Goal: Task Accomplishment & Management: Manage account settings

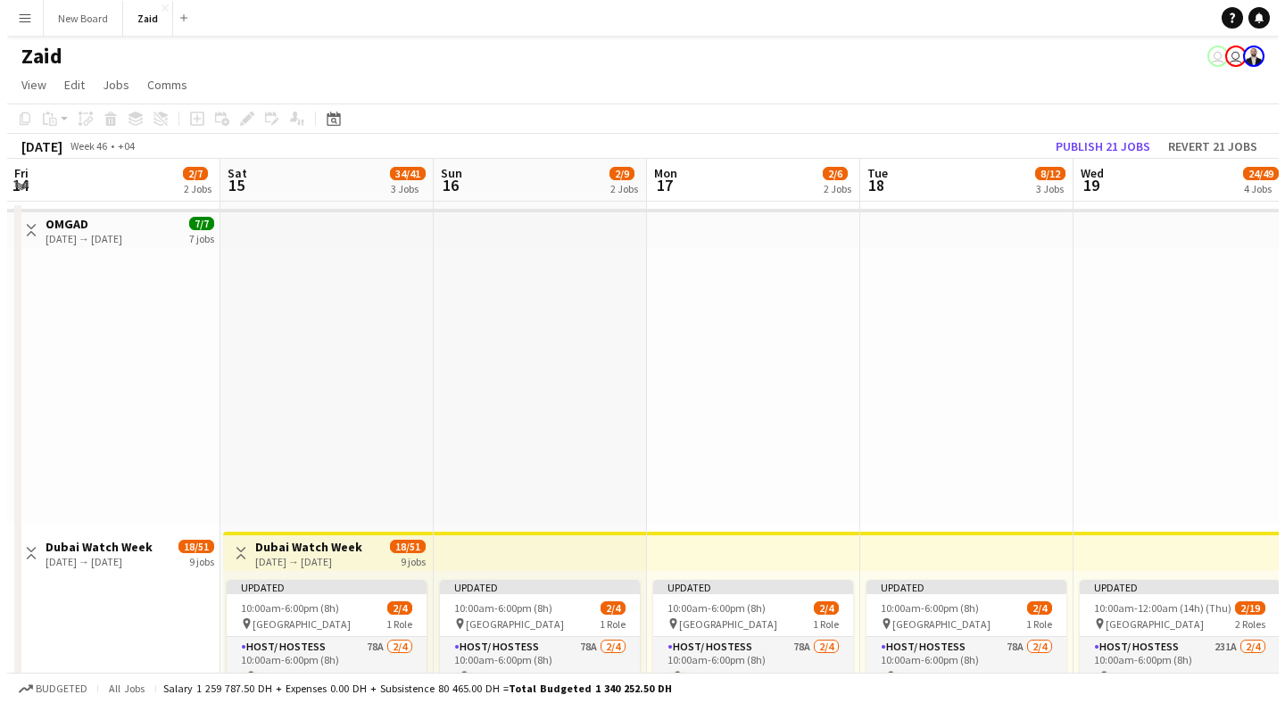
scroll to position [0, 542]
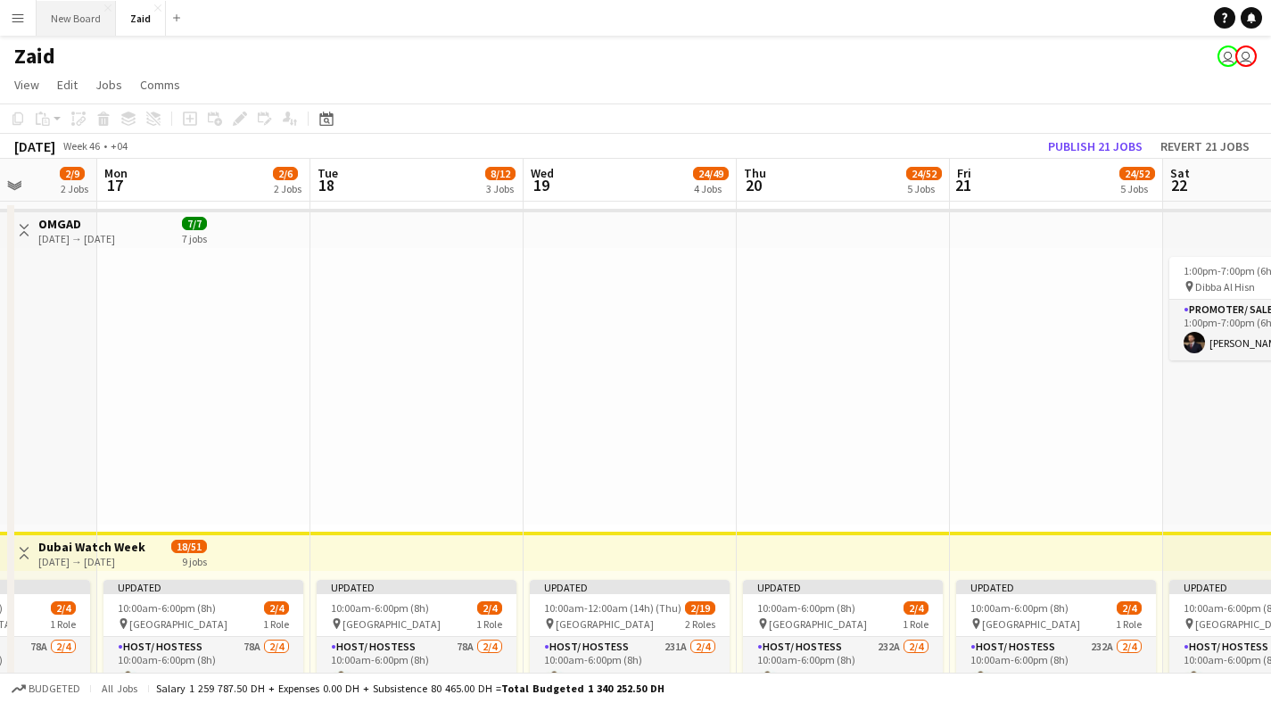
click at [95, 12] on button "New Board Close" at bounding box center [76, 18] width 79 height 35
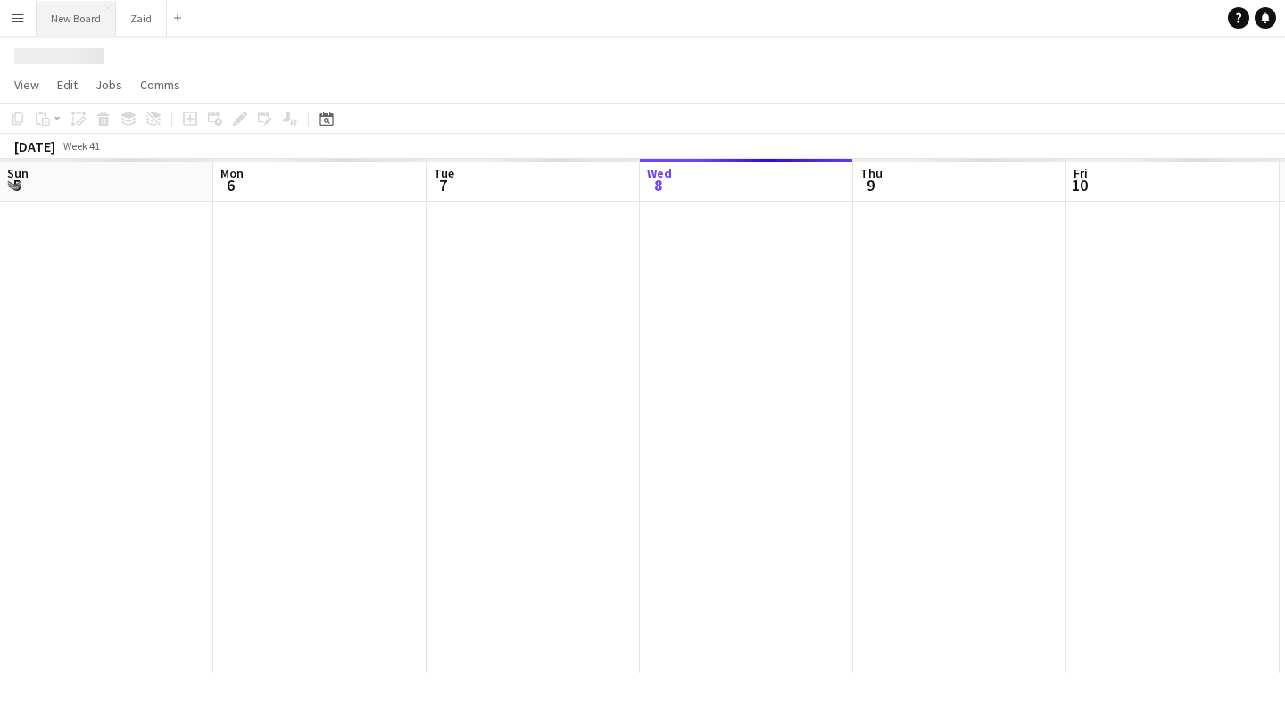
scroll to position [0, 426]
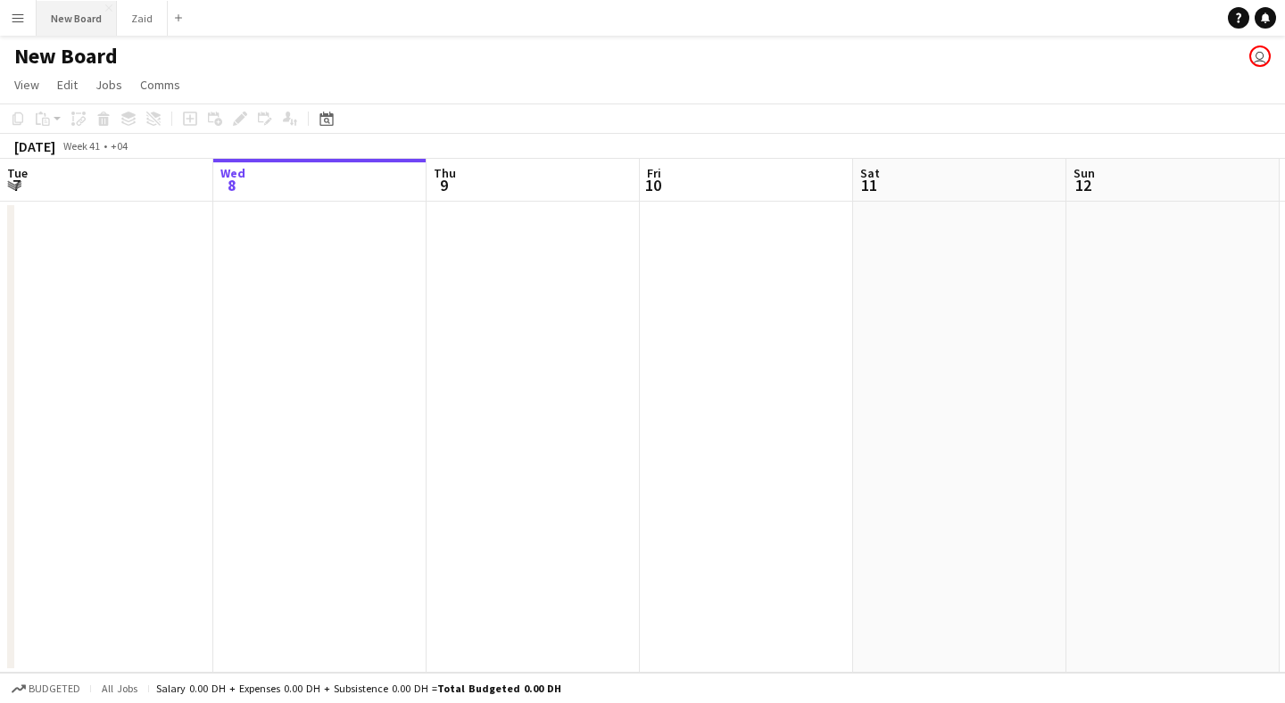
click at [89, 21] on button "New Board Close" at bounding box center [77, 18] width 80 height 35
click at [92, 18] on button "New Board Close" at bounding box center [77, 18] width 80 height 35
click at [27, 21] on button "Menu" at bounding box center [18, 18] width 36 height 36
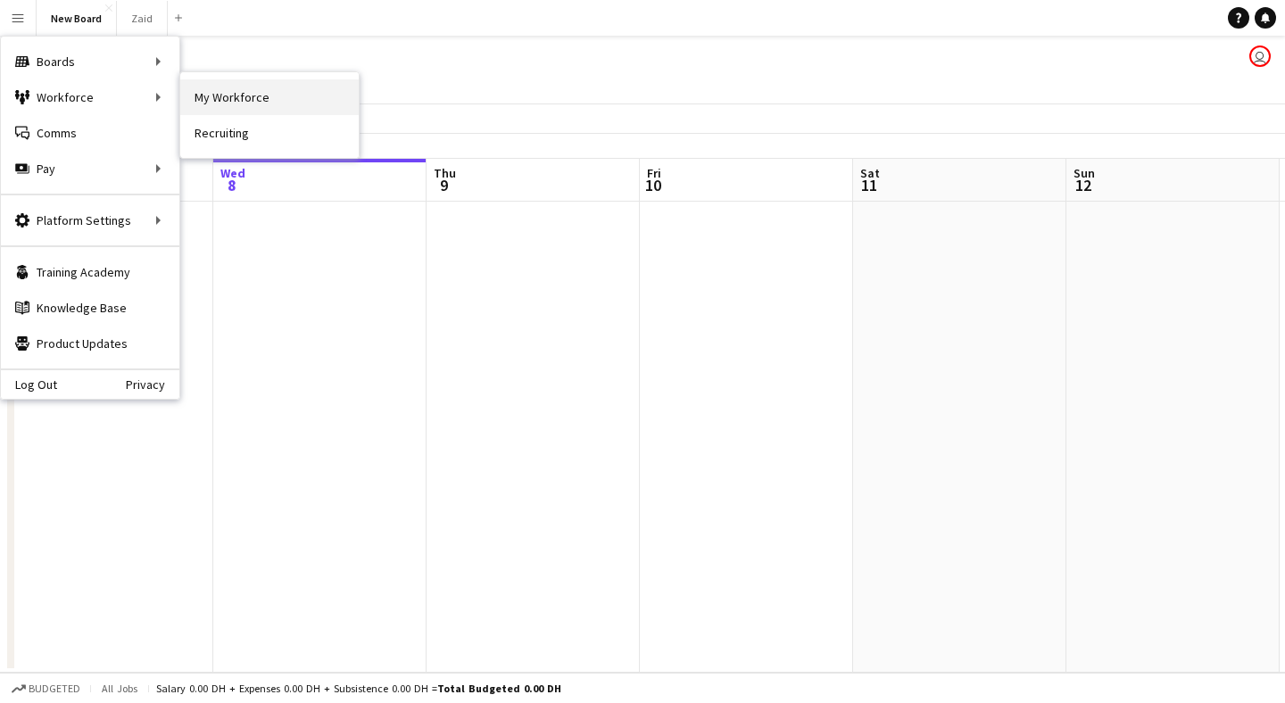
click at [229, 102] on link "My Workforce" at bounding box center [269, 97] width 178 height 36
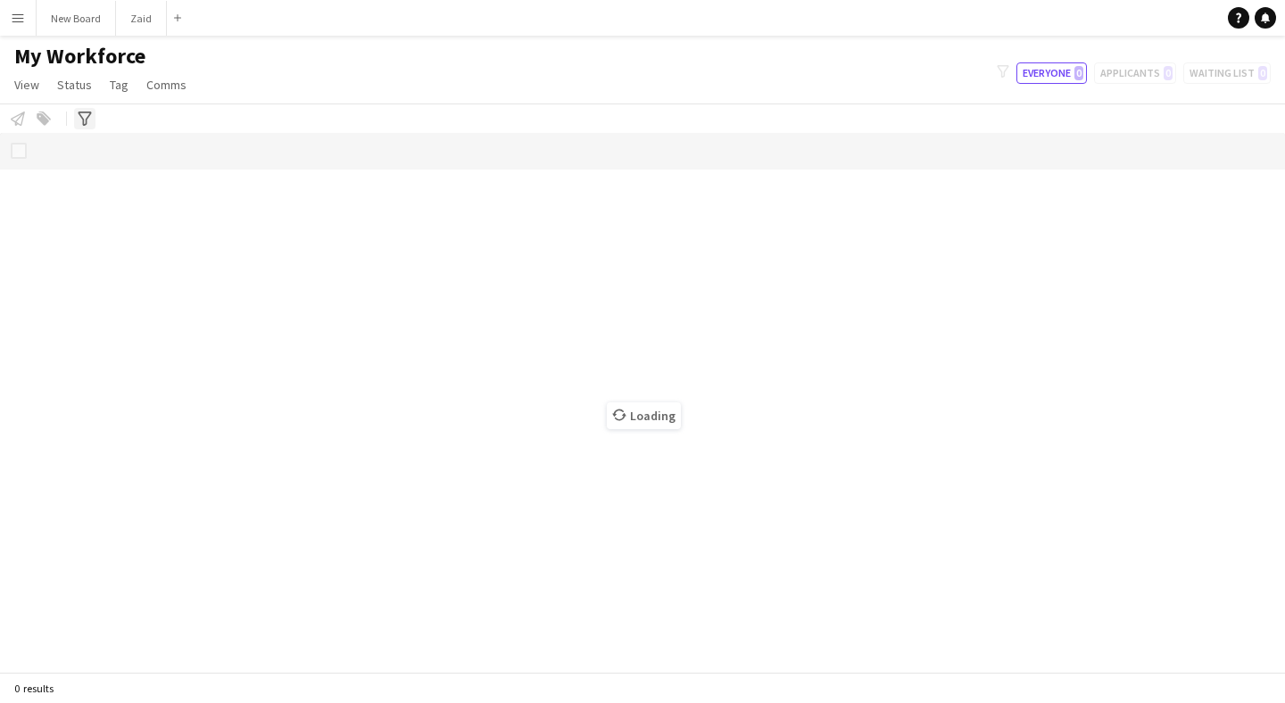
click at [78, 115] on icon "Advanced filters" at bounding box center [85, 119] width 14 height 14
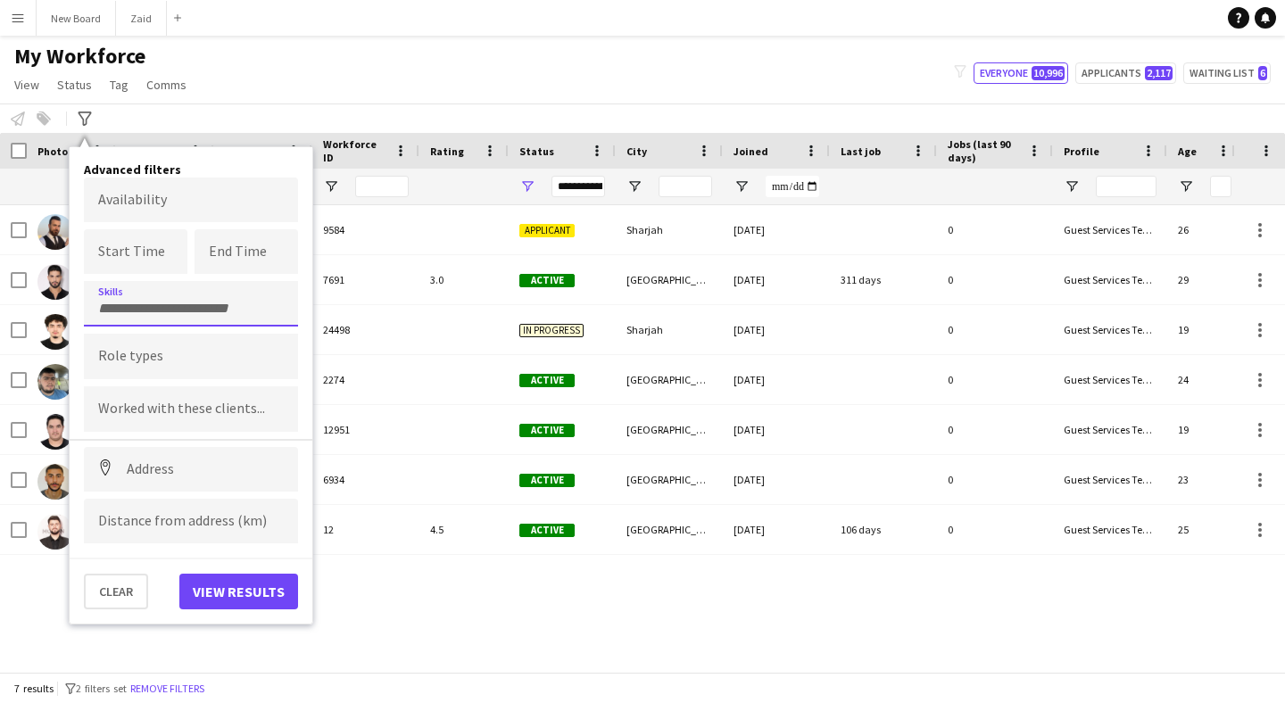
click at [147, 294] on div at bounding box center [191, 304] width 214 height 46
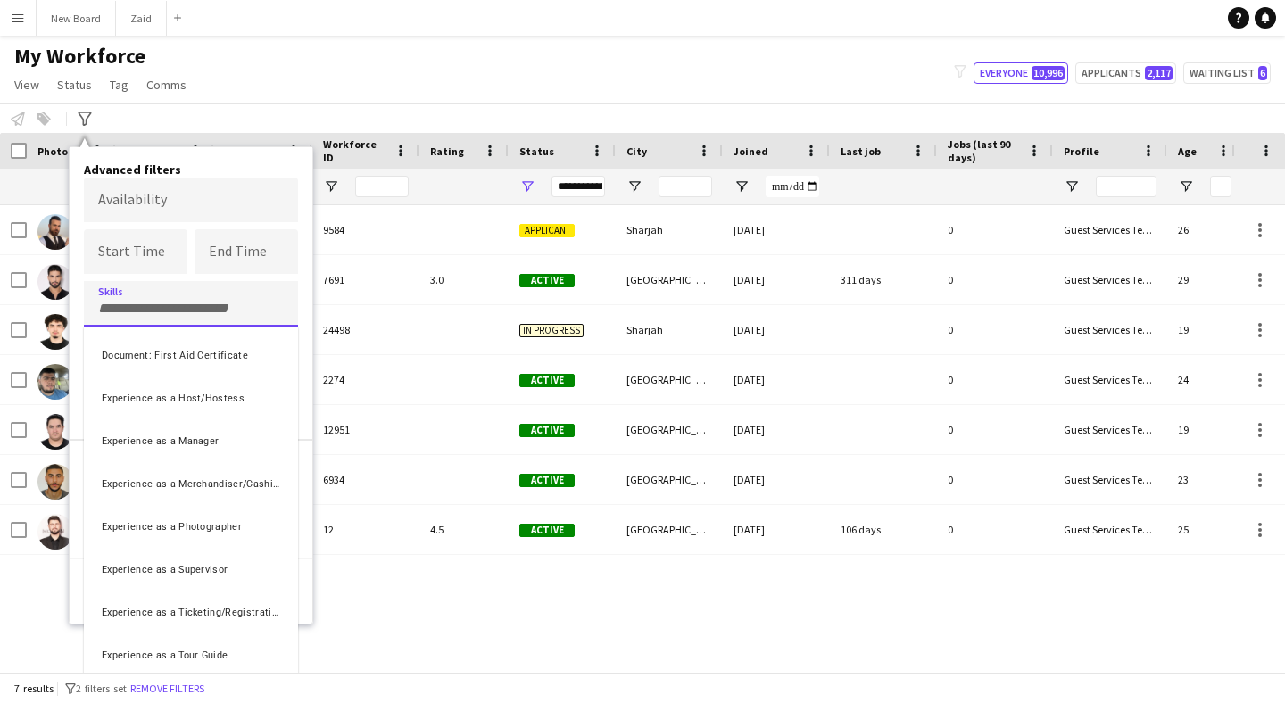
click at [249, 161] on div at bounding box center [642, 351] width 1285 height 703
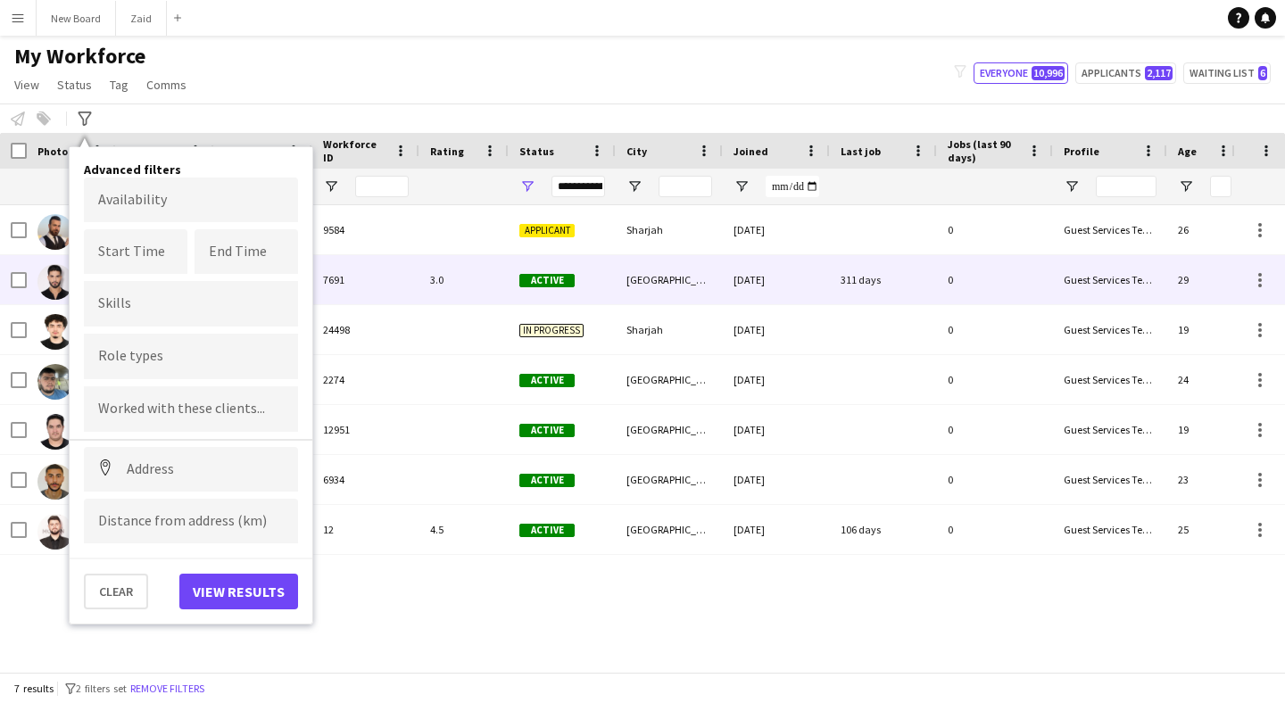
click at [711, 286] on div "[GEOGRAPHIC_DATA]" at bounding box center [669, 279] width 107 height 49
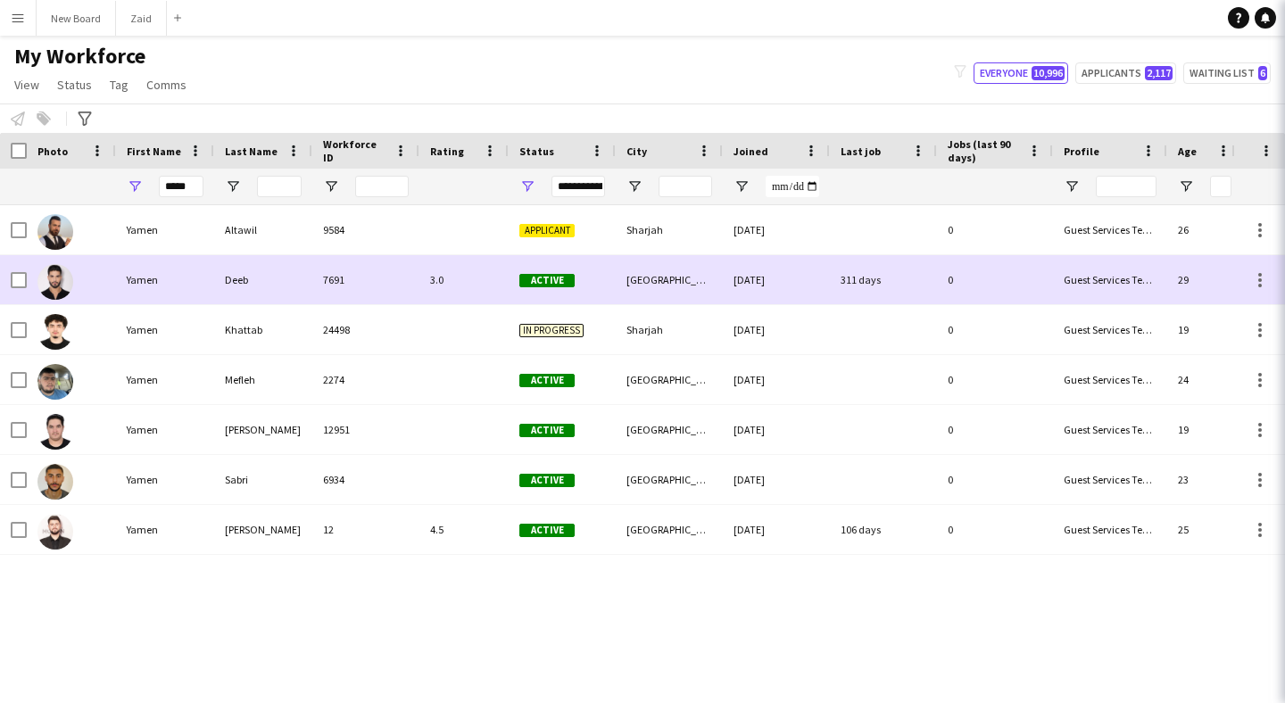
scroll to position [0, 118]
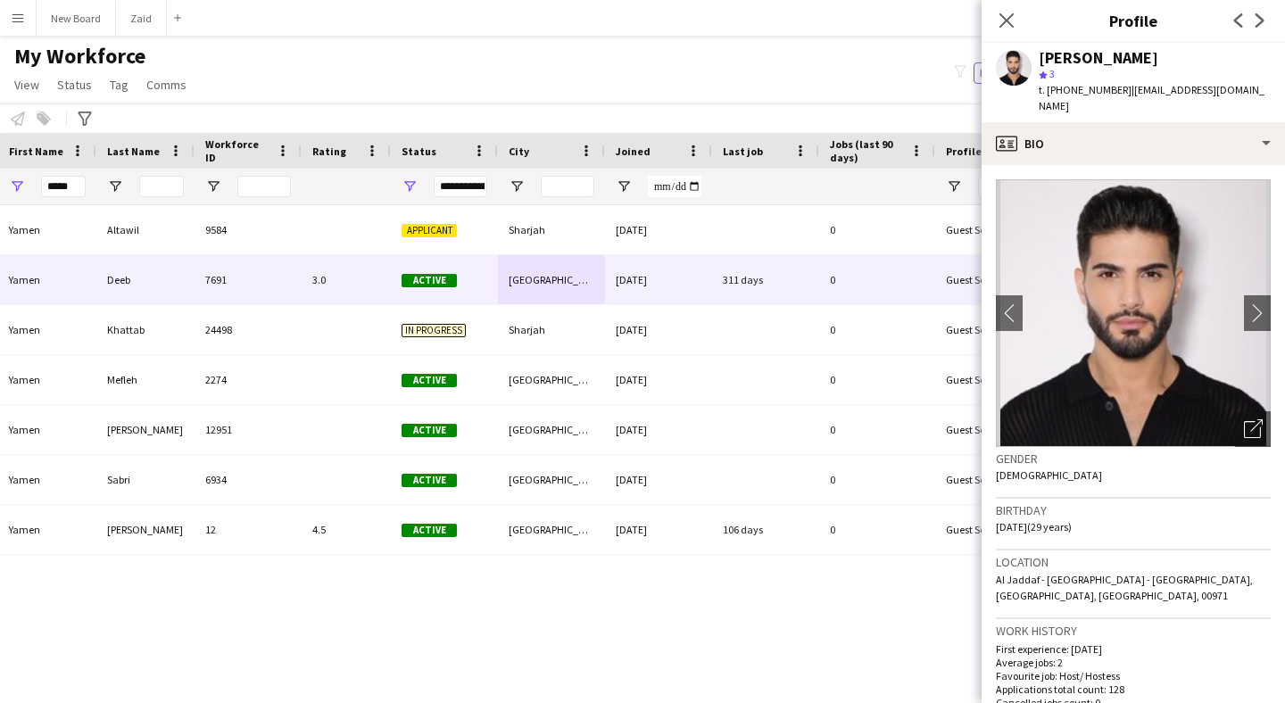
click at [914, 79] on div "My Workforce View Views Default view New view Update view Delete view Edit name…" at bounding box center [642, 73] width 1285 height 61
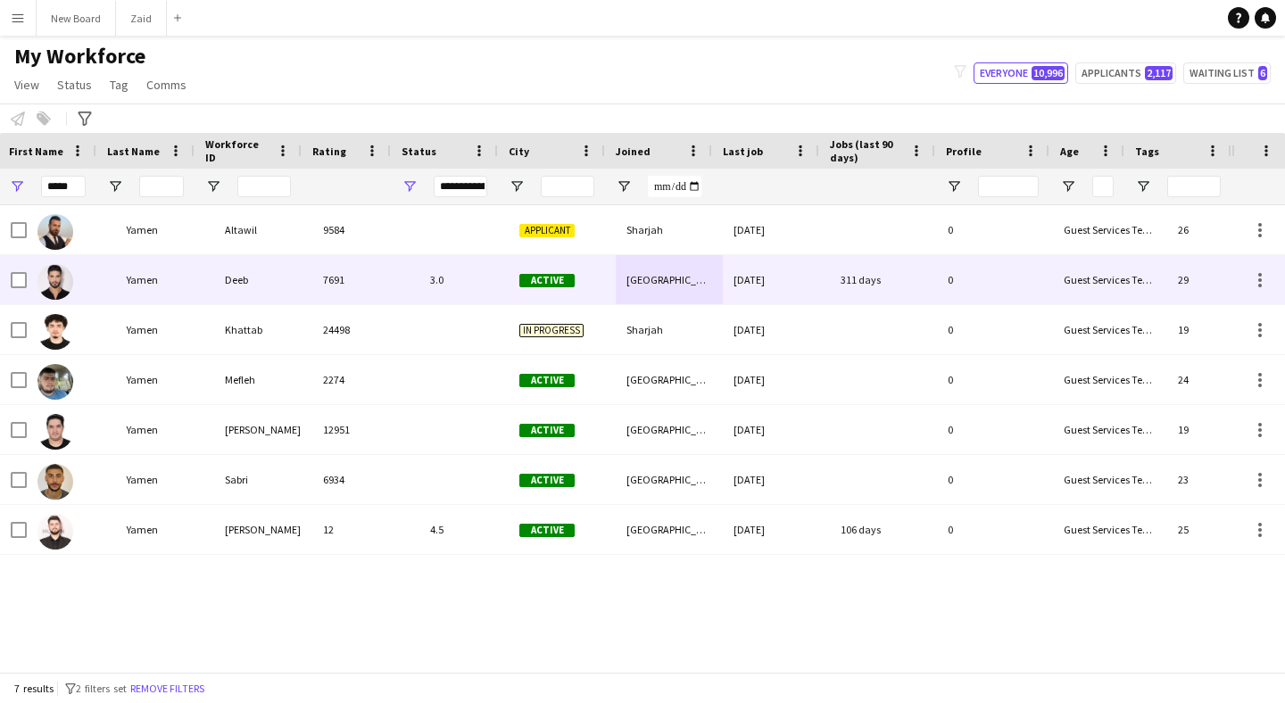
scroll to position [0, 0]
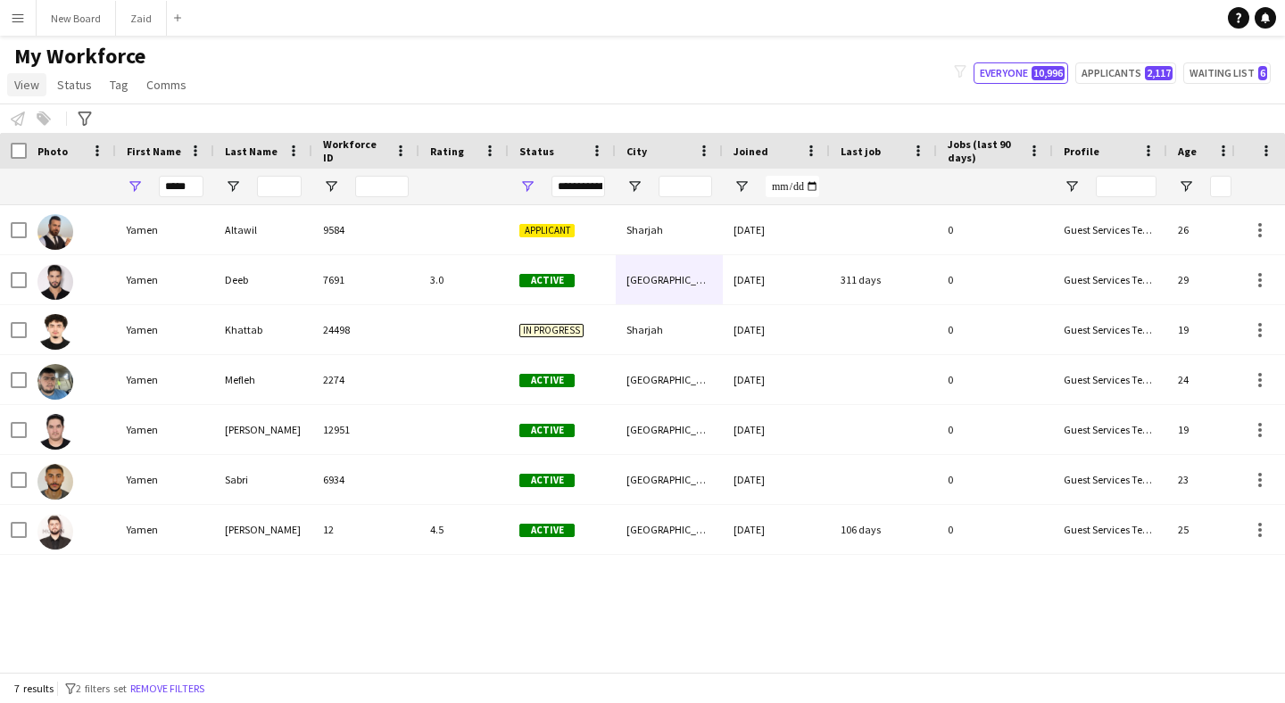
click at [31, 81] on span "View" at bounding box center [26, 85] width 25 height 16
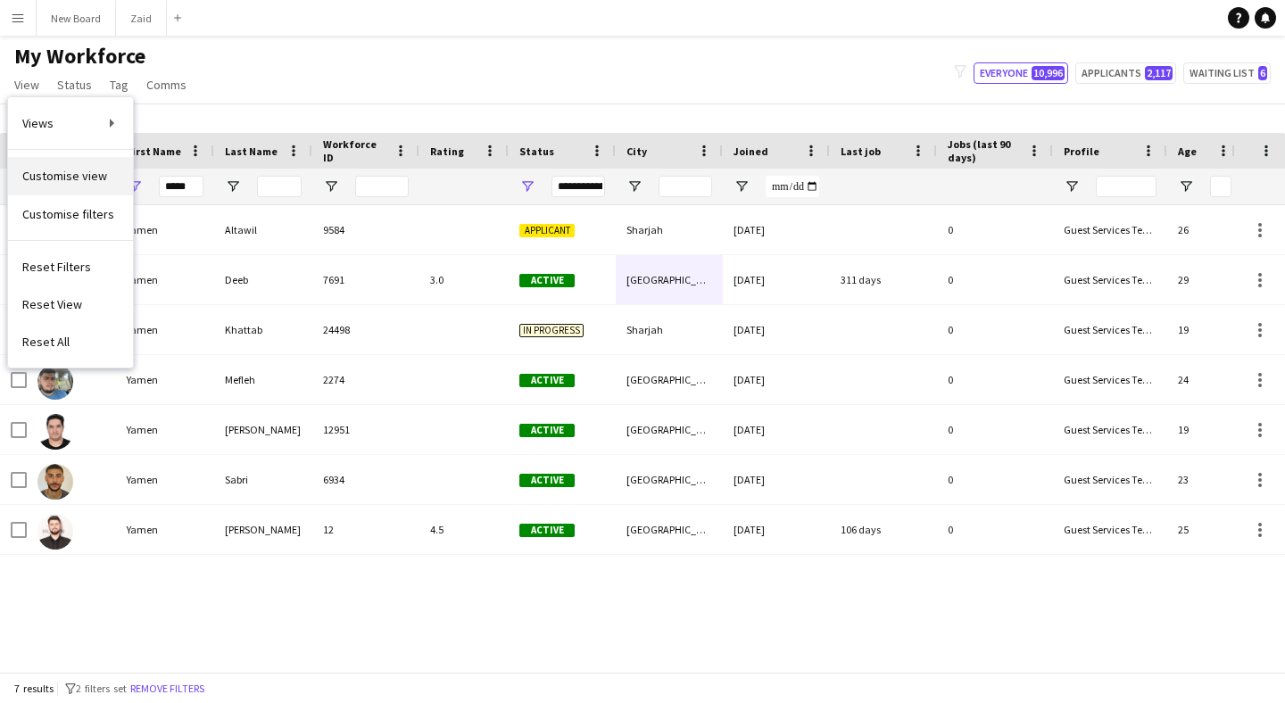
click at [81, 170] on span "Customise view" at bounding box center [64, 176] width 85 height 16
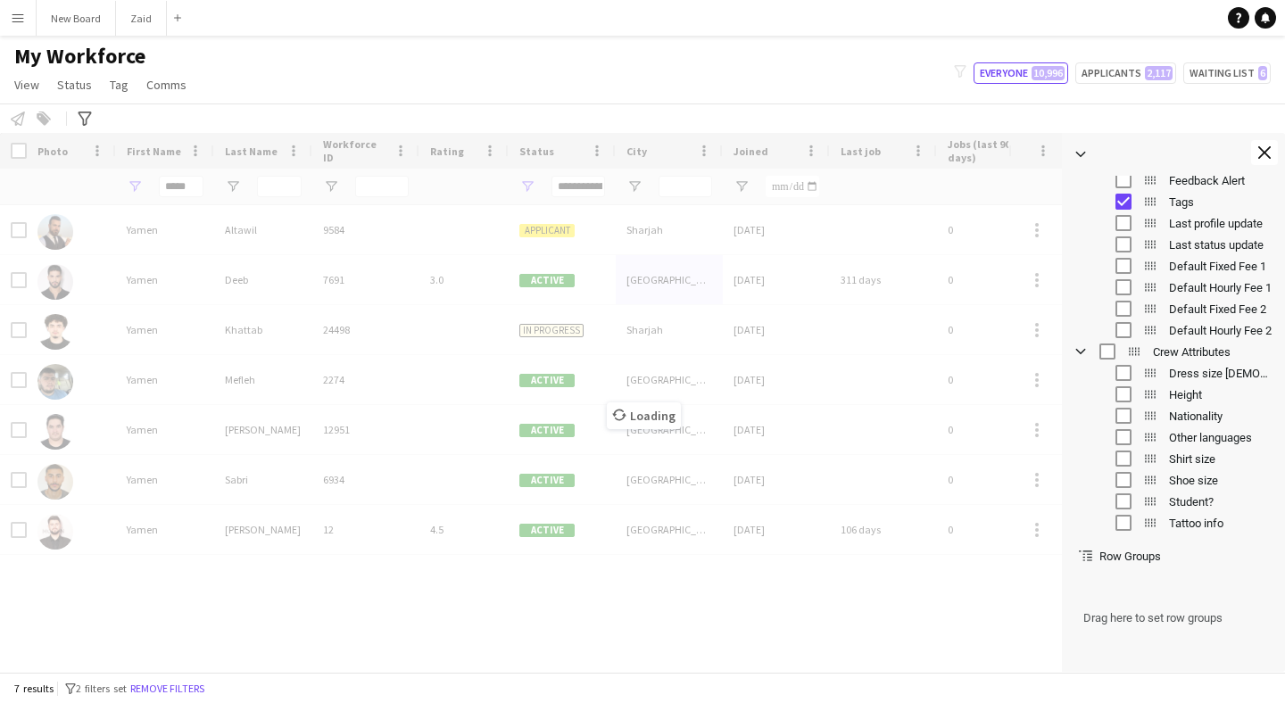
scroll to position [477, 0]
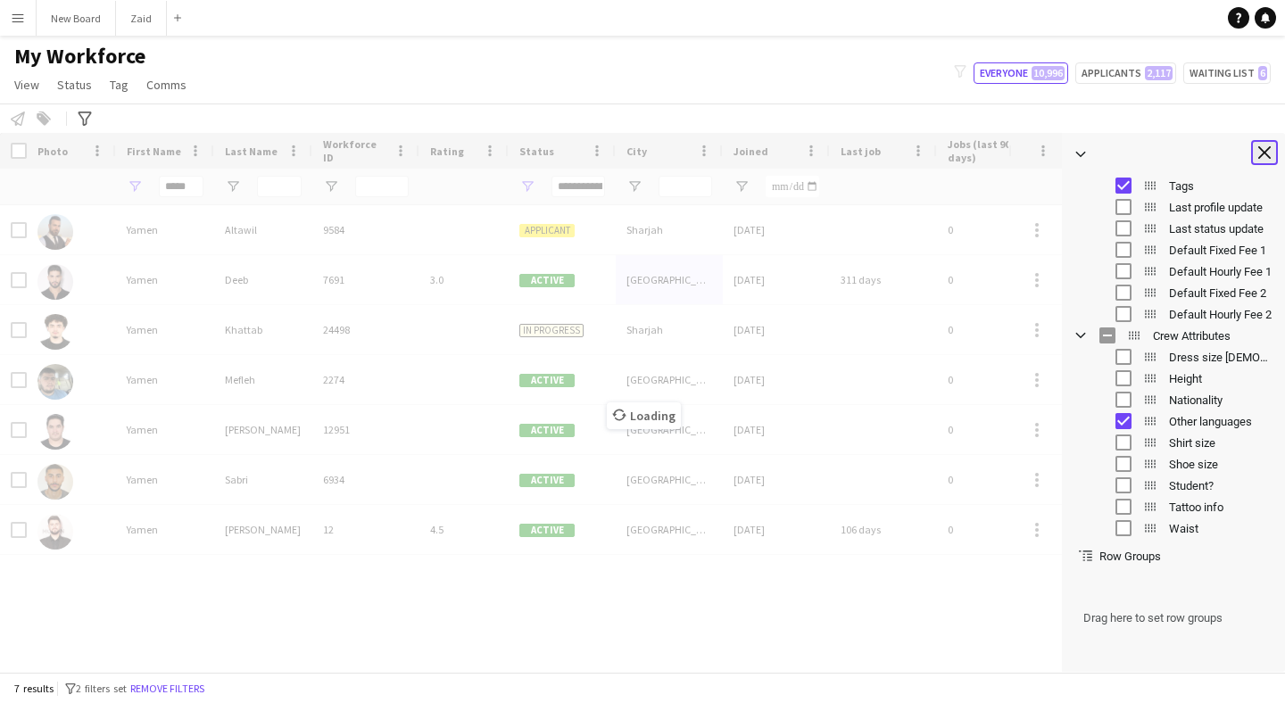
click at [1259, 152] on app-icon "Close tool panel" at bounding box center [1264, 152] width 12 height 12
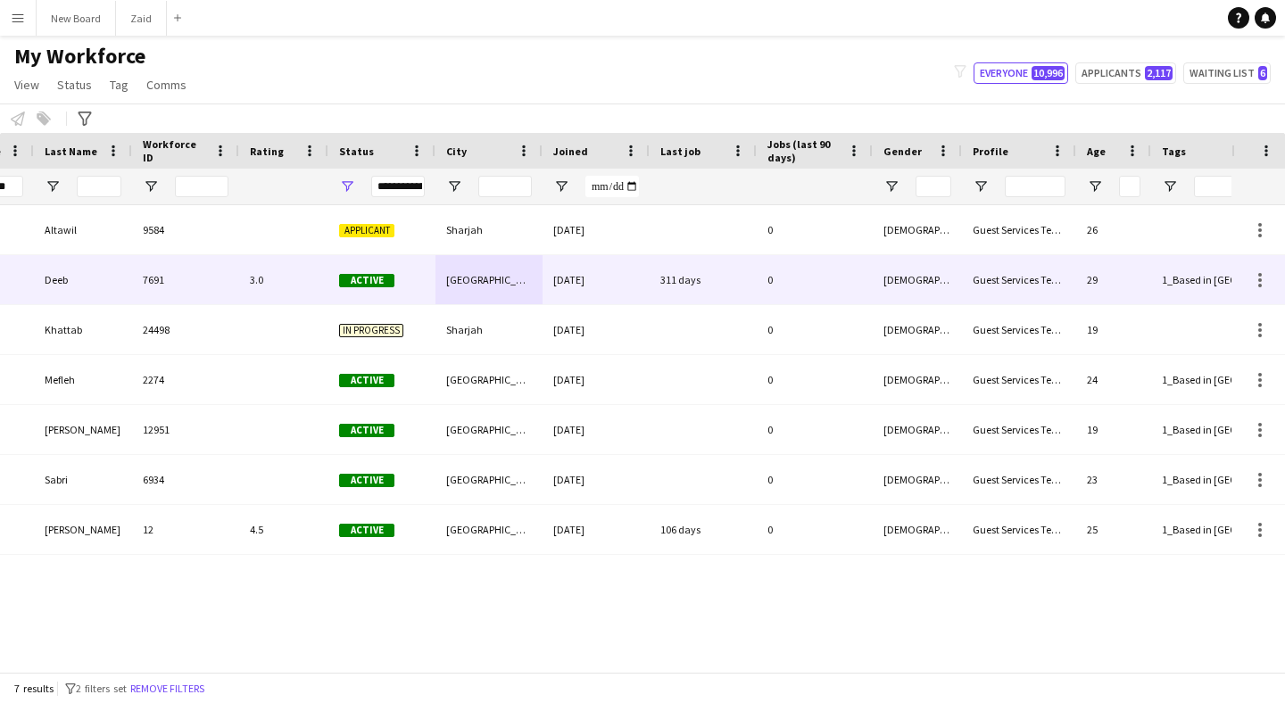
scroll to position [0, 385]
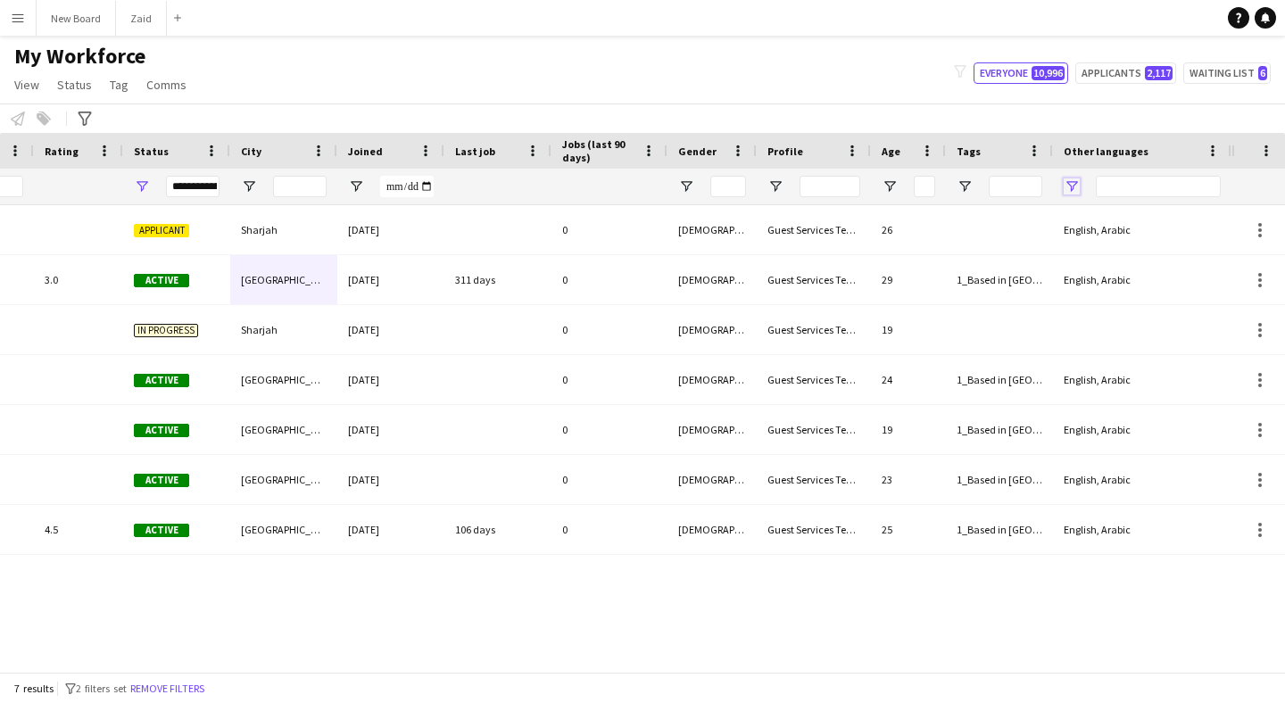
click at [1076, 181] on span "Open Filter Menu" at bounding box center [1072, 186] width 16 height 16
click at [708, 618] on div "Yamen Altawil 9584 Applicant Sharjah 24-07-2024 0 Guest Services Team Male 26 E…" at bounding box center [615, 438] width 1231 height 467
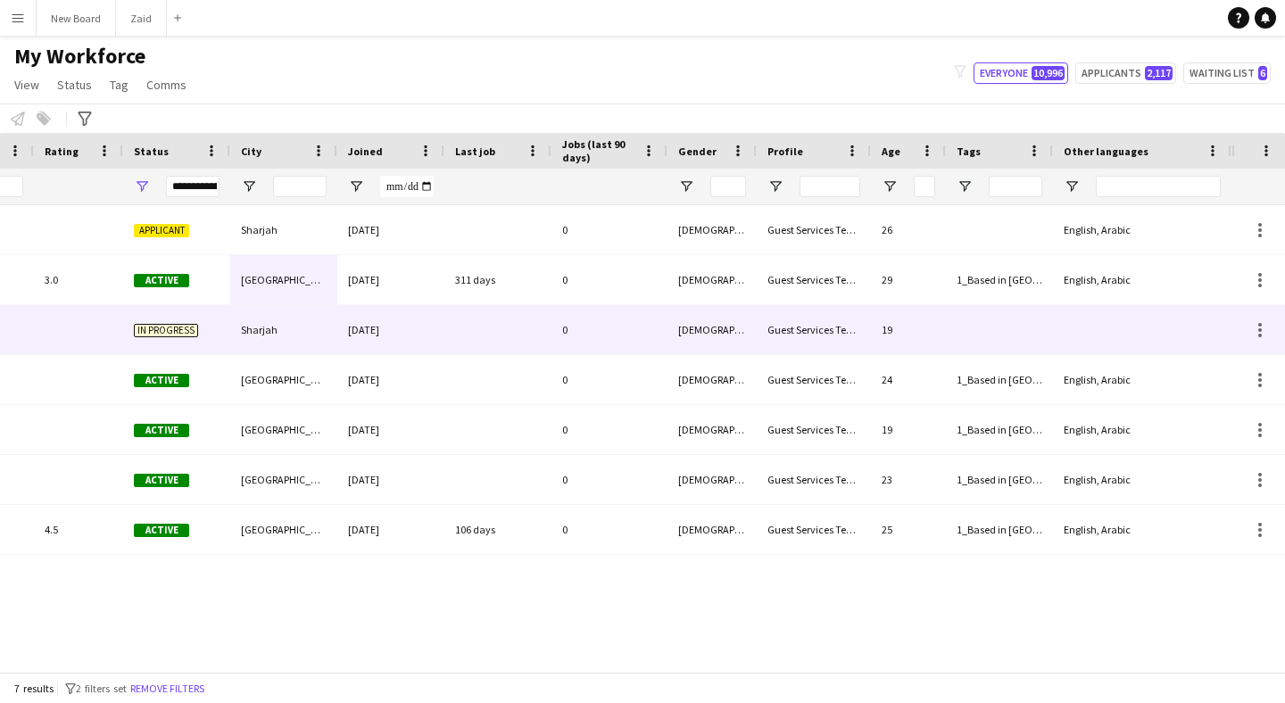
scroll to position [0, 0]
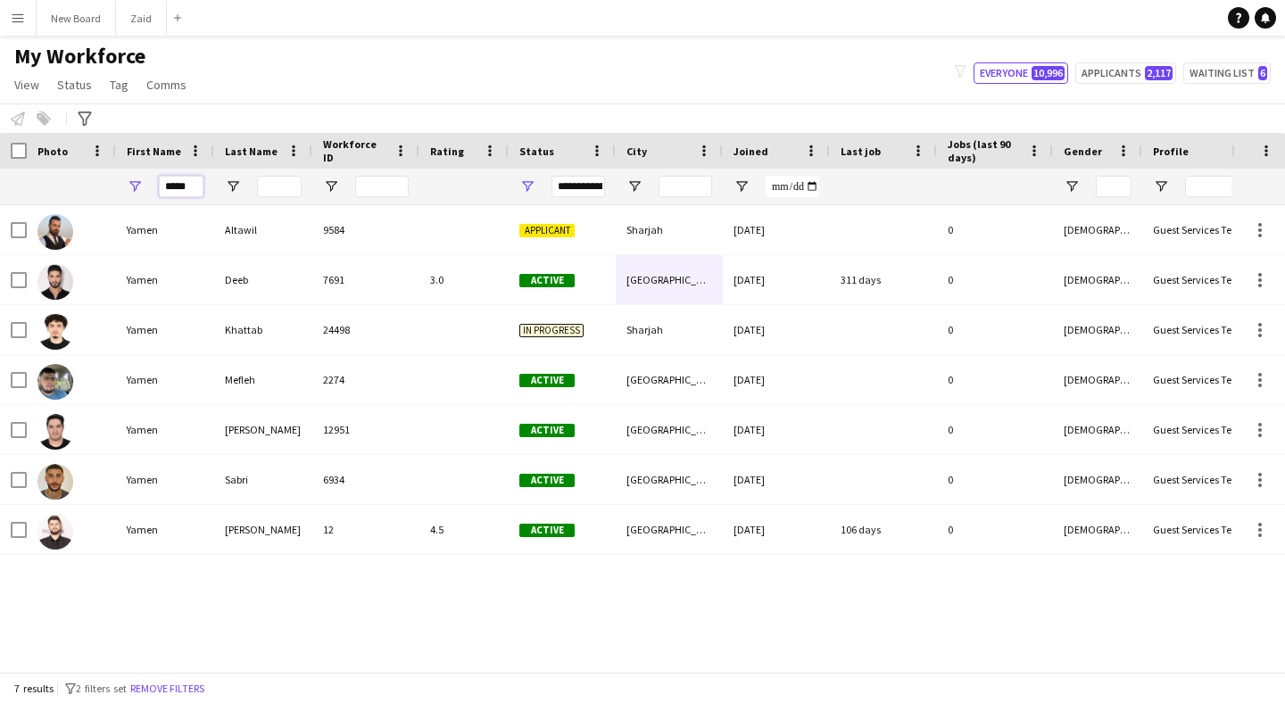
click at [192, 186] on input "*****" at bounding box center [181, 186] width 45 height 21
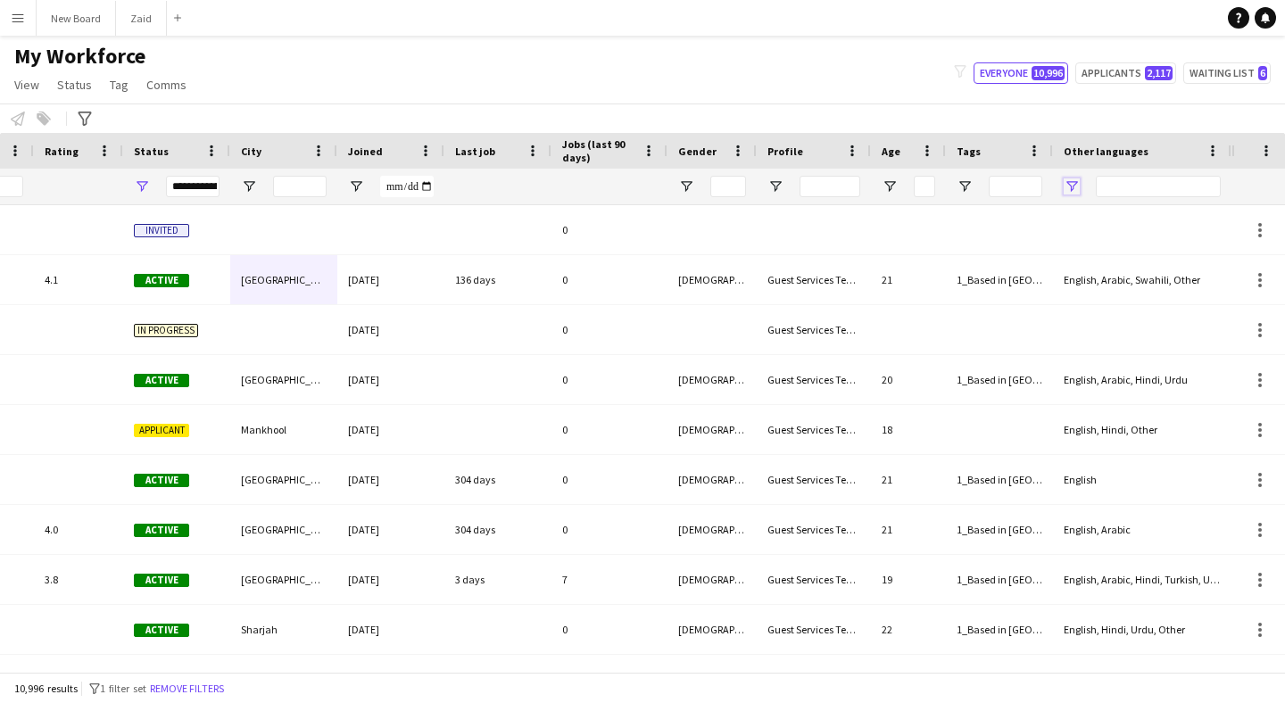
click at [1064, 189] on span "Open Filter Menu" at bounding box center [1072, 186] width 16 height 16
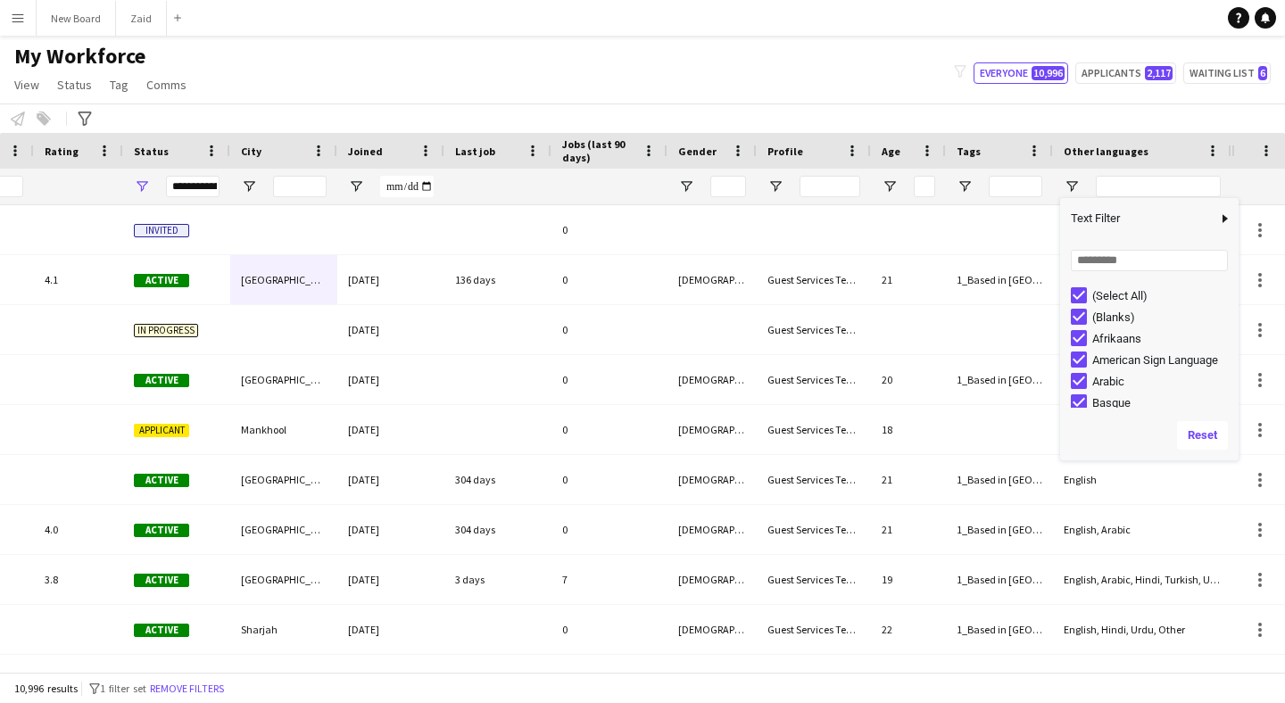
click at [1139, 290] on div "(Select All)" at bounding box center [1162, 295] width 141 height 13
type input "***"
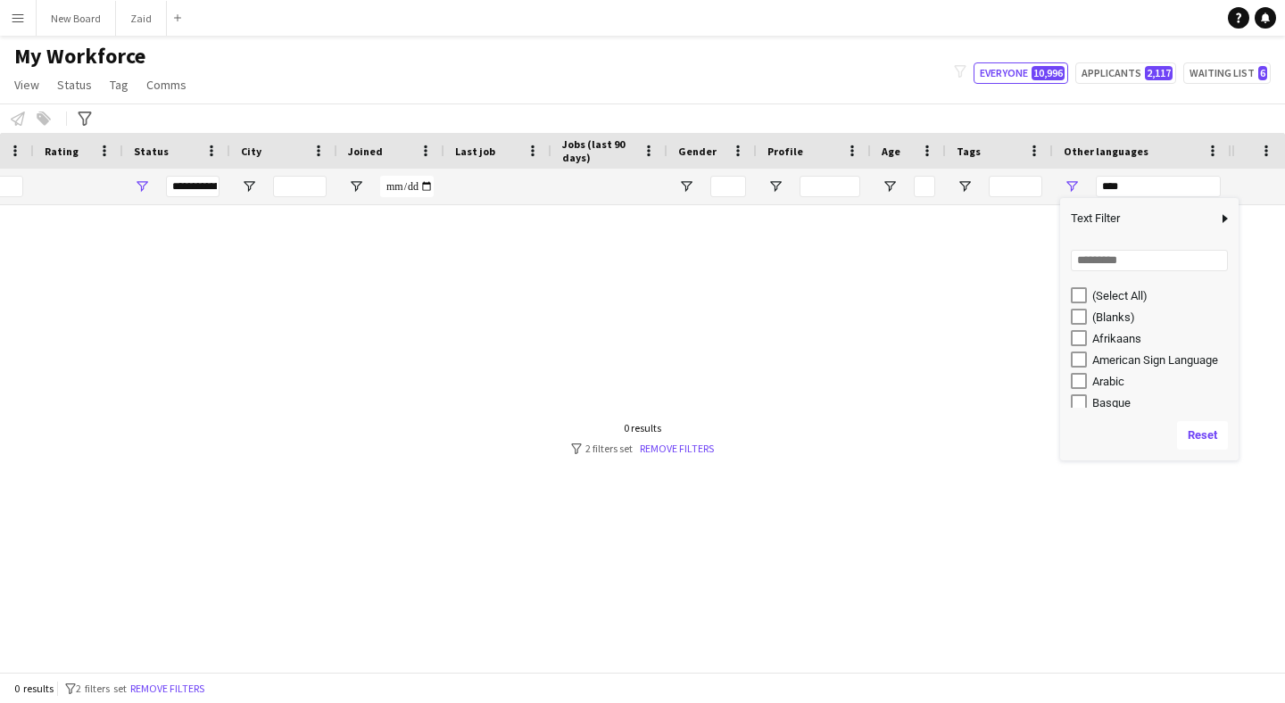
click at [1135, 272] on div "Loading... No matches. (Select All) (Blanks) Afrikaans American Sign Language A…" at bounding box center [1149, 324] width 178 height 171
click at [1134, 267] on input "Search filter values" at bounding box center [1149, 260] width 157 height 21
type input "***"
click at [1102, 321] on div "Russian" at bounding box center [1162, 316] width 141 height 13
type input "**********"
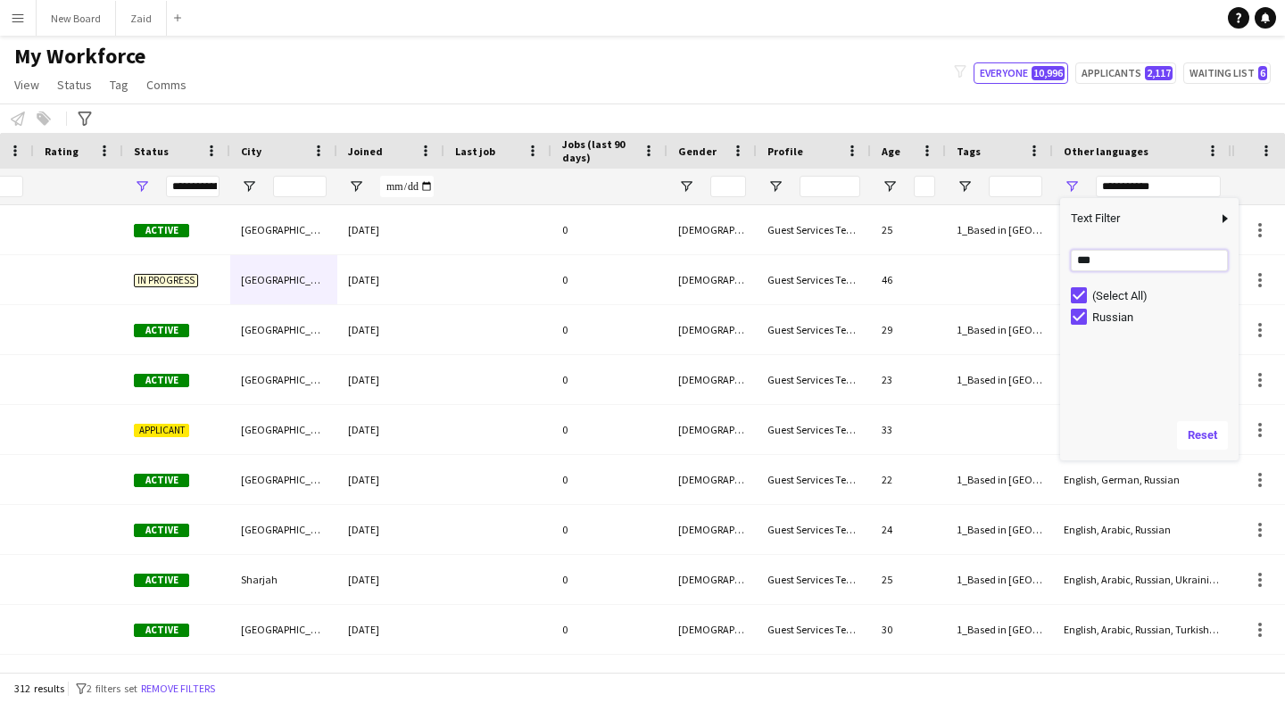
click at [1113, 270] on input "***" at bounding box center [1149, 260] width 157 height 21
type input "**"
click at [1125, 314] on div "Ukrainian" at bounding box center [1162, 316] width 141 height 13
type input "**********"
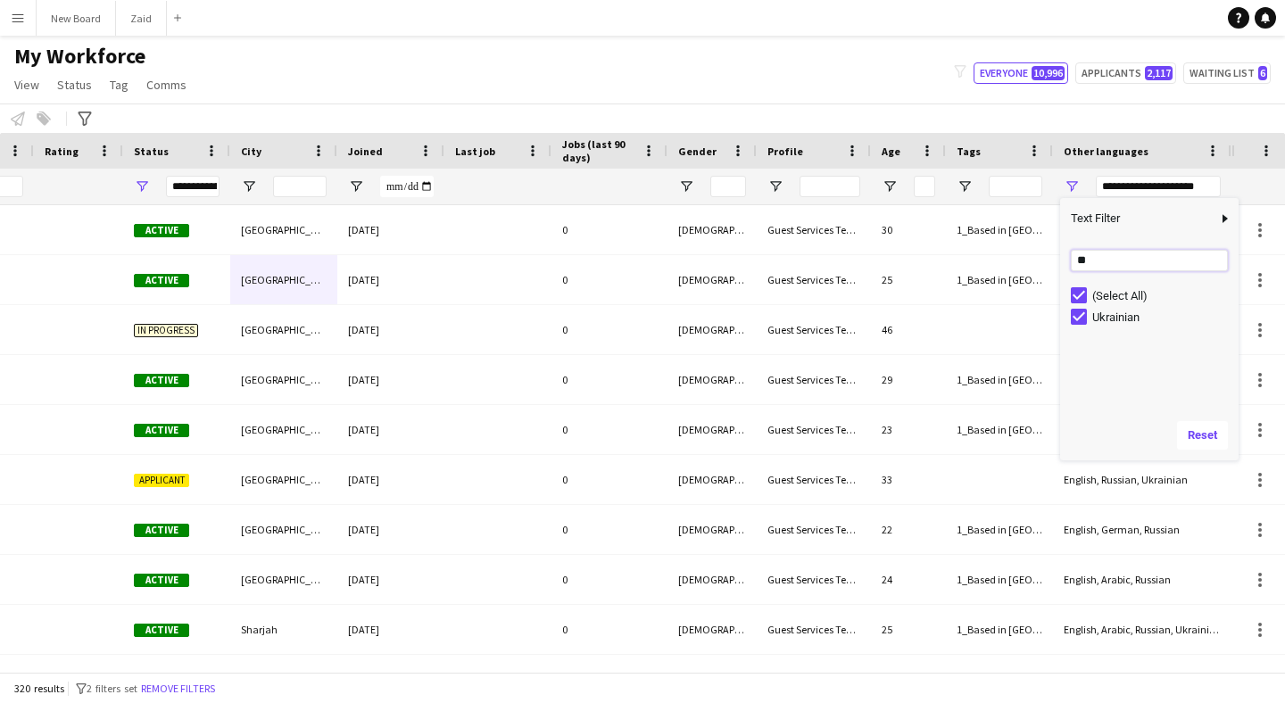
click at [1143, 264] on input "**" at bounding box center [1149, 260] width 157 height 21
type input "**"
click at [1132, 257] on input "**" at bounding box center [1149, 260] width 157 height 21
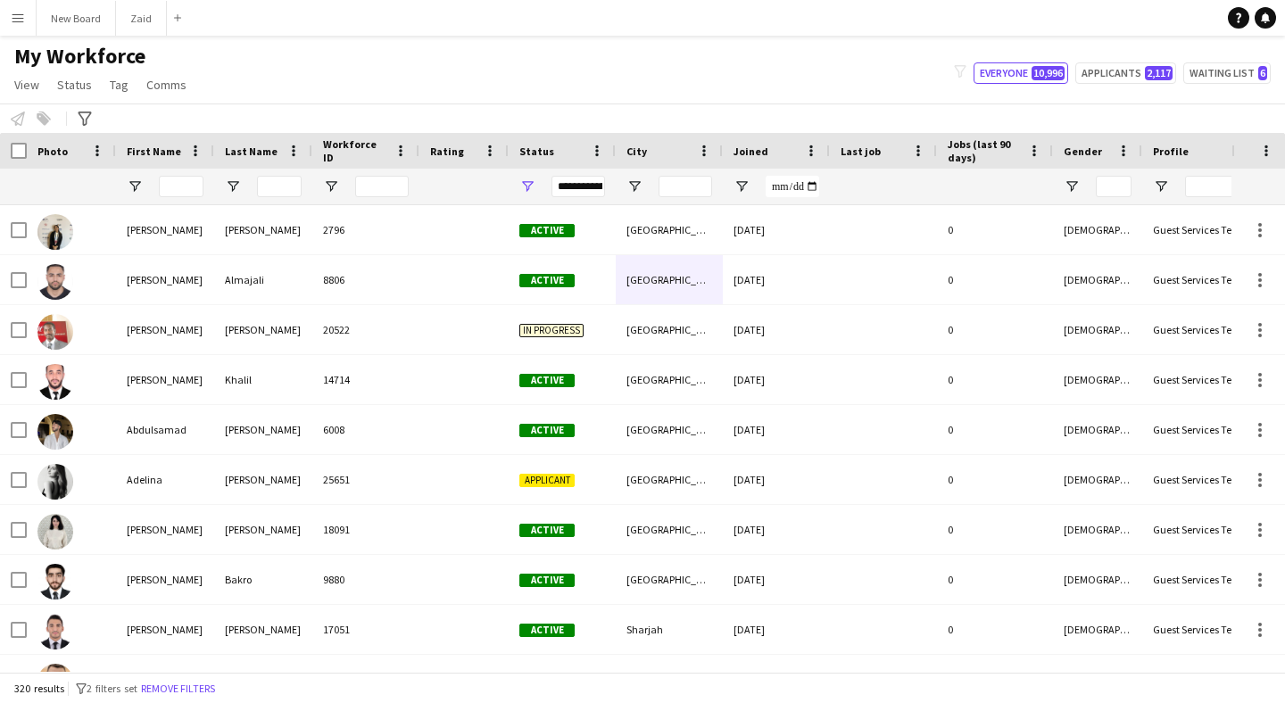
click at [641, 70] on div "My Workforce View Views Default view New view Update view Delete view Edit name…" at bounding box center [642, 73] width 1285 height 61
click at [82, 116] on icon "Advanced filters" at bounding box center [85, 119] width 14 height 14
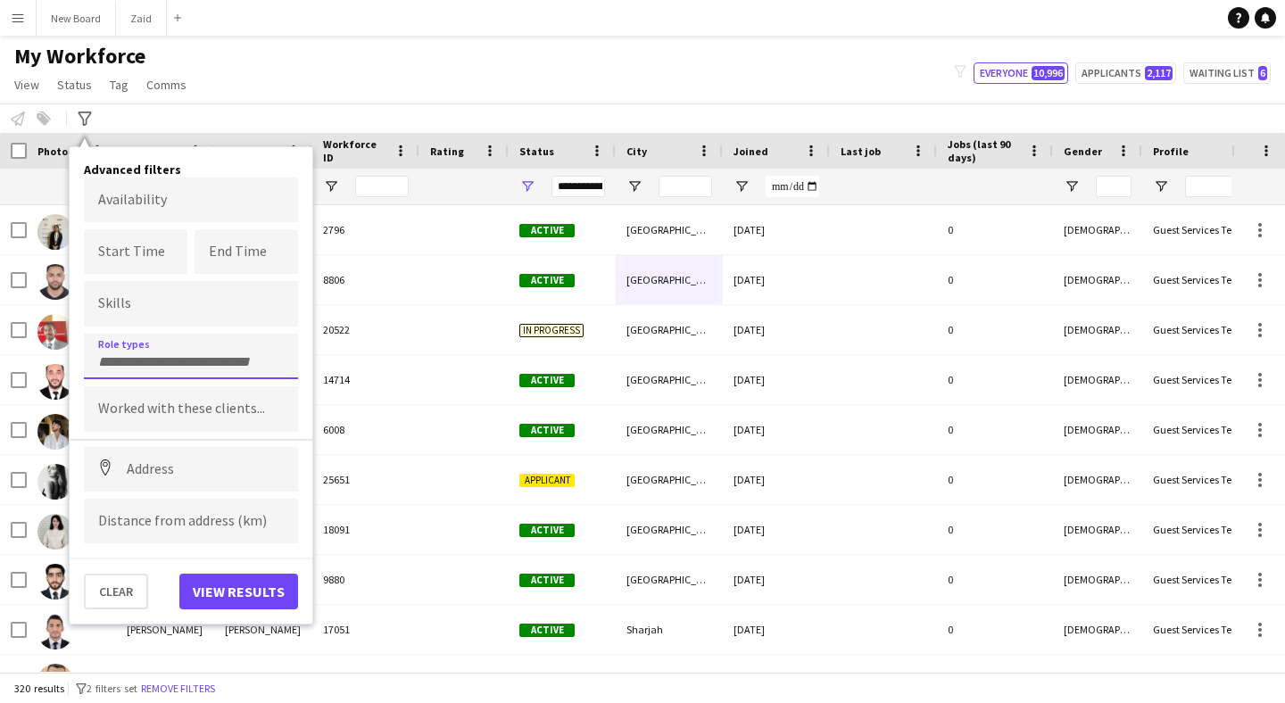
click at [193, 360] on input "Type to search role types..." at bounding box center [191, 362] width 186 height 16
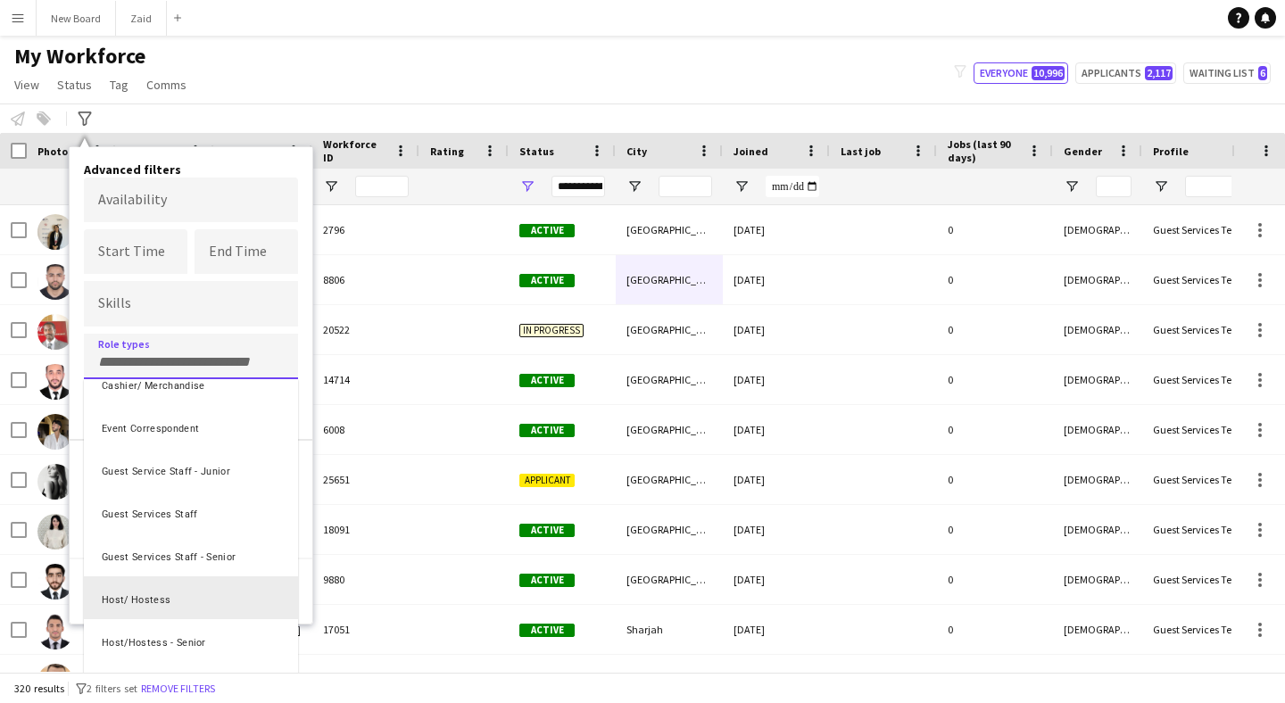
click at [202, 604] on div "Host/ Hostess" at bounding box center [191, 597] width 214 height 43
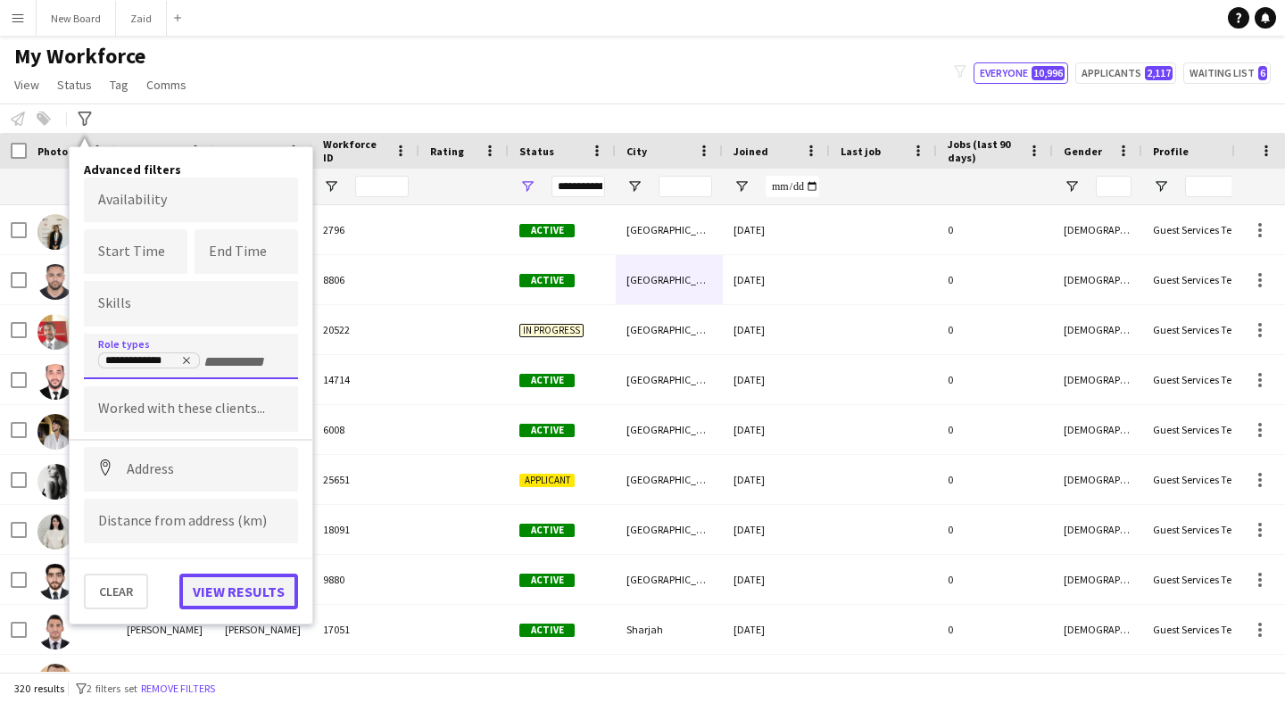
click at [224, 589] on button "View results" at bounding box center [238, 592] width 119 height 36
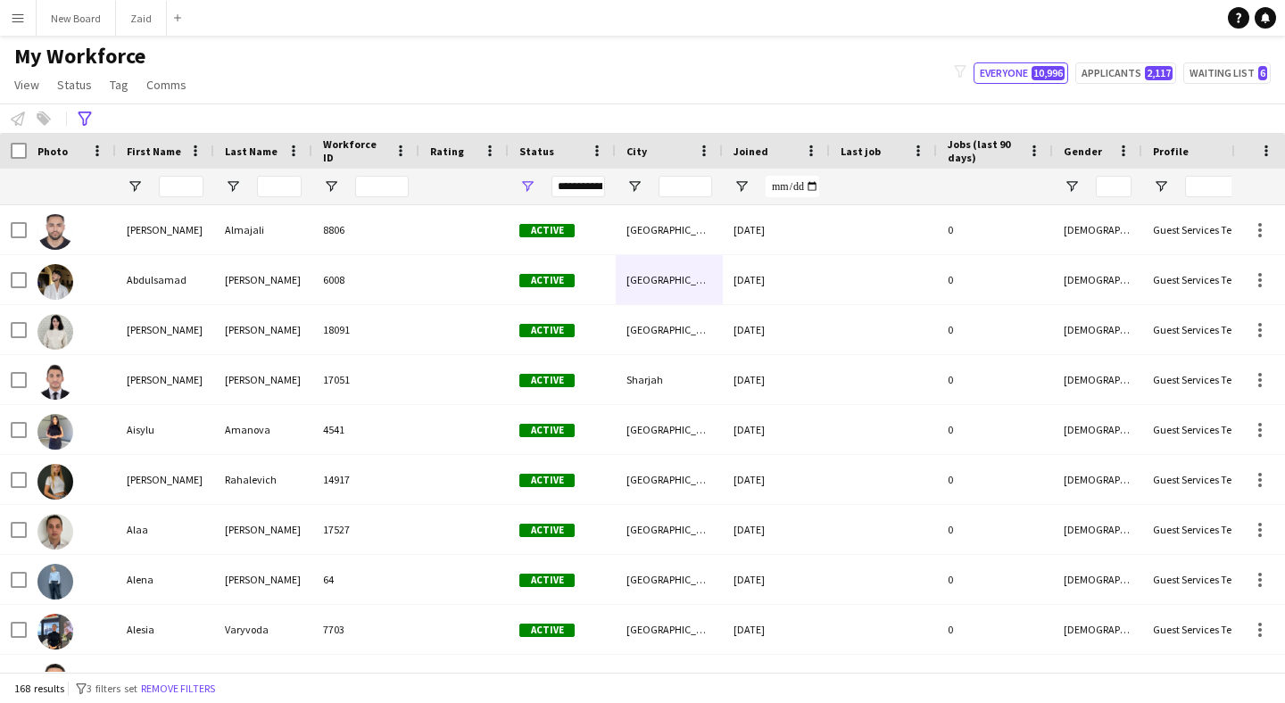
click at [1057, 172] on div at bounding box center [1097, 187] width 89 height 36
click at [1064, 177] on div at bounding box center [1097, 187] width 89 height 36
click at [1074, 182] on span "Open Filter Menu" at bounding box center [1072, 186] width 16 height 16
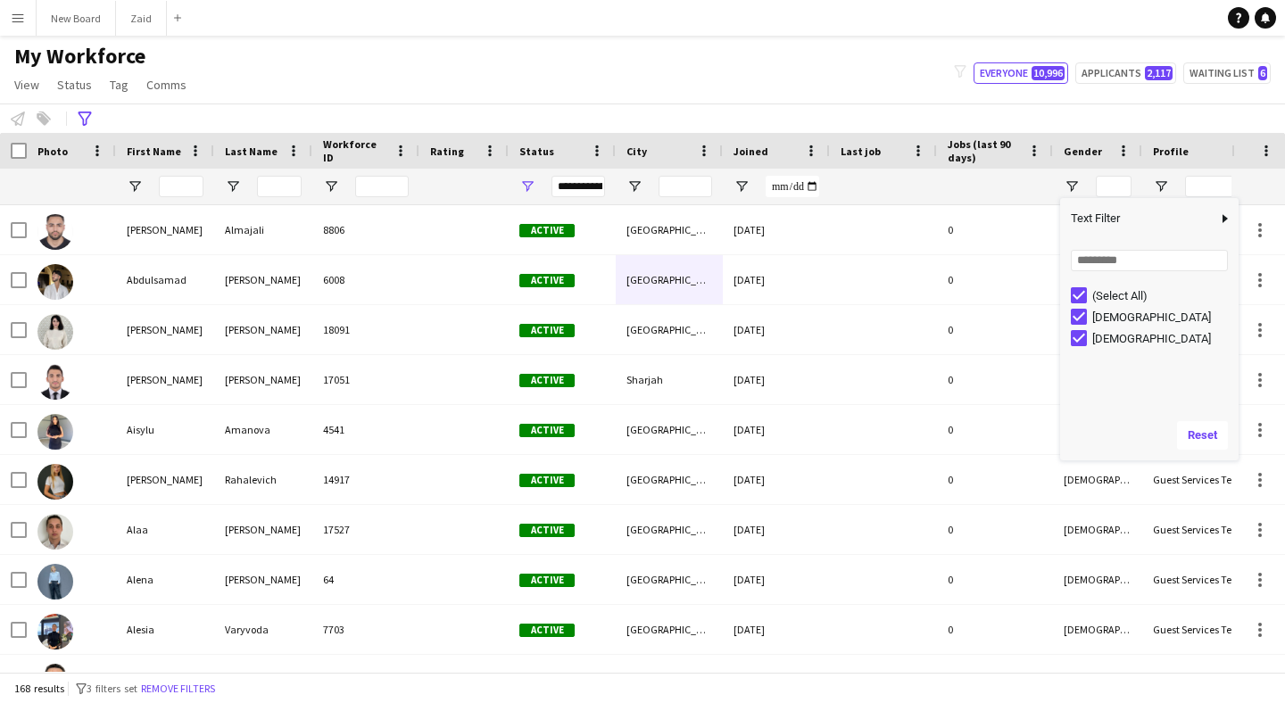
click at [1100, 322] on div "[DEMOGRAPHIC_DATA]" at bounding box center [1162, 316] width 141 height 13
type input "********"
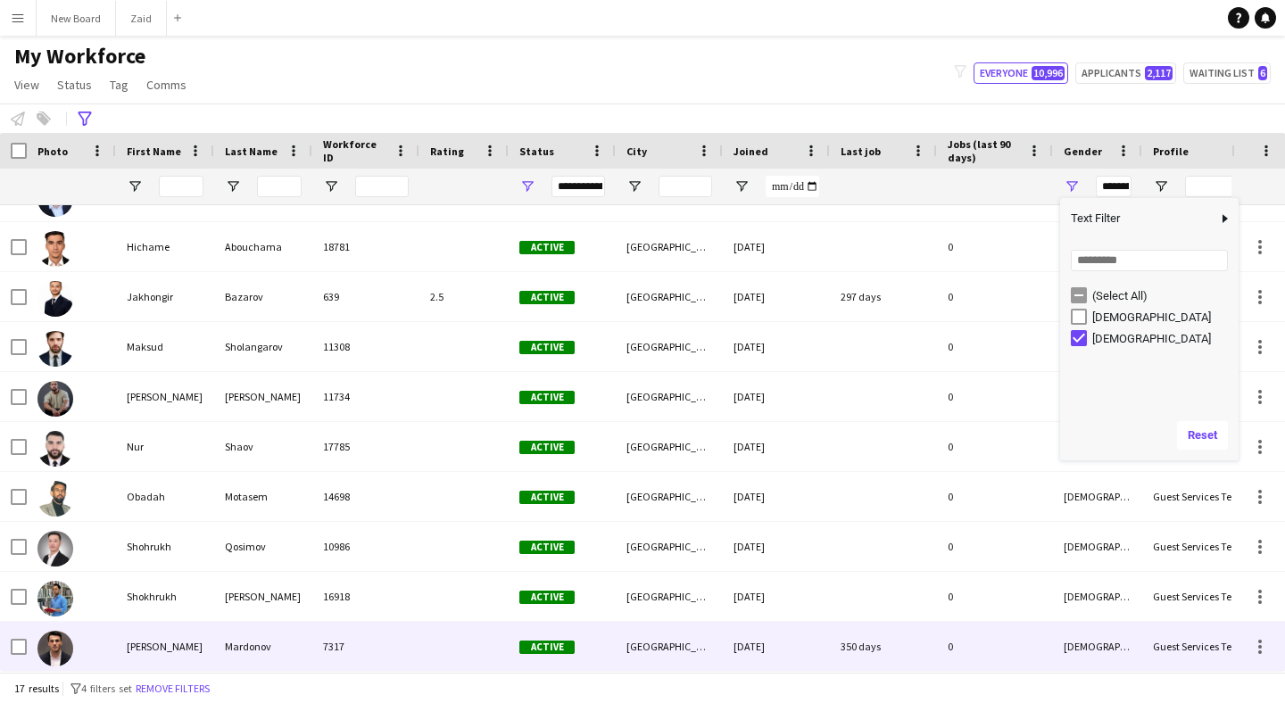
click at [386, 666] on div "7317" at bounding box center [365, 646] width 107 height 49
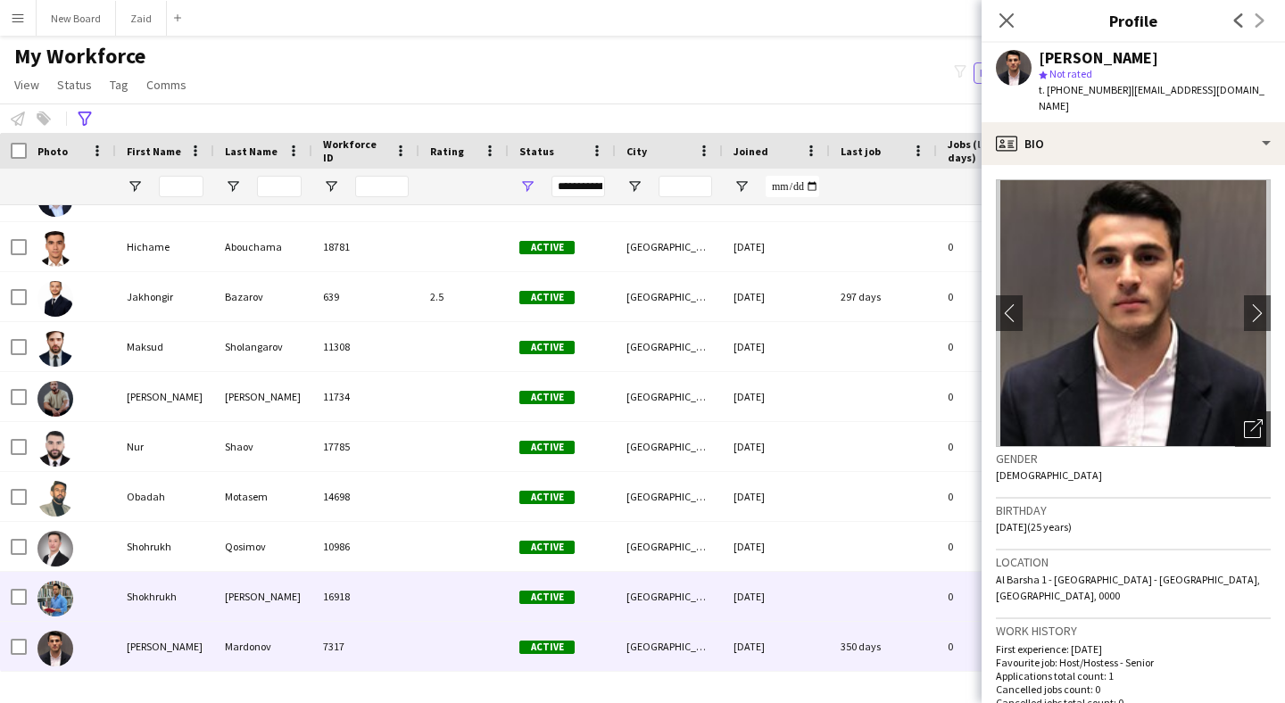
click at [393, 603] on div "16918" at bounding box center [365, 596] width 107 height 49
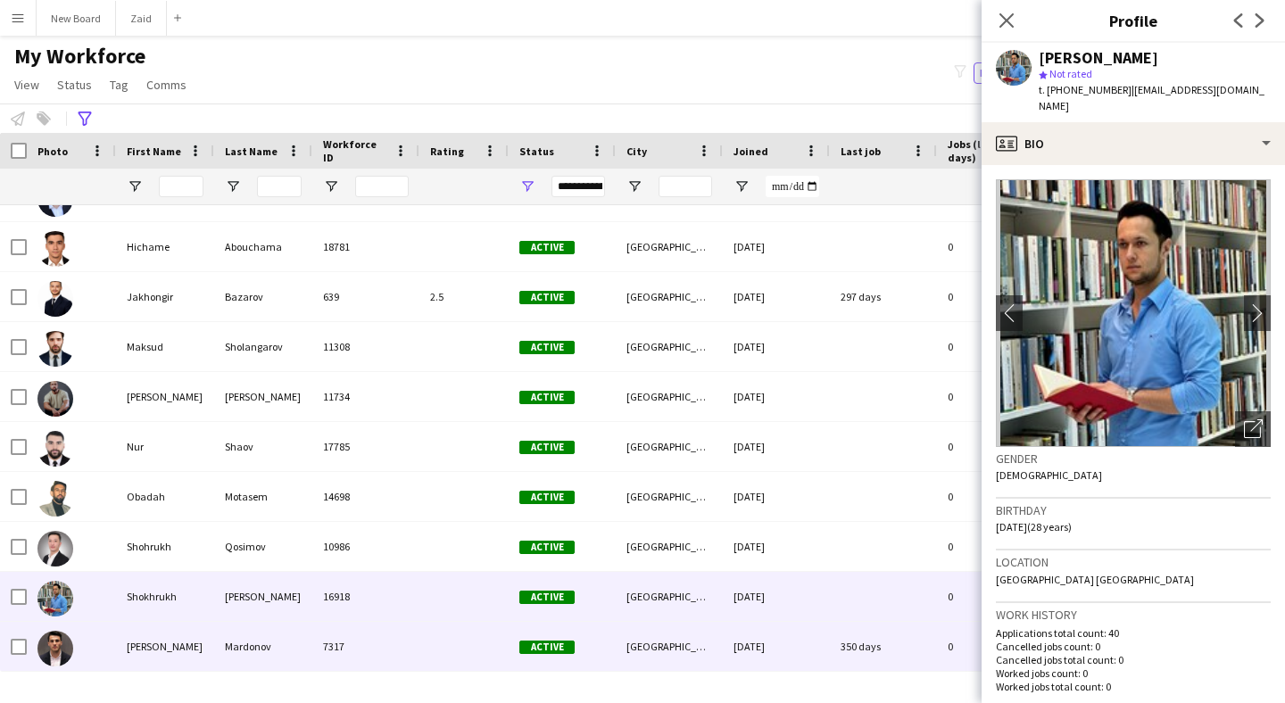
click at [386, 628] on div "7317" at bounding box center [365, 646] width 107 height 49
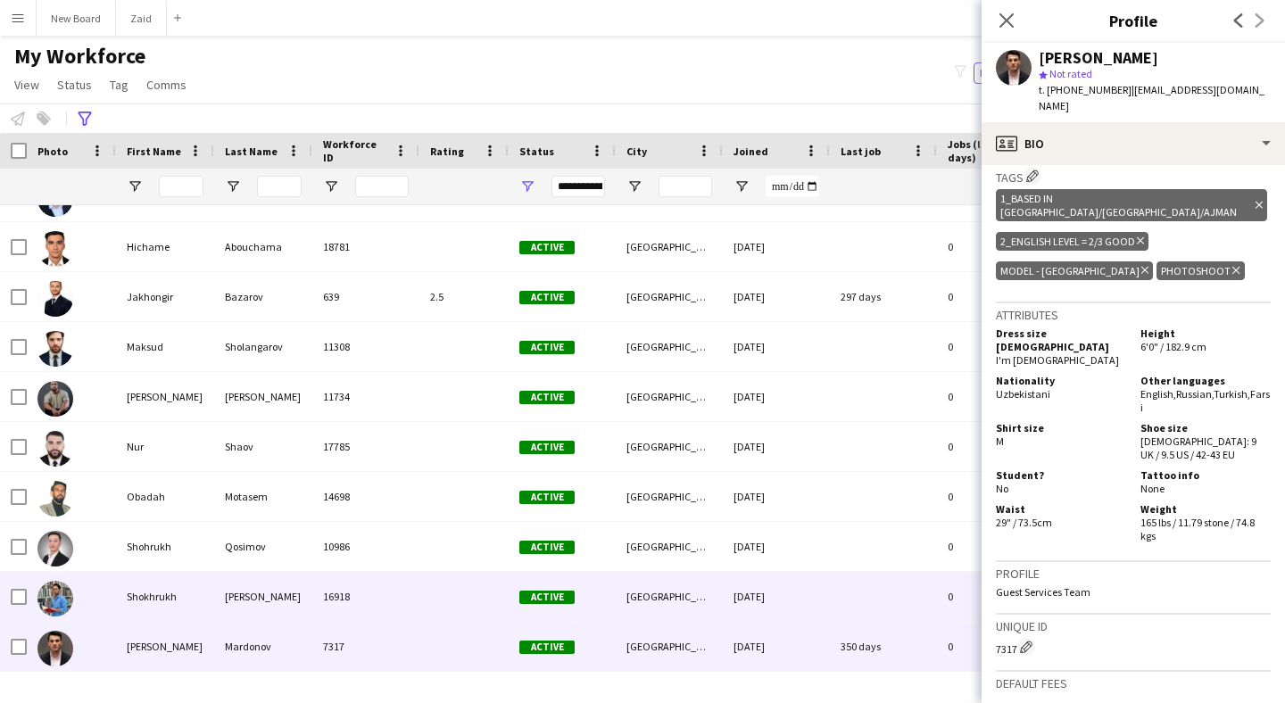
click at [682, 583] on div "[GEOGRAPHIC_DATA]" at bounding box center [669, 596] width 107 height 49
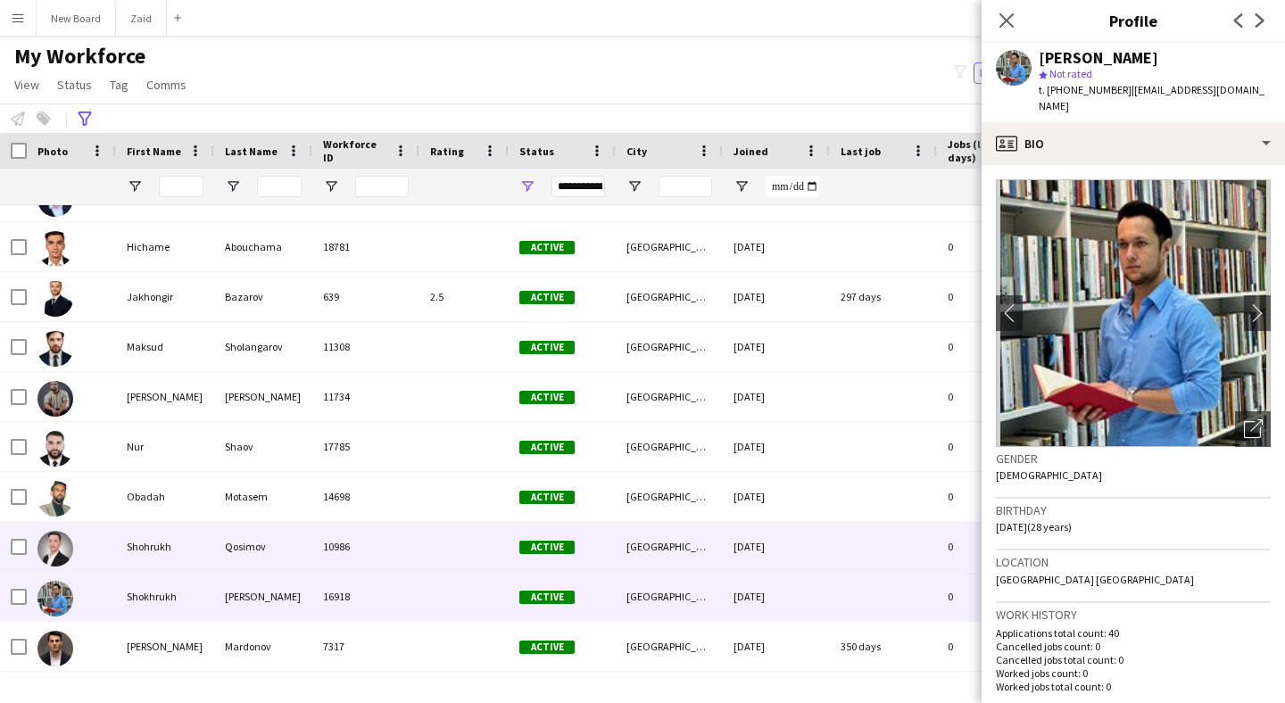
click at [645, 524] on div "[GEOGRAPHIC_DATA]" at bounding box center [669, 546] width 107 height 49
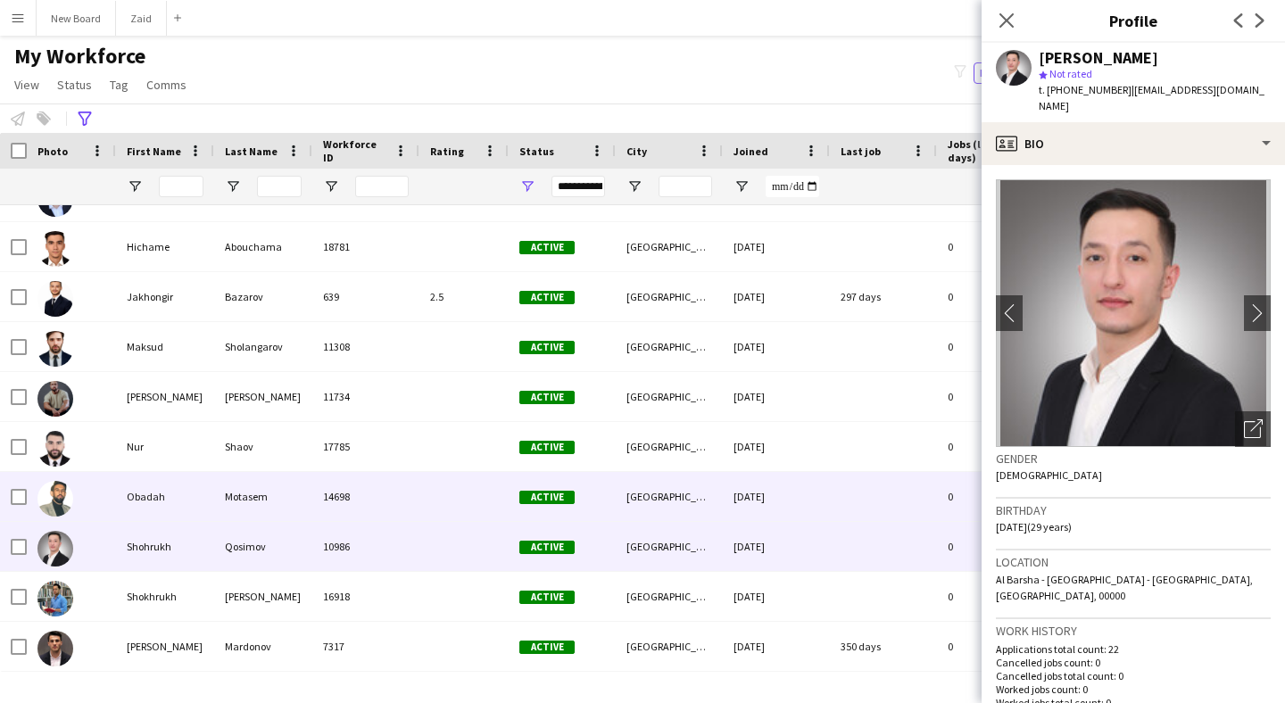
click at [646, 488] on div "[GEOGRAPHIC_DATA]" at bounding box center [669, 496] width 107 height 49
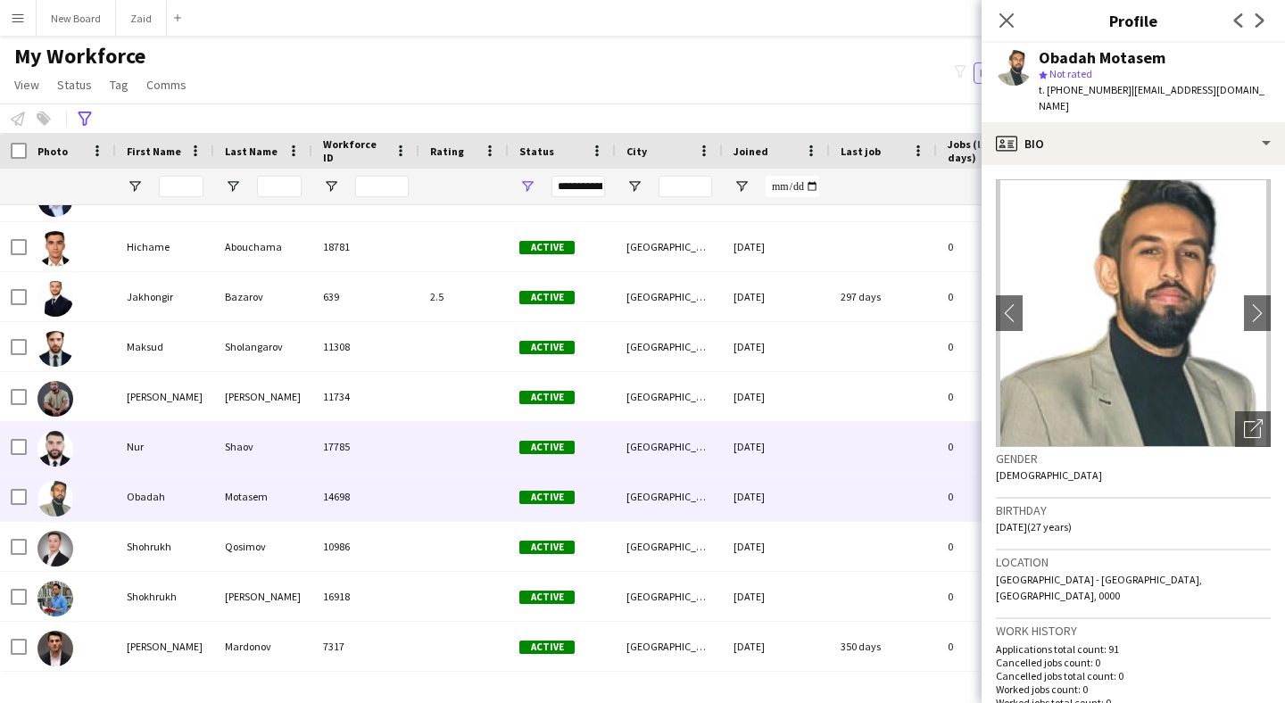
click at [661, 453] on div "[GEOGRAPHIC_DATA]" at bounding box center [669, 446] width 107 height 49
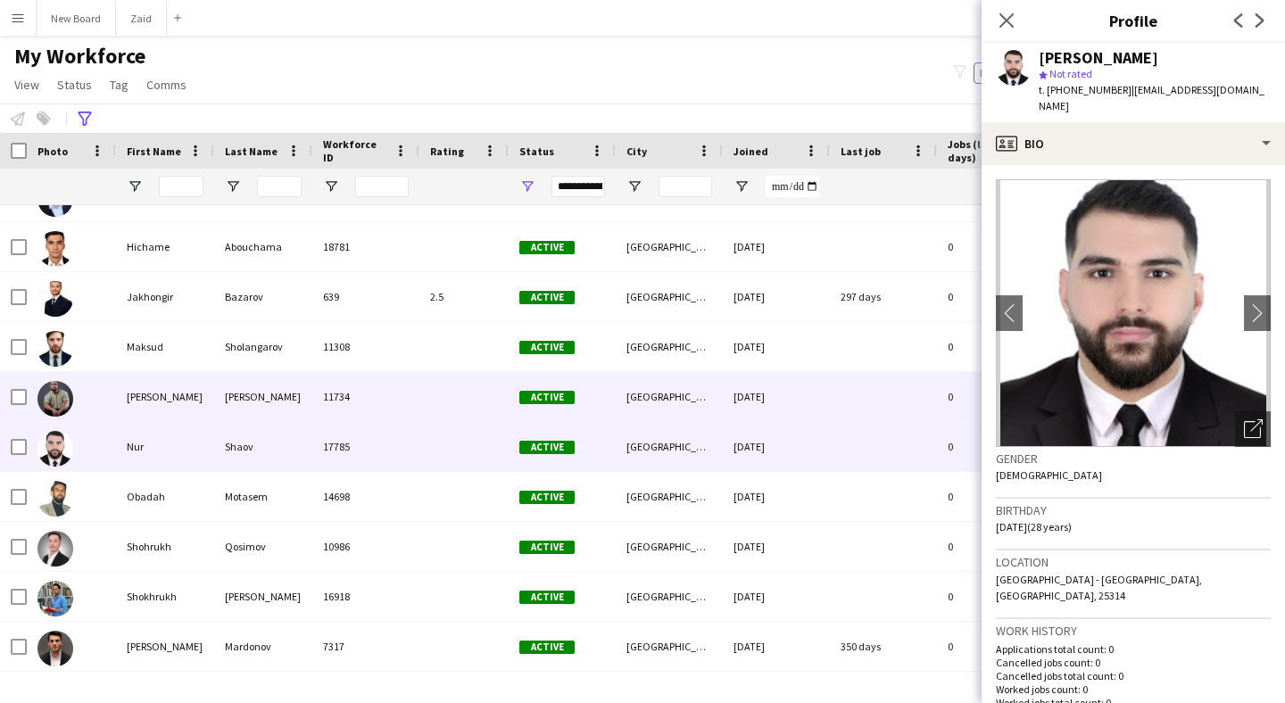
click at [666, 407] on div "[GEOGRAPHIC_DATA]" at bounding box center [669, 396] width 107 height 49
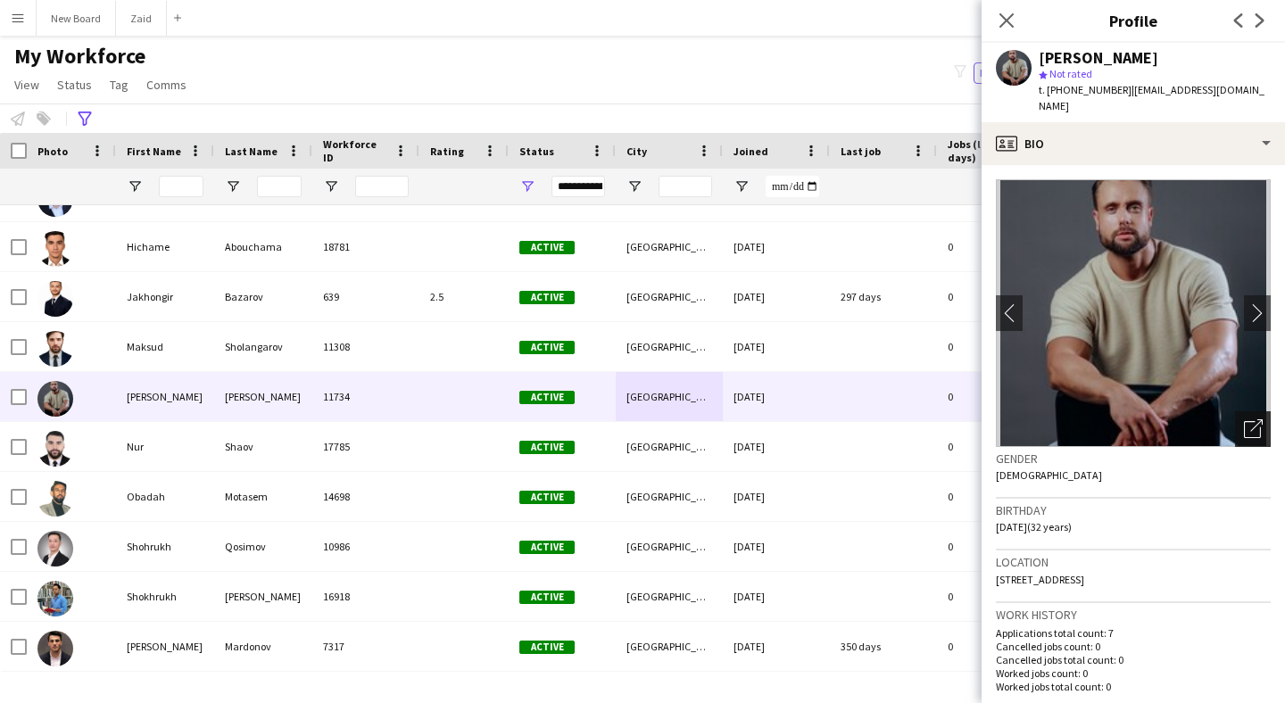
click at [1235, 414] on div "Open photos pop-in" at bounding box center [1253, 429] width 36 height 36
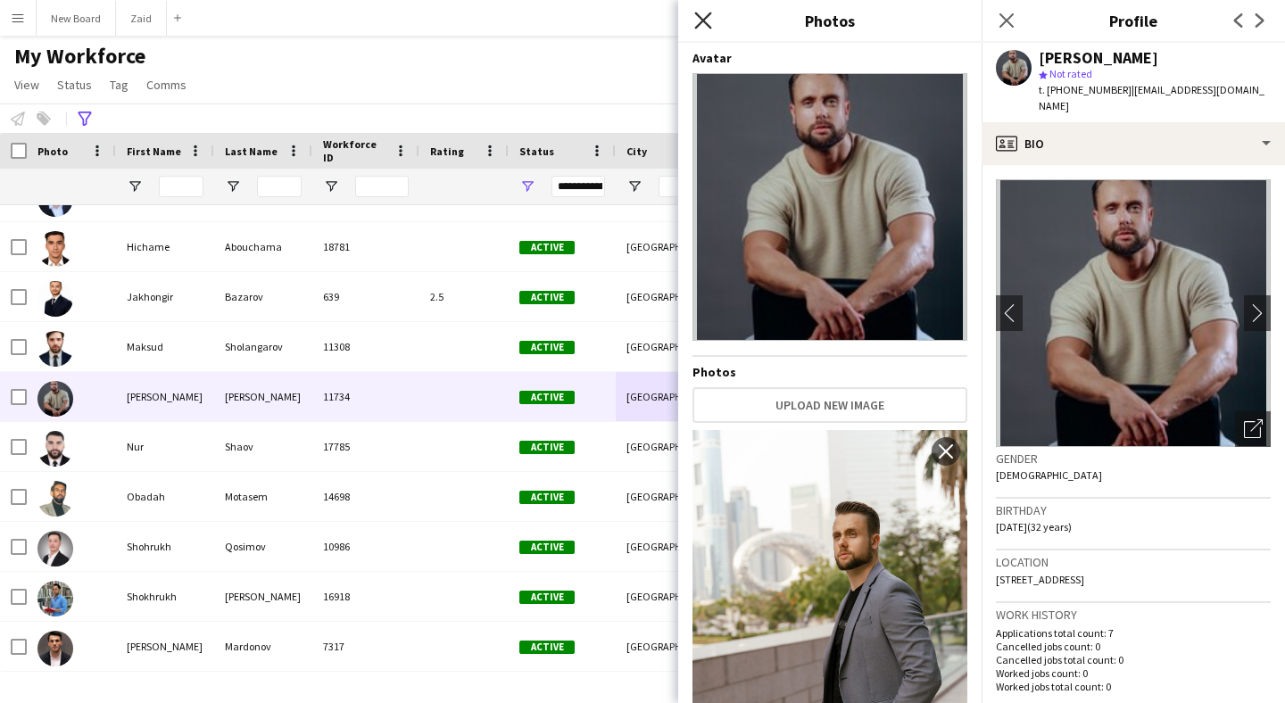
click at [696, 26] on icon at bounding box center [702, 20] width 17 height 17
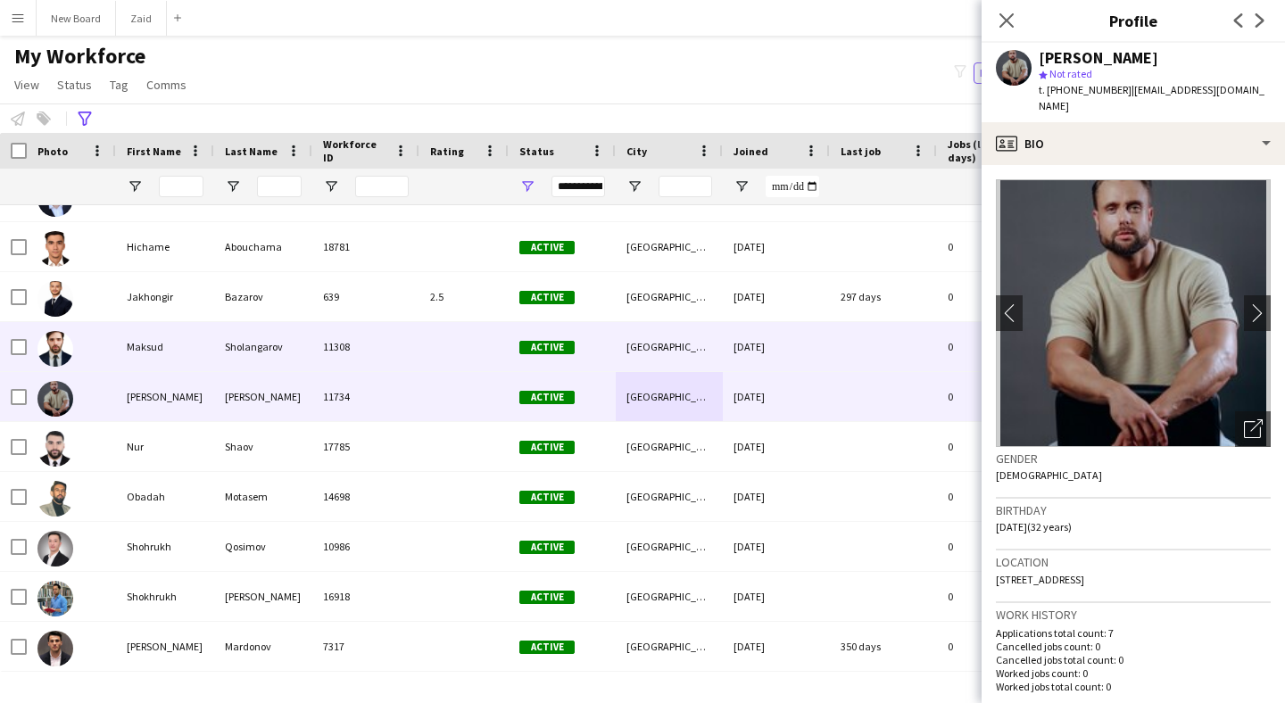
click at [161, 358] on div "Maksud" at bounding box center [165, 346] width 98 height 49
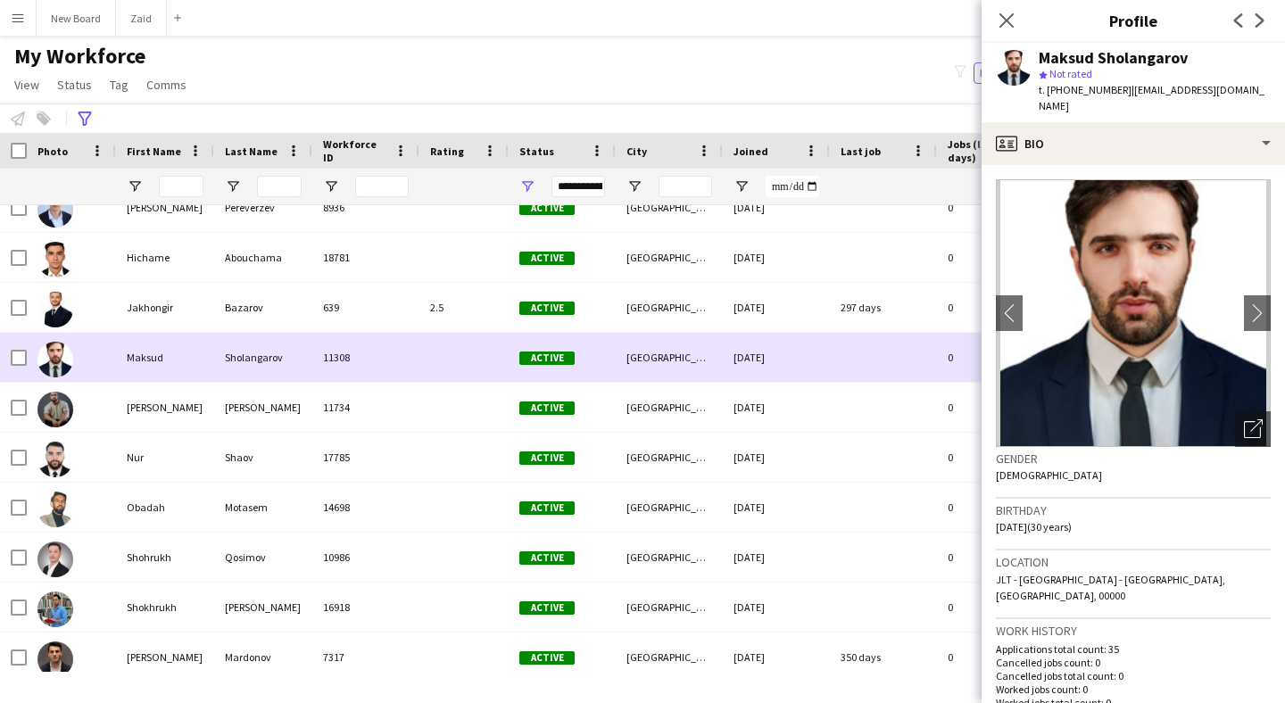
scroll to position [360, 0]
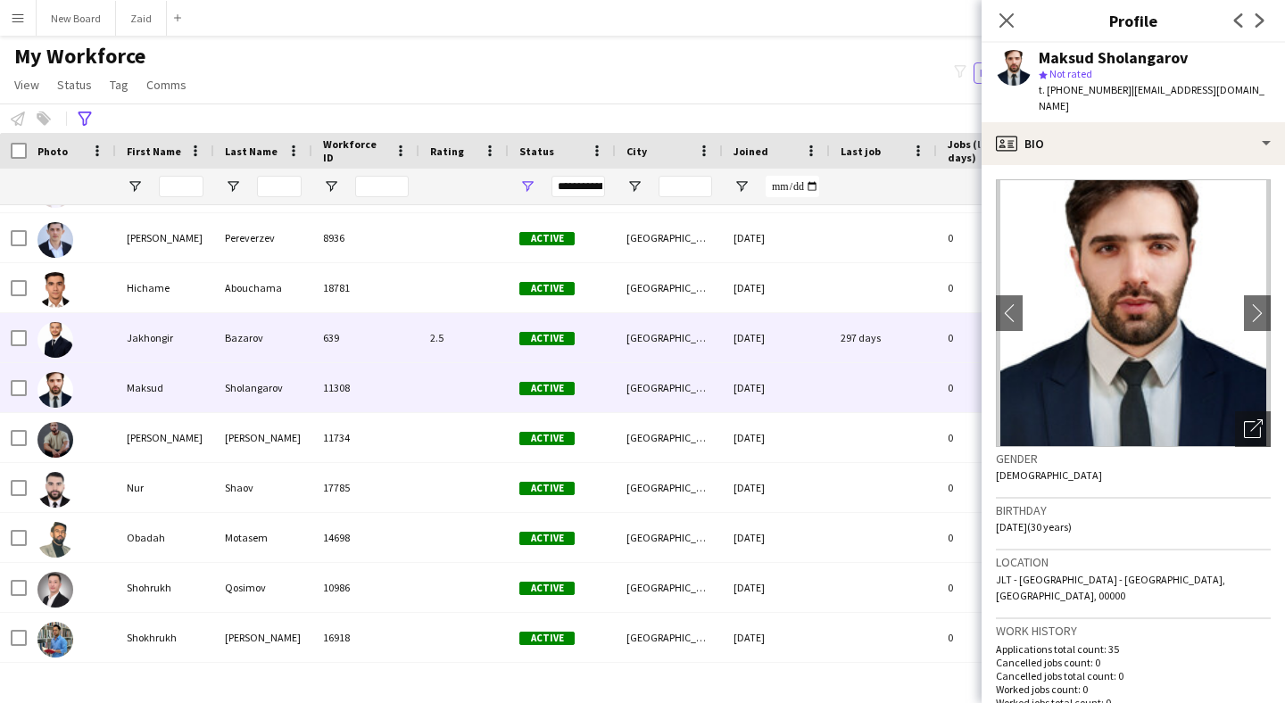
click at [146, 343] on div "Jakhongir" at bounding box center [165, 337] width 98 height 49
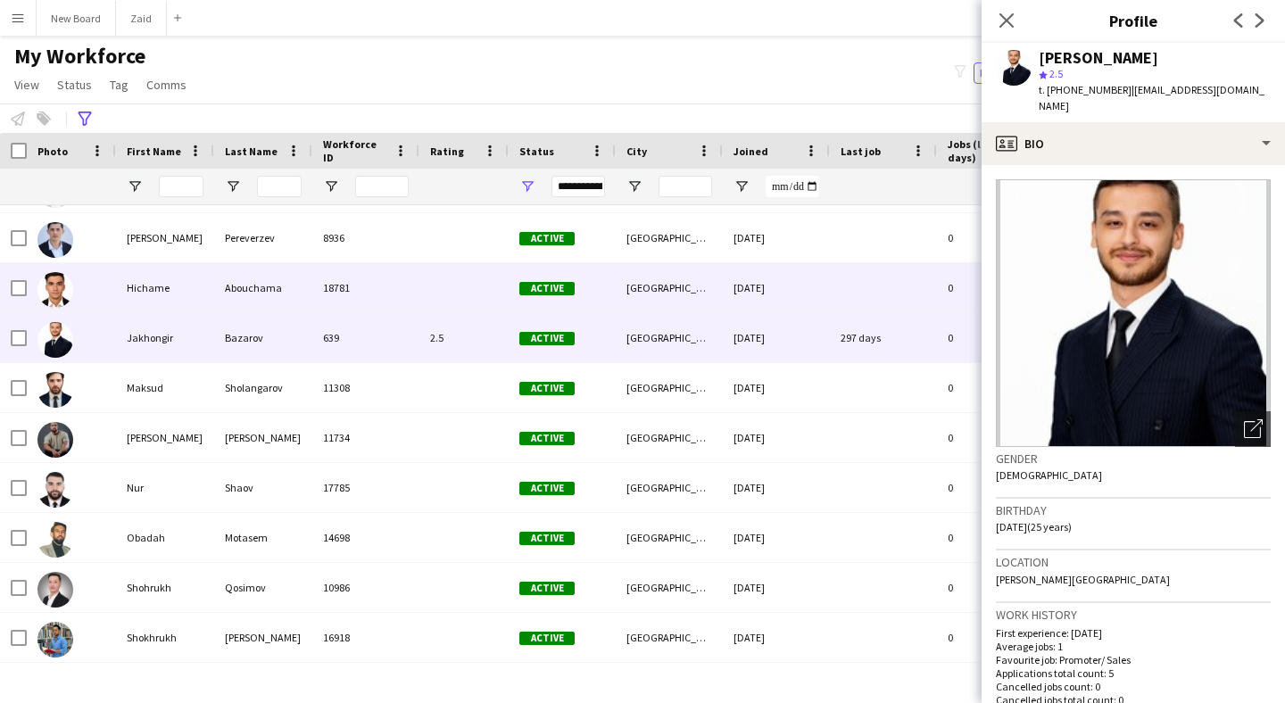
click at [170, 297] on div "Hichame" at bounding box center [165, 287] width 98 height 49
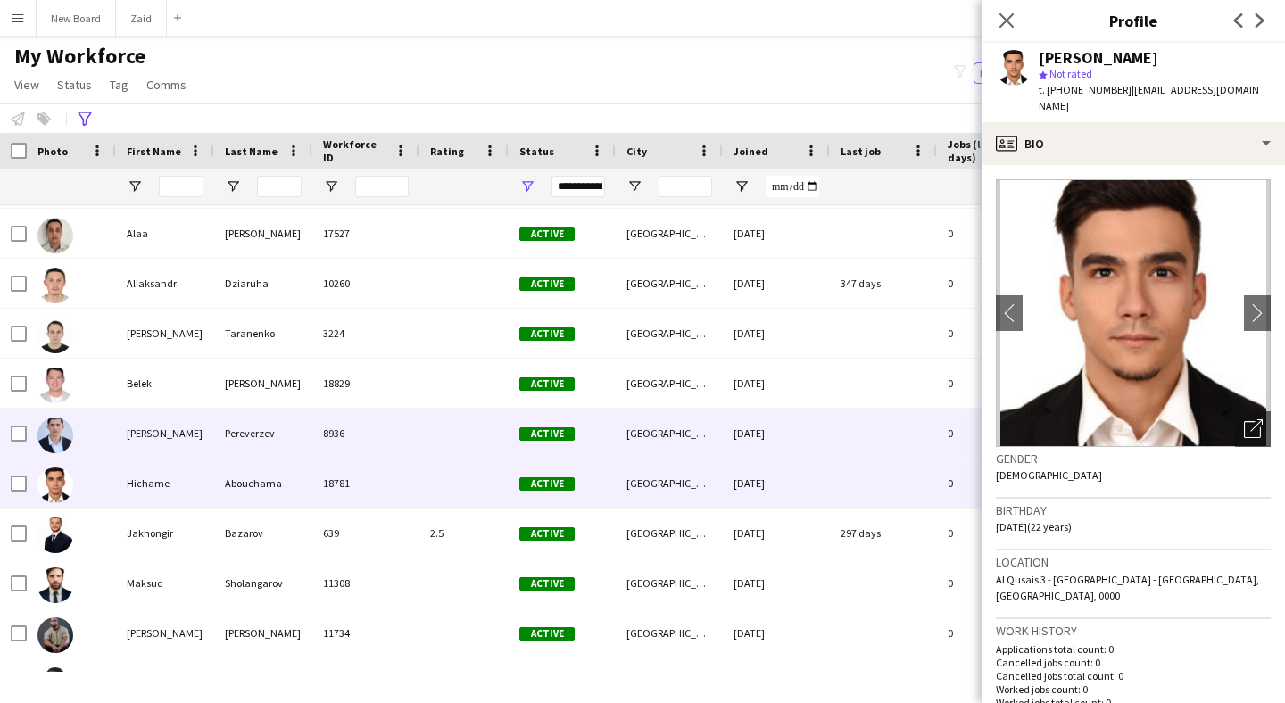
scroll to position [146, 0]
click at [160, 426] on div "Denis" at bounding box center [165, 433] width 98 height 49
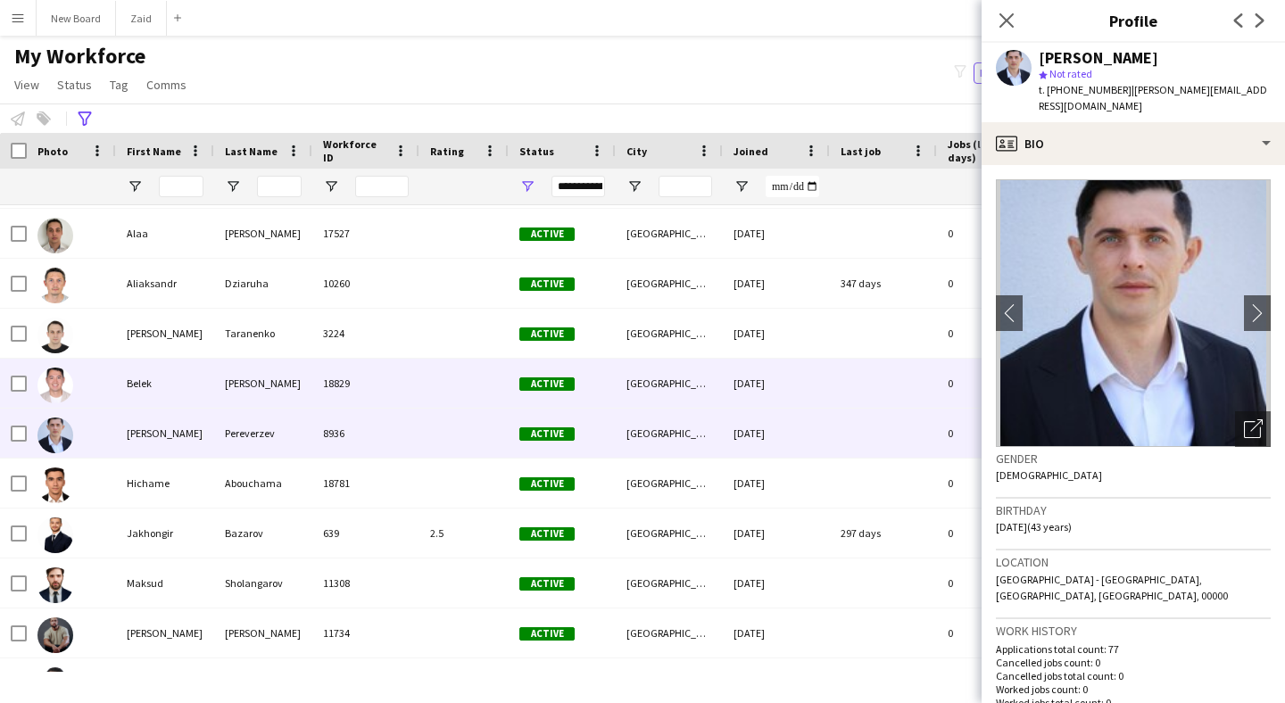
click at [146, 383] on div "Belek" at bounding box center [165, 383] width 98 height 49
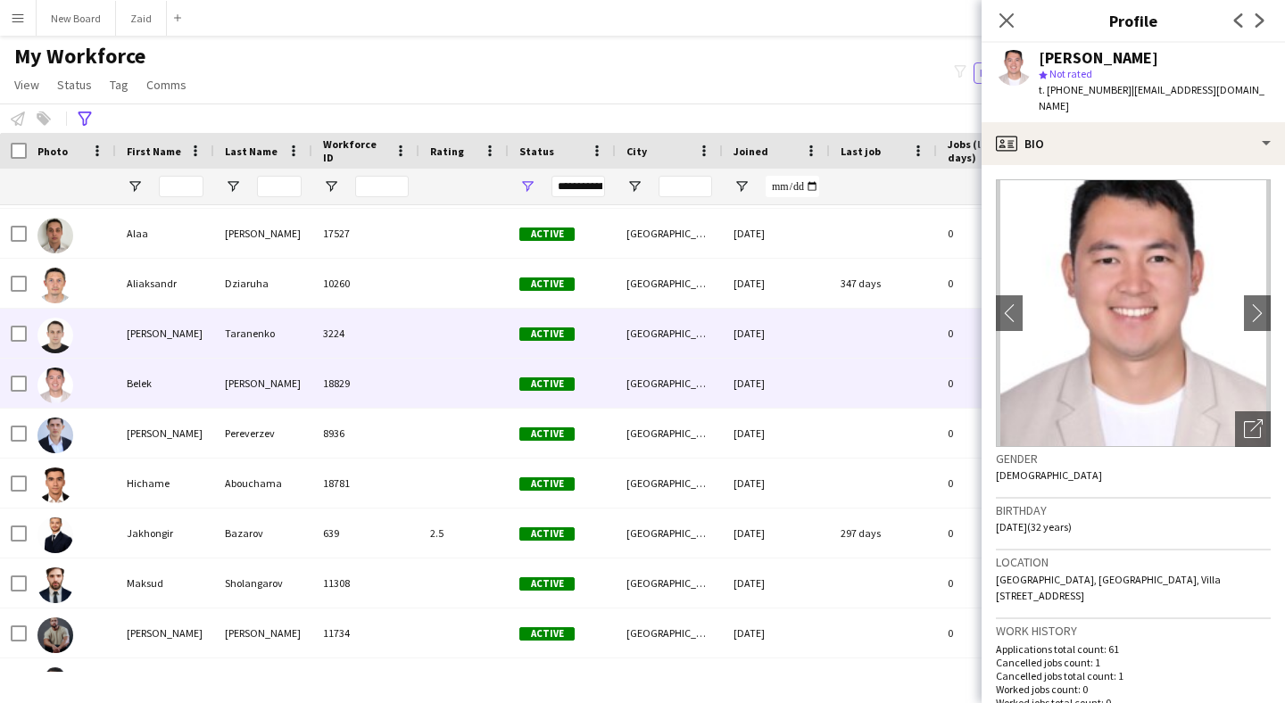
click at [153, 337] on div "Anton" at bounding box center [165, 333] width 98 height 49
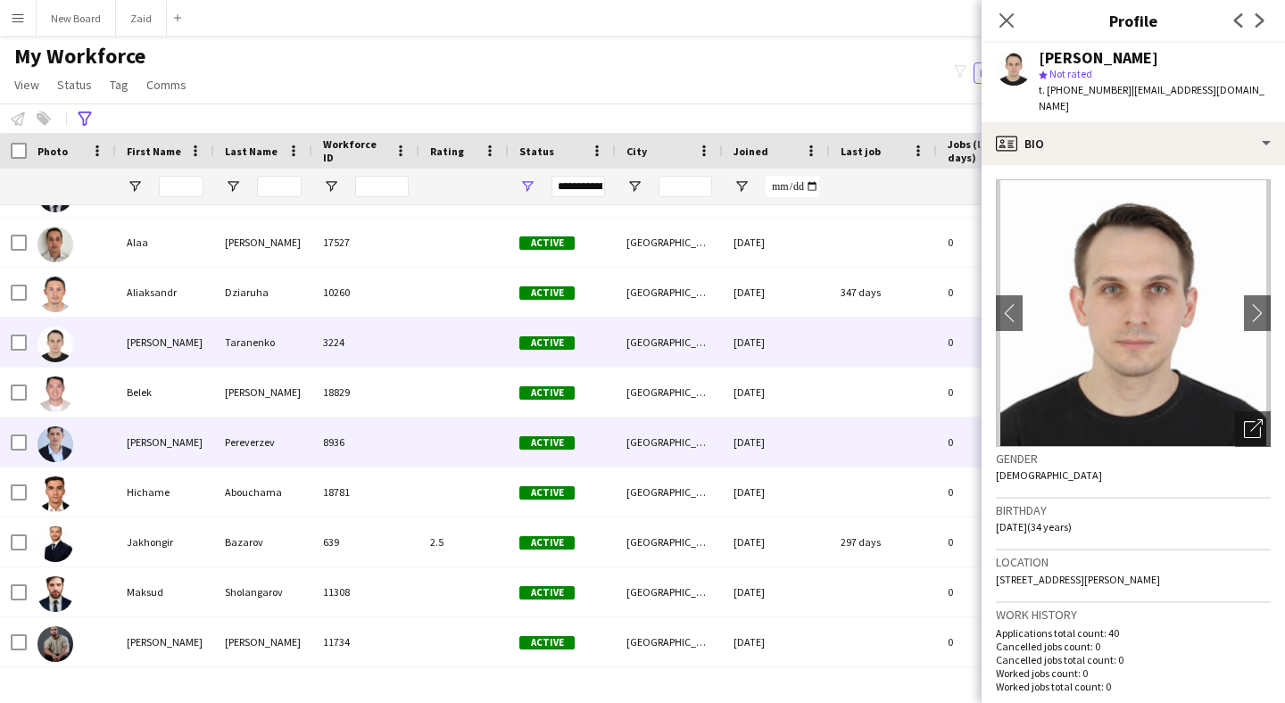
scroll to position [124, 0]
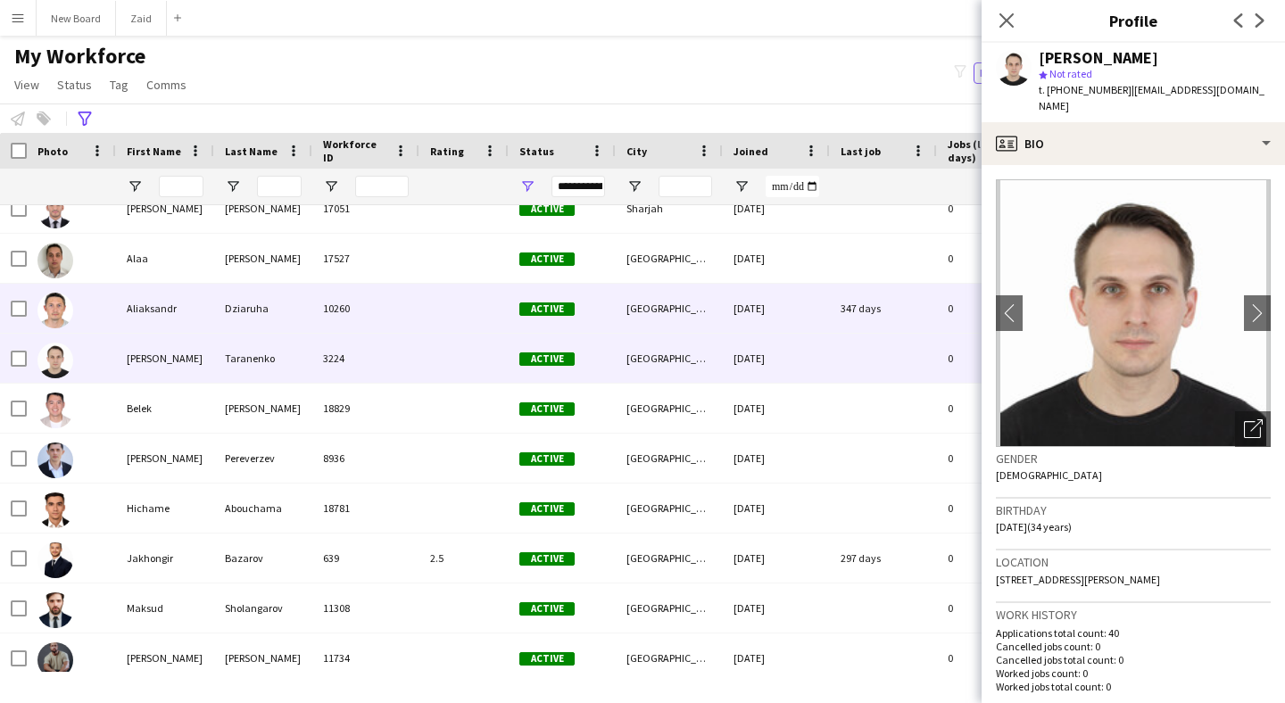
click at [144, 309] on div "Aliaksandr" at bounding box center [165, 308] width 98 height 49
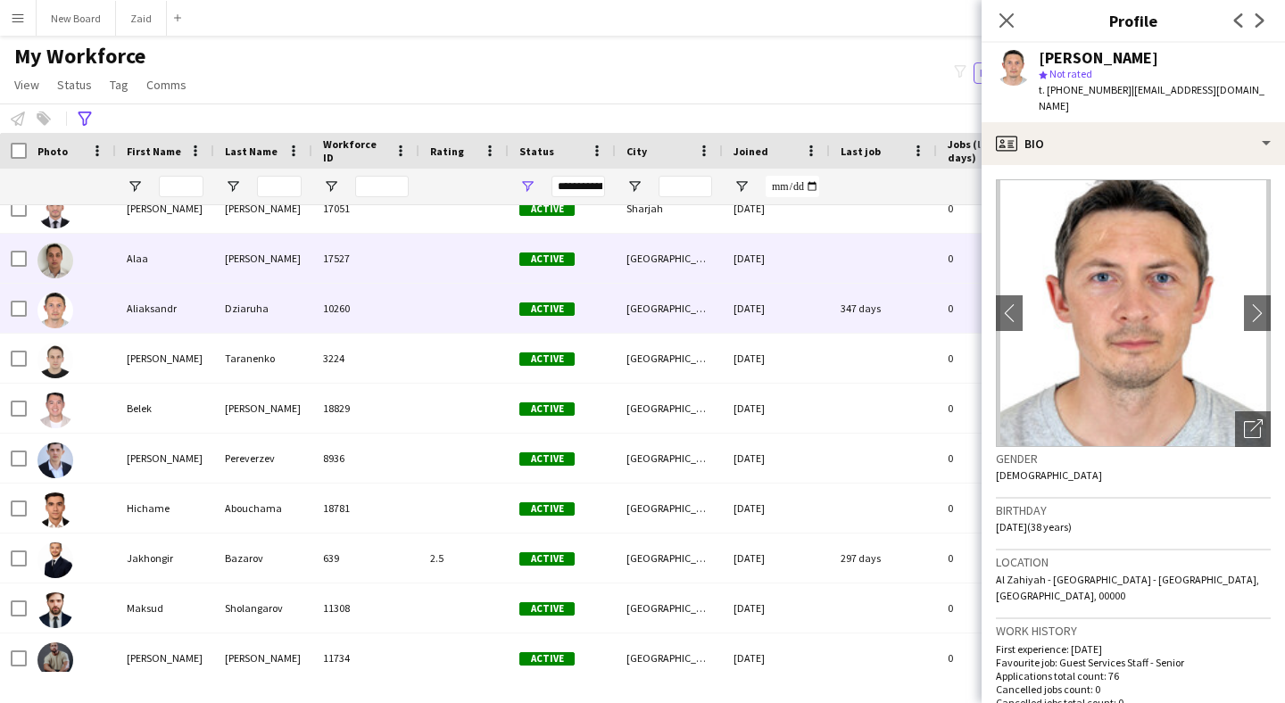
click at [132, 258] on div "Alaa" at bounding box center [165, 258] width 98 height 49
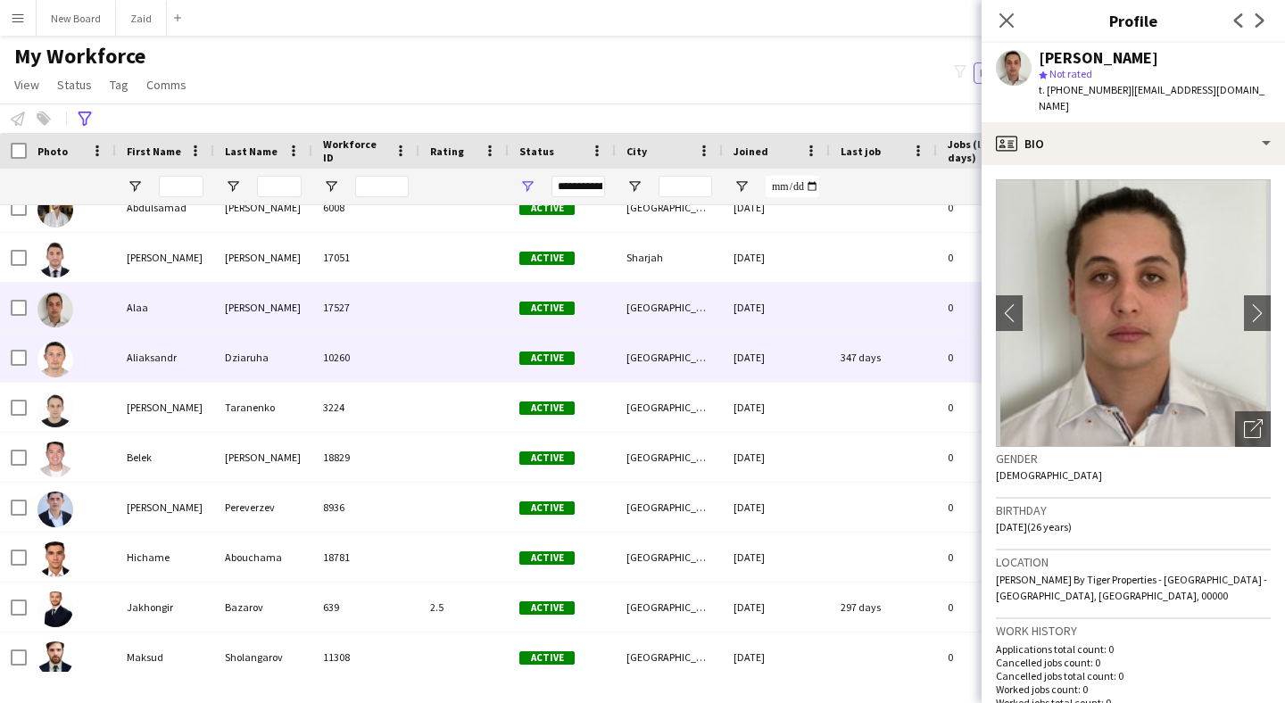
scroll to position [70, 0]
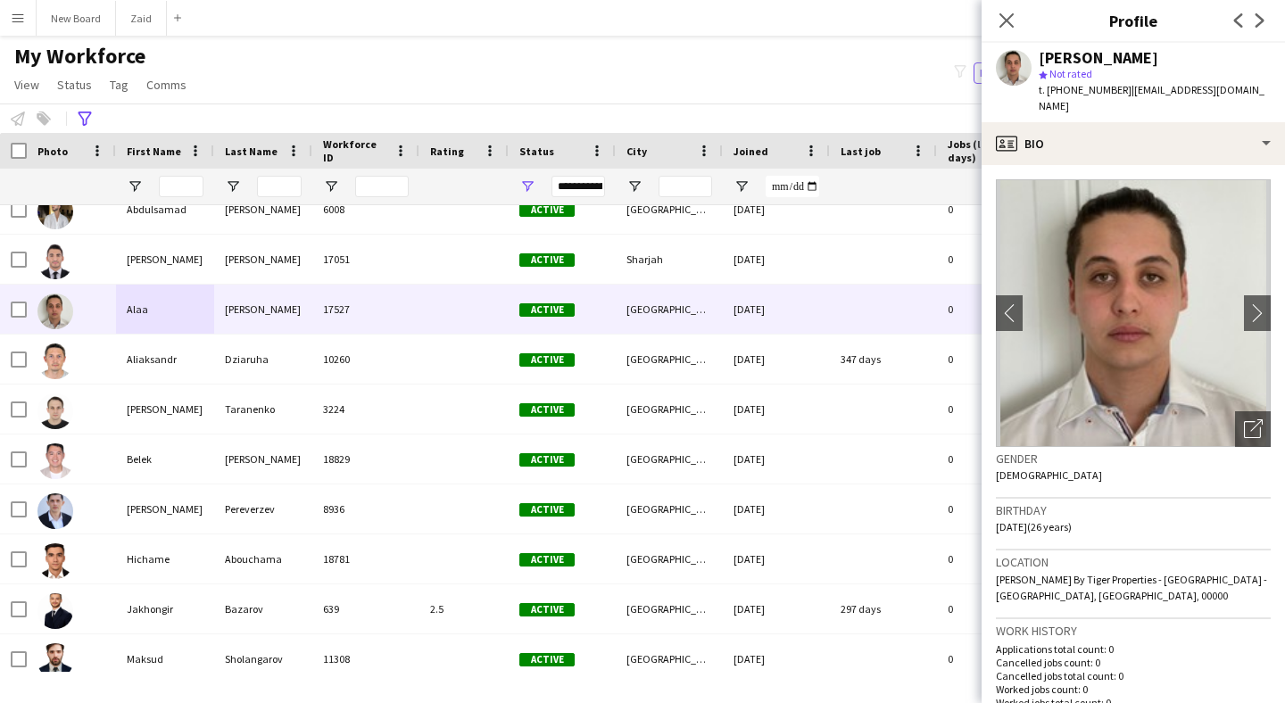
click at [1098, 94] on span "t. +00971506857444" at bounding box center [1085, 89] width 93 height 13
click at [1096, 94] on span "t. +00971506857444" at bounding box center [1085, 89] width 93 height 13
click at [1097, 93] on span "t. +00971506857444" at bounding box center [1085, 89] width 93 height 13
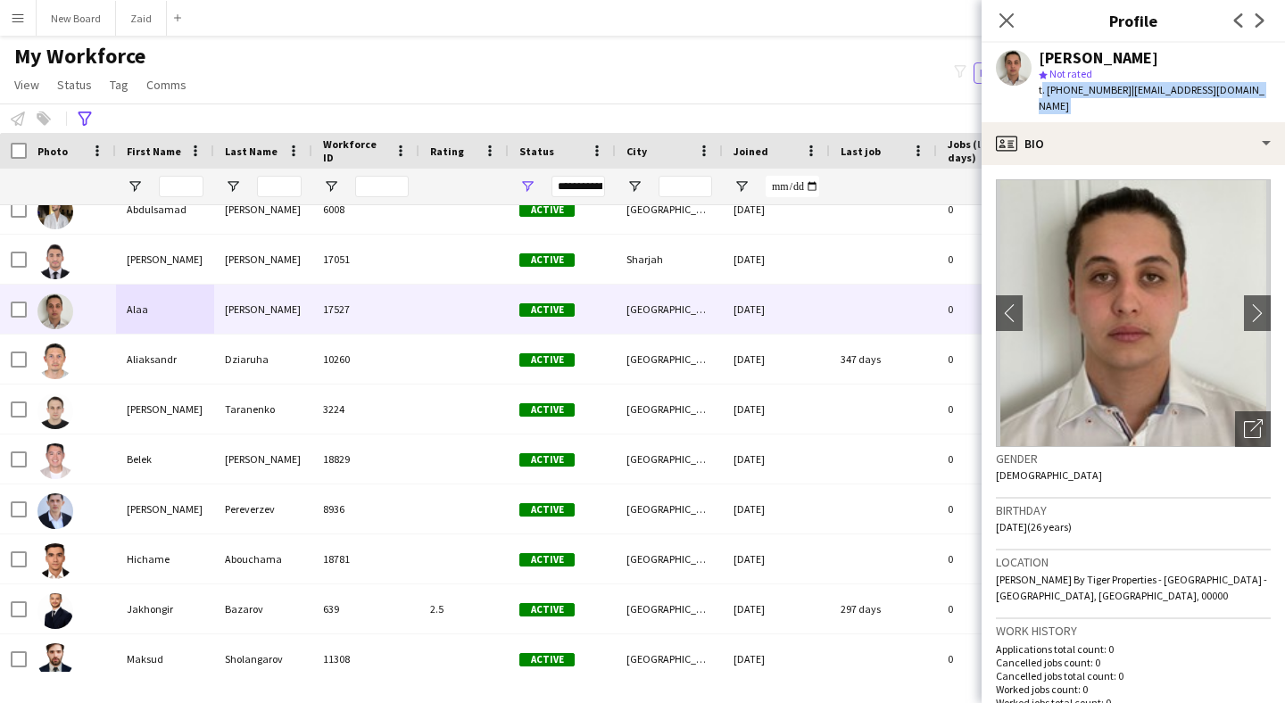
click at [1097, 93] on span "t. +00971506857444" at bounding box center [1085, 89] width 93 height 13
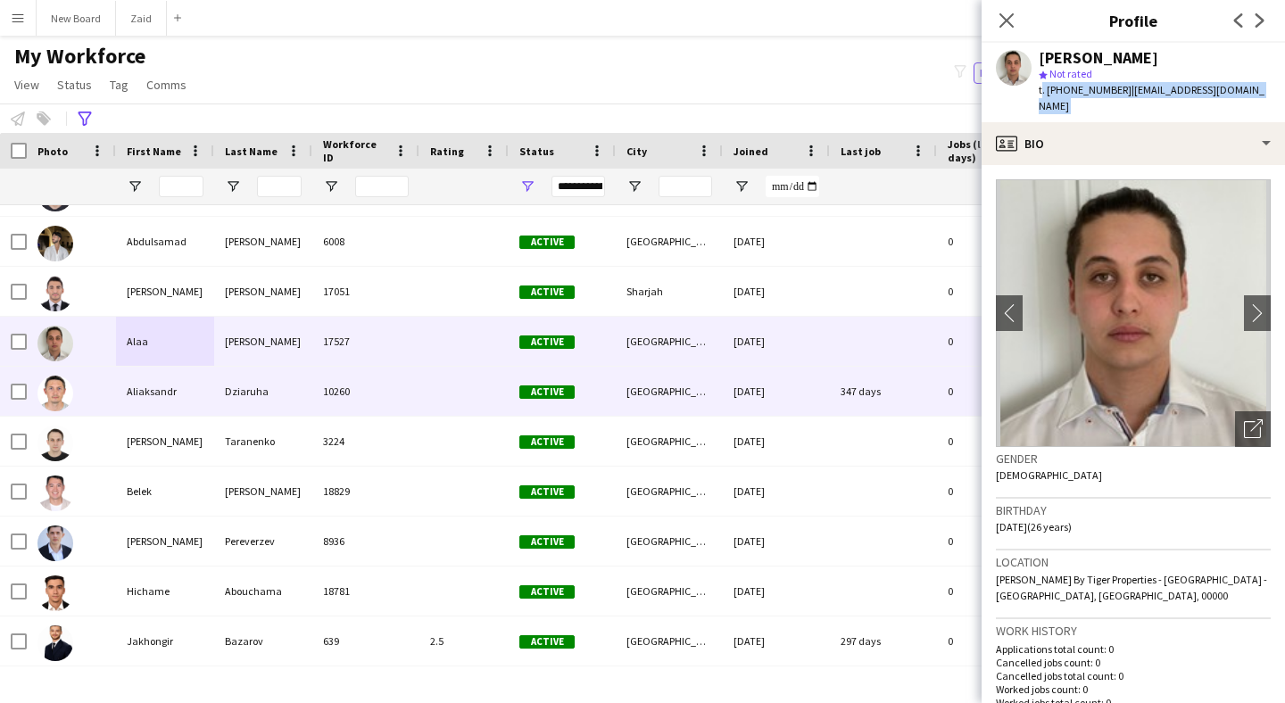
scroll to position [37, 0]
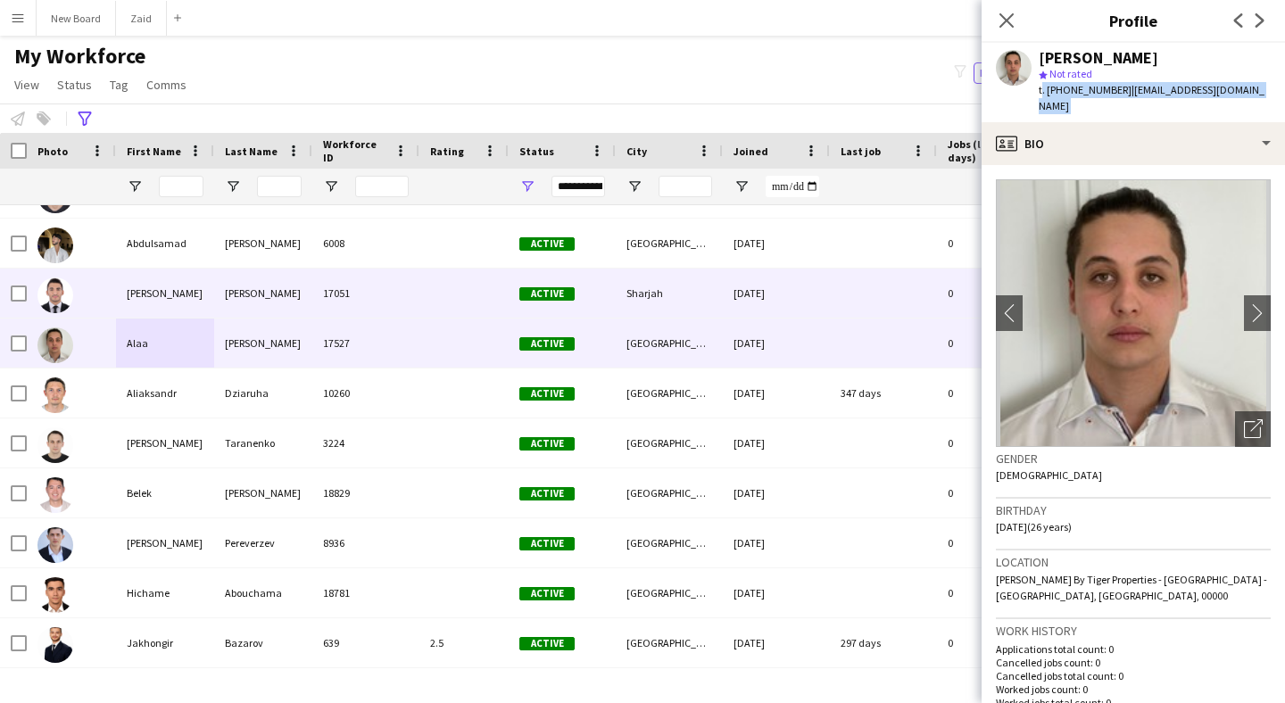
click at [161, 313] on div "Ahmad" at bounding box center [165, 293] width 98 height 49
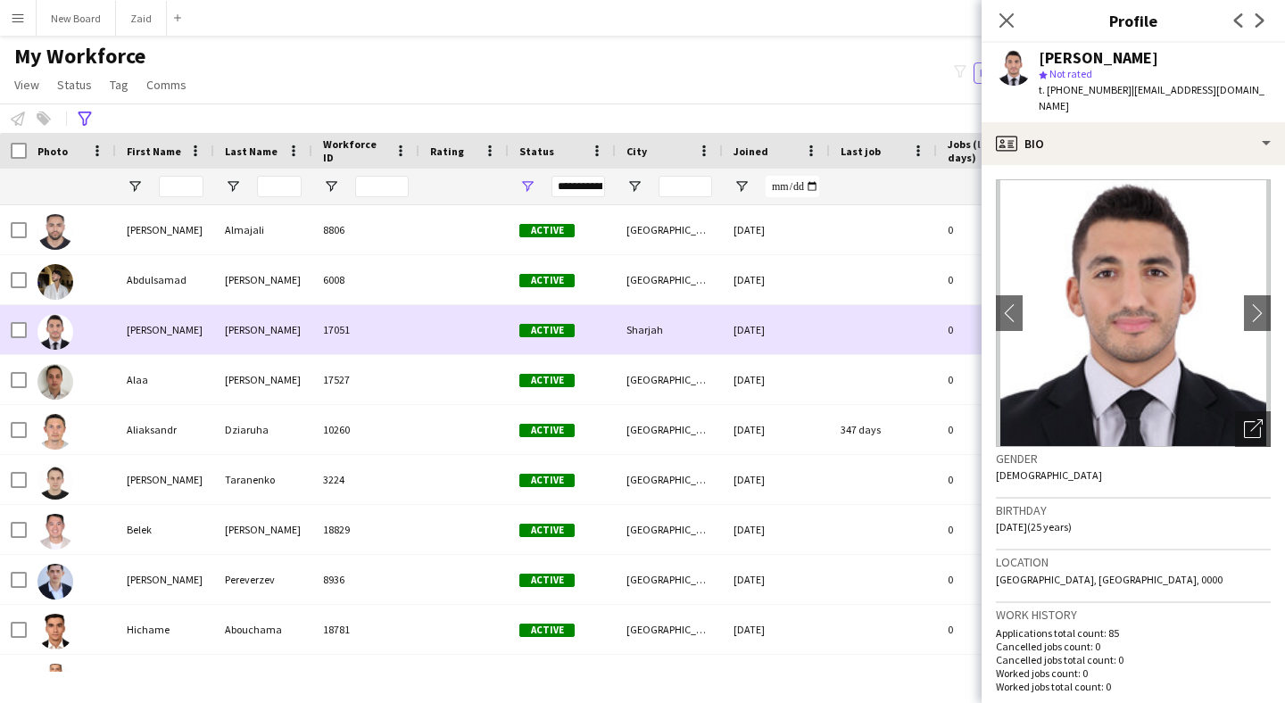
scroll to position [0, 0]
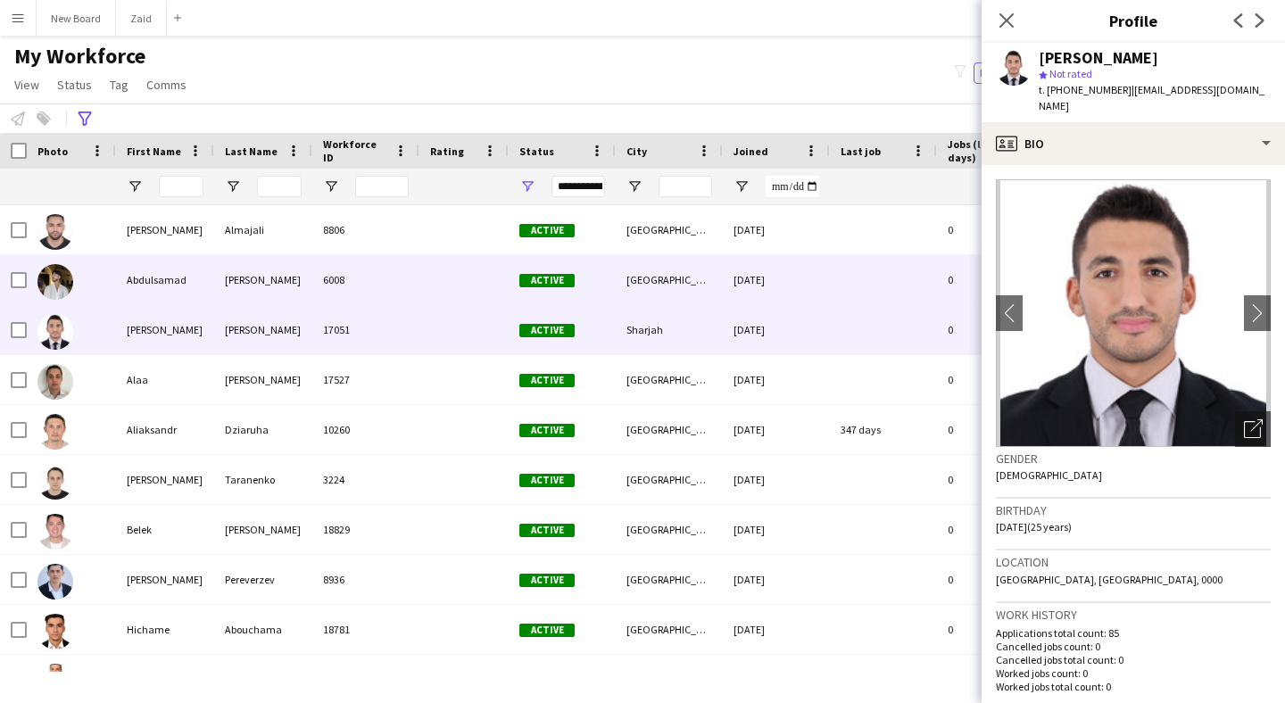
click at [147, 293] on div "Abdulsamad" at bounding box center [165, 279] width 98 height 49
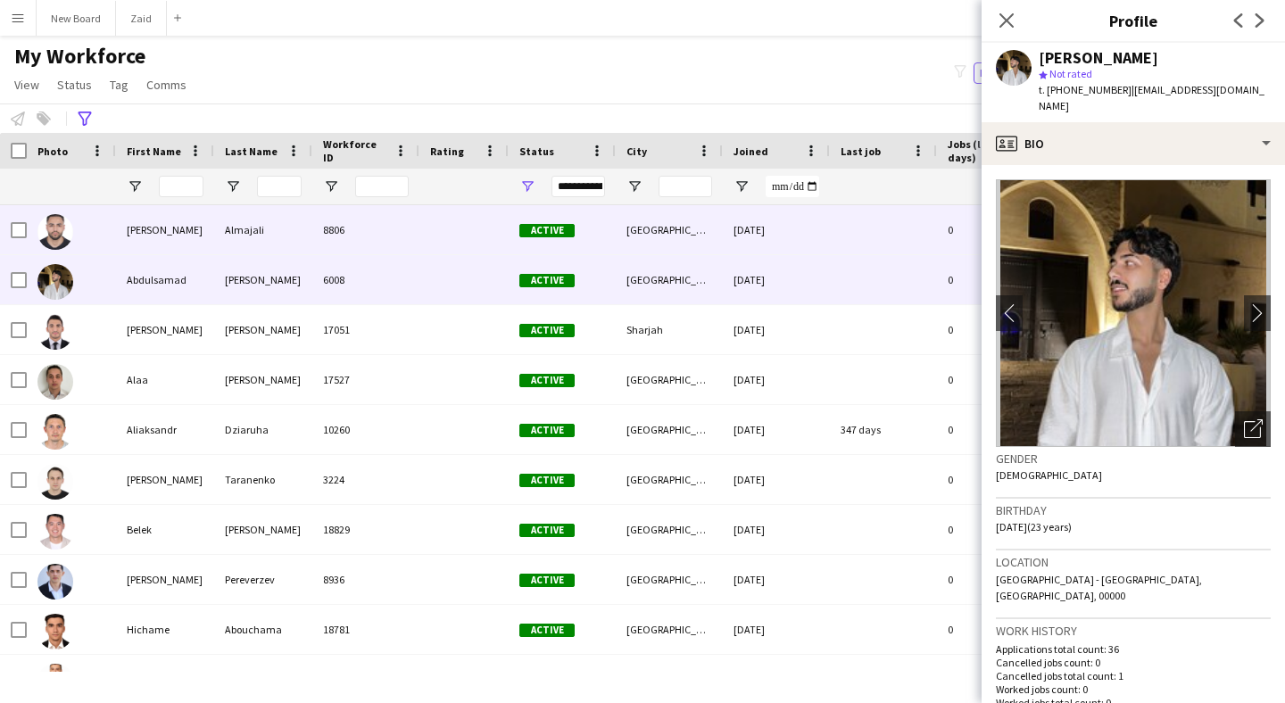
click at [179, 227] on div "Abdel Qader" at bounding box center [165, 229] width 98 height 49
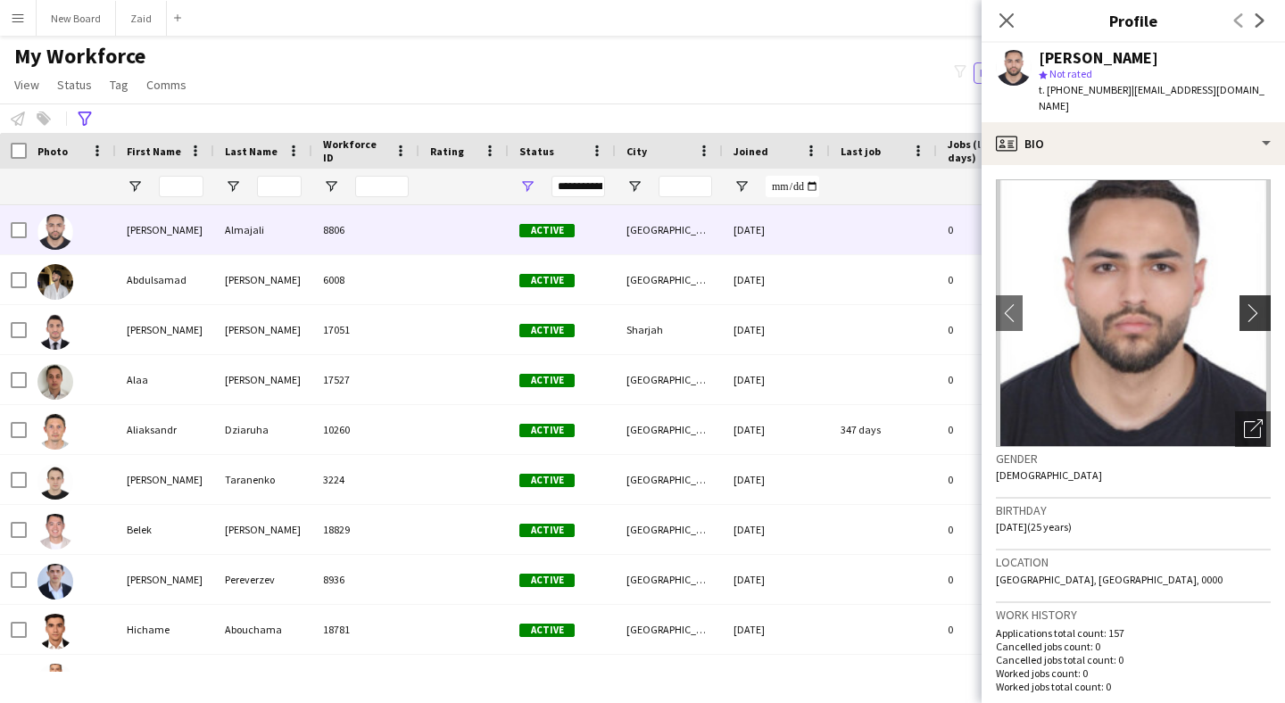
click at [1244, 303] on app-icon "chevron-right" at bounding box center [1258, 312] width 28 height 19
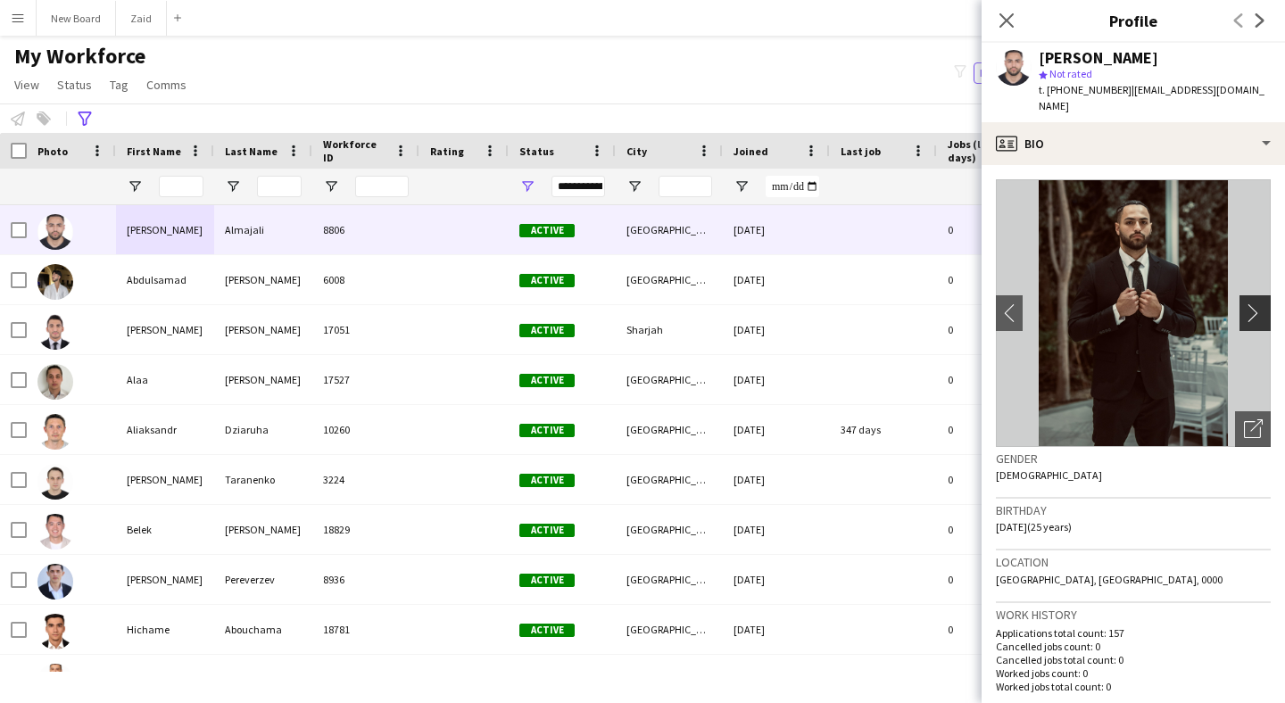
click at [1244, 303] on app-icon "chevron-right" at bounding box center [1258, 312] width 28 height 19
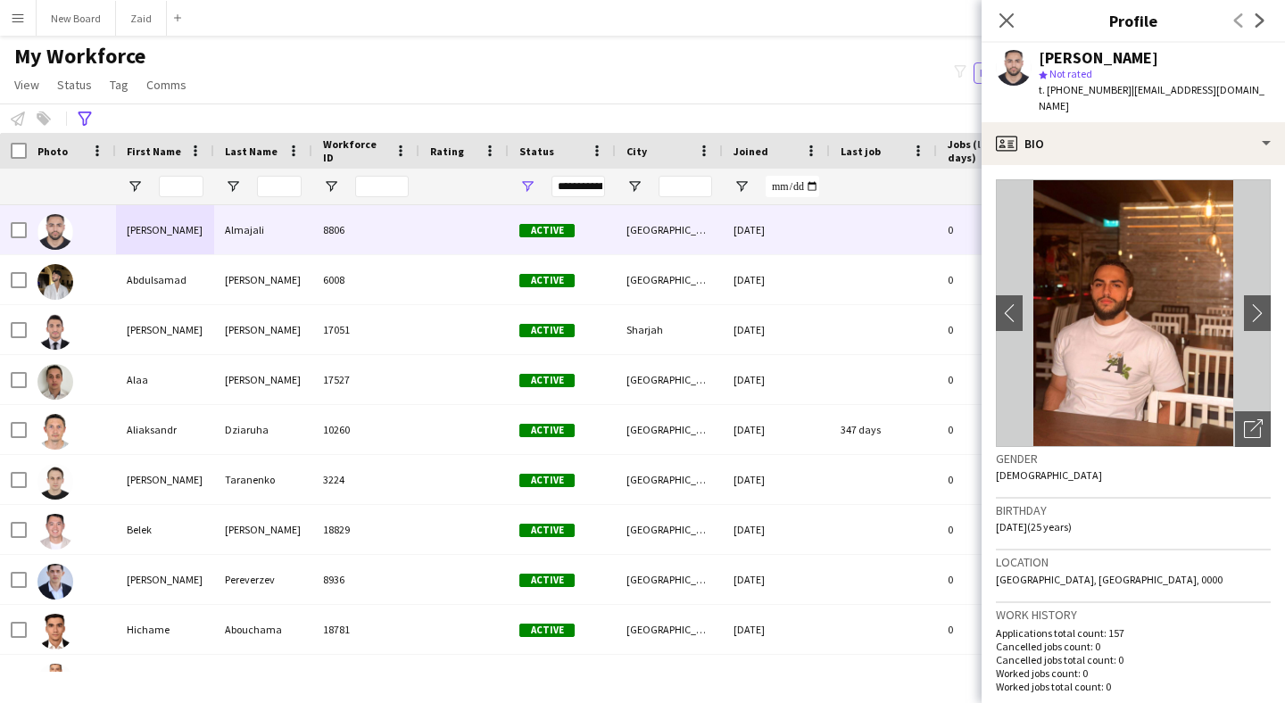
click at [1148, 293] on img at bounding box center [1133, 313] width 275 height 268
click at [1251, 417] on div "Open photos pop-in" at bounding box center [1253, 429] width 36 height 36
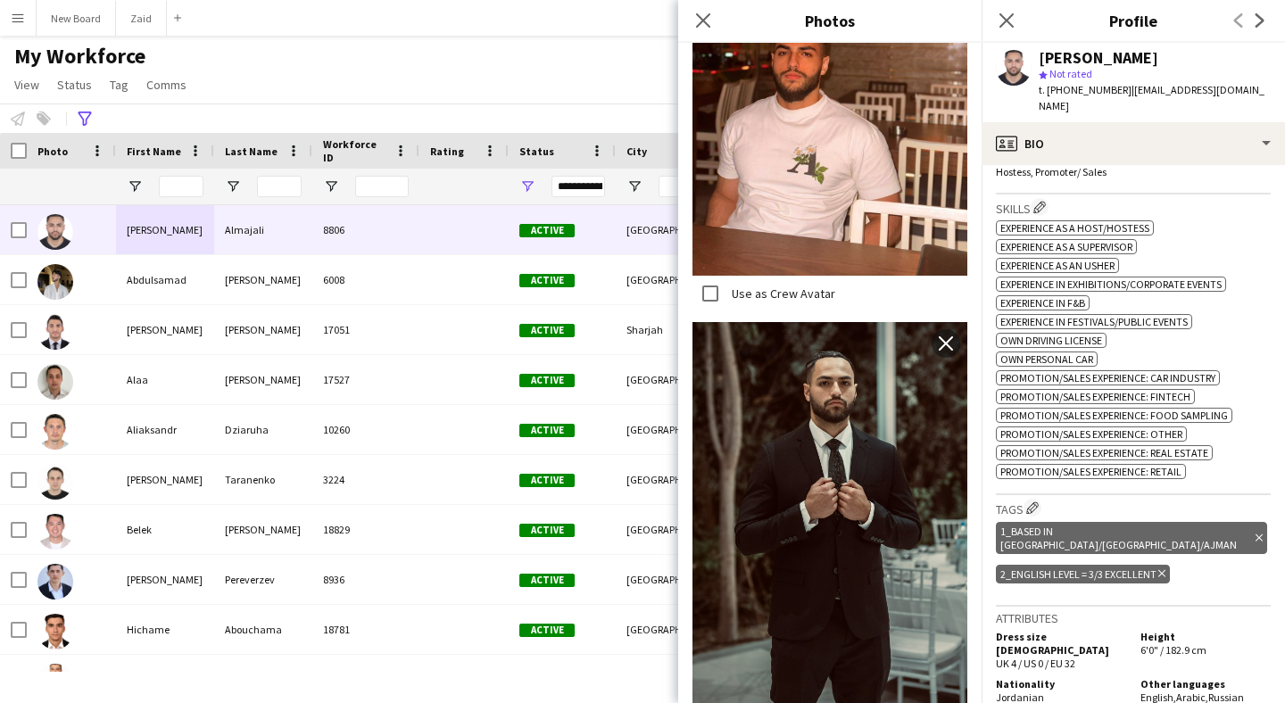
scroll to position [649, 0]
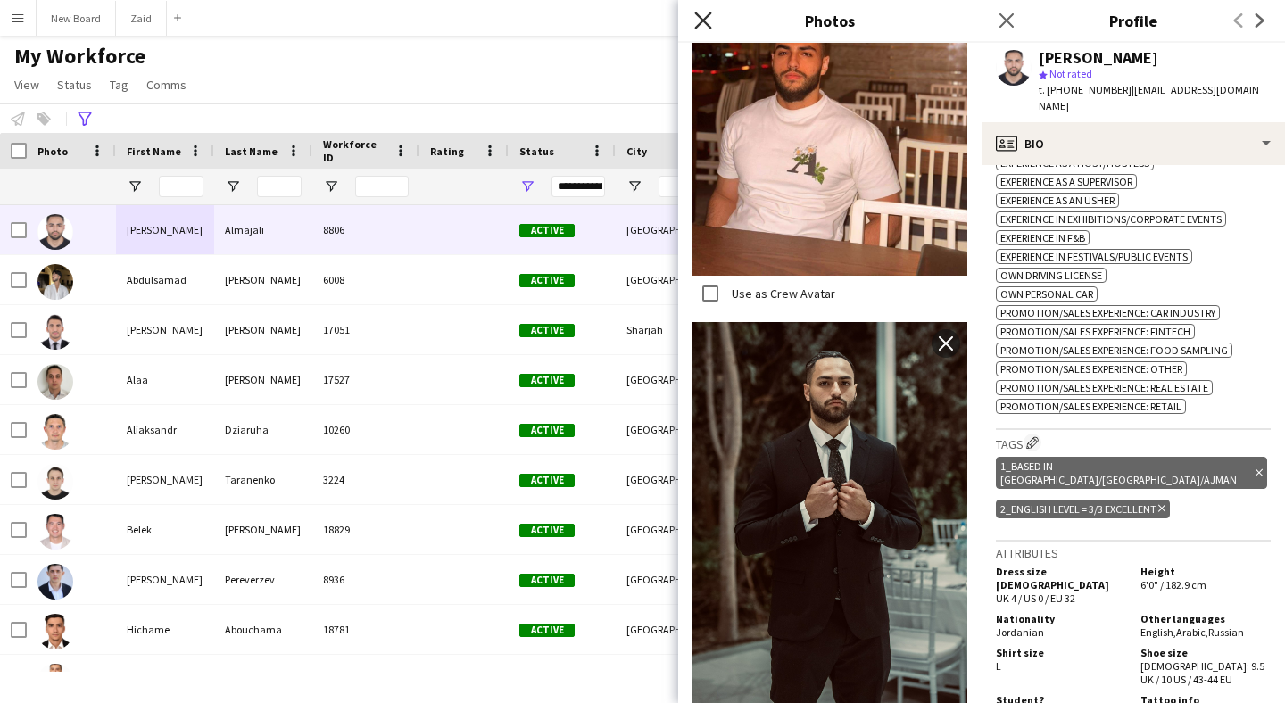
click at [705, 17] on icon "Close pop-in" at bounding box center [702, 20] width 17 height 17
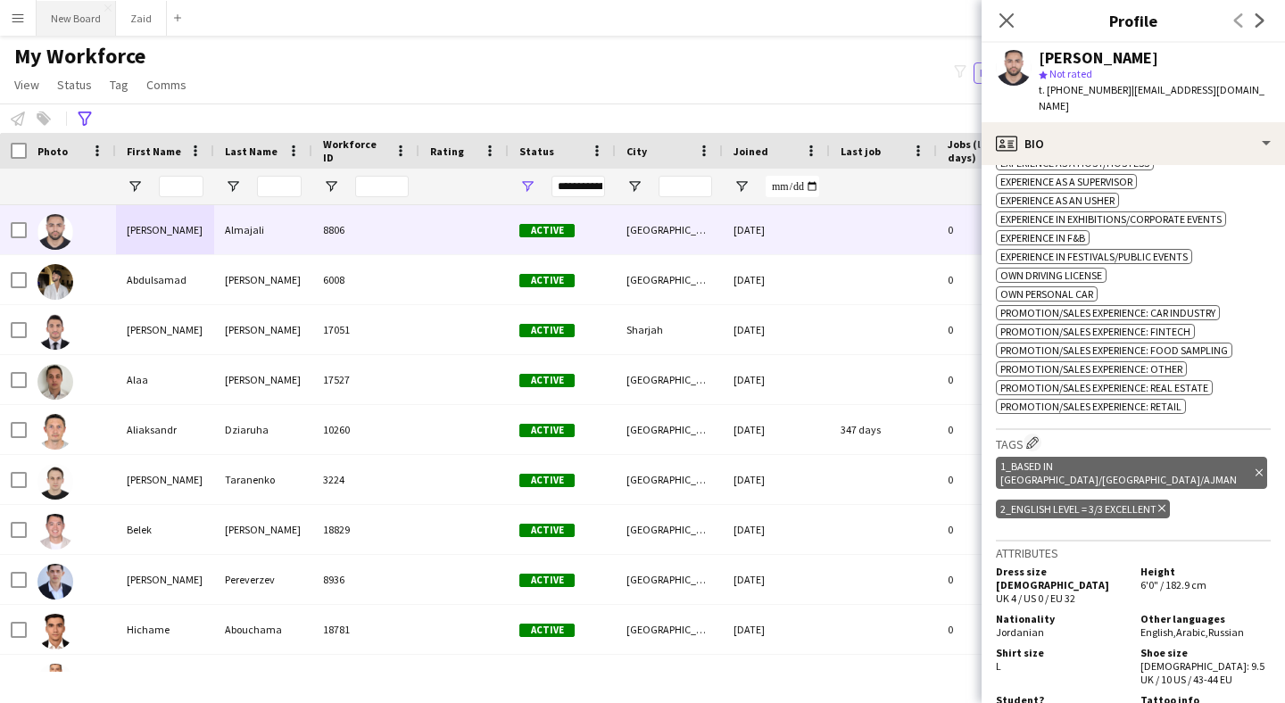
click at [91, 26] on button "New Board Close" at bounding box center [76, 18] width 79 height 35
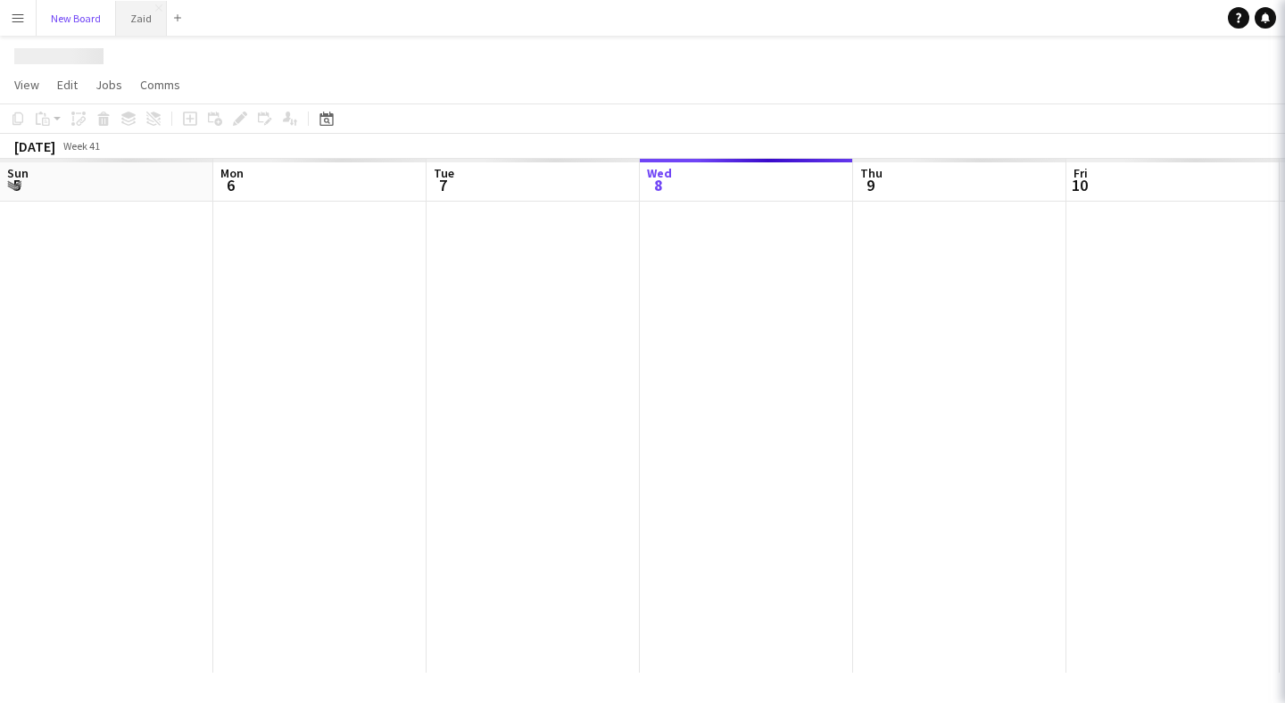
scroll to position [0, 426]
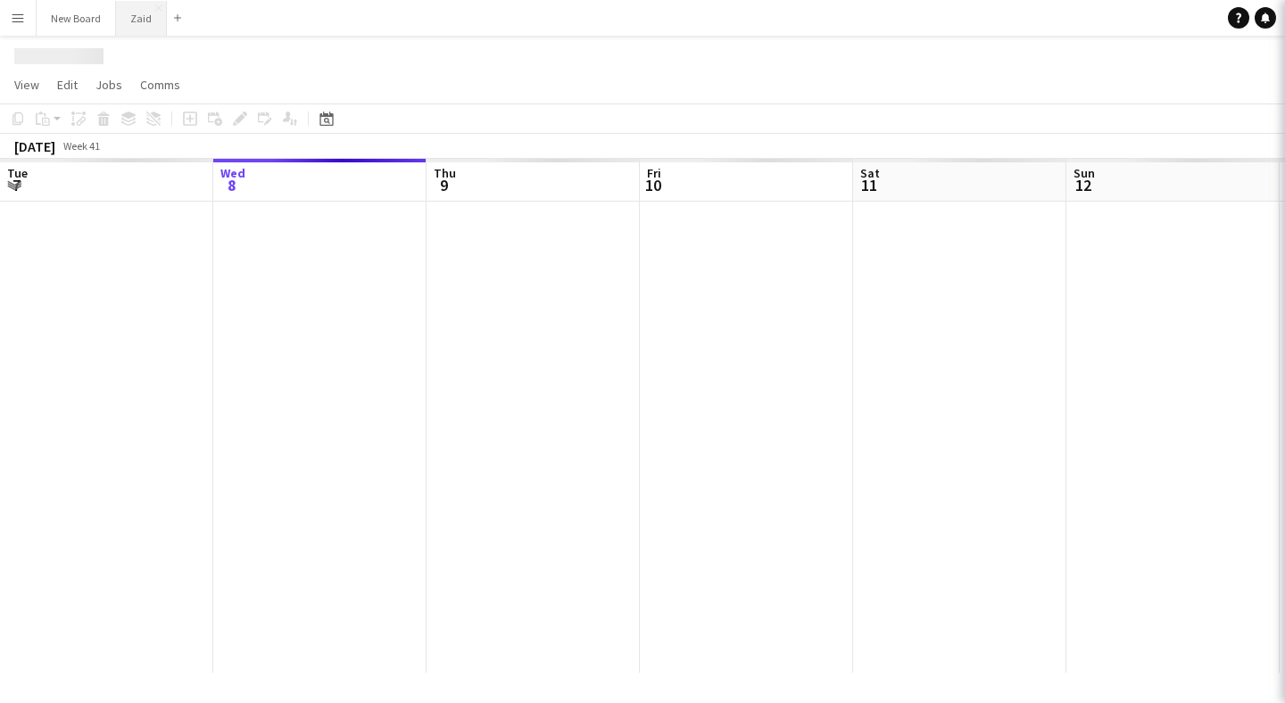
click at [163, 21] on button "Zaid Close" at bounding box center [141, 18] width 51 height 35
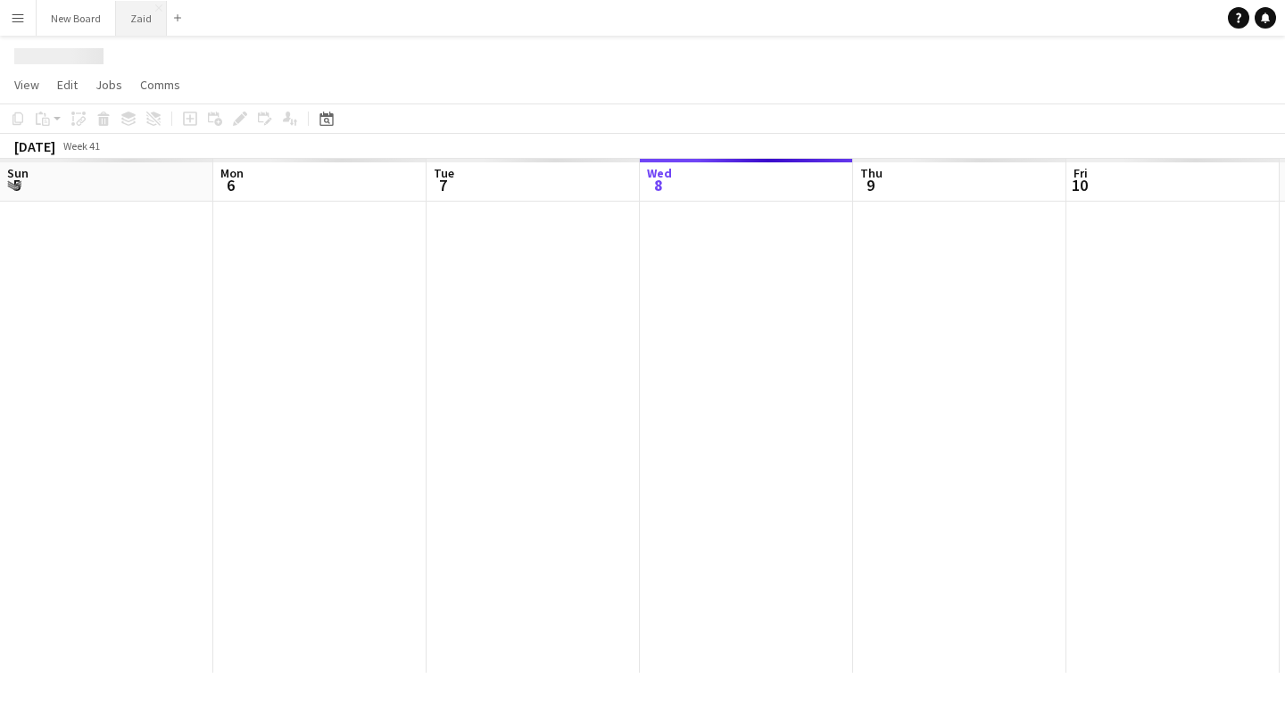
scroll to position [0, 426]
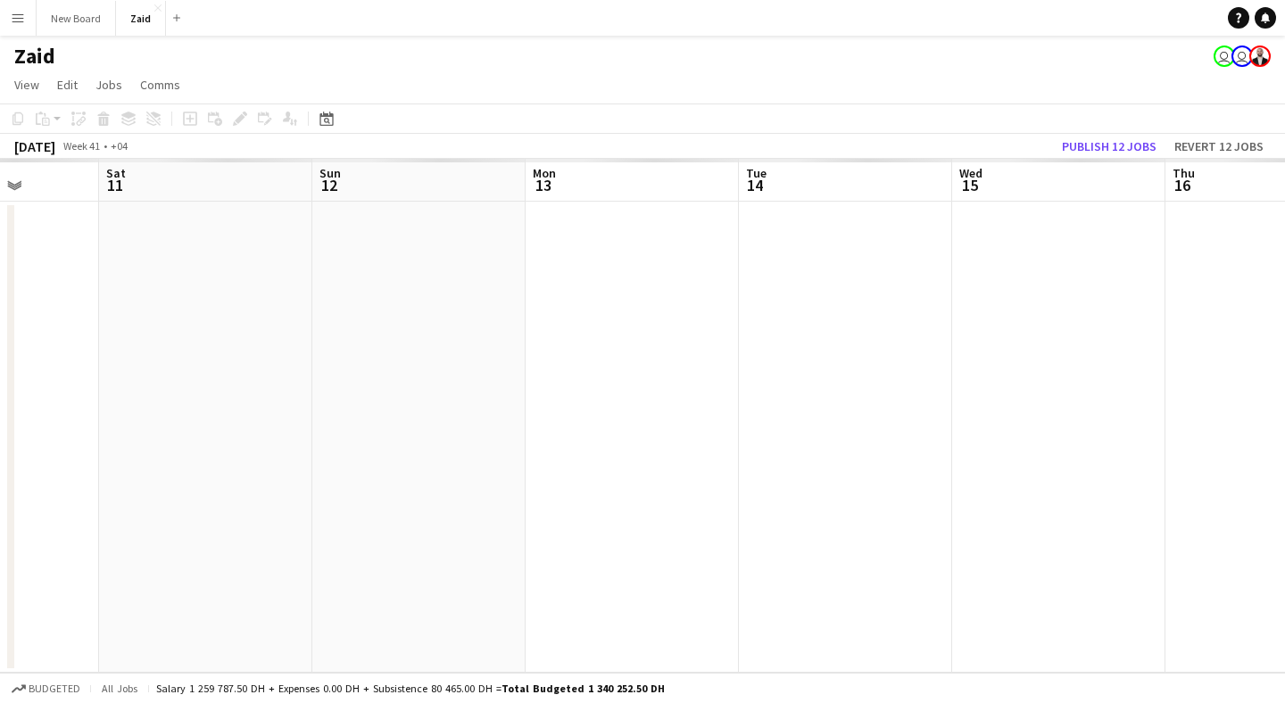
drag, startPoint x: 711, startPoint y: 476, endPoint x: 107, endPoint y: 464, distance: 604.1
click at [101, 465] on app-calendar-viewport "Wed 8 Thu 9 Fri 10 Sat 11 Sun 12 Mon 13 Tue 14 Wed 15 Thu 16 Fri 17 Sat 18" at bounding box center [642, 416] width 1285 height 514
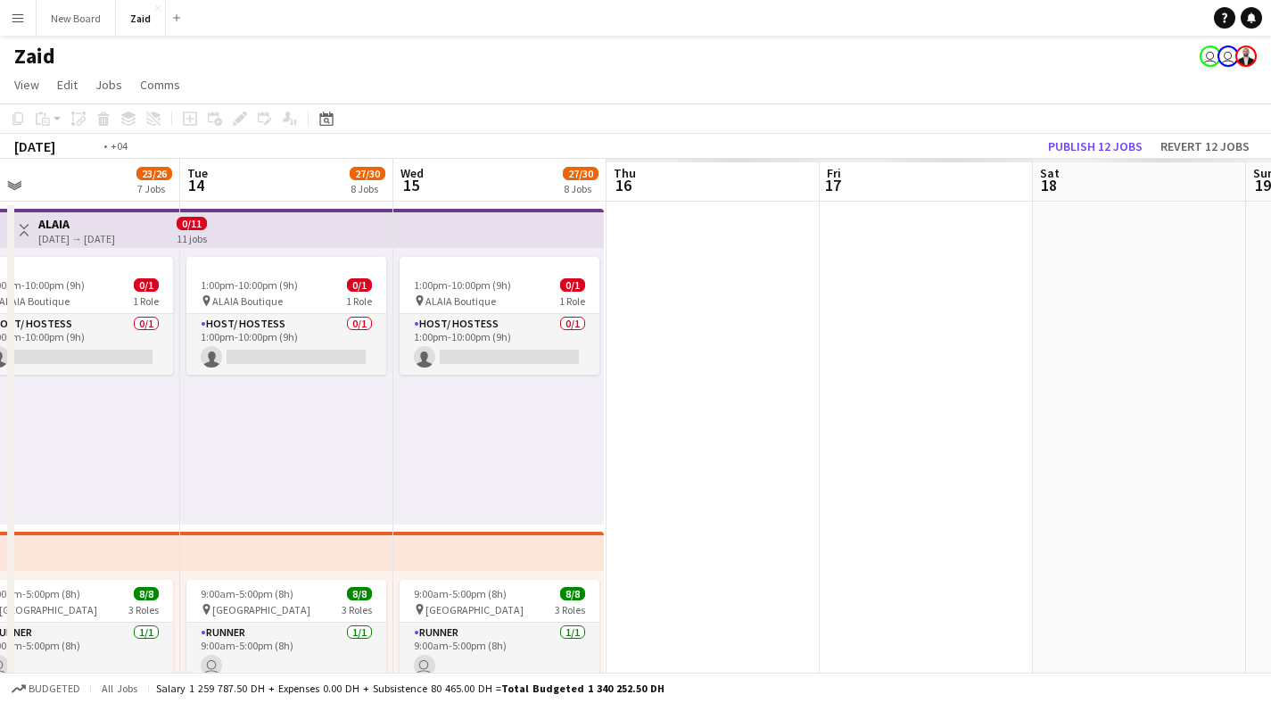
drag, startPoint x: 631, startPoint y: 456, endPoint x: 262, endPoint y: 448, distance: 368.6
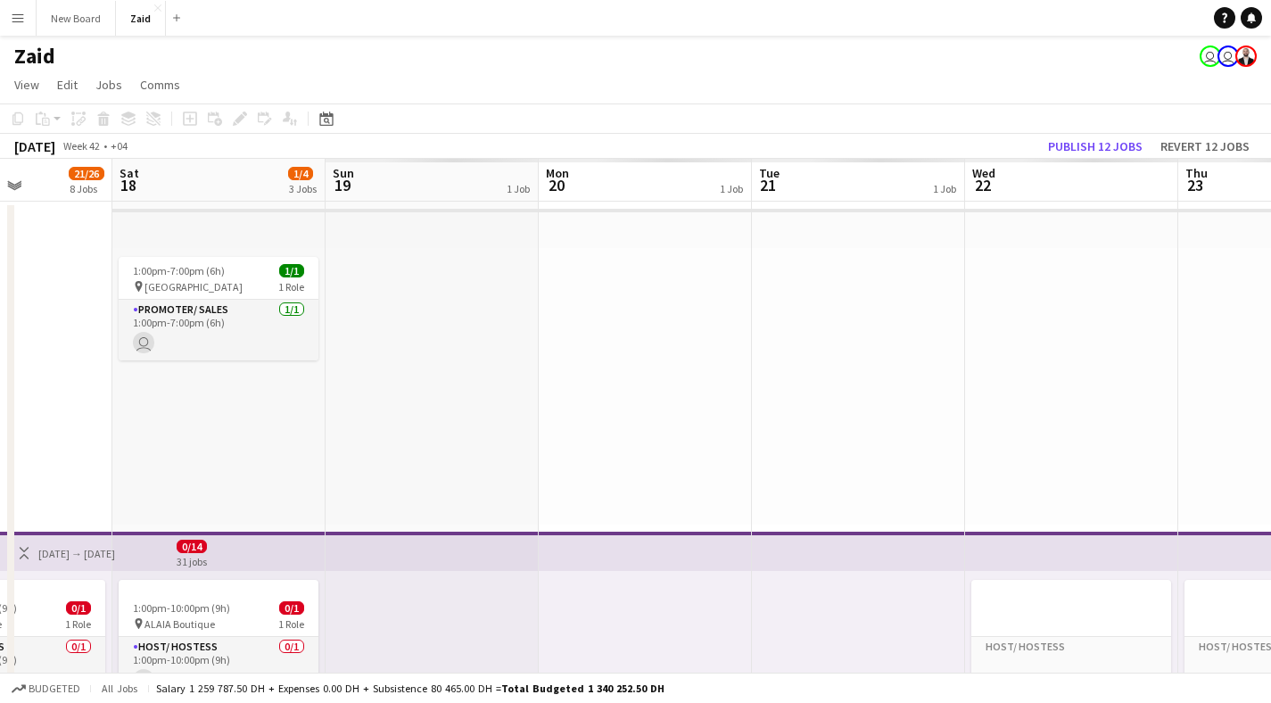
drag, startPoint x: 849, startPoint y: 468, endPoint x: 391, endPoint y: 447, distance: 459.0
drag, startPoint x: 864, startPoint y: 437, endPoint x: 766, endPoint y: 438, distance: 97.3
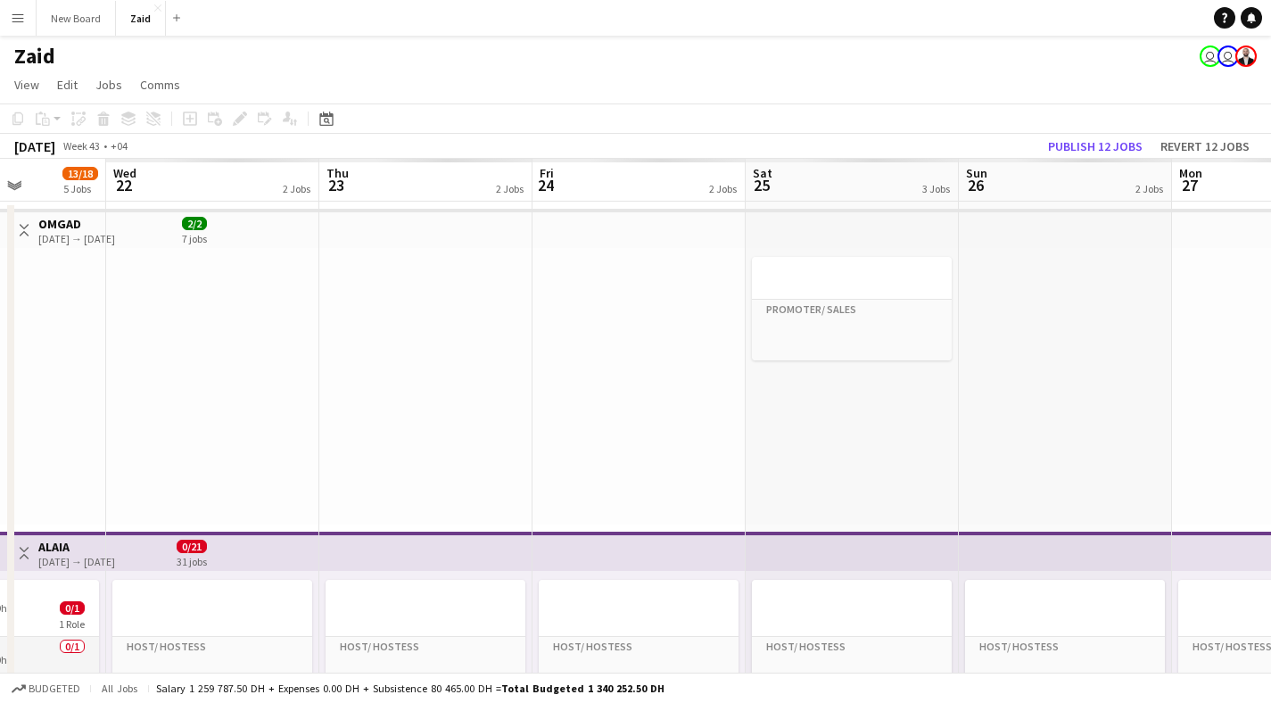
drag, startPoint x: 574, startPoint y: 440, endPoint x: 1065, endPoint y: 440, distance: 491.6
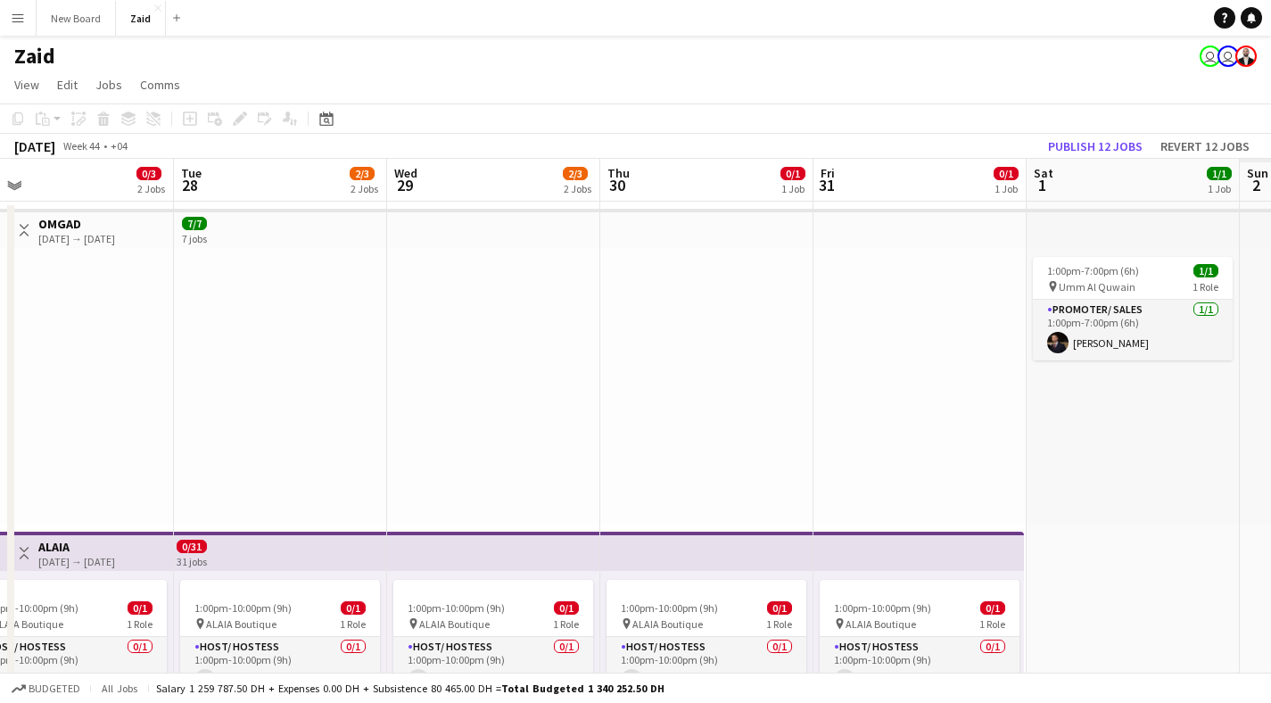
drag, startPoint x: 959, startPoint y: 446, endPoint x: 301, endPoint y: 442, distance: 658.5
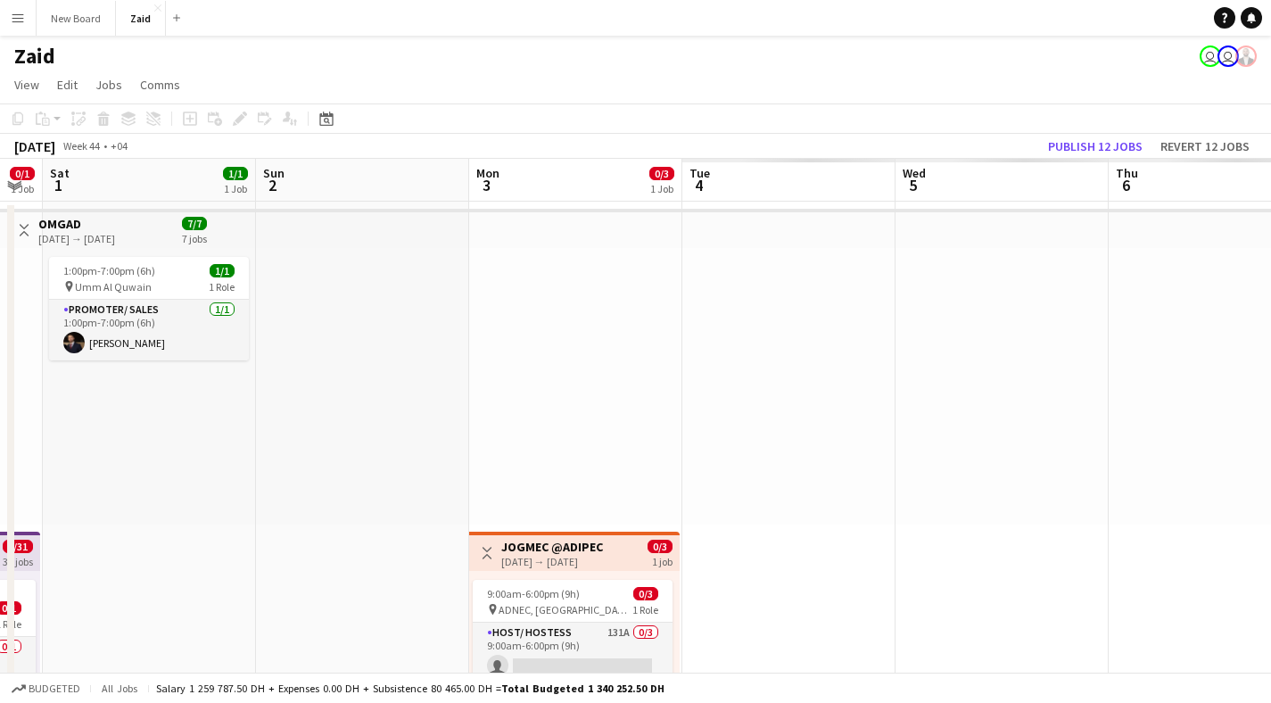
drag, startPoint x: 1210, startPoint y: 455, endPoint x: 278, endPoint y: 440, distance: 931.6
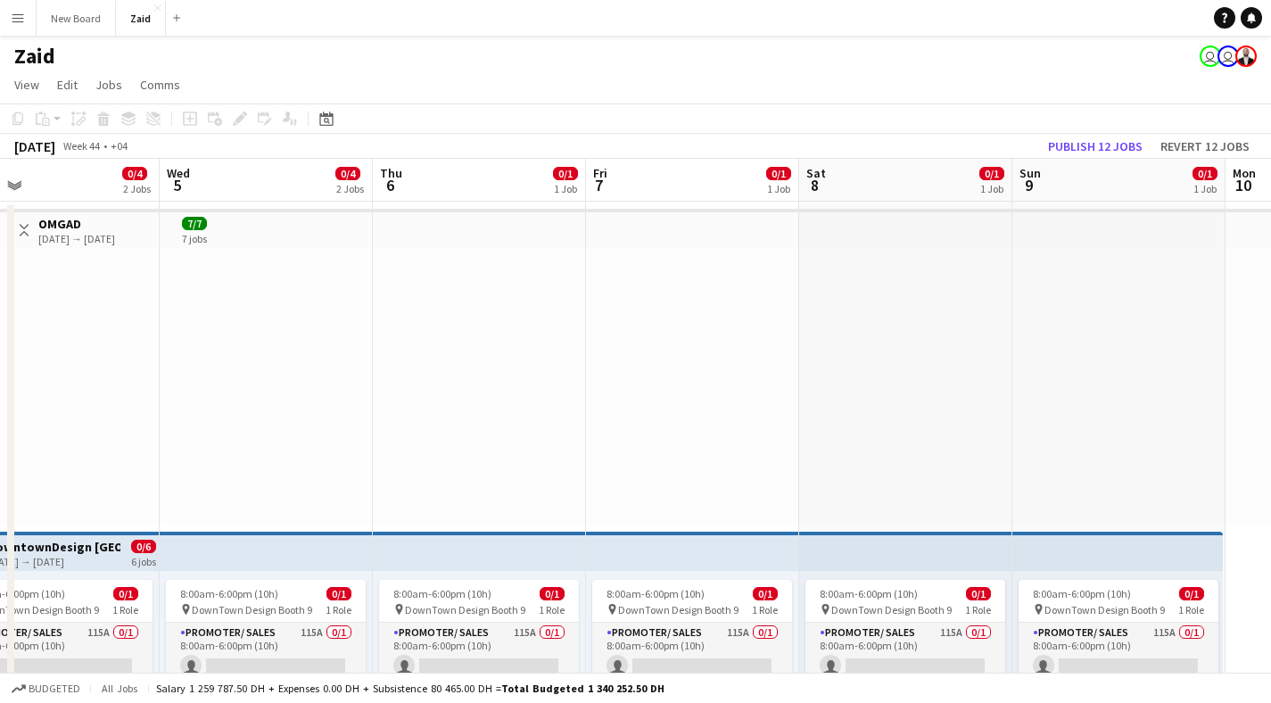
drag, startPoint x: 1184, startPoint y: 420, endPoint x: 954, endPoint y: 409, distance: 230.5
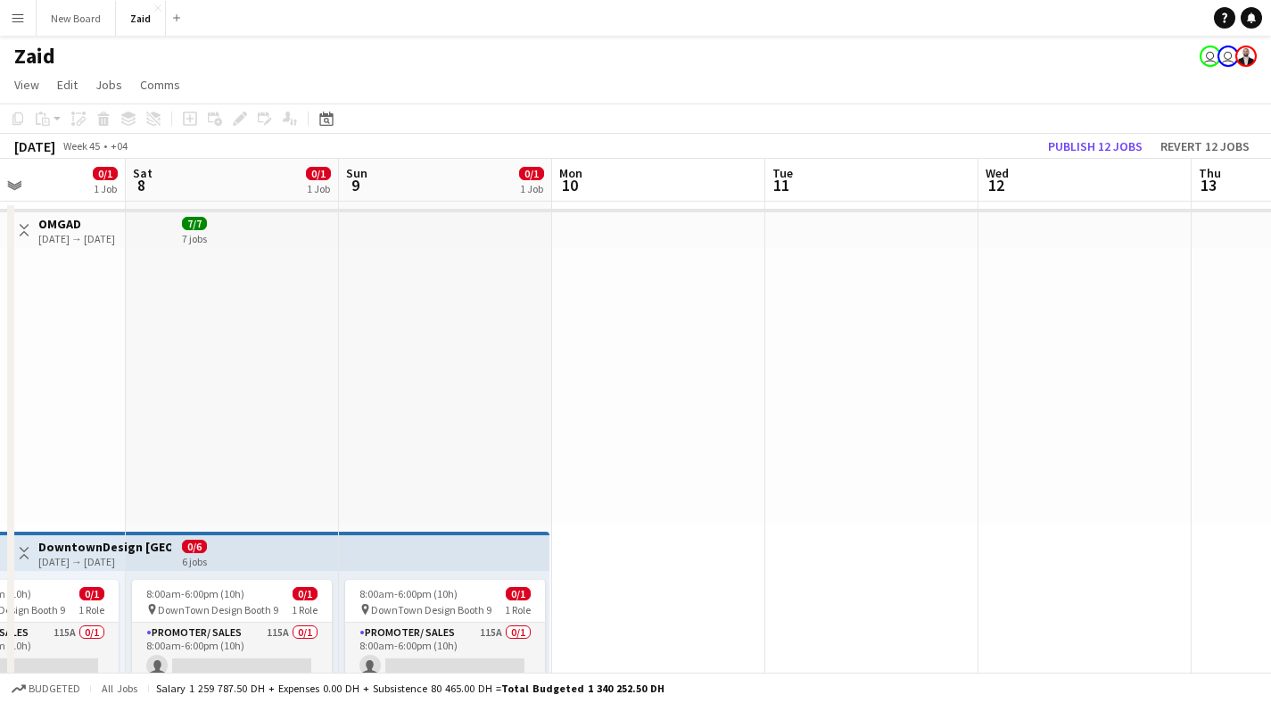
drag, startPoint x: 1261, startPoint y: 421, endPoint x: 369, endPoint y: 429, distance: 891.3
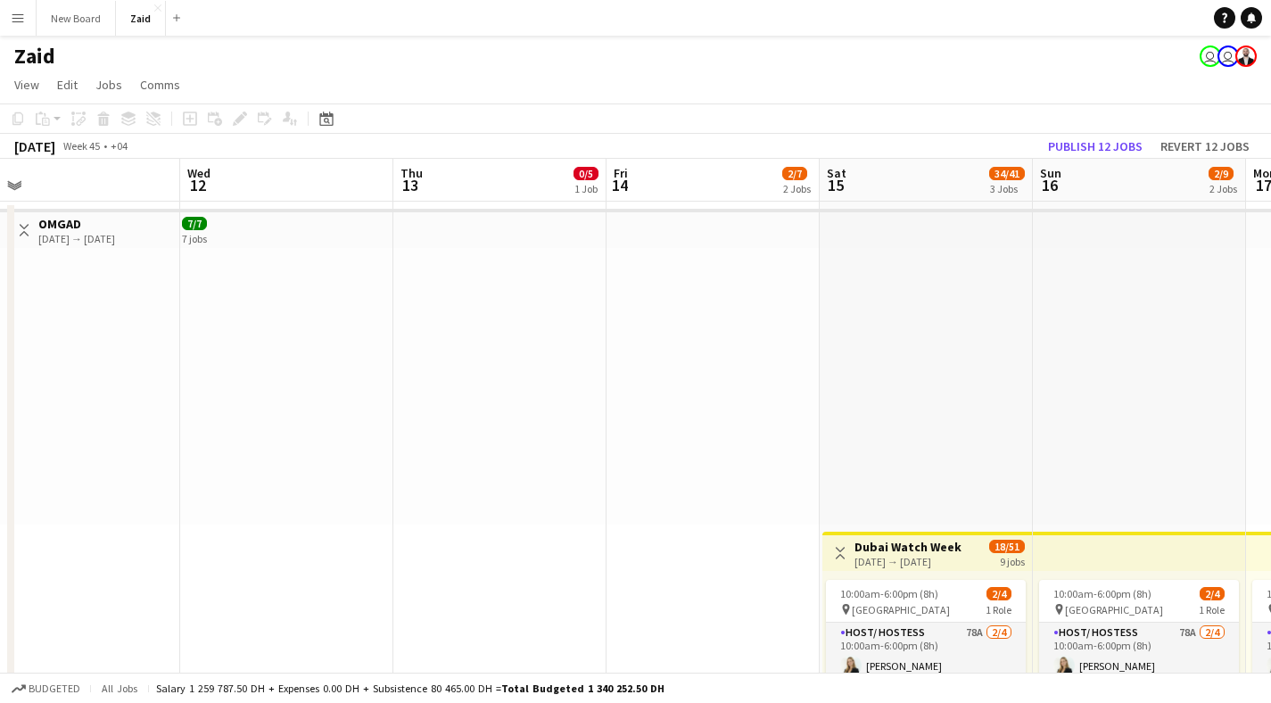
drag, startPoint x: 925, startPoint y: 417, endPoint x: 735, endPoint y: 412, distance: 190.1
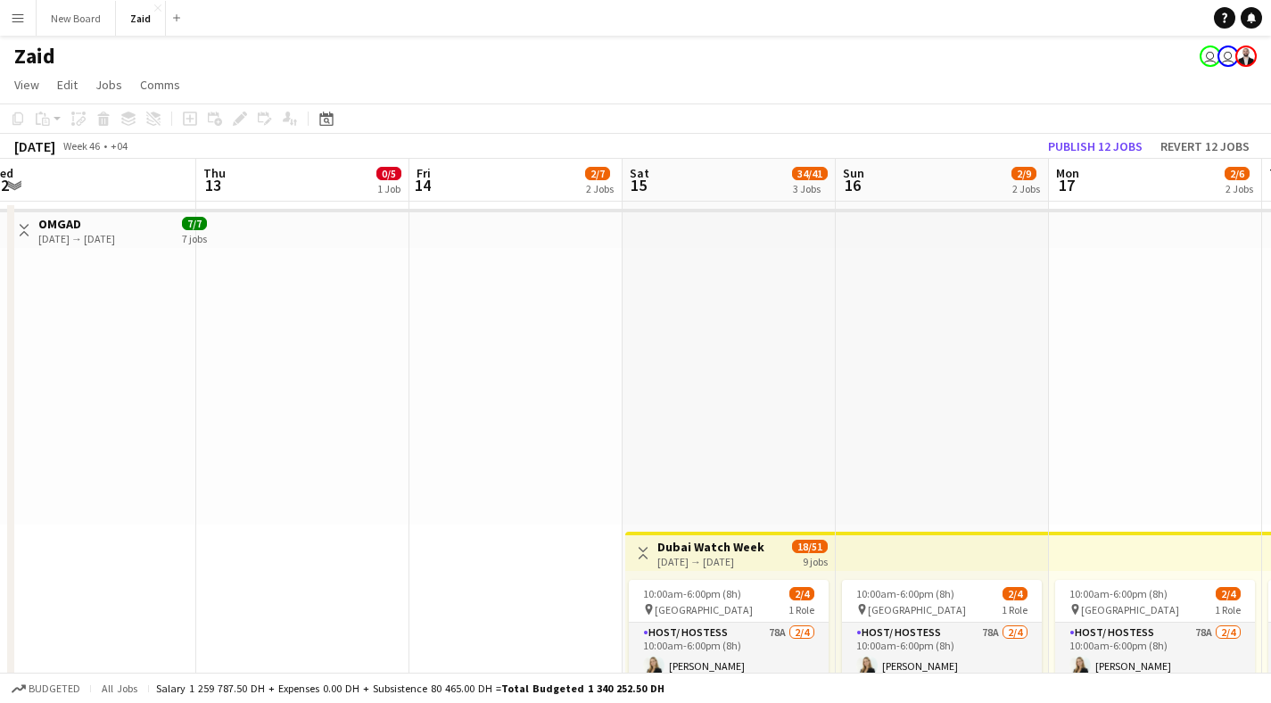
scroll to position [0, 710]
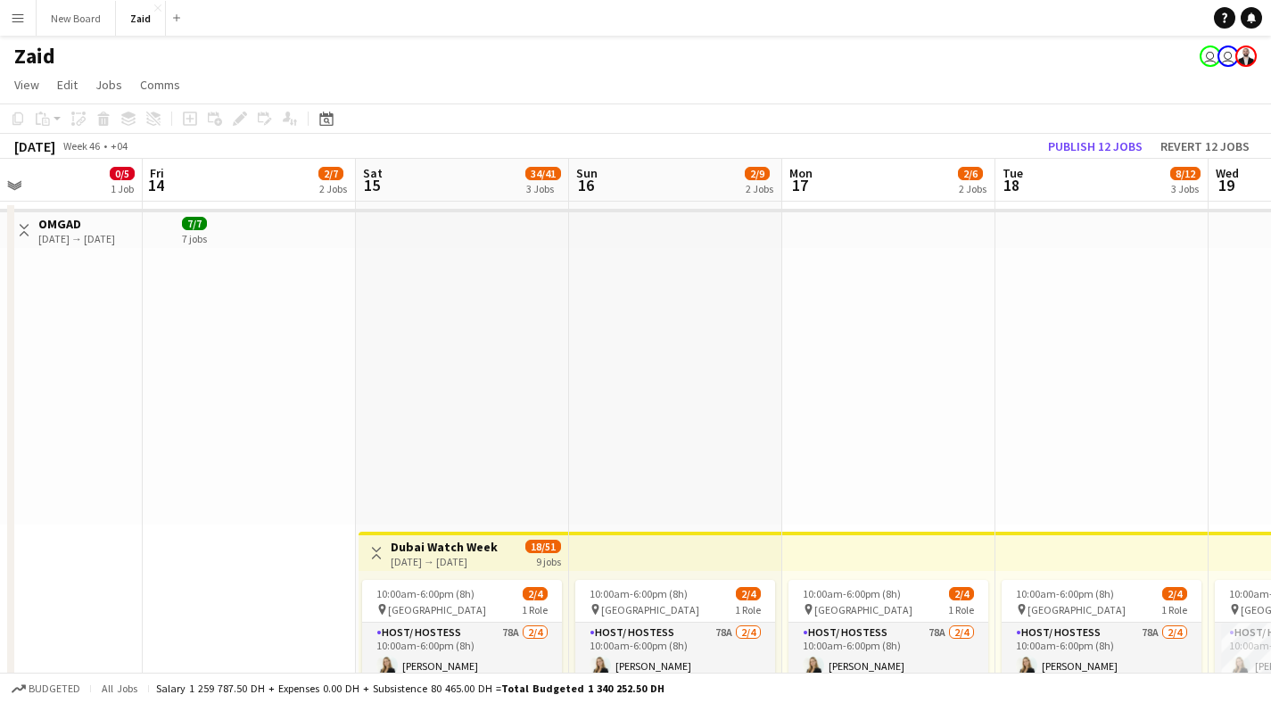
drag, startPoint x: 910, startPoint y: 410, endPoint x: 591, endPoint y: 406, distance: 319.4
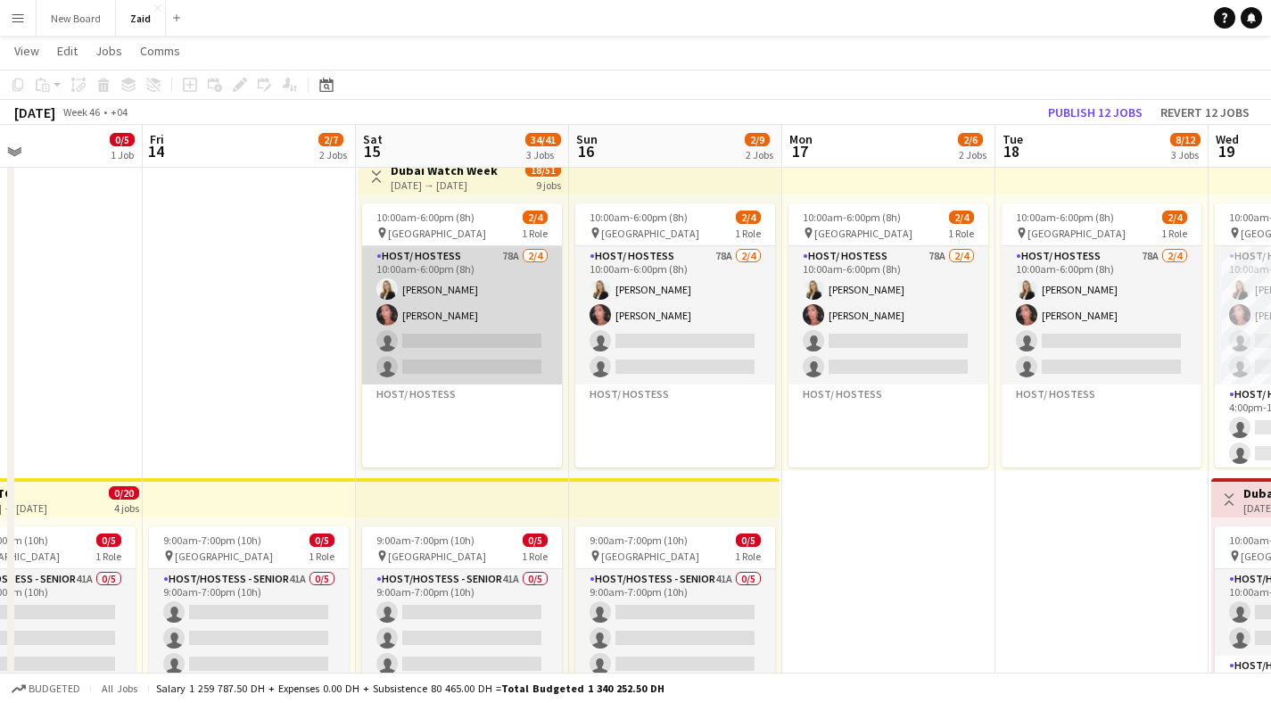
scroll to position [371, 0]
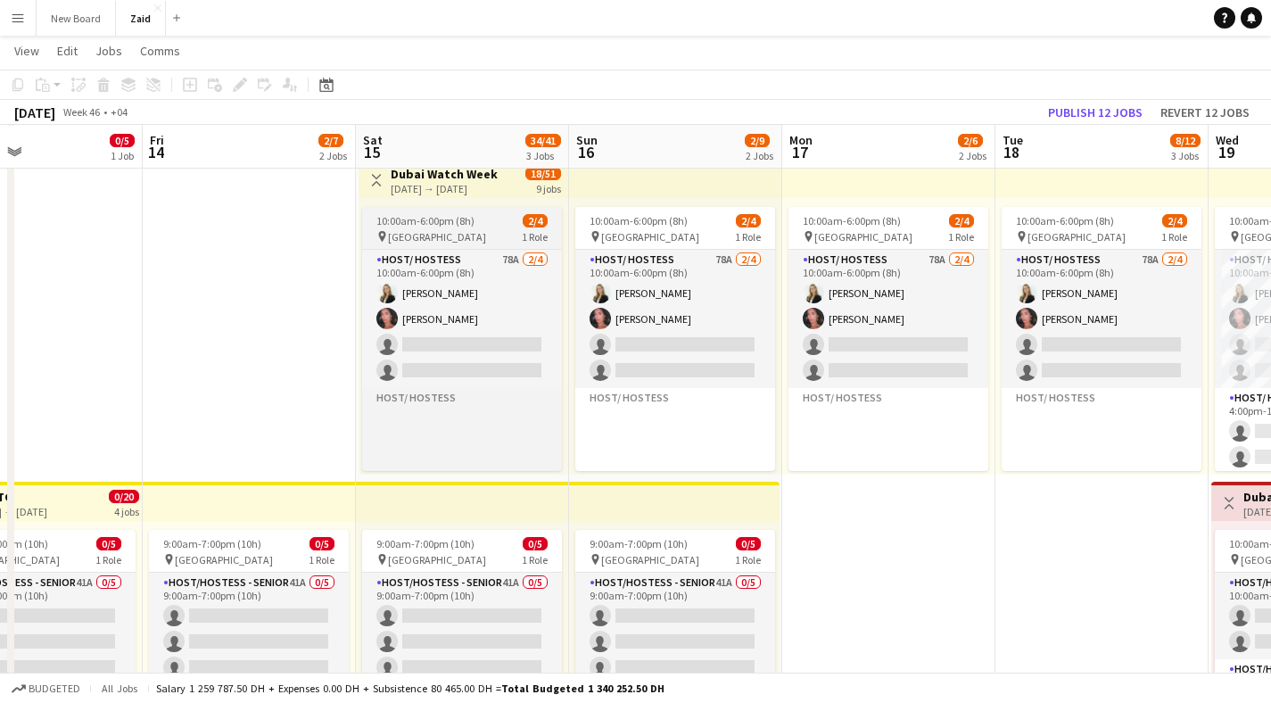
click at [473, 240] on div "pin Dubai Mall 1 Role" at bounding box center [462, 236] width 200 height 14
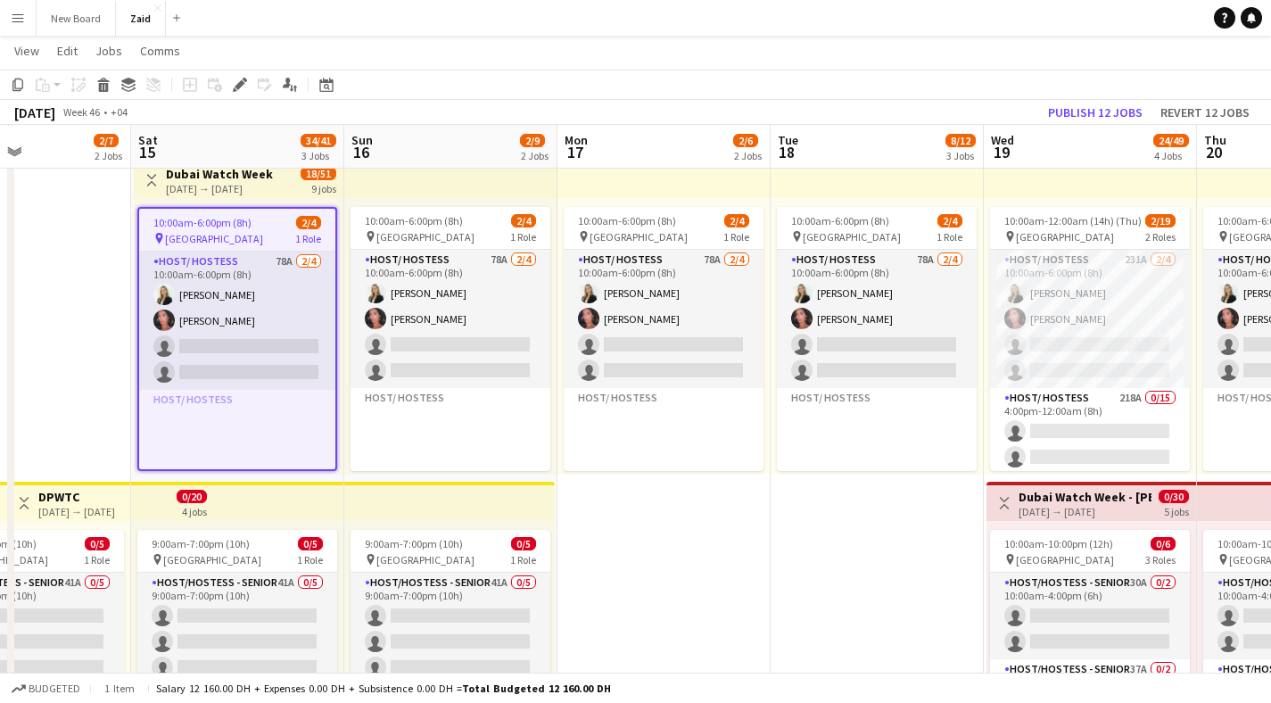
drag, startPoint x: 310, startPoint y: 298, endPoint x: 343, endPoint y: 323, distance: 40.7
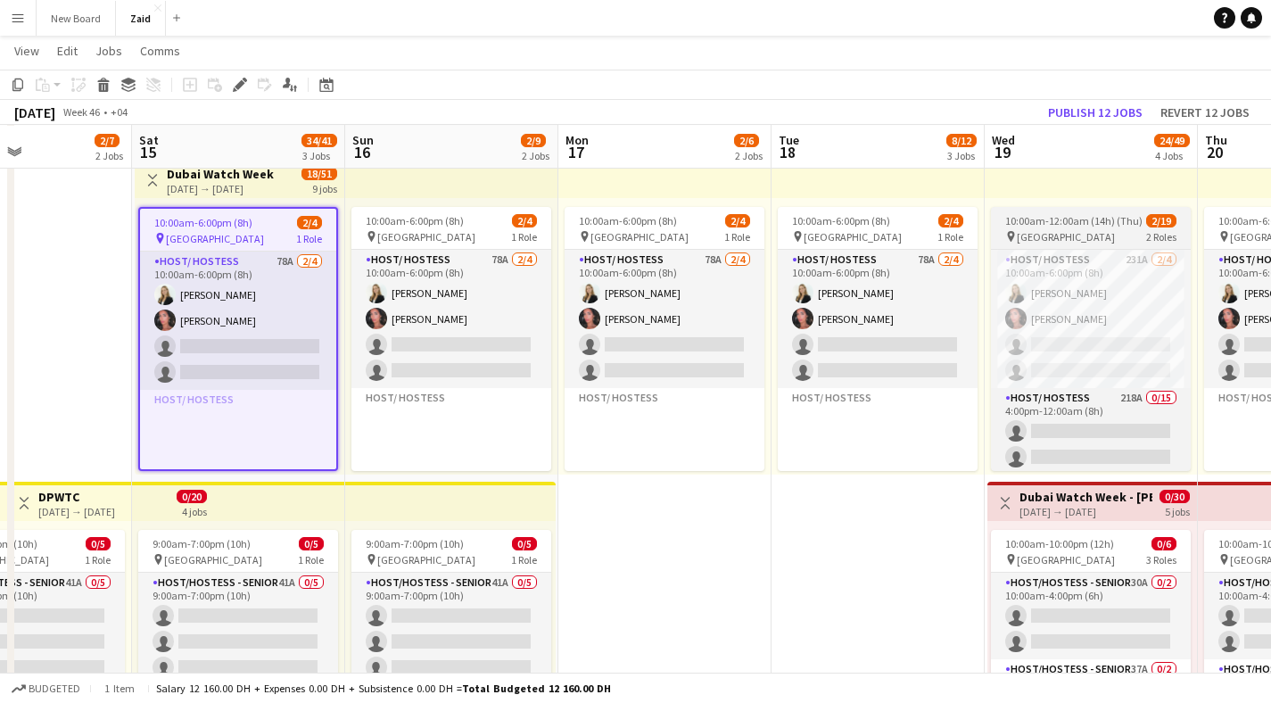
click at [1072, 231] on div "pin Dubai Mall 2 Roles" at bounding box center [1091, 236] width 200 height 14
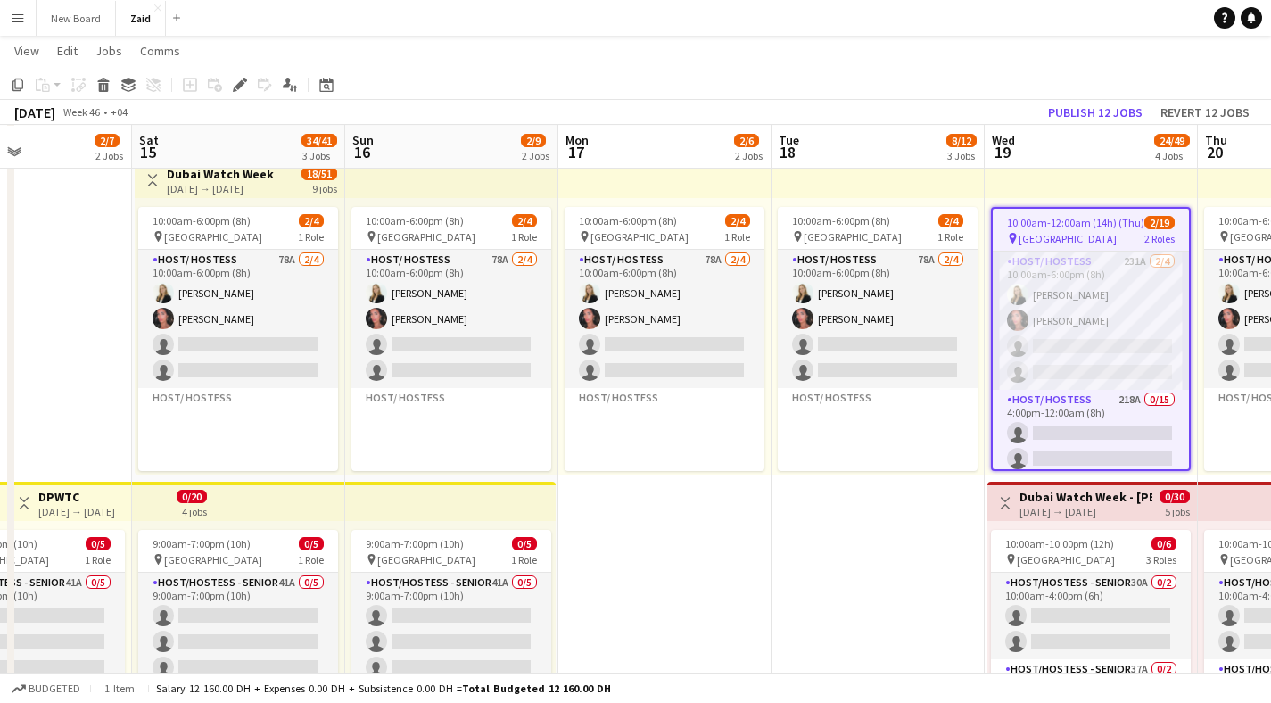
click at [1072, 231] on div "pin Dubai Mall 2 Roles" at bounding box center [1091, 238] width 196 height 14
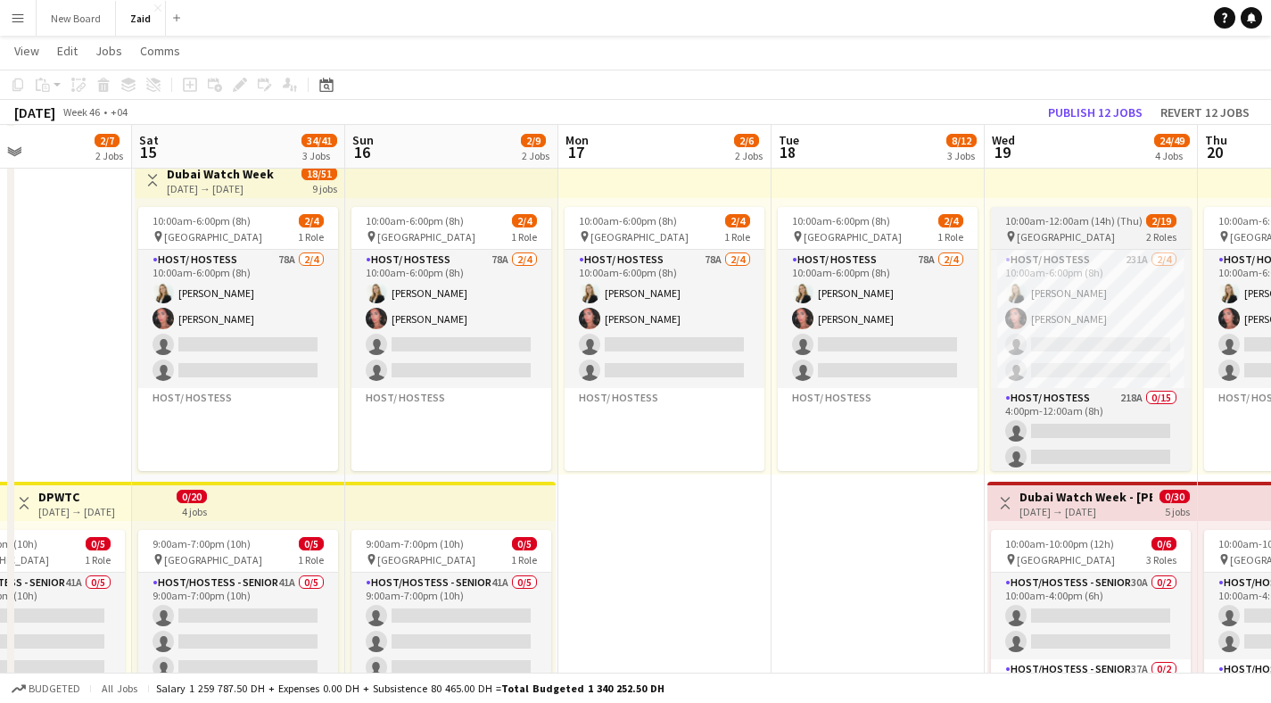
click at [1072, 231] on div "pin Dubai Mall 2 Roles" at bounding box center [1091, 236] width 200 height 14
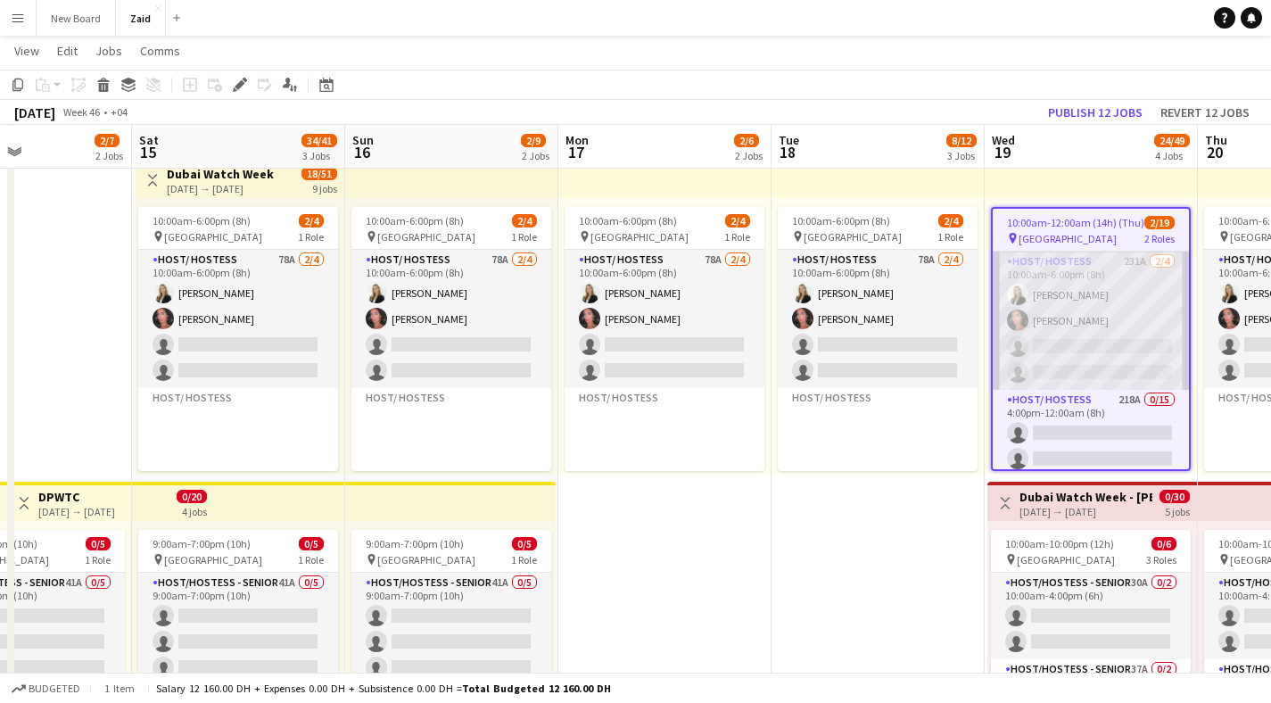
click at [1075, 261] on app-card-role "Host/ Hostess 231A 2/4 10:00am-6:00pm (8h) Lorna Gambarotto Noura Yassen single…" at bounding box center [1091, 321] width 196 height 138
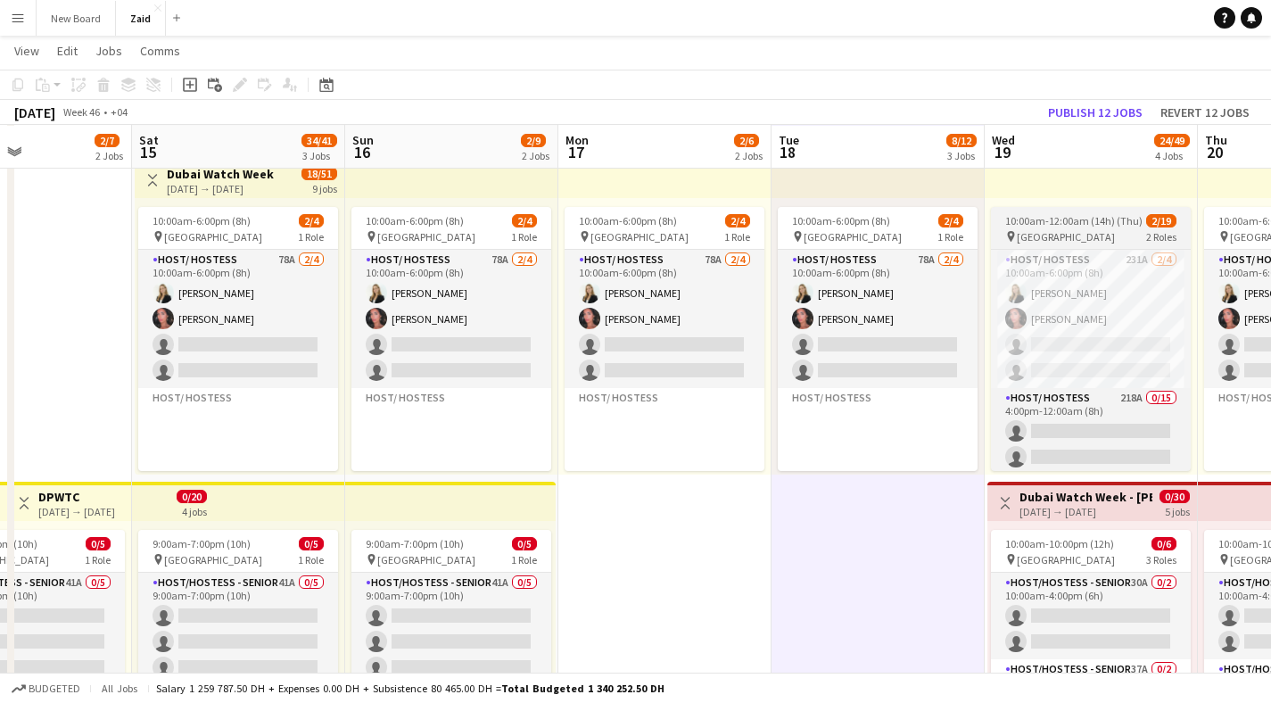
click at [1074, 233] on div "pin Dubai Mall 2 Roles" at bounding box center [1091, 236] width 200 height 14
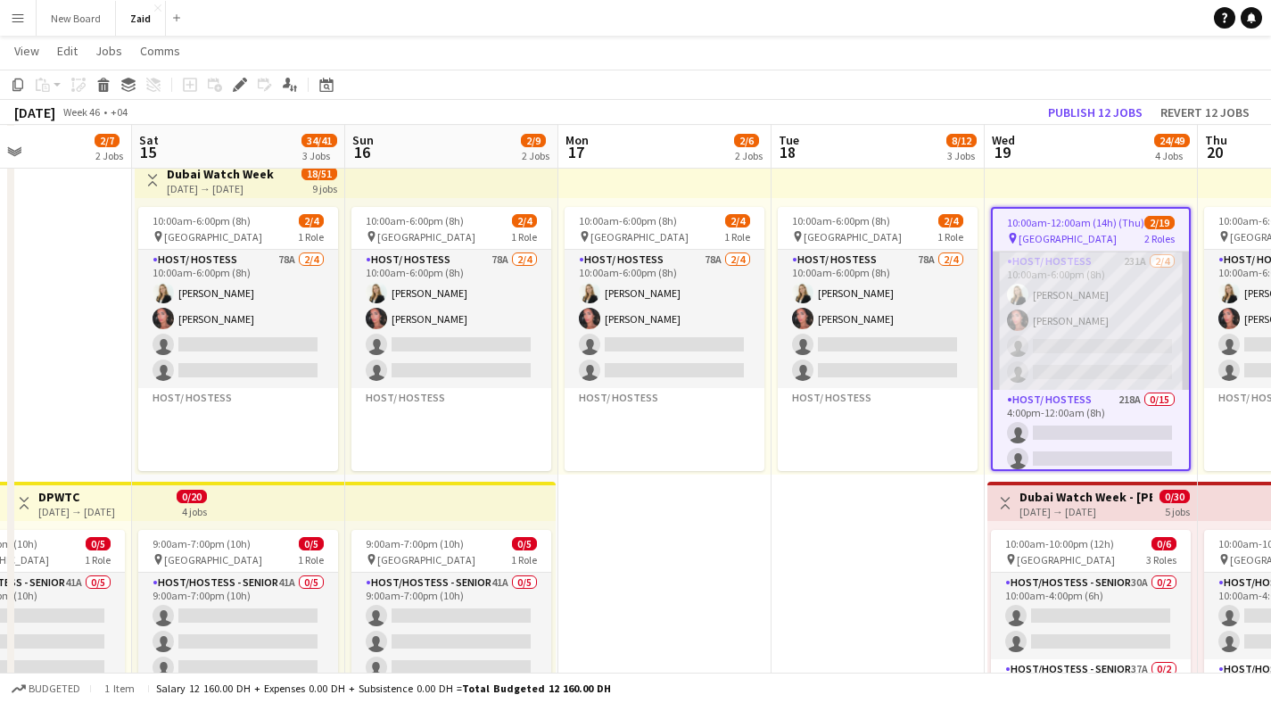
click at [1077, 269] on app-card-role "Host/ Hostess 231A 2/4 10:00am-6:00pm (8h) Lorna Gambarotto Noura Yassen single…" at bounding box center [1091, 321] width 196 height 138
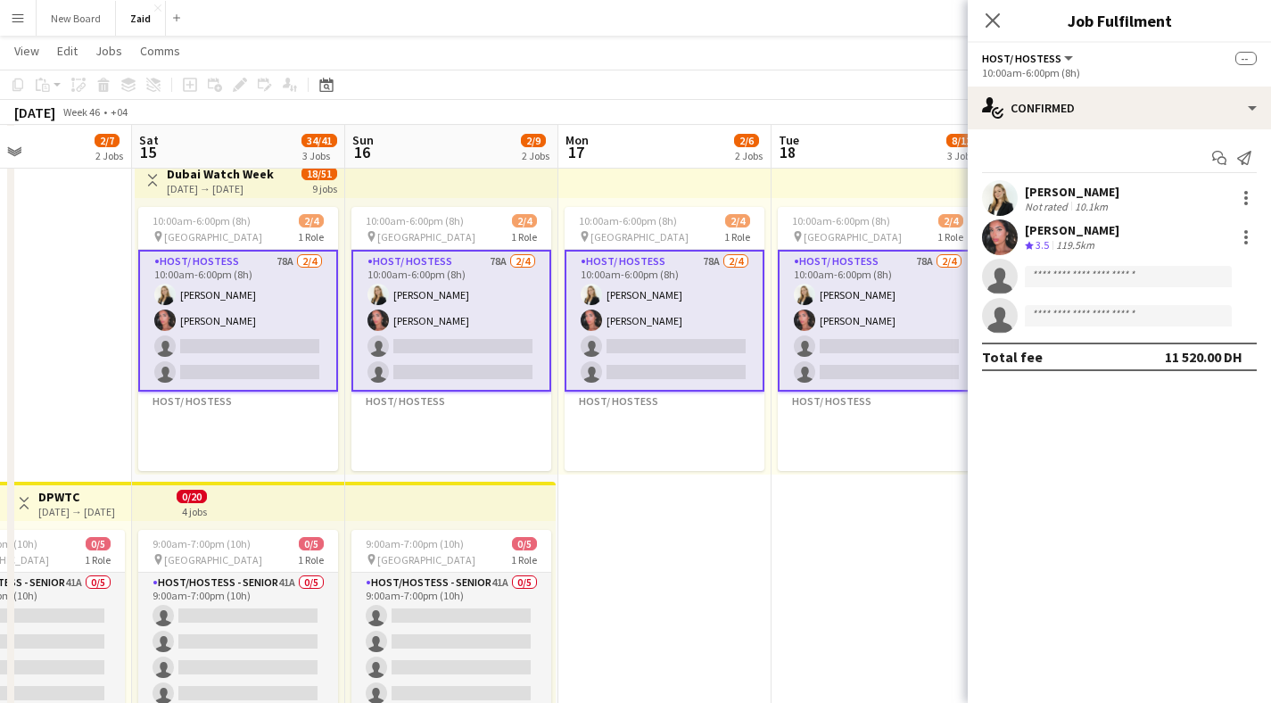
click at [1077, 269] on app-card-role "Host/ Hostess 231A 2/4 10:00am-6:00pm (8h) Lorna Gambarotto Noura Yassen single…" at bounding box center [1091, 321] width 200 height 142
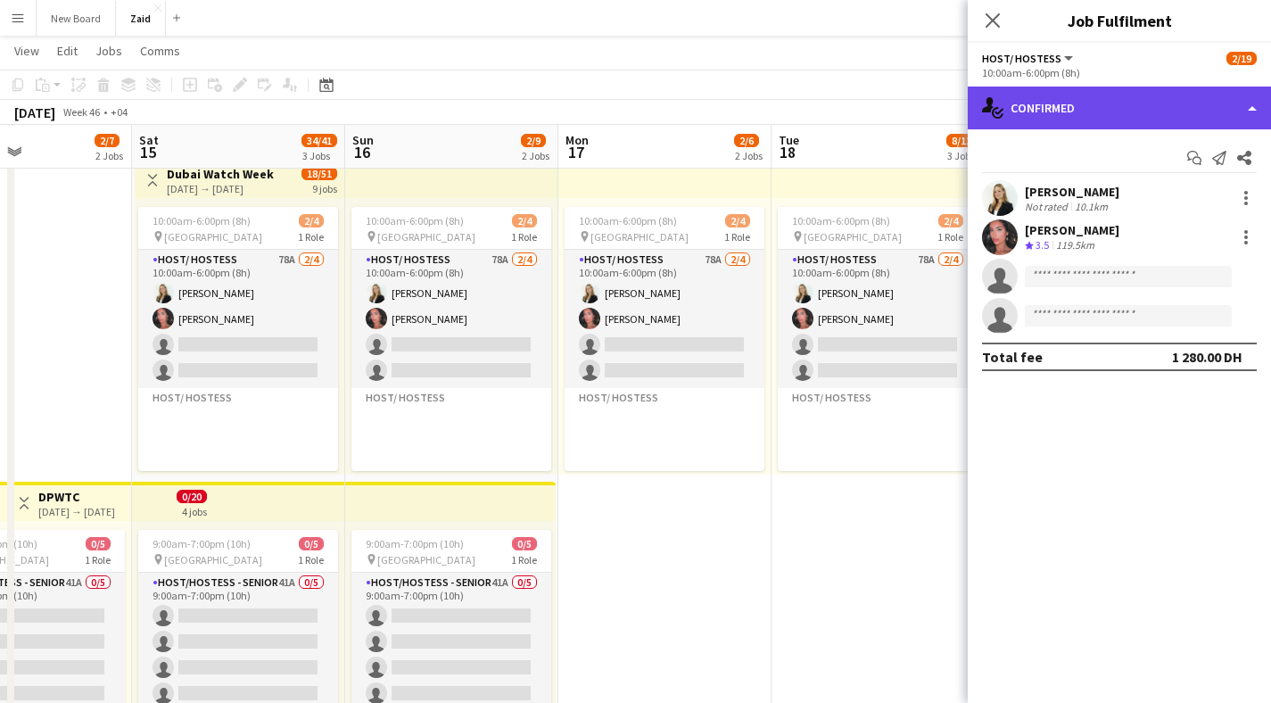
click at [1064, 107] on div "single-neutral-actions-check-2 Confirmed" at bounding box center [1119, 108] width 303 height 43
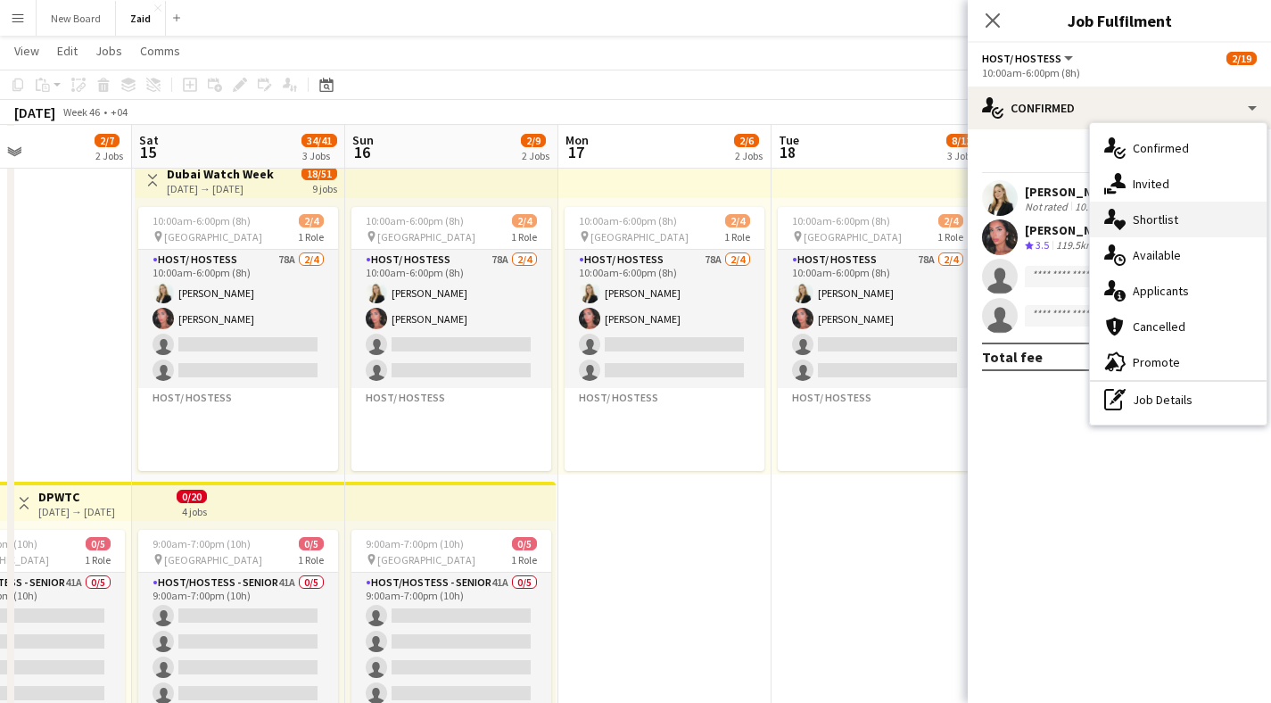
click at [1151, 211] on span "Shortlist" at bounding box center [1156, 219] width 46 height 16
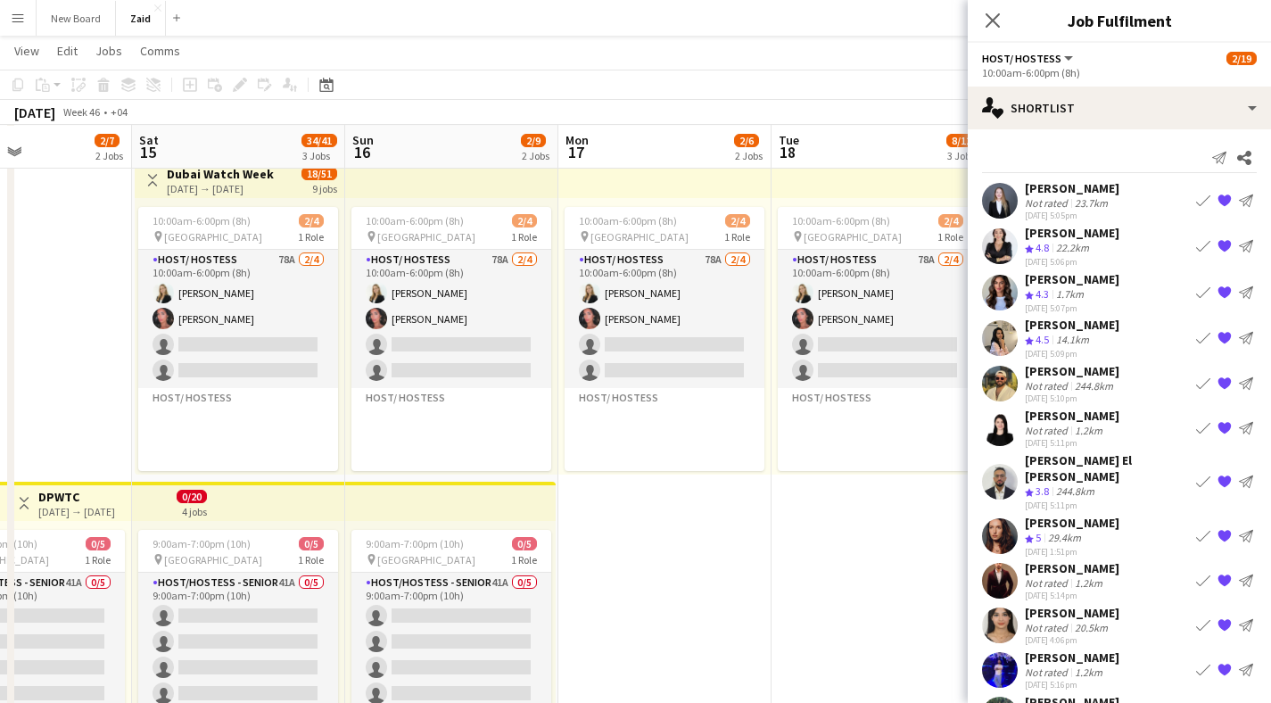
click at [1005, 379] on app-user-avatar at bounding box center [1000, 384] width 36 height 36
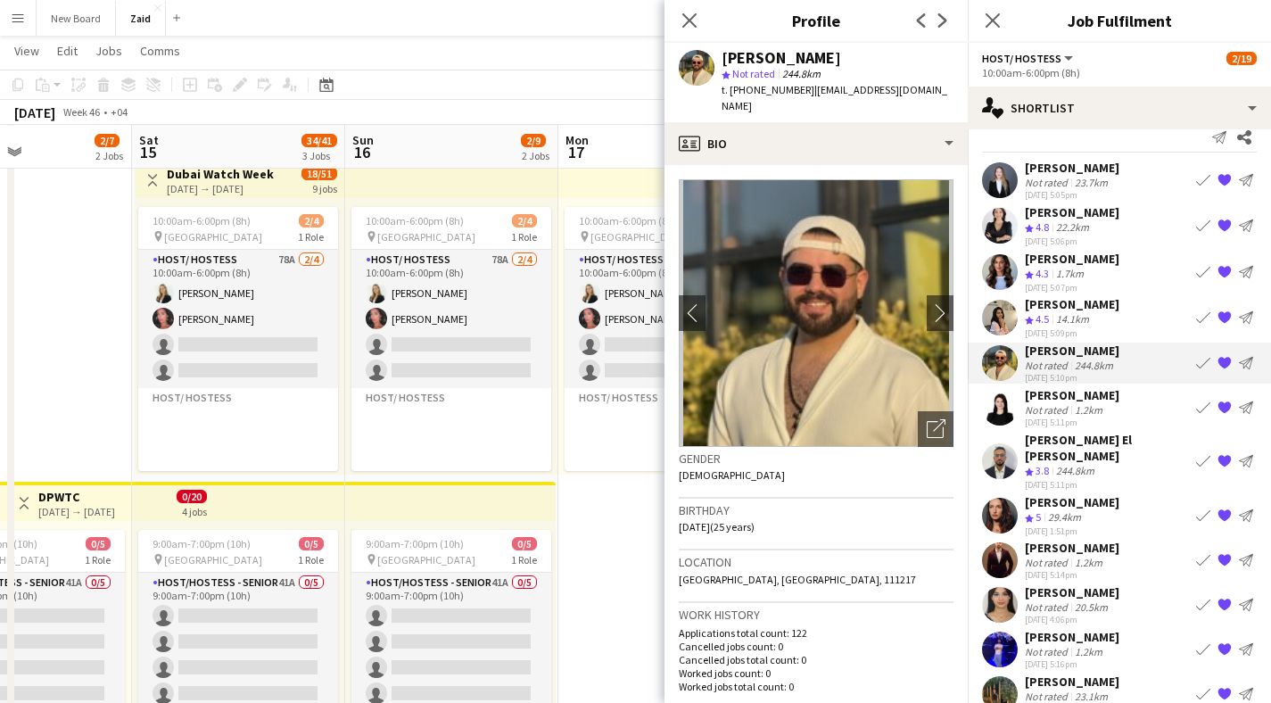
scroll to position [38, 0]
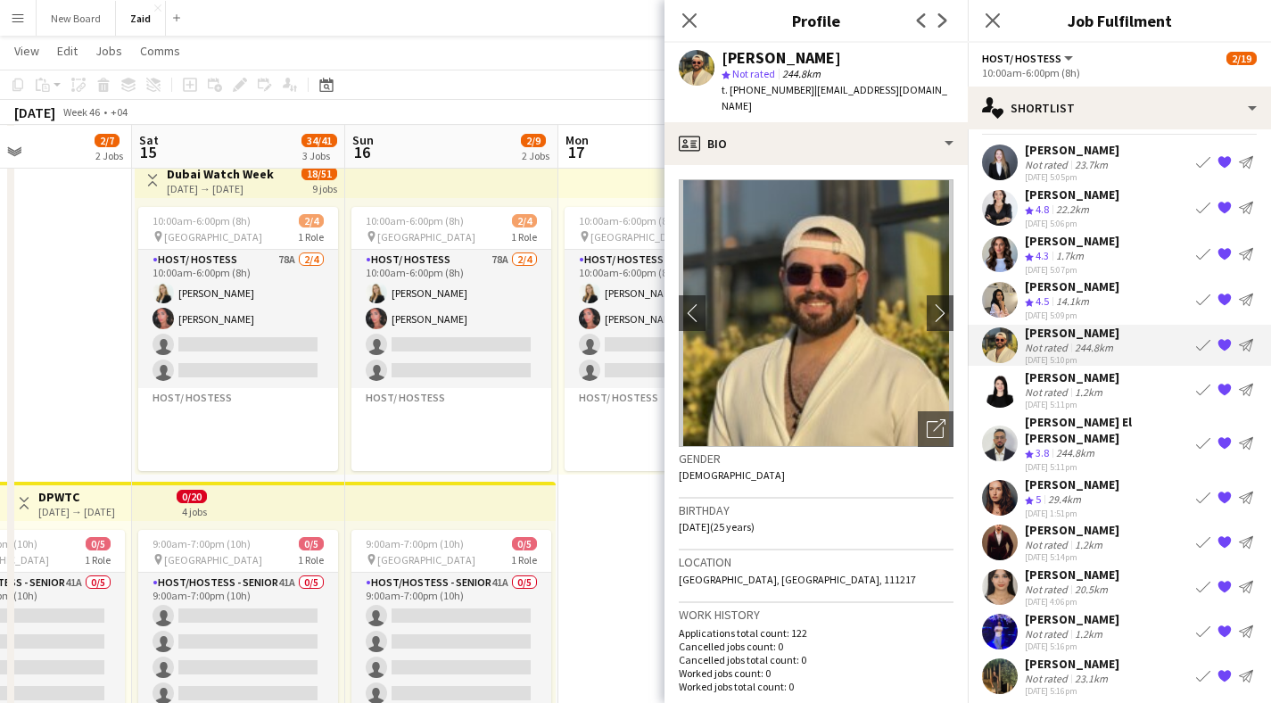
click at [999, 525] on app-user-avatar at bounding box center [1000, 543] width 36 height 36
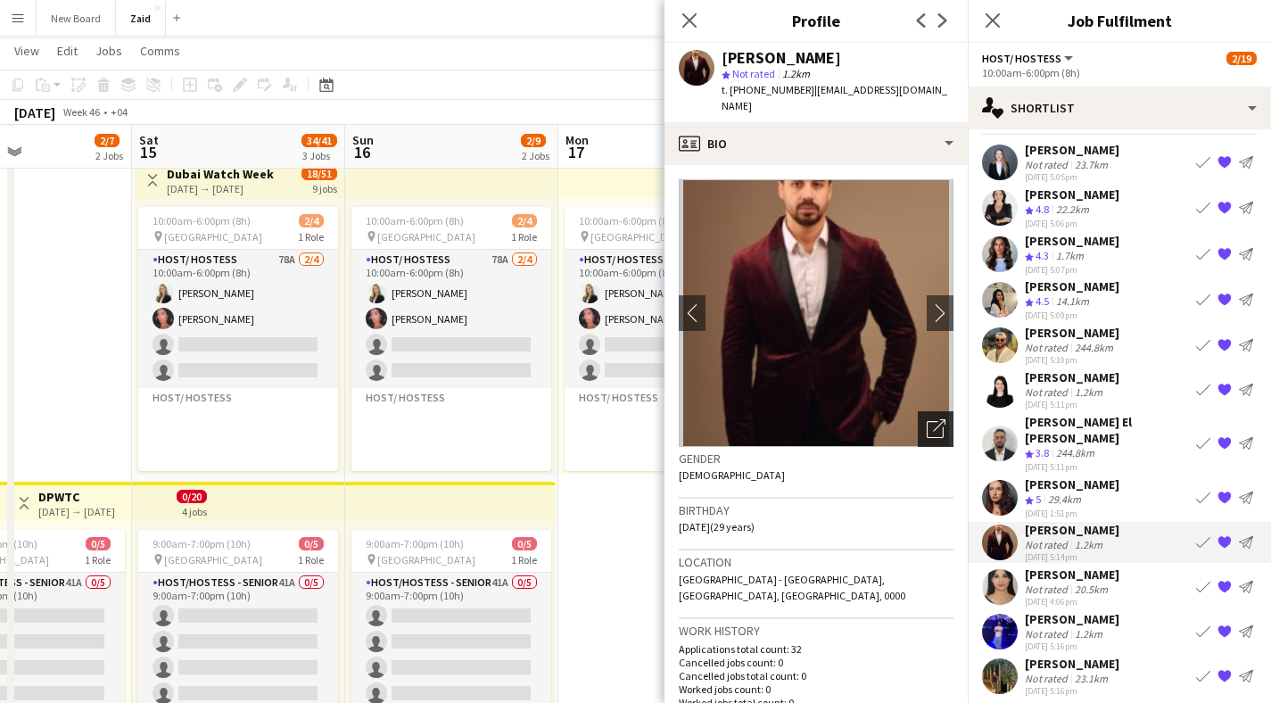
click at [936, 424] on div "Open photos pop-in" at bounding box center [936, 429] width 36 height 36
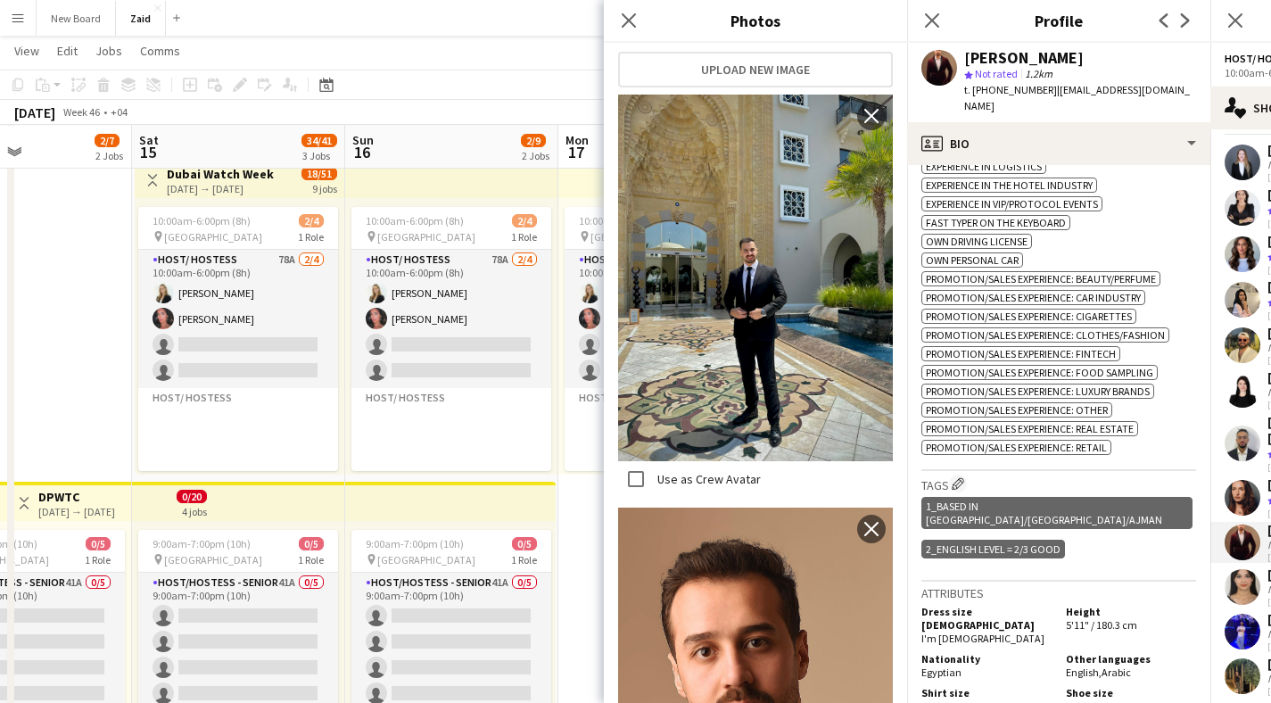
scroll to position [0, 0]
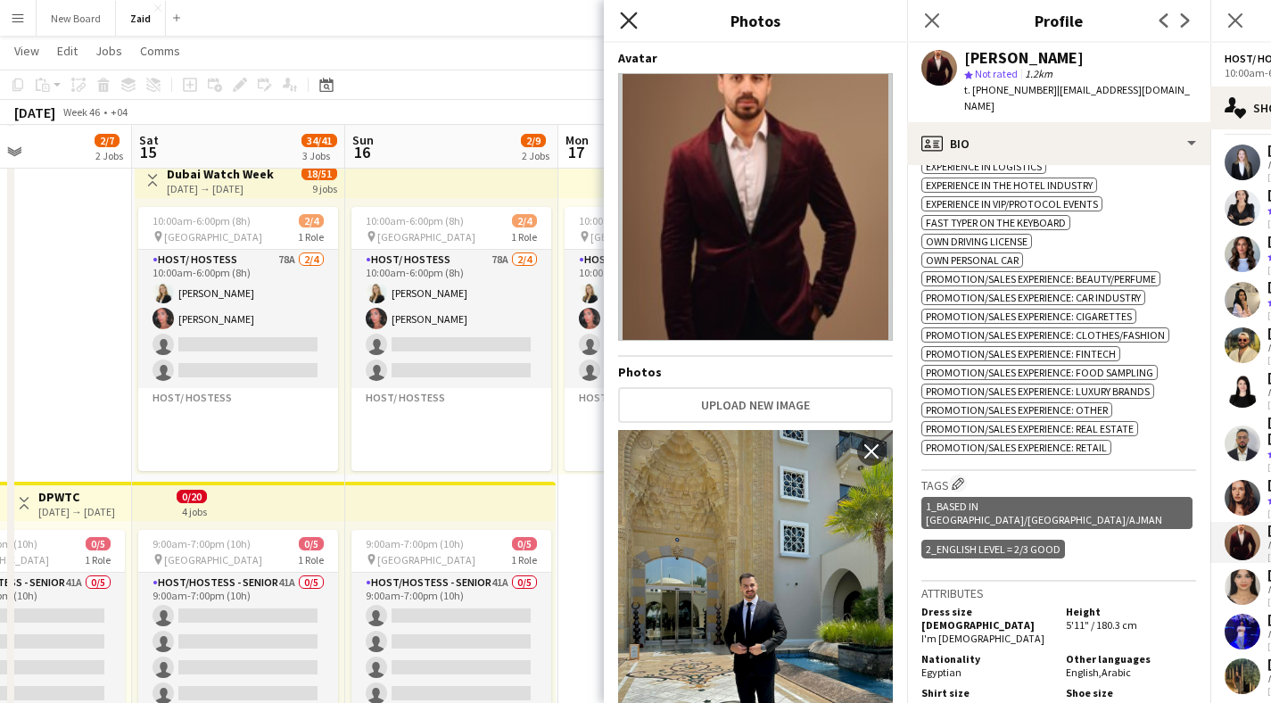
click at [624, 21] on icon "Close pop-in" at bounding box center [628, 20] width 17 height 17
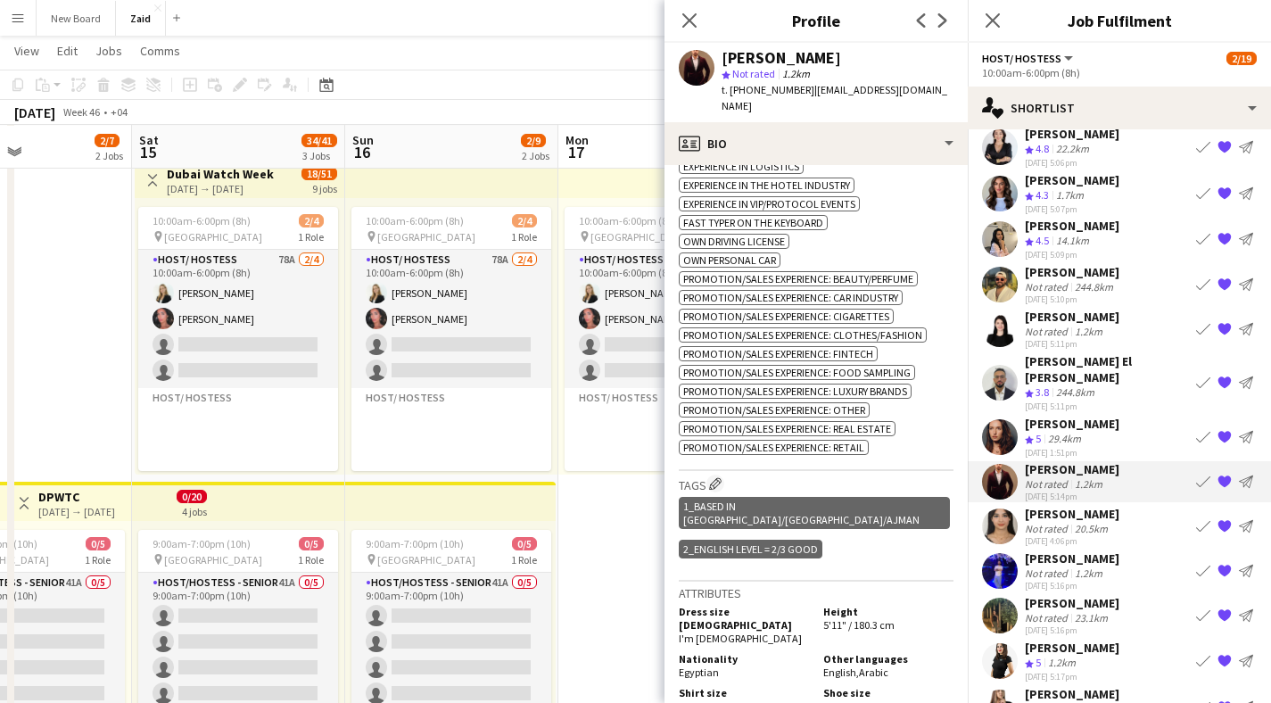
scroll to position [131, 0]
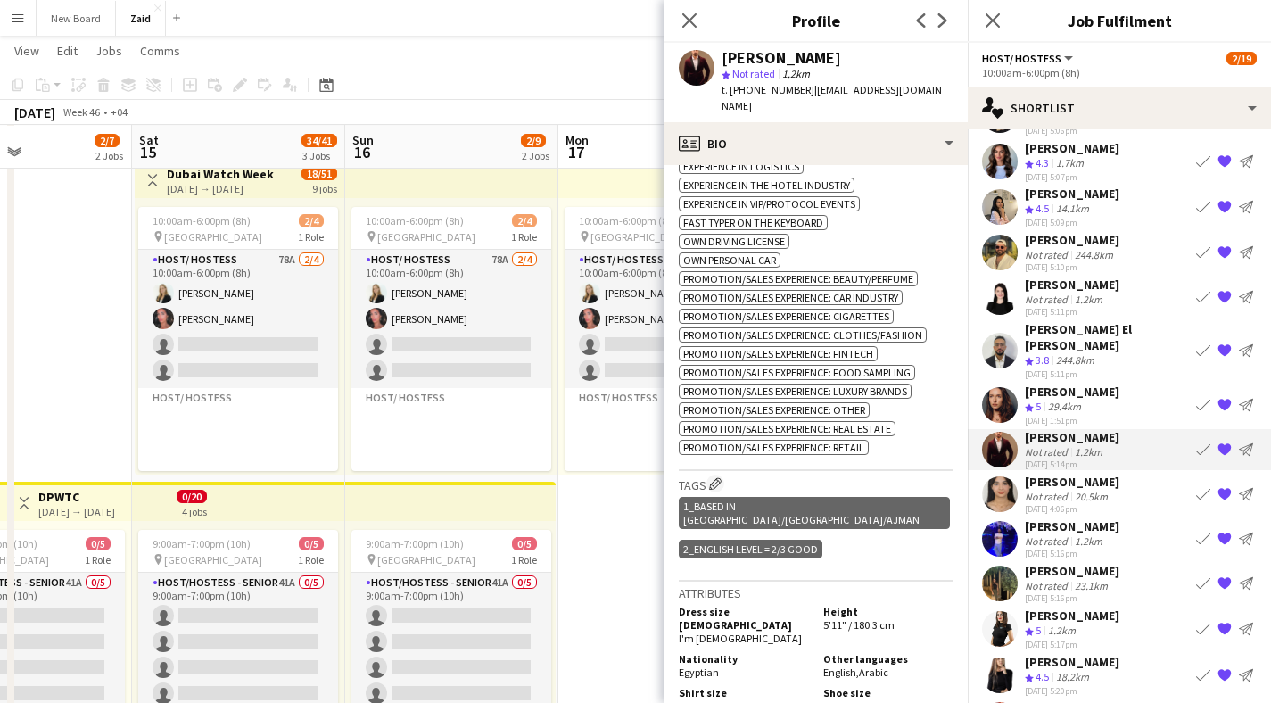
click at [1005, 521] on app-user-avatar at bounding box center [1000, 539] width 36 height 36
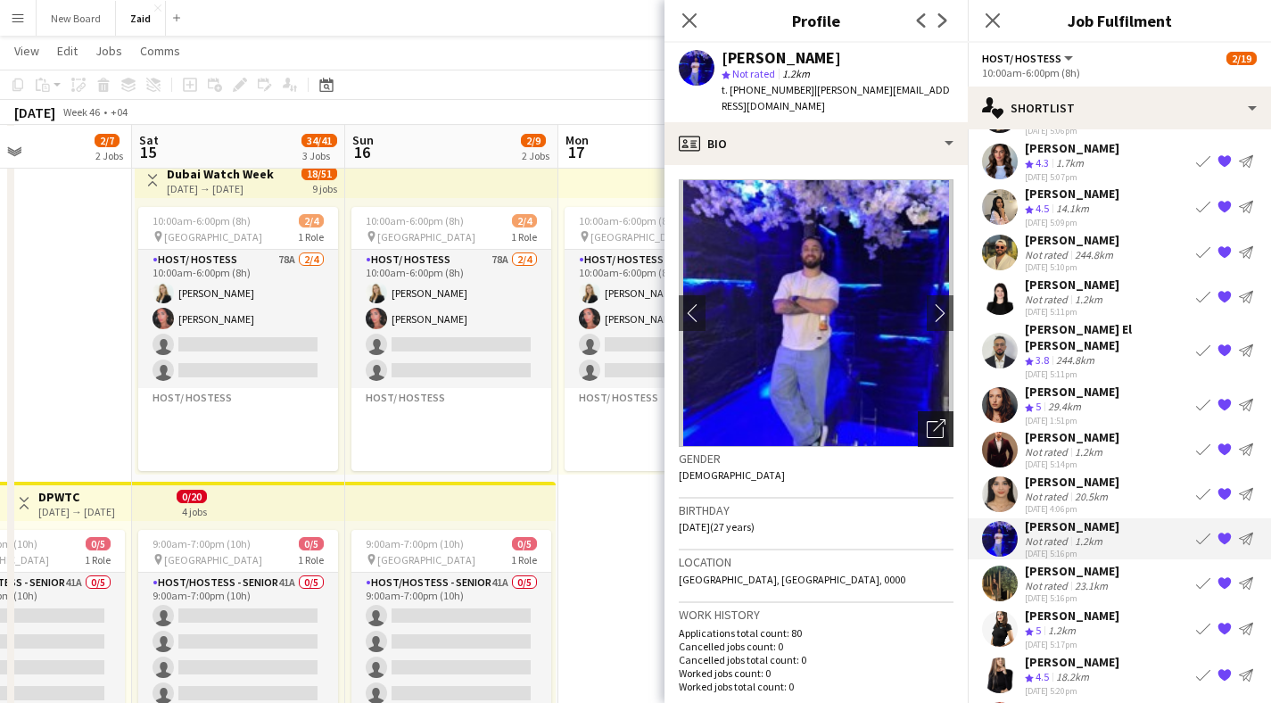
click at [927, 419] on icon "Open photos pop-in" at bounding box center [936, 428] width 19 height 19
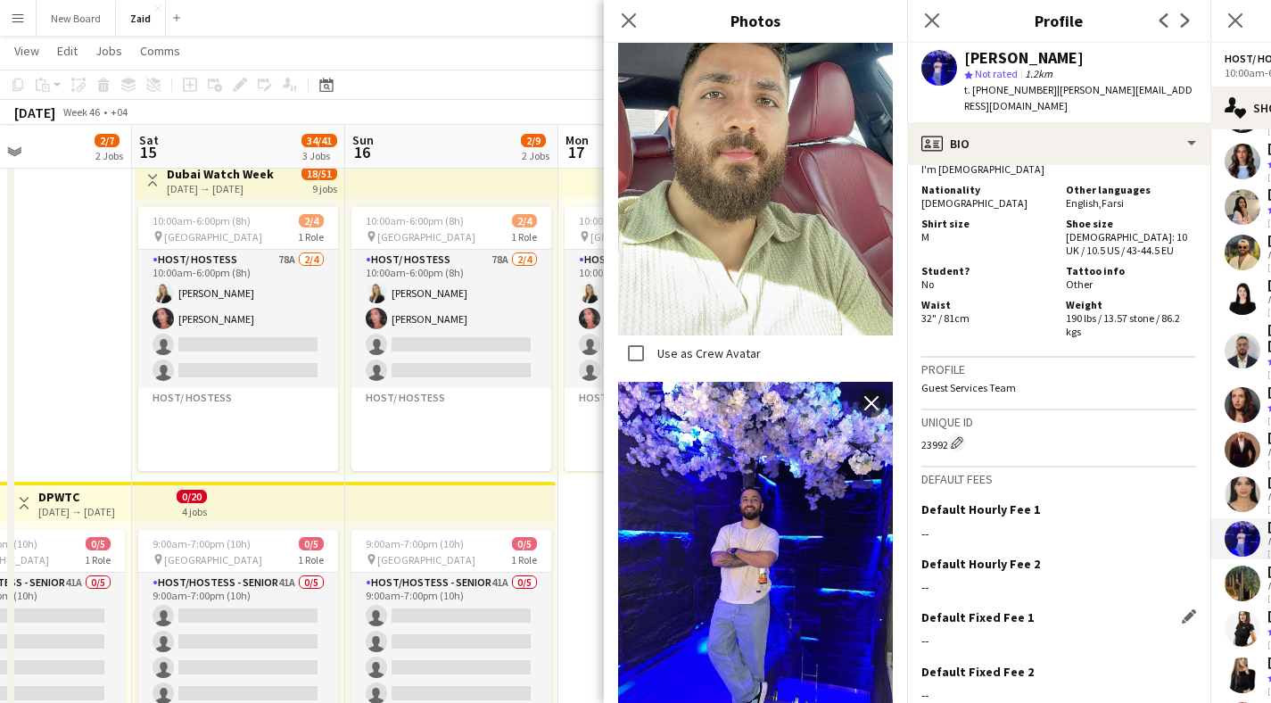
scroll to position [1329, 0]
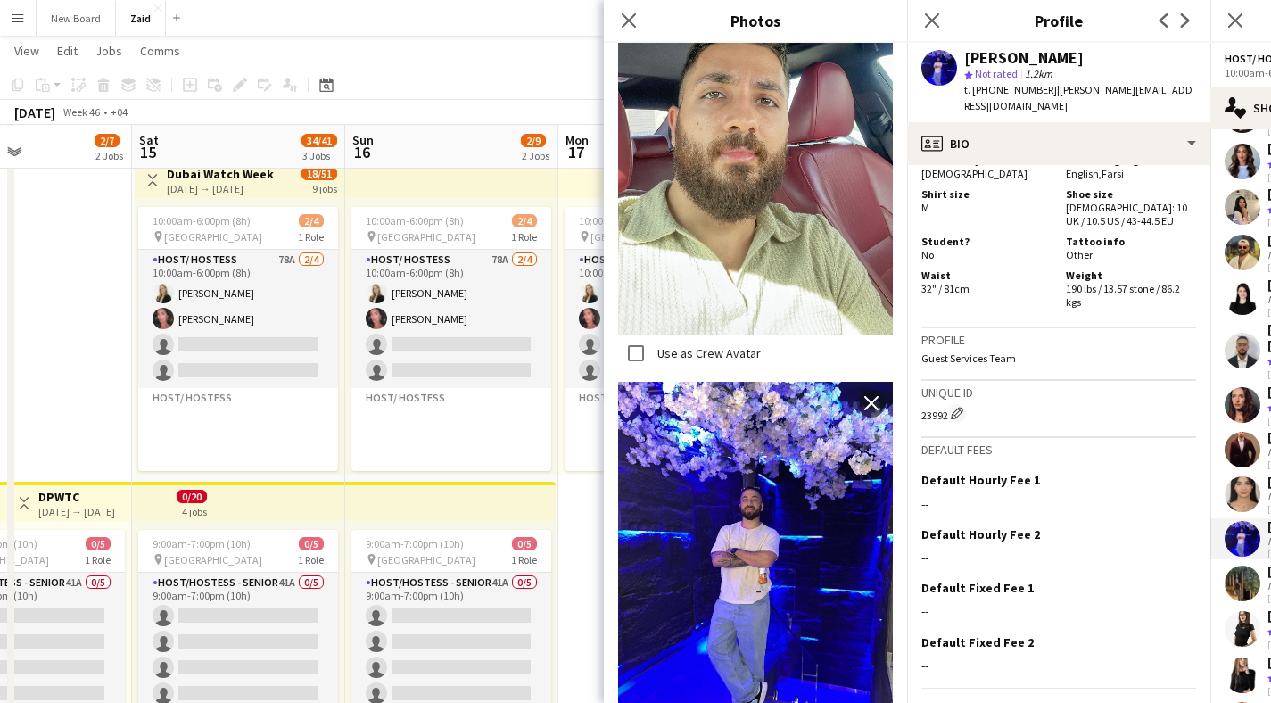
click at [637, 23] on app-icon "Close pop-in" at bounding box center [628, 20] width 21 height 21
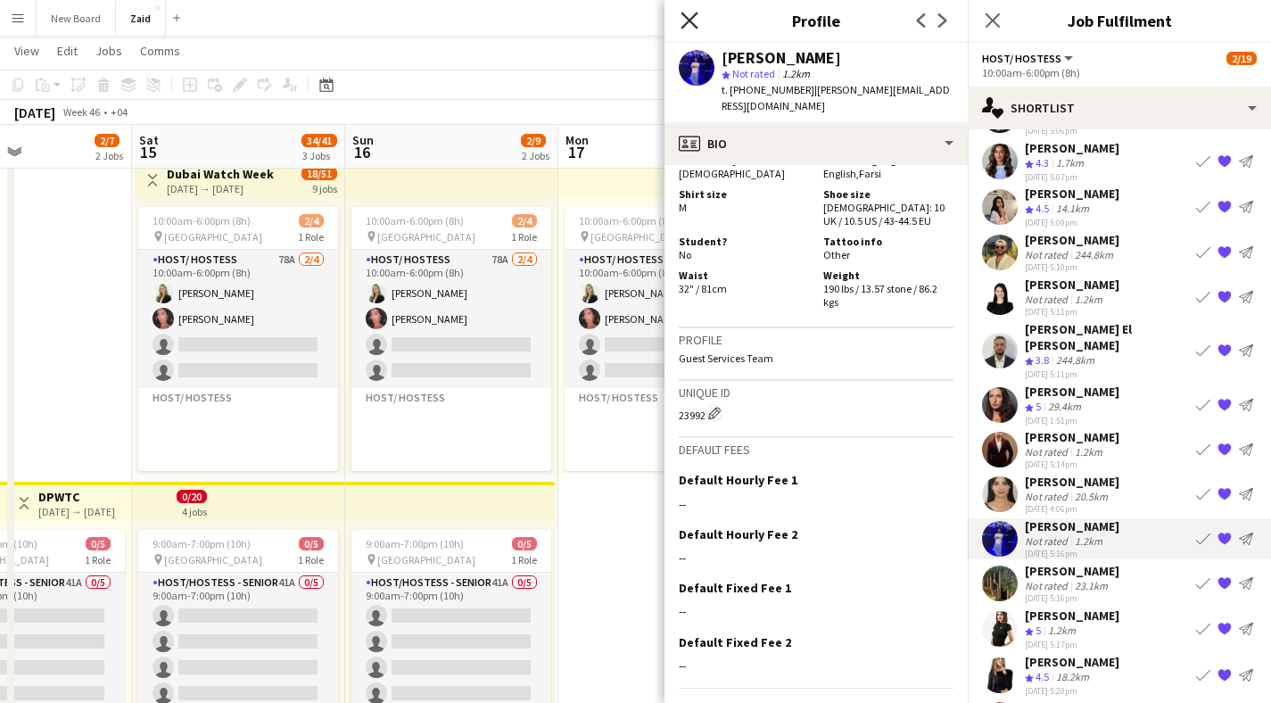
click at [697, 26] on icon "Close pop-in" at bounding box center [689, 20] width 17 height 17
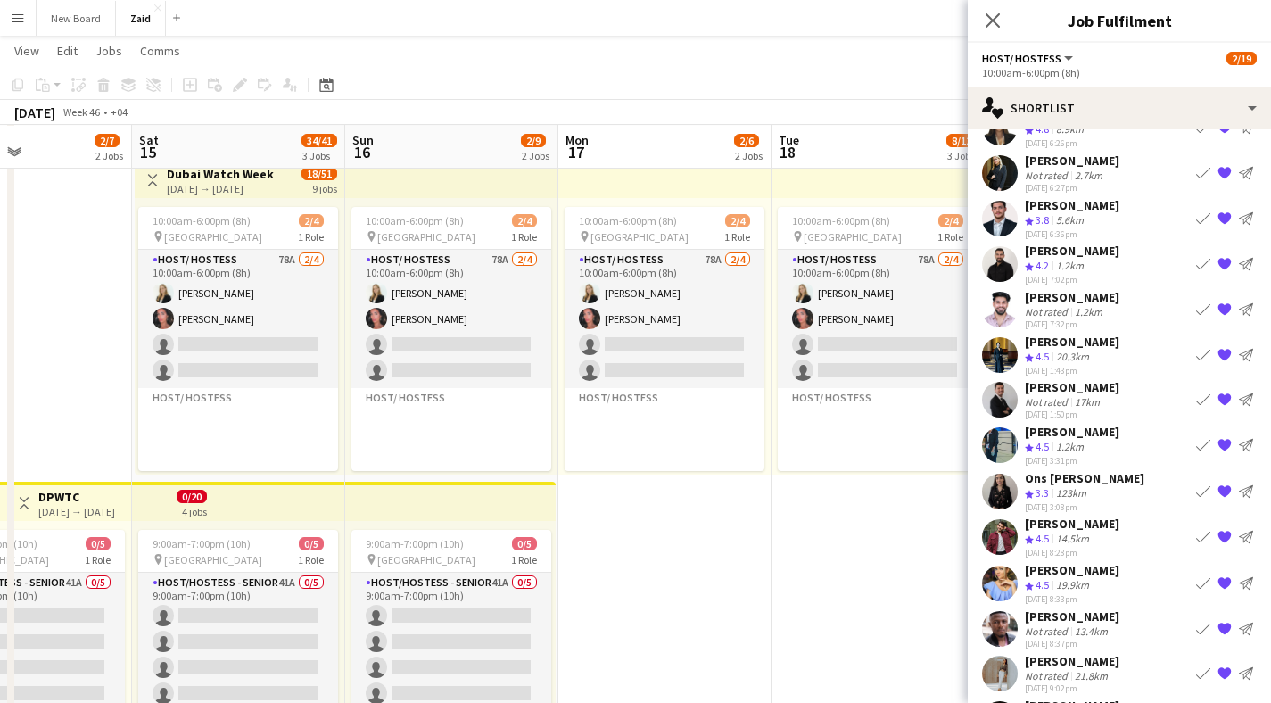
scroll to position [1054, 0]
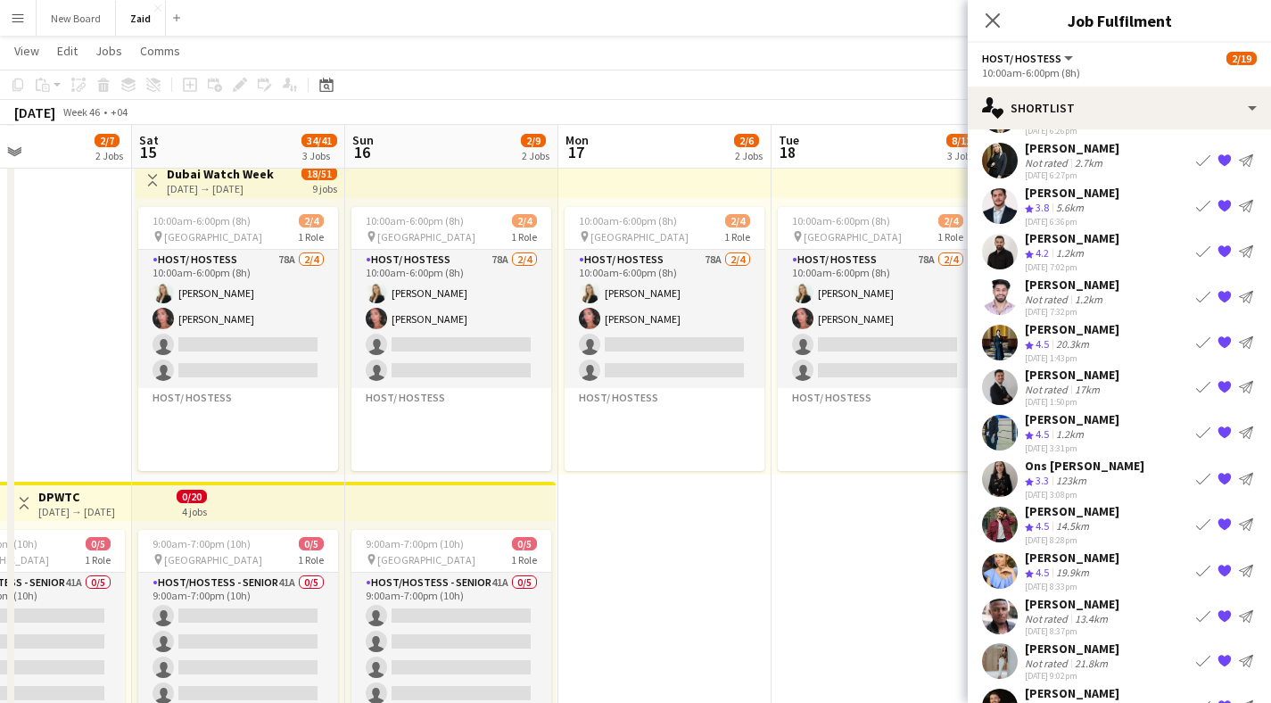
click at [1003, 507] on app-user-avatar at bounding box center [1000, 525] width 36 height 36
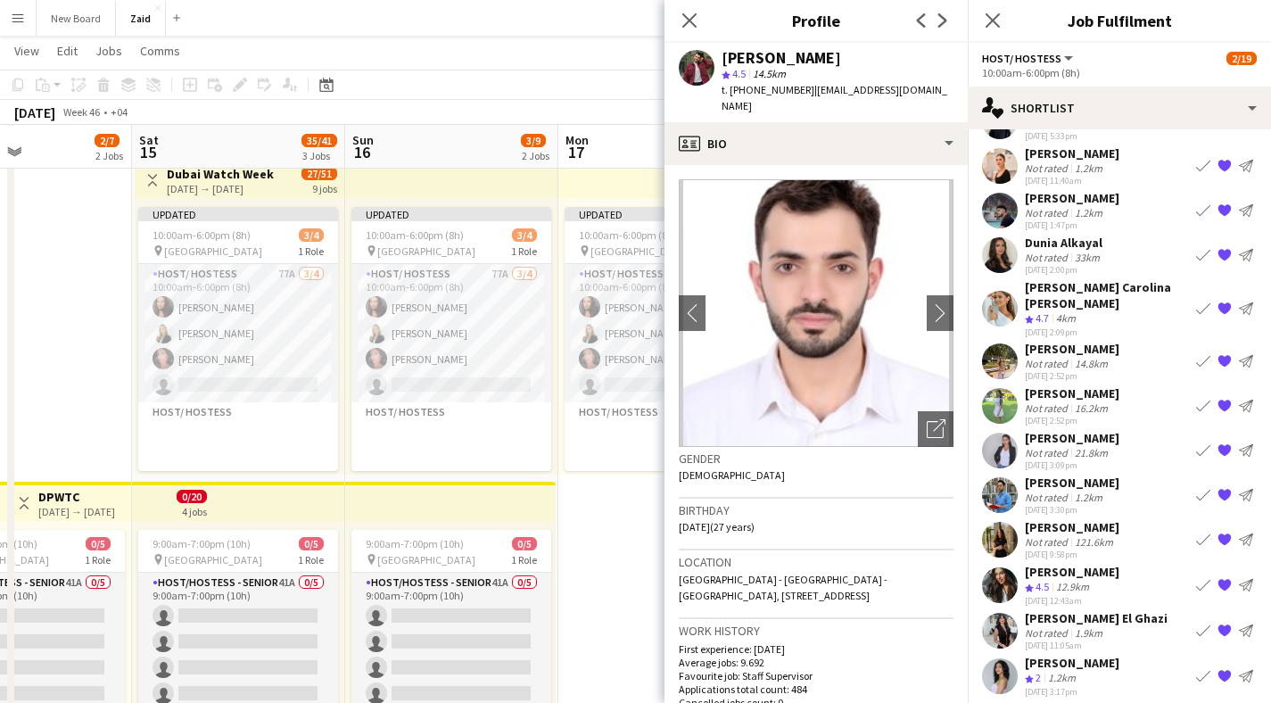
scroll to position [1892, 0]
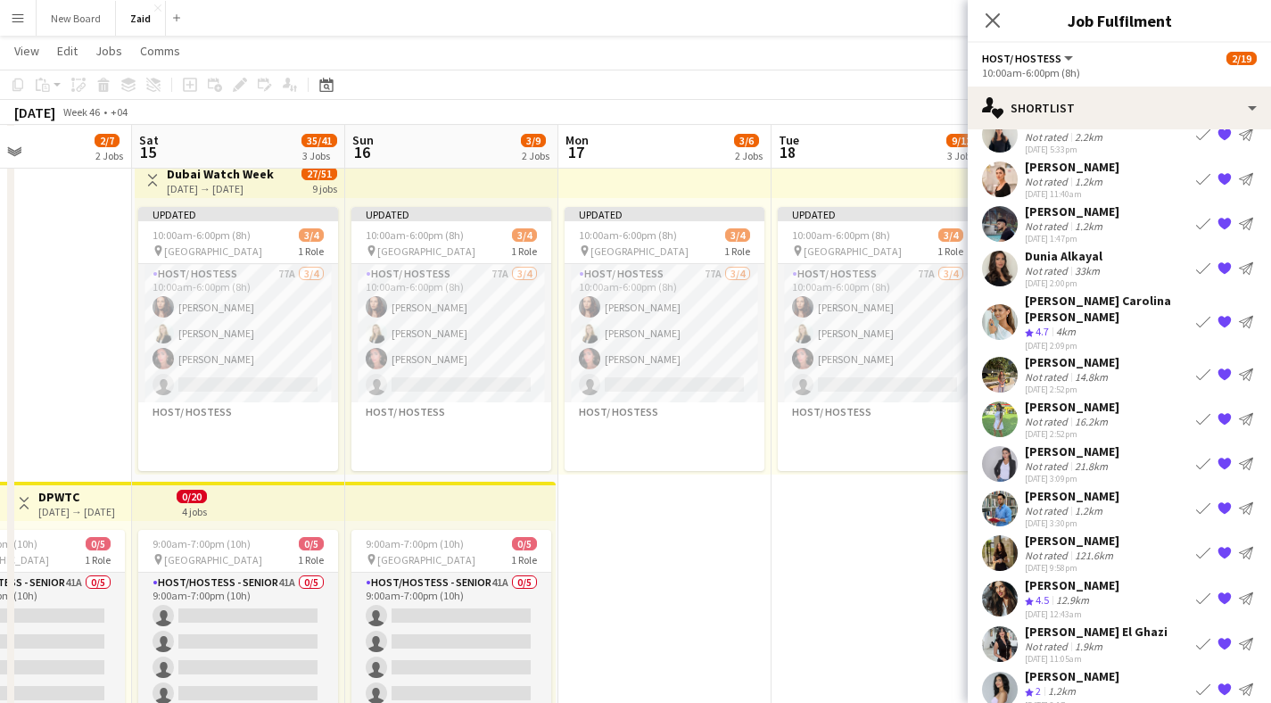
click at [1000, 446] on app-user-avatar at bounding box center [1000, 464] width 36 height 36
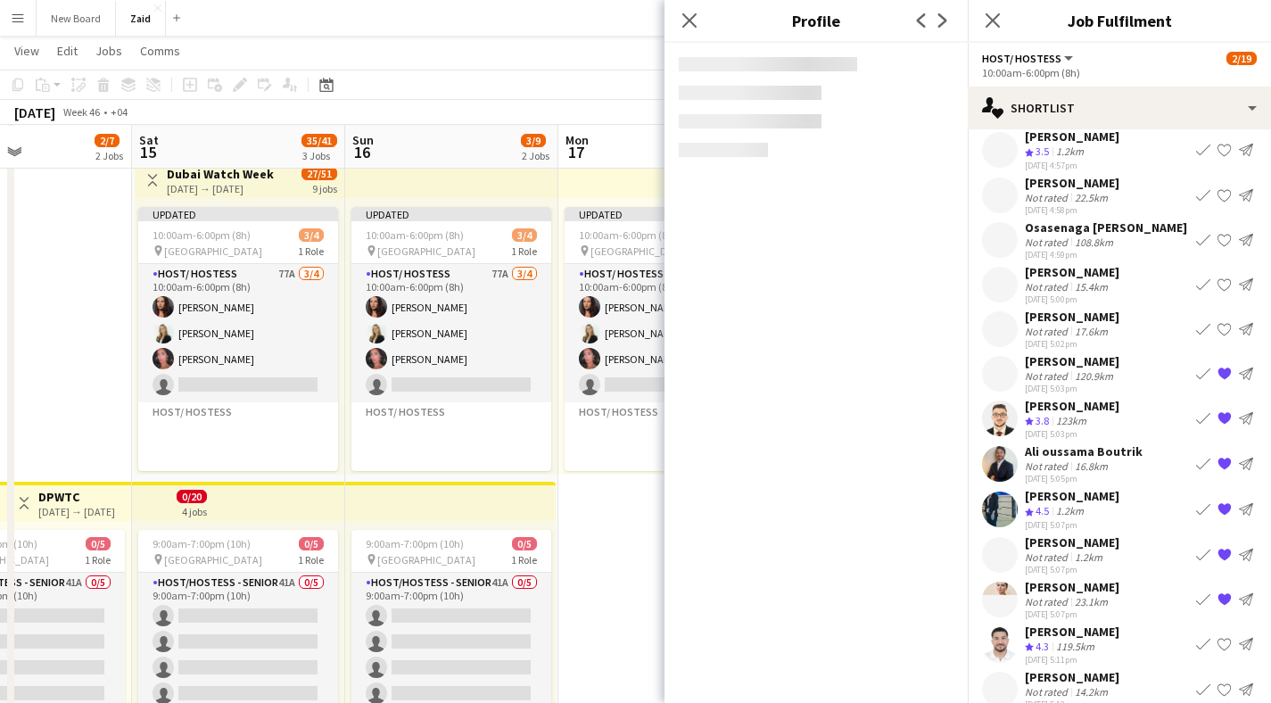
scroll to position [2613, 0]
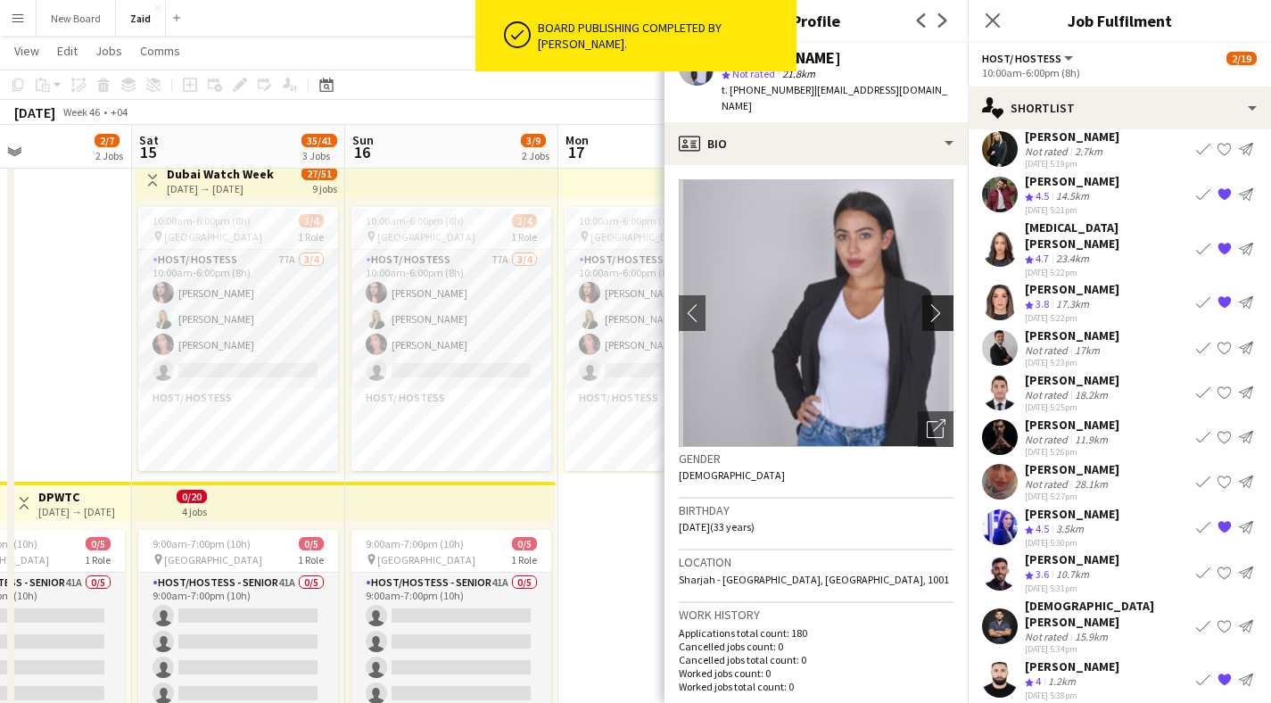
click at [927, 303] on app-icon "chevron-right" at bounding box center [941, 312] width 28 height 19
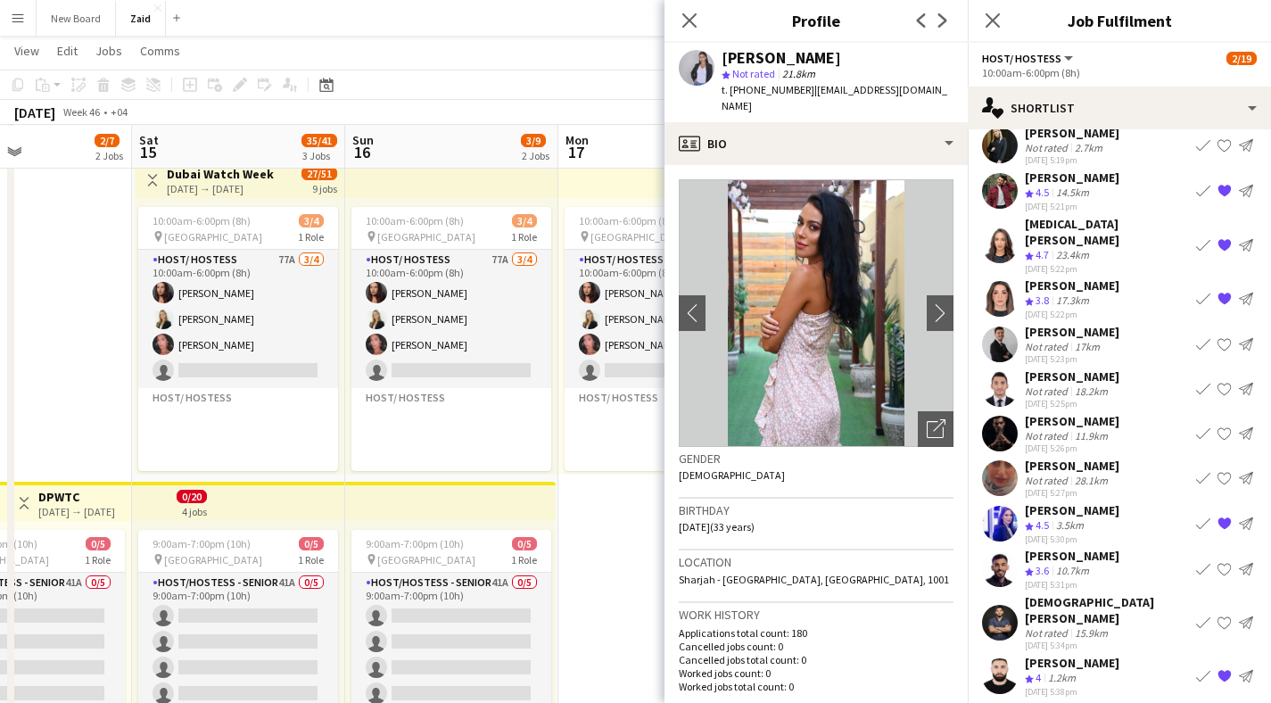
scroll to position [2617, 0]
click at [690, 21] on icon at bounding box center [689, 20] width 17 height 17
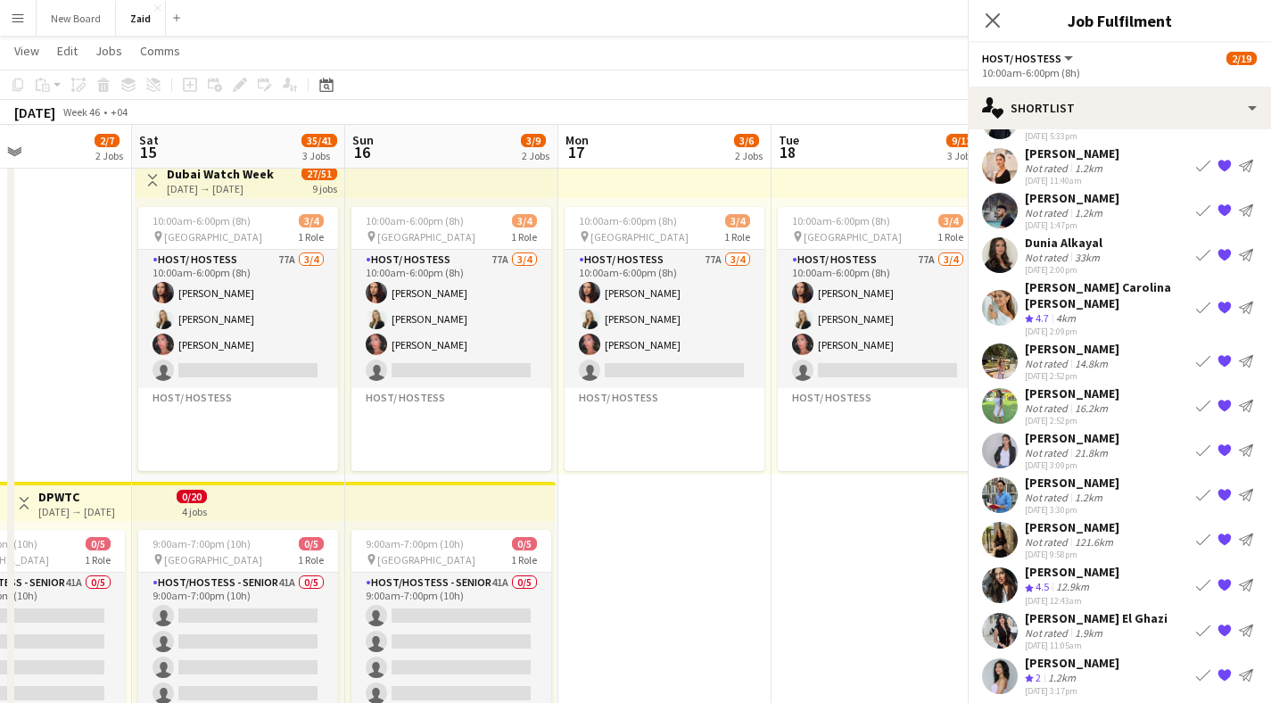
scroll to position [1892, 0]
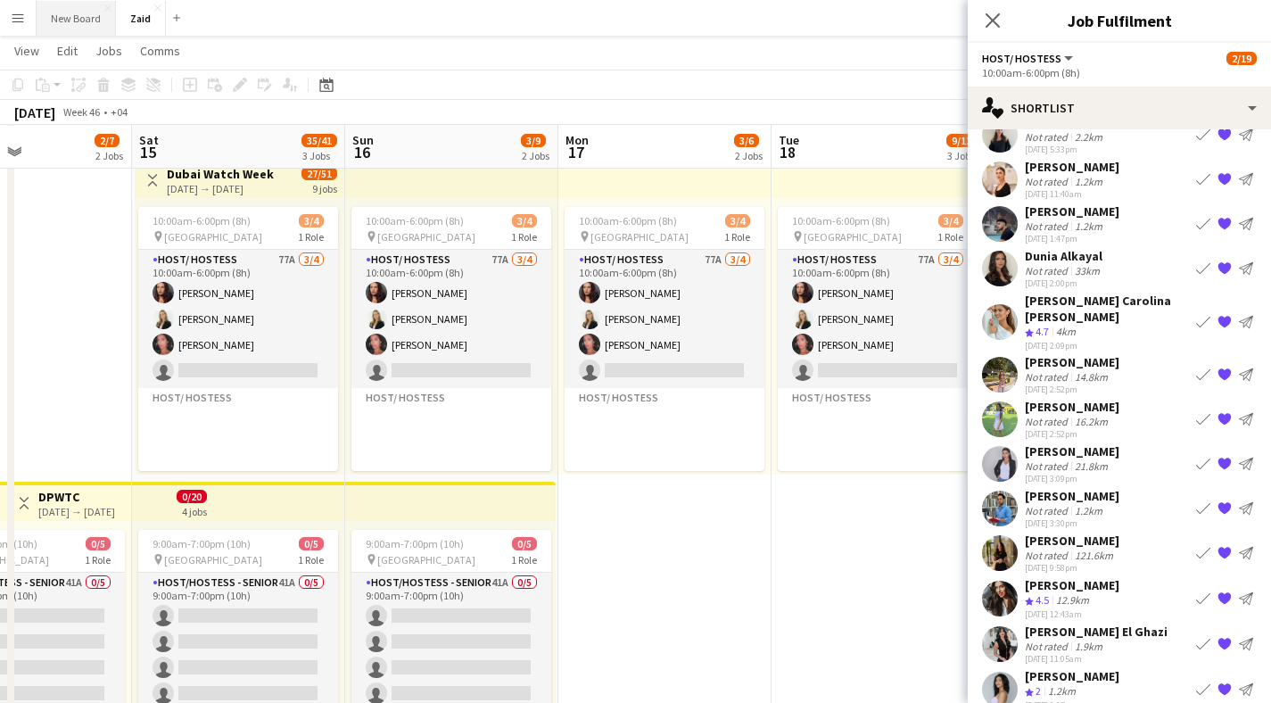
click at [59, 16] on button "New Board Close" at bounding box center [76, 18] width 79 height 35
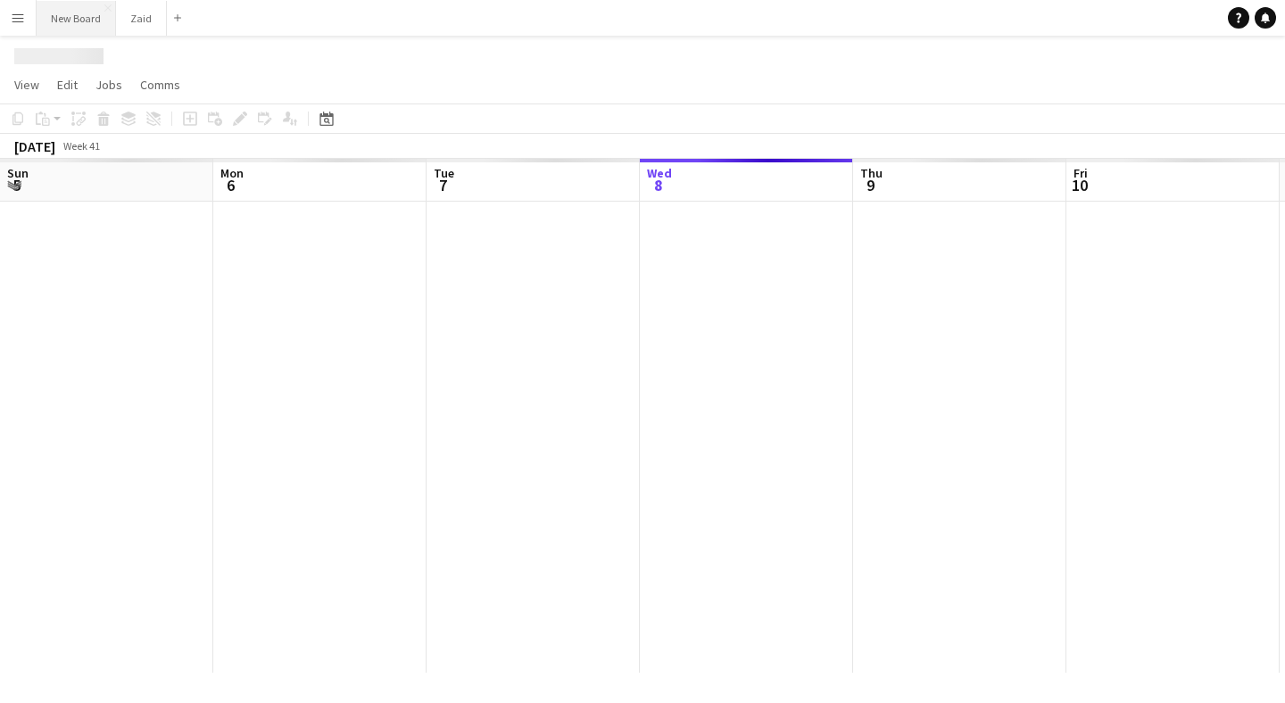
scroll to position [0, 426]
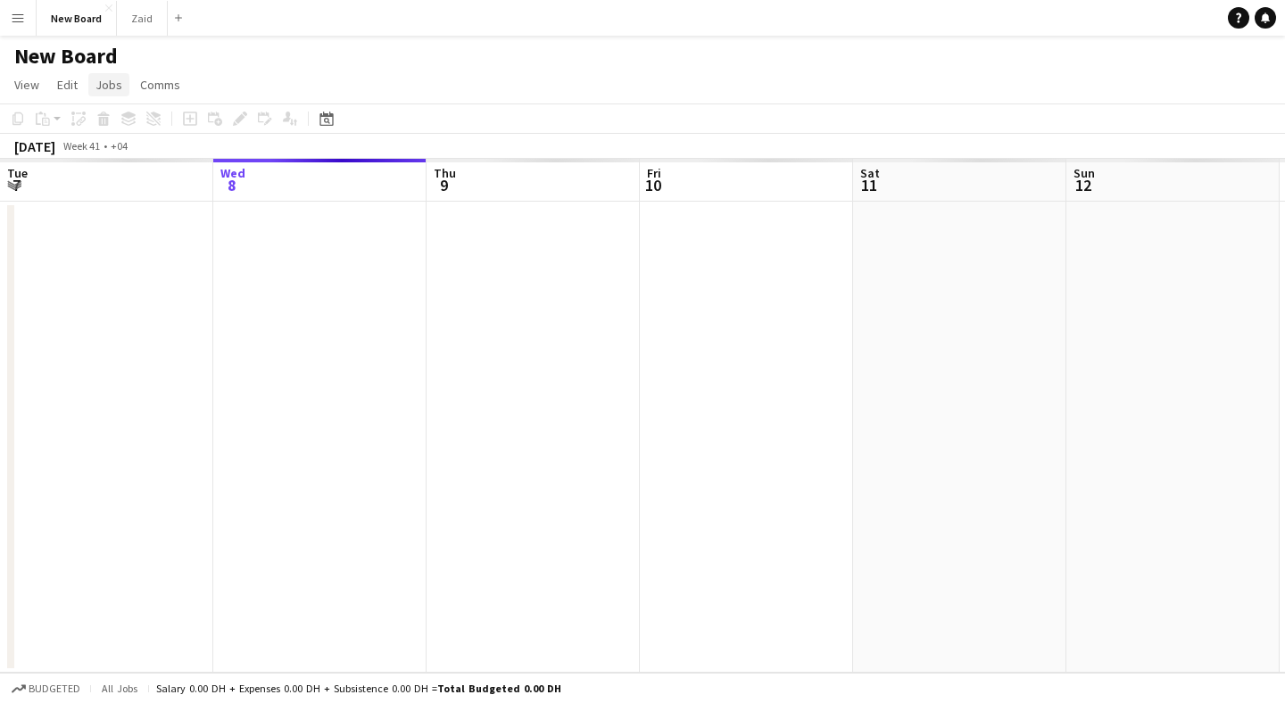
click at [99, 83] on span "Jobs" at bounding box center [108, 85] width 27 height 16
click at [77, 60] on h1 "New Board" at bounding box center [65, 56] width 103 height 27
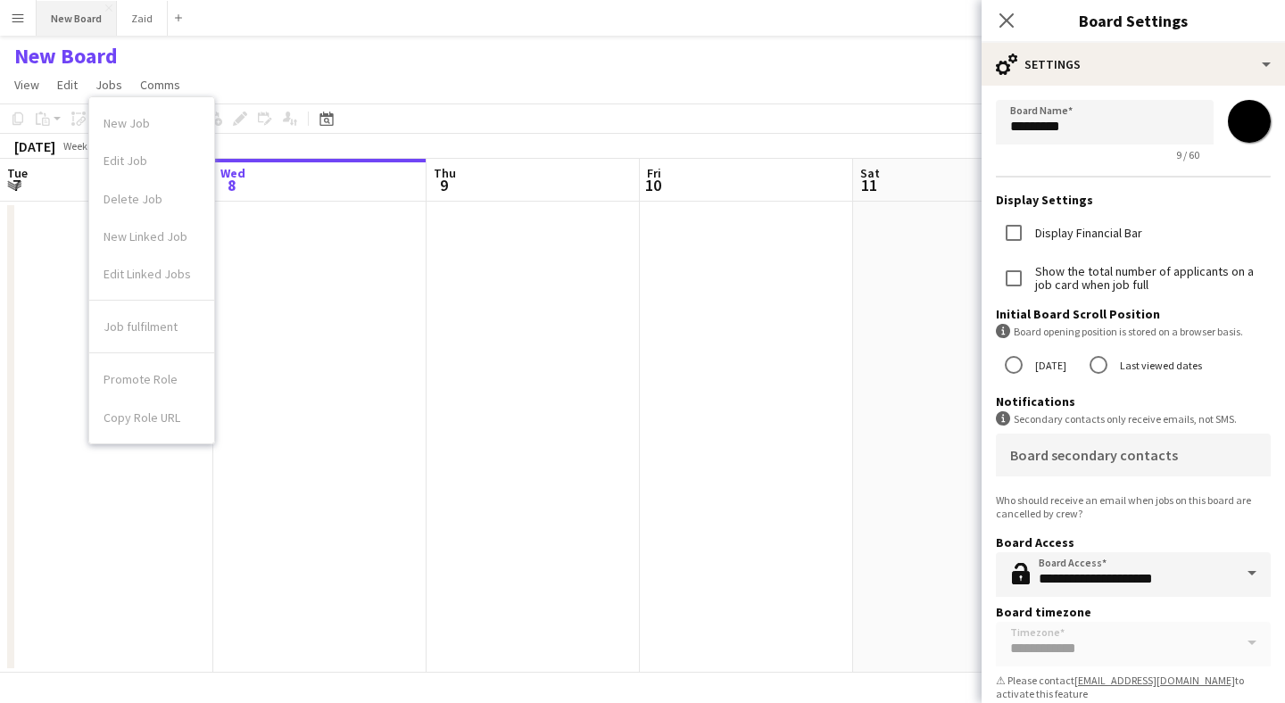
click at [70, 23] on button "New Board Close" at bounding box center [77, 18] width 80 height 35
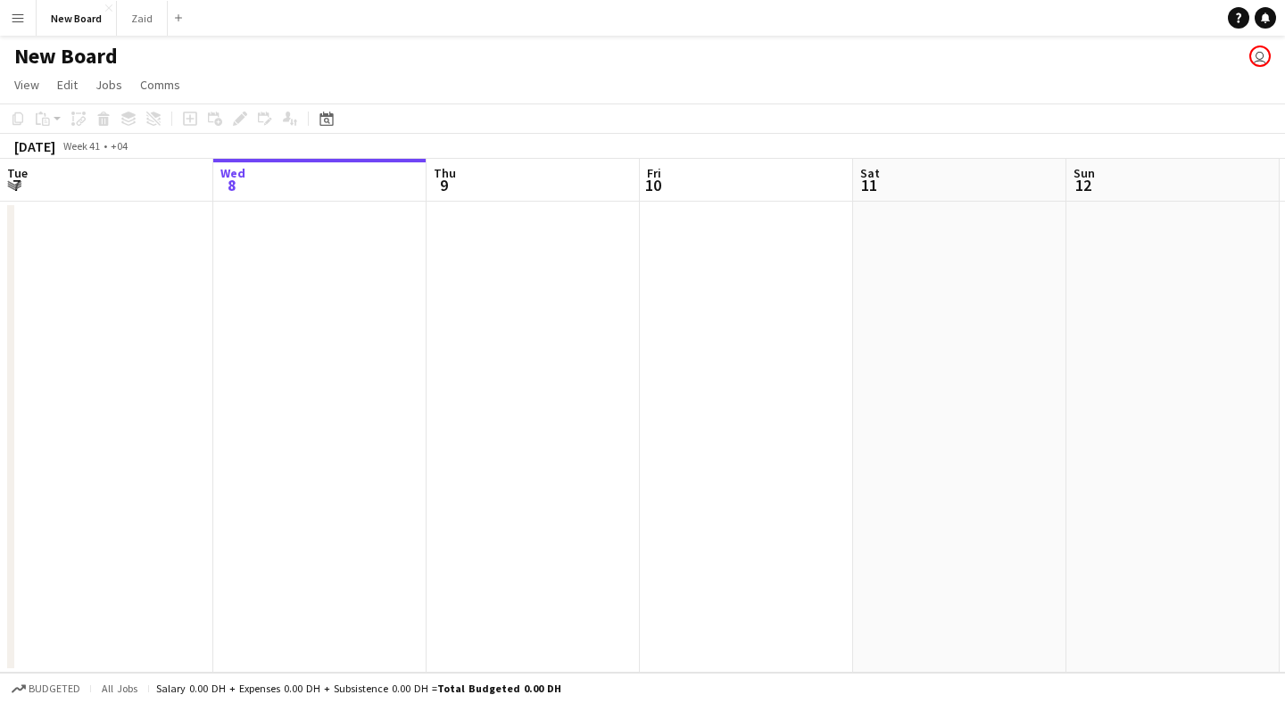
click at [33, 16] on button "Menu" at bounding box center [18, 18] width 36 height 36
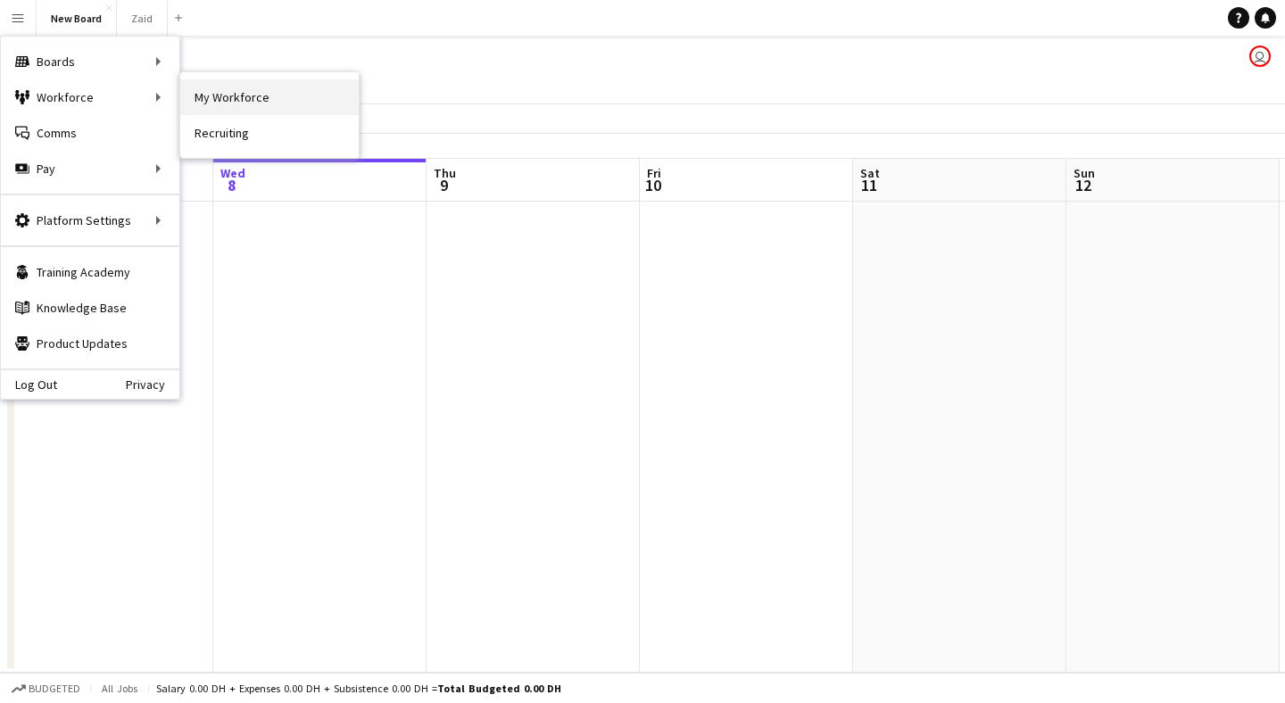
click at [203, 100] on link "My Workforce" at bounding box center [269, 97] width 178 height 36
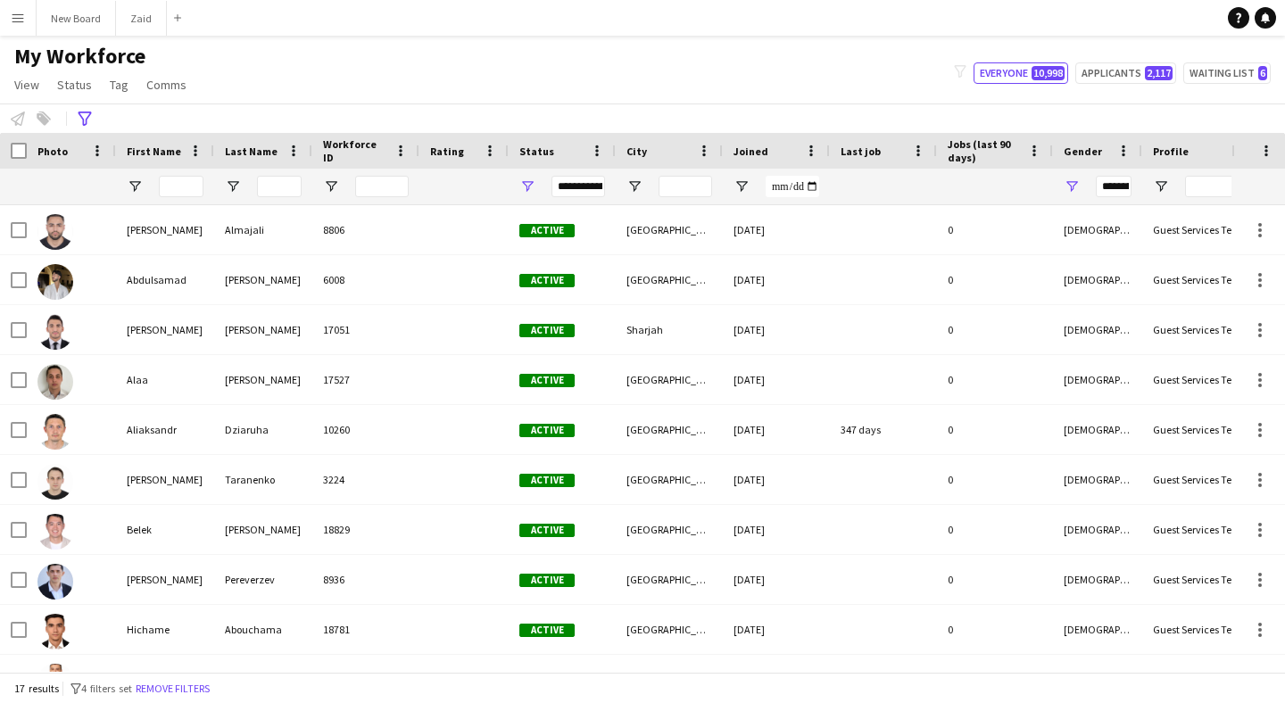
click at [1115, 188] on div "********" at bounding box center [1114, 186] width 36 height 21
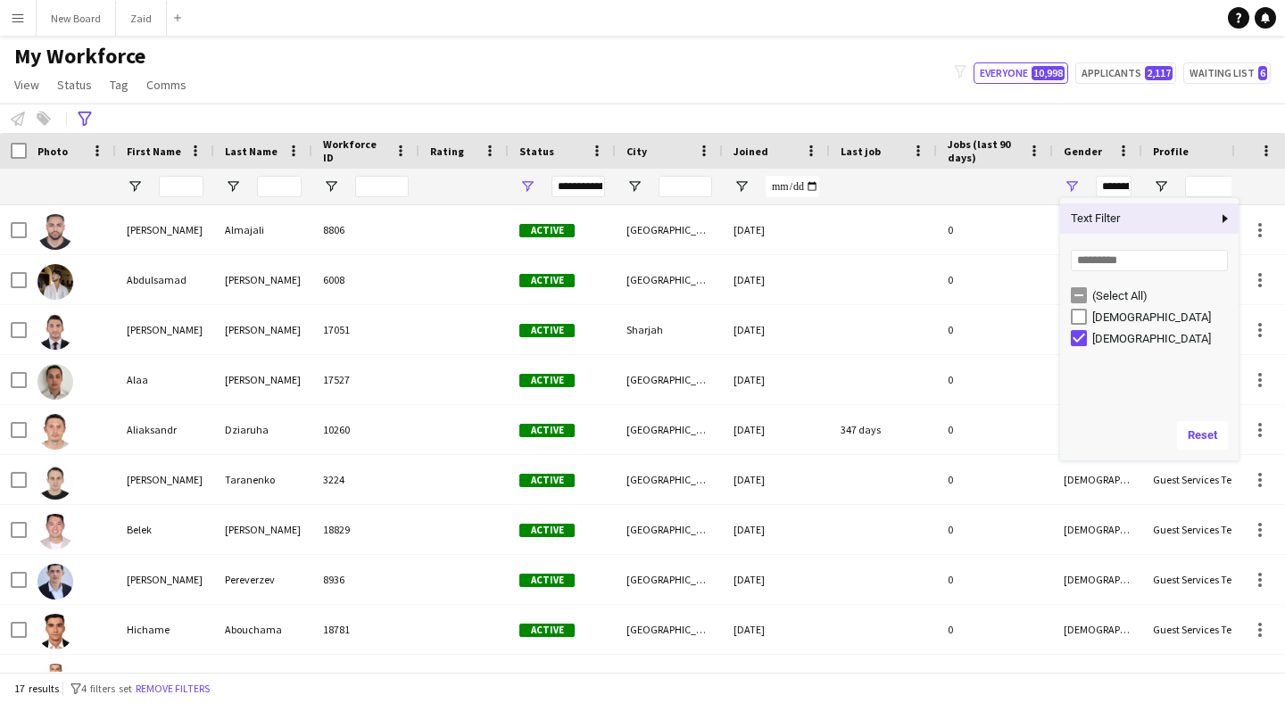
click at [1119, 227] on span "Text Filter" at bounding box center [1138, 218] width 157 height 30
type input "***"
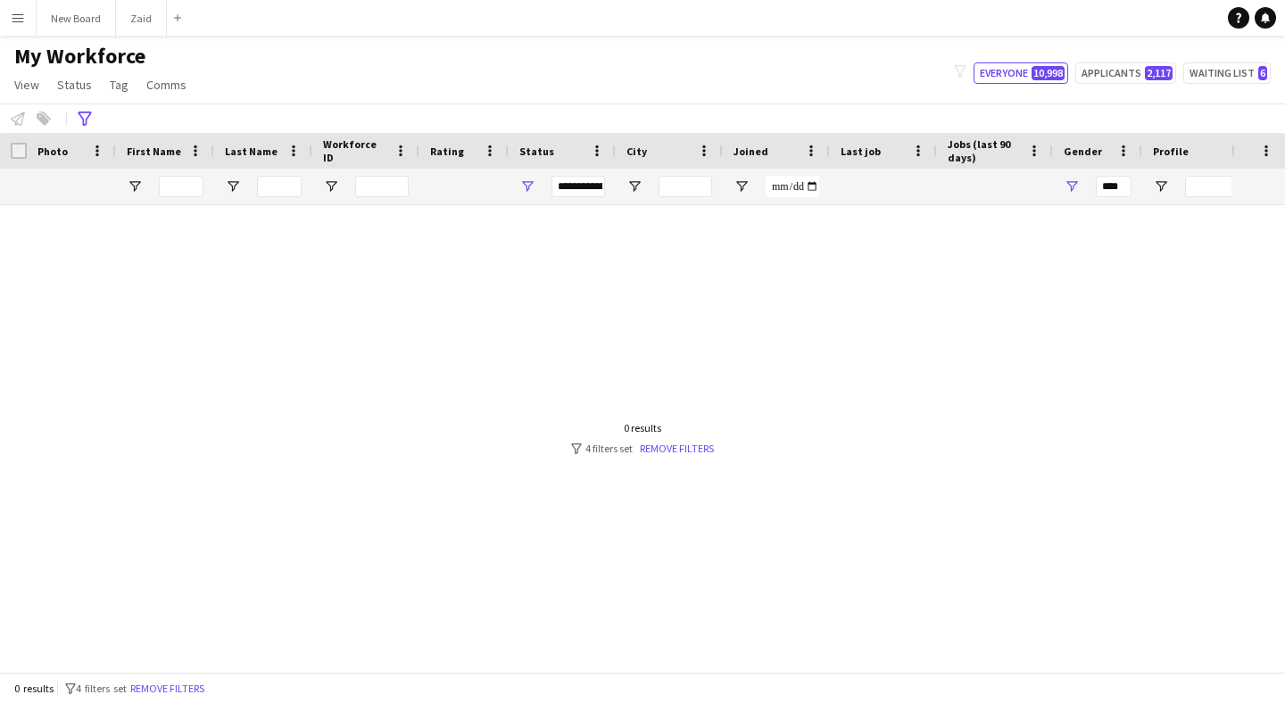
click at [1205, 154] on div "Profile" at bounding box center [1188, 150] width 71 height 27
click at [1105, 240] on div at bounding box center [615, 438] width 1231 height 467
click at [1266, 151] on span at bounding box center [1266, 151] width 16 height 16
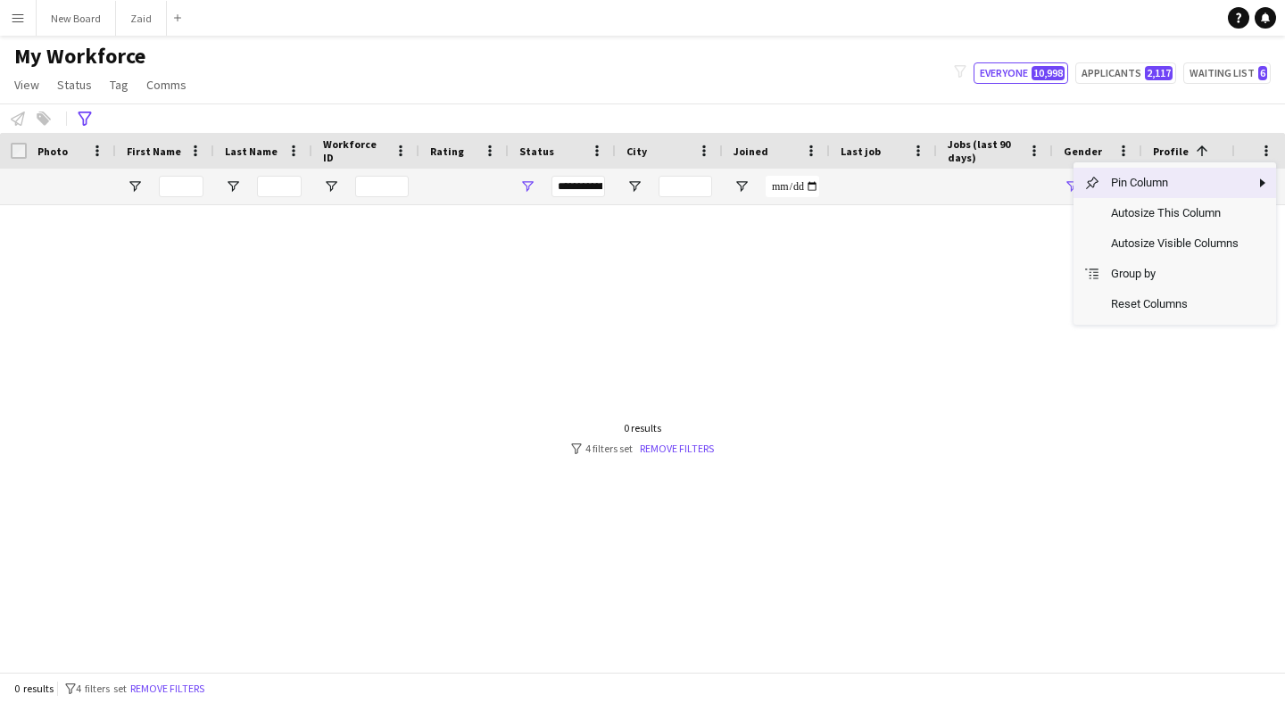
click at [970, 269] on div at bounding box center [615, 438] width 1231 height 467
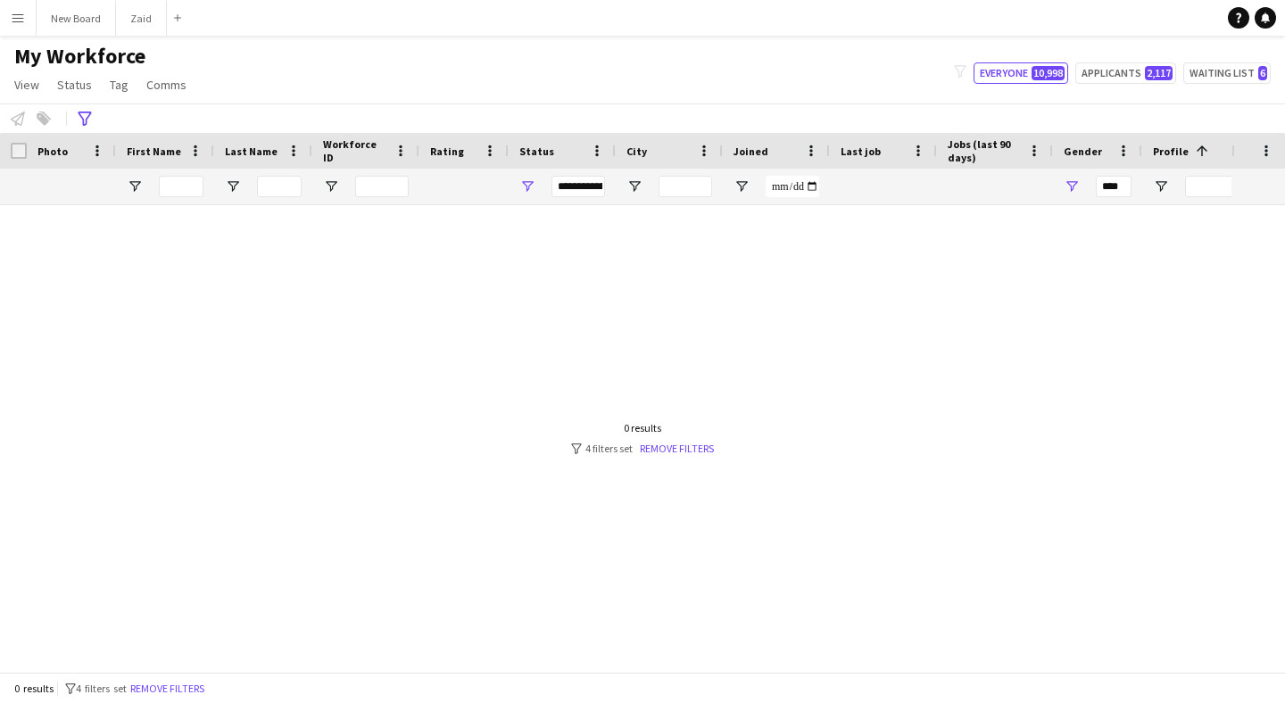
click at [567, 186] on div "**********" at bounding box center [578, 186] width 54 height 21
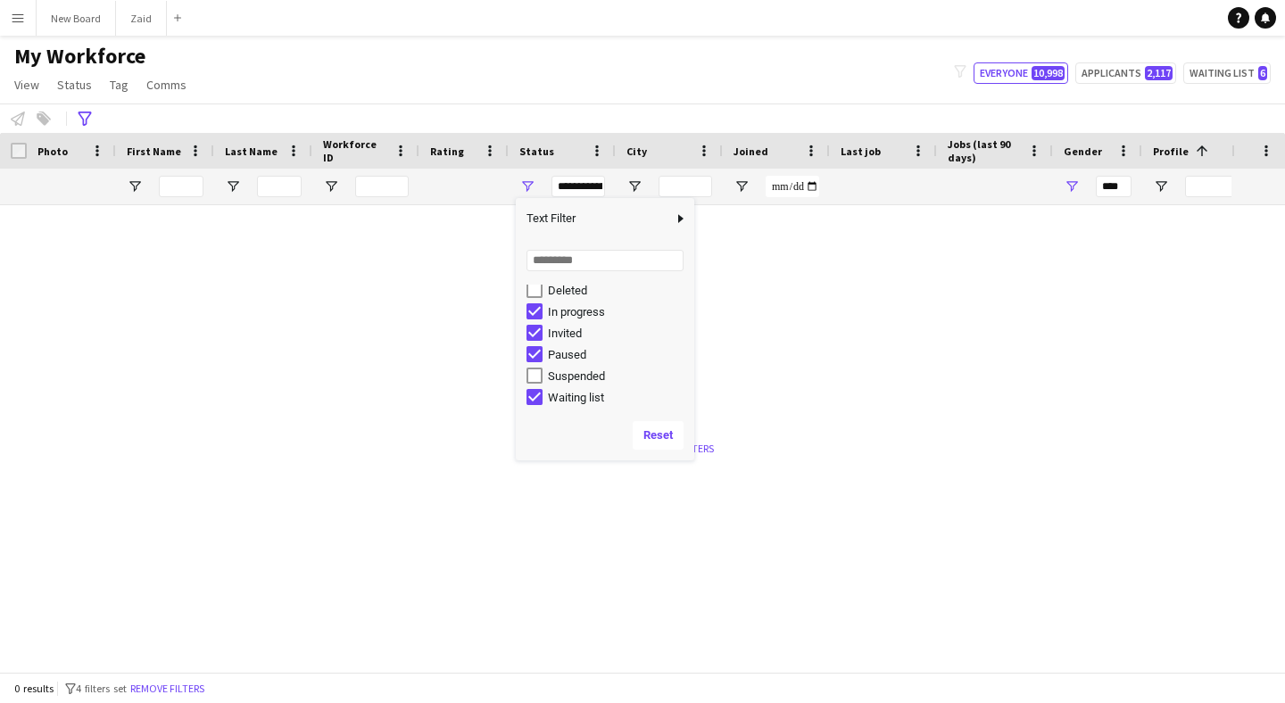
click at [811, 325] on div at bounding box center [615, 438] width 1231 height 467
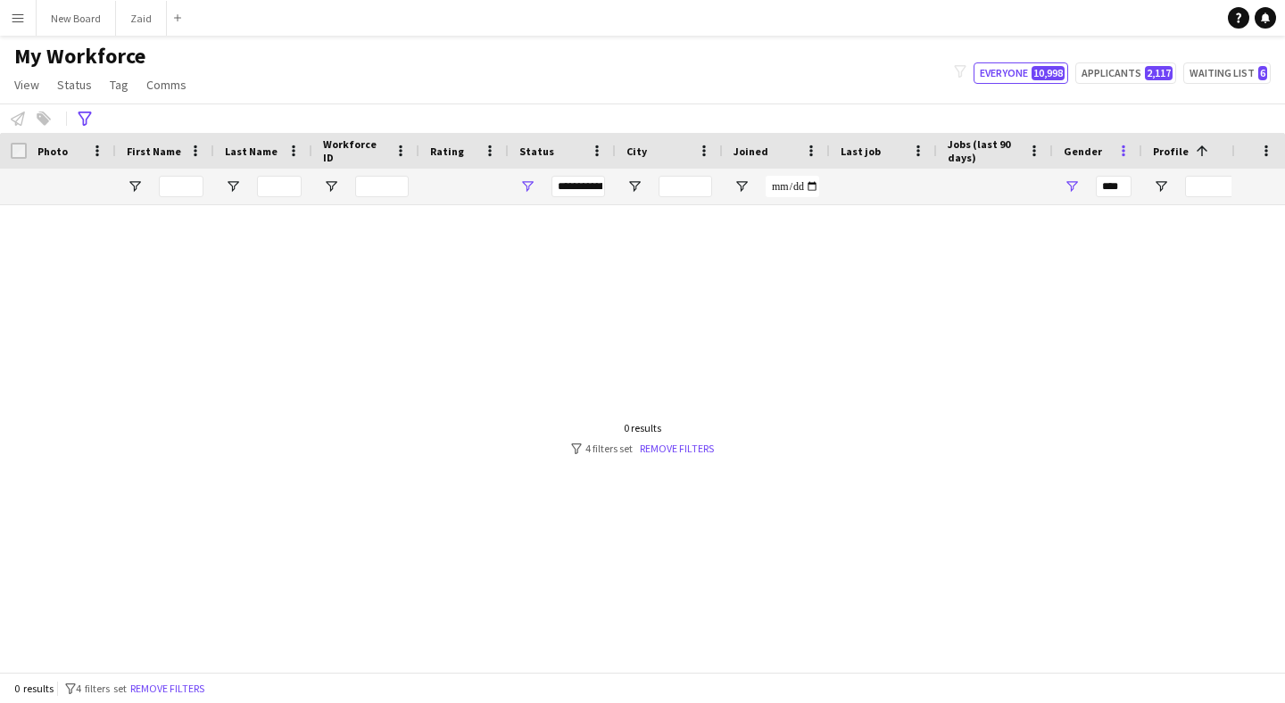
click at [1119, 152] on span at bounding box center [1123, 151] width 16 height 16
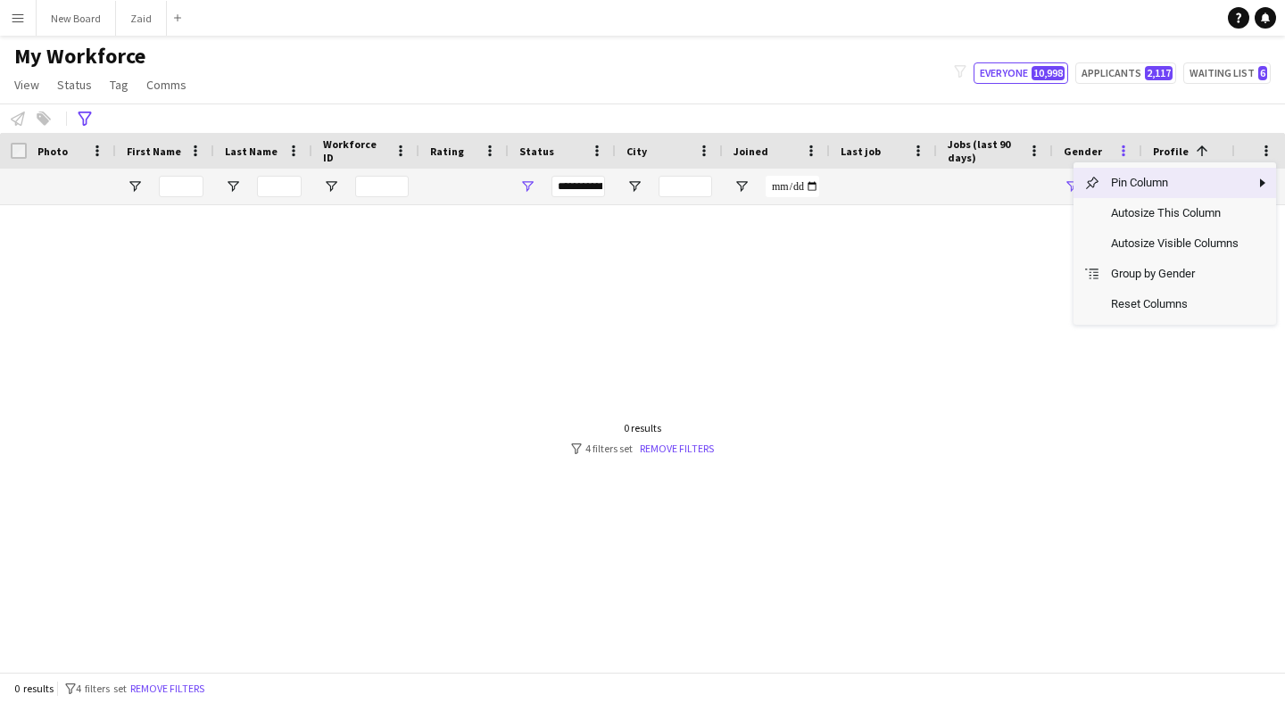
click at [1119, 152] on span at bounding box center [1123, 151] width 16 height 16
click at [942, 347] on div at bounding box center [615, 438] width 1231 height 467
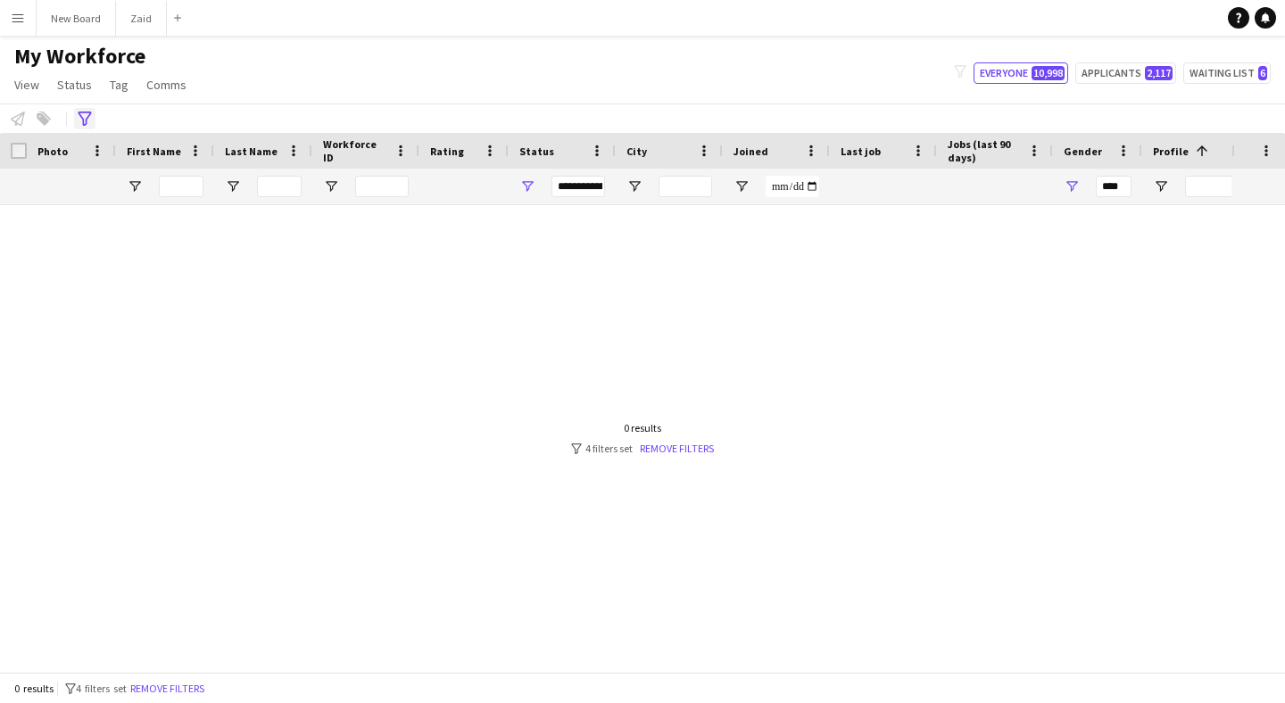
click at [88, 118] on icon "Advanced filters" at bounding box center [85, 119] width 14 height 14
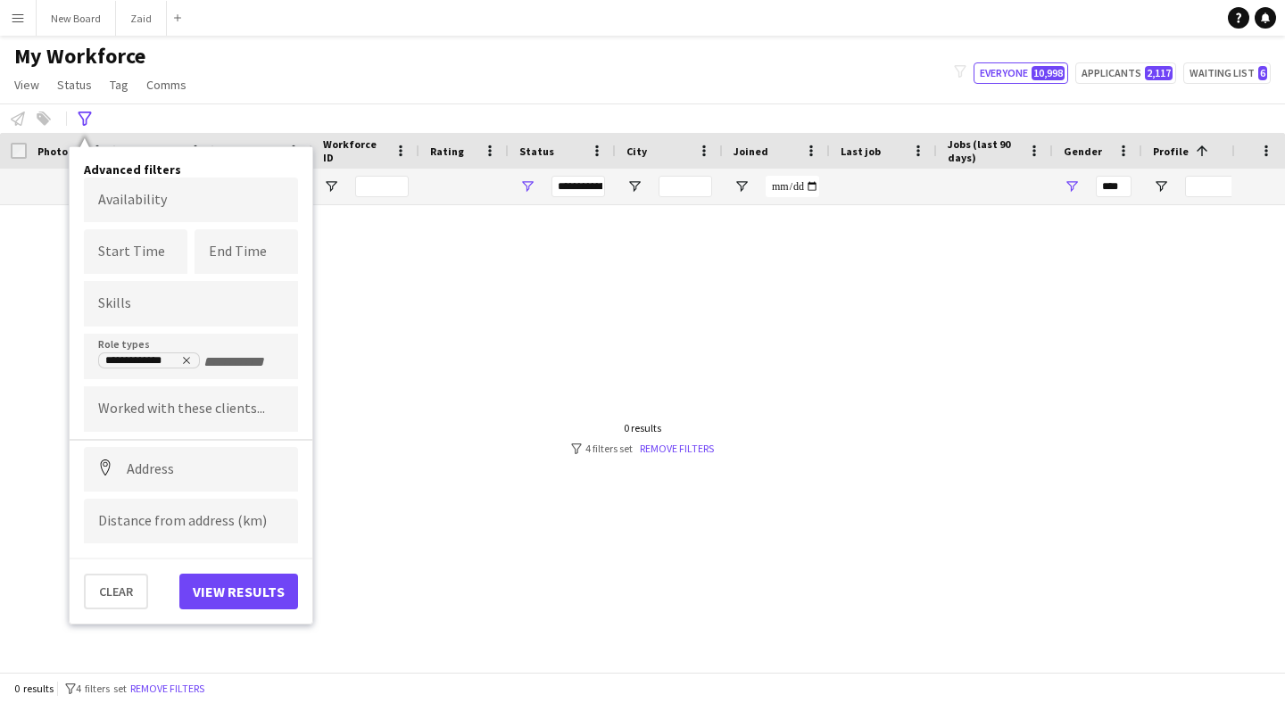
click at [168, 298] on form at bounding box center [191, 303] width 186 height 19
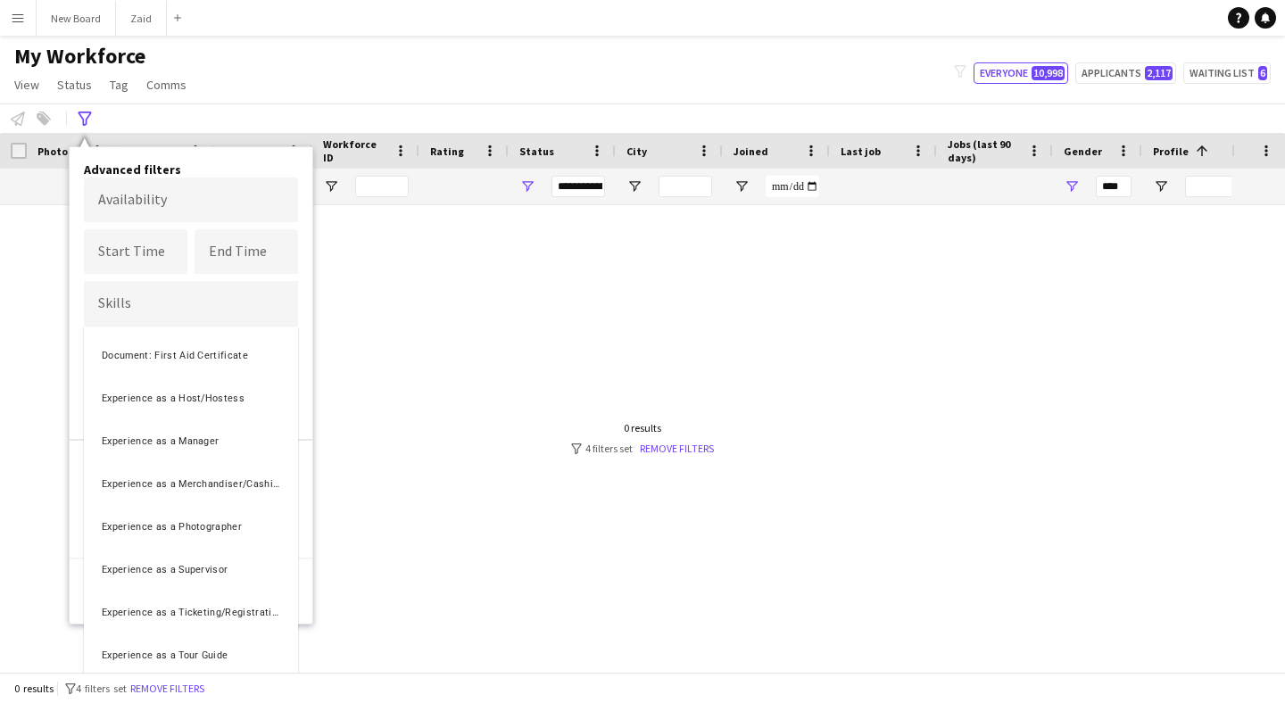
click at [184, 302] on div at bounding box center [642, 351] width 1285 height 703
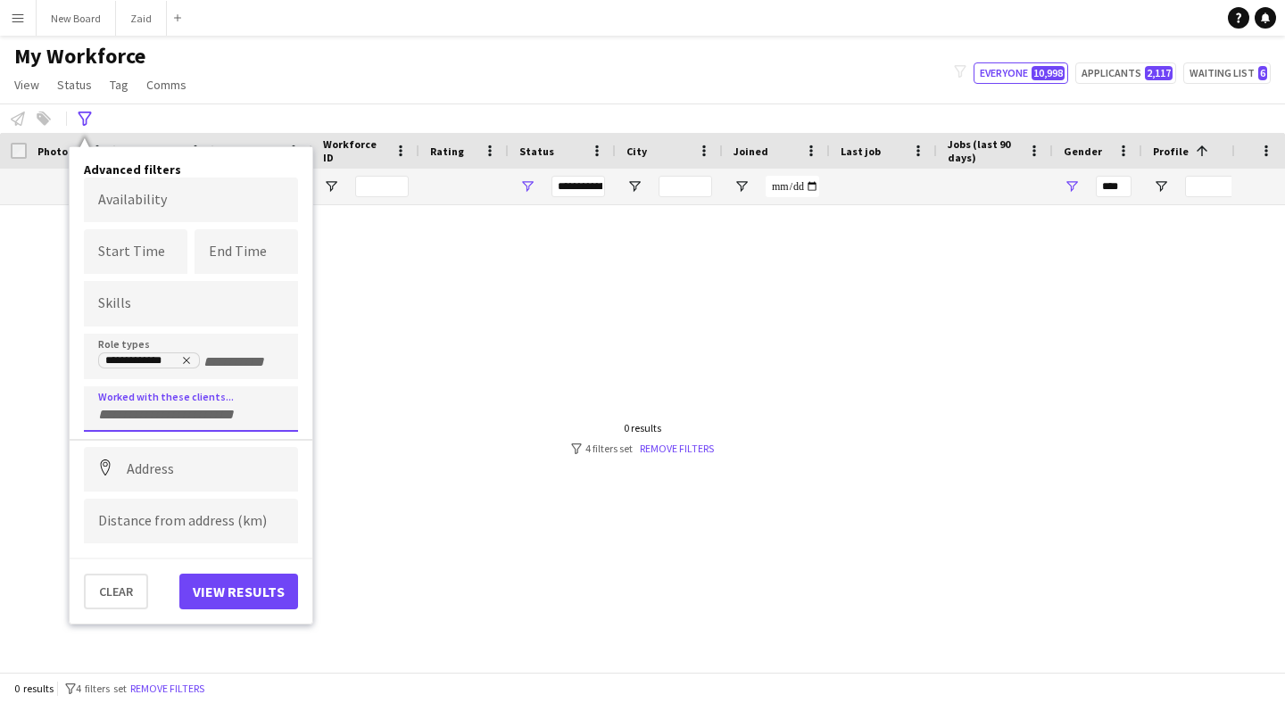
click at [206, 401] on div at bounding box center [191, 409] width 214 height 46
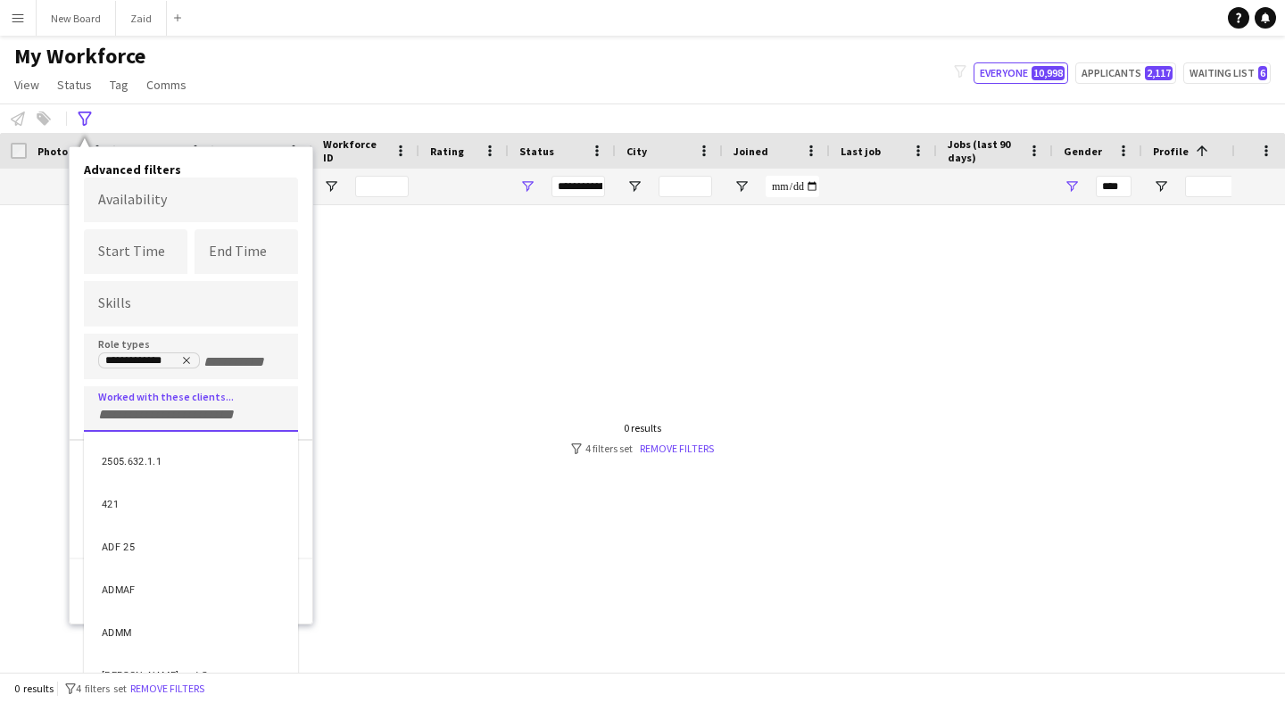
click at [276, 106] on div at bounding box center [642, 351] width 1285 height 703
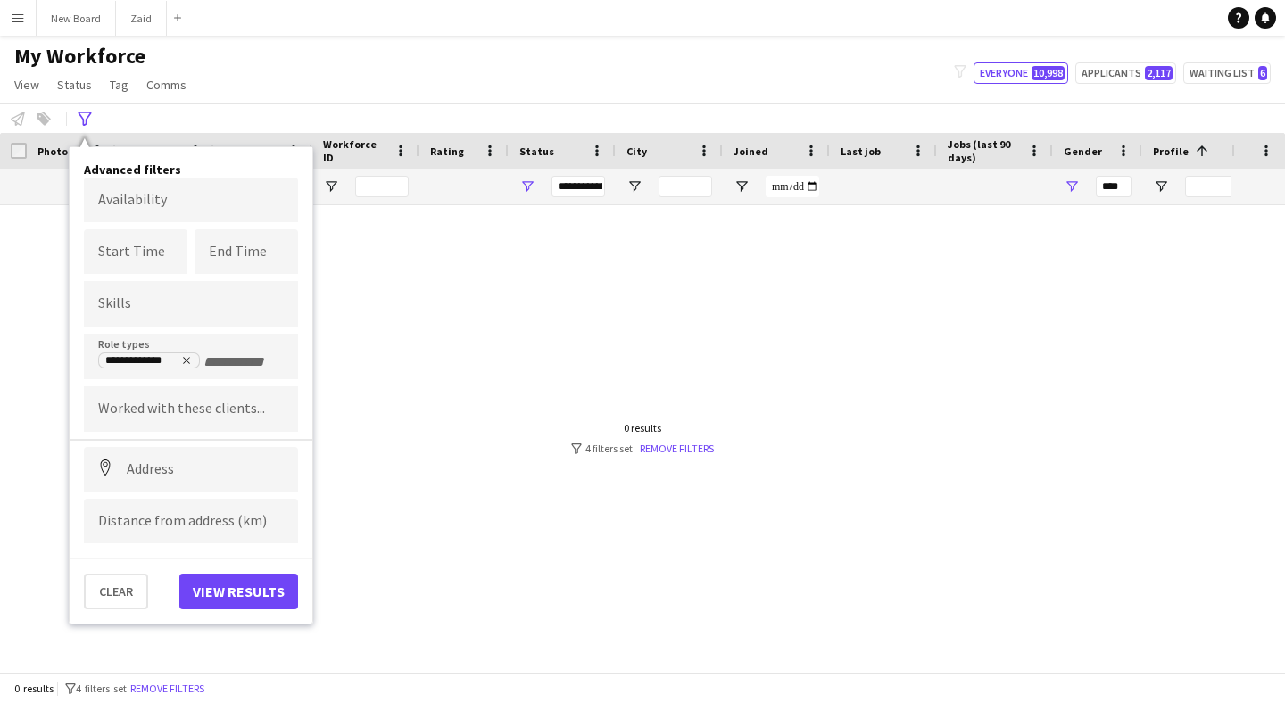
click at [137, 112] on div "Notify workforce Add to tag Select at least one crew to tag him or her. Advance…" at bounding box center [642, 117] width 1285 height 29
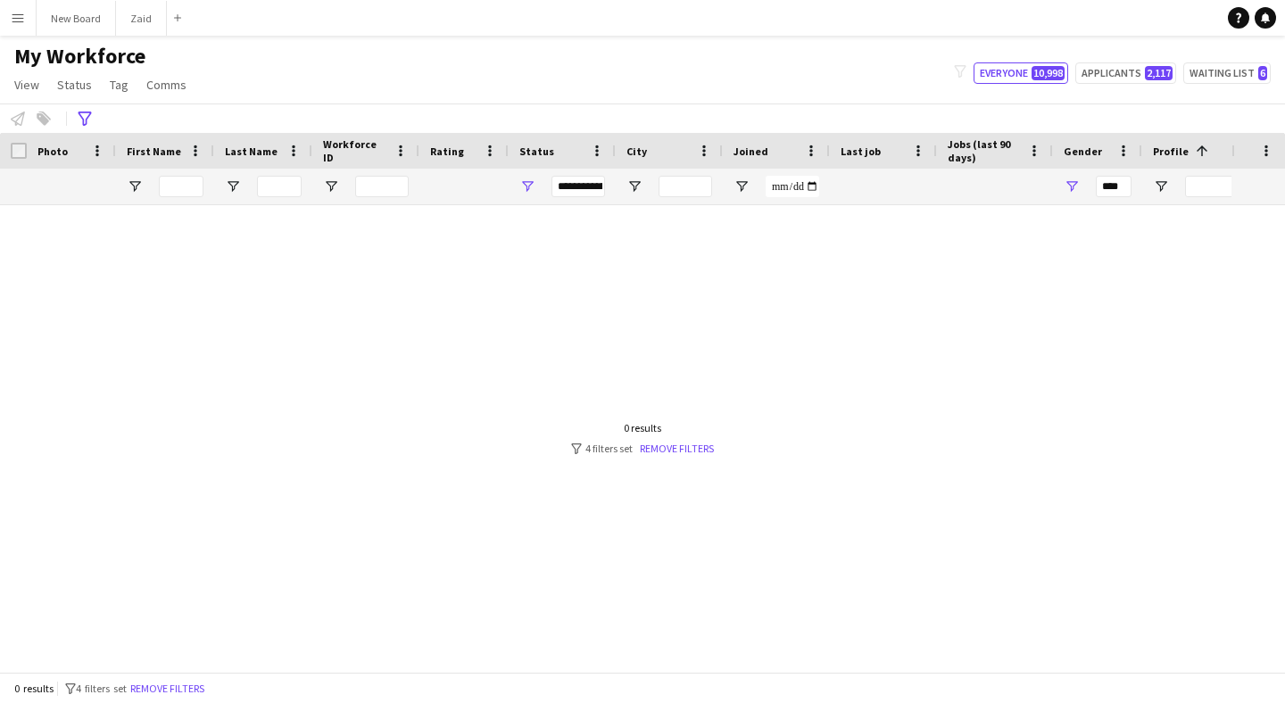
click at [573, 186] on div "**********" at bounding box center [578, 186] width 54 height 21
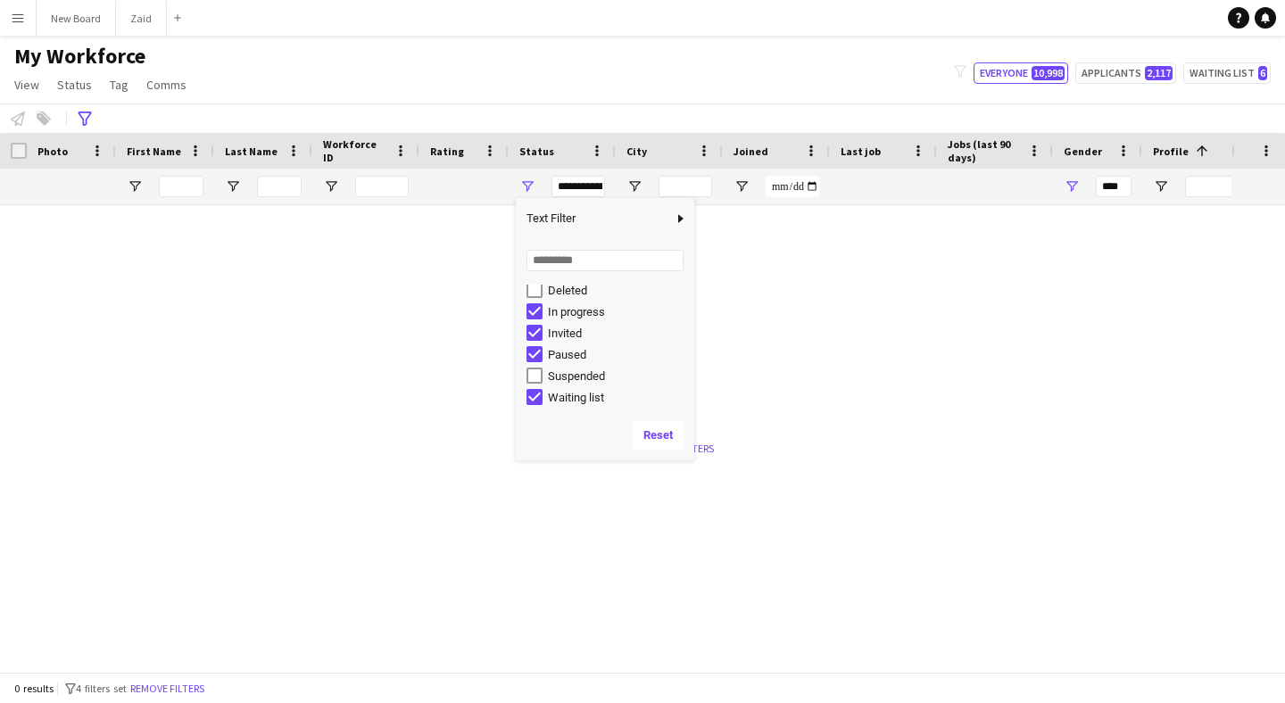
click at [934, 310] on div at bounding box center [615, 438] width 1231 height 467
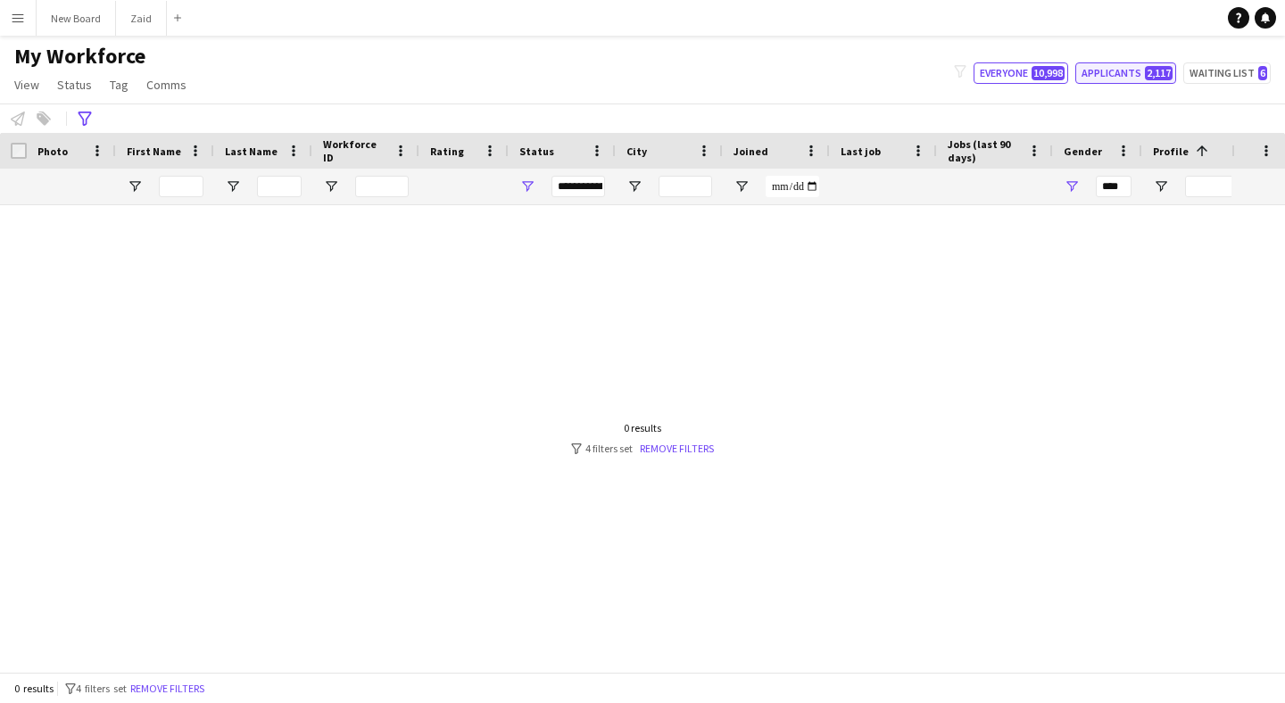
click at [1144, 73] on button "Applicants 2,117" at bounding box center [1125, 72] width 101 height 21
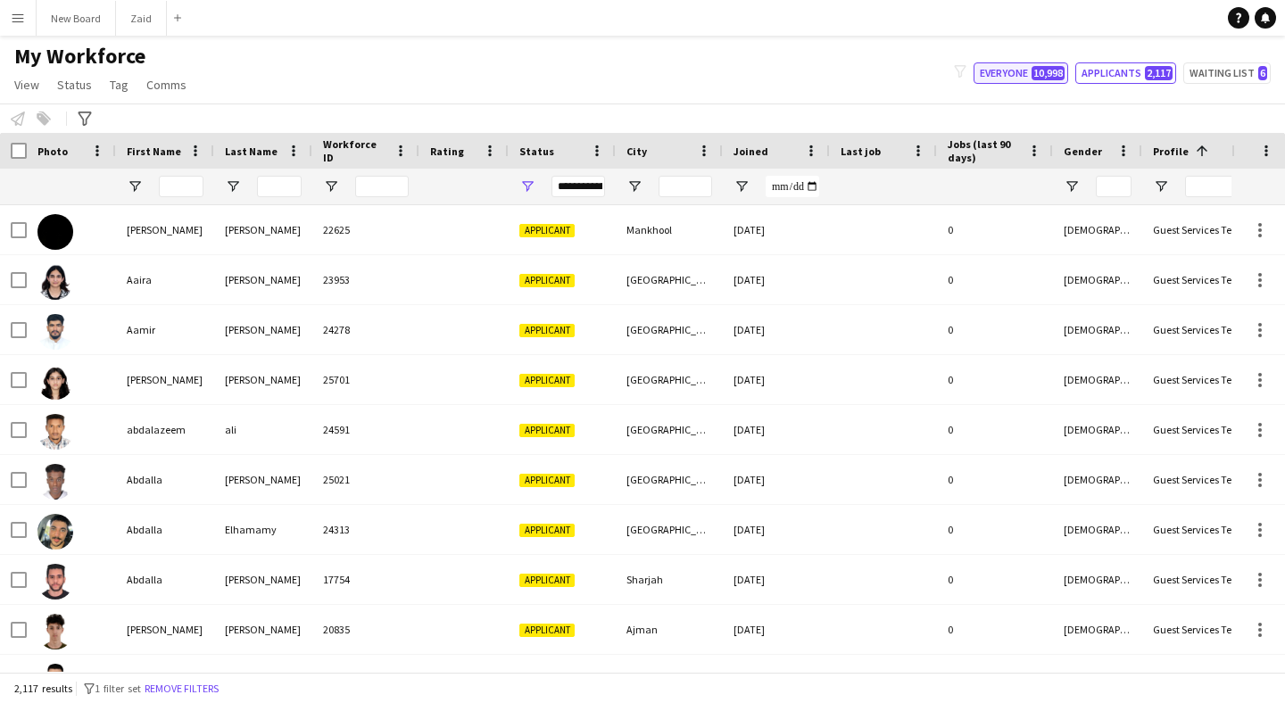
click at [1019, 70] on button "Everyone 10,998" at bounding box center [1020, 72] width 95 height 21
type input "**********"
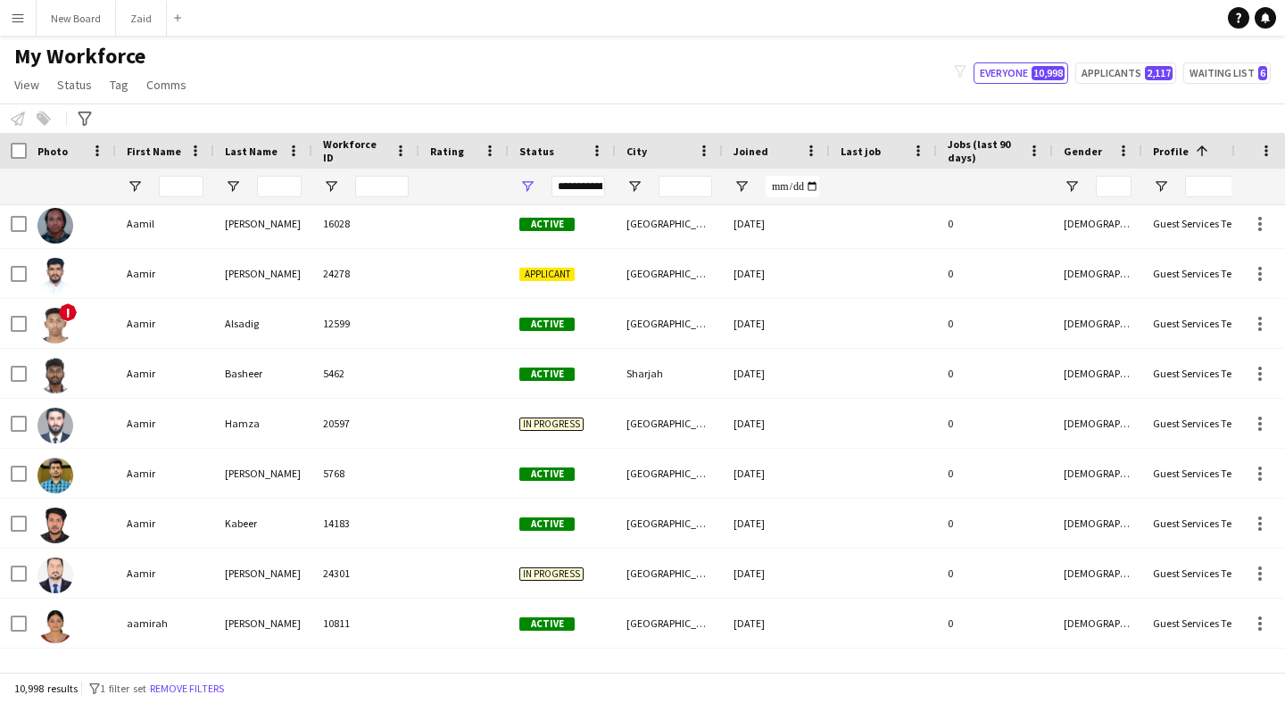
scroll to position [0, 0]
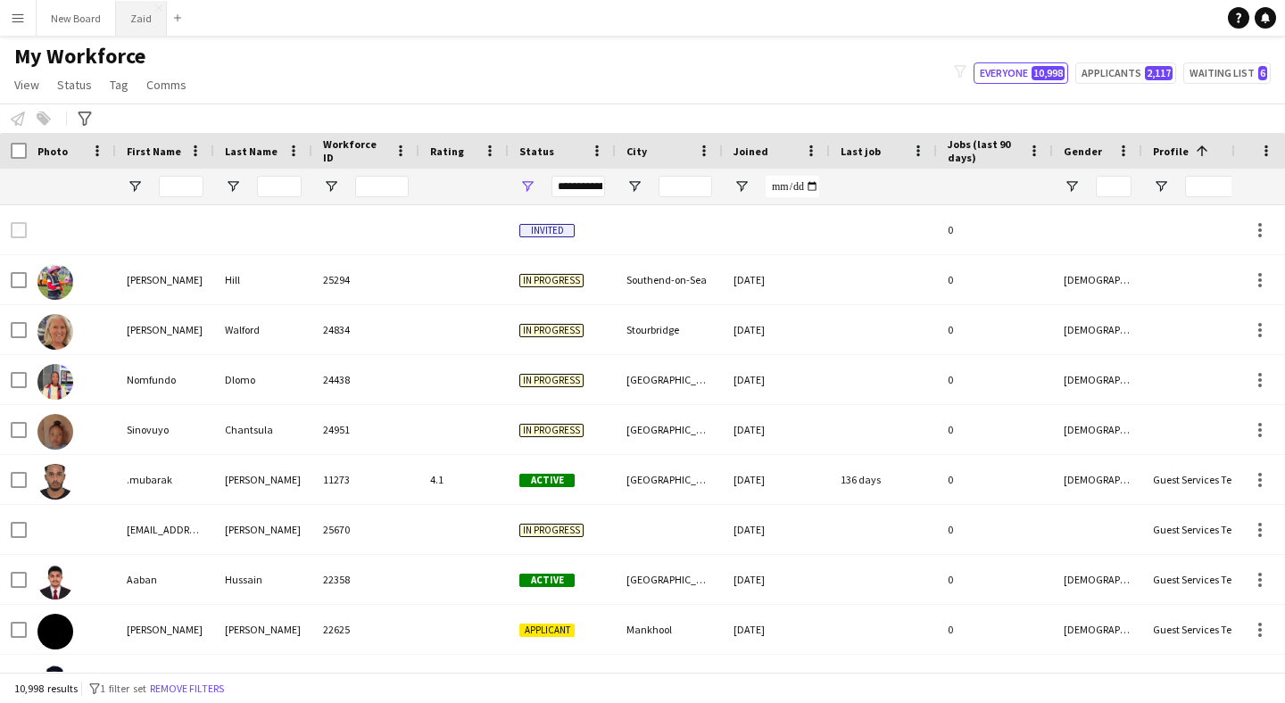
click at [129, 22] on button "Zaid Close" at bounding box center [141, 18] width 51 height 35
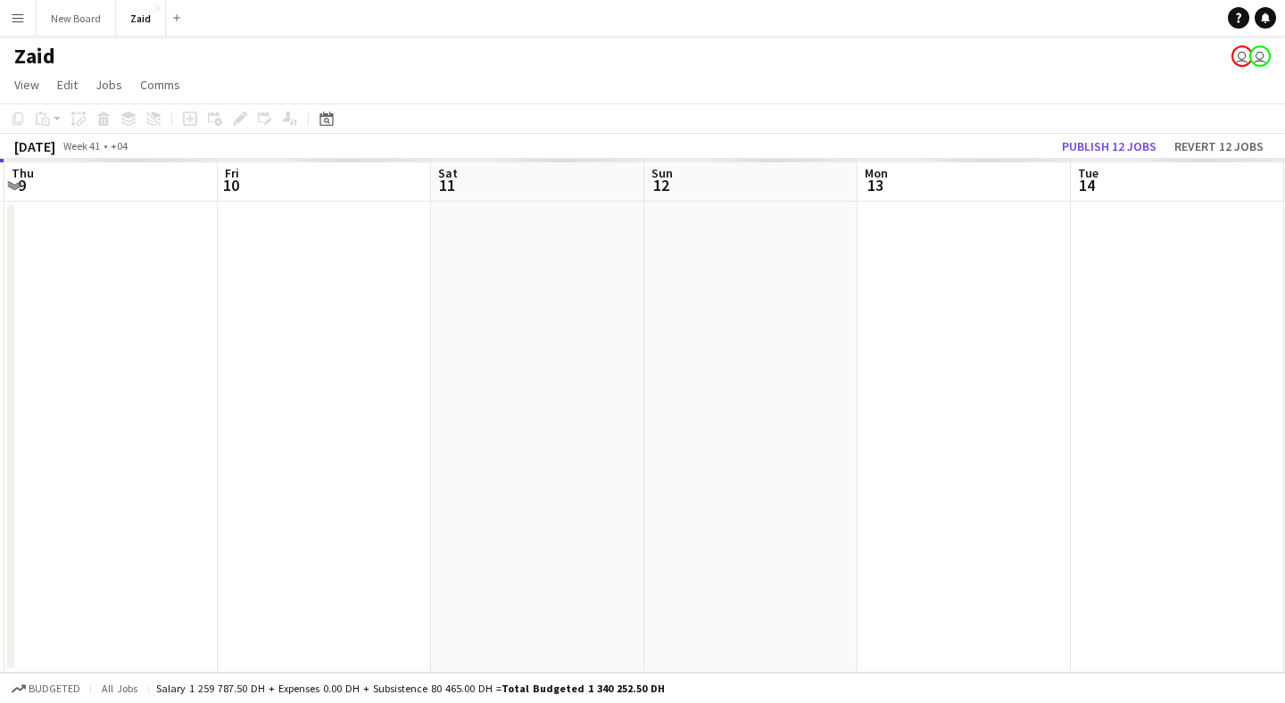
drag, startPoint x: 844, startPoint y: 476, endPoint x: 211, endPoint y: 441, distance: 633.5
click at [209, 442] on app-calendar-viewport "Mon 6 Tue 7 Wed 8 Thu 9 Fri 10 Sat 11 Sun 12 Mon 13 Tue 14 Wed 15 Thu 16" at bounding box center [642, 416] width 1285 height 514
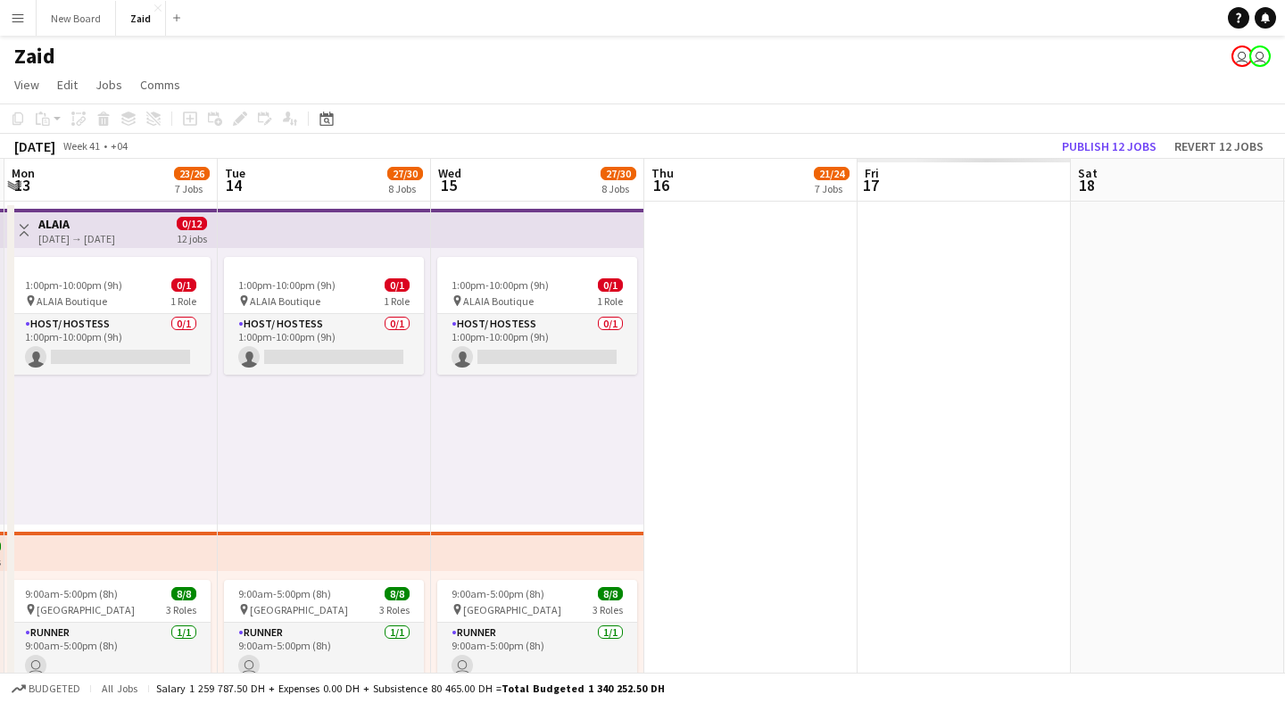
drag, startPoint x: 276, startPoint y: 450, endPoint x: 323, endPoint y: 437, distance: 48.9
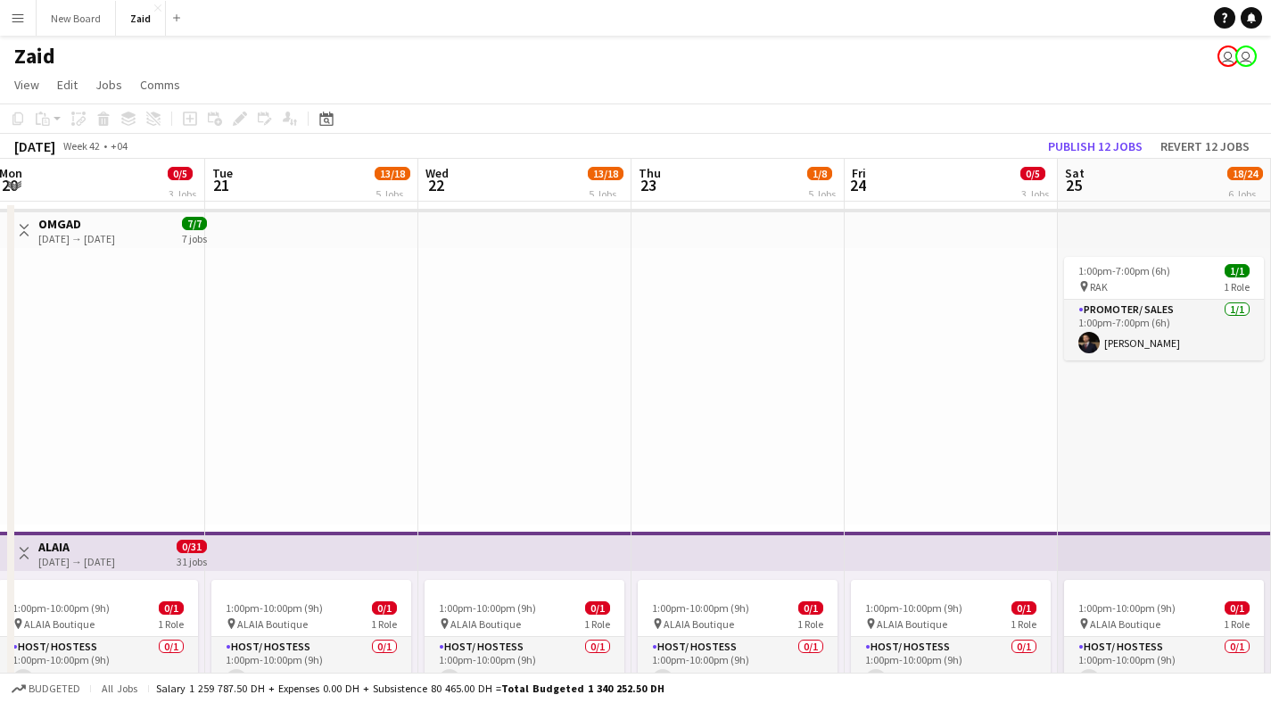
scroll to position [0, 598]
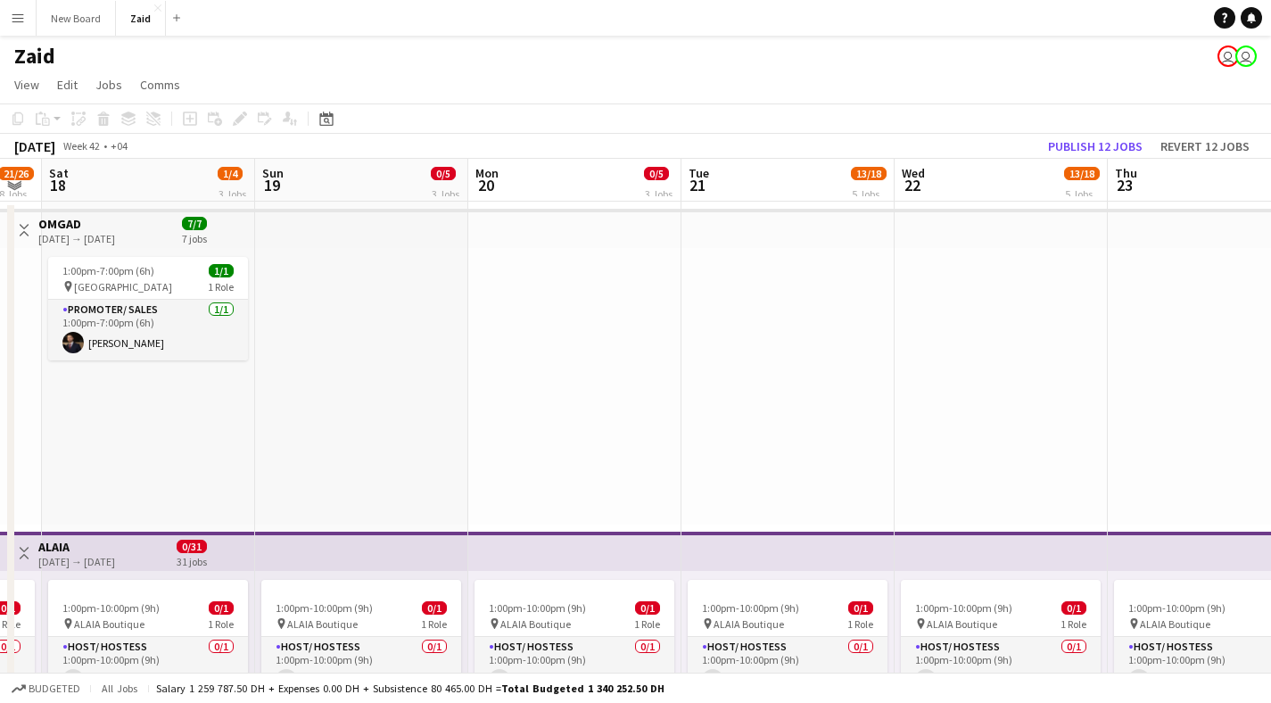
drag, startPoint x: 994, startPoint y: 467, endPoint x: 0, endPoint y: 435, distance: 994.4
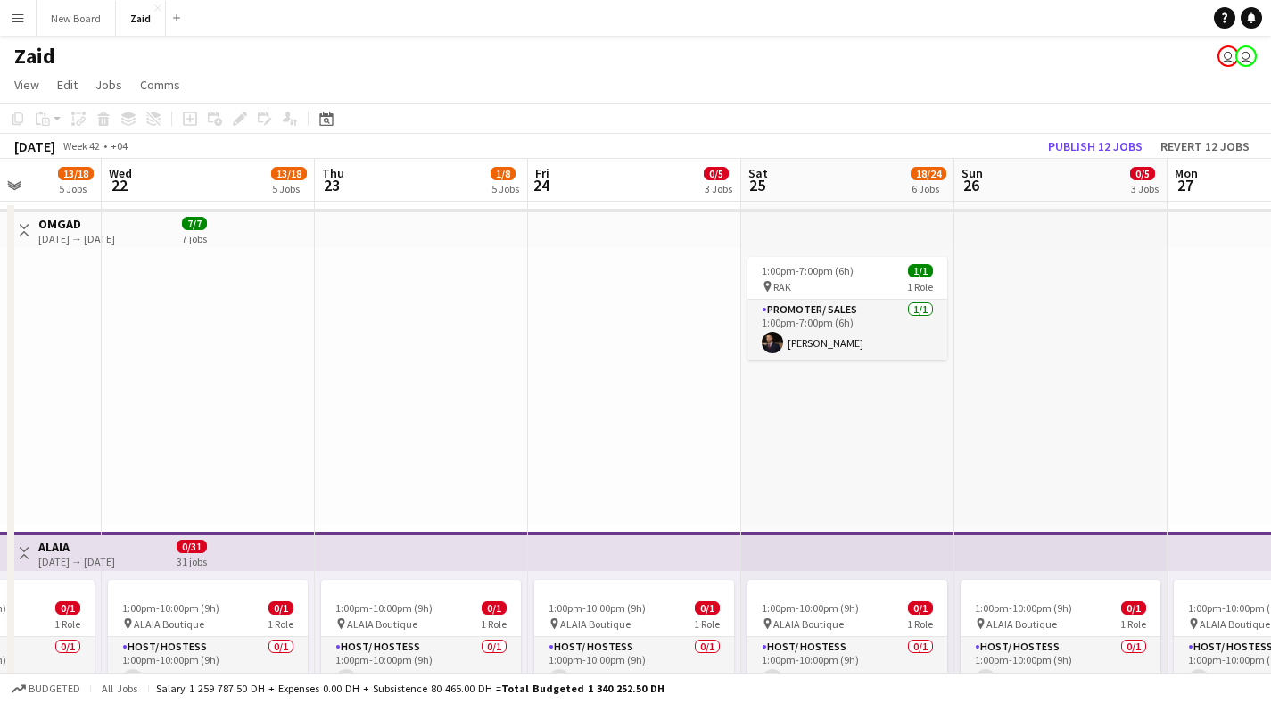
drag, startPoint x: 964, startPoint y: 410, endPoint x: 174, endPoint y: 393, distance: 790.7
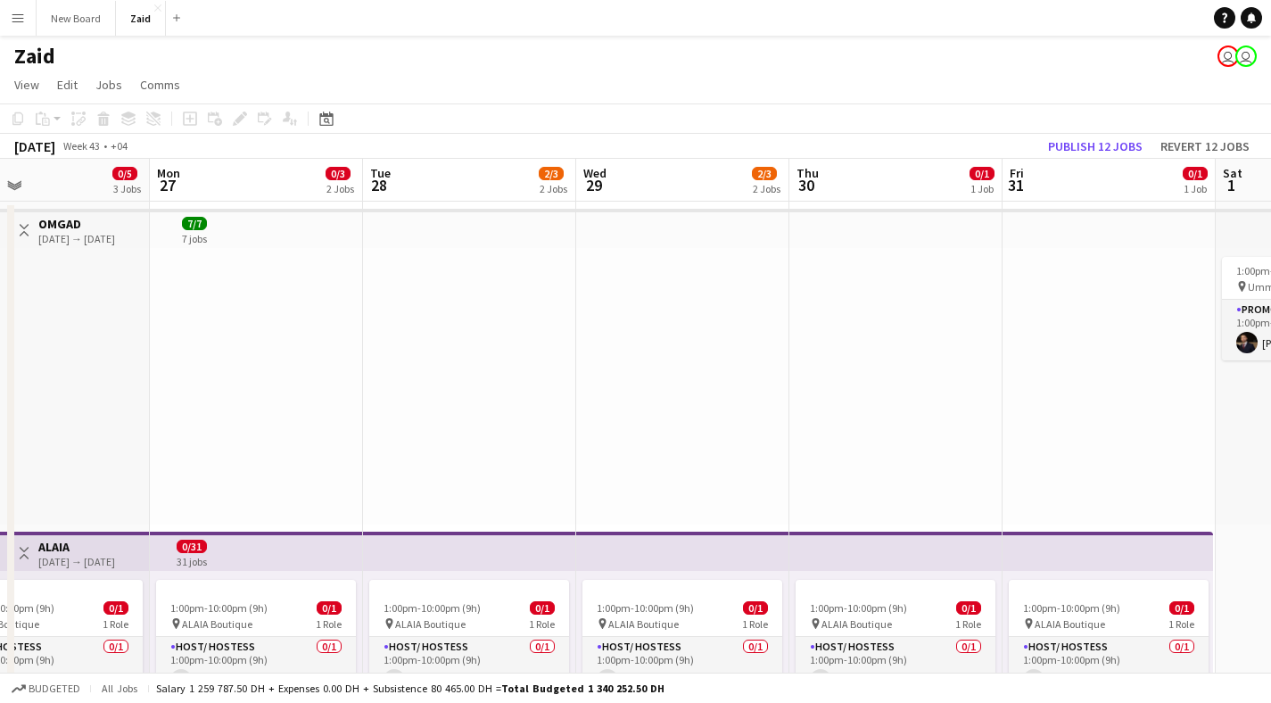
drag, startPoint x: 1018, startPoint y: 412, endPoint x: 38, endPoint y: 382, distance: 980.1
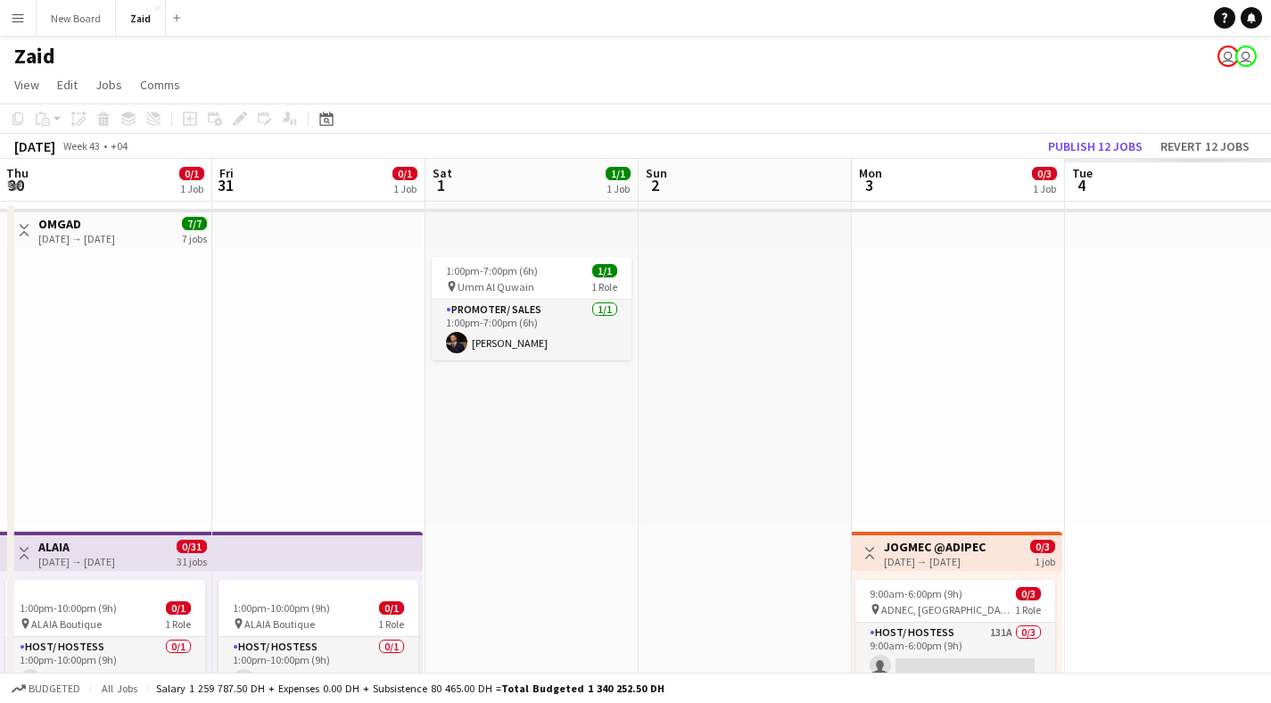
drag, startPoint x: 1016, startPoint y: 304, endPoint x: 188, endPoint y: 294, distance: 828.0
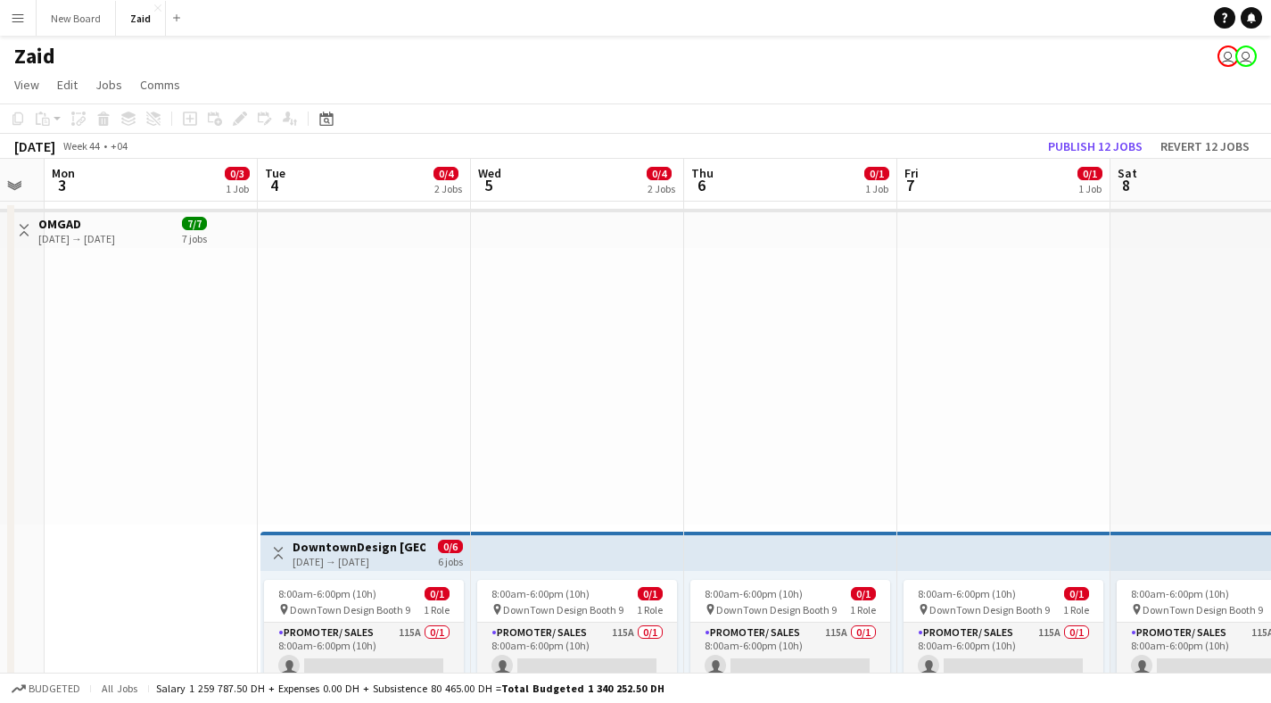
drag, startPoint x: 1059, startPoint y: 349, endPoint x: 300, endPoint y: 339, distance: 759.3
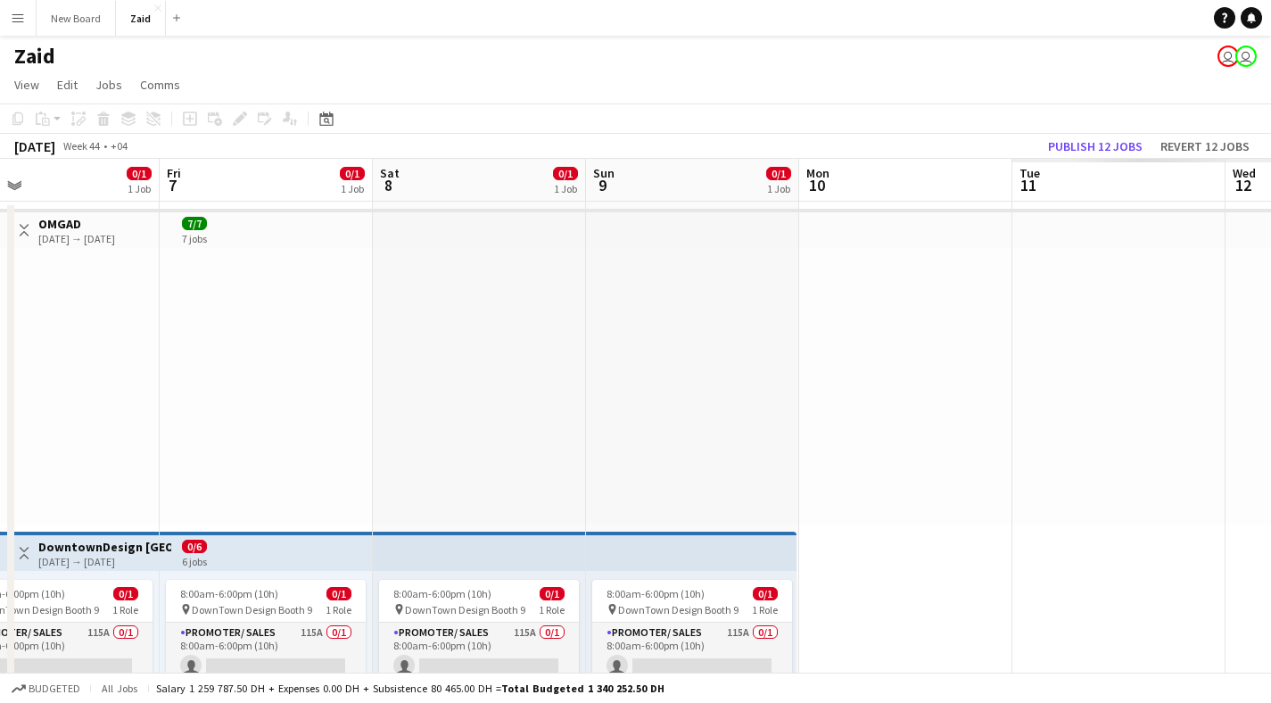
drag, startPoint x: 915, startPoint y: 339, endPoint x: 182, endPoint y: 338, distance: 732.5
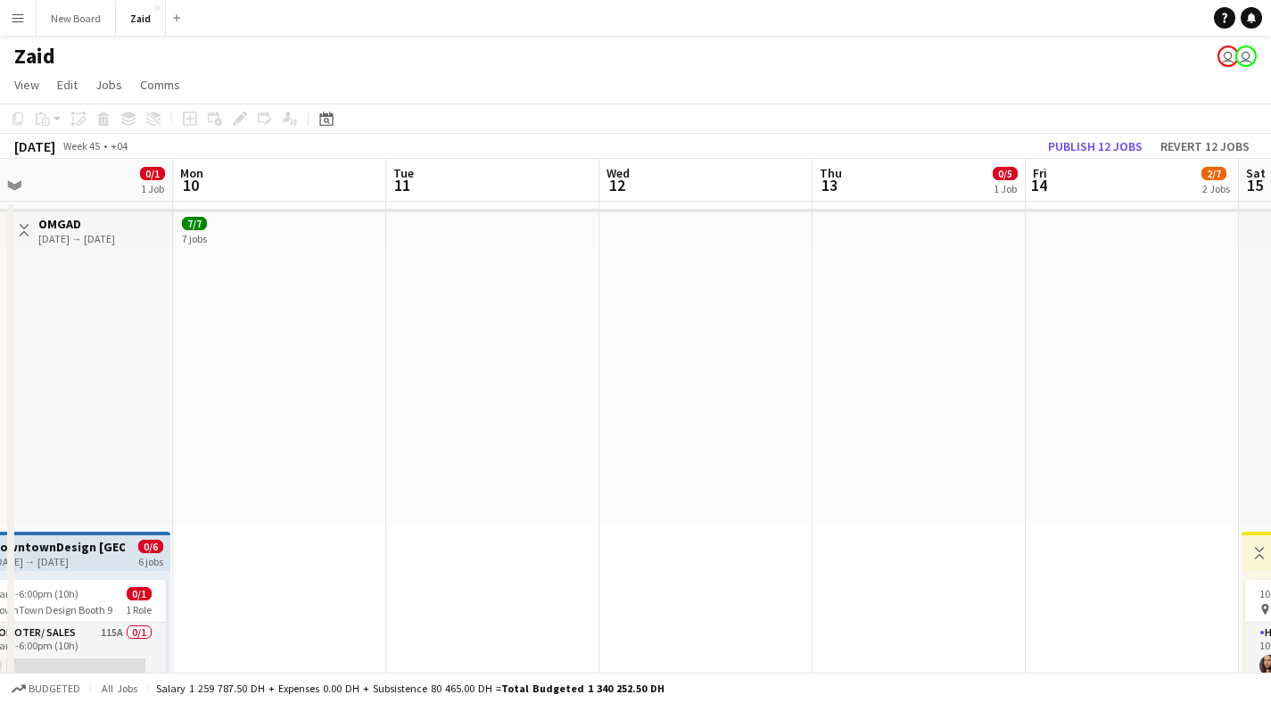
drag, startPoint x: 666, startPoint y: 348, endPoint x: 207, endPoint y: 346, distance: 458.6
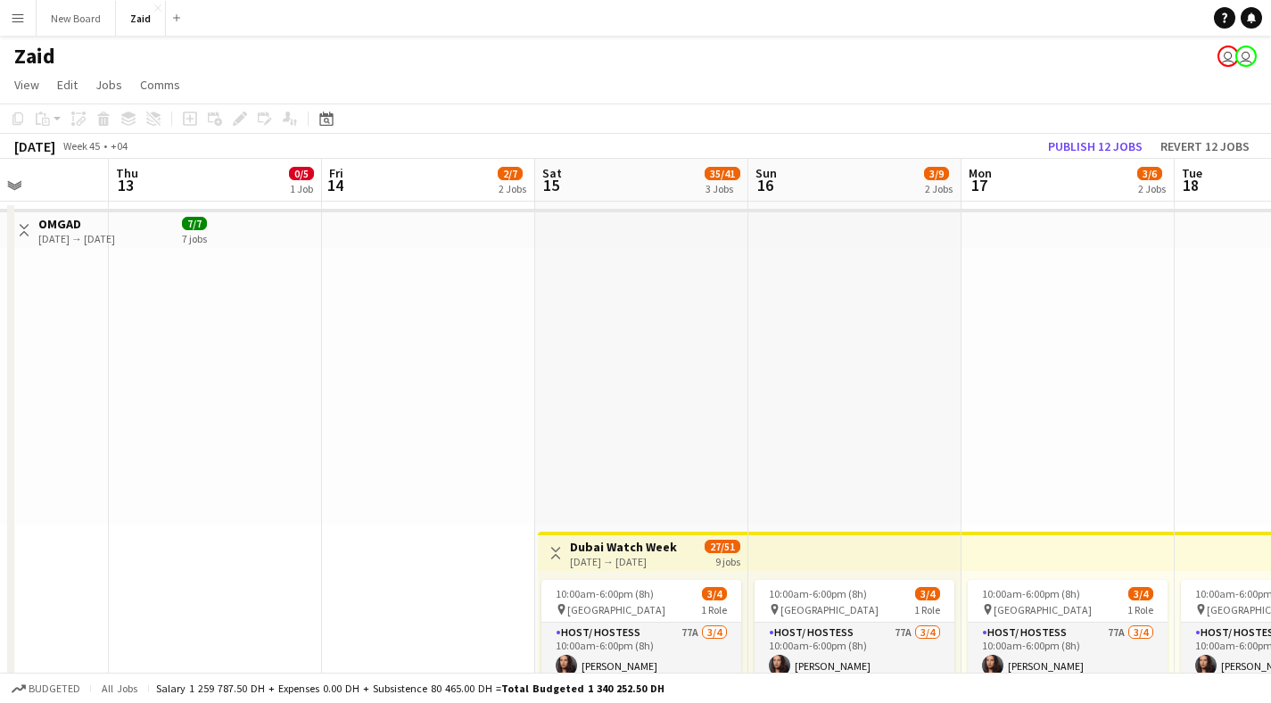
drag, startPoint x: 1171, startPoint y: 358, endPoint x: 468, endPoint y: 362, distance: 702.2
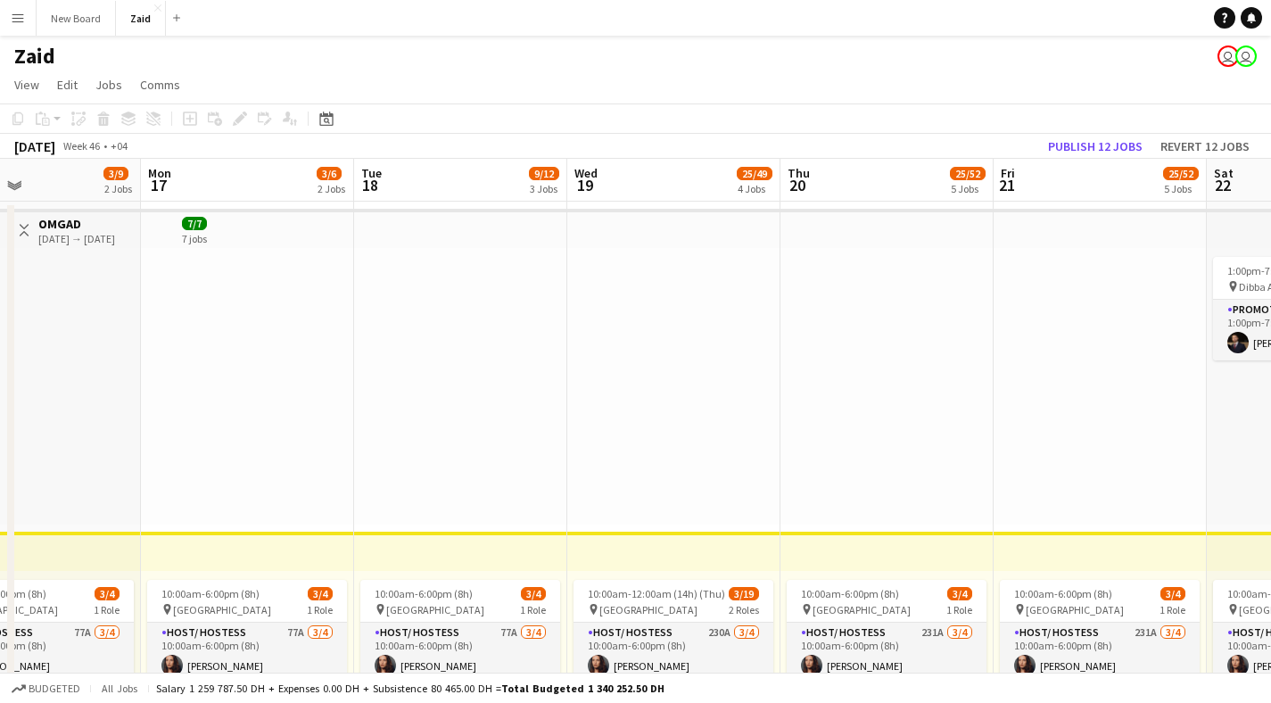
scroll to position [0, 658]
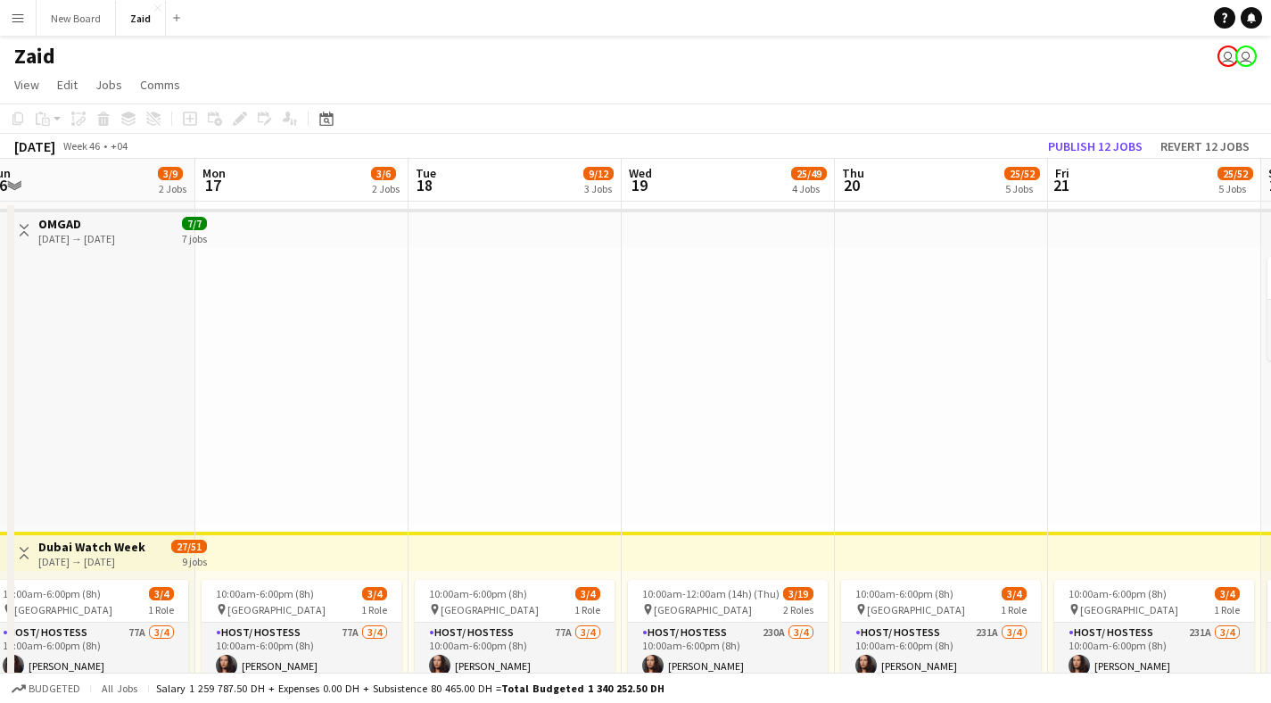
drag, startPoint x: 1186, startPoint y: 378, endPoint x: 443, endPoint y: 382, distance: 742.3
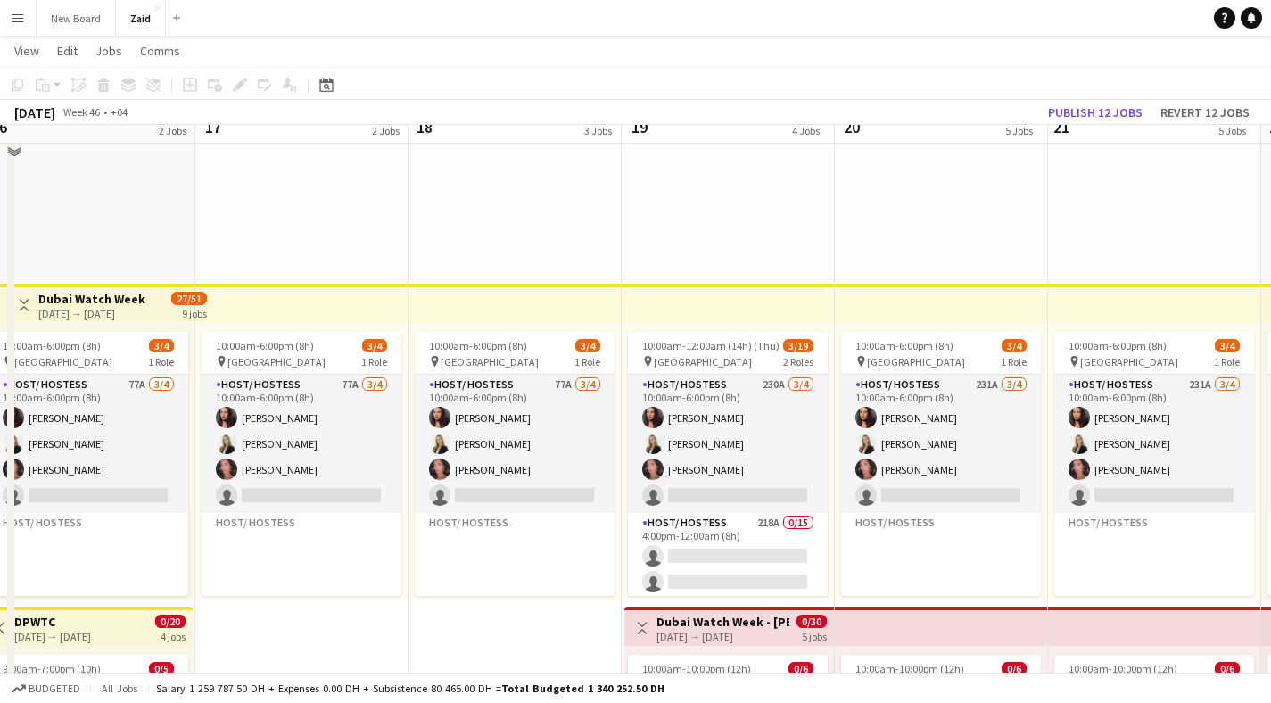
scroll to position [252, 0]
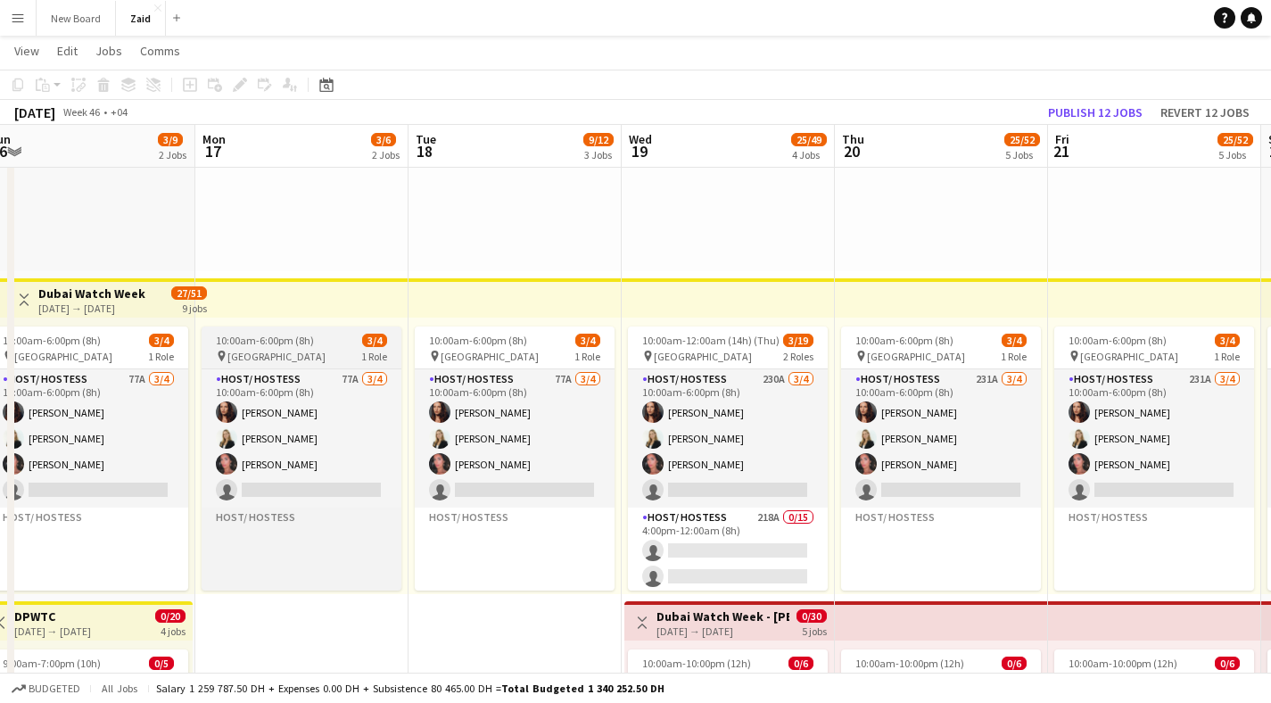
click at [298, 351] on div "pin Dubai Mall 1 Role" at bounding box center [302, 356] width 200 height 14
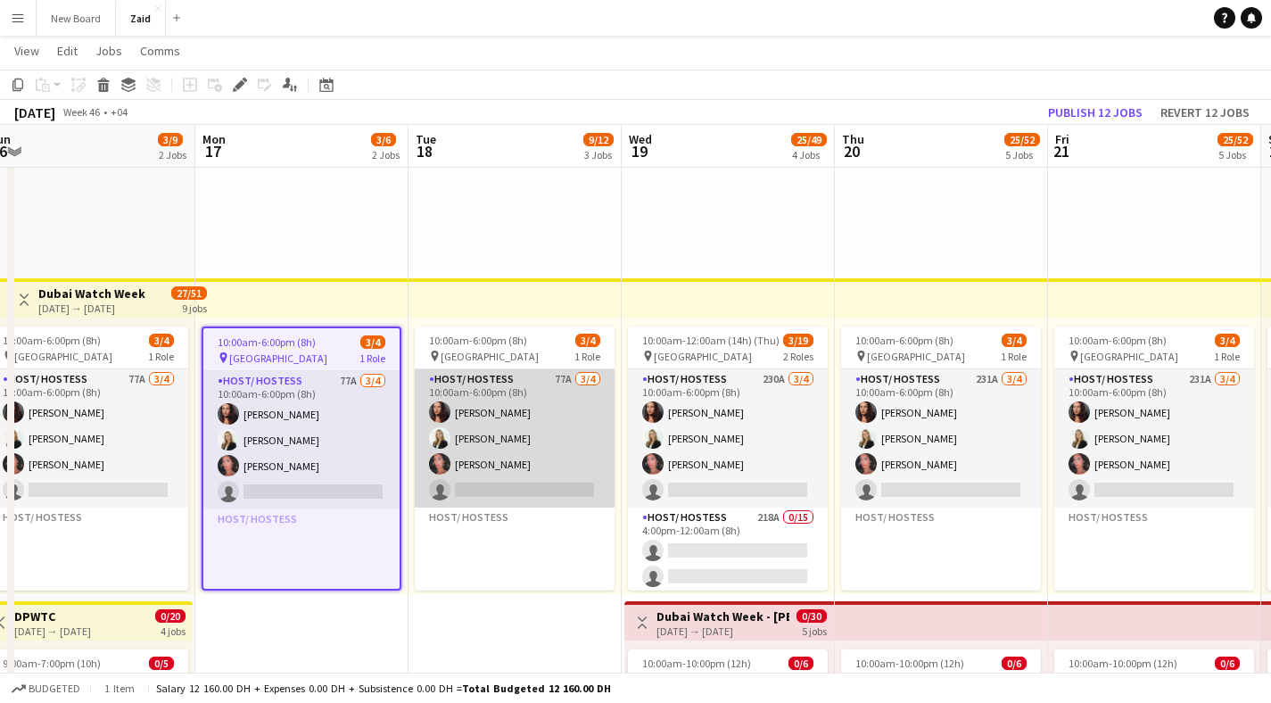
scroll to position [12, 0]
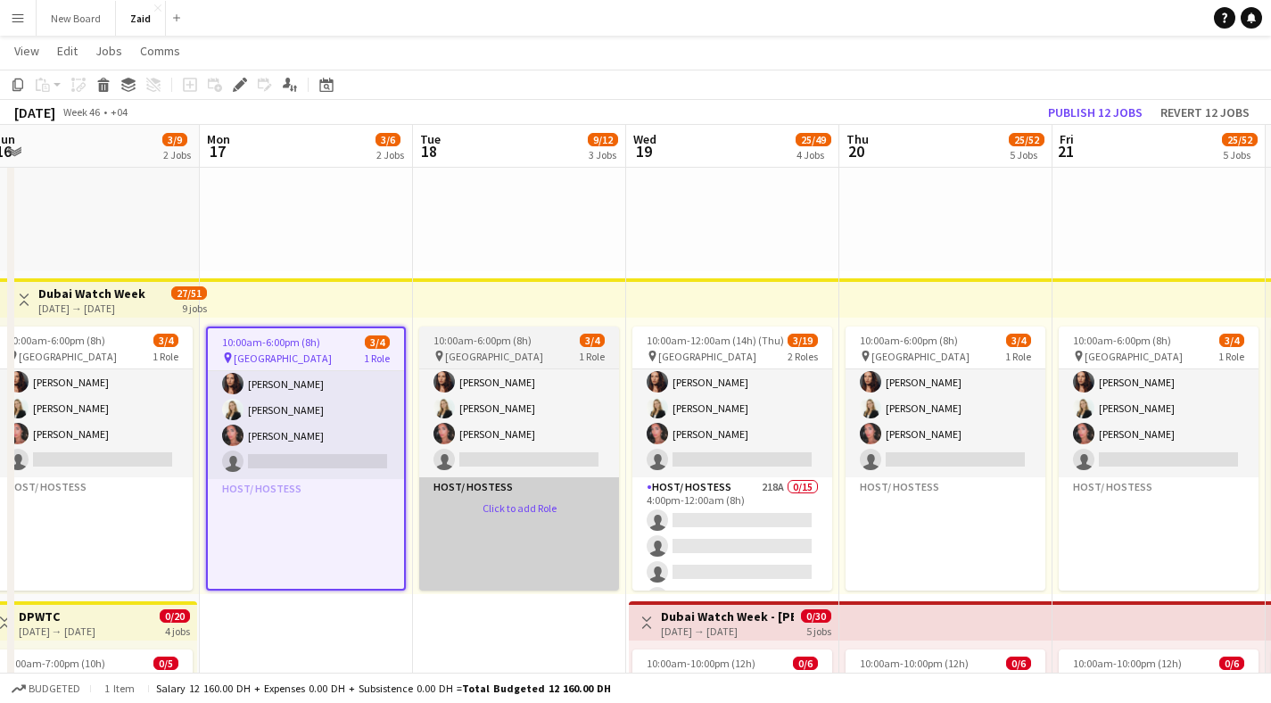
drag, startPoint x: 501, startPoint y: 633, endPoint x: 505, endPoint y: 539, distance: 93.8
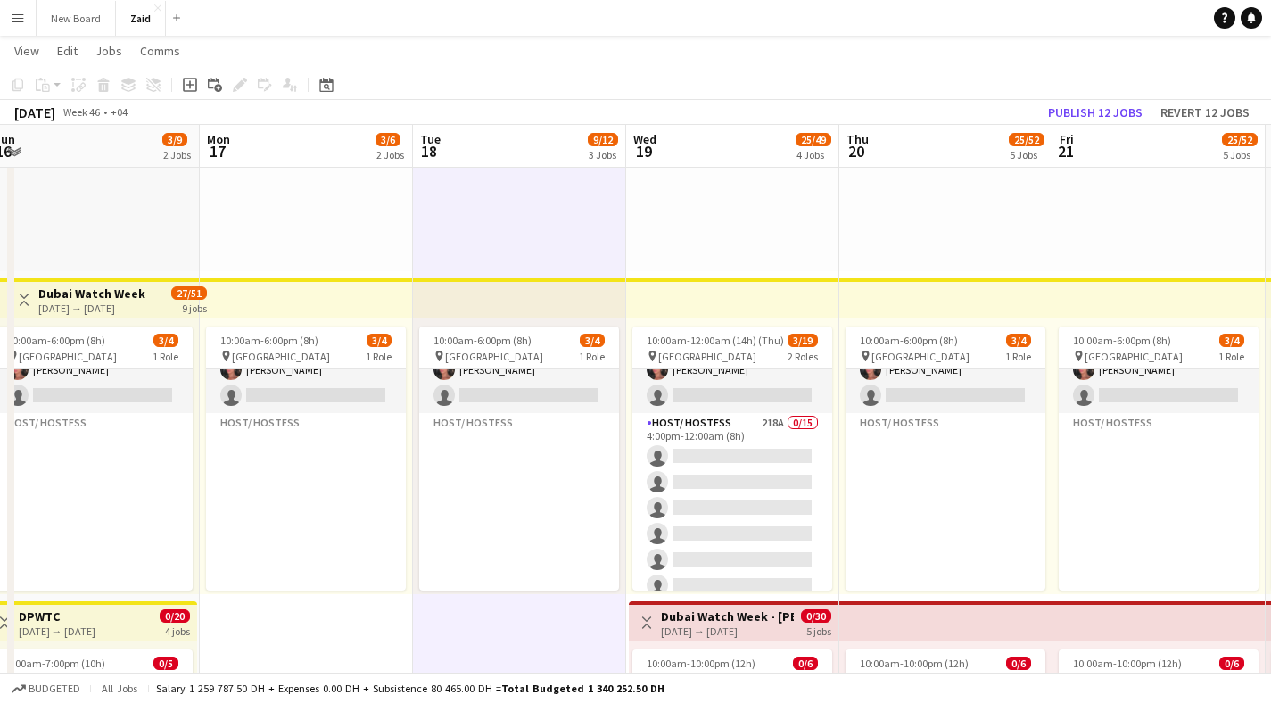
click at [746, 617] on h3 "Dubai Watch Week - Ahmed Seddiqi" at bounding box center [727, 616] width 133 height 16
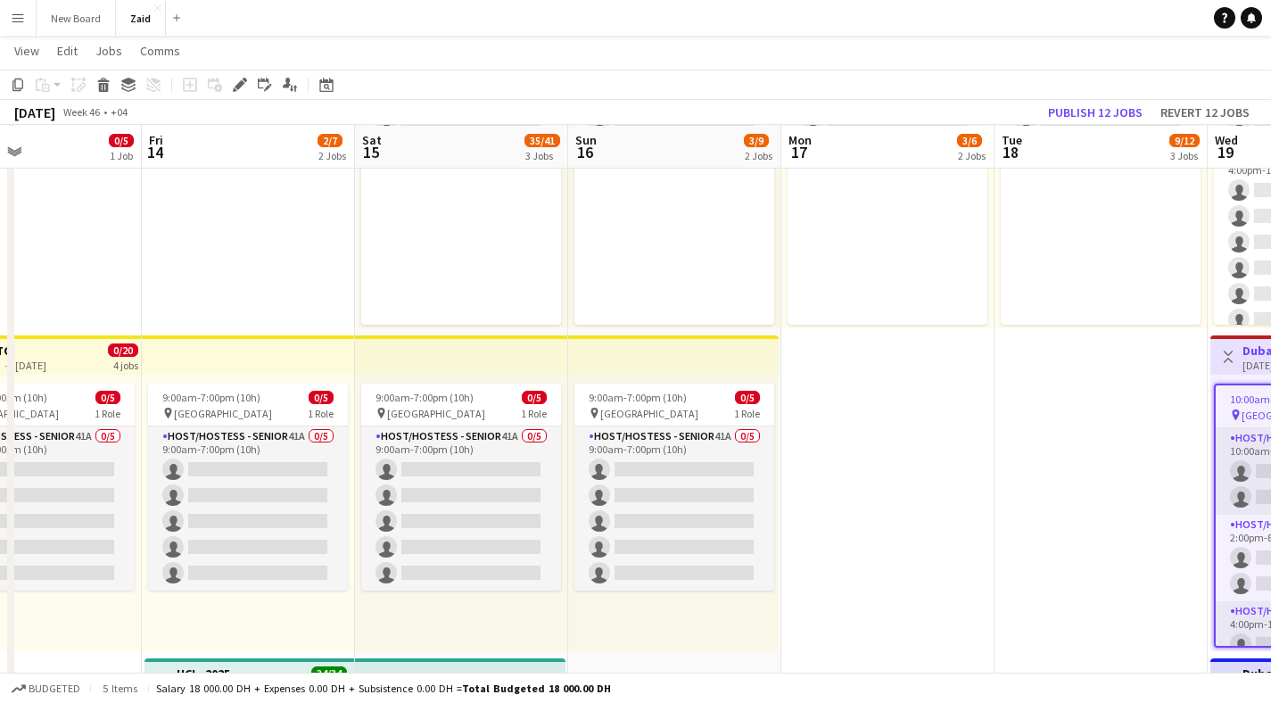
drag, startPoint x: 445, startPoint y: 546, endPoint x: 1025, endPoint y: 560, distance: 580.1
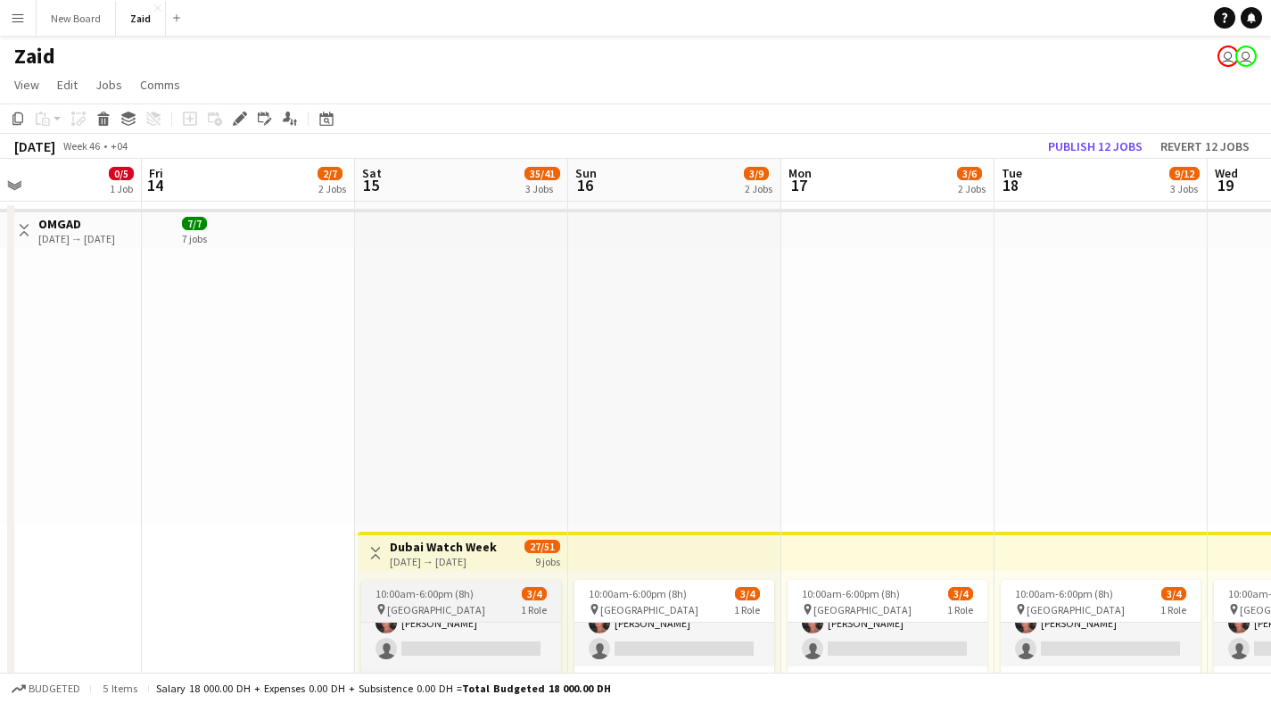
click at [426, 589] on span "10:00am-6:00pm (8h)" at bounding box center [425, 593] width 98 height 13
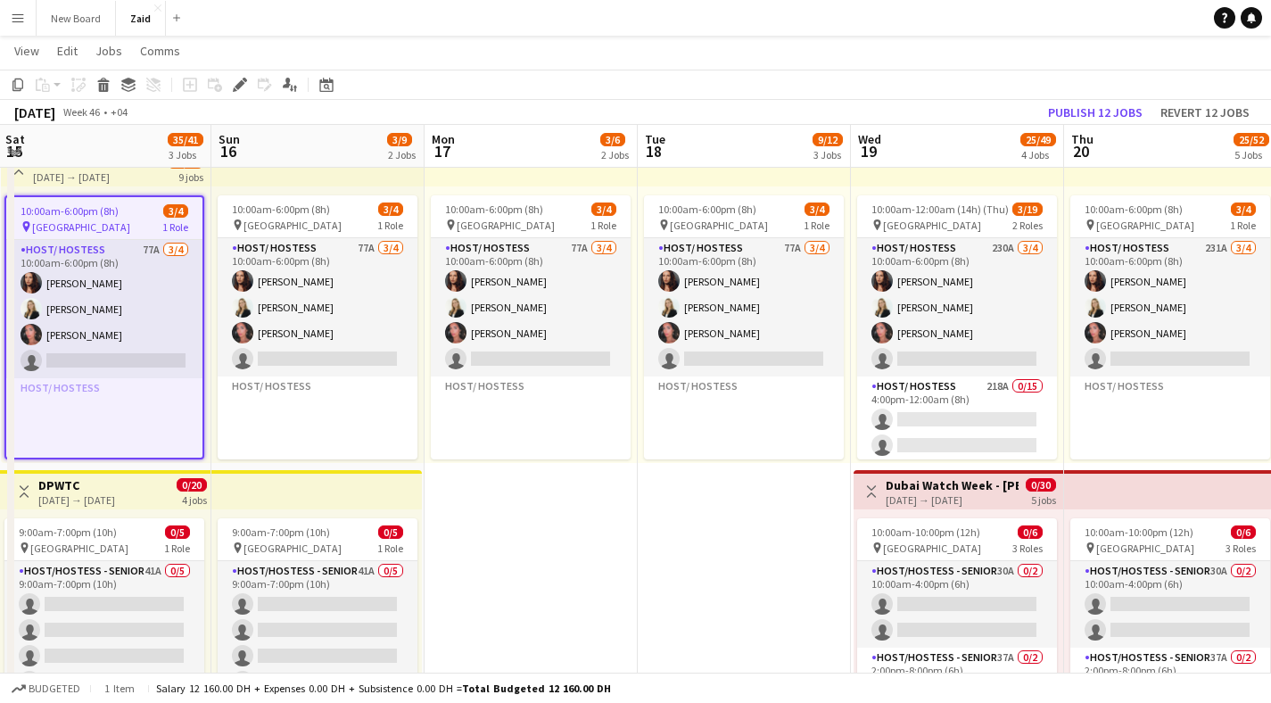
drag, startPoint x: 1049, startPoint y: 571, endPoint x: 691, endPoint y: 534, distance: 360.6
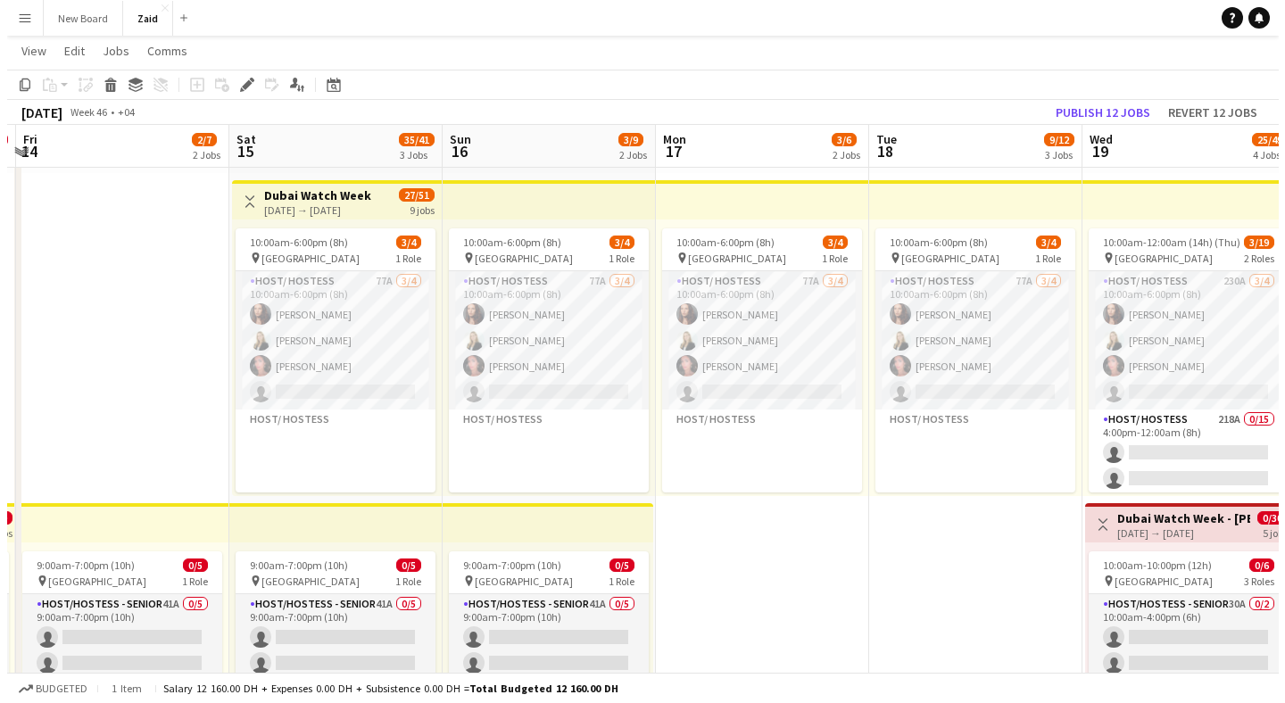
scroll to position [0, 0]
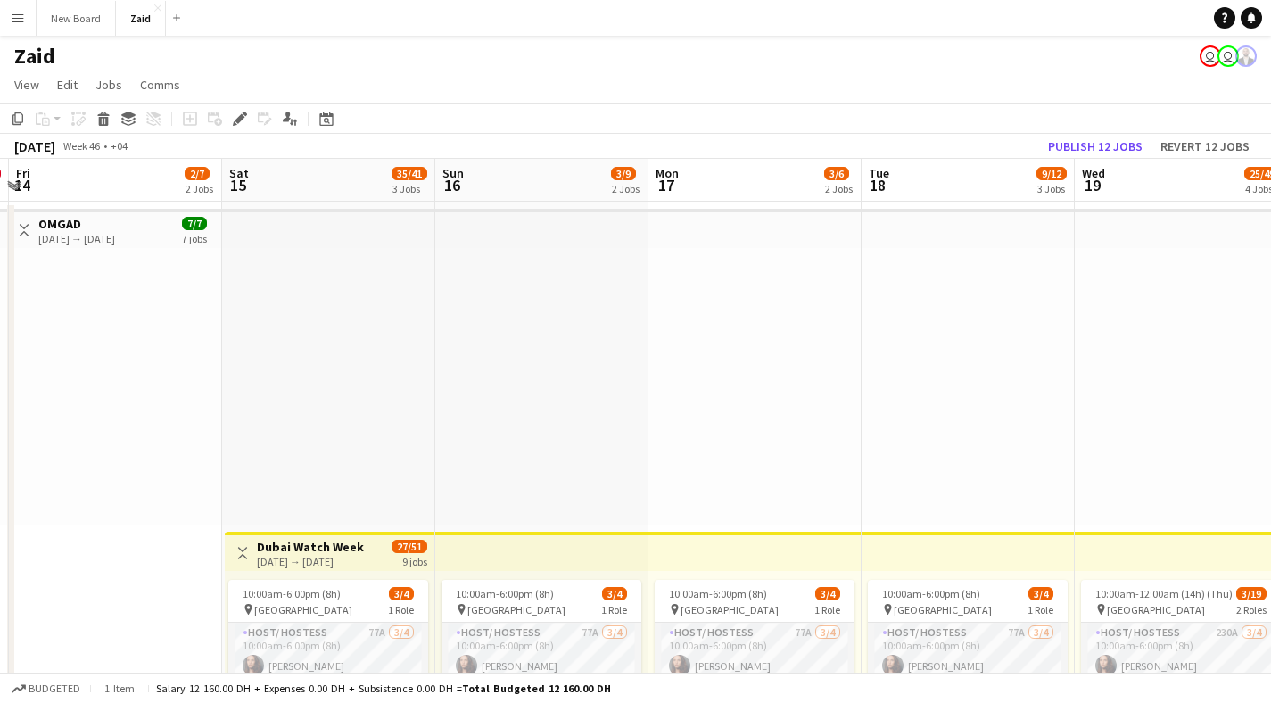
click at [8, 20] on button "Menu" at bounding box center [18, 18] width 36 height 36
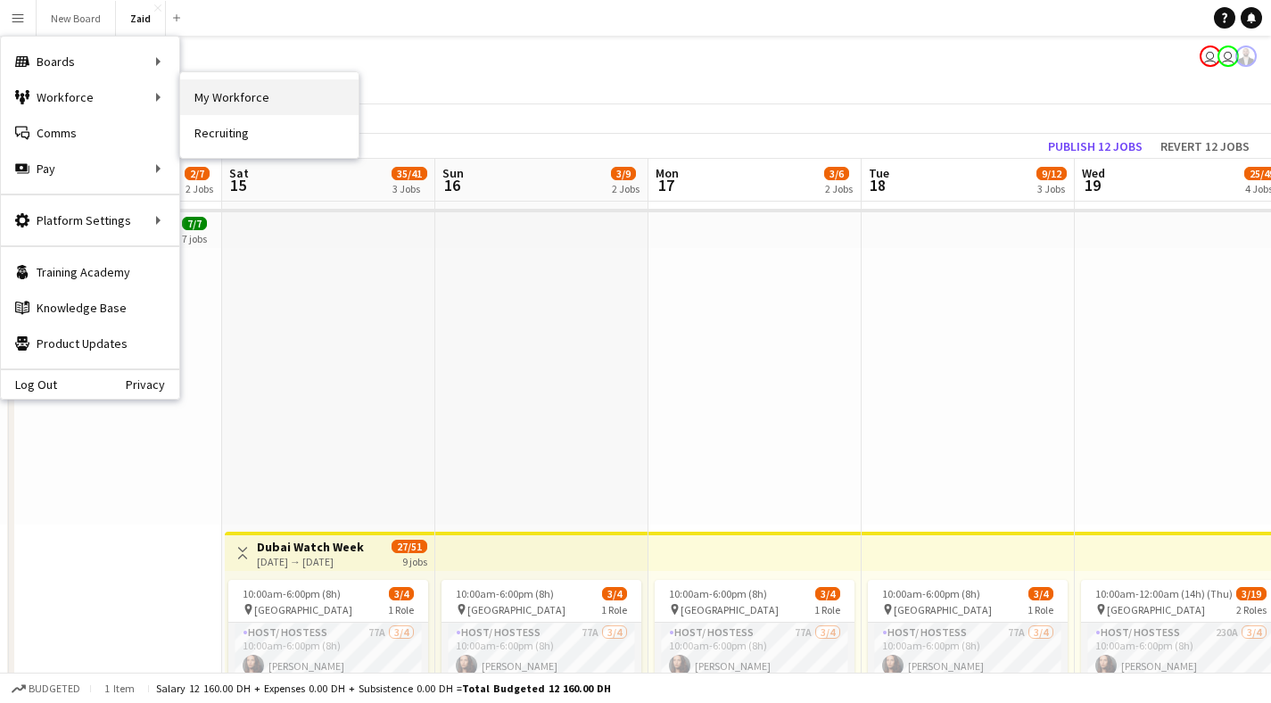
click at [255, 98] on link "My Workforce" at bounding box center [269, 97] width 178 height 36
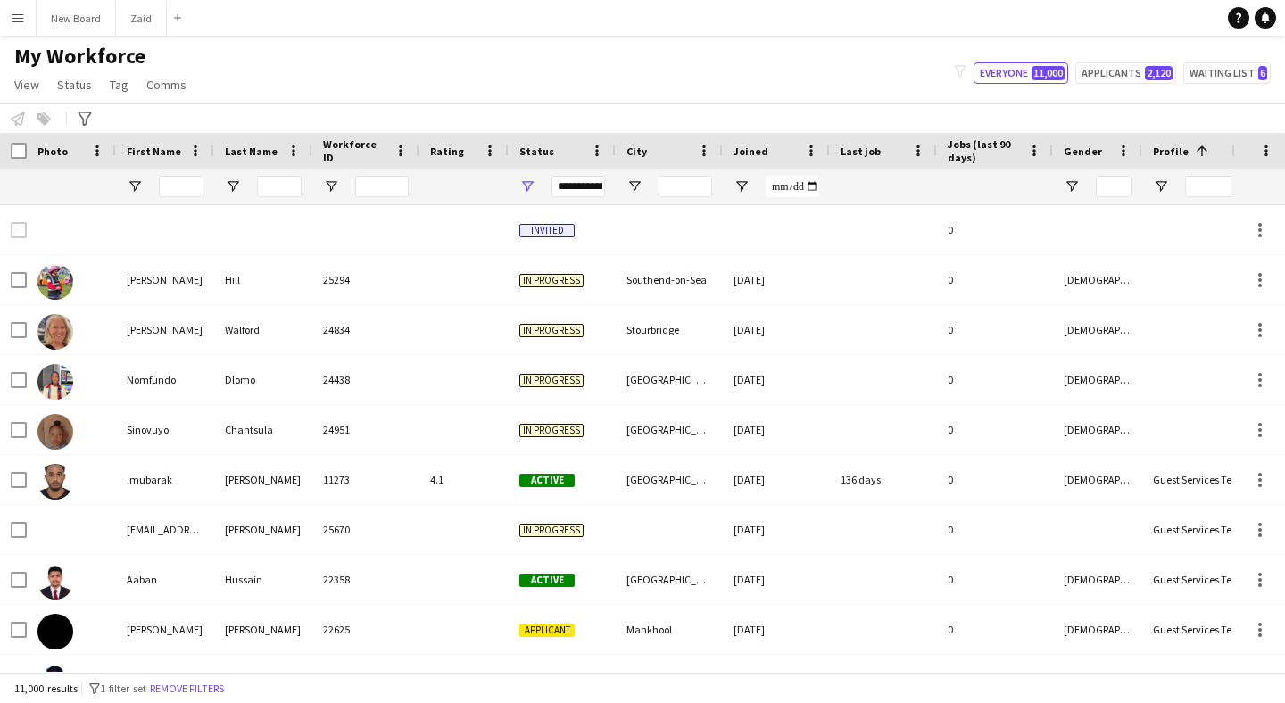
click at [186, 197] on div at bounding box center [181, 187] width 45 height 36
click at [188, 186] on input "First Name Filter Input" at bounding box center [181, 186] width 45 height 21
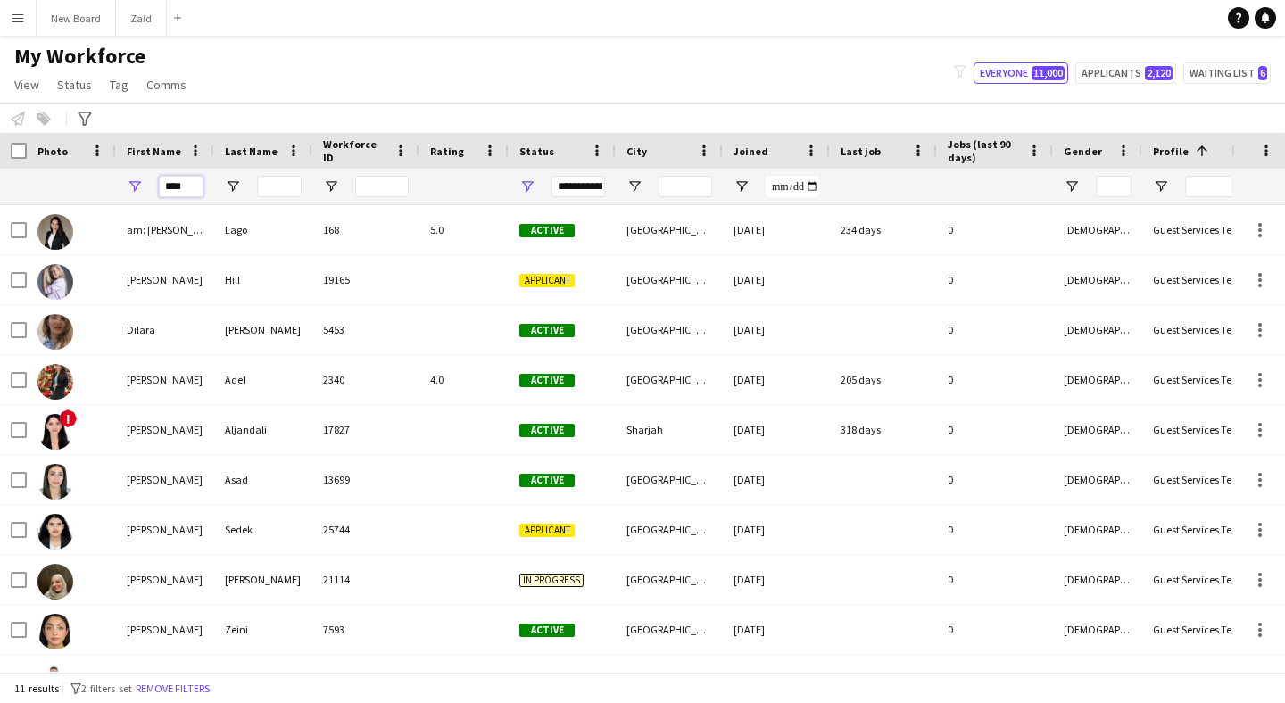
type input "****"
click at [284, 191] on input "Last Name Filter Input" at bounding box center [279, 186] width 45 height 21
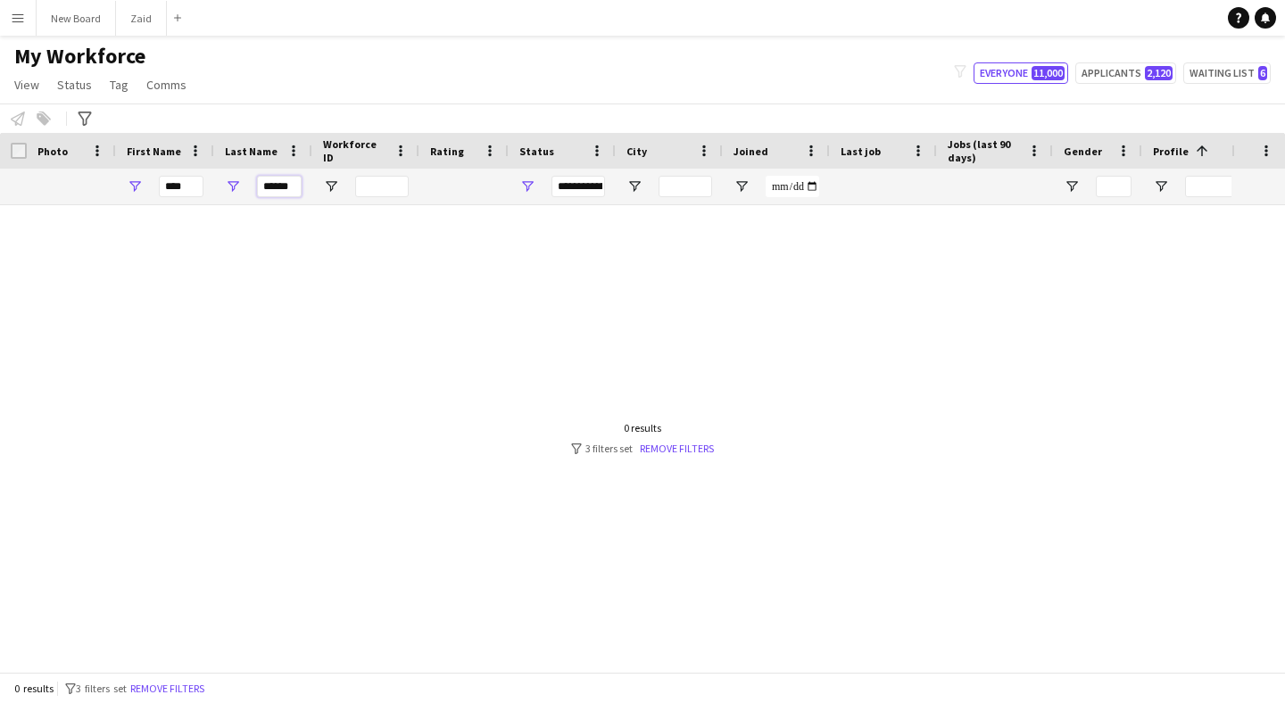
type input "******"
click at [190, 182] on input "****" at bounding box center [181, 186] width 45 height 21
click at [192, 182] on input "****" at bounding box center [181, 186] width 45 height 21
type input "******"
click at [297, 190] on input "******" at bounding box center [279, 186] width 45 height 21
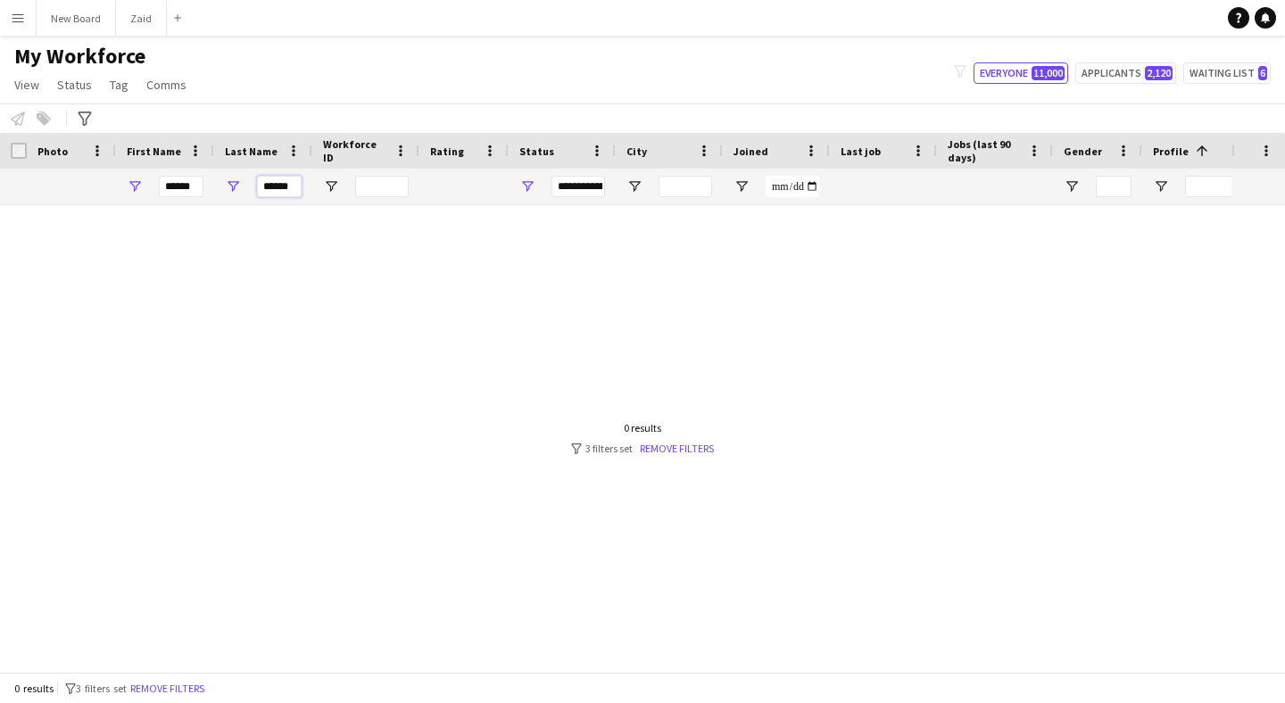
click at [297, 190] on input "******" at bounding box center [279, 186] width 45 height 21
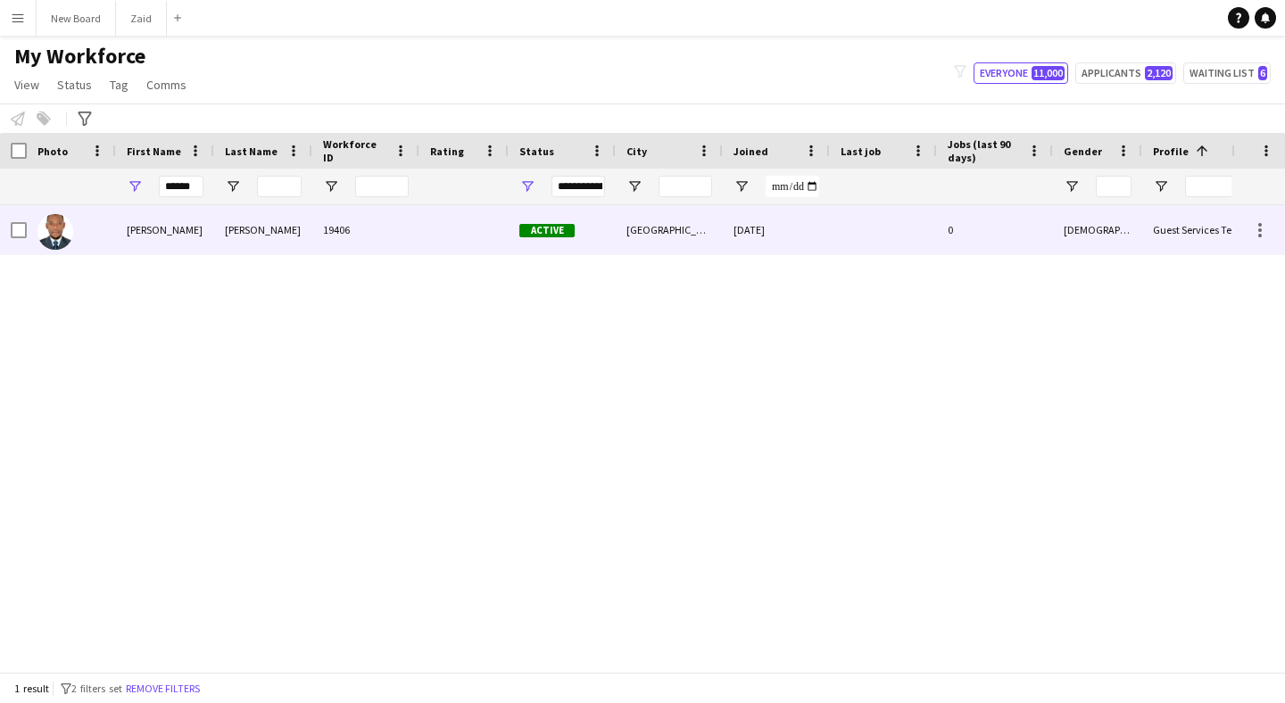
click at [197, 242] on div "Augustine" at bounding box center [165, 229] width 98 height 49
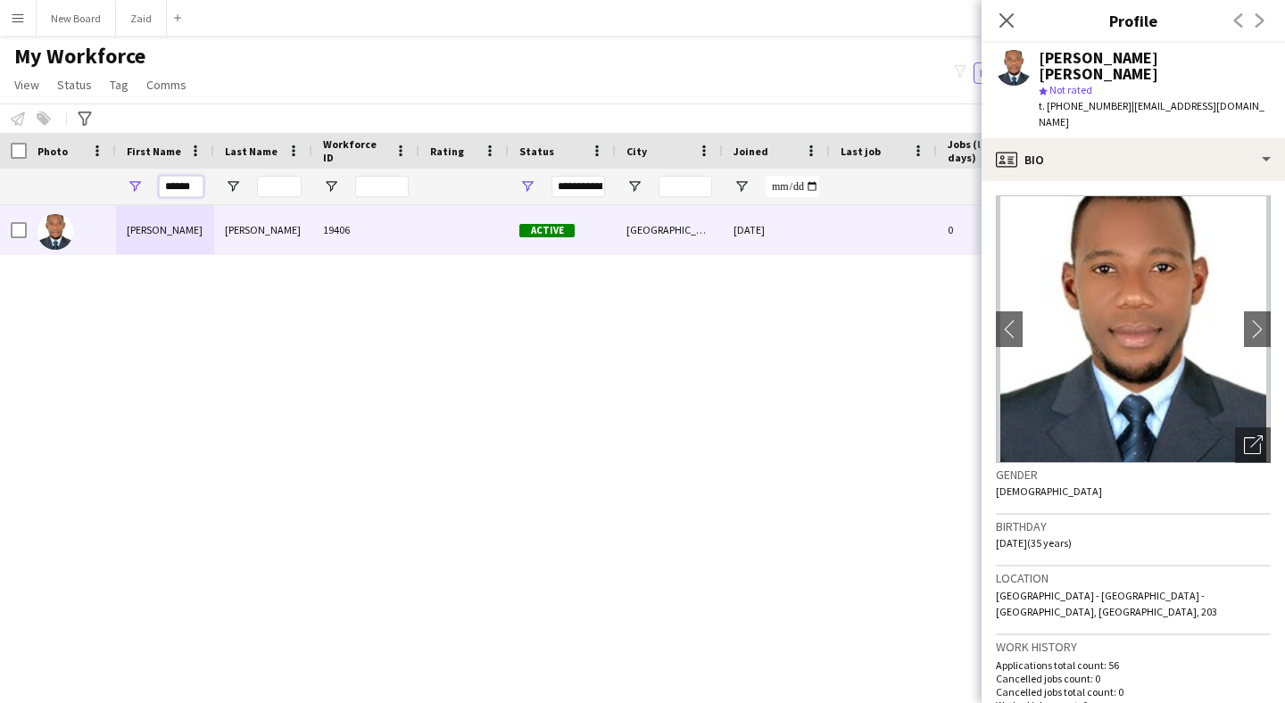
click at [195, 194] on input "******" at bounding box center [181, 186] width 45 height 21
type input "*"
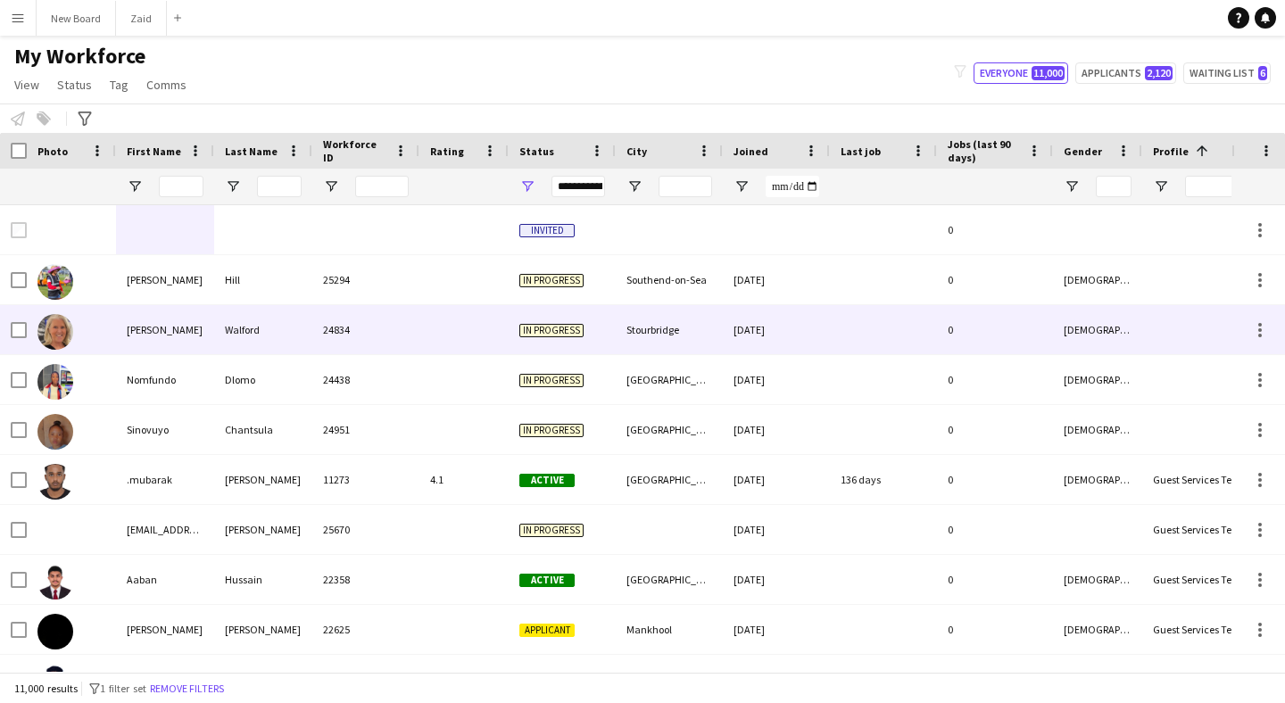
click at [247, 328] on div "Walford" at bounding box center [263, 329] width 98 height 49
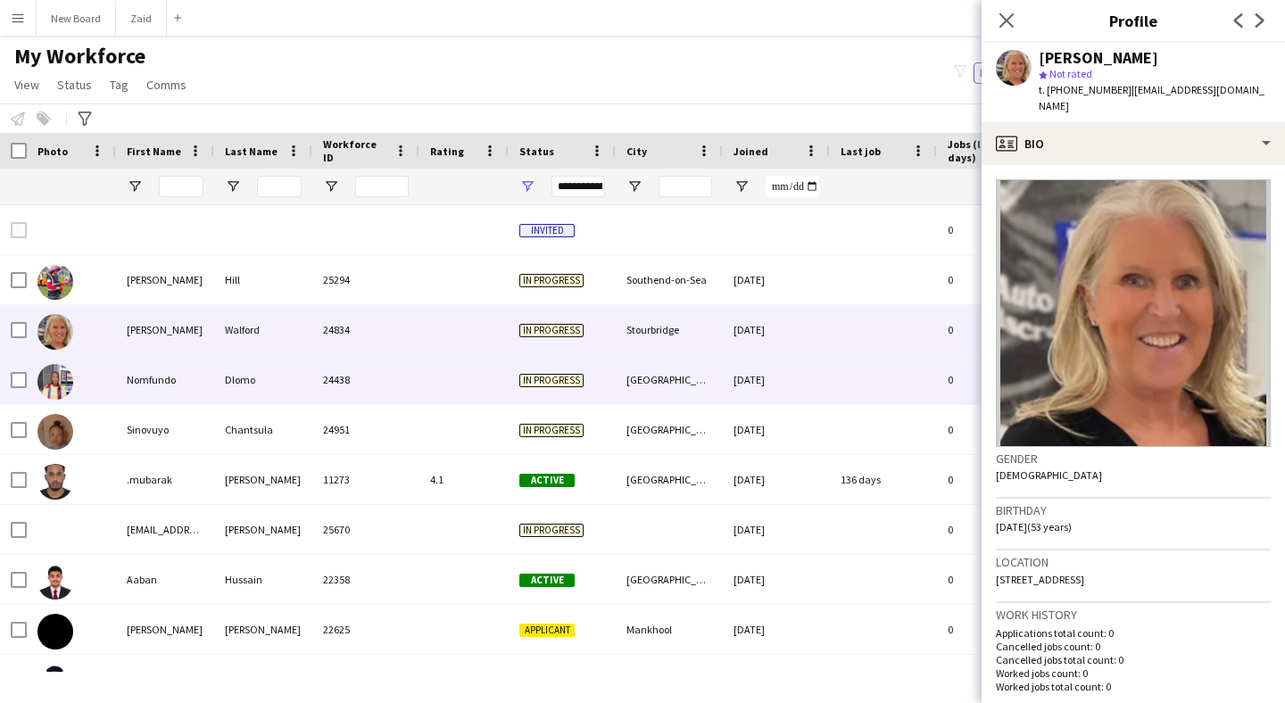
click at [648, 393] on div "Cape Town" at bounding box center [669, 379] width 107 height 49
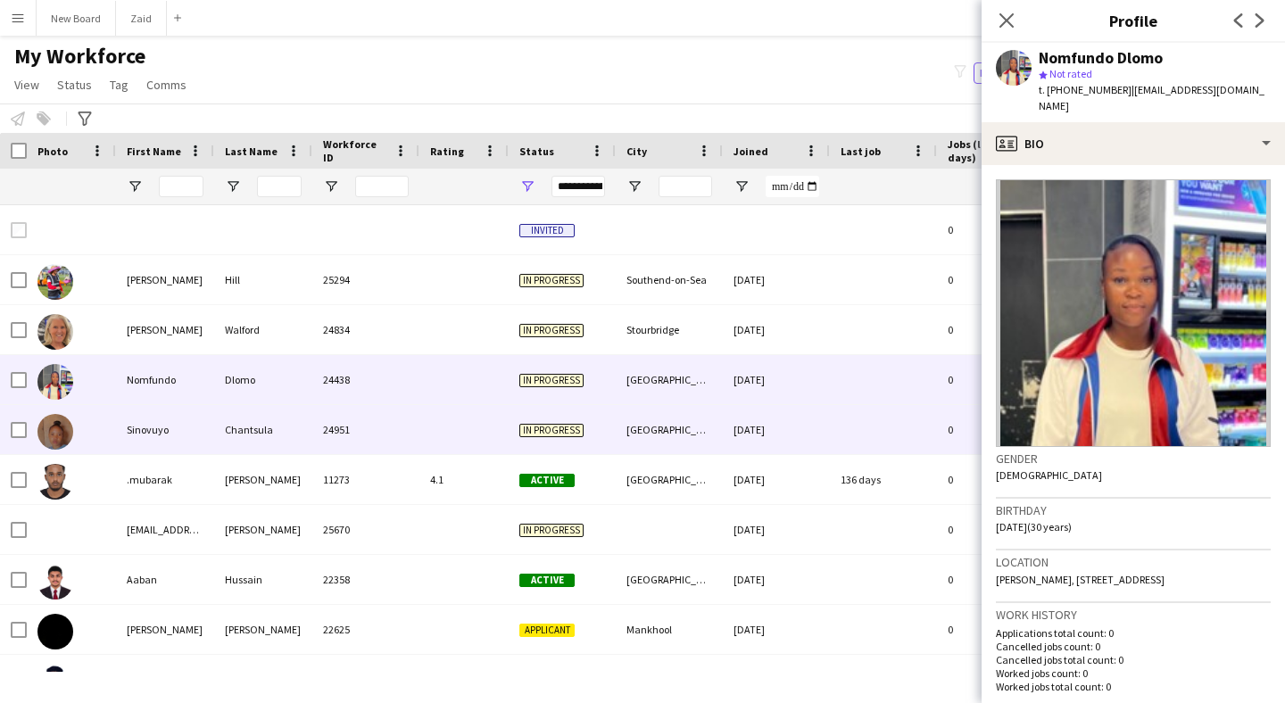
click at [654, 429] on div "Boksburg" at bounding box center [669, 429] width 107 height 49
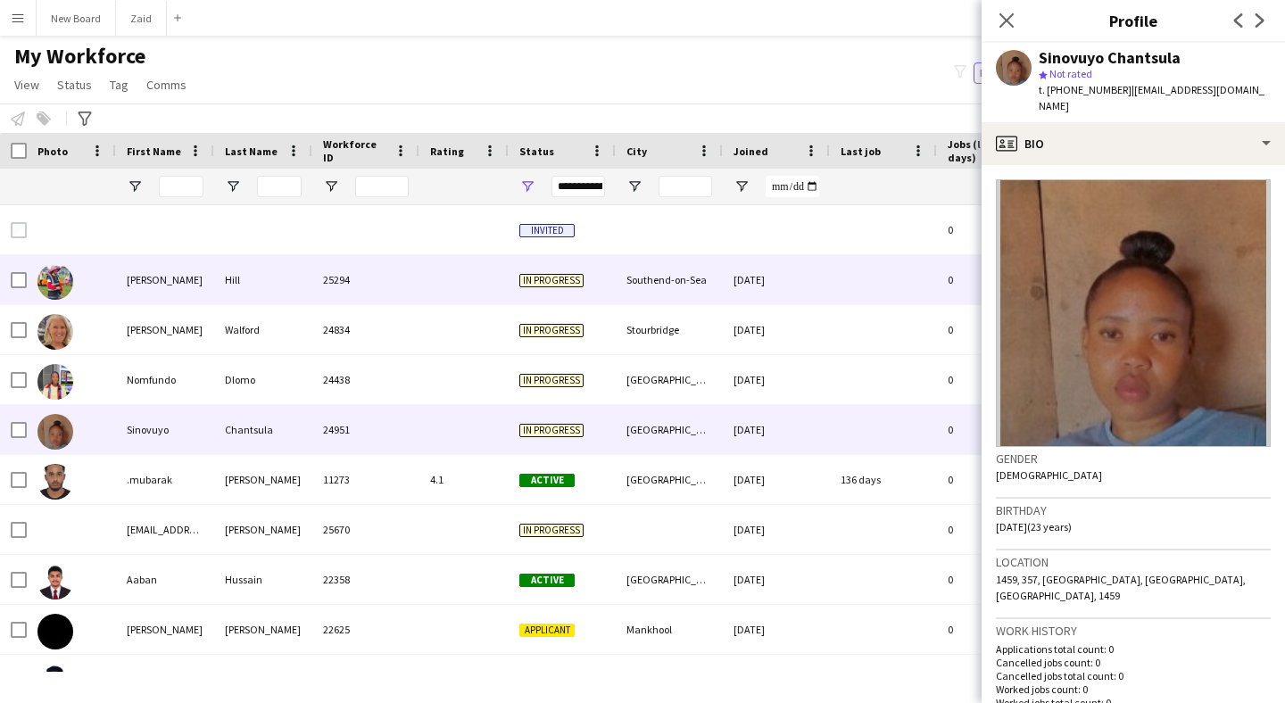
click at [648, 296] on div "Southend-on-Sea" at bounding box center [669, 279] width 107 height 49
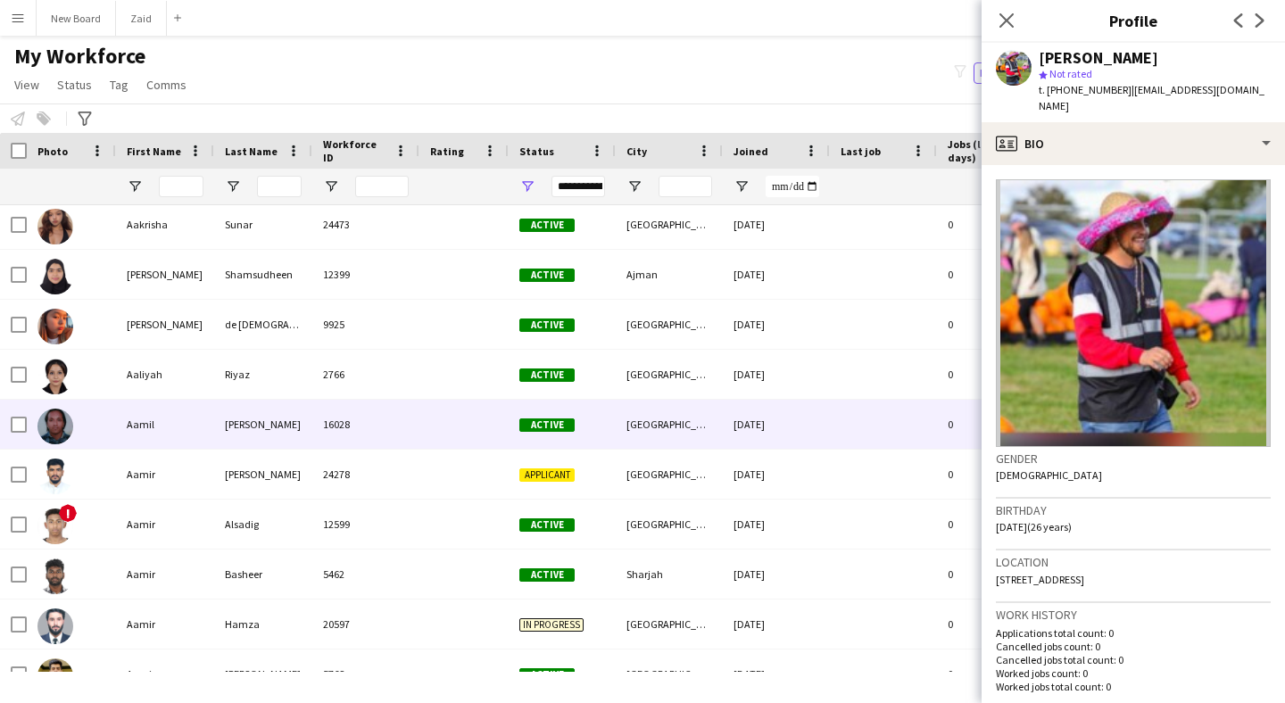
scroll to position [942, 0]
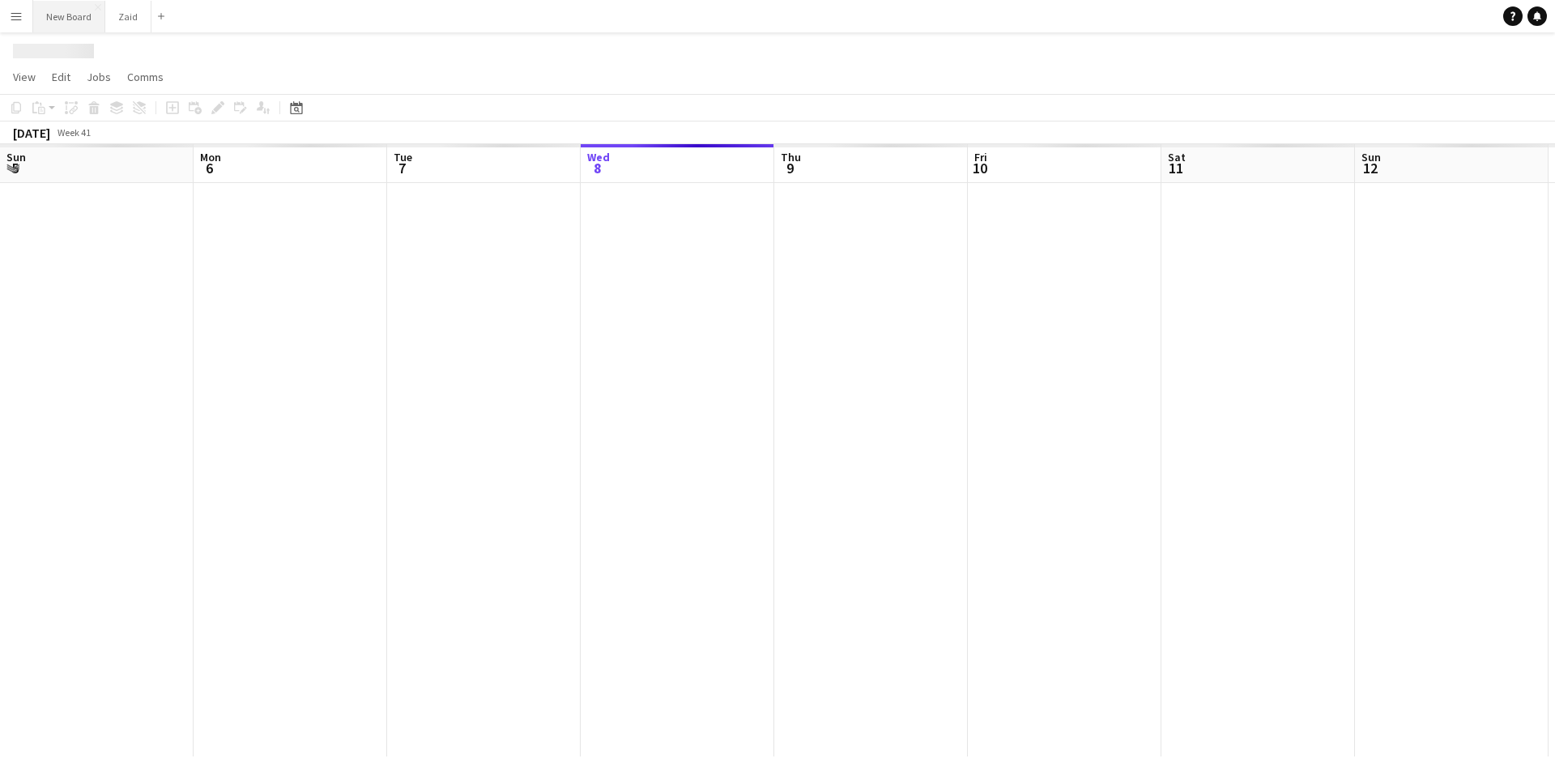
scroll to position [0, 387]
click at [20, 21] on app-icon "Menu" at bounding box center [16, 16] width 13 height 13
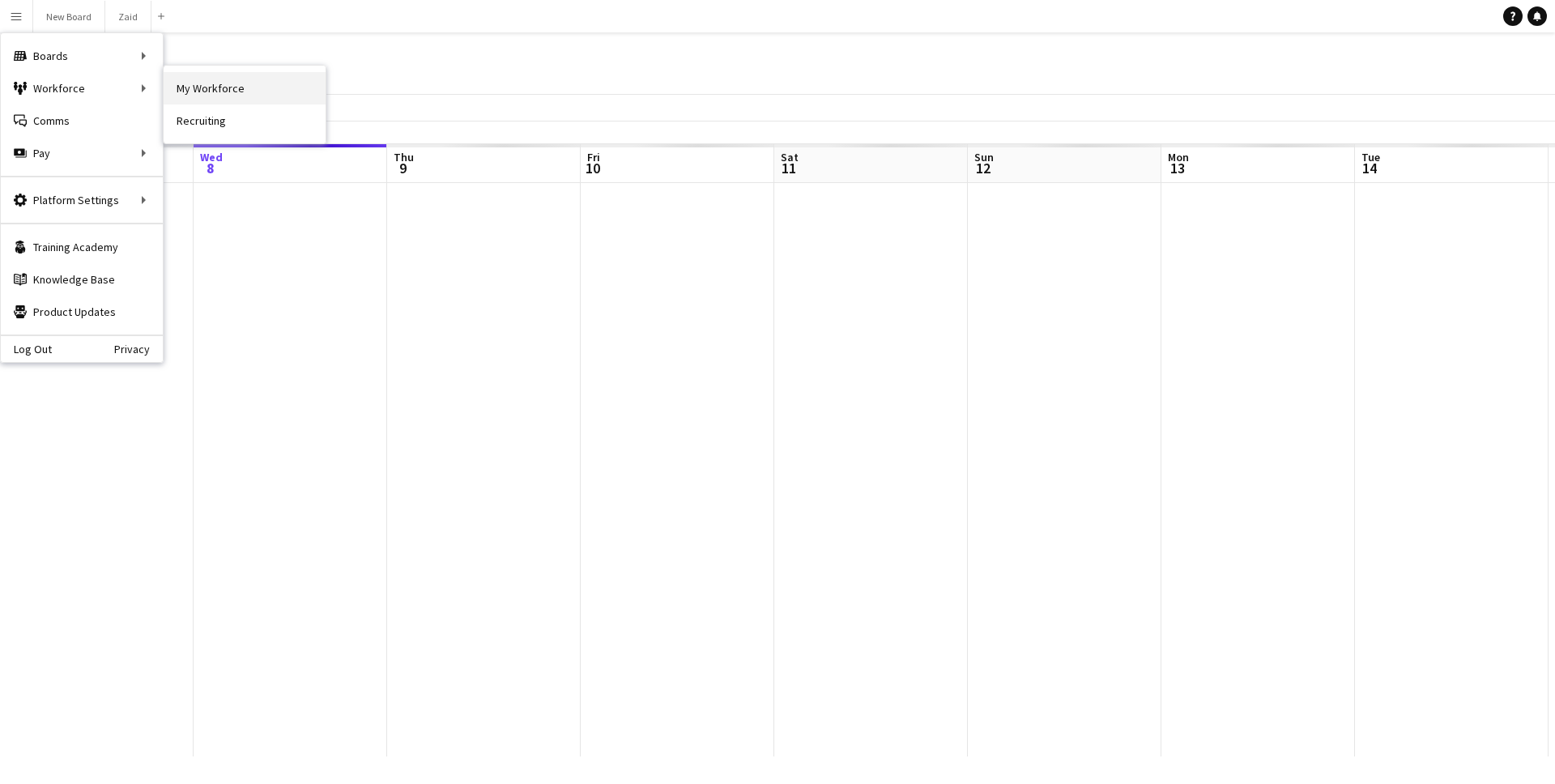
click at [226, 89] on link "My Workforce" at bounding box center [244, 88] width 162 height 33
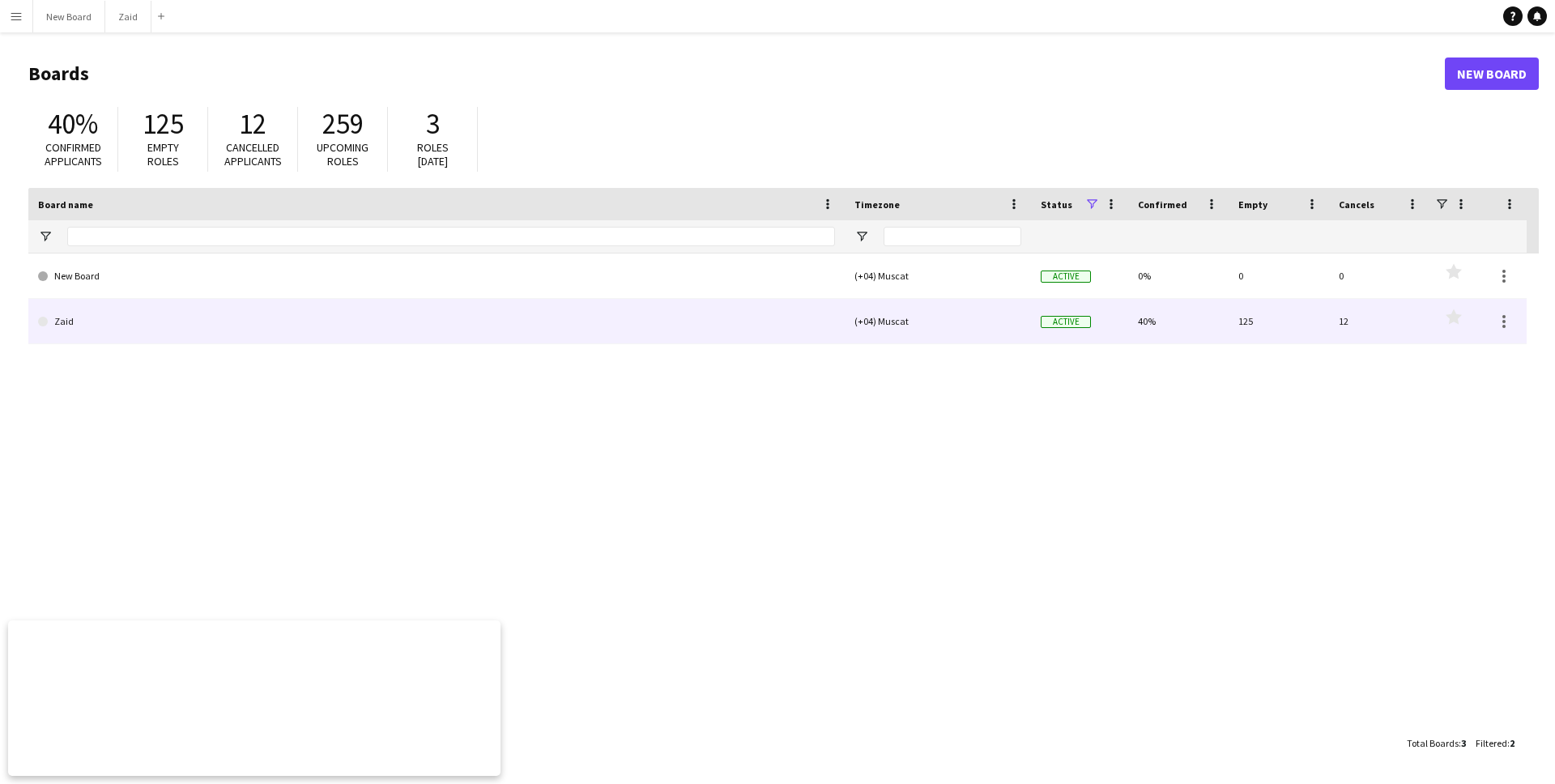
click at [157, 317] on link "Zaid" at bounding box center [437, 321] width 797 height 45
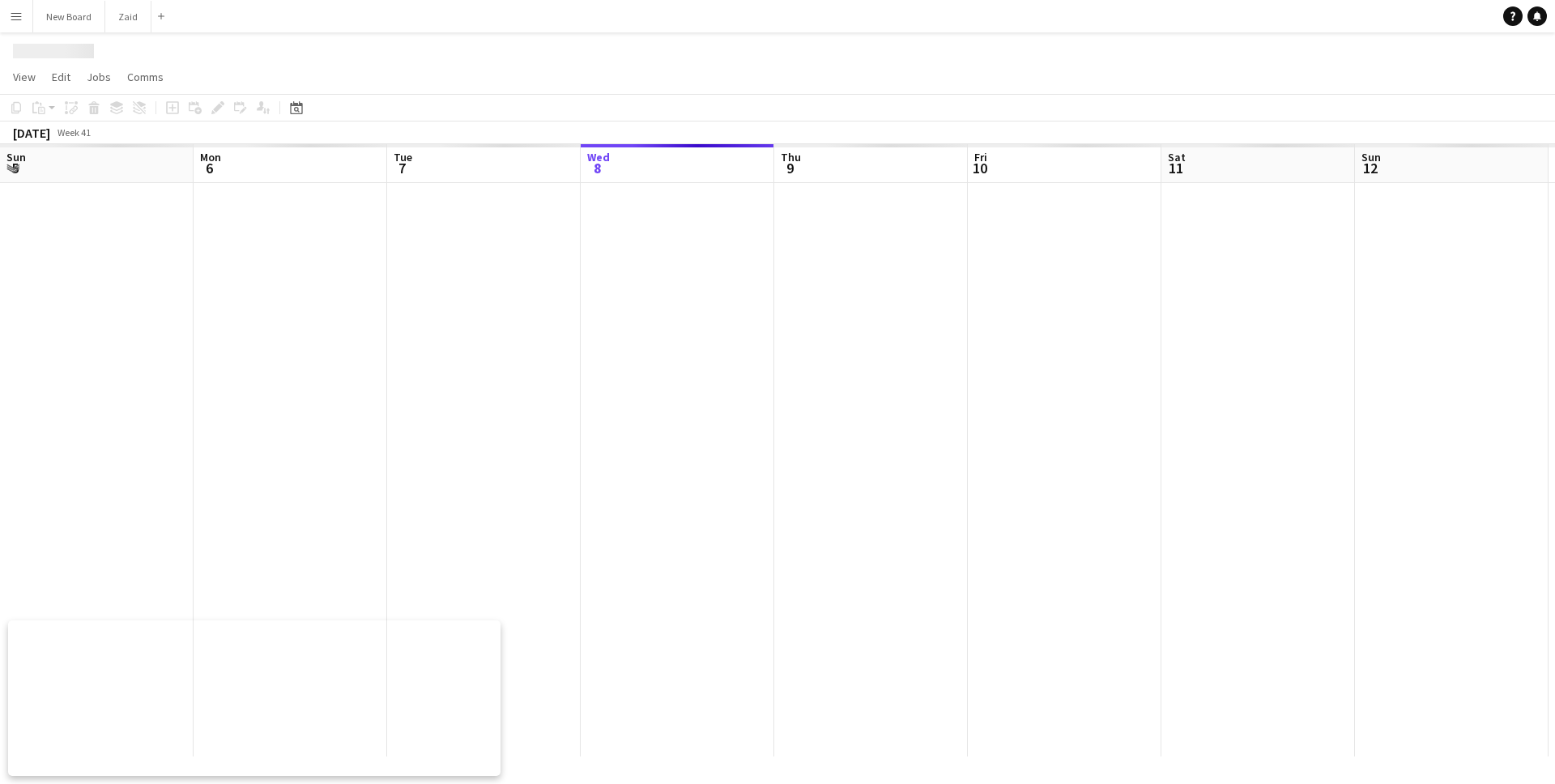
scroll to position [0, 387]
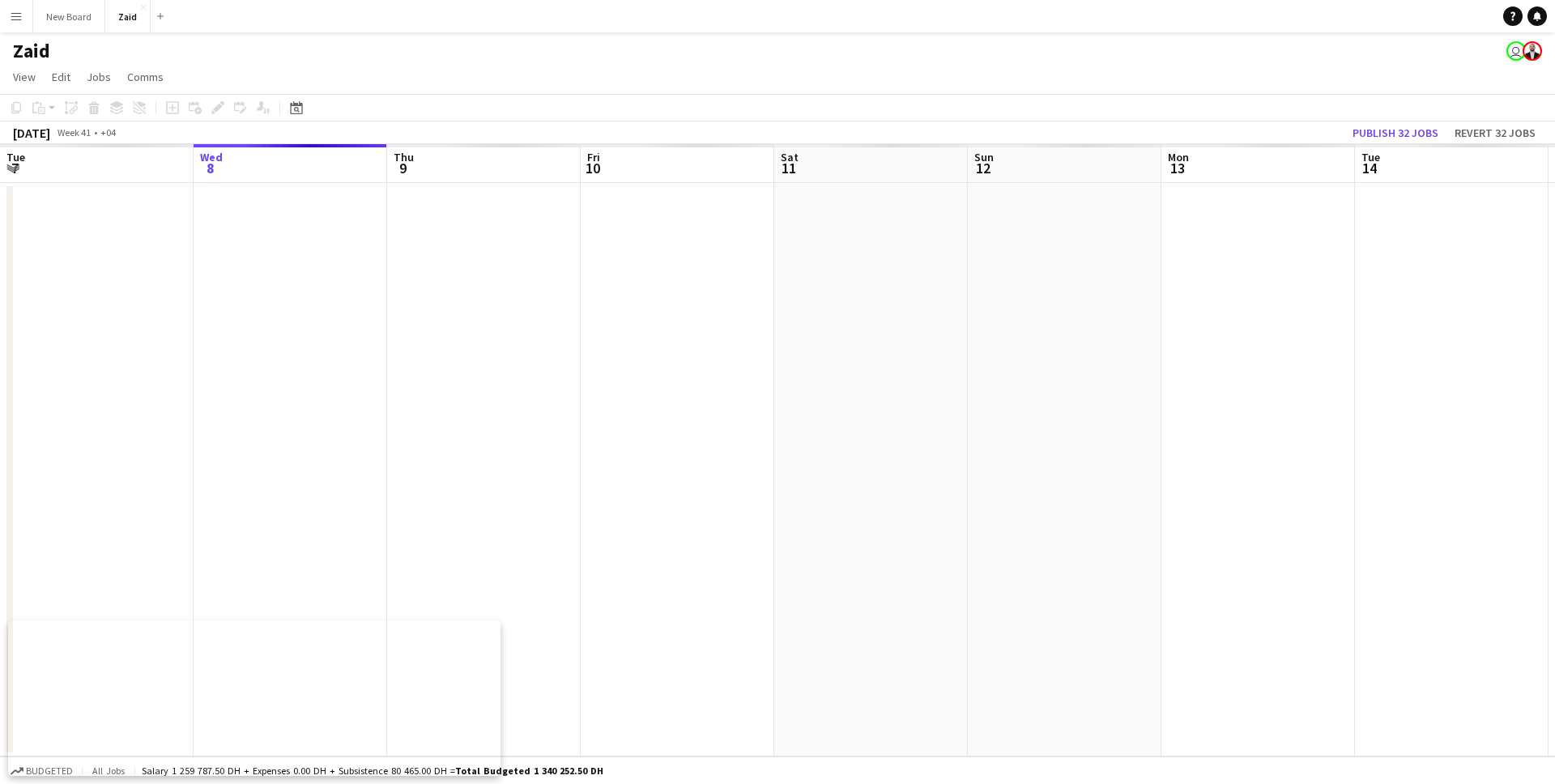
click at [22, 16] on app-icon "Menu" at bounding box center [16, 16] width 13 height 13
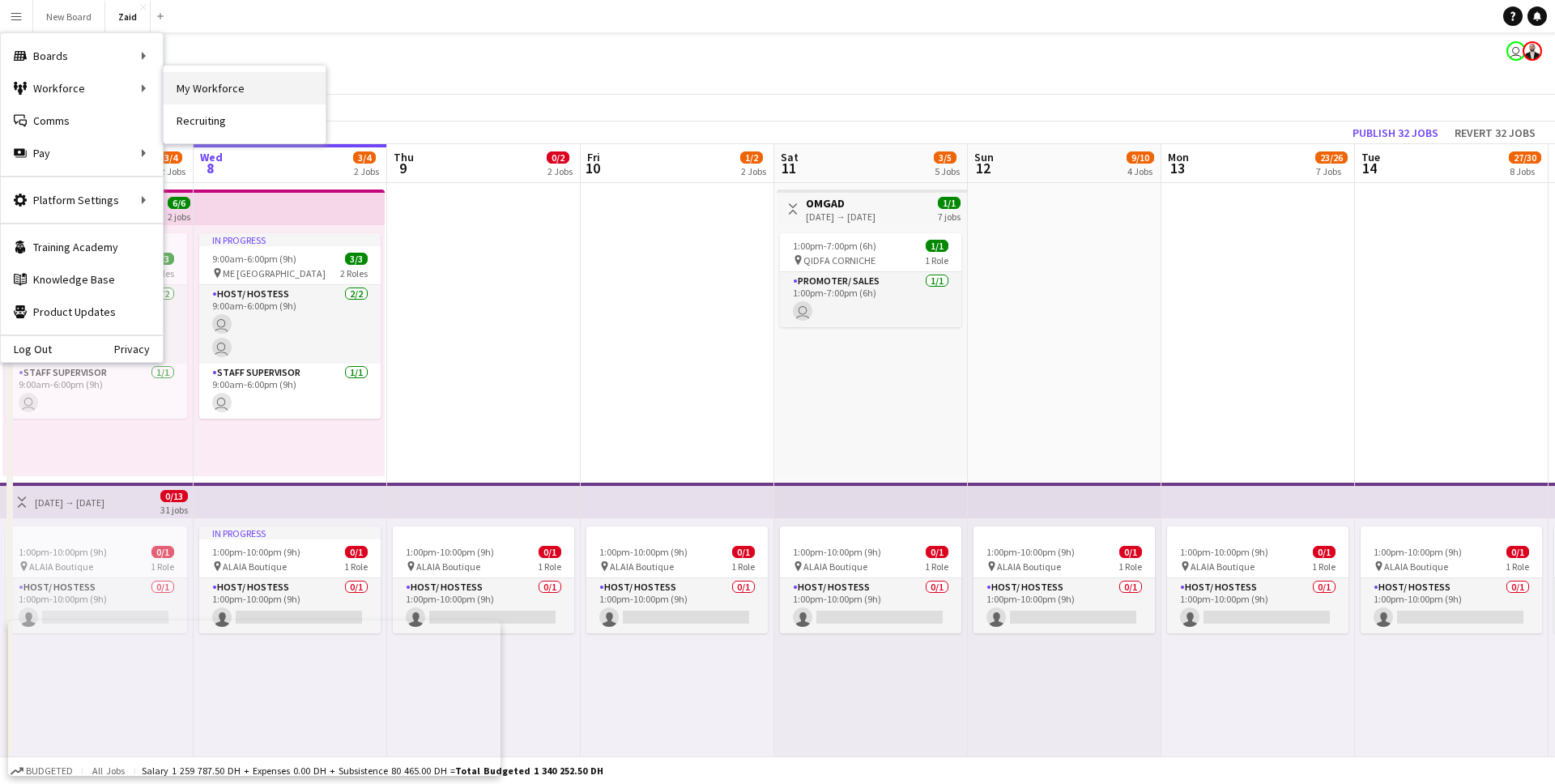
click at [226, 93] on link "My Workforce" at bounding box center [244, 88] width 162 height 33
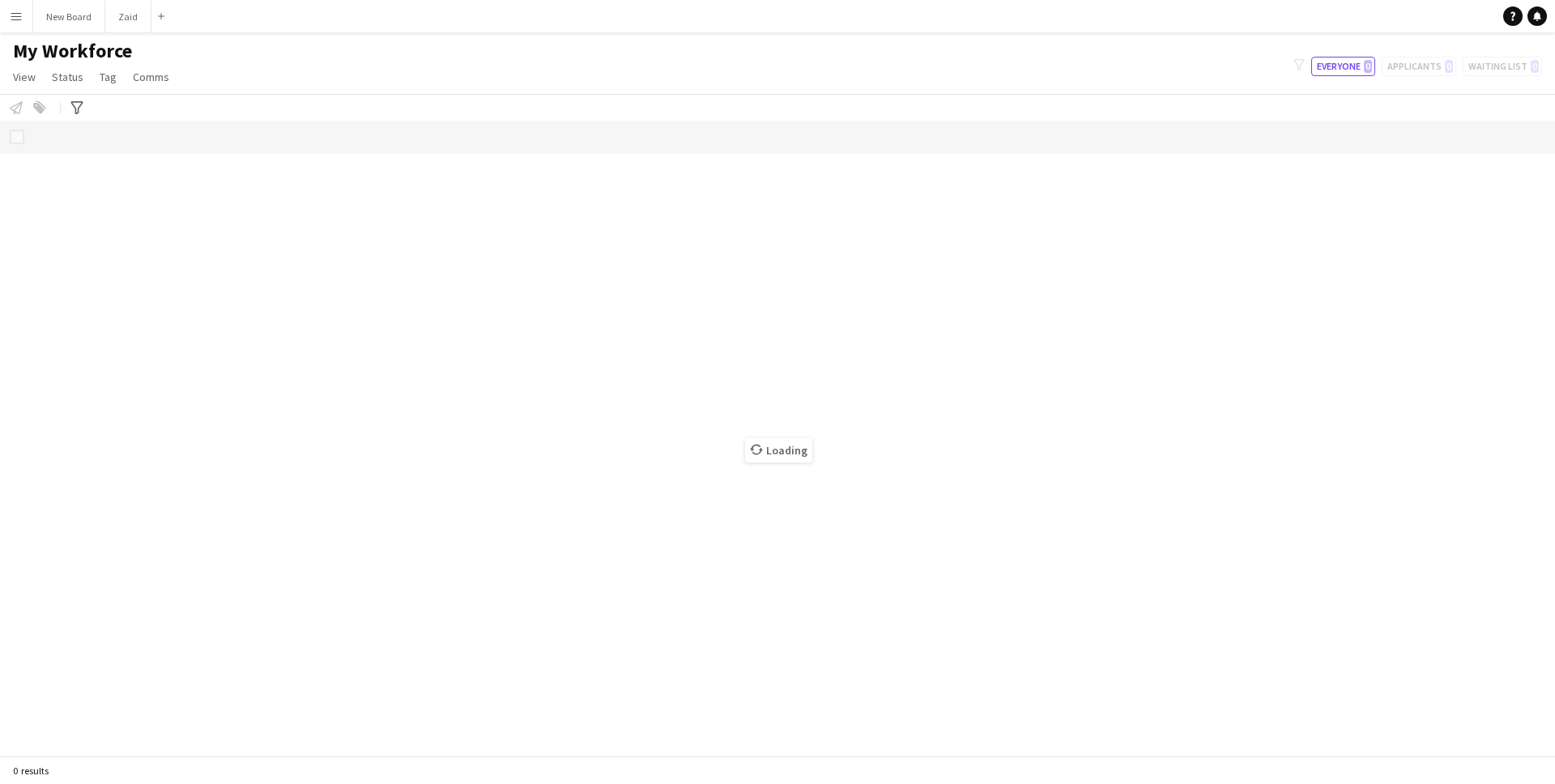
click at [23, 15] on button "Menu" at bounding box center [16, 16] width 33 height 33
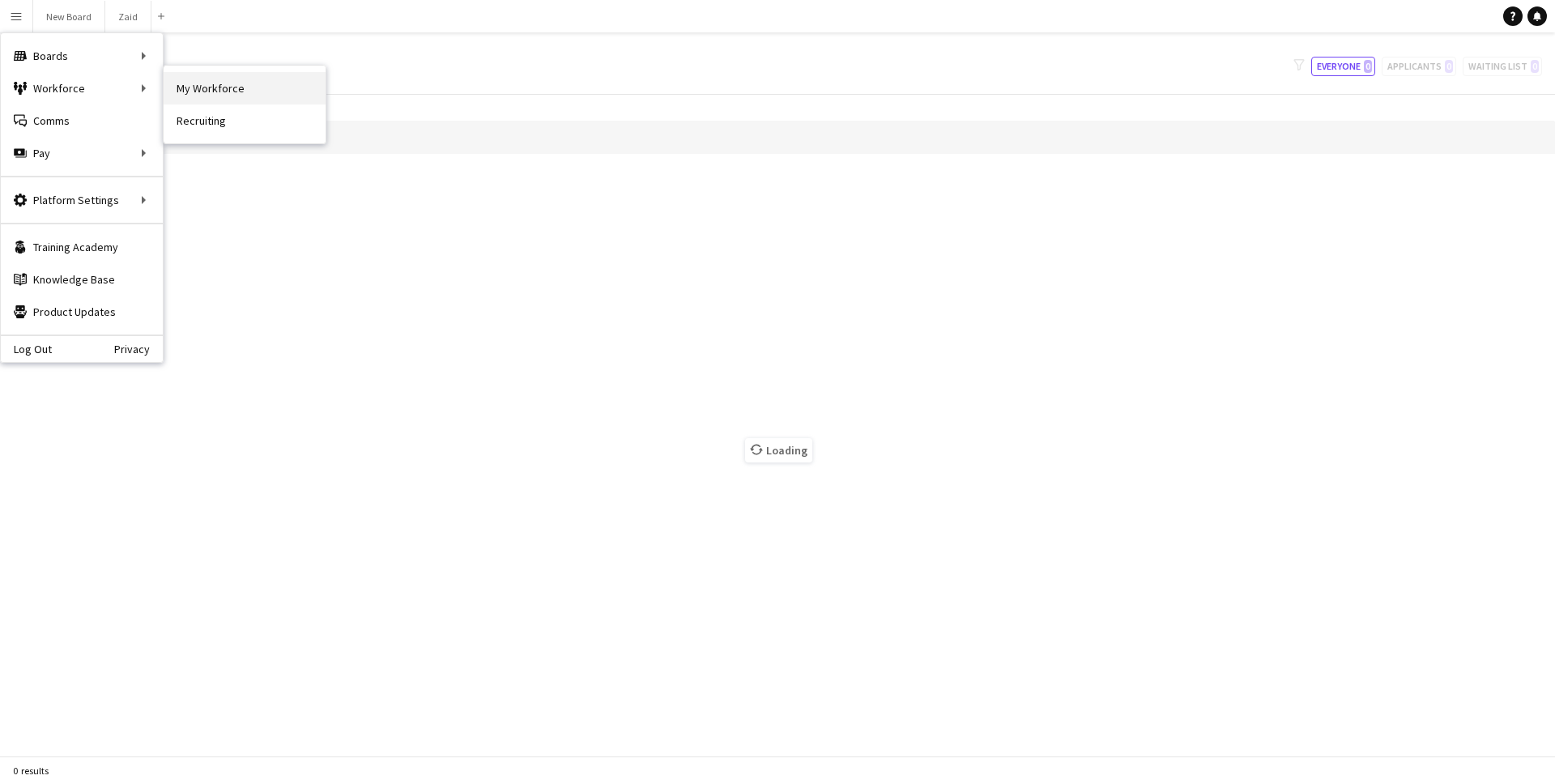
click at [225, 92] on link "My Workforce" at bounding box center [244, 88] width 162 height 33
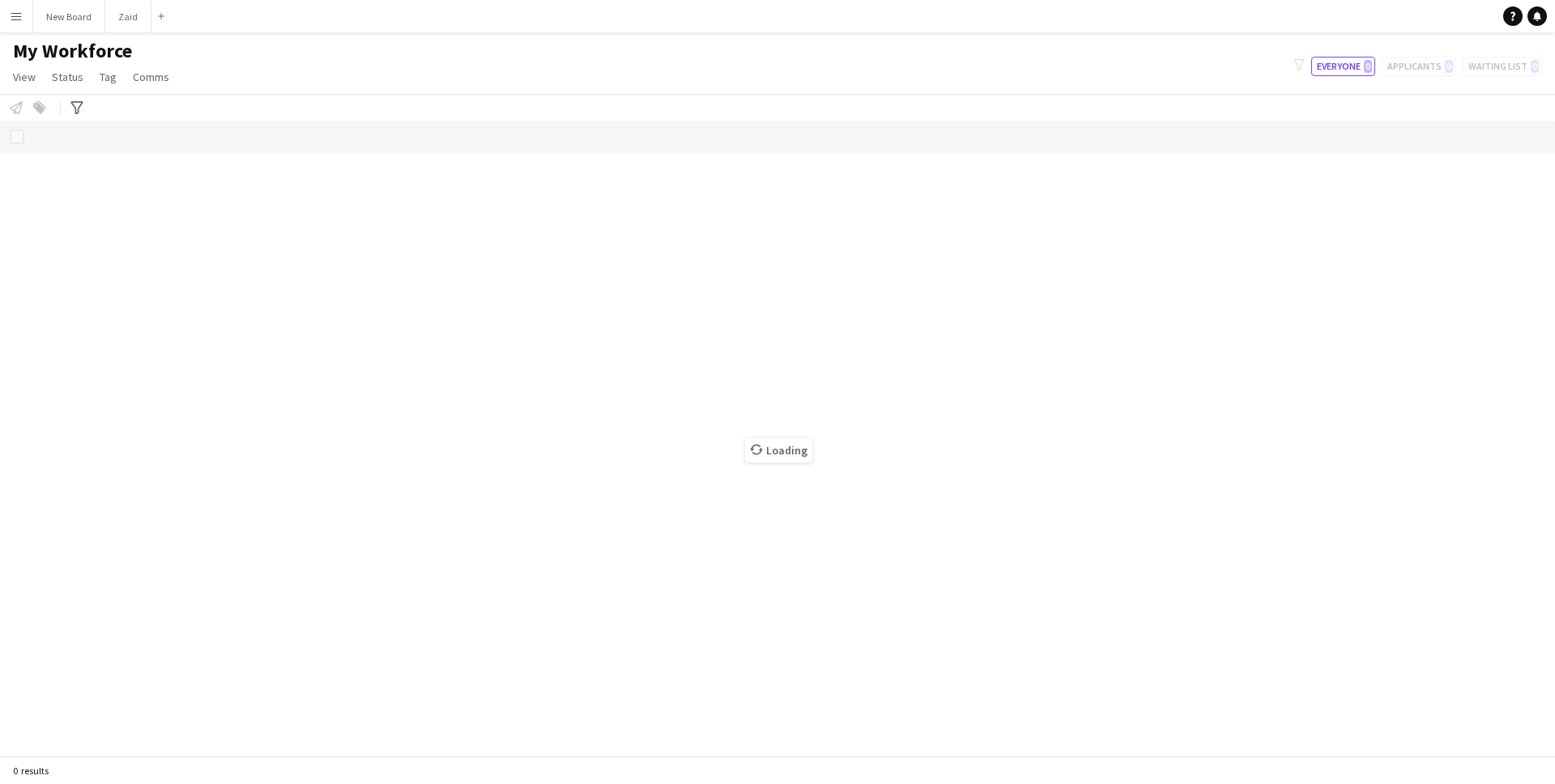
click at [20, 25] on button "Menu" at bounding box center [16, 16] width 33 height 33
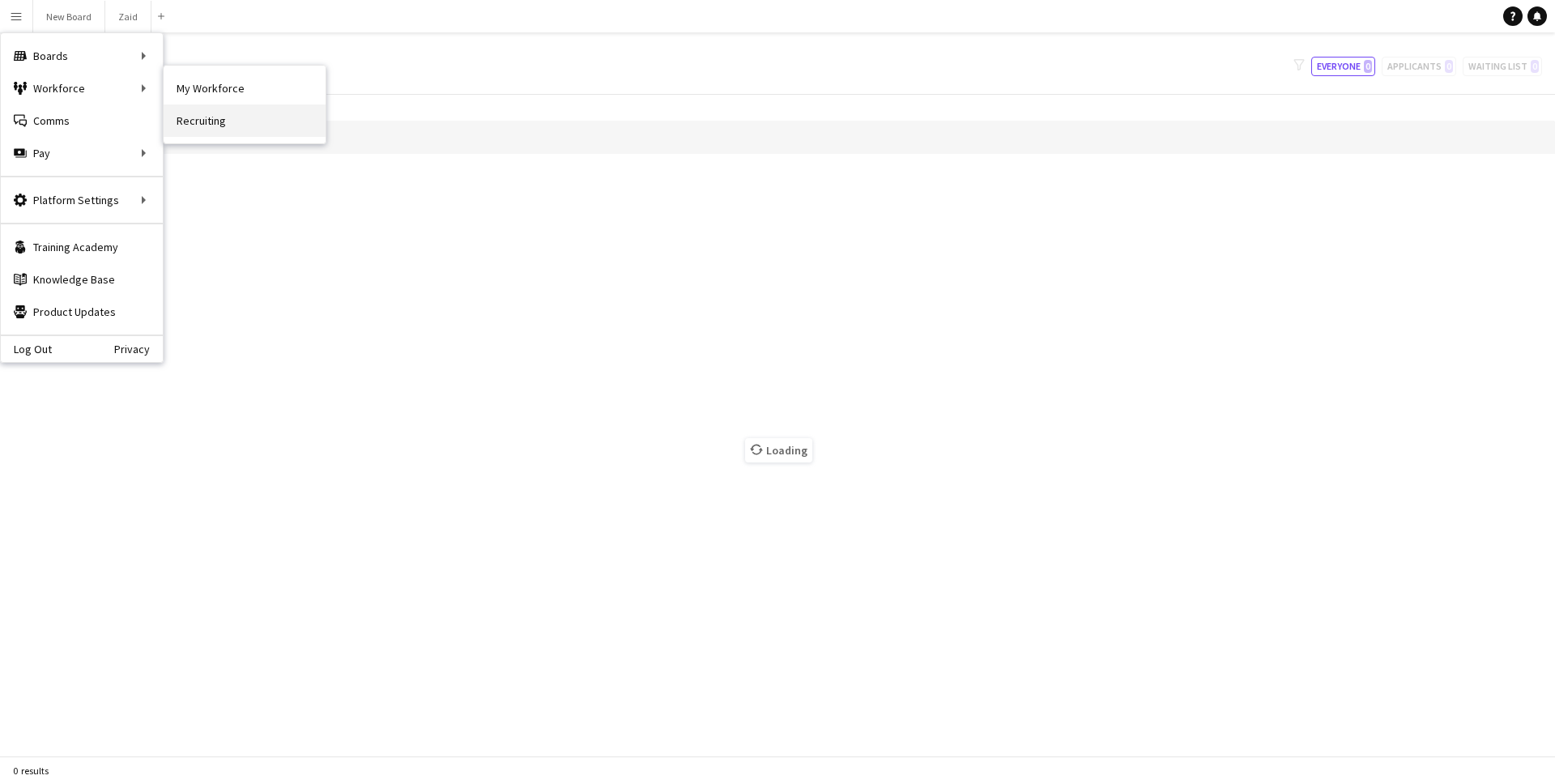
click at [223, 118] on link "Recruiting" at bounding box center [244, 121] width 162 height 33
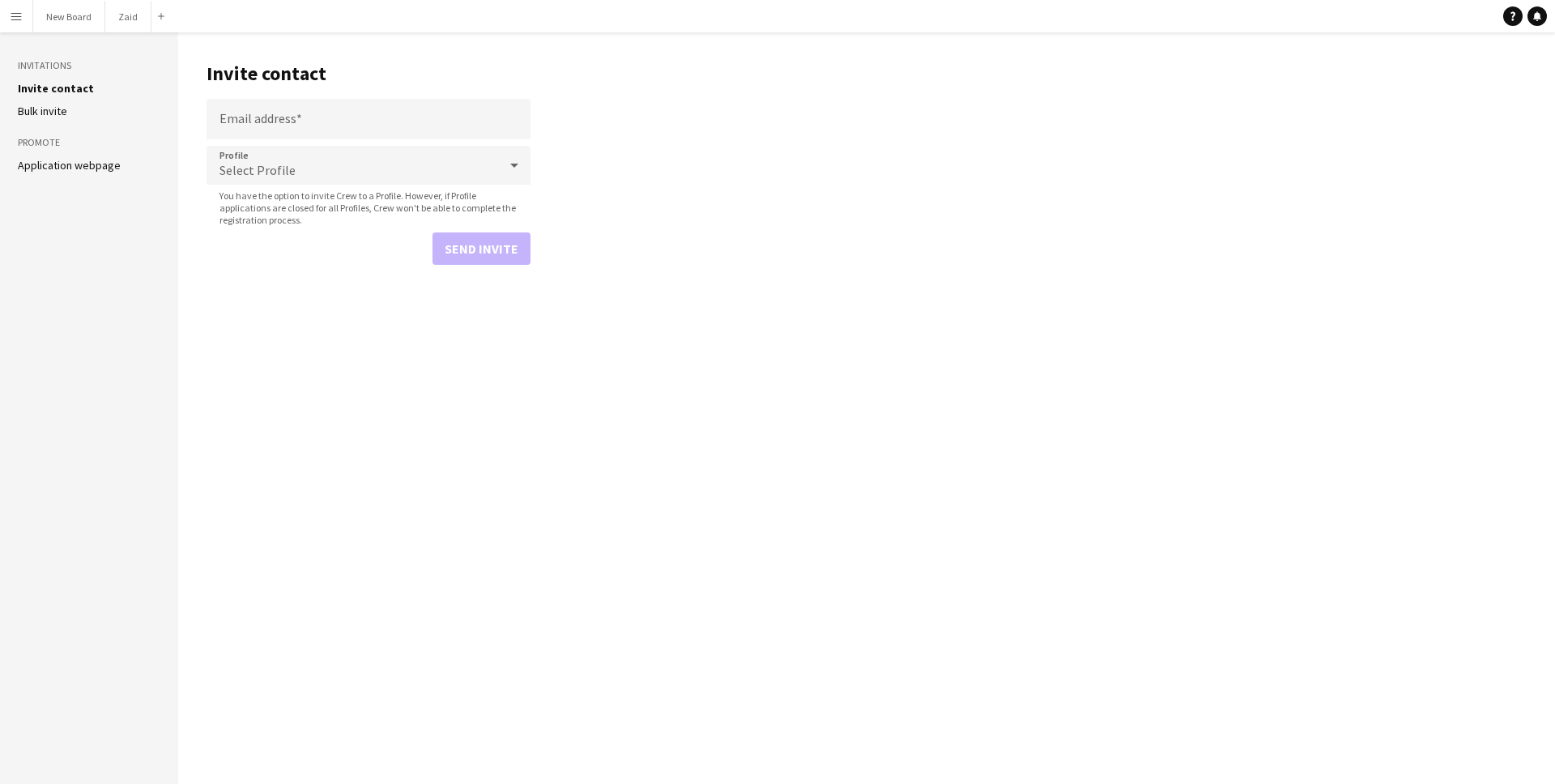
click at [17, 18] on app-icon "Menu" at bounding box center [16, 16] width 13 height 13
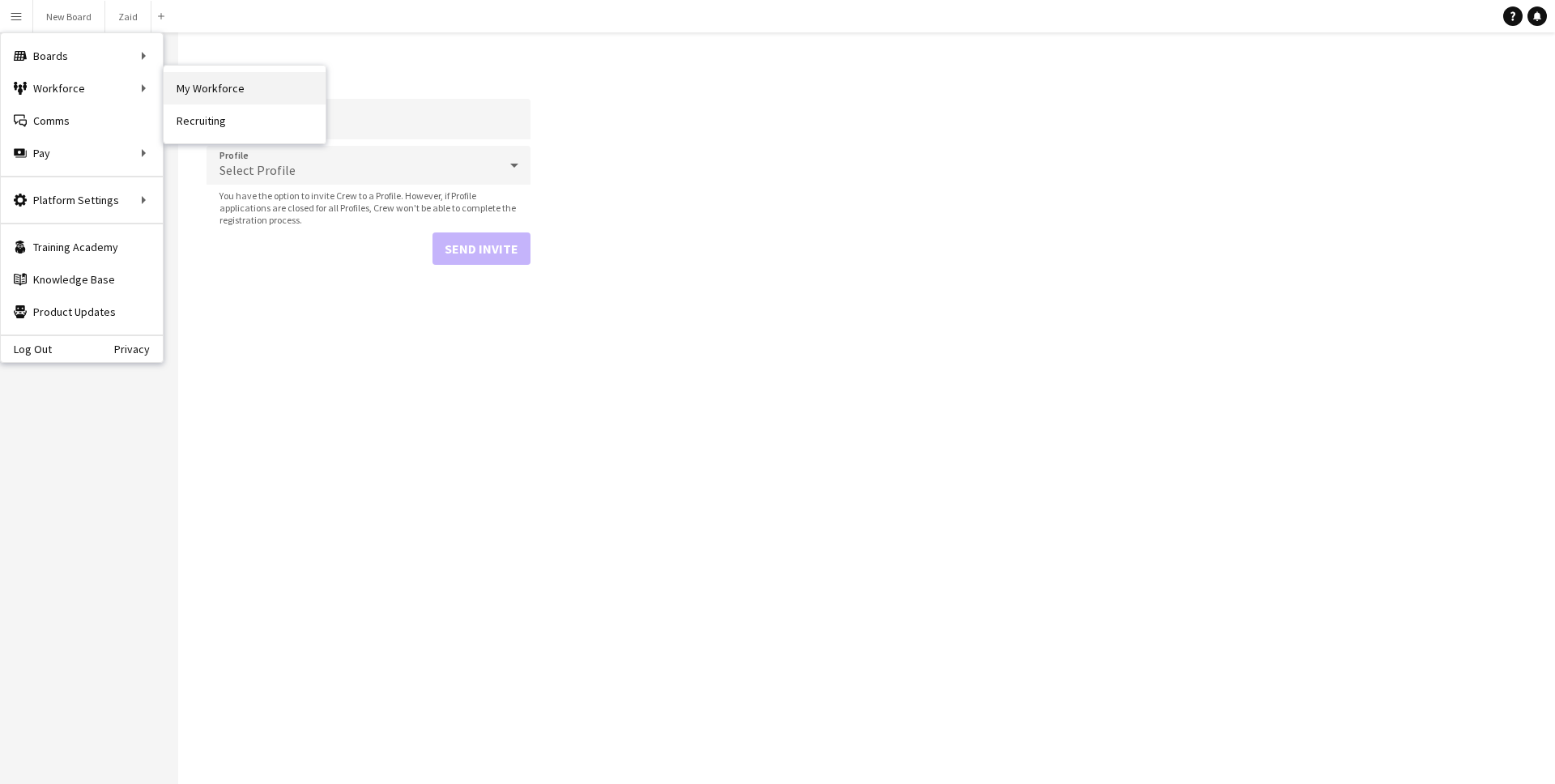
click at [201, 84] on link "My Workforce" at bounding box center [244, 88] width 162 height 33
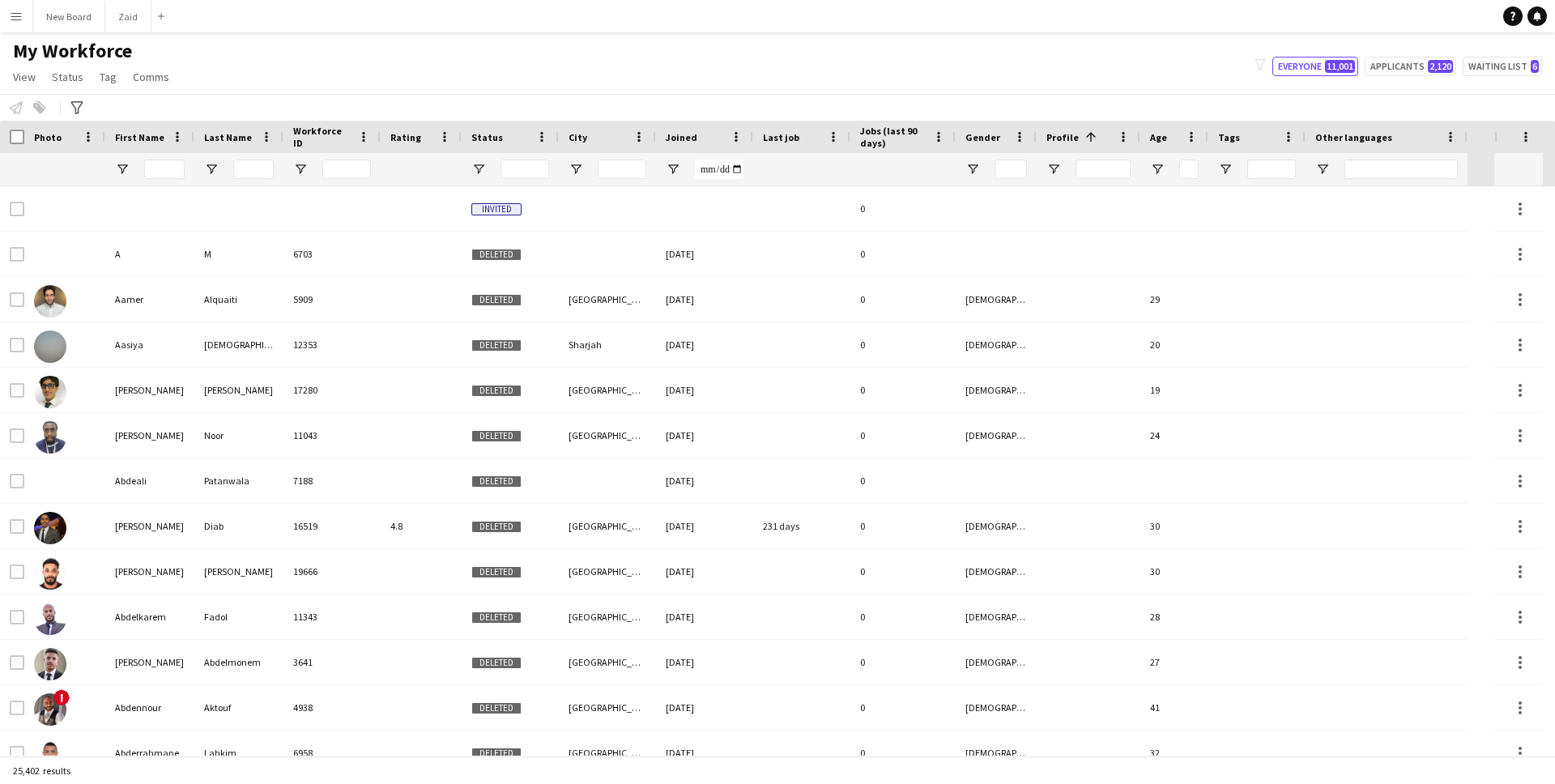
click at [481, 181] on div at bounding box center [510, 170] width 97 height 33
click at [481, 160] on div at bounding box center [510, 170] width 97 height 33
click at [482, 169] on span "Open Filter Menu" at bounding box center [478, 169] width 15 height 15
click at [521, 285] on div "Active" at bounding box center [561, 287] width 128 height 12
type input "**********"
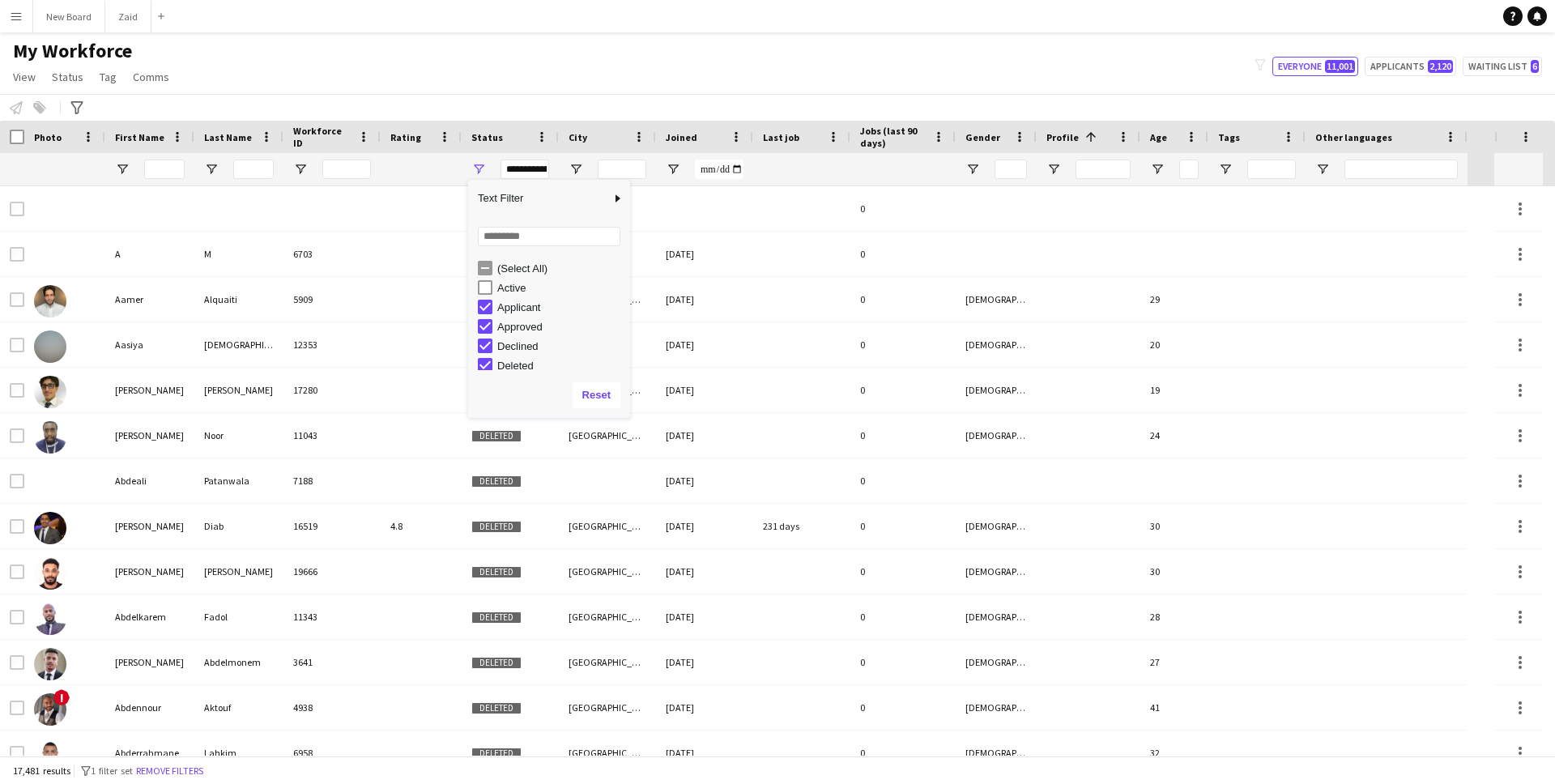
click at [521, 269] on div "(Select All)" at bounding box center [561, 268] width 128 height 12
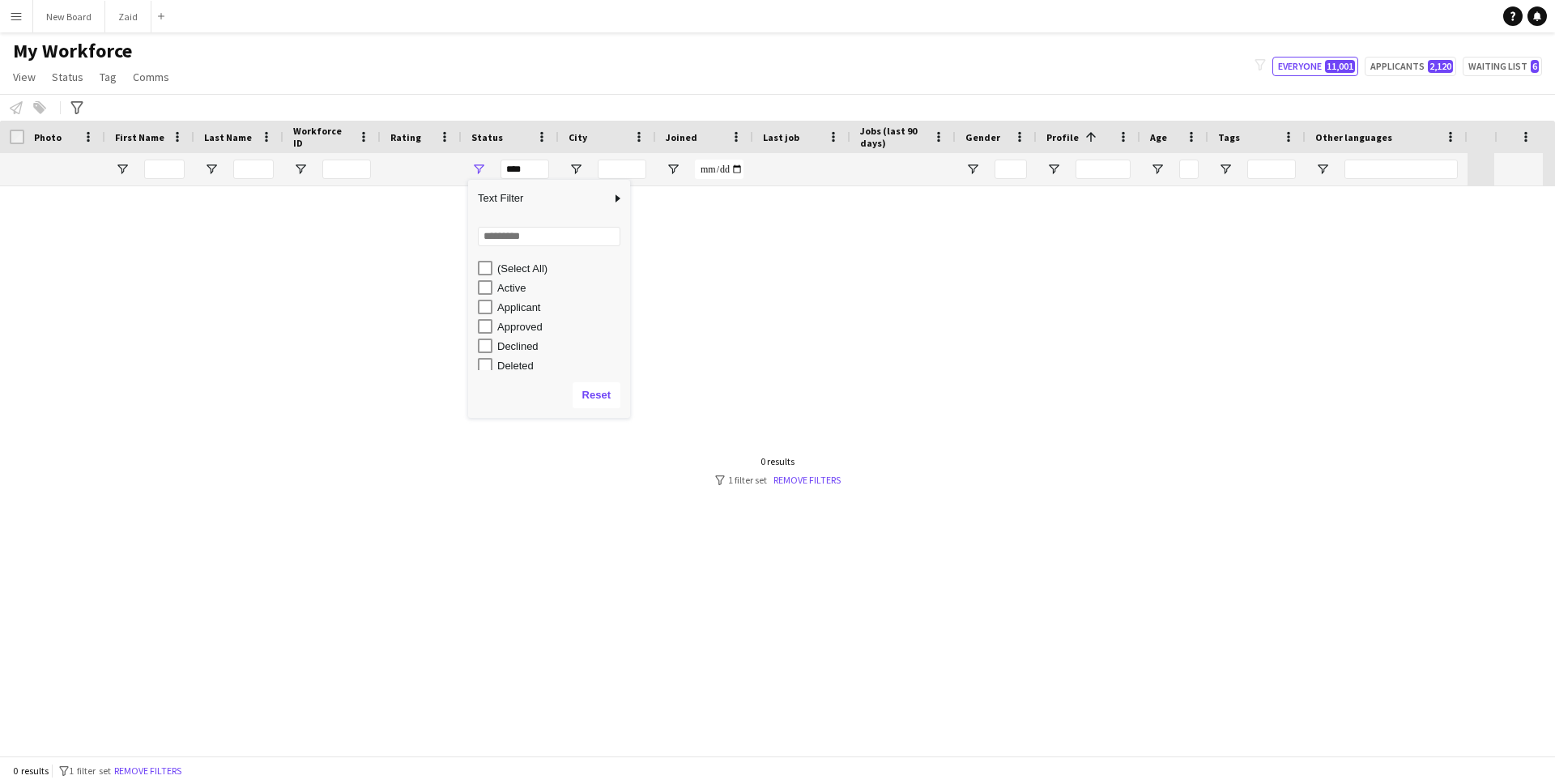
click at [520, 286] on div "Active" at bounding box center [561, 287] width 128 height 12
type input "**********"
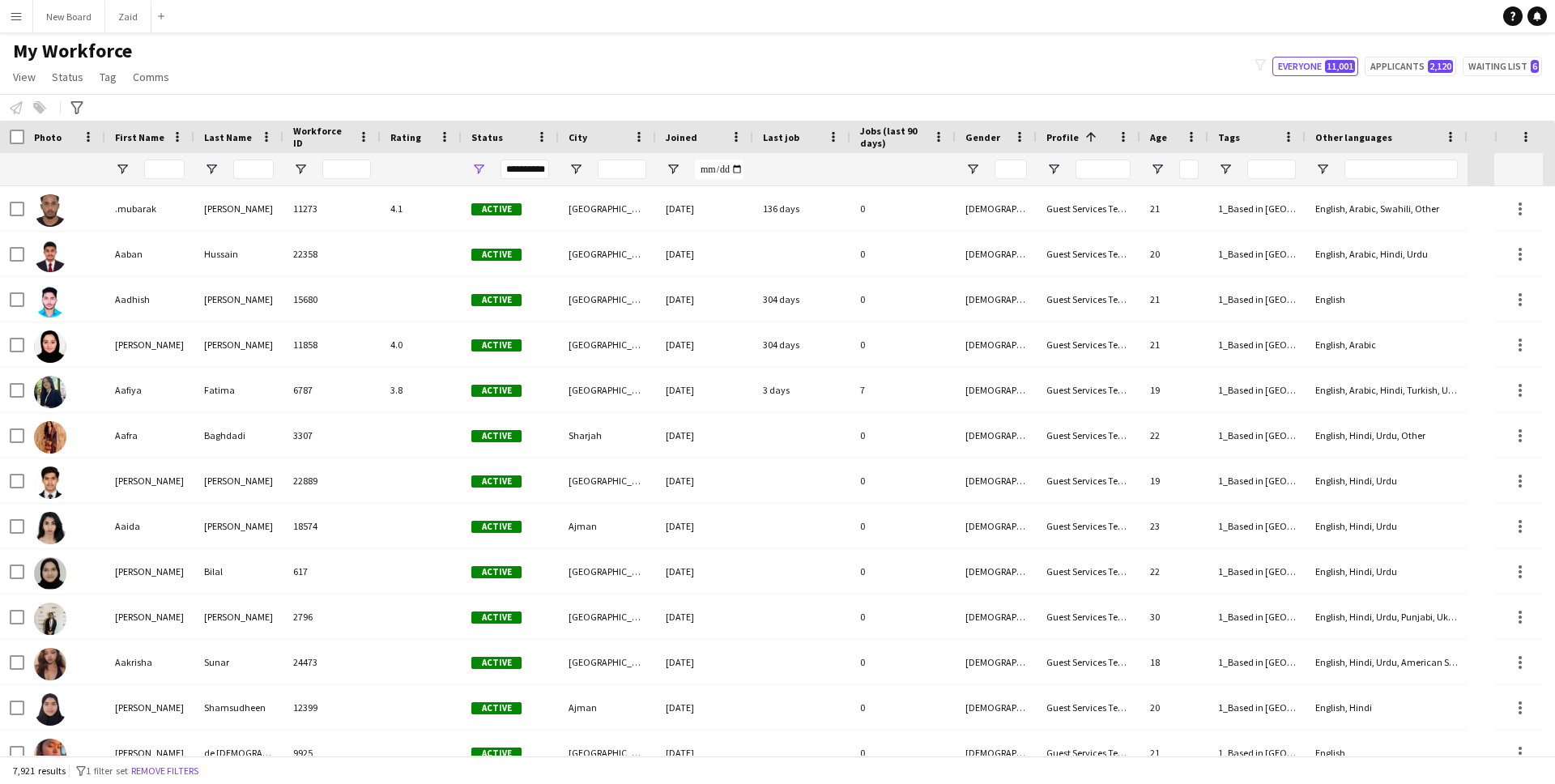
click at [747, 57] on div "My Workforce View Views Default view New view Update view Delete view Edit name…" at bounding box center [777, 66] width 1555 height 55
click at [152, 138] on span "First Name" at bounding box center [140, 137] width 49 height 12
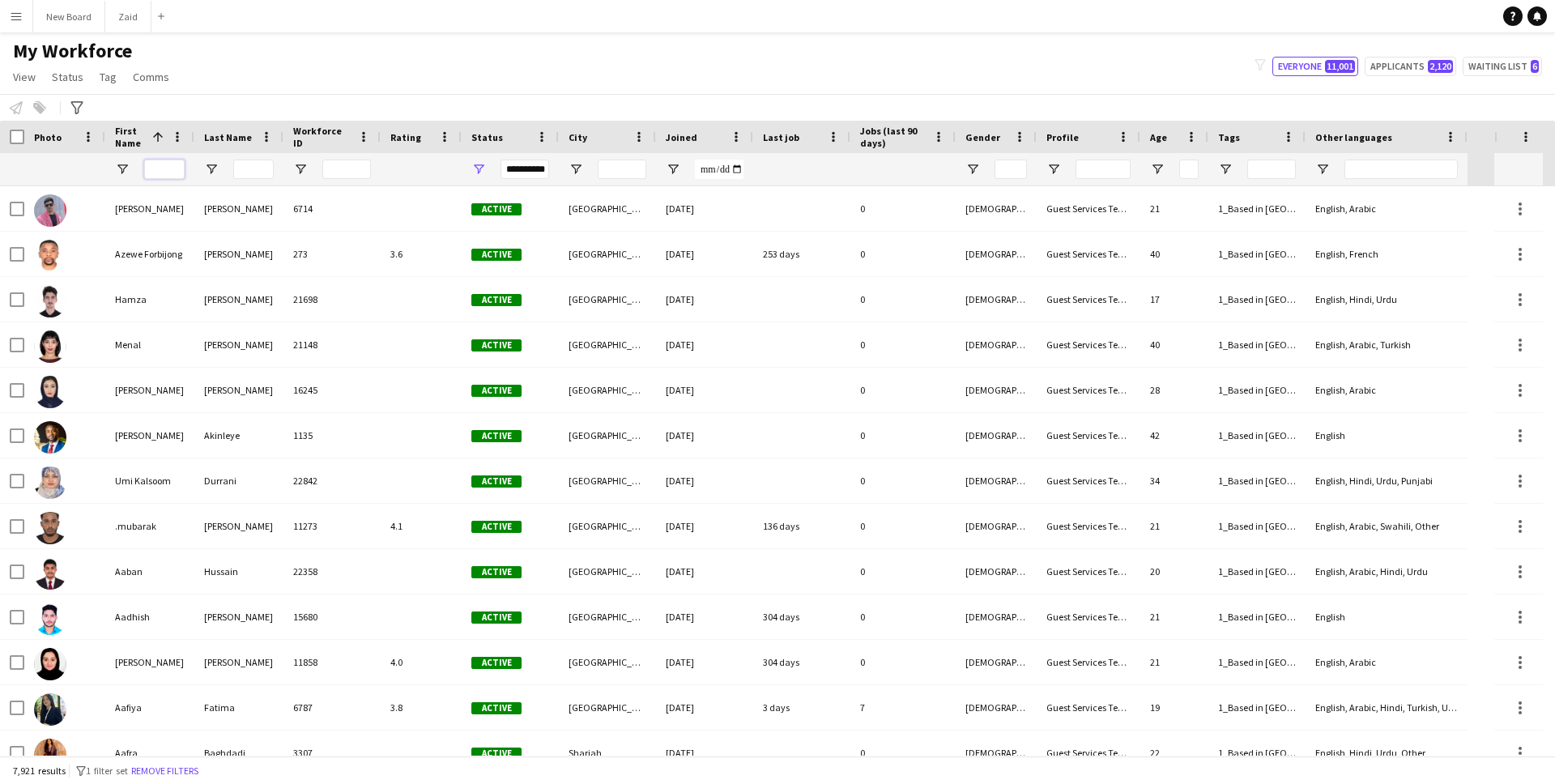
click at [168, 169] on input "First Name Filter Input" at bounding box center [164, 169] width 41 height 19
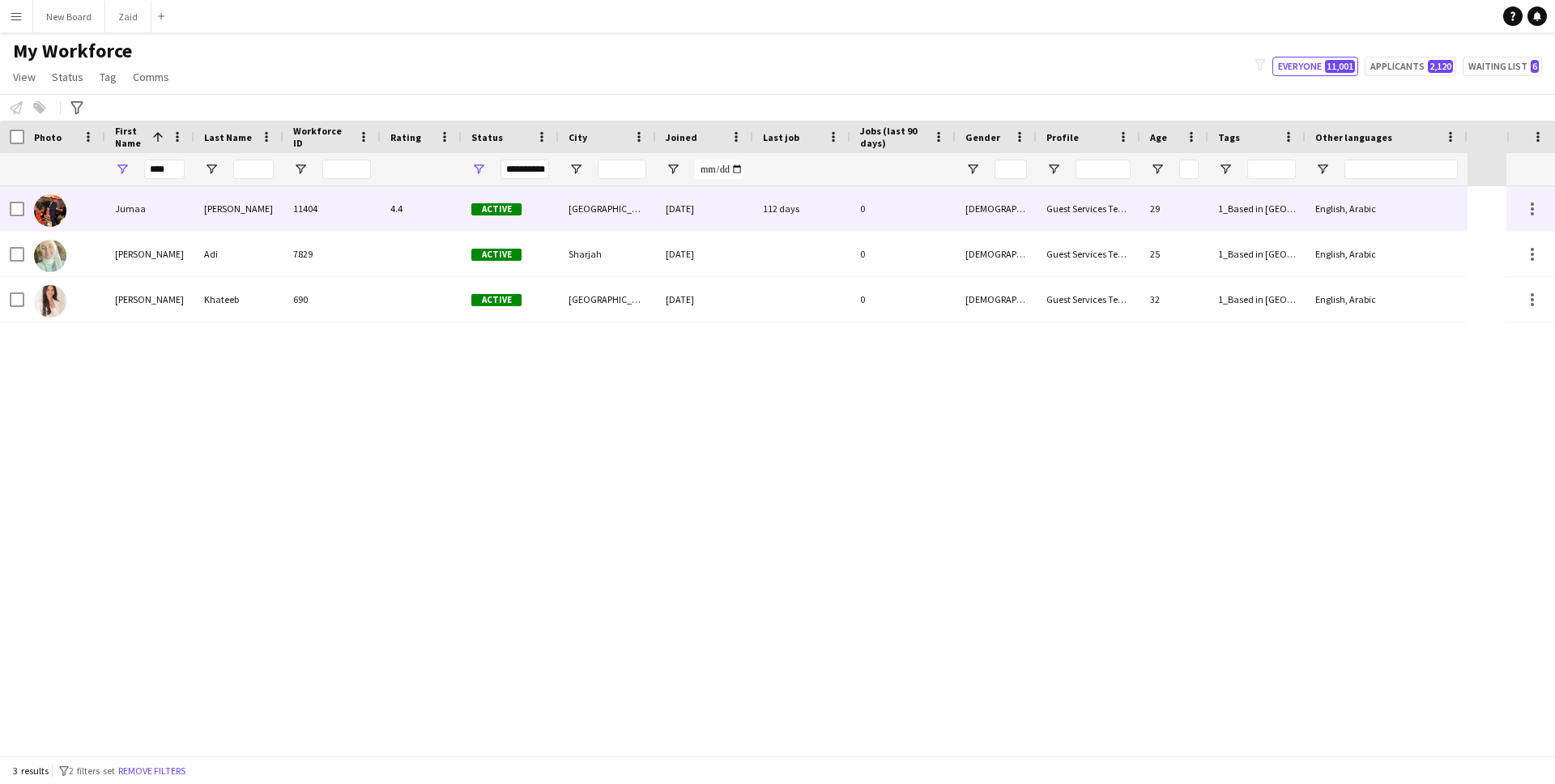
click at [139, 208] on div "Jumaa" at bounding box center [150, 208] width 89 height 44
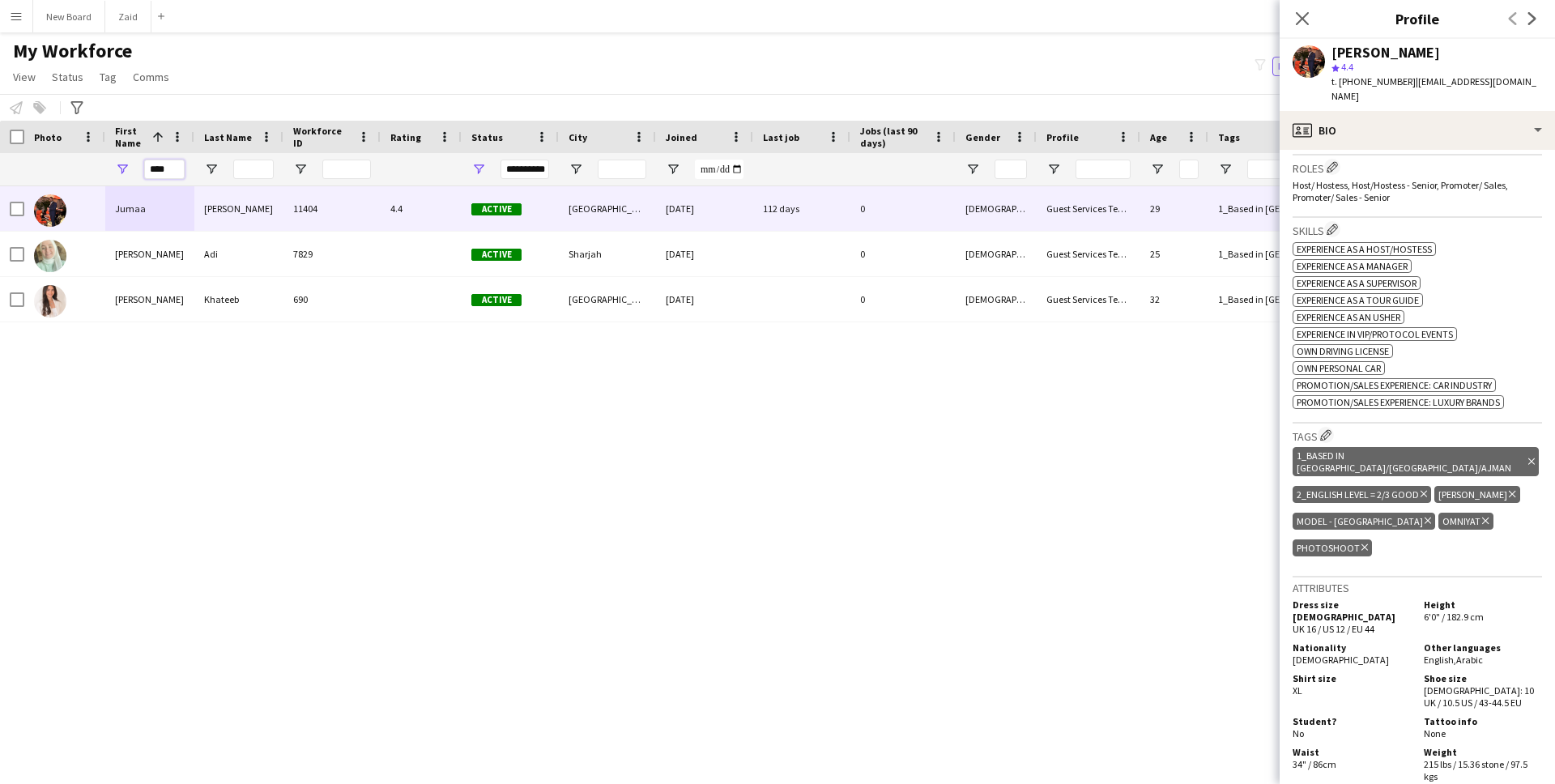
click at [172, 170] on input "****" at bounding box center [164, 169] width 41 height 19
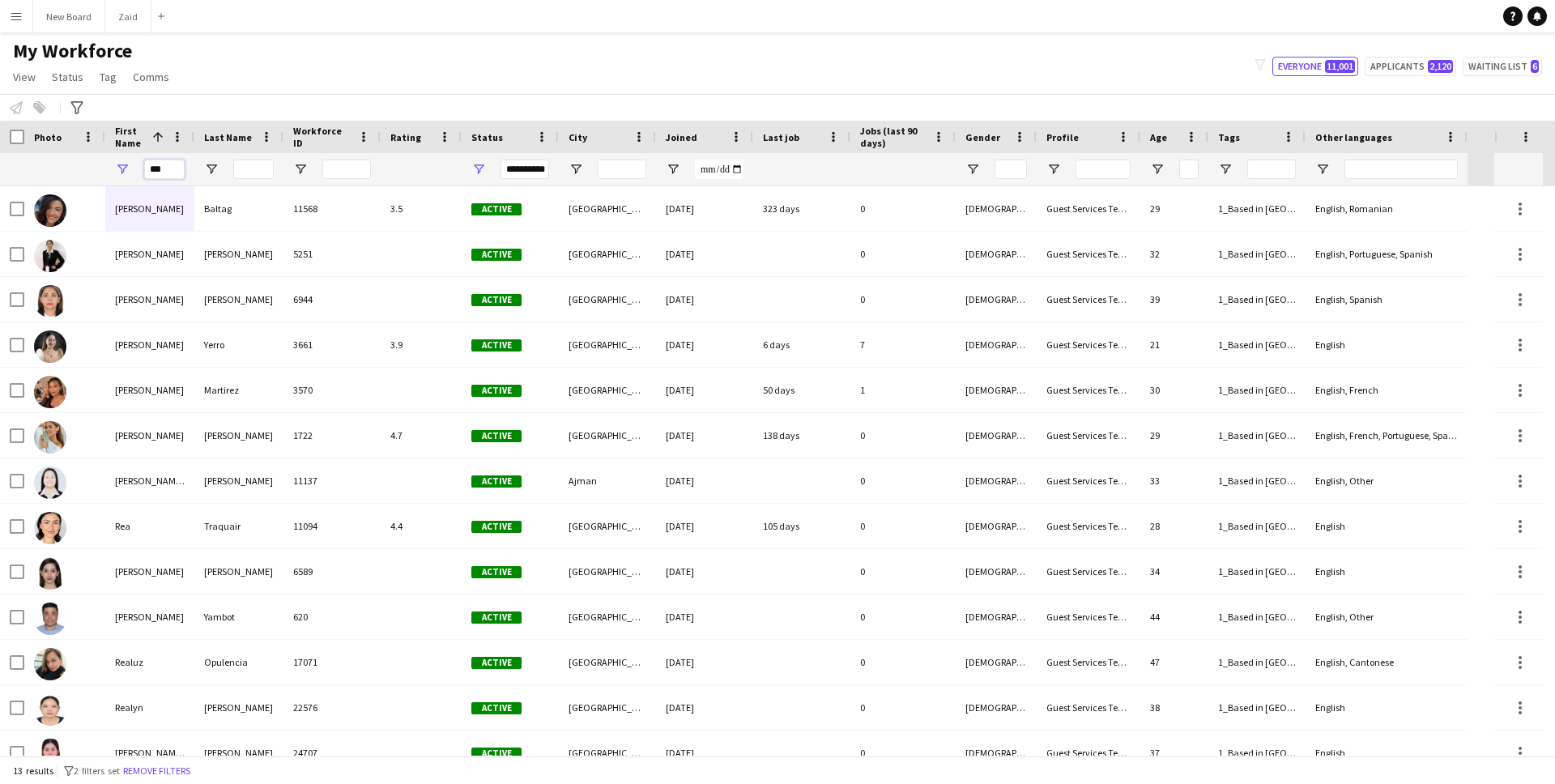
type input "***"
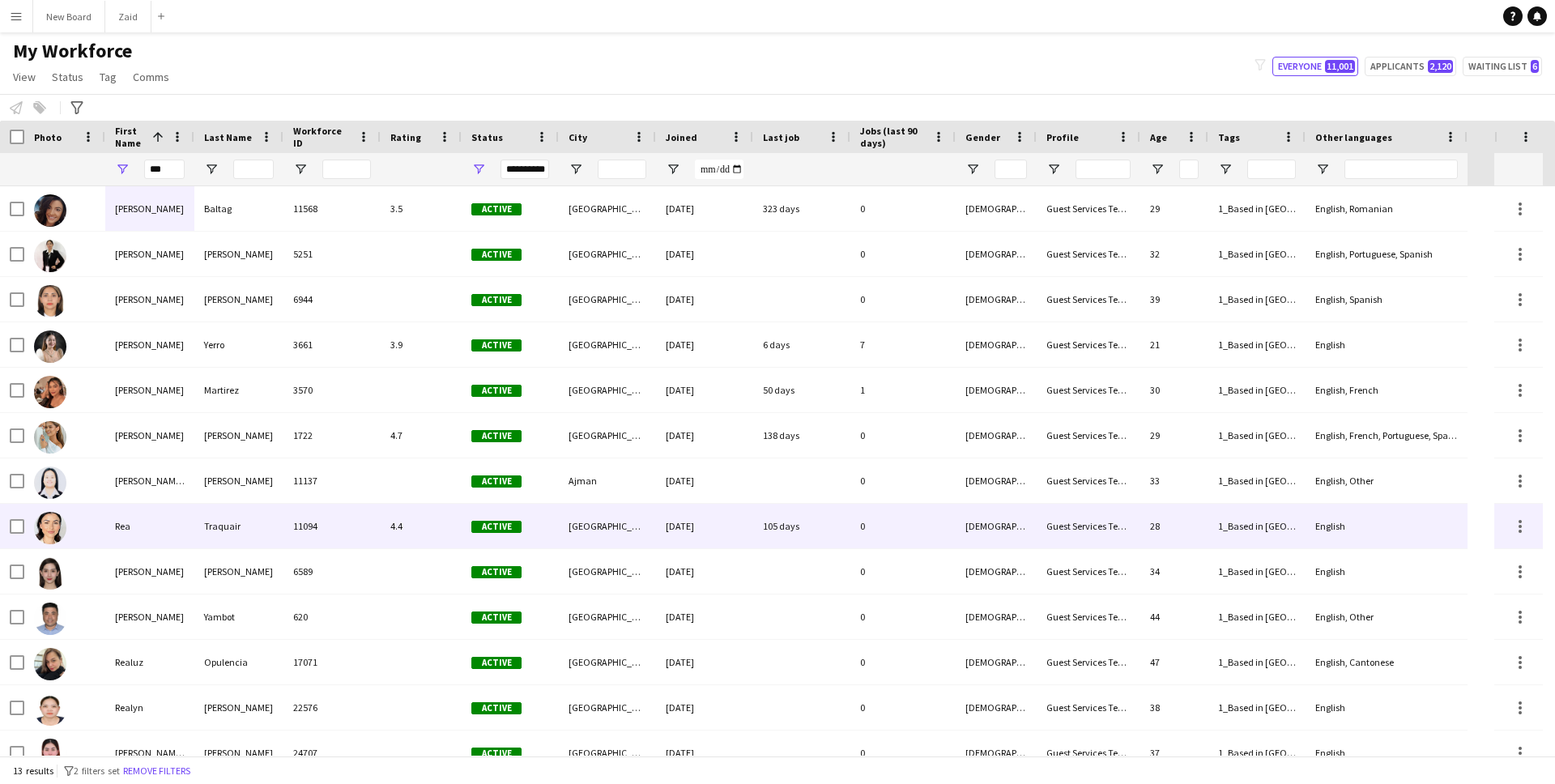
click at [122, 533] on div "Rea" at bounding box center [150, 525] width 89 height 44
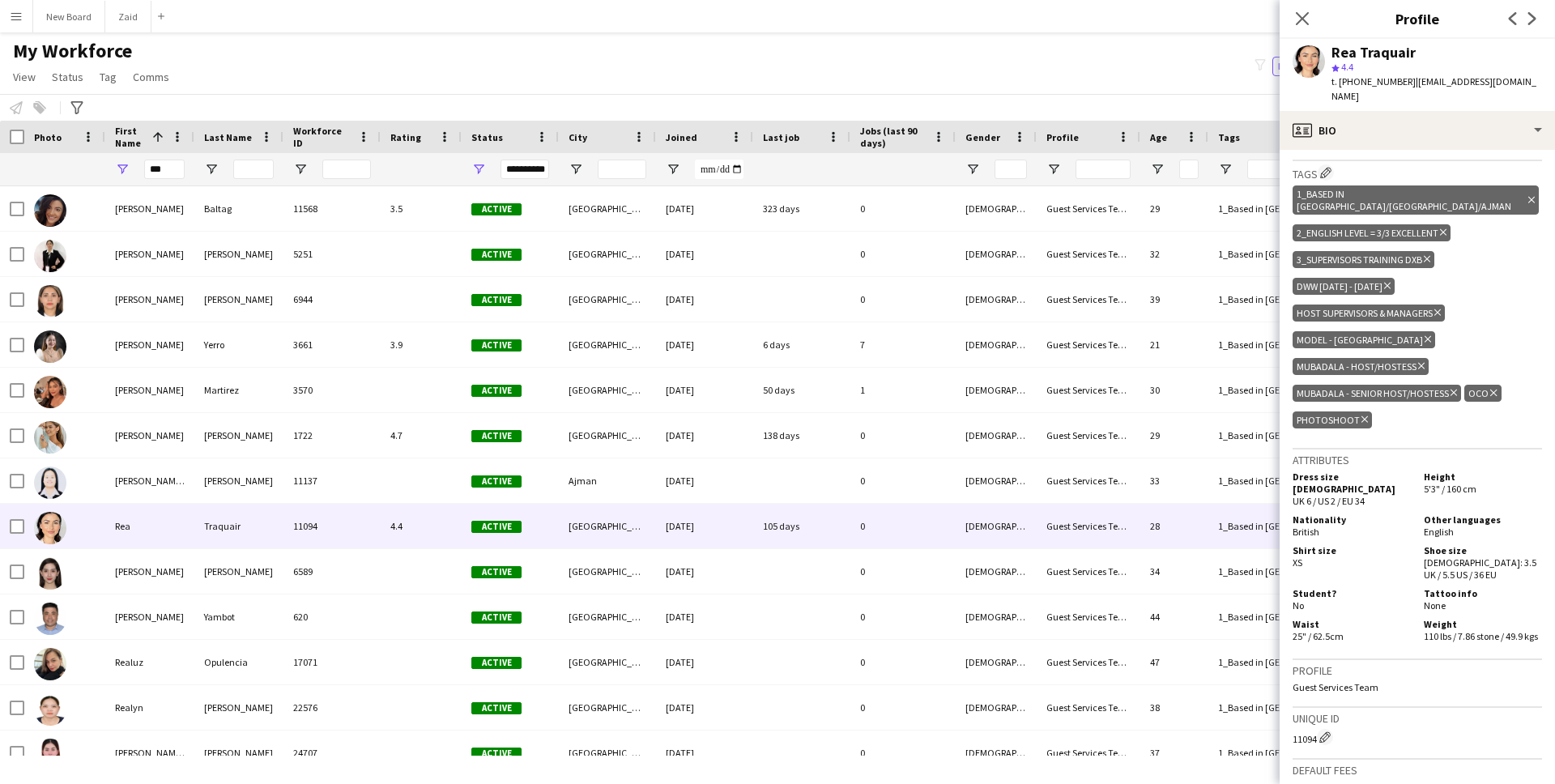
scroll to position [876, 0]
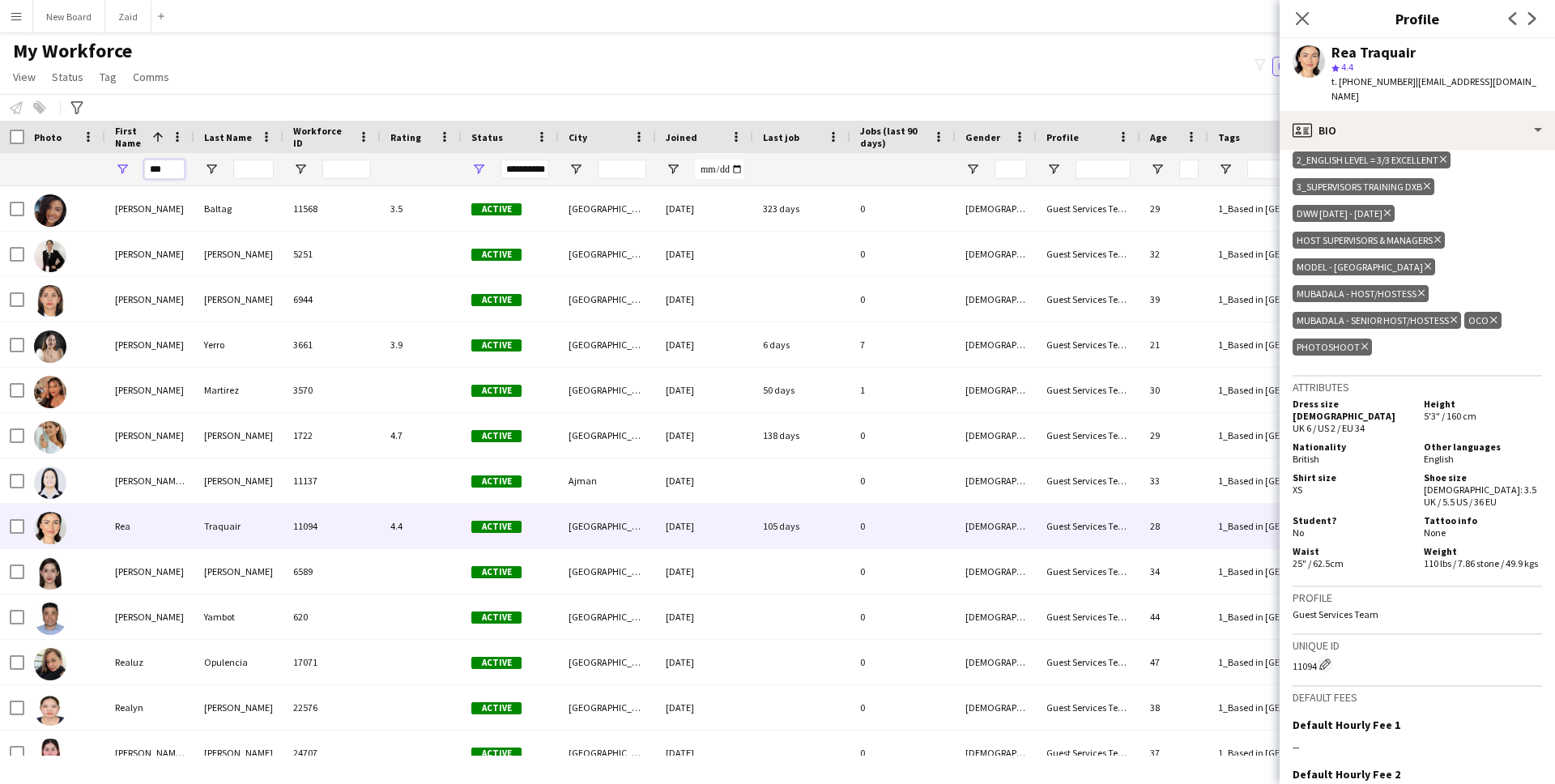
click at [170, 171] on input "***" at bounding box center [164, 169] width 41 height 19
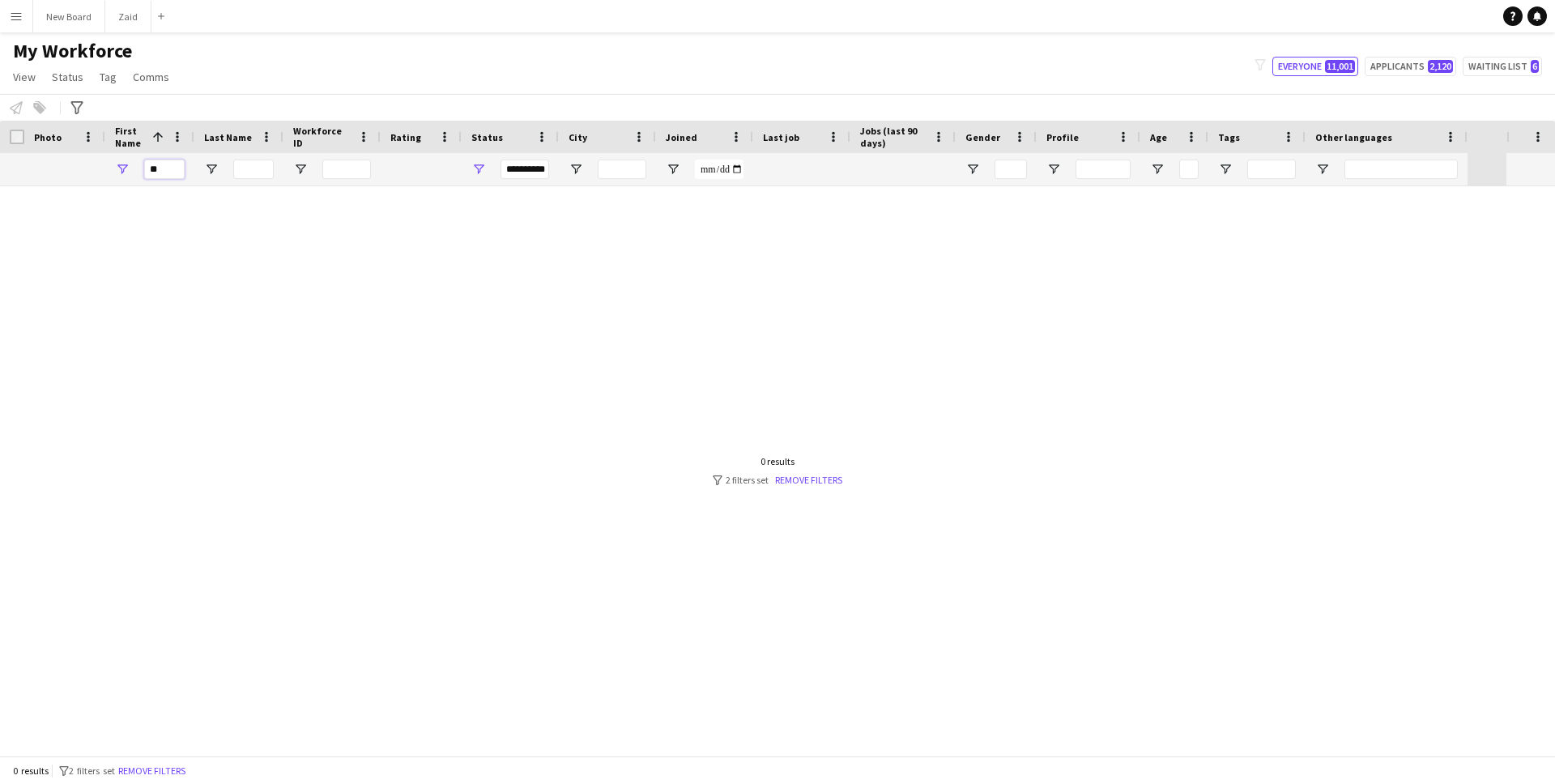
type input "*"
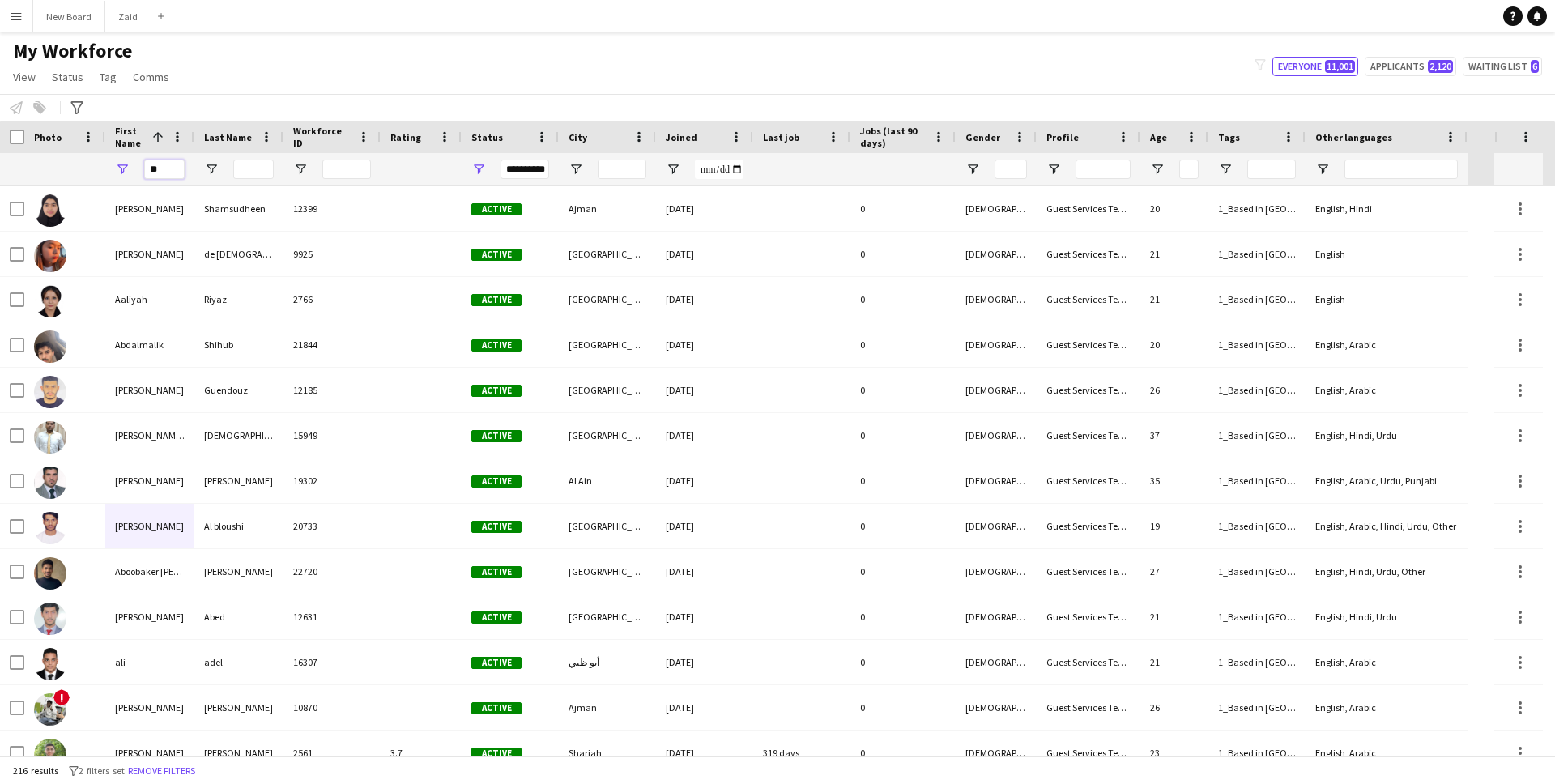
type input "*"
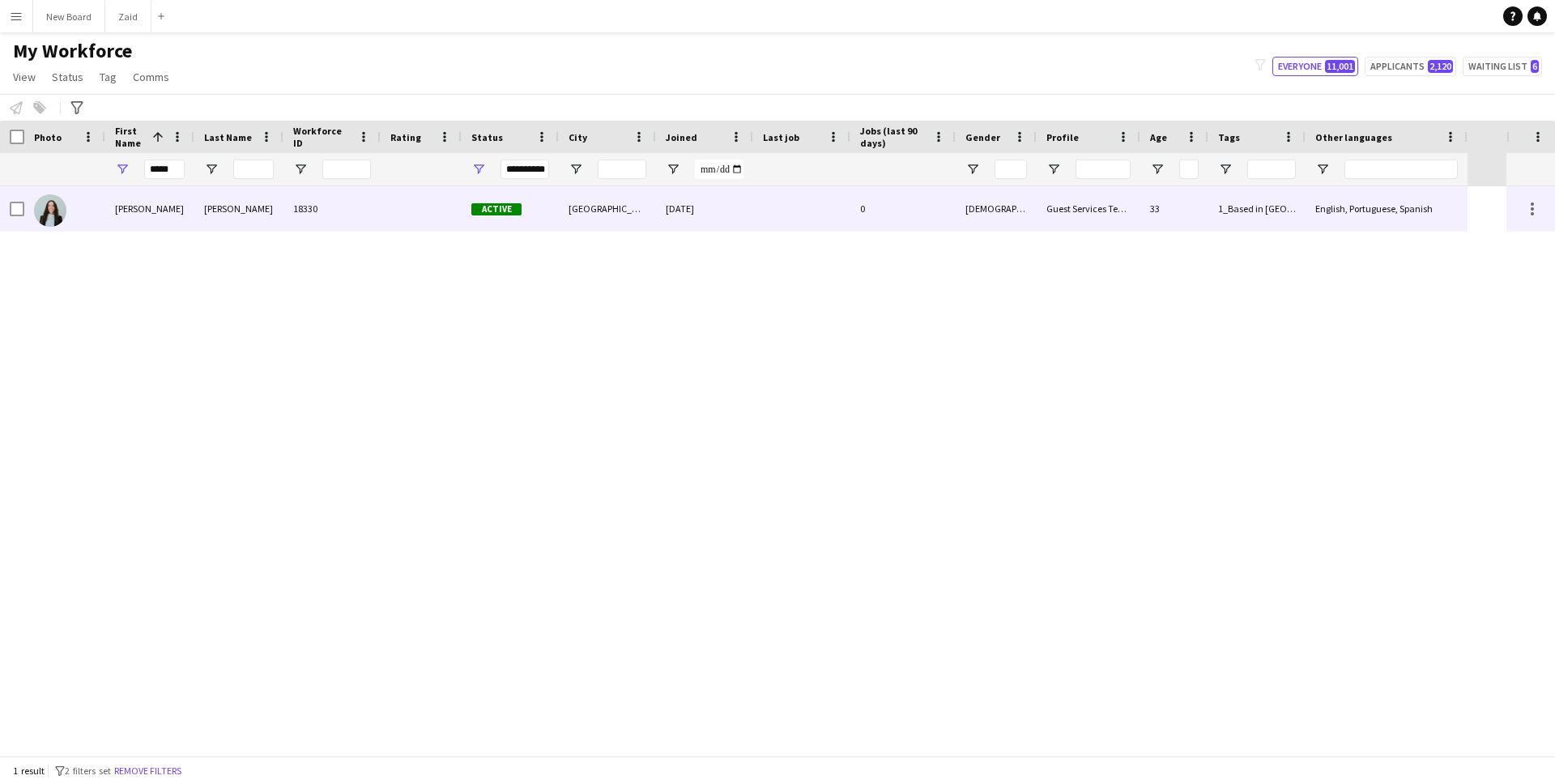
click at [184, 212] on div "Joana" at bounding box center [150, 208] width 89 height 44
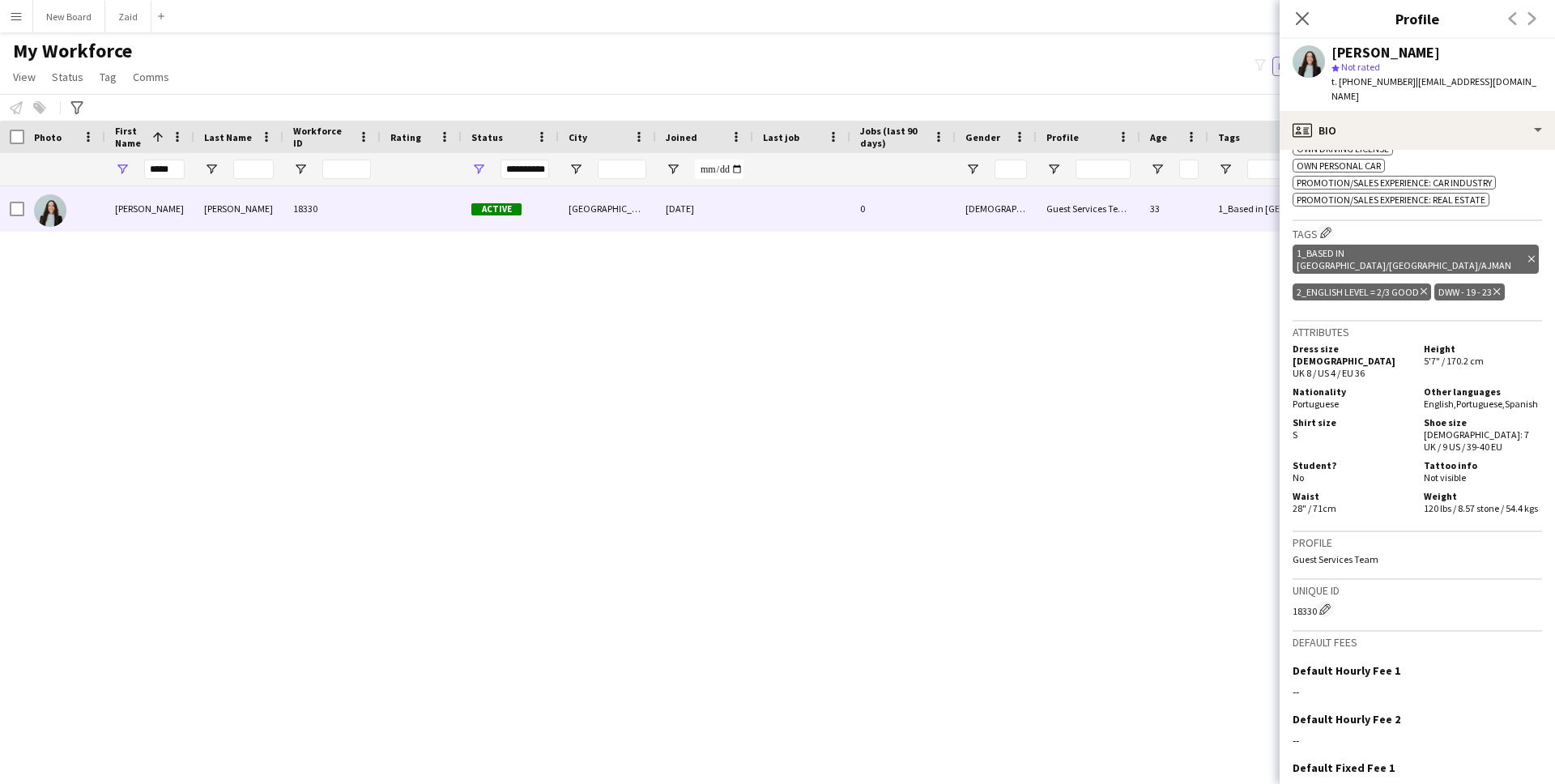
scroll to position [690, 0]
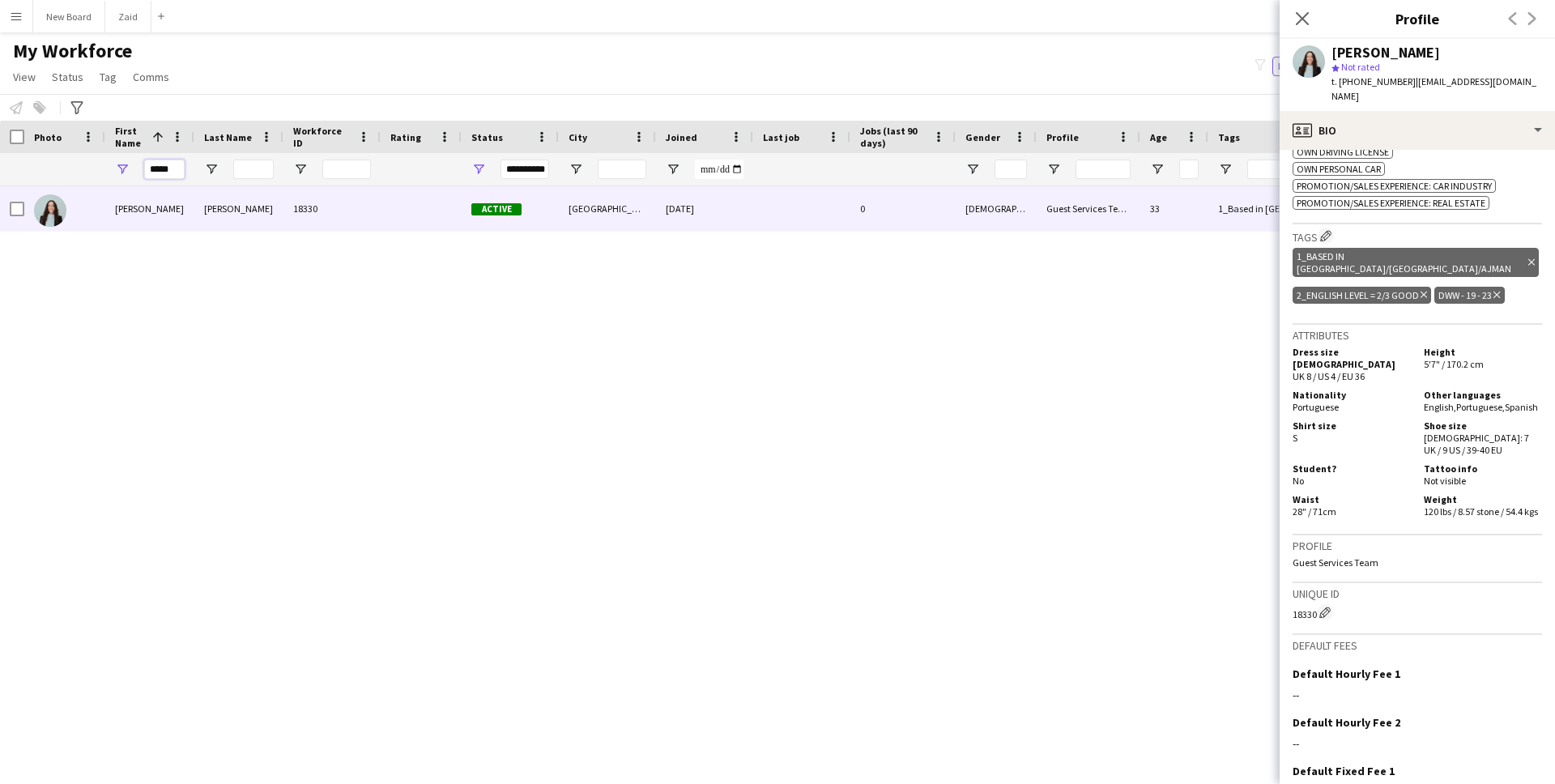
click at [172, 166] on input "*****" at bounding box center [164, 169] width 41 height 19
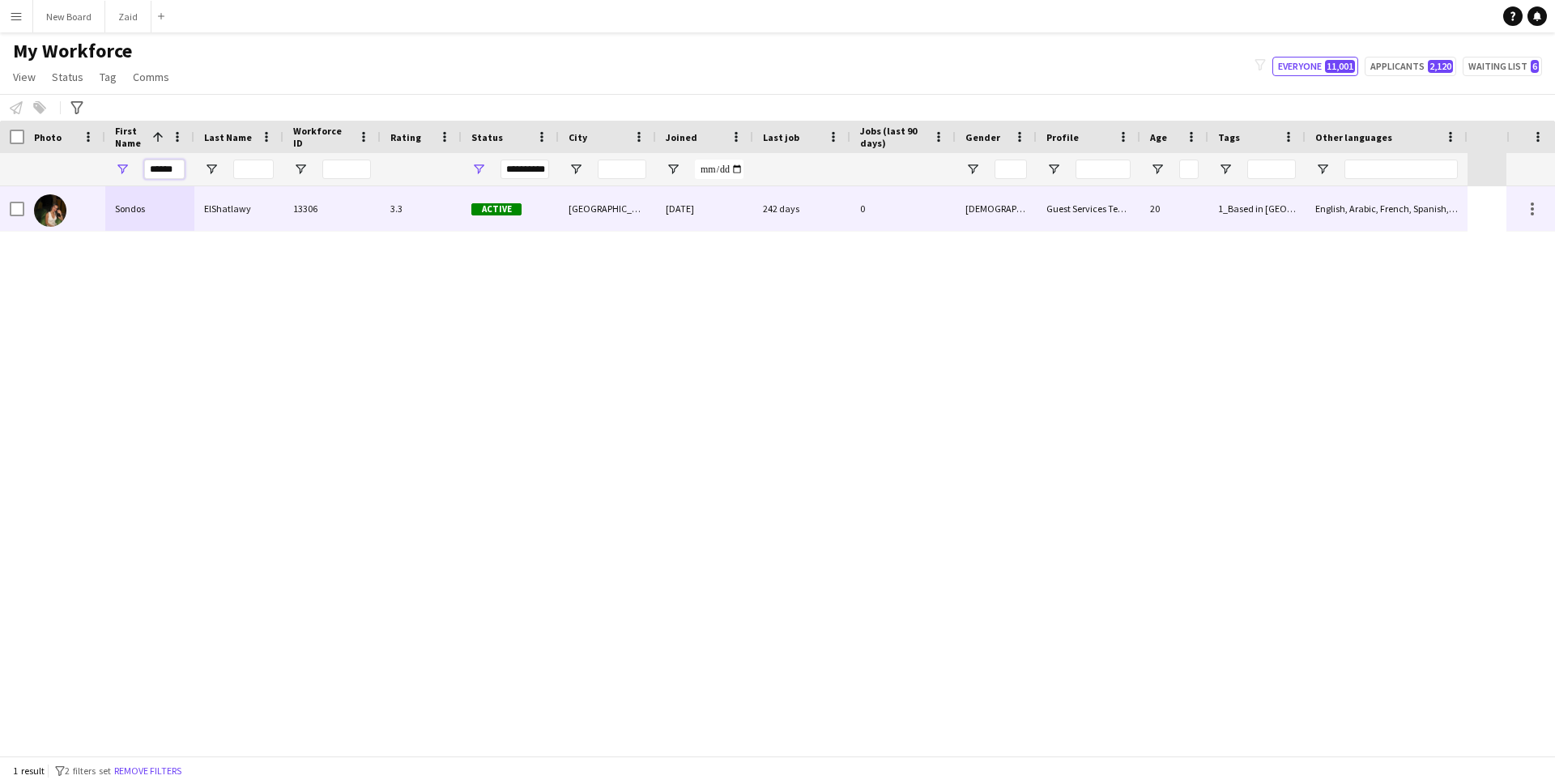
type input "******"
click at [173, 211] on div "Sondos" at bounding box center [150, 208] width 89 height 44
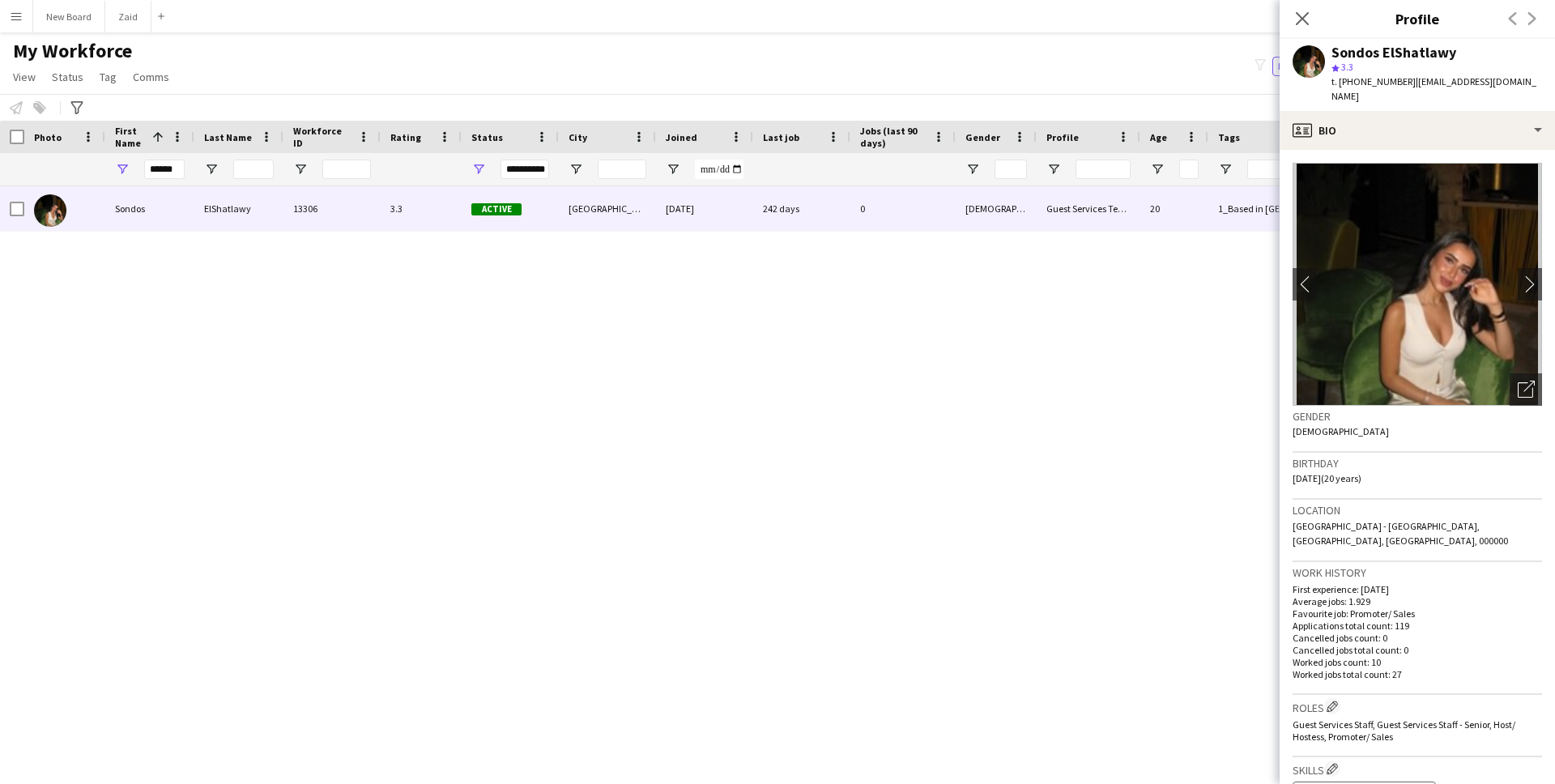
click at [1439, 53] on div "Sondos ElShatlawy" at bounding box center [1393, 53] width 124 height 15
copy div "ElShatlawy"
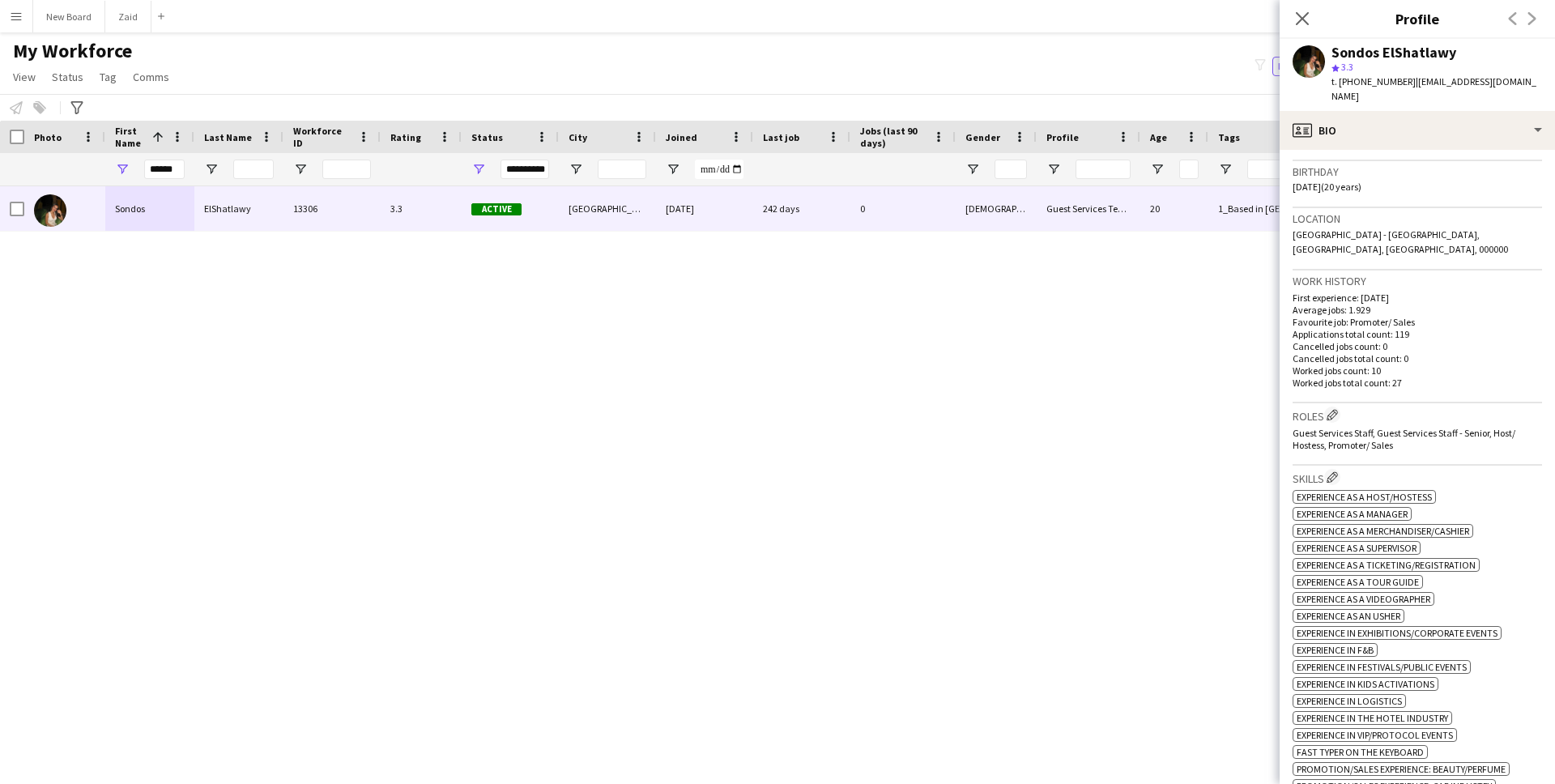
scroll to position [827, 0]
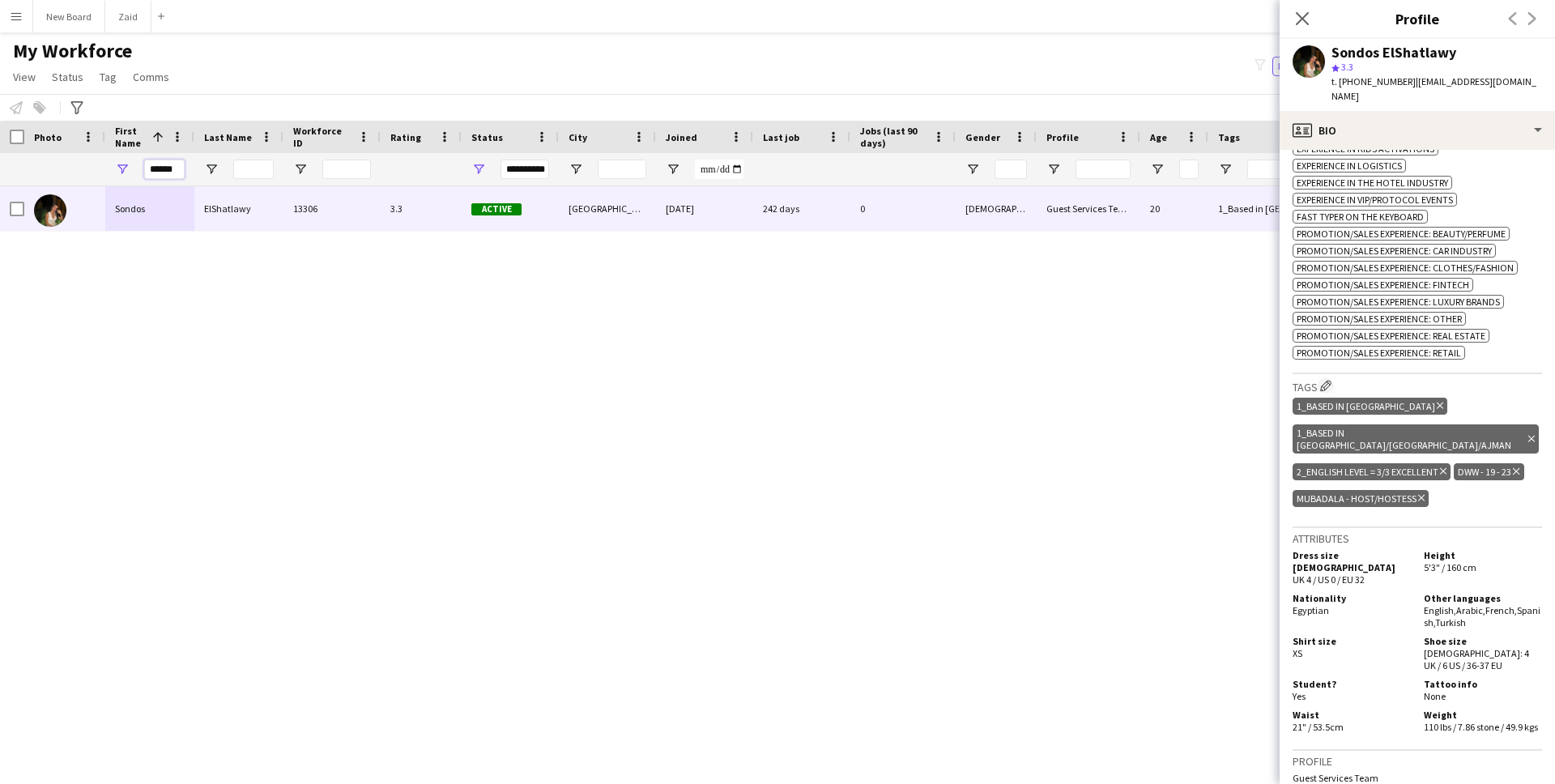
click at [176, 171] on input "******" at bounding box center [164, 169] width 41 height 19
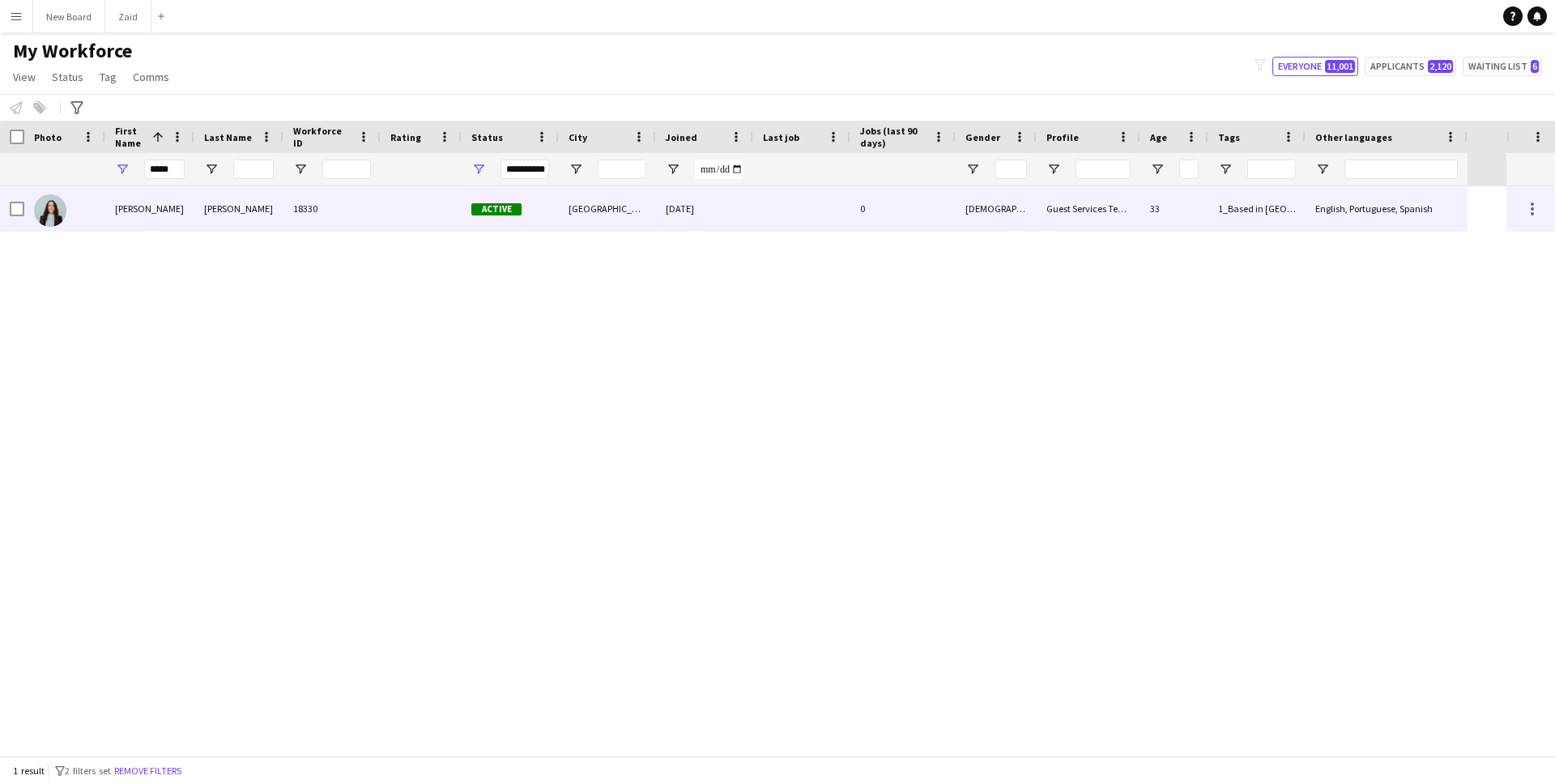
click at [641, 198] on div "[GEOGRAPHIC_DATA]" at bounding box center [607, 208] width 97 height 44
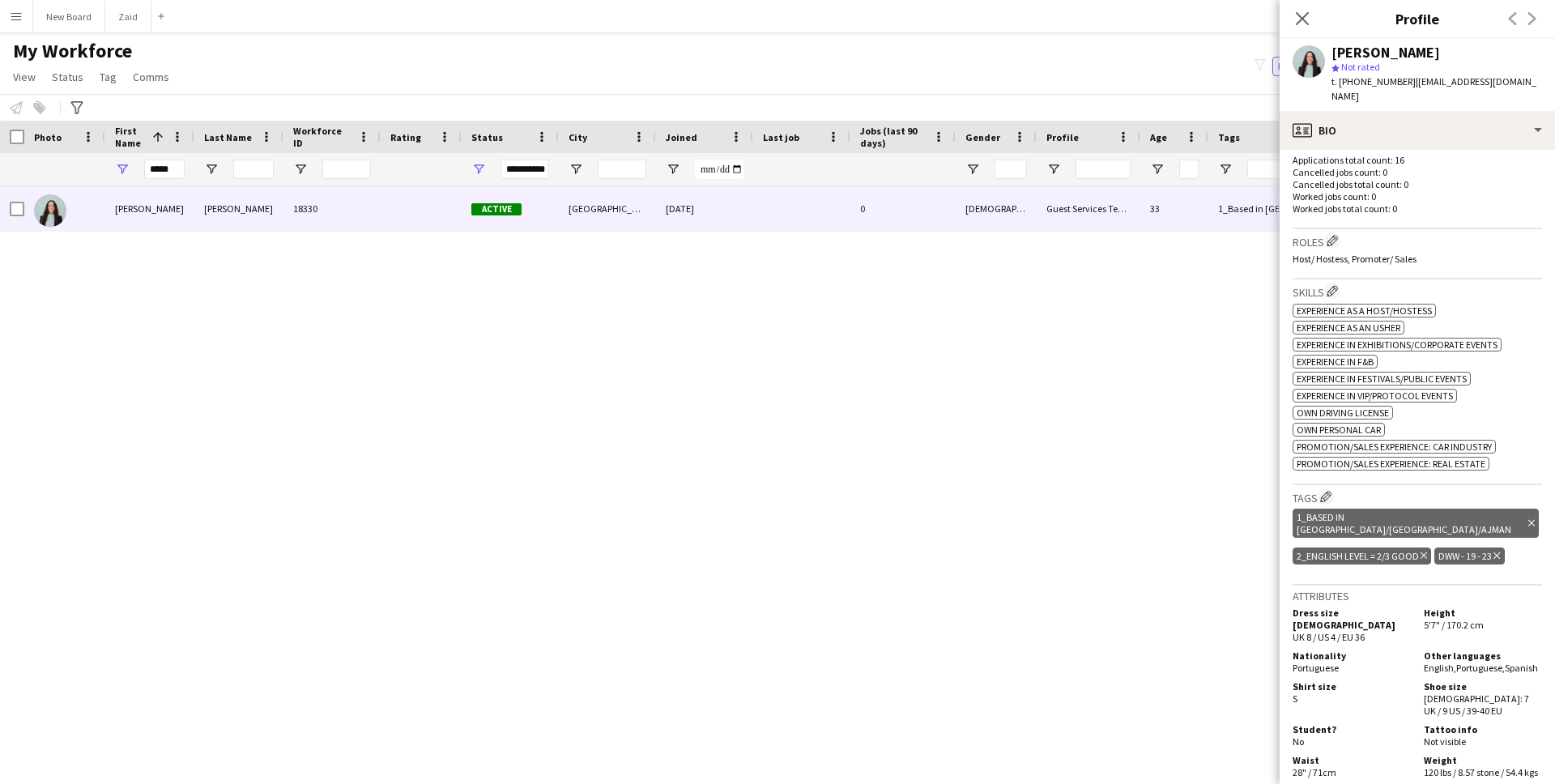
scroll to position [444, 0]
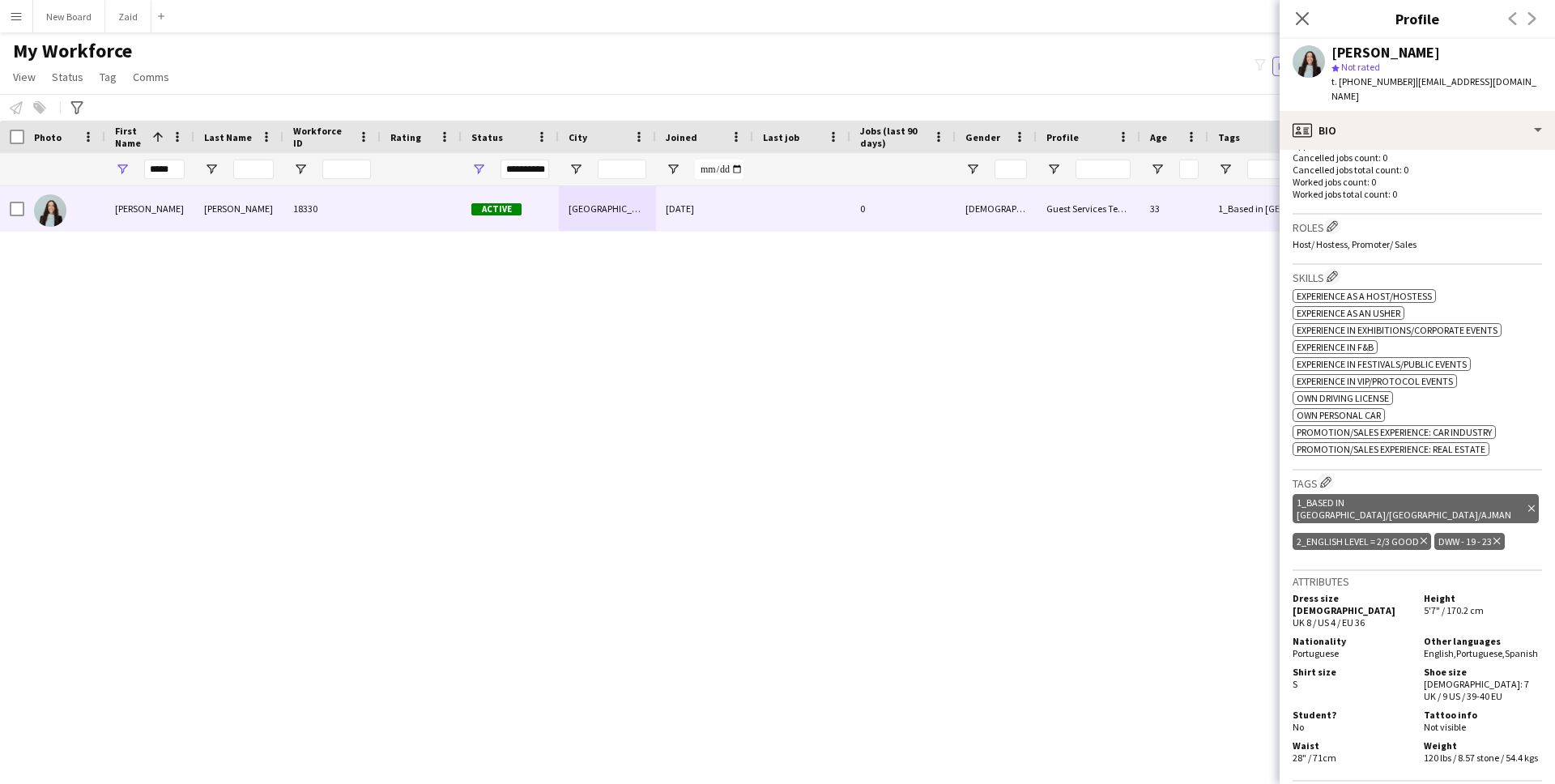
drag, startPoint x: 1451, startPoint y: 642, endPoint x: 1421, endPoint y: 633, distance: 31.3
click at [1421, 634] on div "Other languages English , Portuguese , Spanish" at bounding box center [1479, 646] width 124 height 24
click at [1455, 645] on div "Other languages English , Portuguese , Spanish" at bounding box center [1479, 646] width 124 height 24
drag, startPoint x: 1458, startPoint y: 642, endPoint x: 1416, endPoint y: 631, distance: 43.4
click at [1417, 634] on div "Other languages English , Portuguese , Spanish" at bounding box center [1479, 646] width 124 height 24
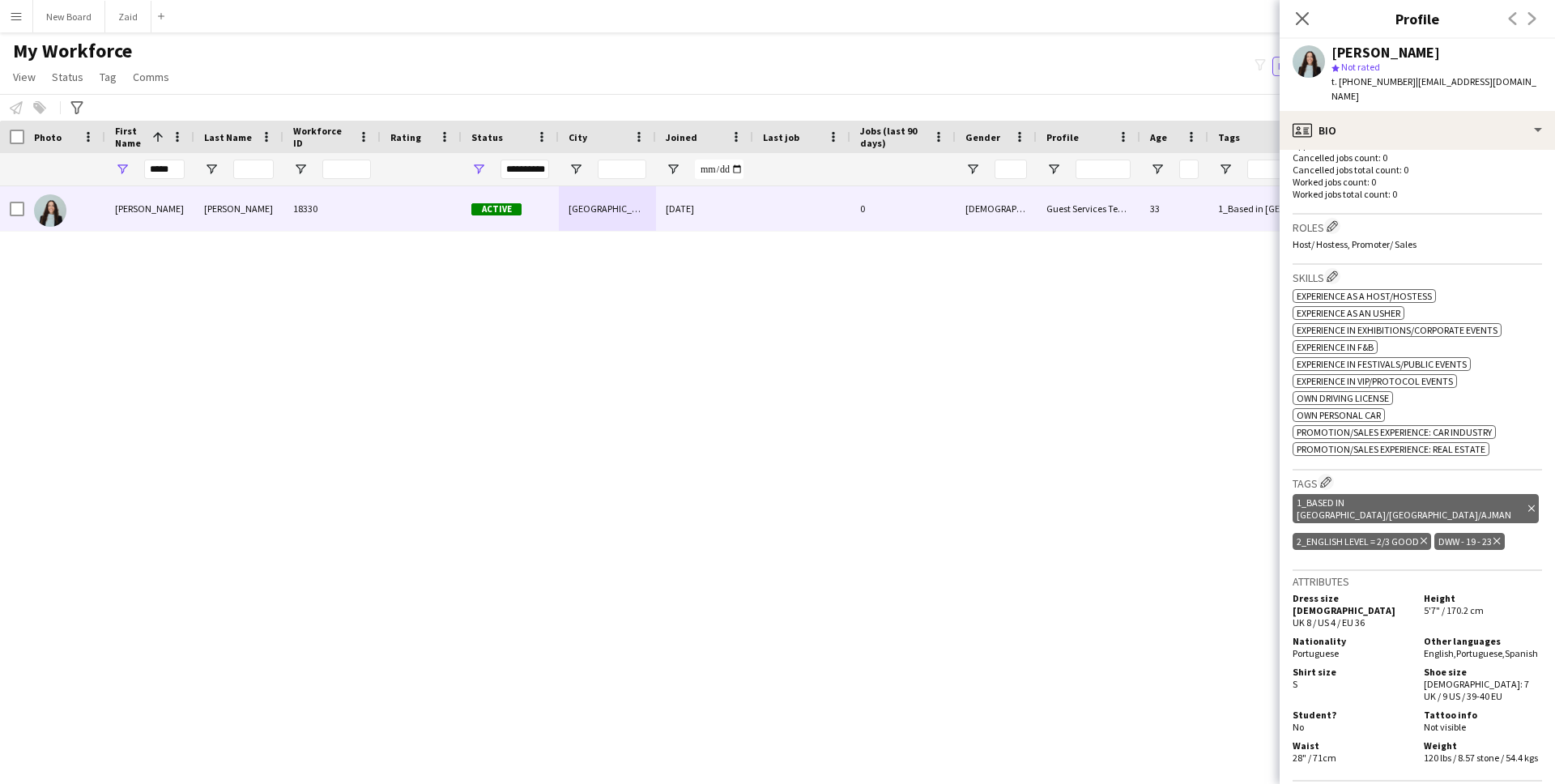
copy div "English , Portuguese , Spanish"
click at [176, 173] on input "*****" at bounding box center [164, 169] width 41 height 19
click at [176, 174] on input "*****" at bounding box center [164, 169] width 41 height 19
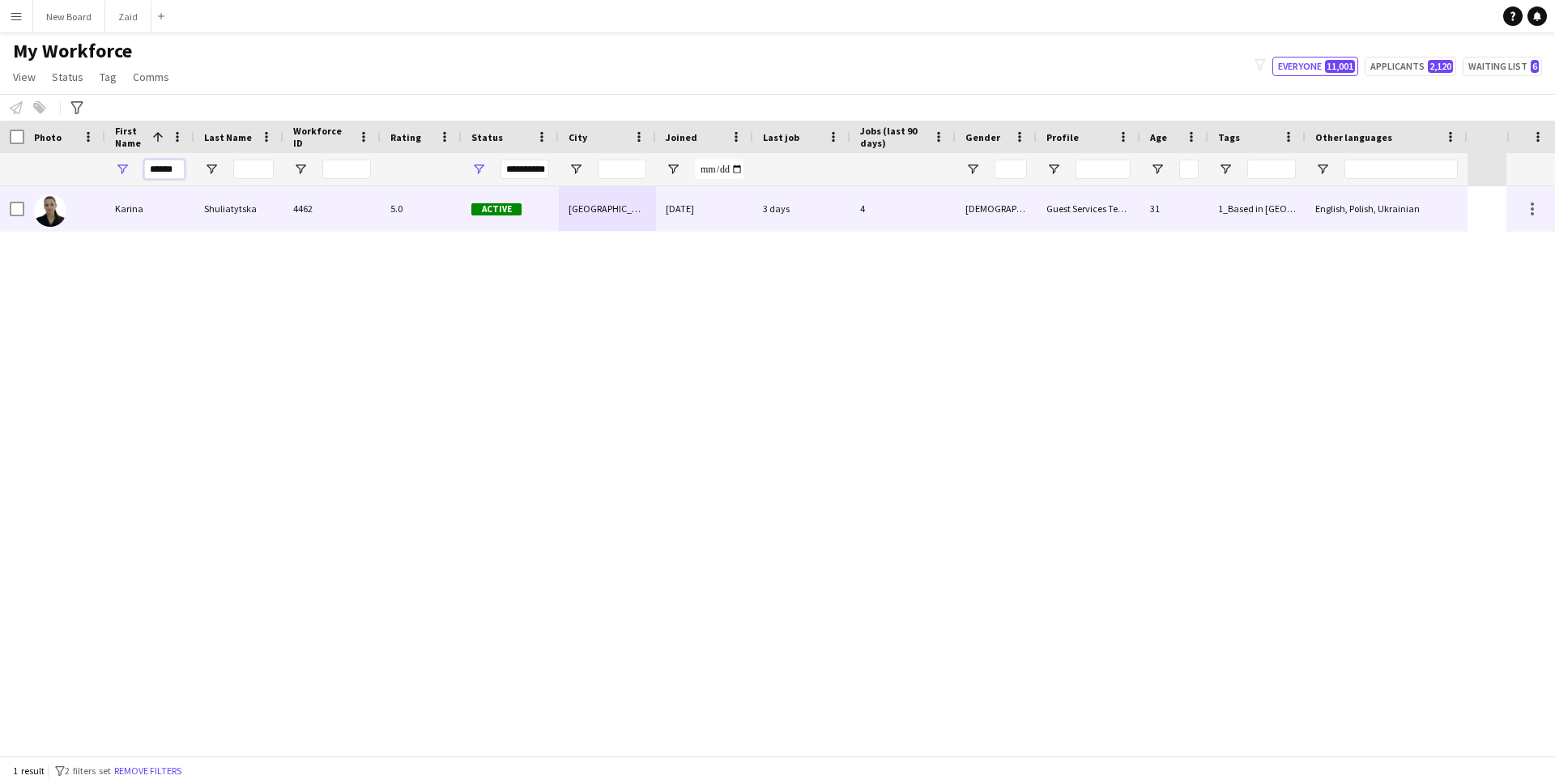
type input "******"
click at [186, 211] on div "Karina" at bounding box center [150, 208] width 89 height 44
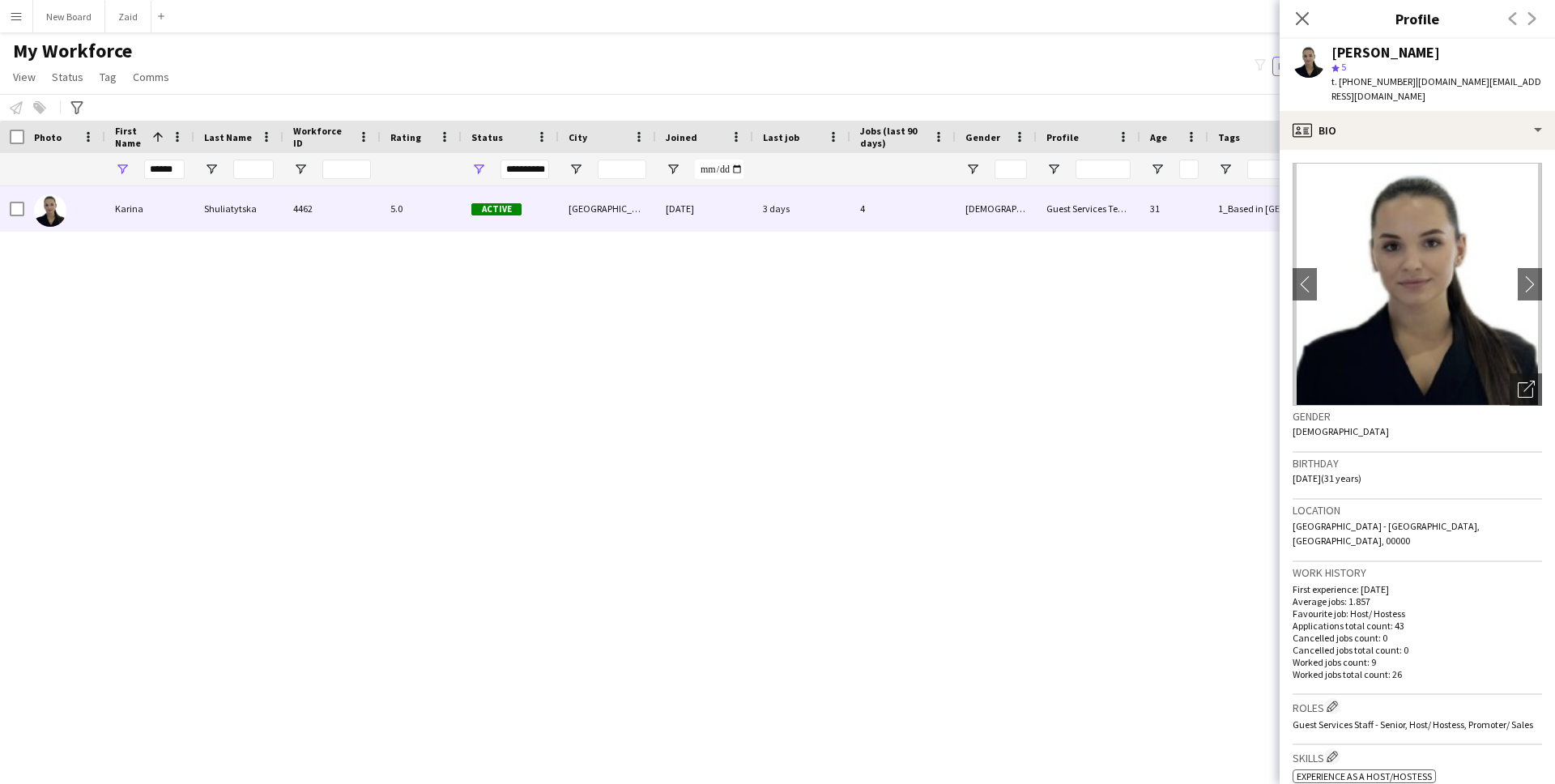
click at [1425, 55] on div "Karina Shuliatytska" at bounding box center [1386, 53] width 109 height 15
copy div "Shuliatytska"
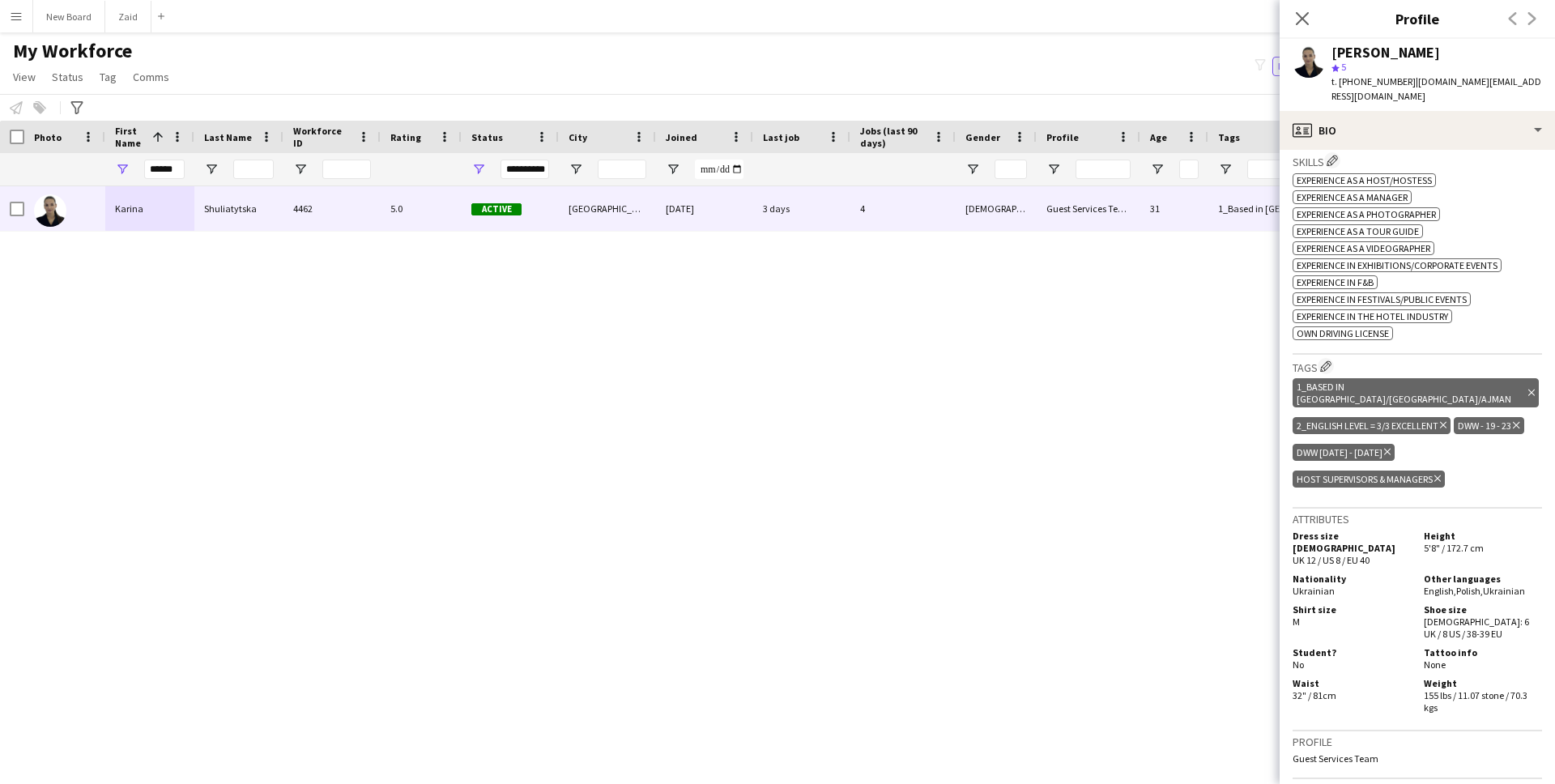
scroll to position [597, 0]
click at [169, 169] on input "******" at bounding box center [164, 169] width 41 height 19
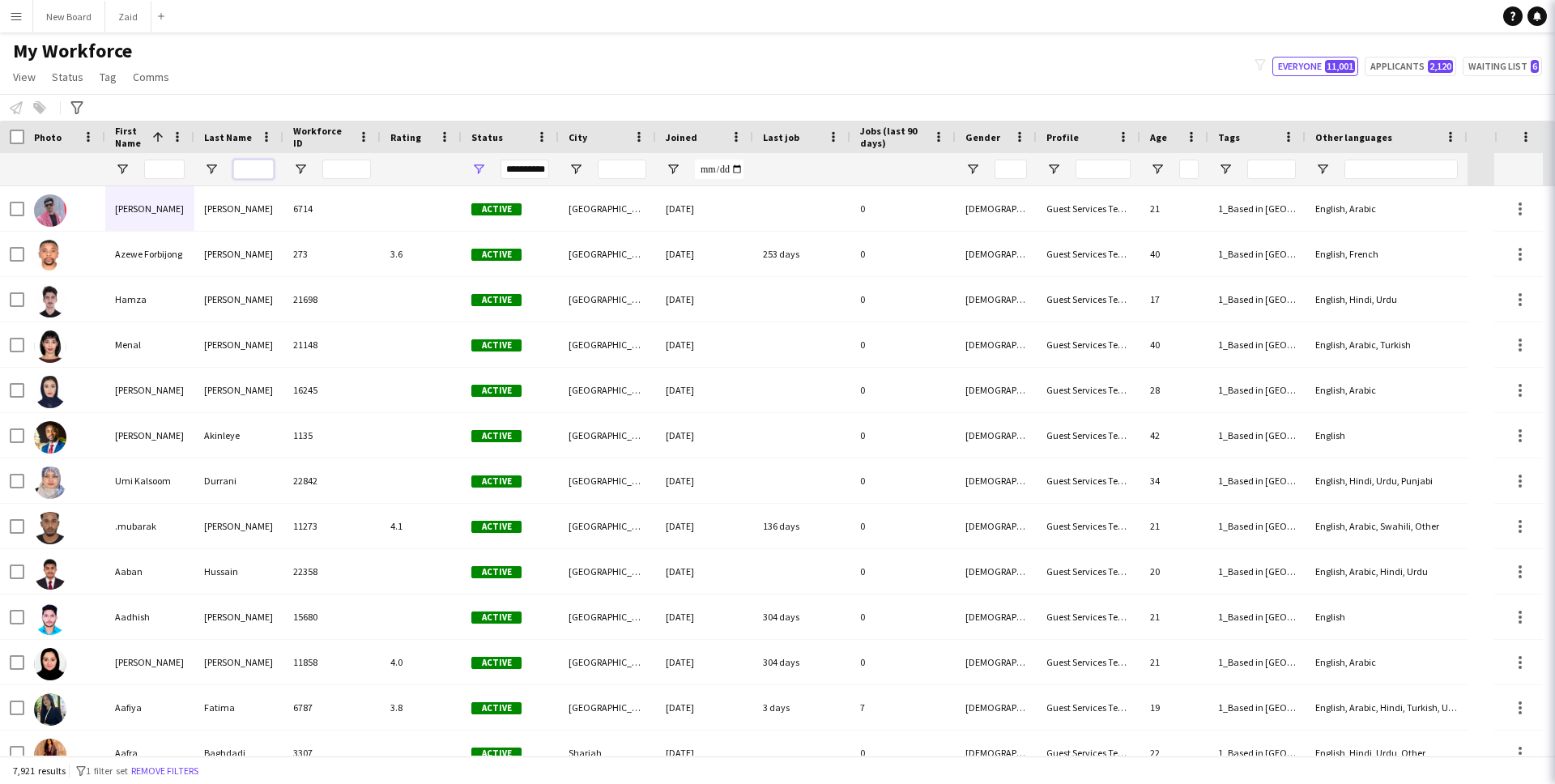
click at [253, 171] on input "Last Name Filter Input" at bounding box center [253, 169] width 41 height 19
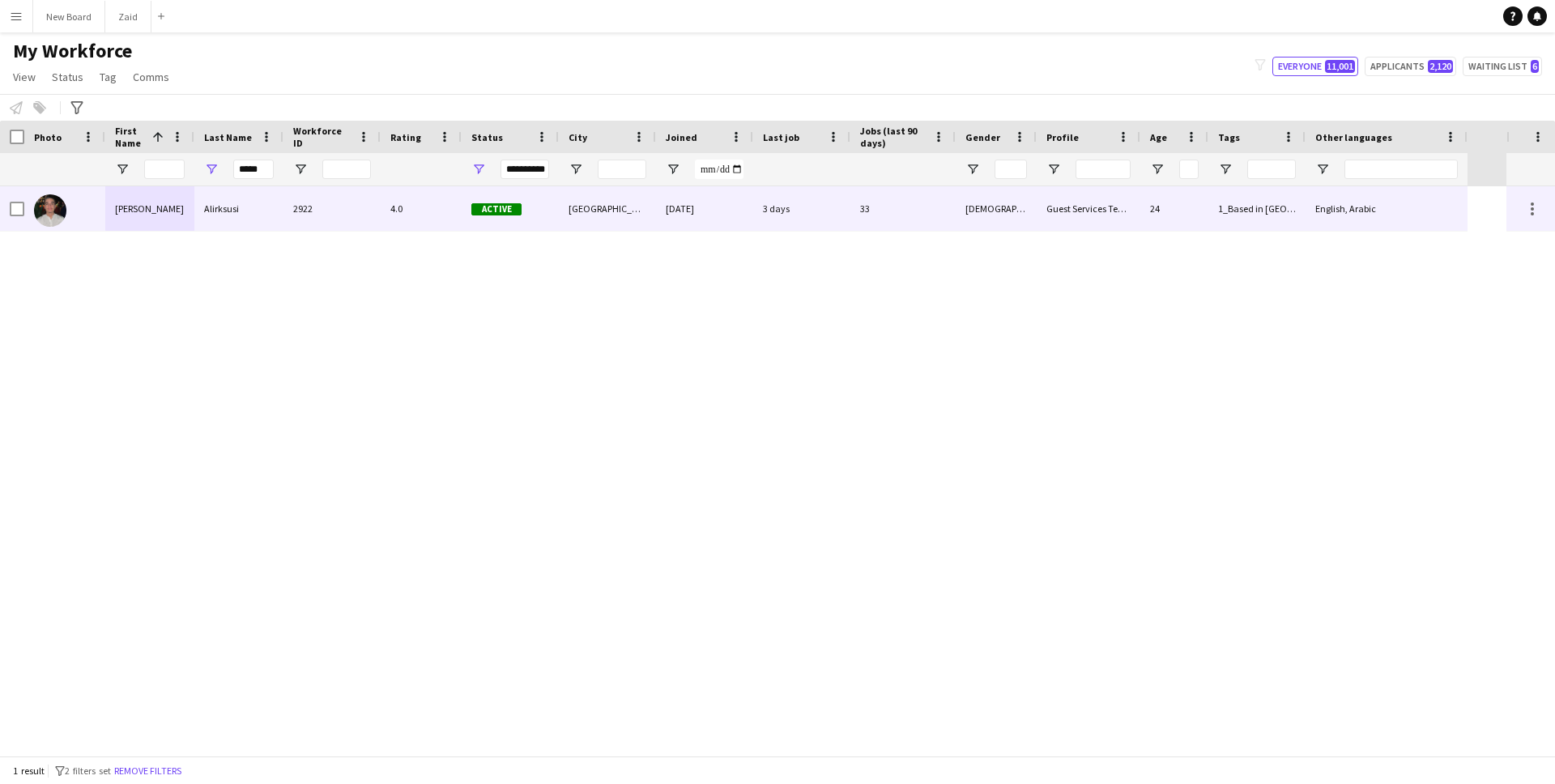
click at [181, 207] on div "Mohamad" at bounding box center [150, 208] width 89 height 44
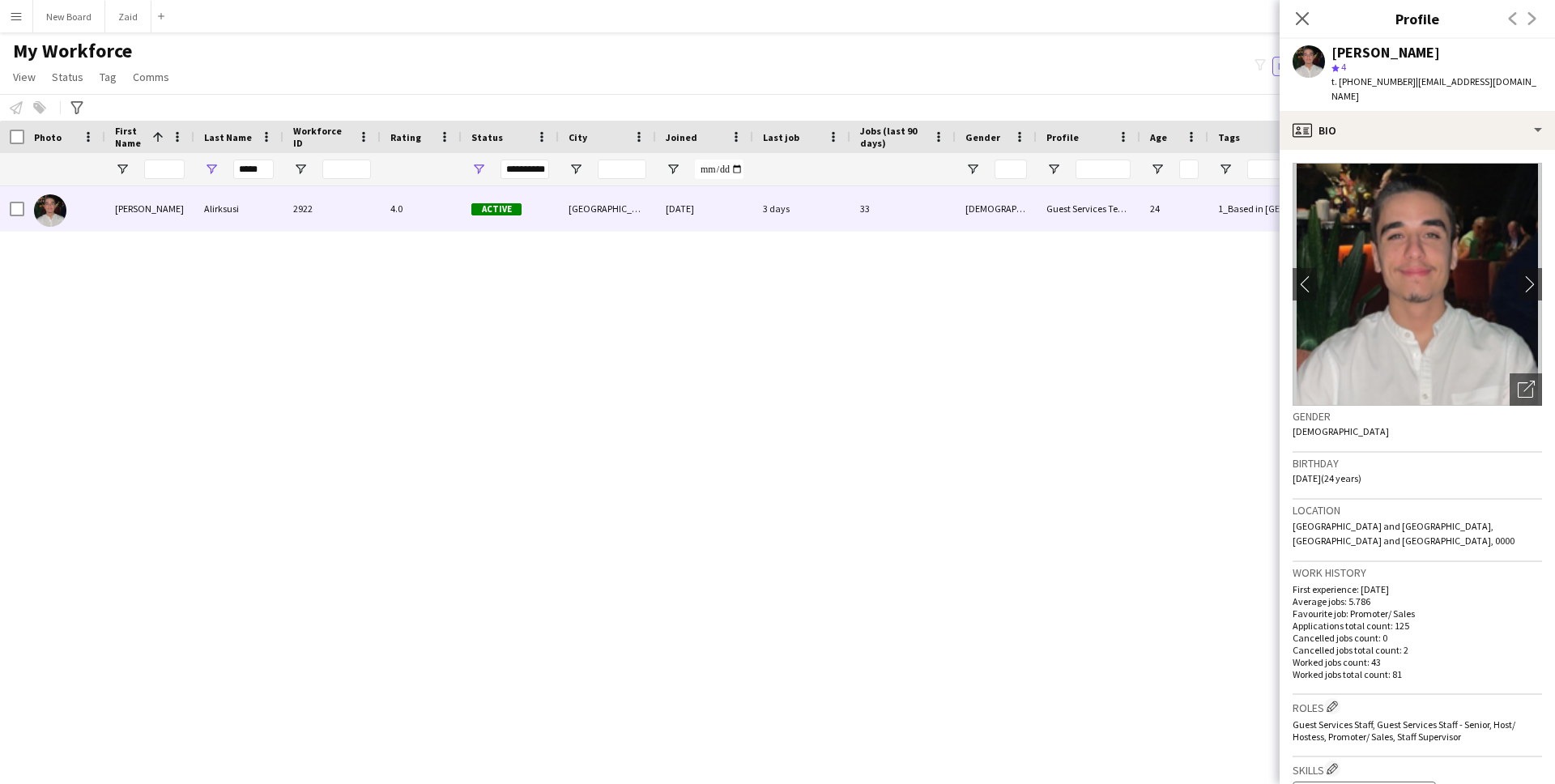
click at [1376, 56] on div "Mohamad Alirksusi" at bounding box center [1386, 53] width 109 height 15
click at [1467, 54] on div "Mohamad Alirksusi" at bounding box center [1437, 53] width 211 height 15
drag, startPoint x: 1464, startPoint y: 50, endPoint x: 1318, endPoint y: 50, distance: 146.0
click at [1318, 50] on div "Mohamad Alirksusi star 4 t. +971522985254 | m.irksusi@gmail.com" at bounding box center [1417, 74] width 275 height 72
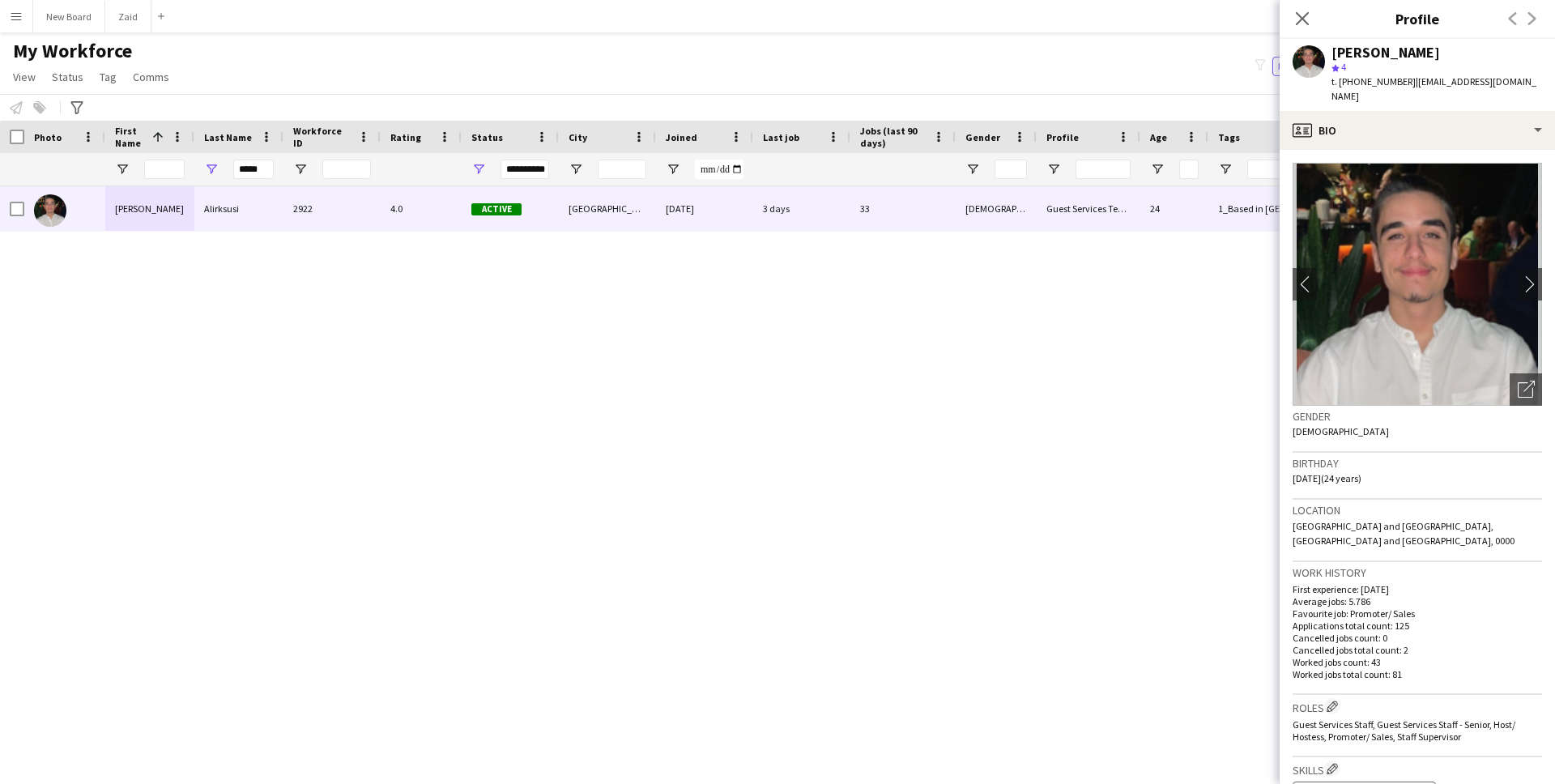
copy div "Mohamad Alirksusi"
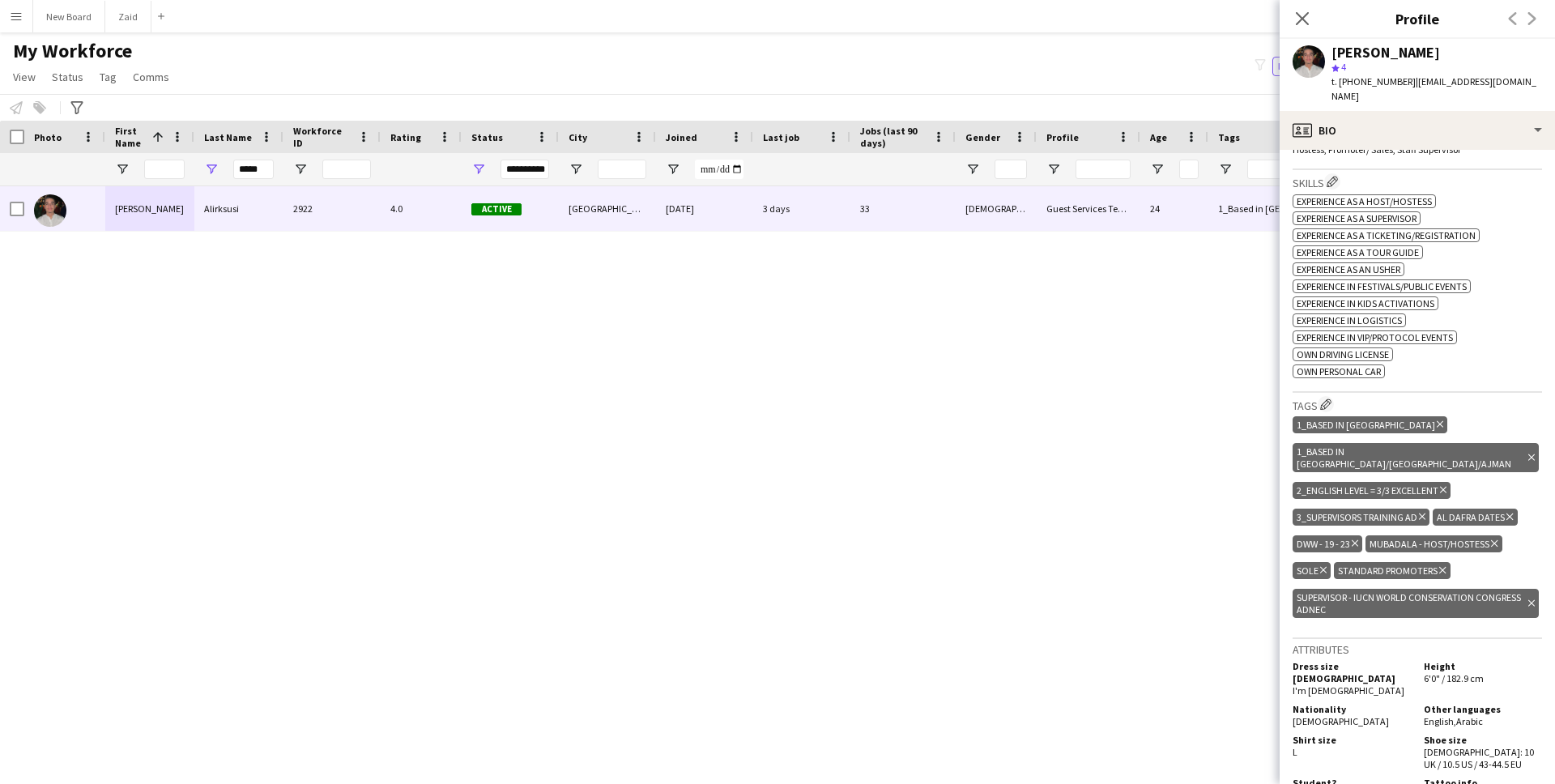
scroll to position [590, 0]
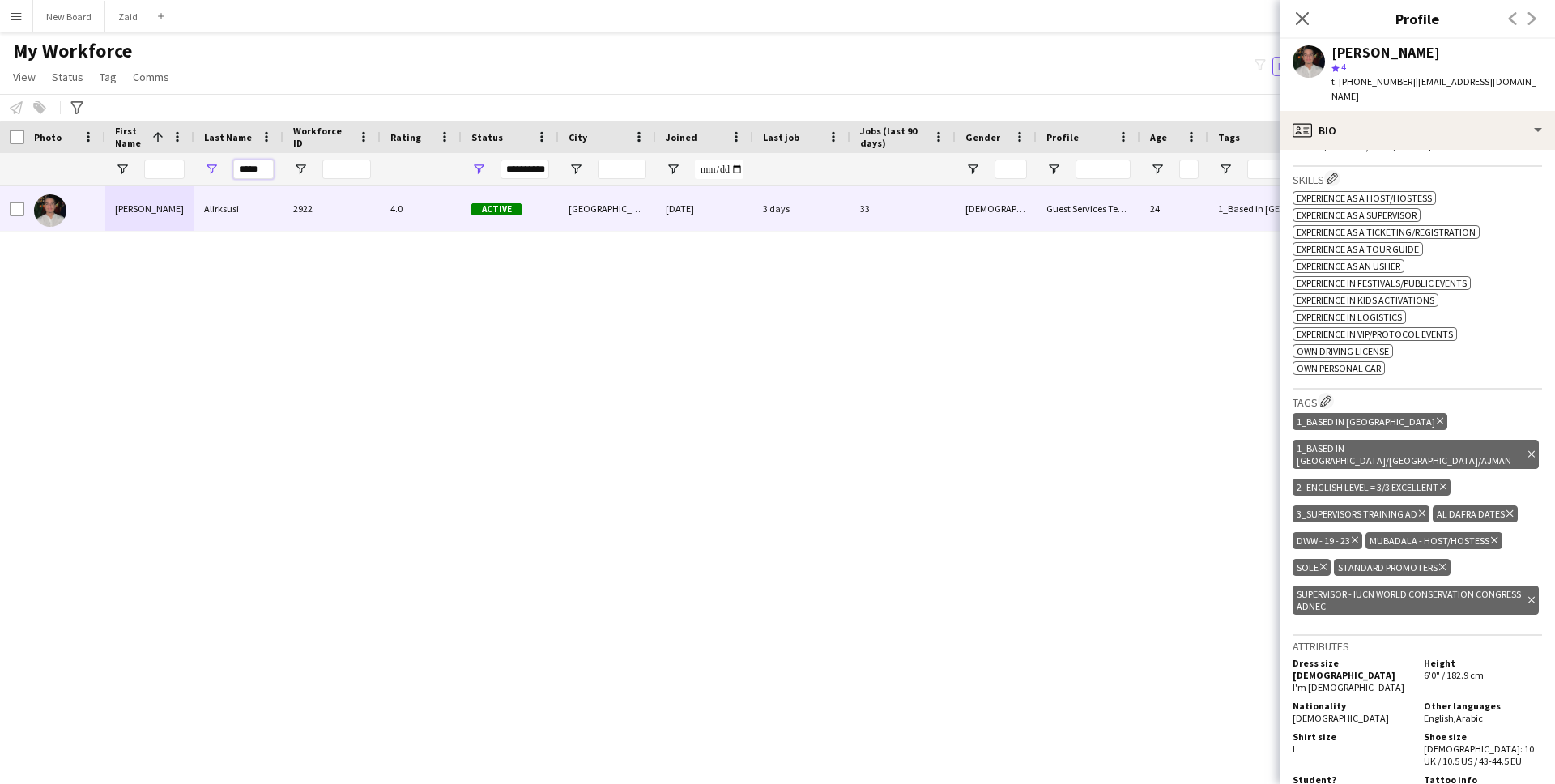
click at [259, 171] on input "*****" at bounding box center [253, 169] width 41 height 19
type input "*****"
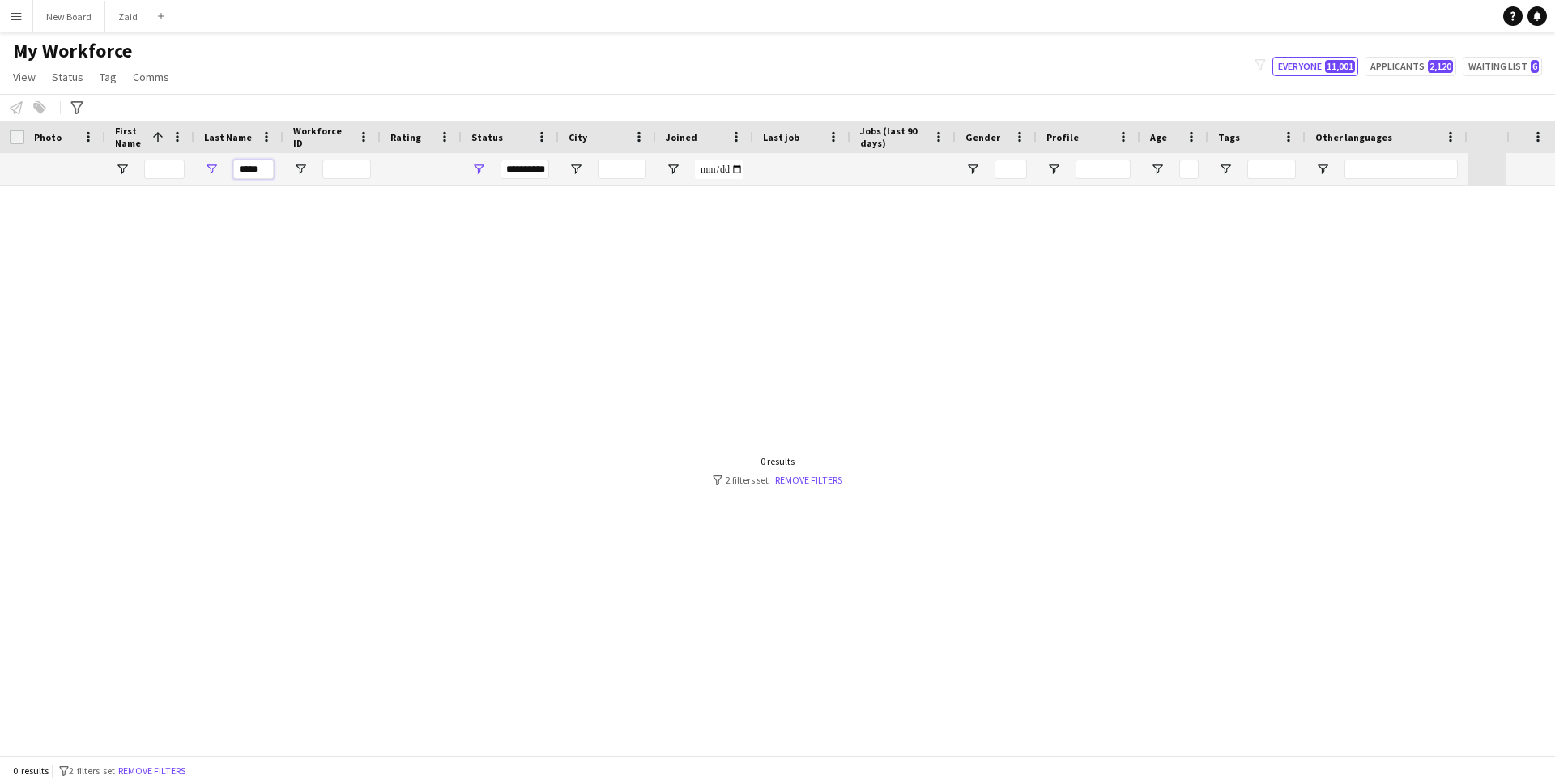
click at [254, 170] on input "*****" at bounding box center [253, 169] width 41 height 19
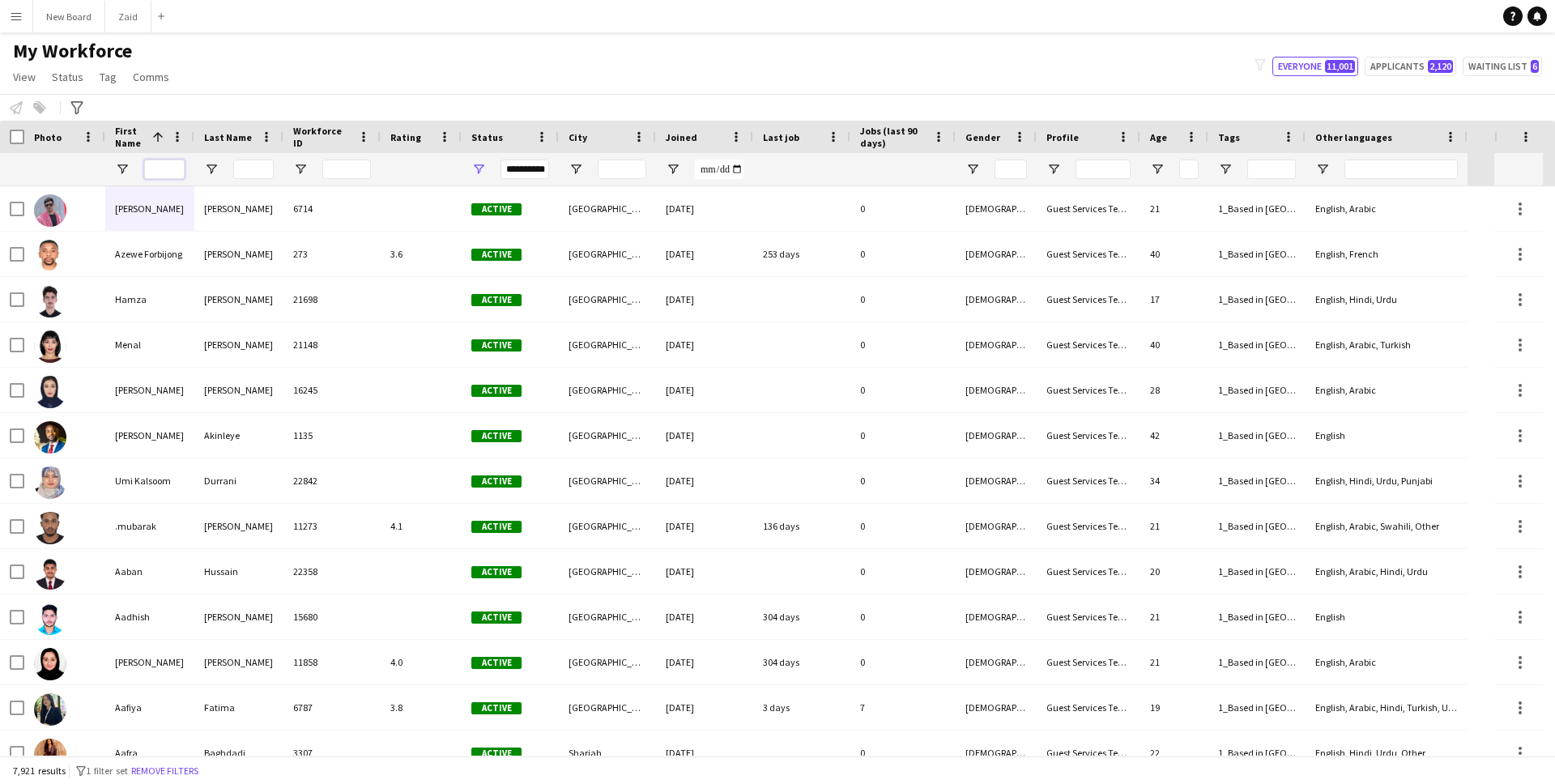
click at [160, 168] on input "First Name Filter Input" at bounding box center [164, 169] width 41 height 19
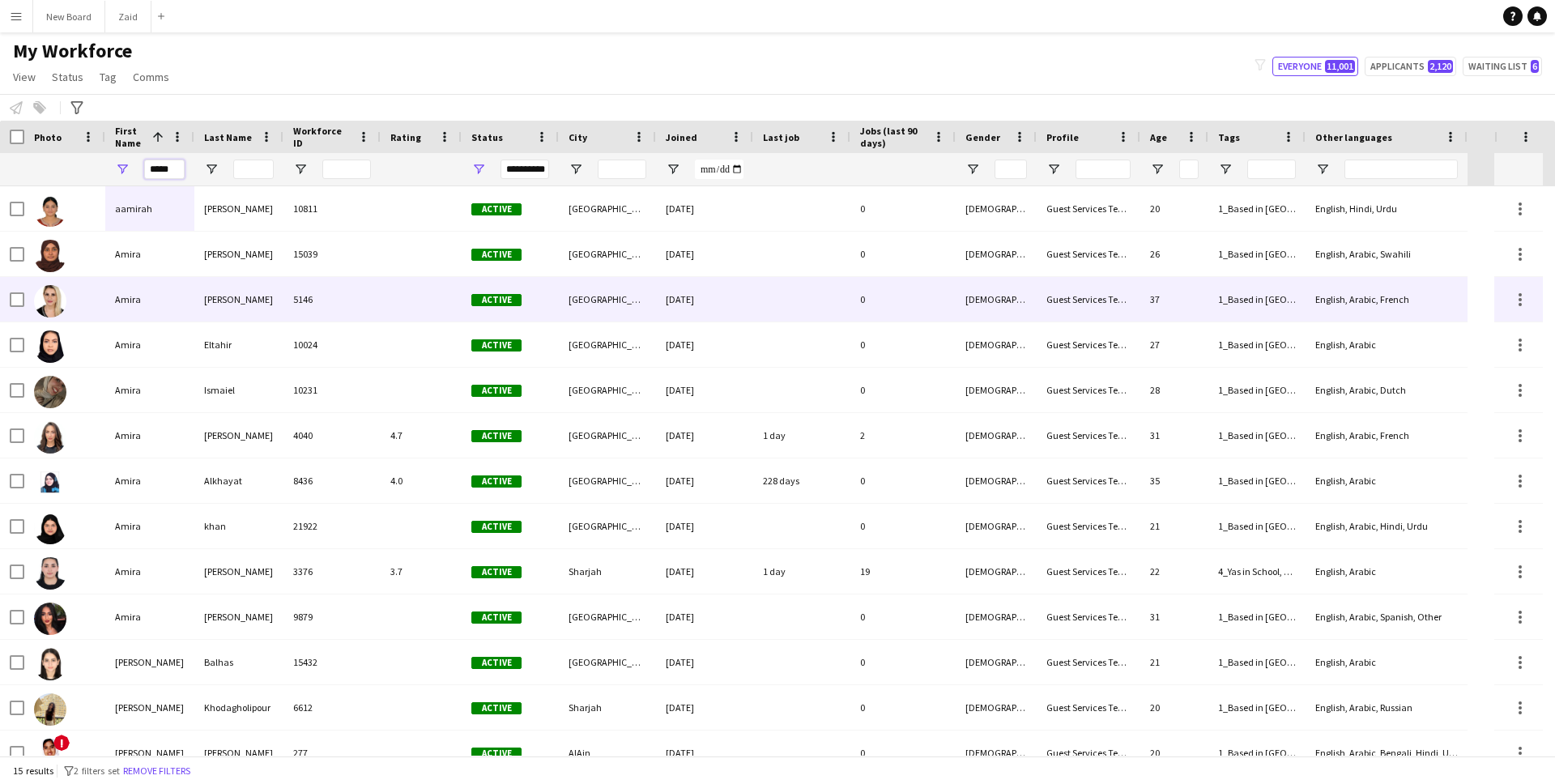
type input "*****"
click at [231, 297] on div "Ben Hmida" at bounding box center [239, 299] width 89 height 44
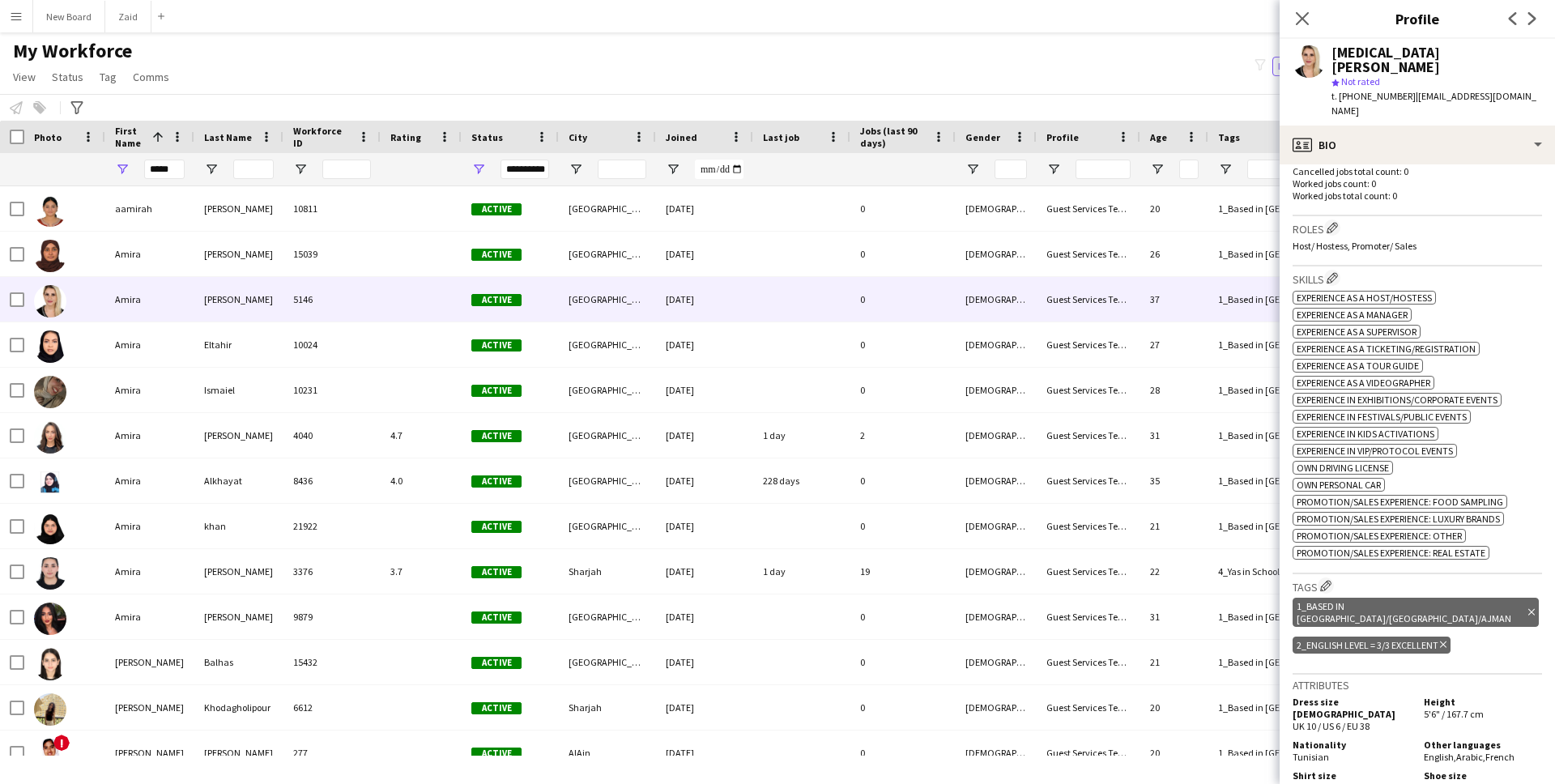
scroll to position [854, 0]
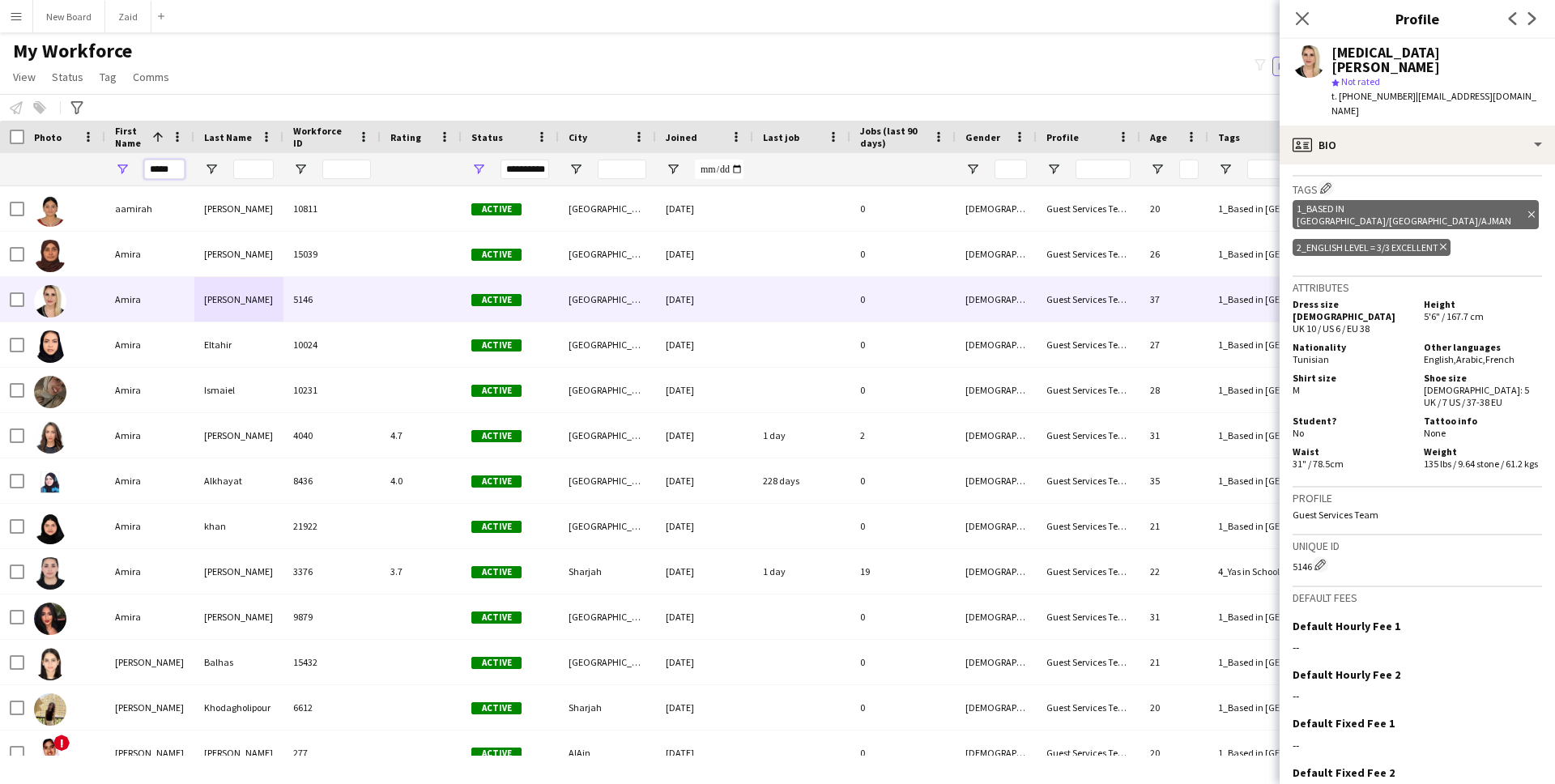
click at [162, 169] on input "*****" at bounding box center [164, 169] width 41 height 19
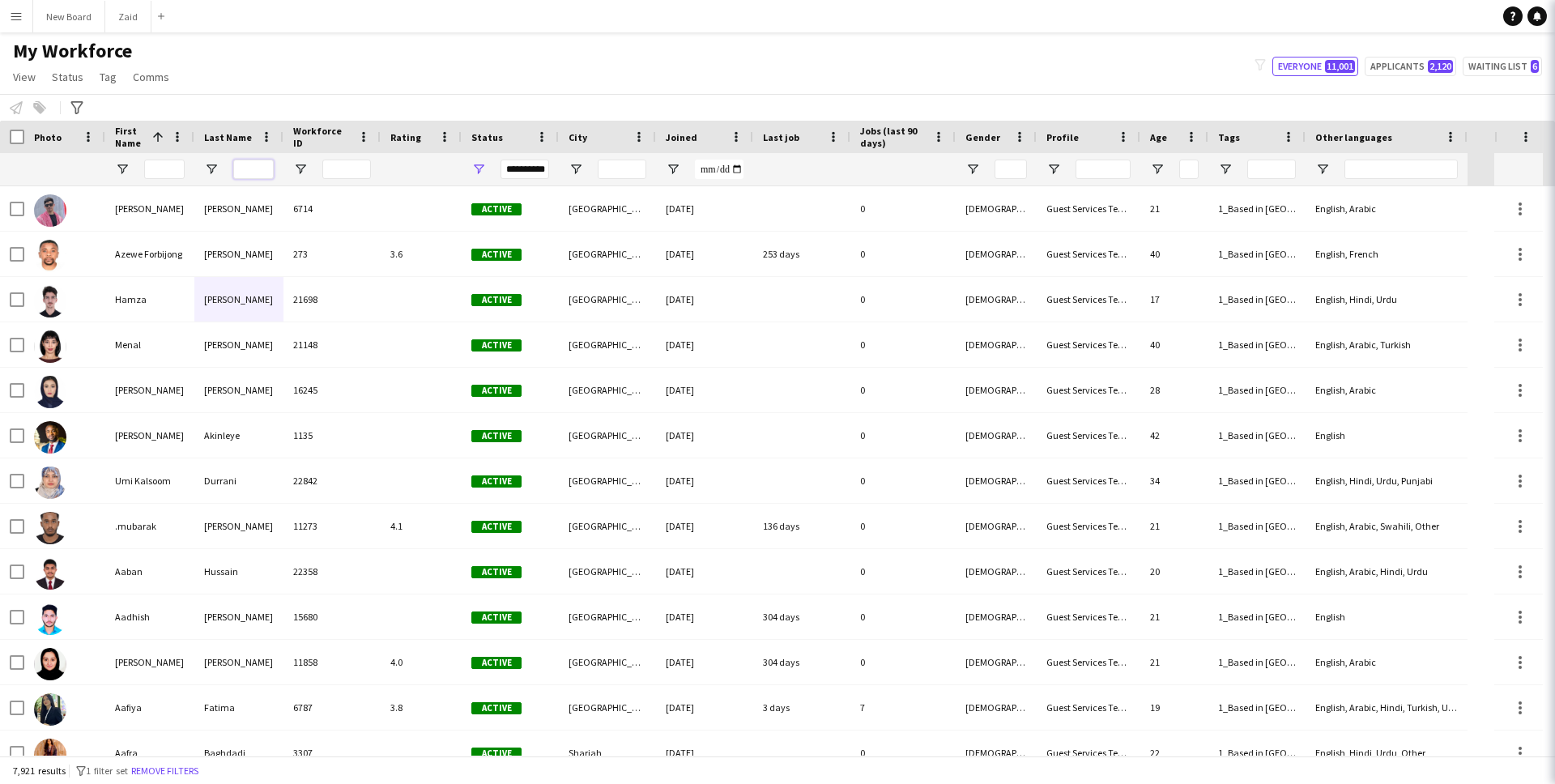
click at [248, 168] on input "Last Name Filter Input" at bounding box center [253, 169] width 41 height 19
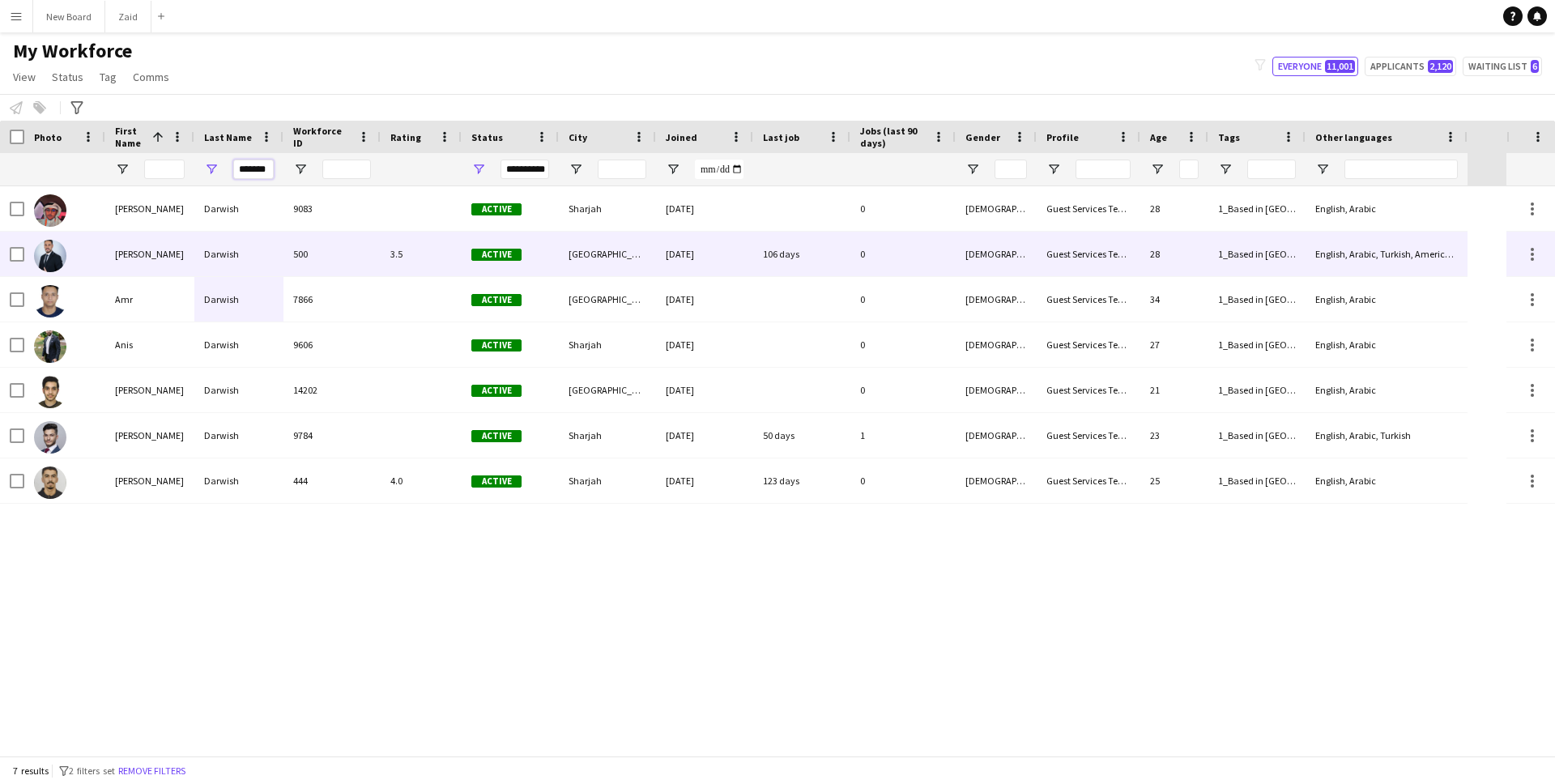
type input "*******"
click at [139, 249] on div "Abdulrahman" at bounding box center [150, 253] width 89 height 44
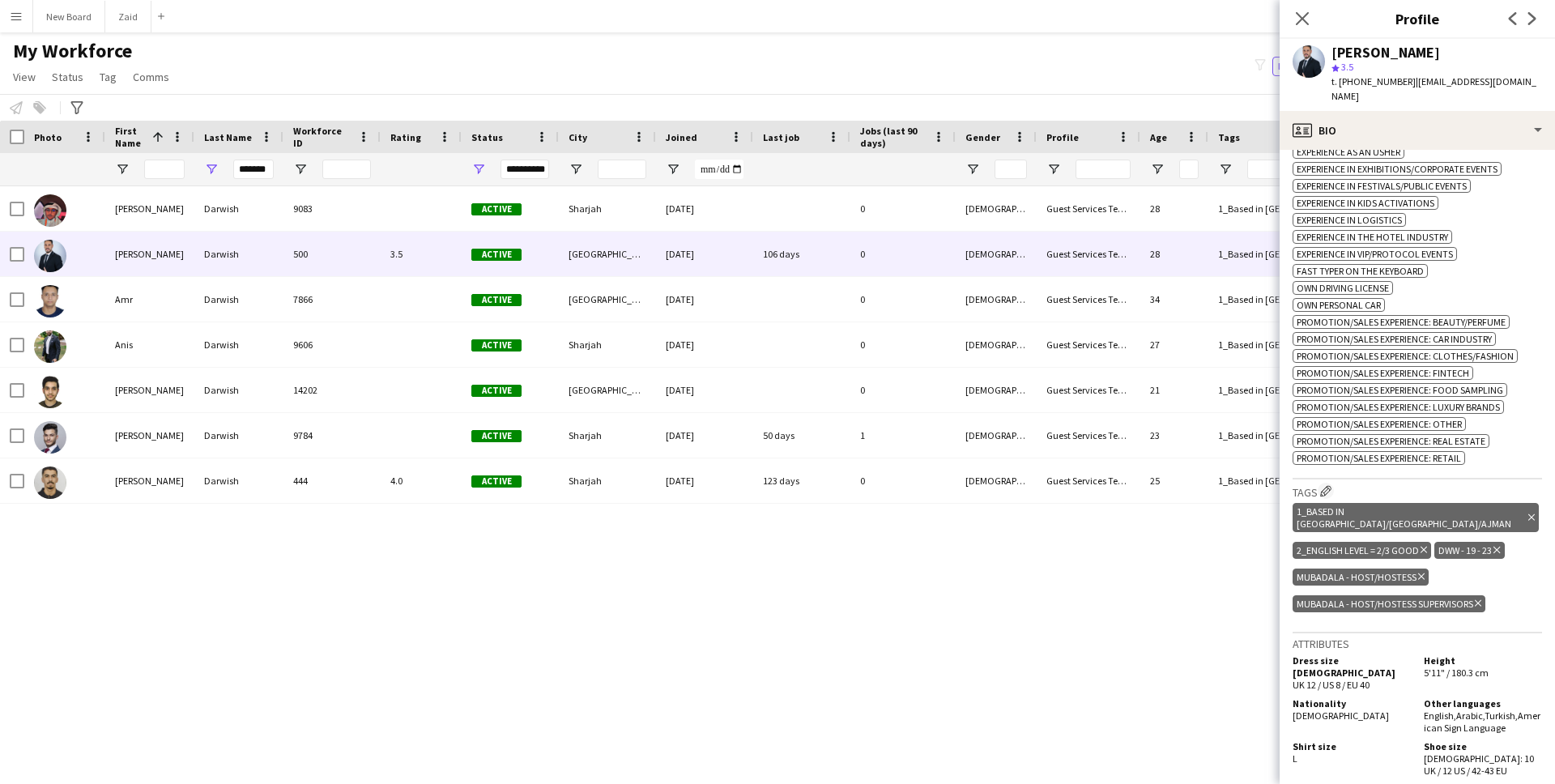
scroll to position [776, 0]
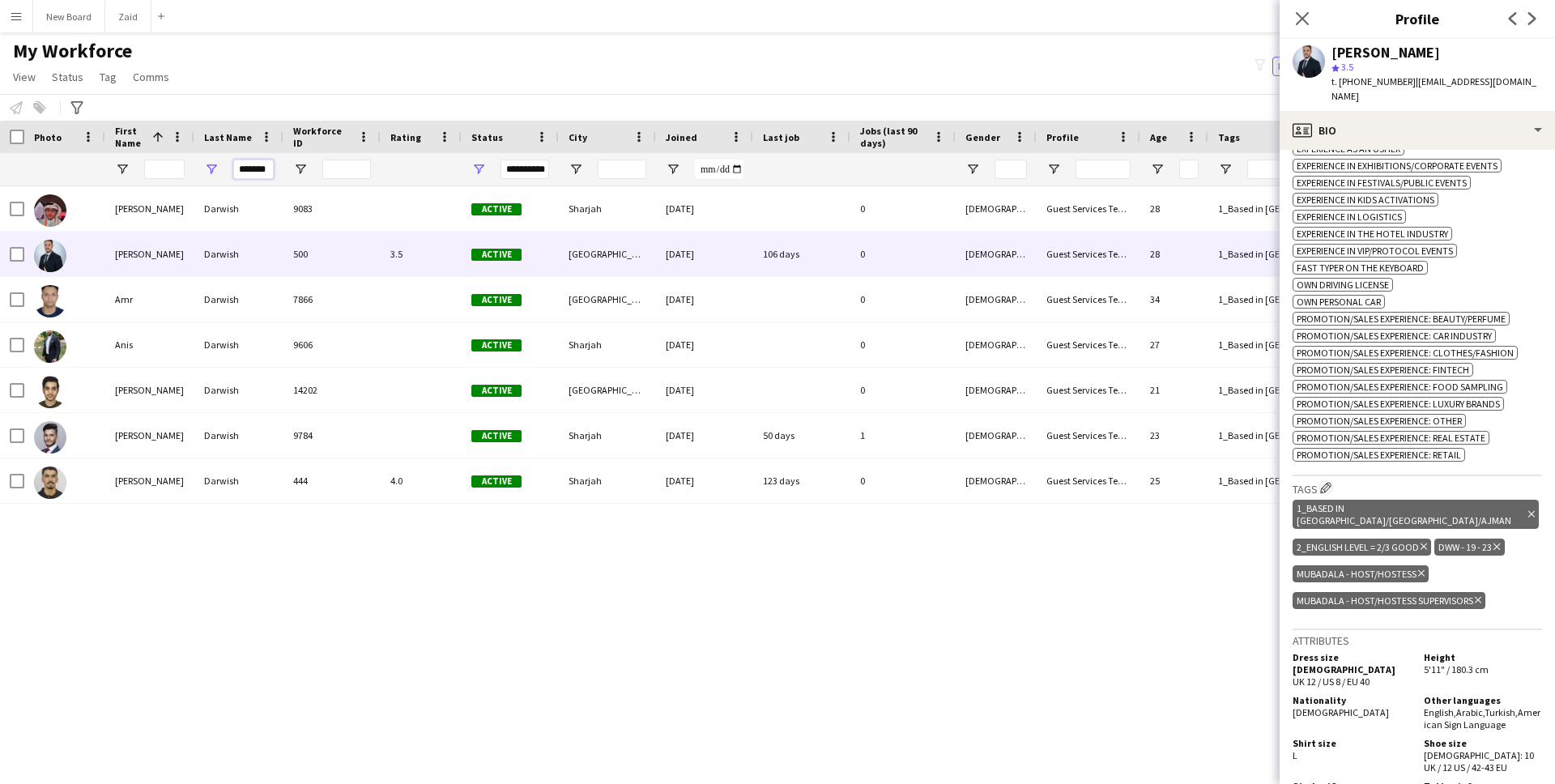
click at [267, 172] on input "*******" at bounding box center [253, 169] width 41 height 19
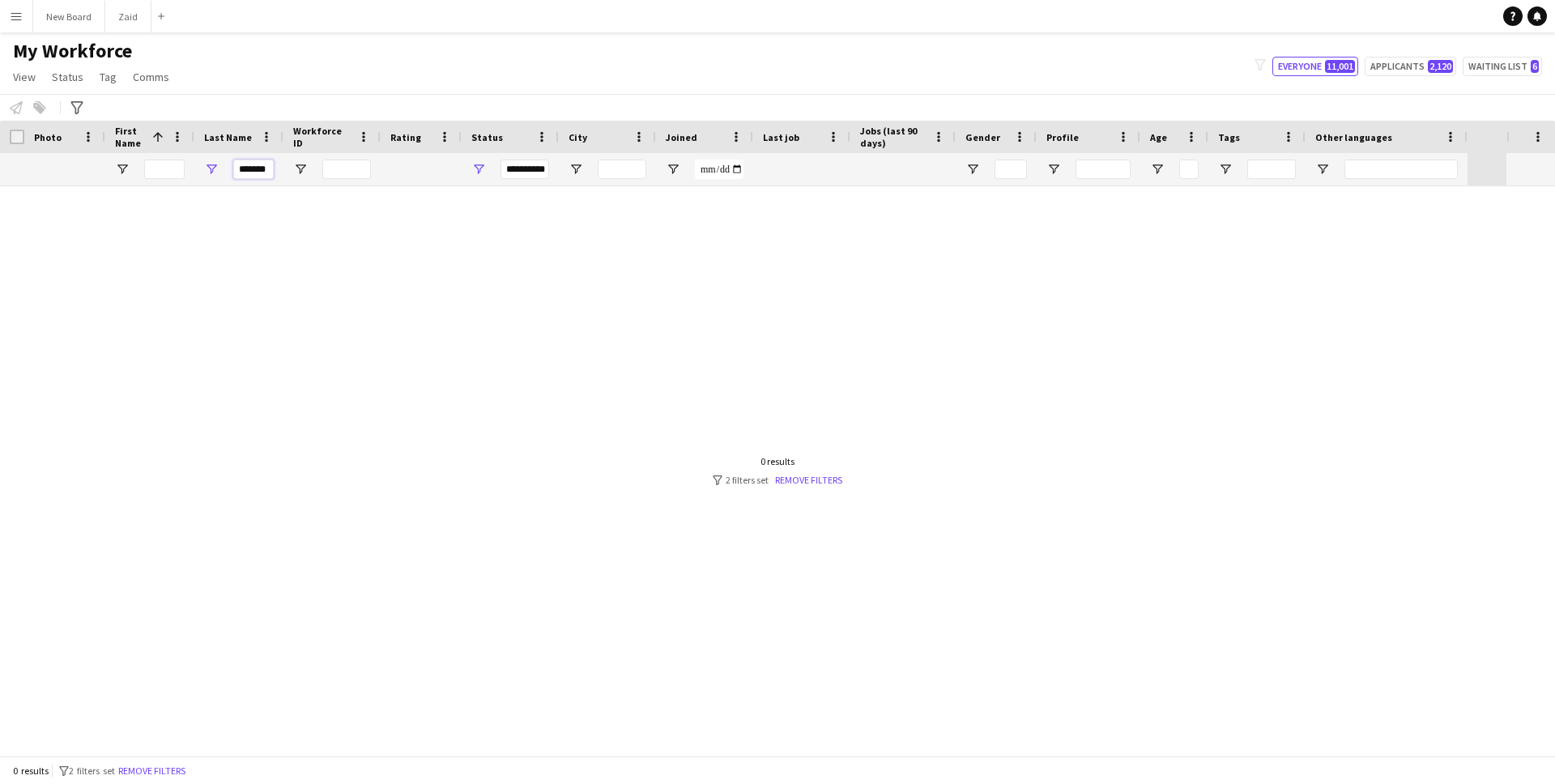
scroll to position [0, 0]
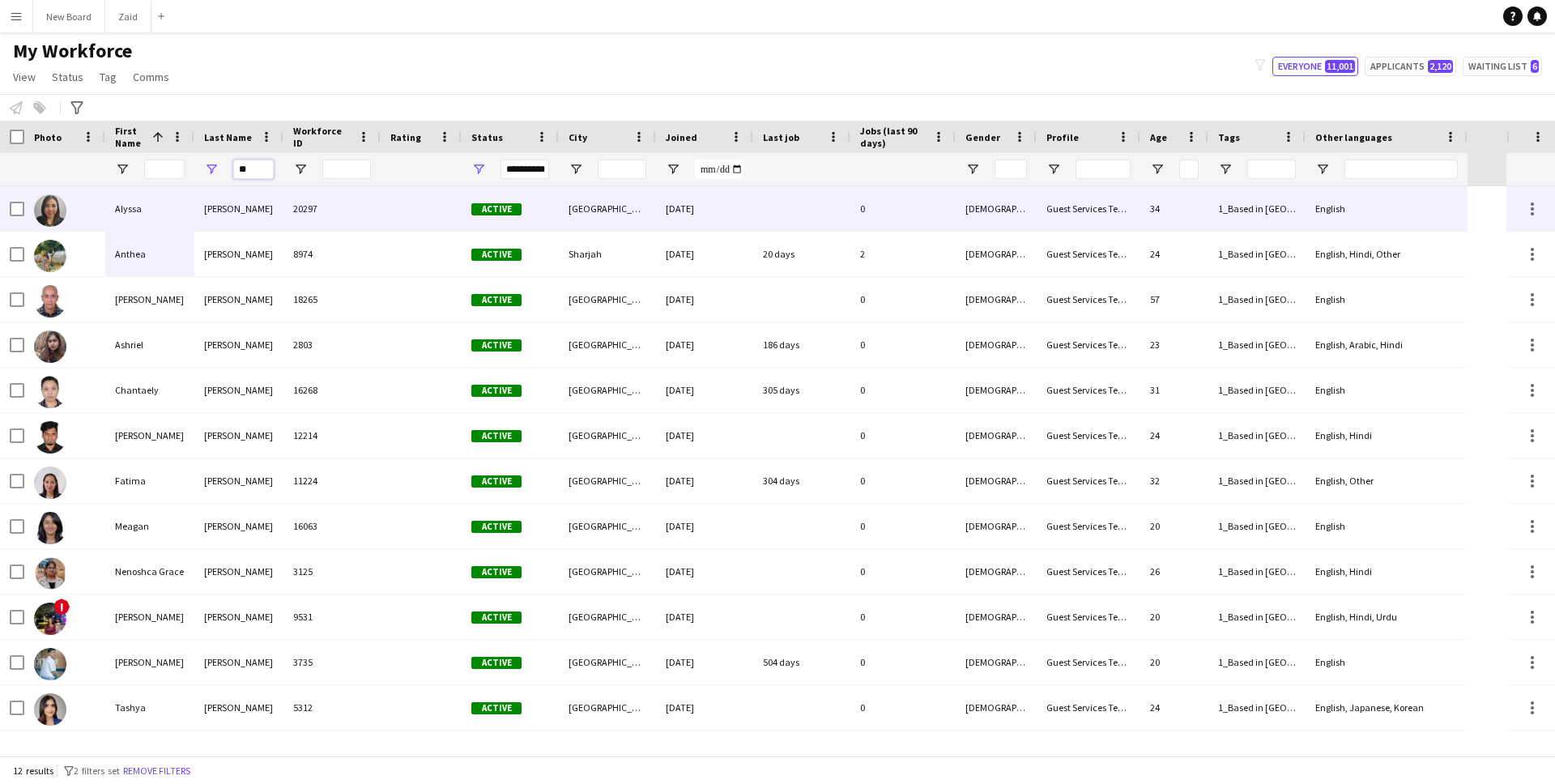
type input "*"
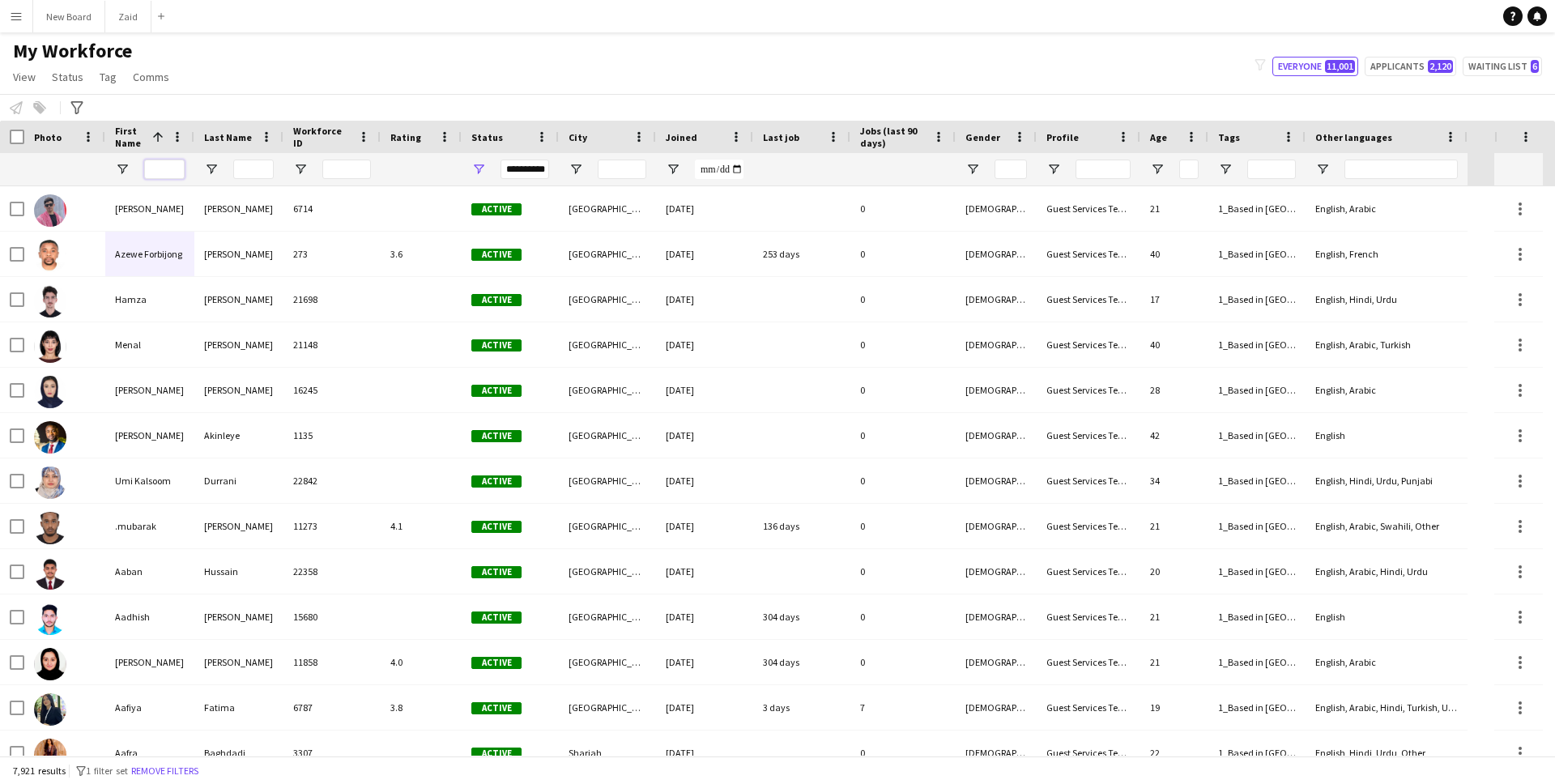
click at [175, 162] on input "First Name Filter Input" at bounding box center [164, 169] width 41 height 19
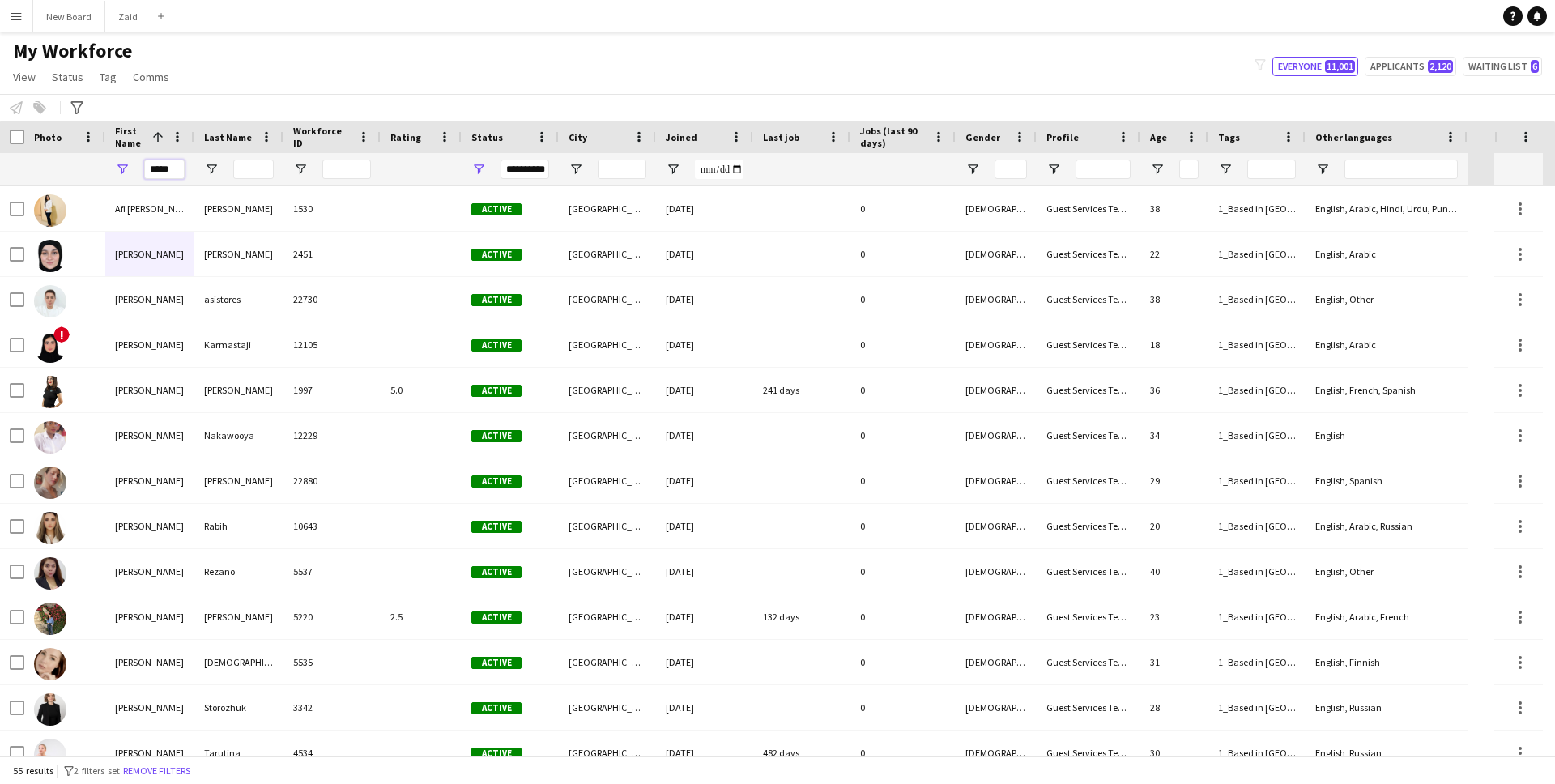
type input "*****"
click at [267, 171] on input "Last Name Filter Input" at bounding box center [253, 169] width 41 height 19
type input "*"
click at [166, 169] on input "*****" at bounding box center [164, 169] width 41 height 19
click at [167, 169] on input "*****" at bounding box center [164, 169] width 41 height 19
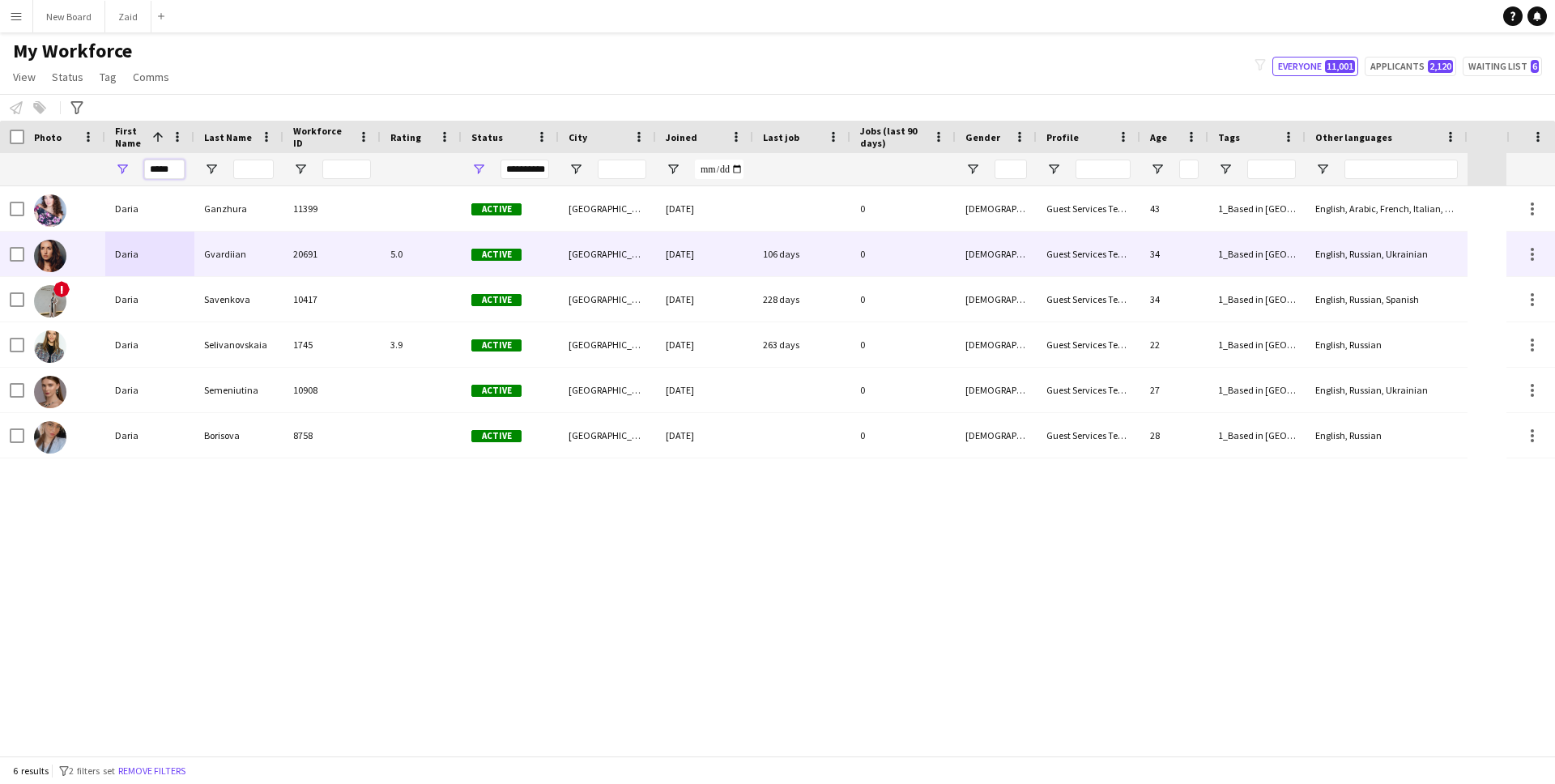
type input "*****"
click at [229, 252] on div "Gvardiian" at bounding box center [239, 253] width 89 height 44
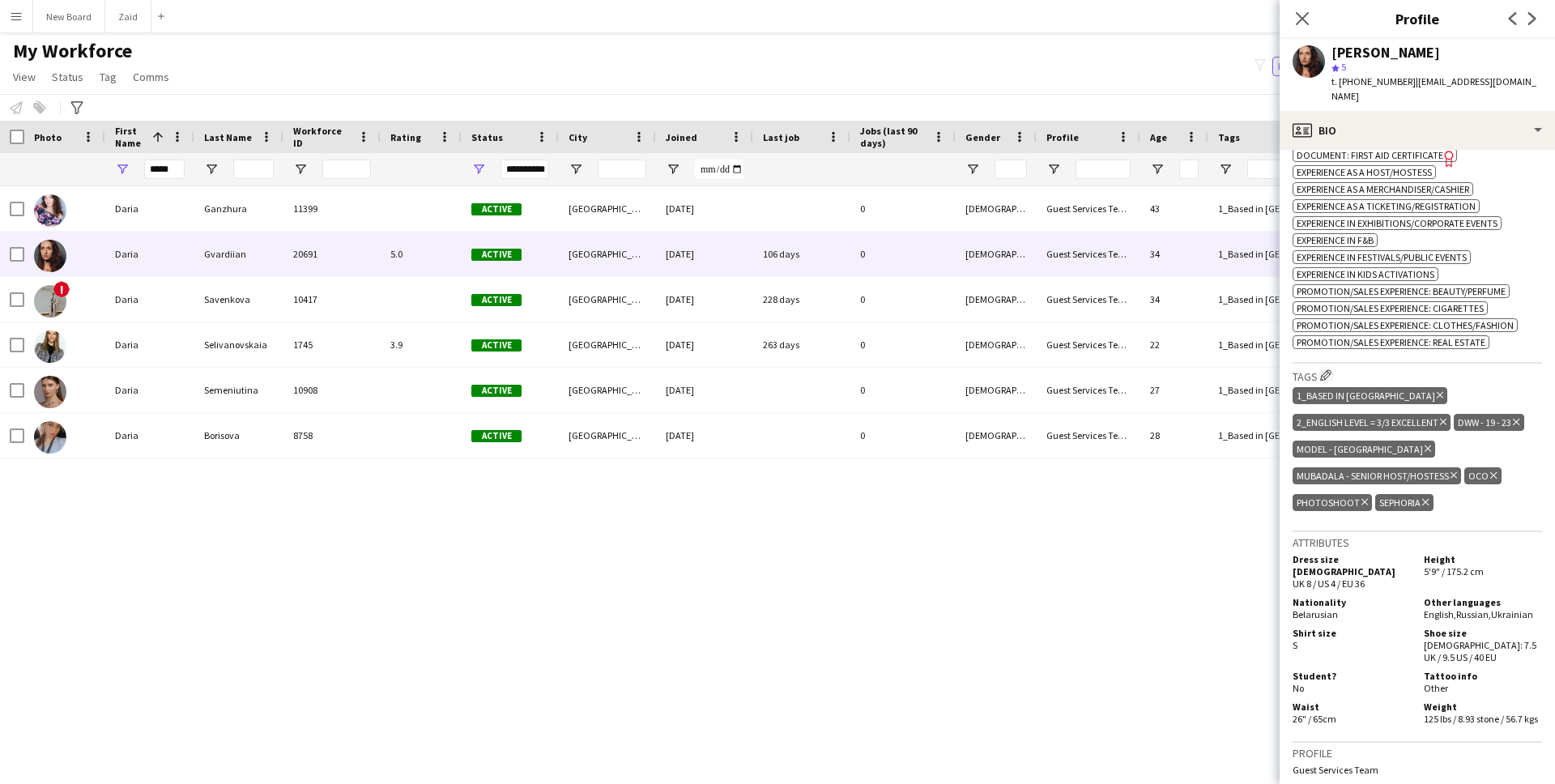
scroll to position [638, 0]
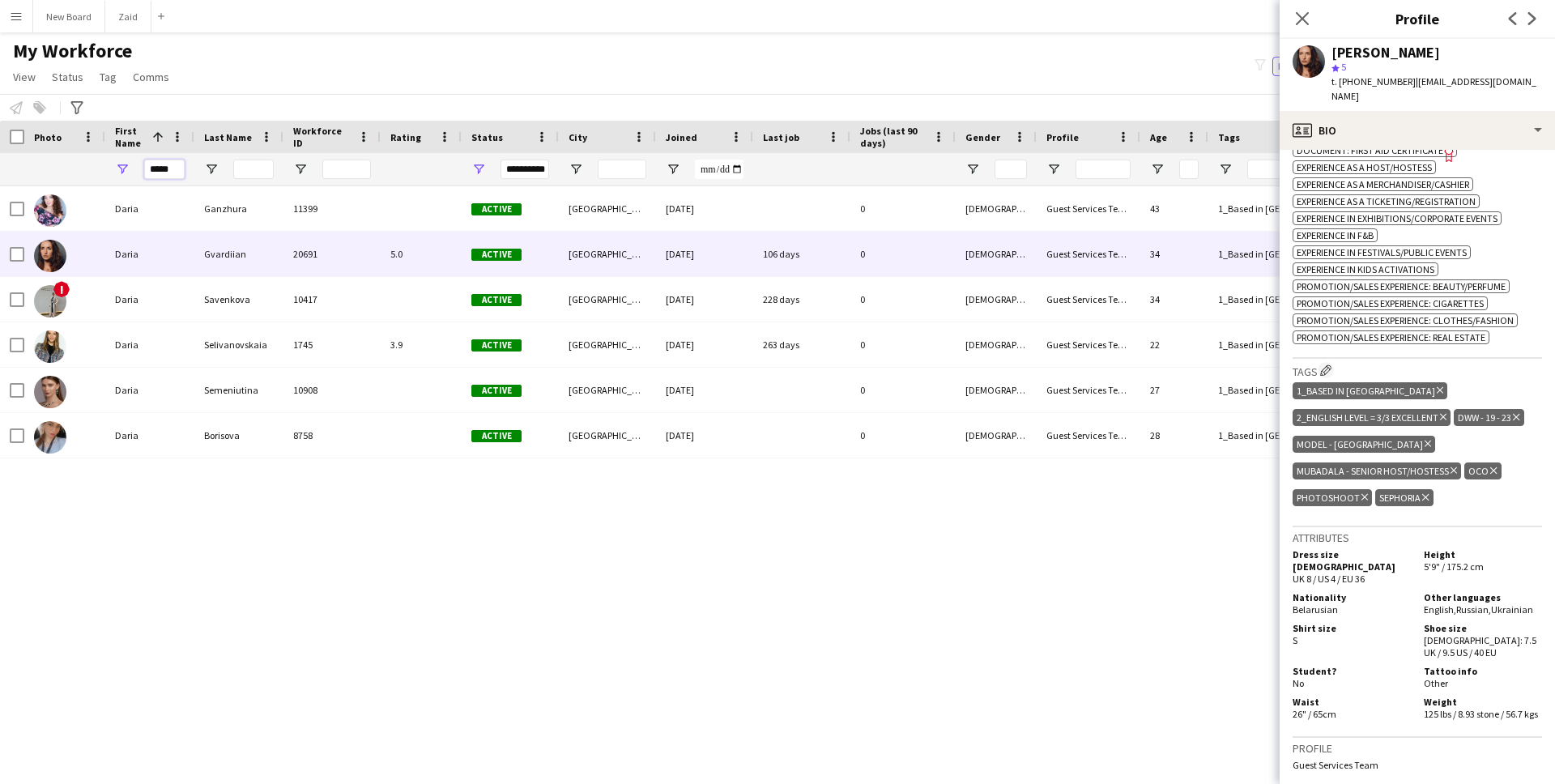
click at [178, 170] on input "*****" at bounding box center [164, 169] width 41 height 19
type input "*"
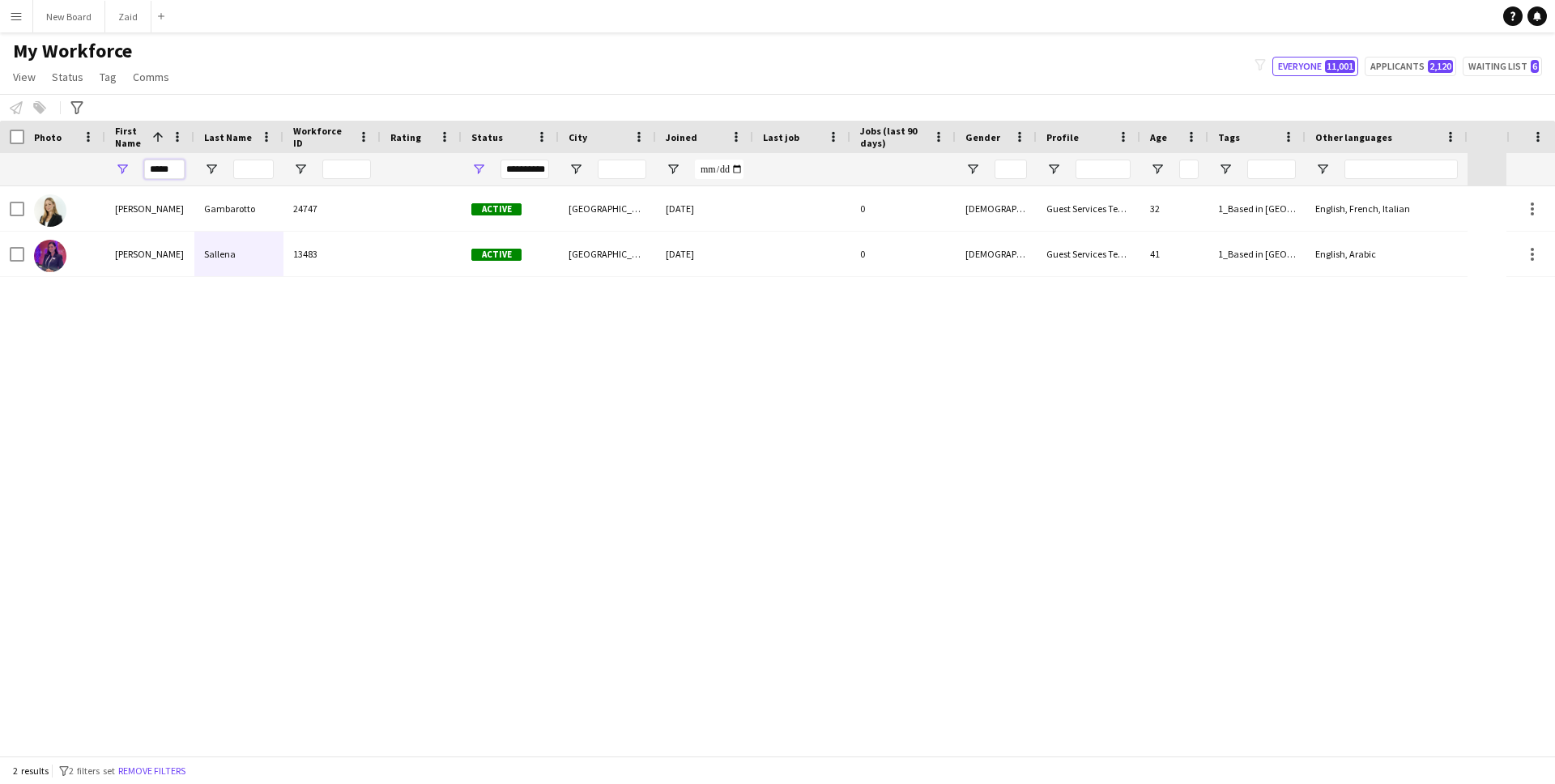
click at [167, 164] on input "*****" at bounding box center [164, 169] width 41 height 19
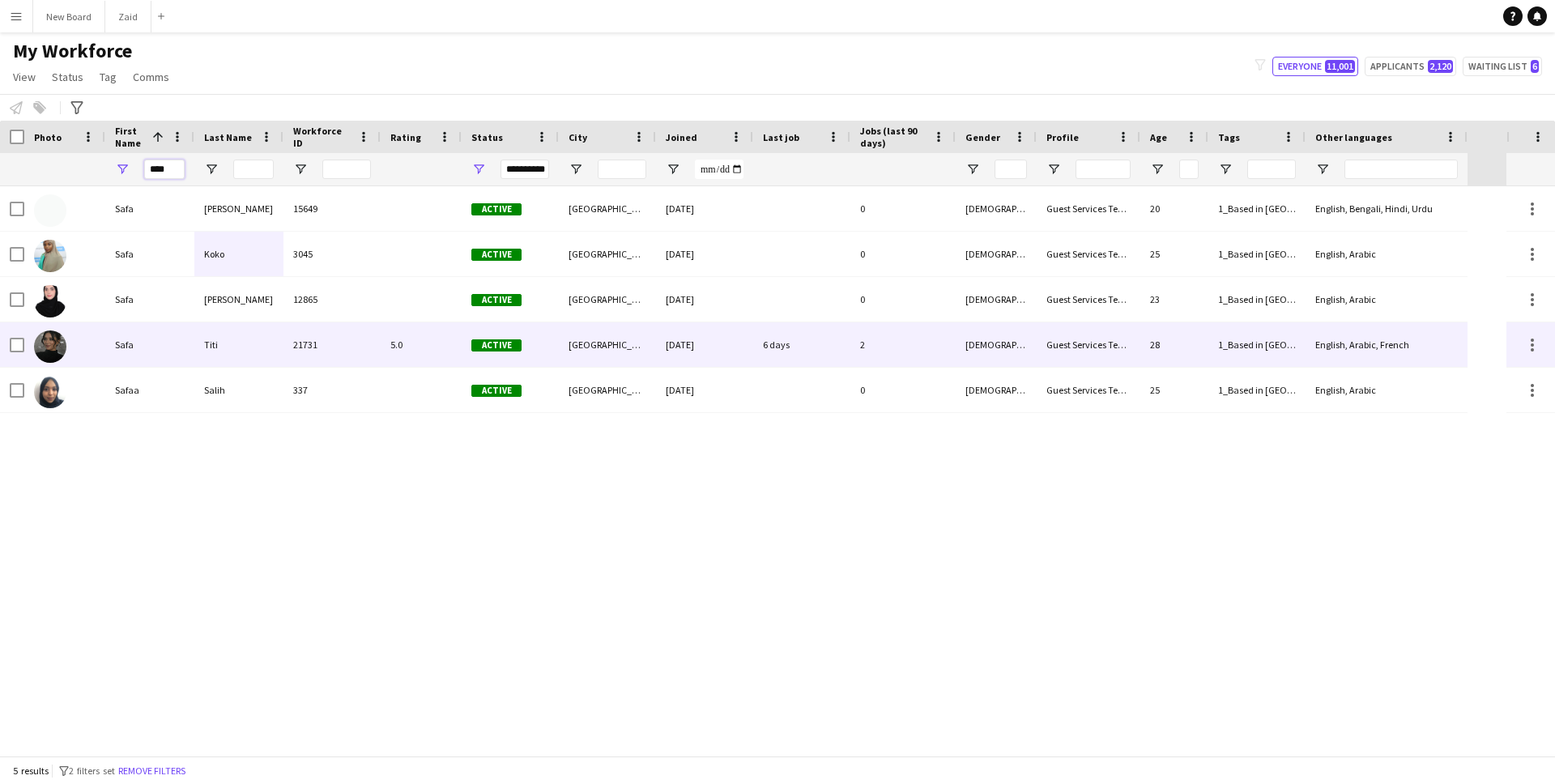
type input "****"
click at [222, 346] on div "Titi" at bounding box center [239, 344] width 89 height 44
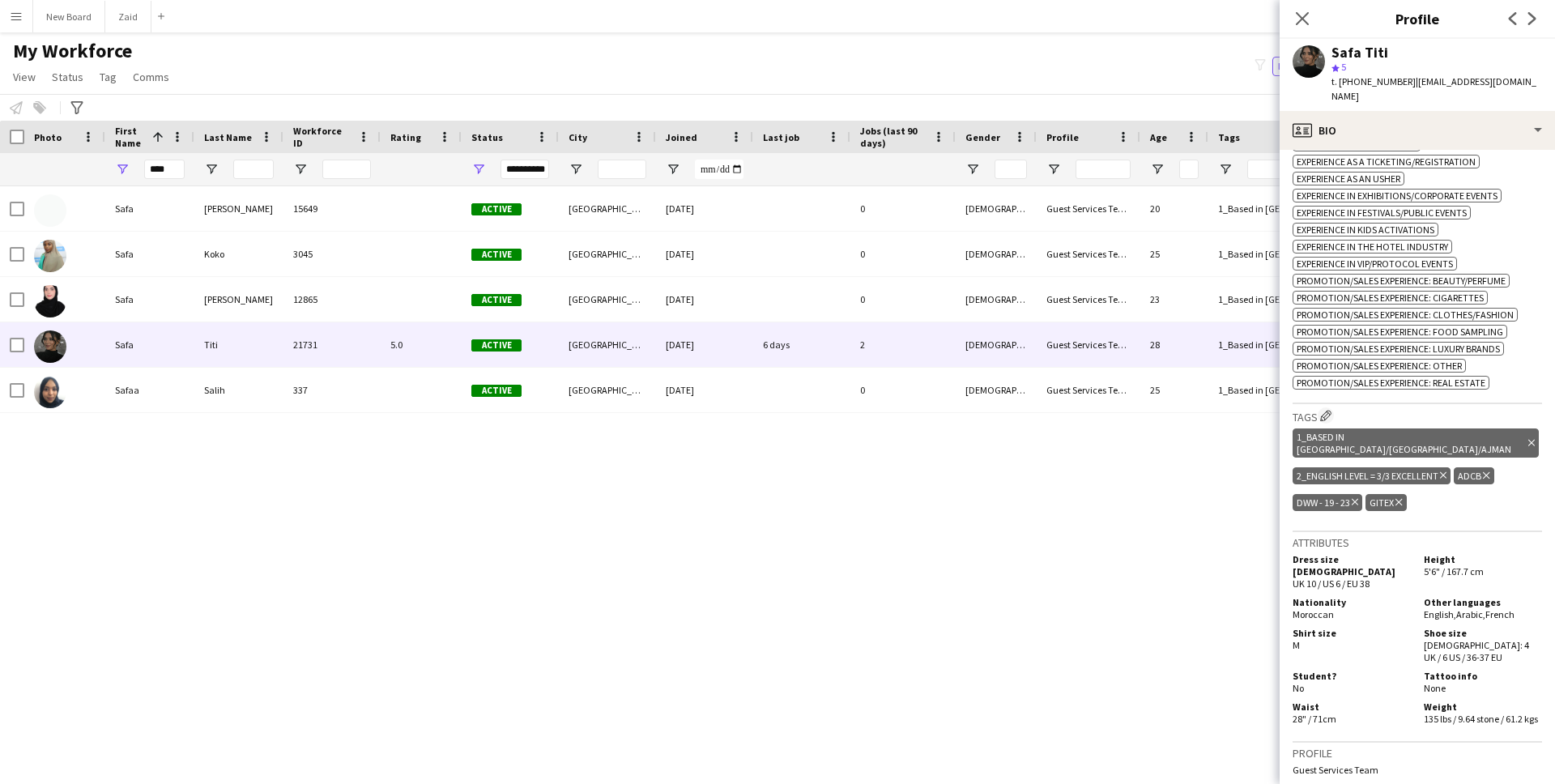
scroll to position [890, 0]
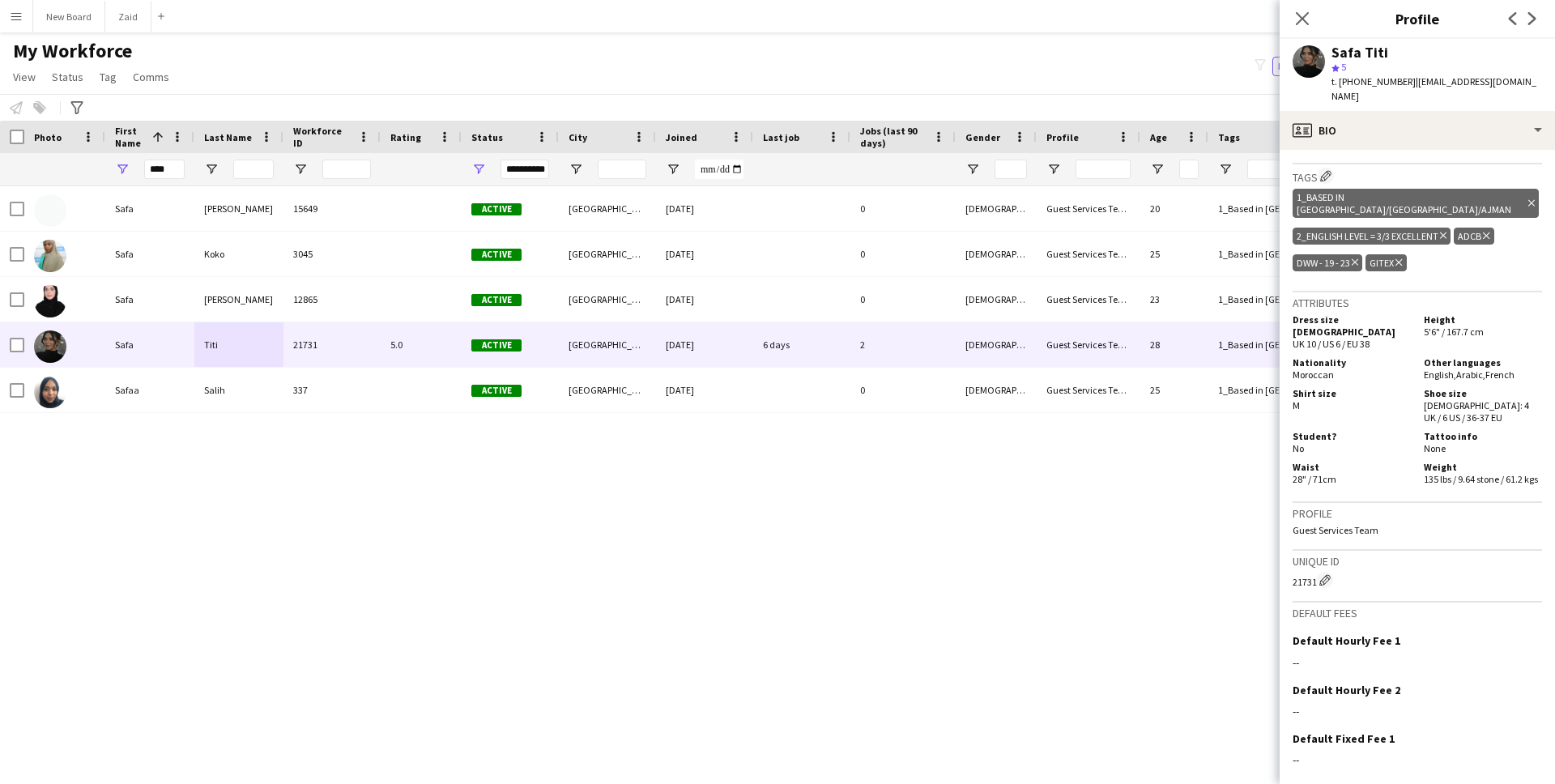
drag, startPoint x: 1410, startPoint y: 336, endPoint x: 1519, endPoint y: 340, distance: 109.1
click at [1519, 357] on div "Nationality Moroccan Other languages English , Arabic , French" at bounding box center [1417, 370] width 250 height 27
click at [1517, 357] on div "Other languages English , Arabic , French" at bounding box center [1479, 368] width 124 height 24
drag, startPoint x: 1515, startPoint y: 337, endPoint x: 1417, endPoint y: 338, distance: 98.0
click at [1417, 357] on div "Other languages English , Arabic , French" at bounding box center [1479, 368] width 124 height 24
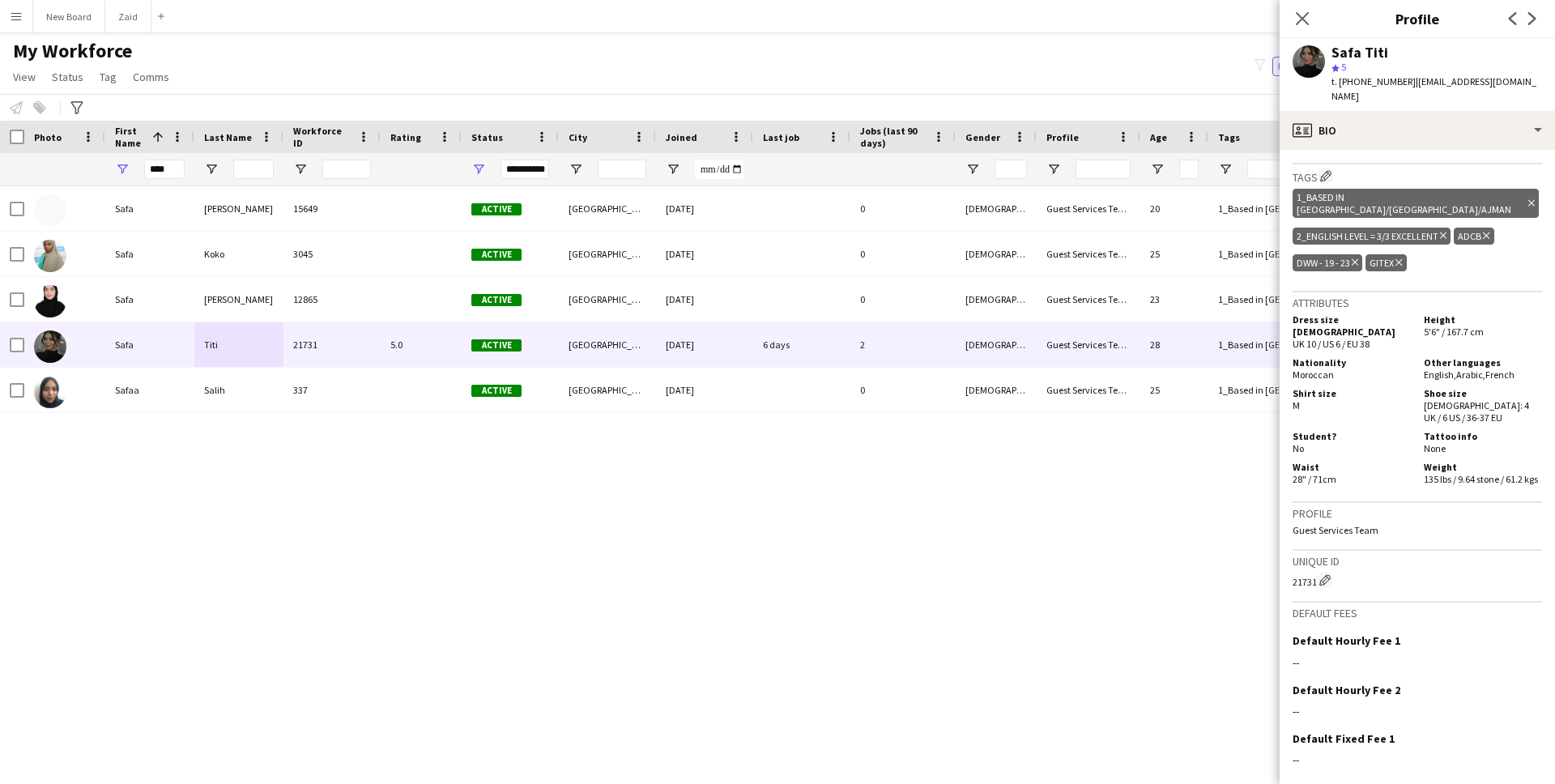
copy div "English , Arabic , French"
click at [172, 167] on input "****" at bounding box center [164, 169] width 41 height 19
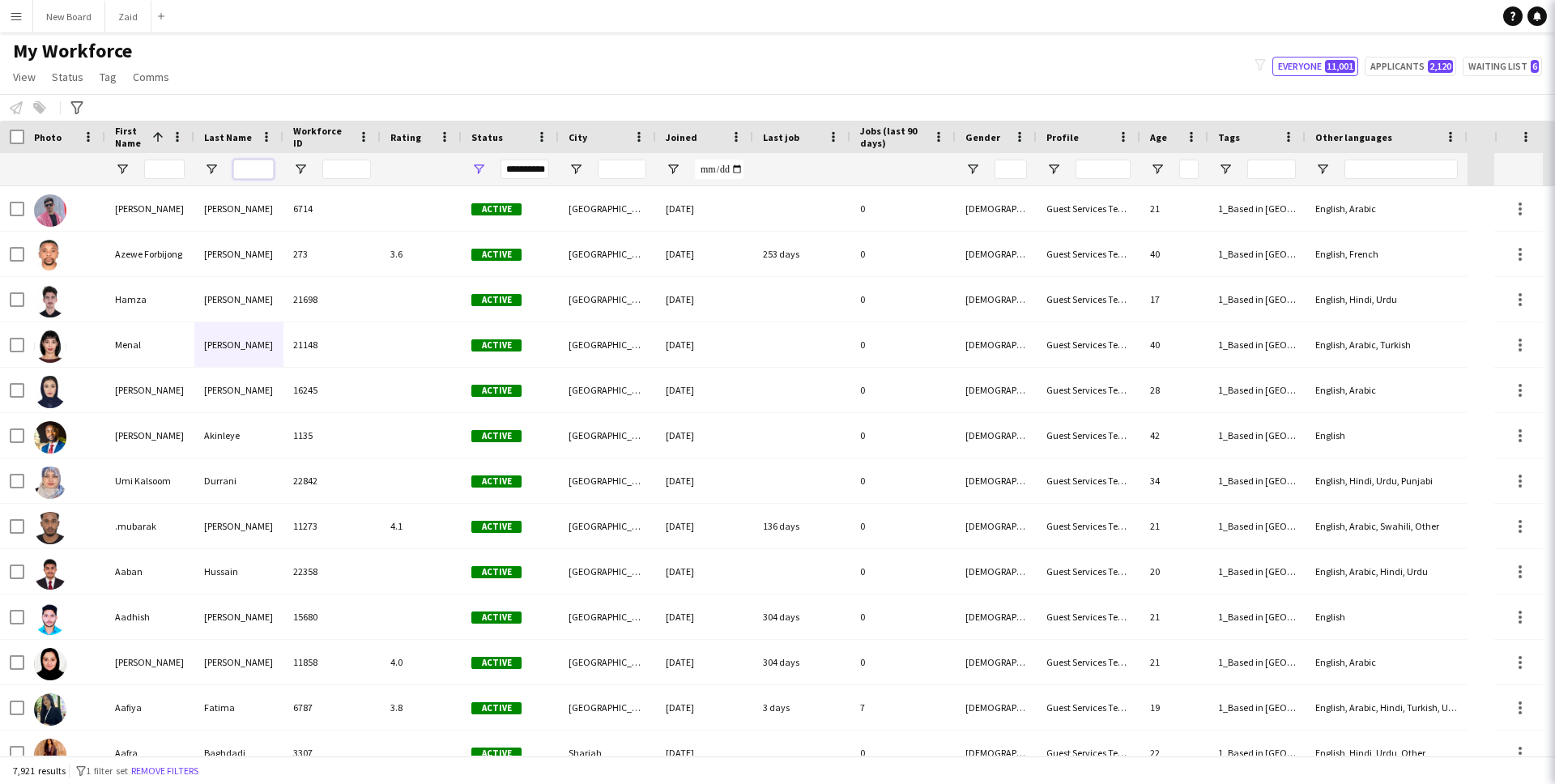
click at [240, 169] on input "Last Name Filter Input" at bounding box center [253, 169] width 41 height 19
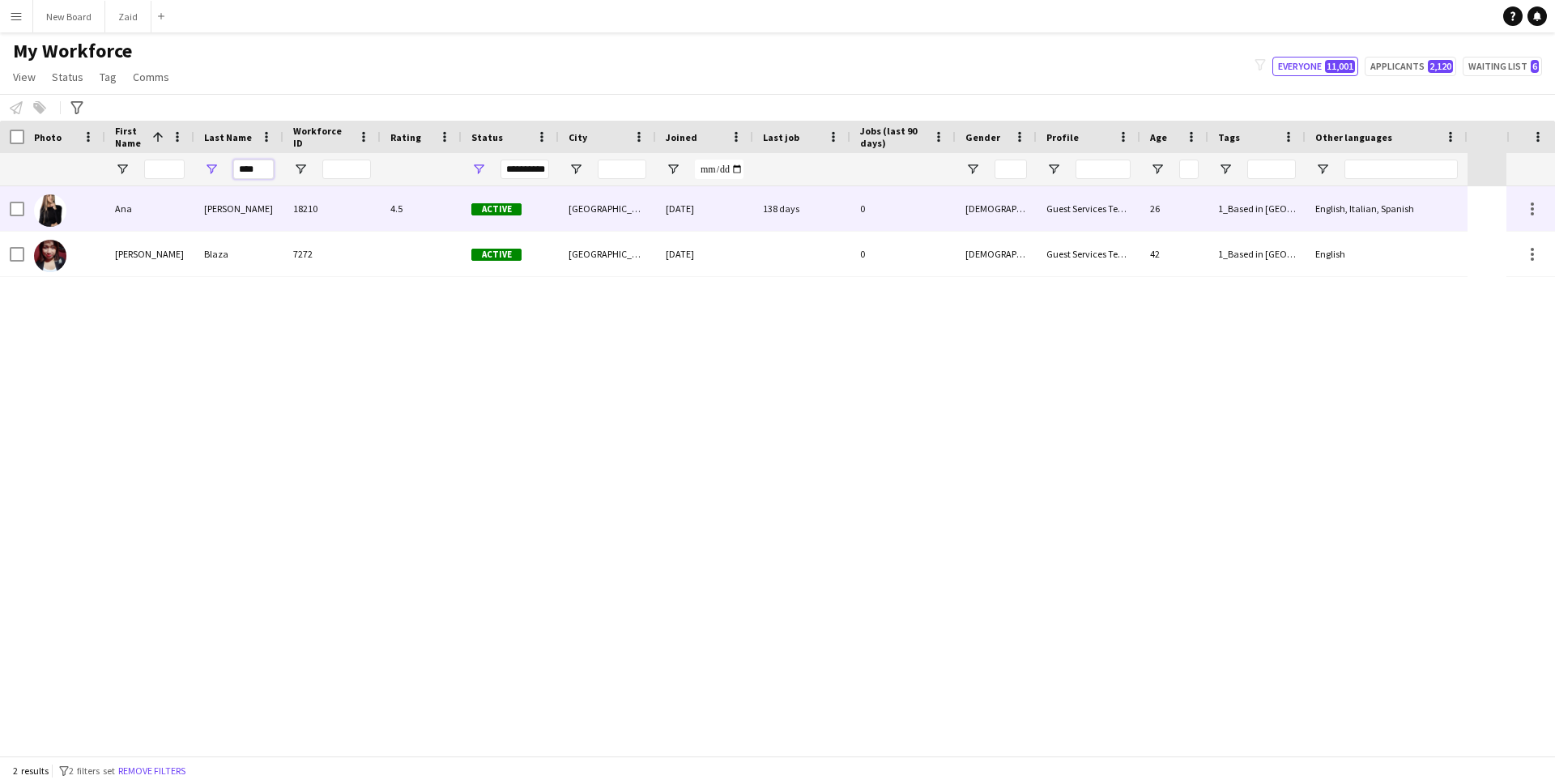
type input "****"
click at [151, 203] on div "Ana" at bounding box center [150, 208] width 89 height 44
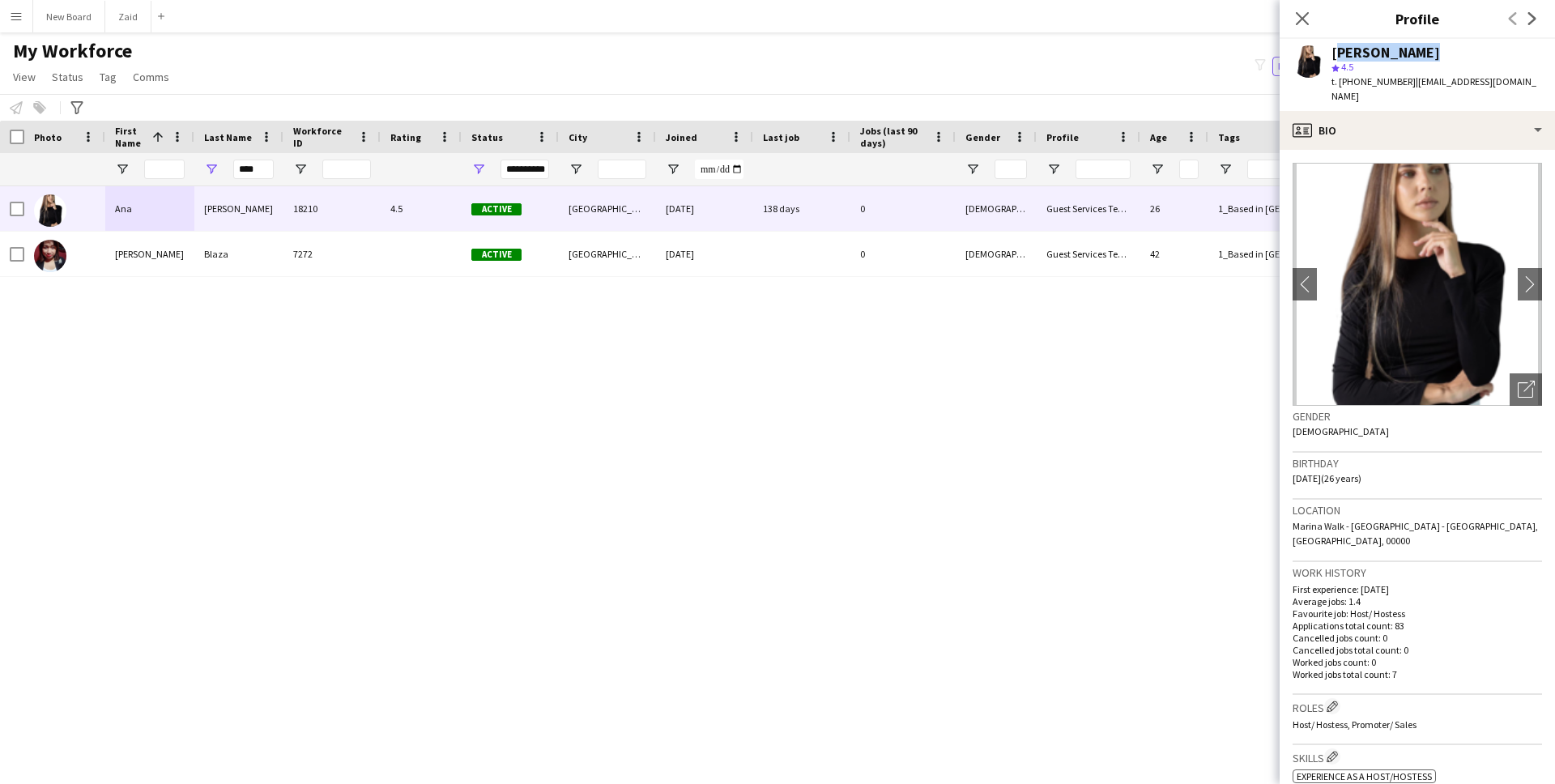
drag, startPoint x: 1432, startPoint y: 49, endPoint x: 1334, endPoint y: 50, distance: 98.0
click at [1334, 50] on div "Ana Blazevic" at bounding box center [1437, 53] width 211 height 15
copy div "Ana Blazevic"
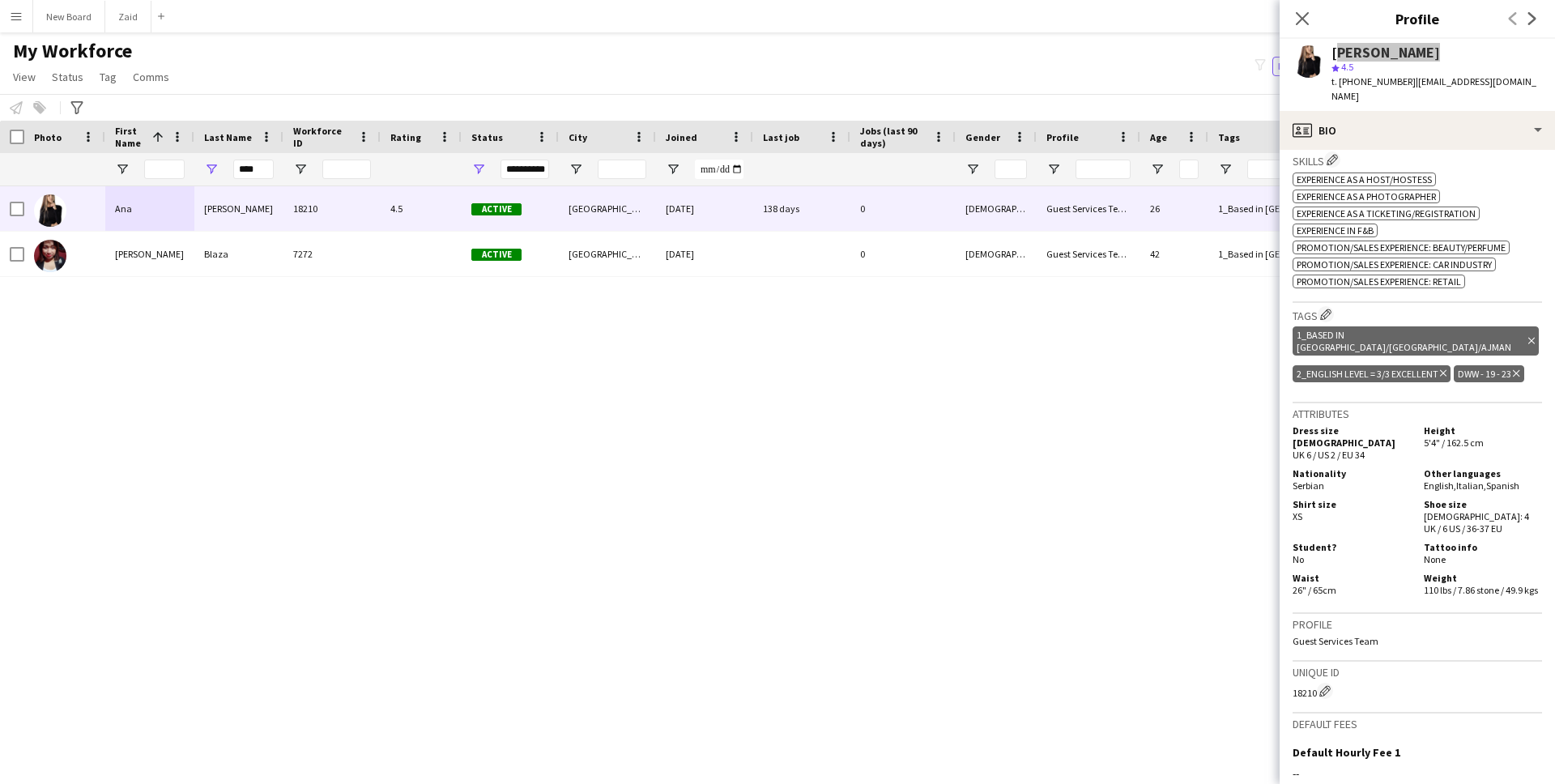
scroll to position [599, 0]
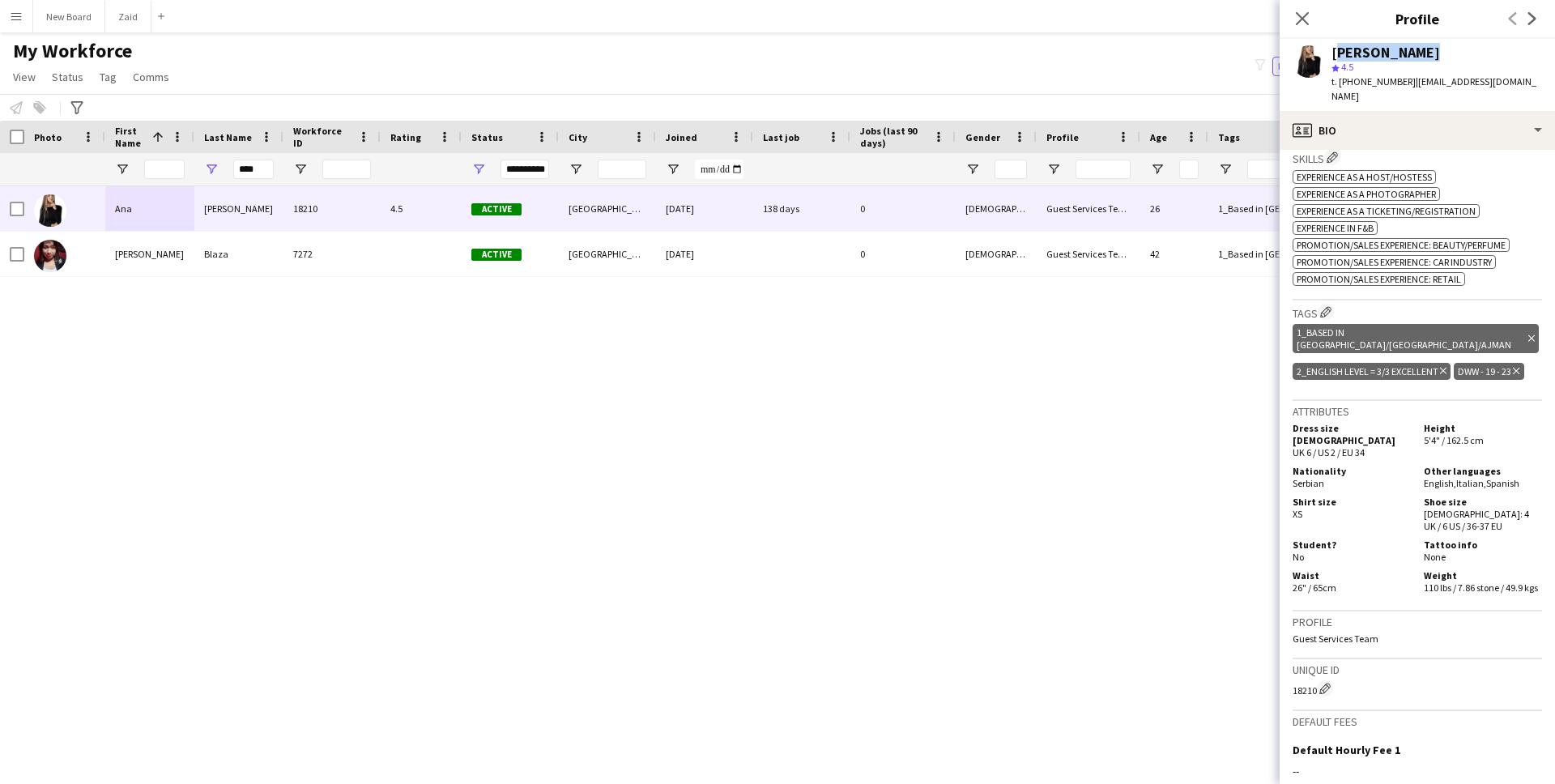
drag, startPoint x: 1519, startPoint y: 427, endPoint x: 1417, endPoint y: 432, distance: 102.1
click at [1417, 465] on div "Other languages English , Italian , Spanish" at bounding box center [1479, 476] width 124 height 24
copy div "English , Italian , Spanish"
click at [248, 173] on input "****" at bounding box center [253, 169] width 41 height 19
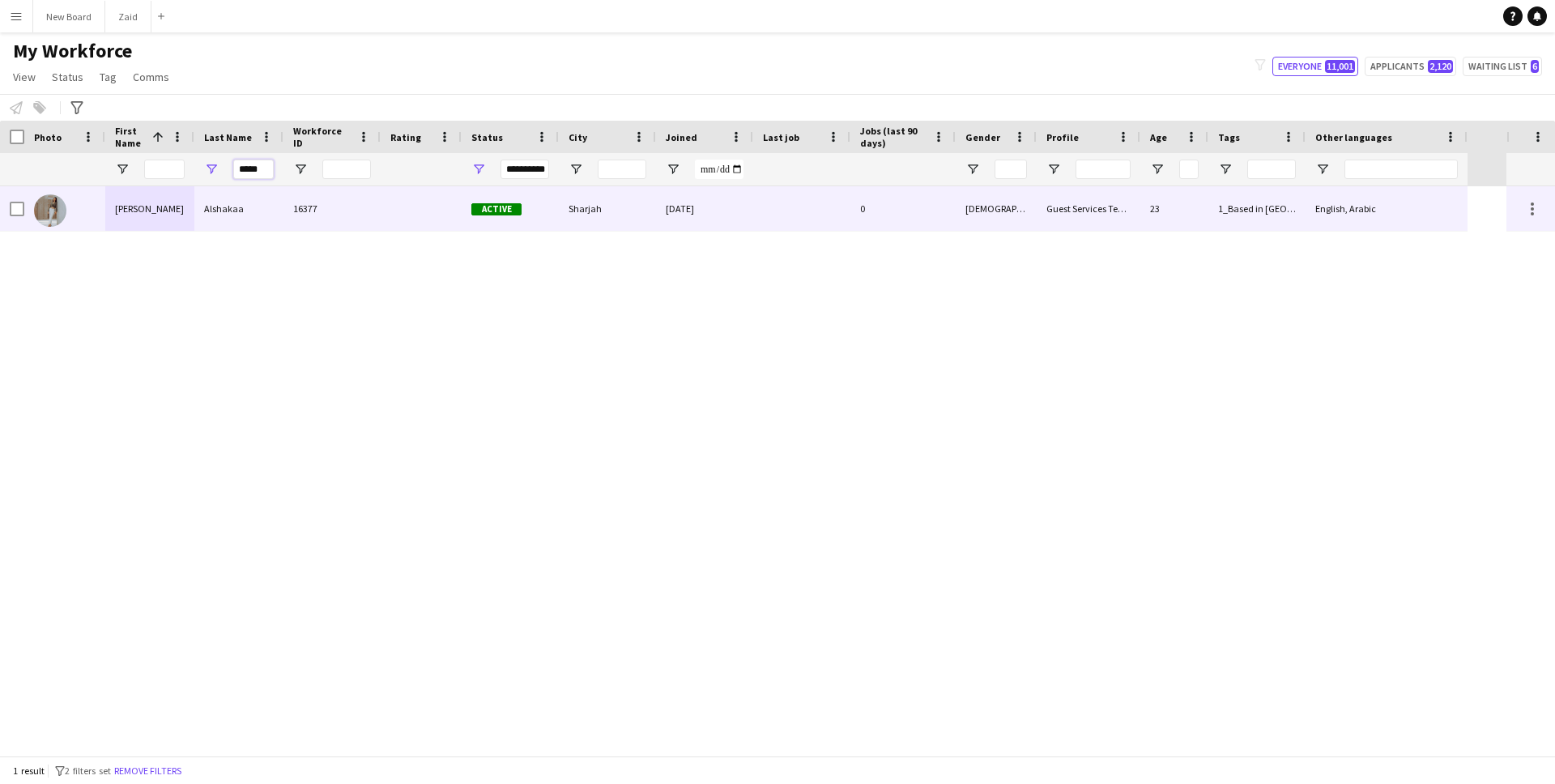
type input "*****"
click at [227, 210] on div "Alshakaa" at bounding box center [239, 208] width 89 height 44
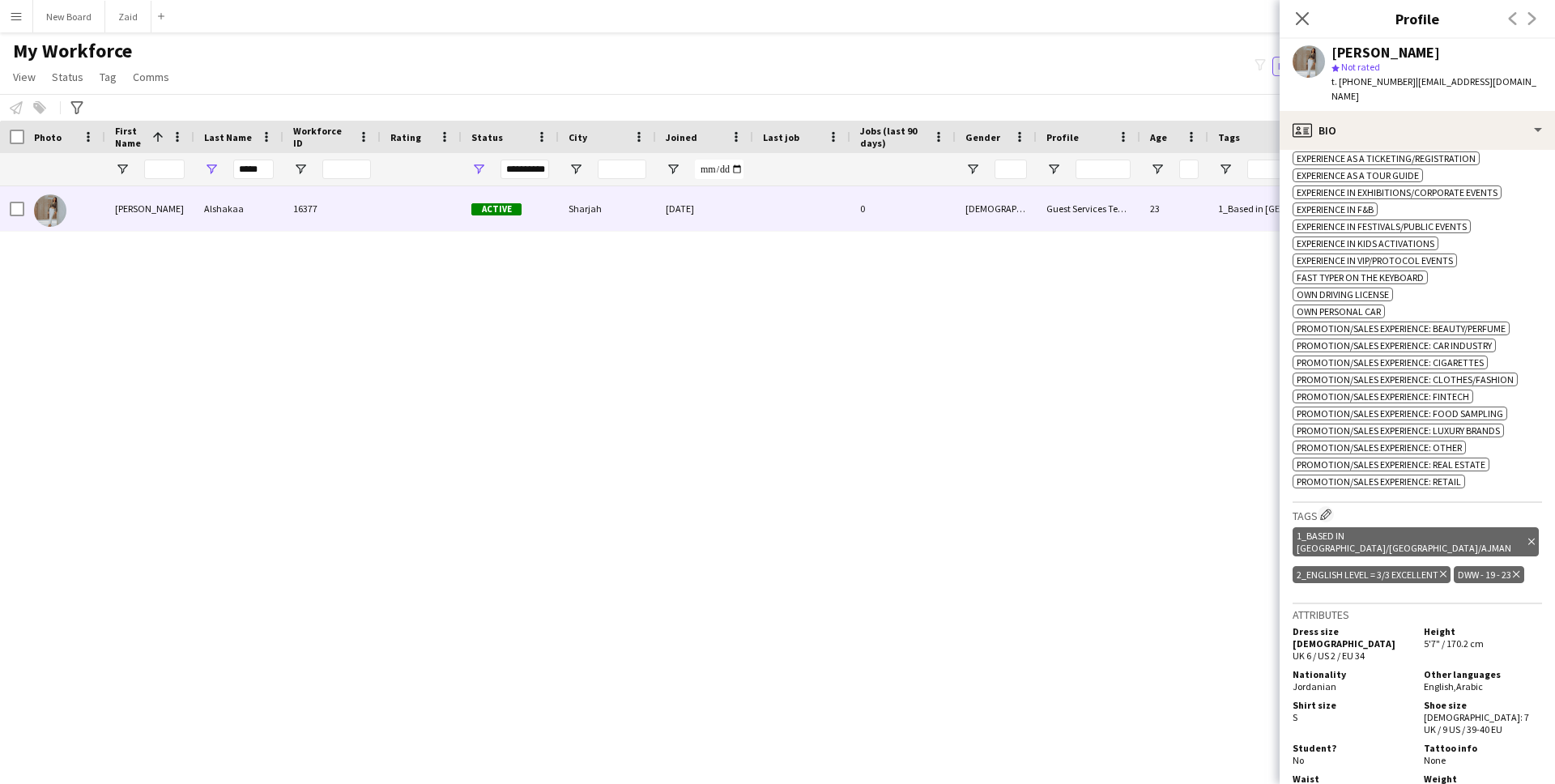
scroll to position [609, 0]
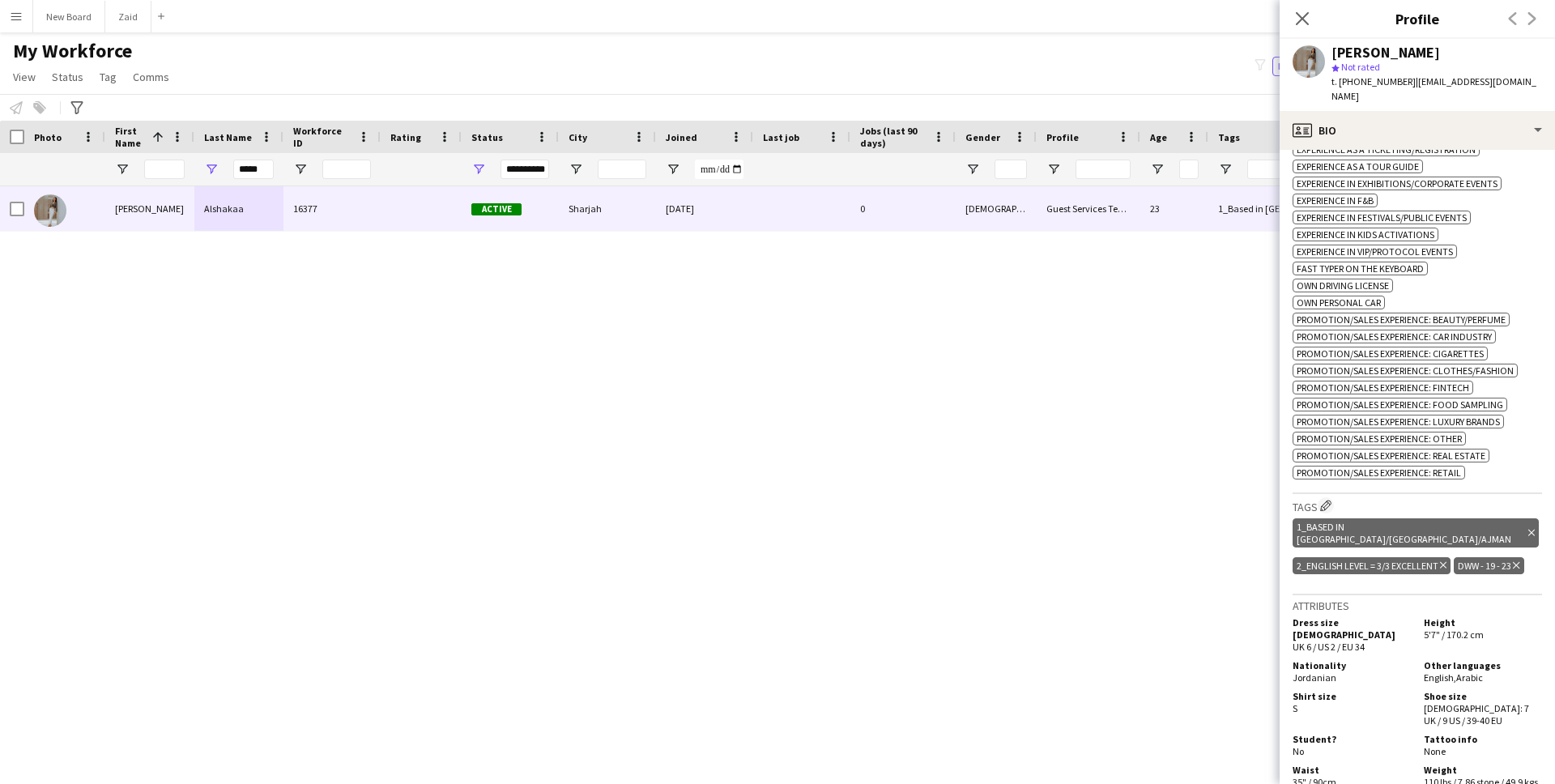
drag, startPoint x: 1488, startPoint y: 652, endPoint x: 1417, endPoint y: 654, distance: 71.0
click at [1417, 659] on div "Other languages English , Arabic" at bounding box center [1479, 671] width 124 height 24
copy div "English , Arabic"
click at [263, 168] on input "*****" at bounding box center [253, 169] width 41 height 19
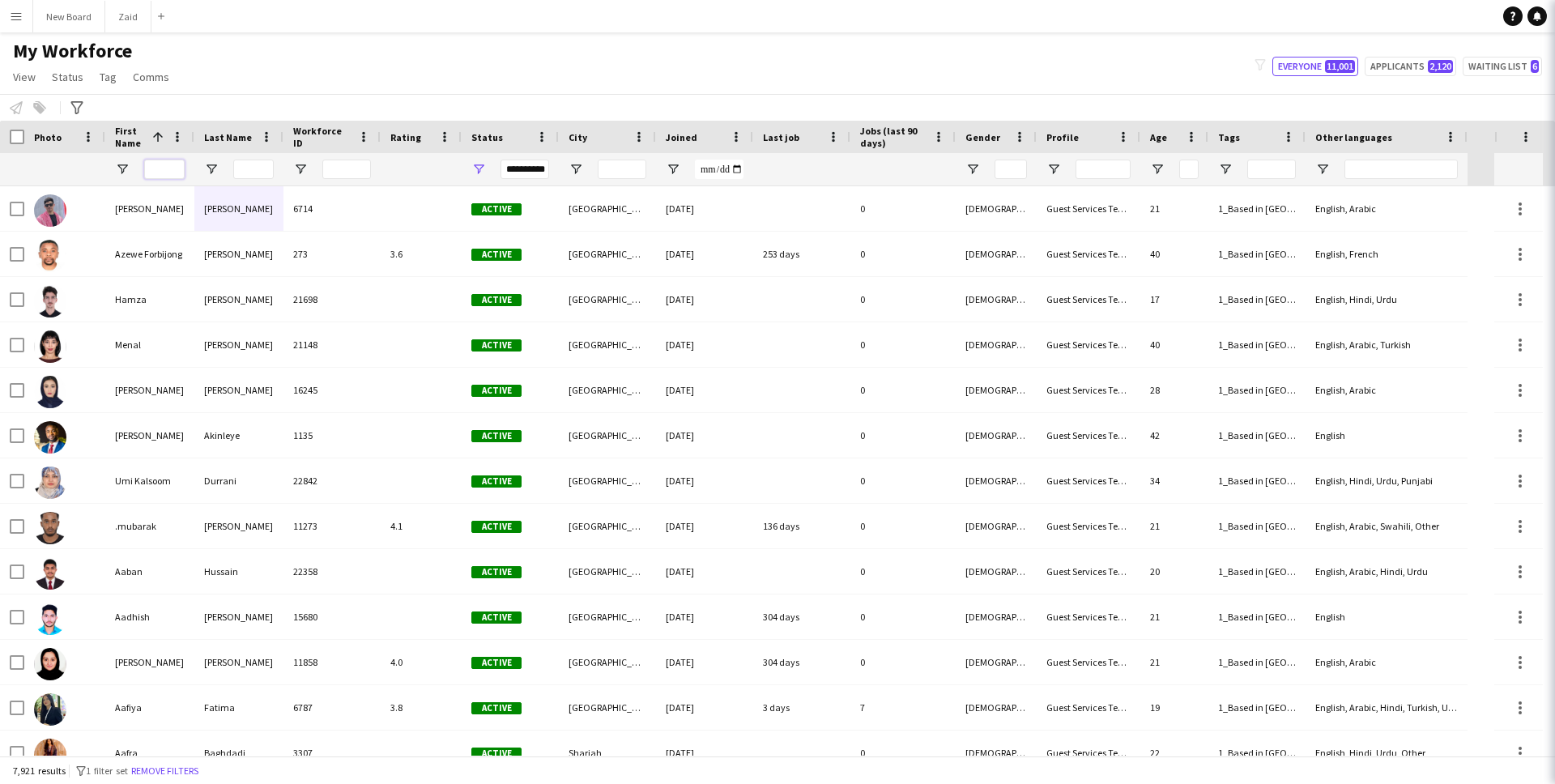
click at [163, 171] on input "First Name Filter Input" at bounding box center [164, 169] width 41 height 19
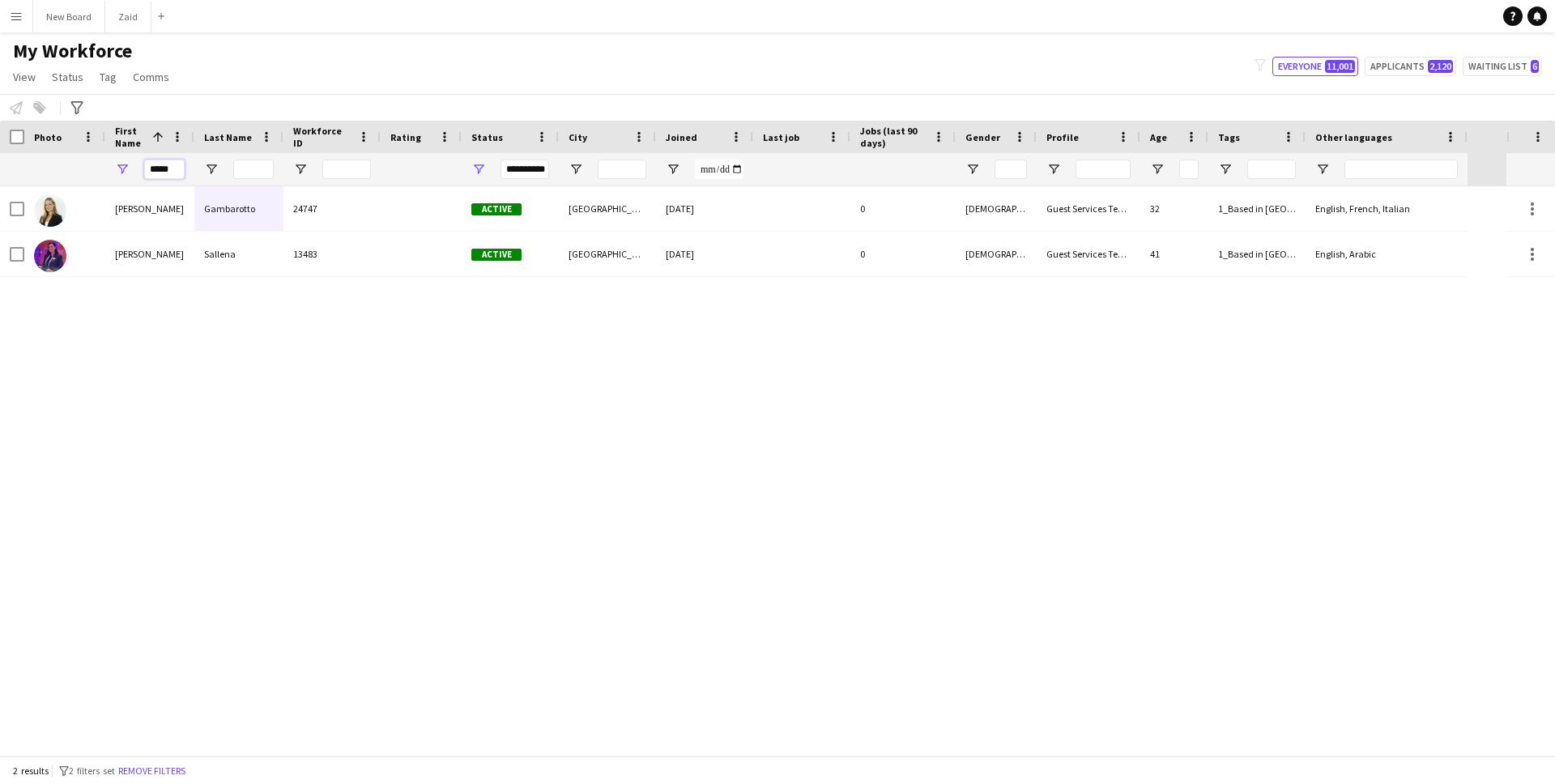
click at [173, 170] on input "*****" at bounding box center [164, 169] width 41 height 19
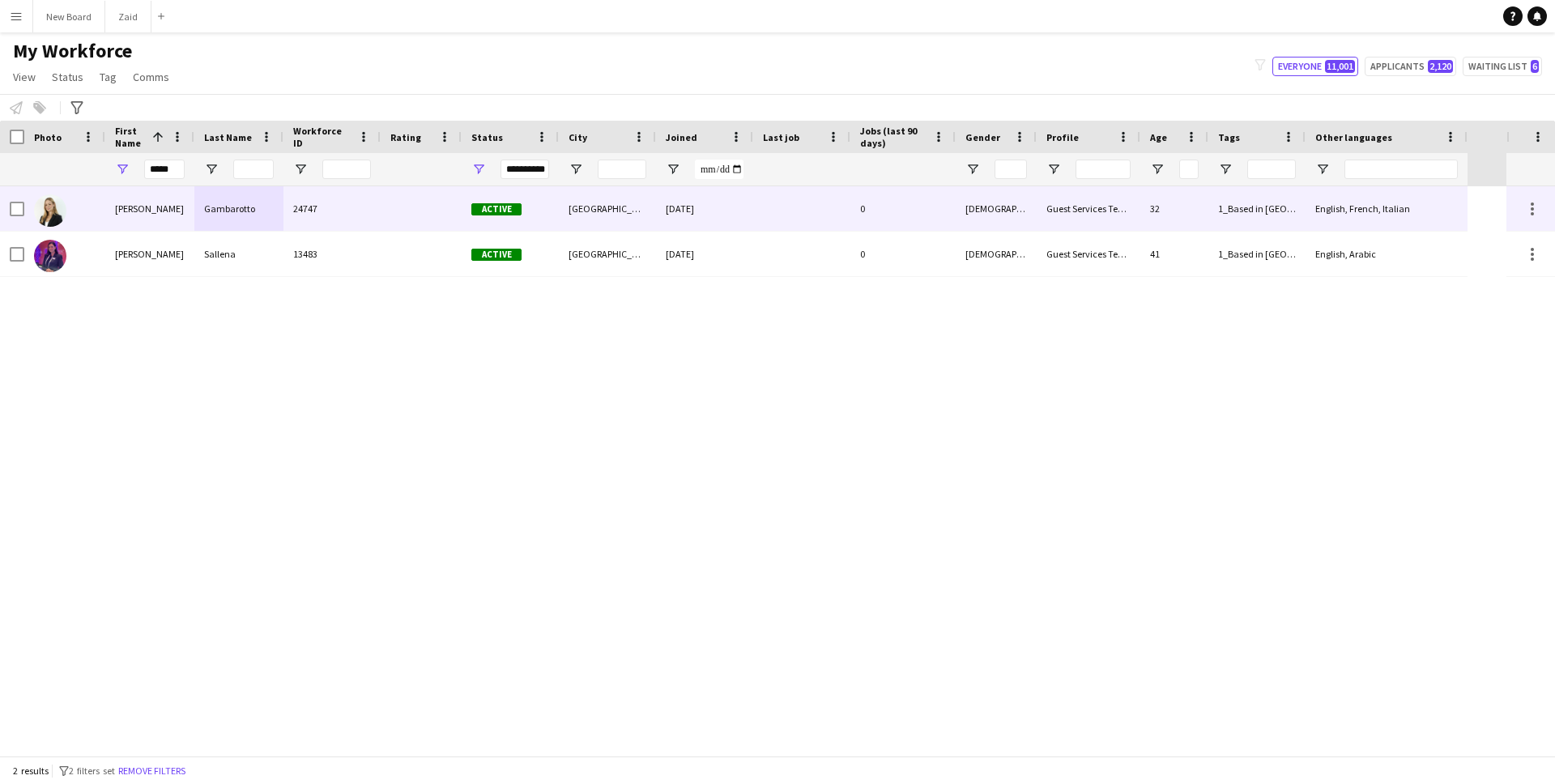
click at [231, 211] on div "Gambarotto" at bounding box center [239, 208] width 89 height 44
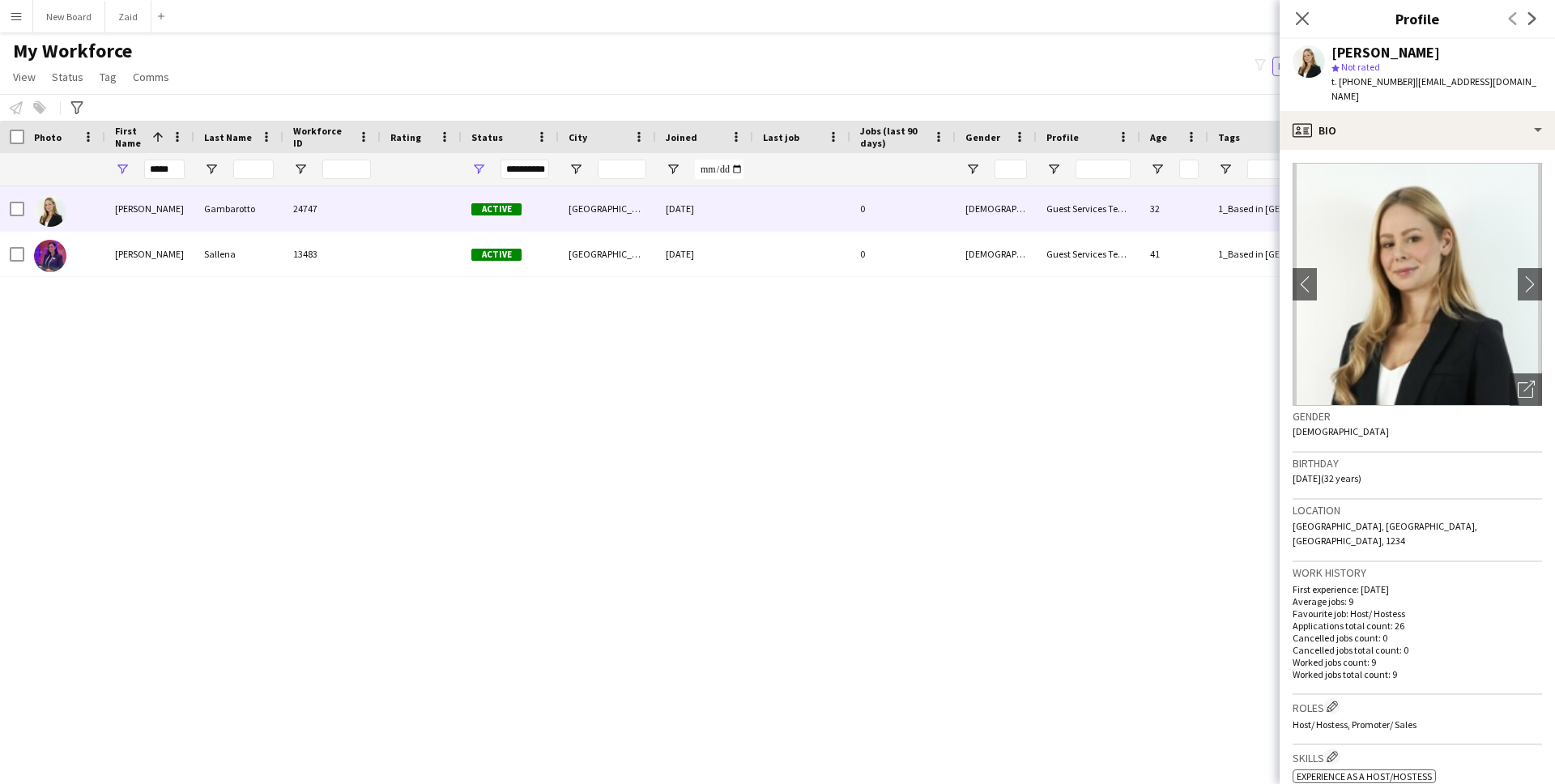
click at [1421, 60] on div "star Not rated" at bounding box center [1437, 67] width 211 height 15
click at [1423, 54] on div "Lorna Gambarotto" at bounding box center [1386, 53] width 109 height 15
copy div "Gambarotto"
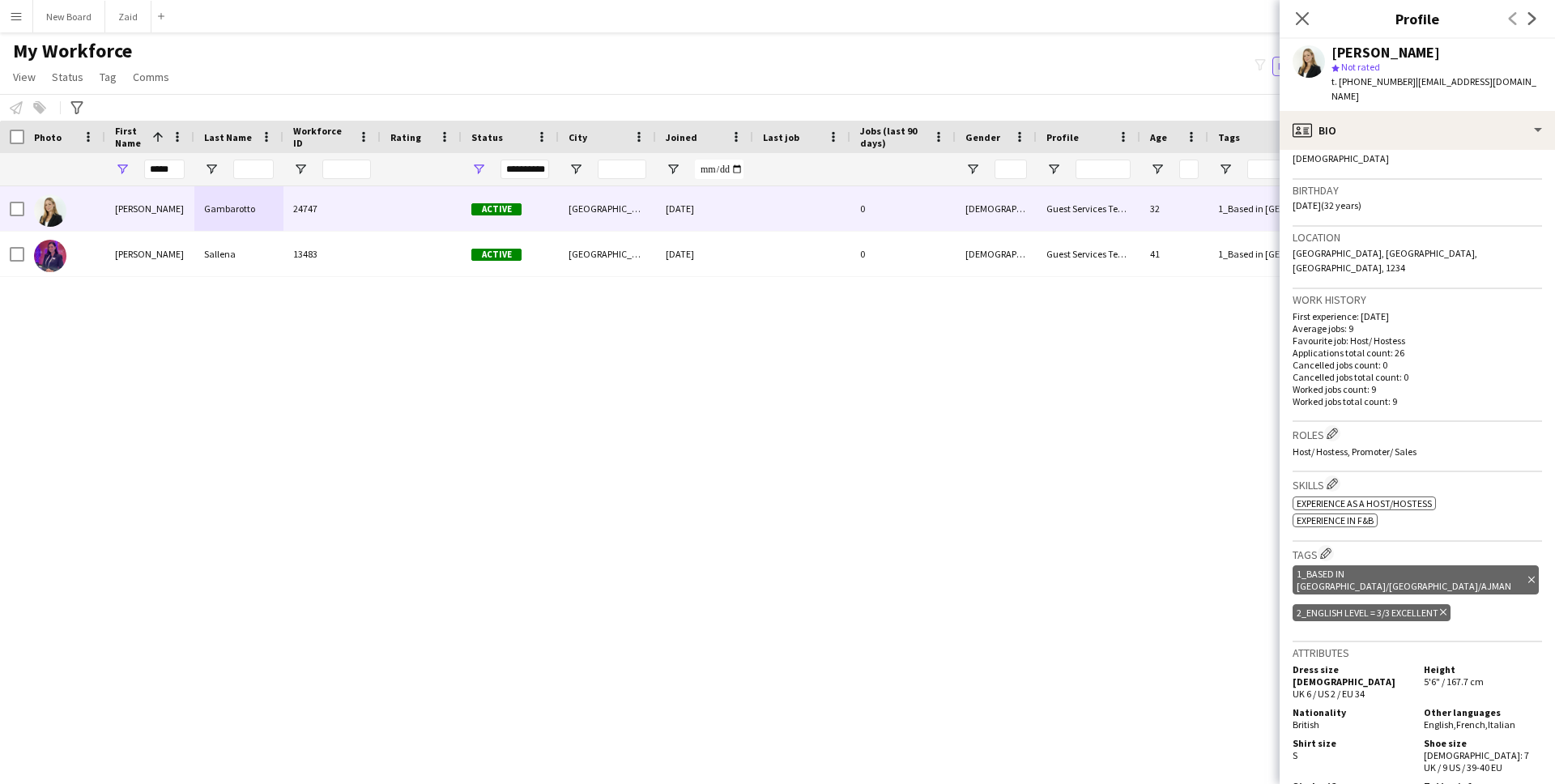
scroll to position [276, 0]
click at [182, 169] on input "*****" at bounding box center [164, 169] width 41 height 19
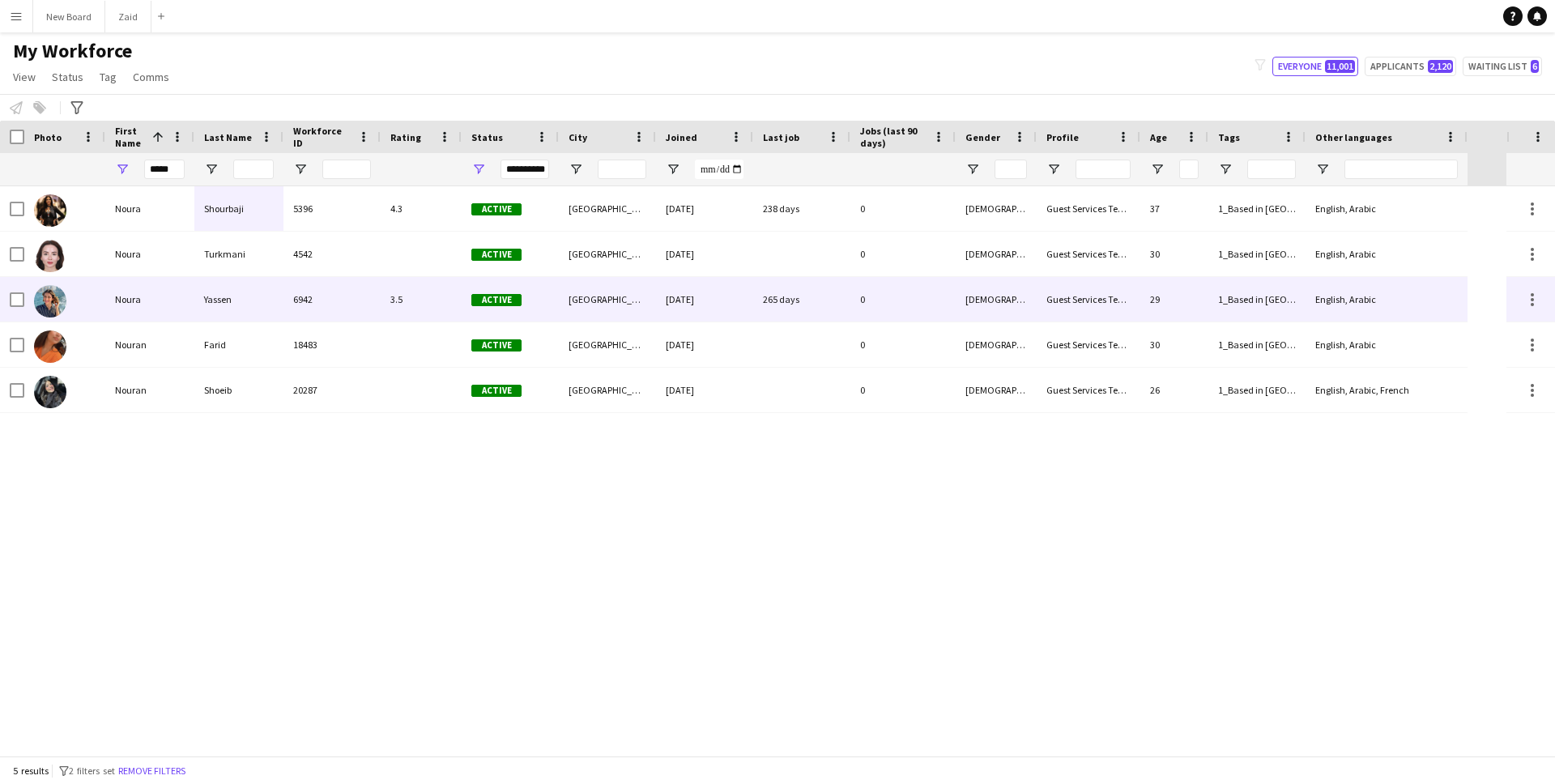
click at [231, 298] on div "Yassen" at bounding box center [239, 299] width 89 height 44
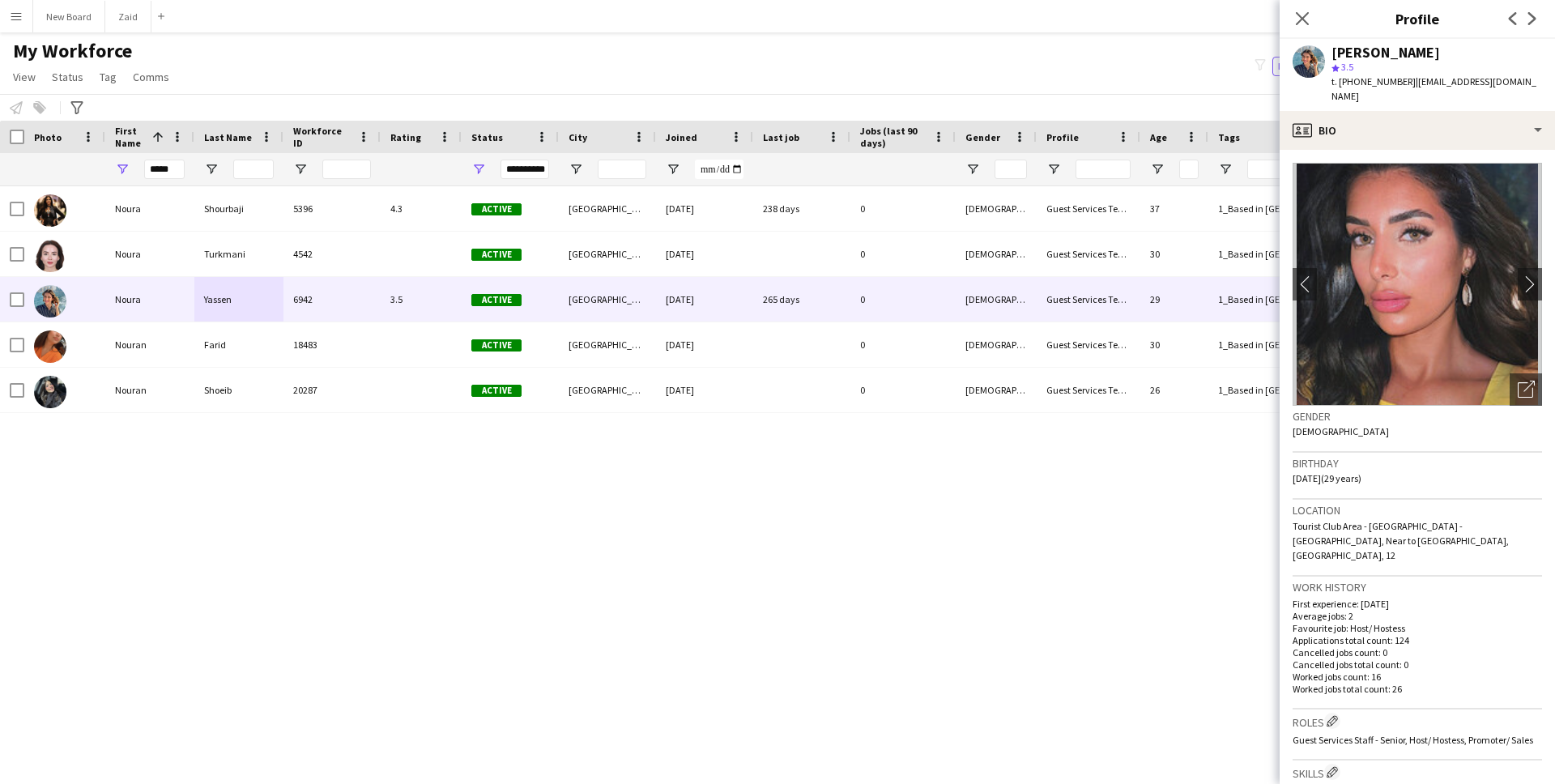
click at [1404, 54] on div "Noura Yassen" at bounding box center [1386, 53] width 109 height 15
copy div "Yassen"
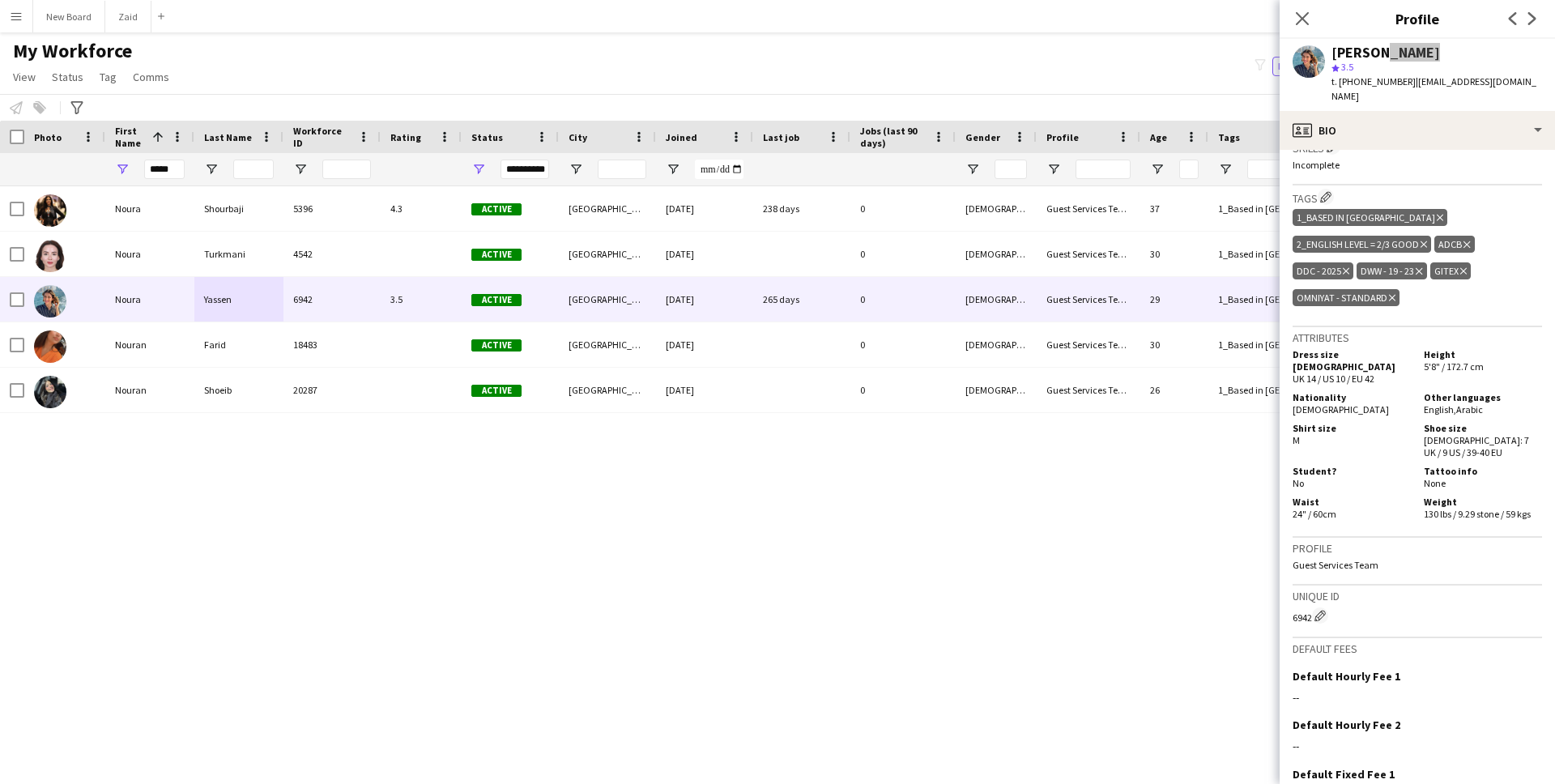
scroll to position [688, 0]
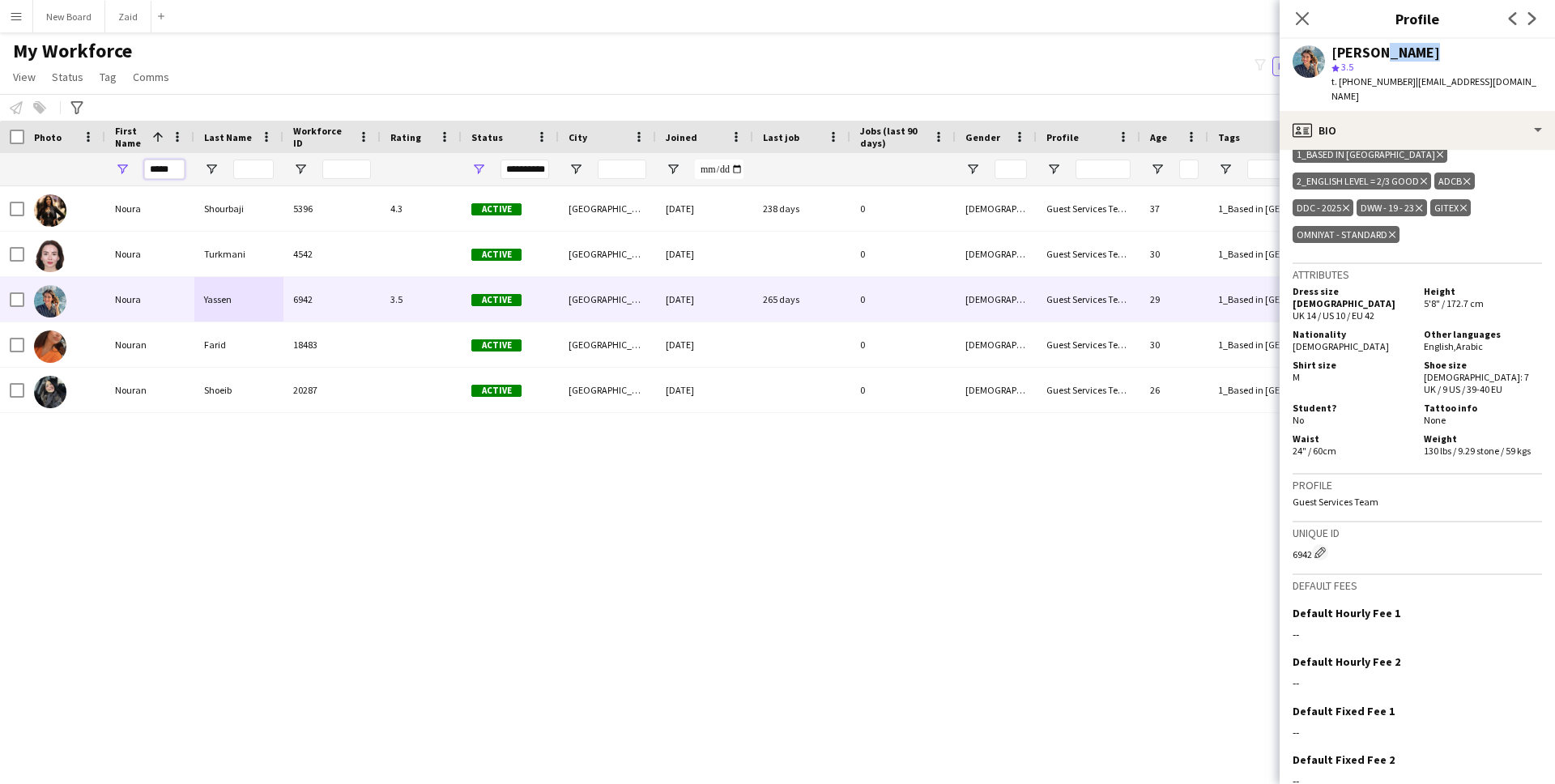
click at [169, 172] on input "*****" at bounding box center [164, 169] width 41 height 19
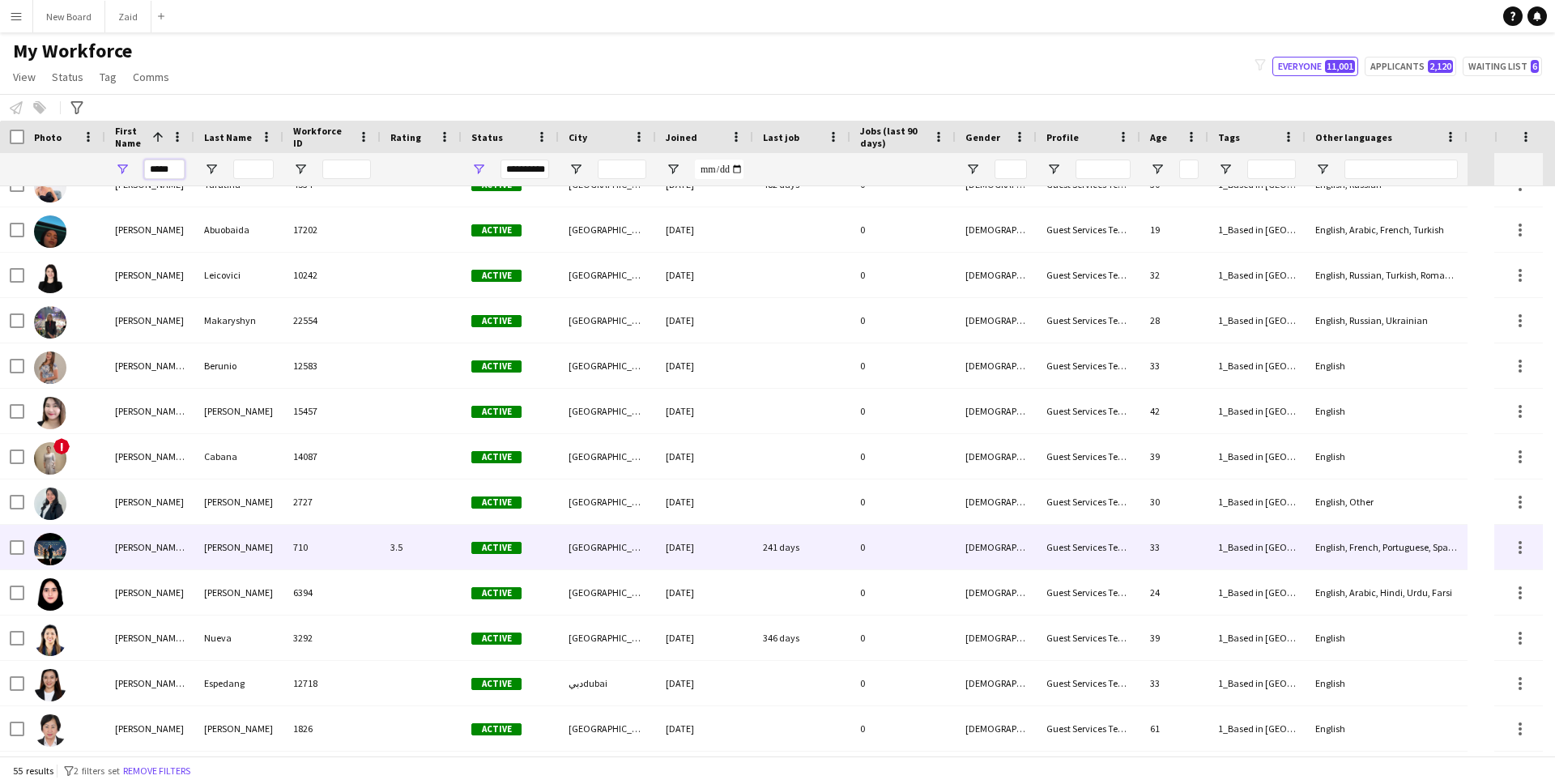
scroll to position [574, 0]
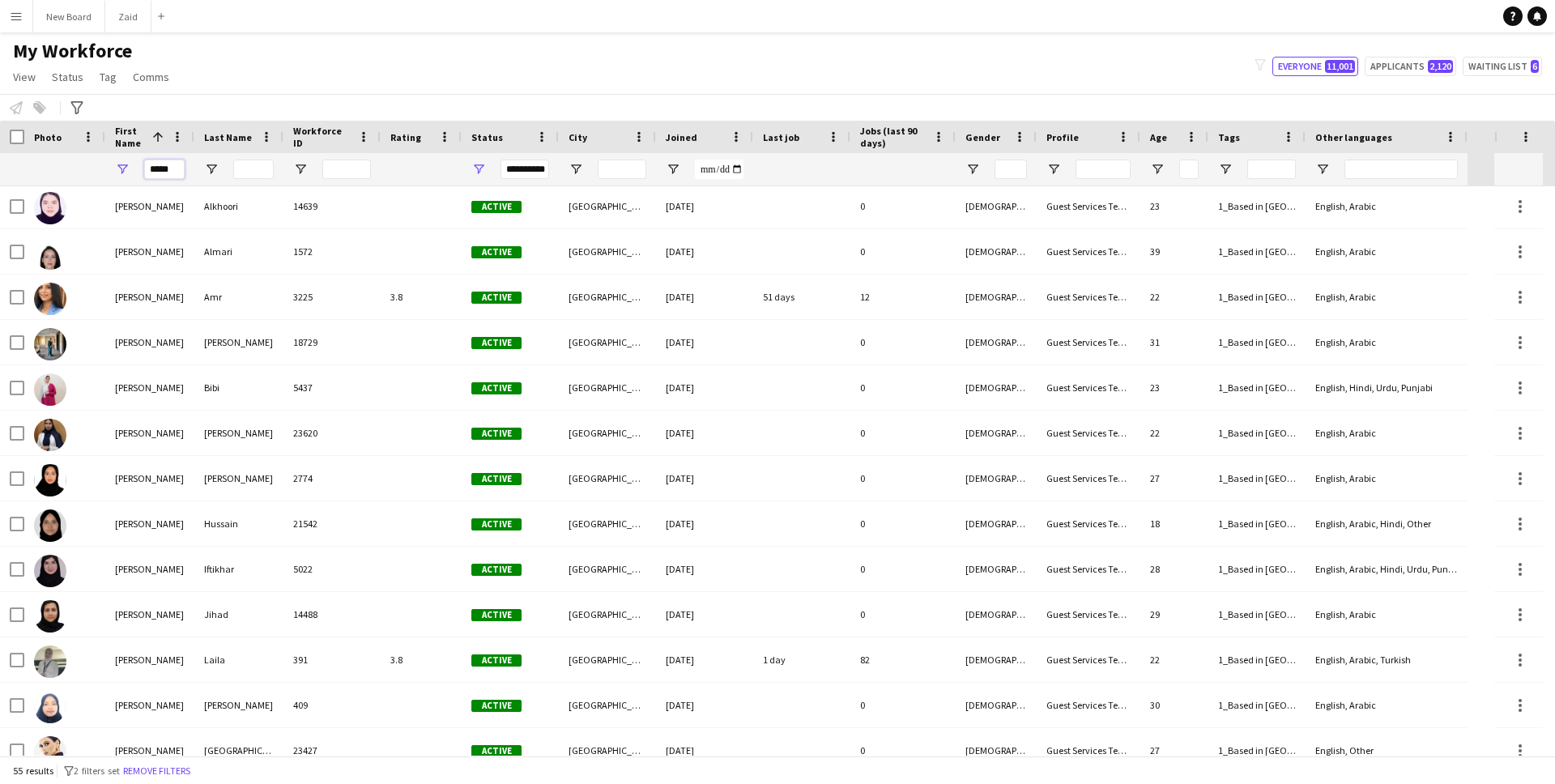
type input "*****"
click at [227, 168] on div at bounding box center [239, 170] width 89 height 33
click at [242, 168] on input "Last Name Filter Input" at bounding box center [253, 169] width 41 height 19
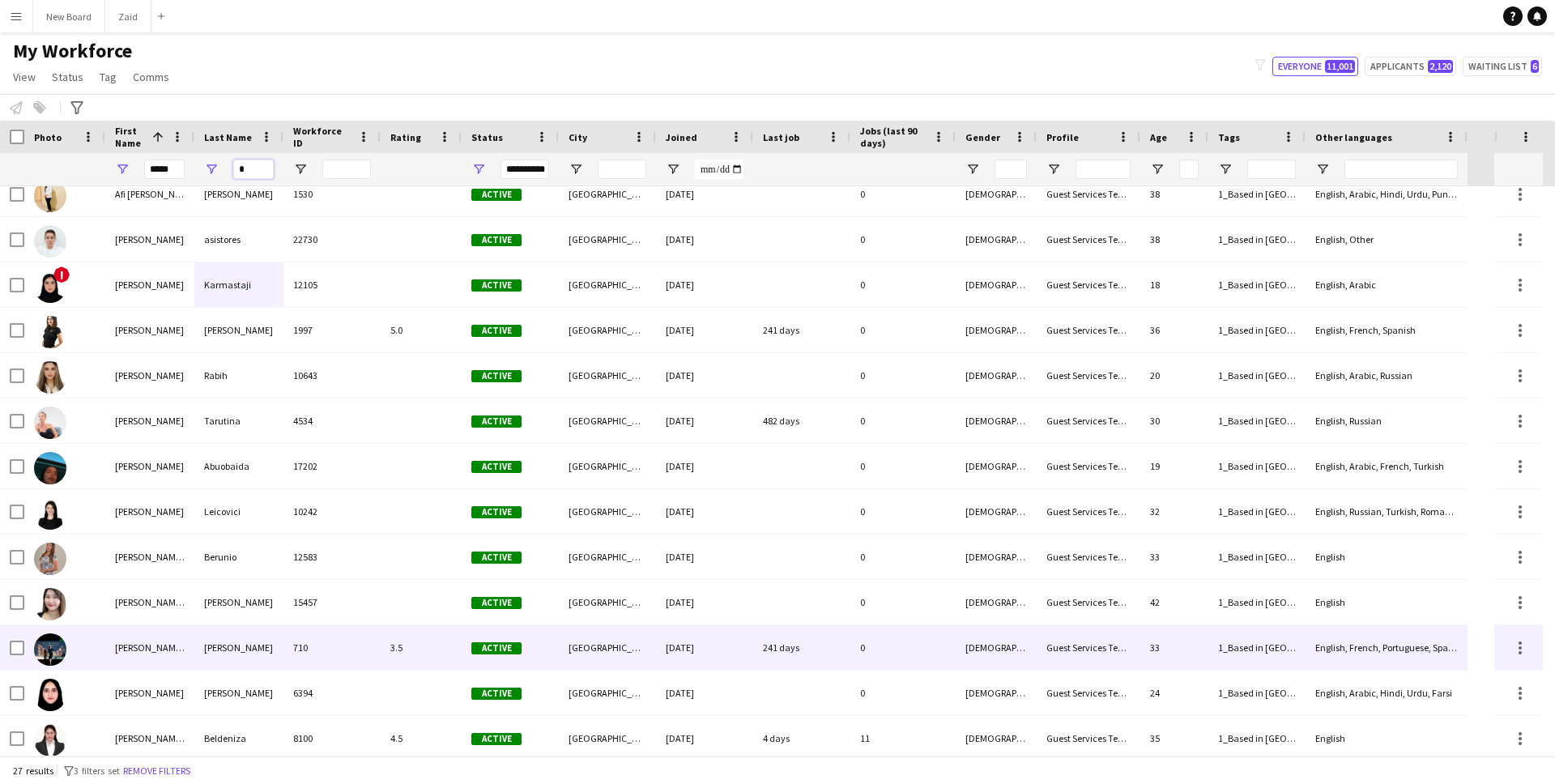
type input "*"
click at [241, 652] on div "Ibarguen" at bounding box center [239, 647] width 89 height 44
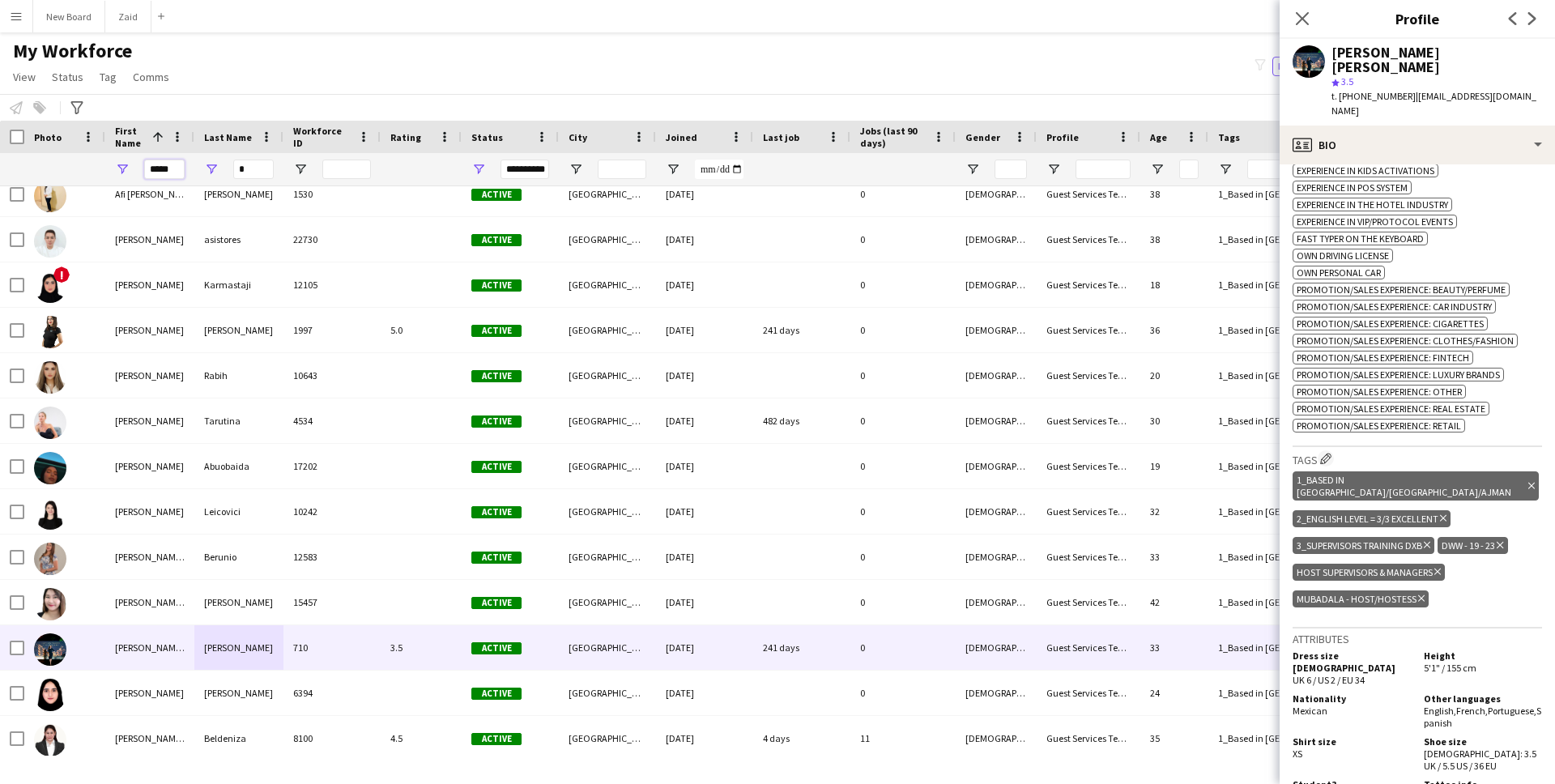
click at [181, 169] on input "*****" at bounding box center [164, 169] width 41 height 19
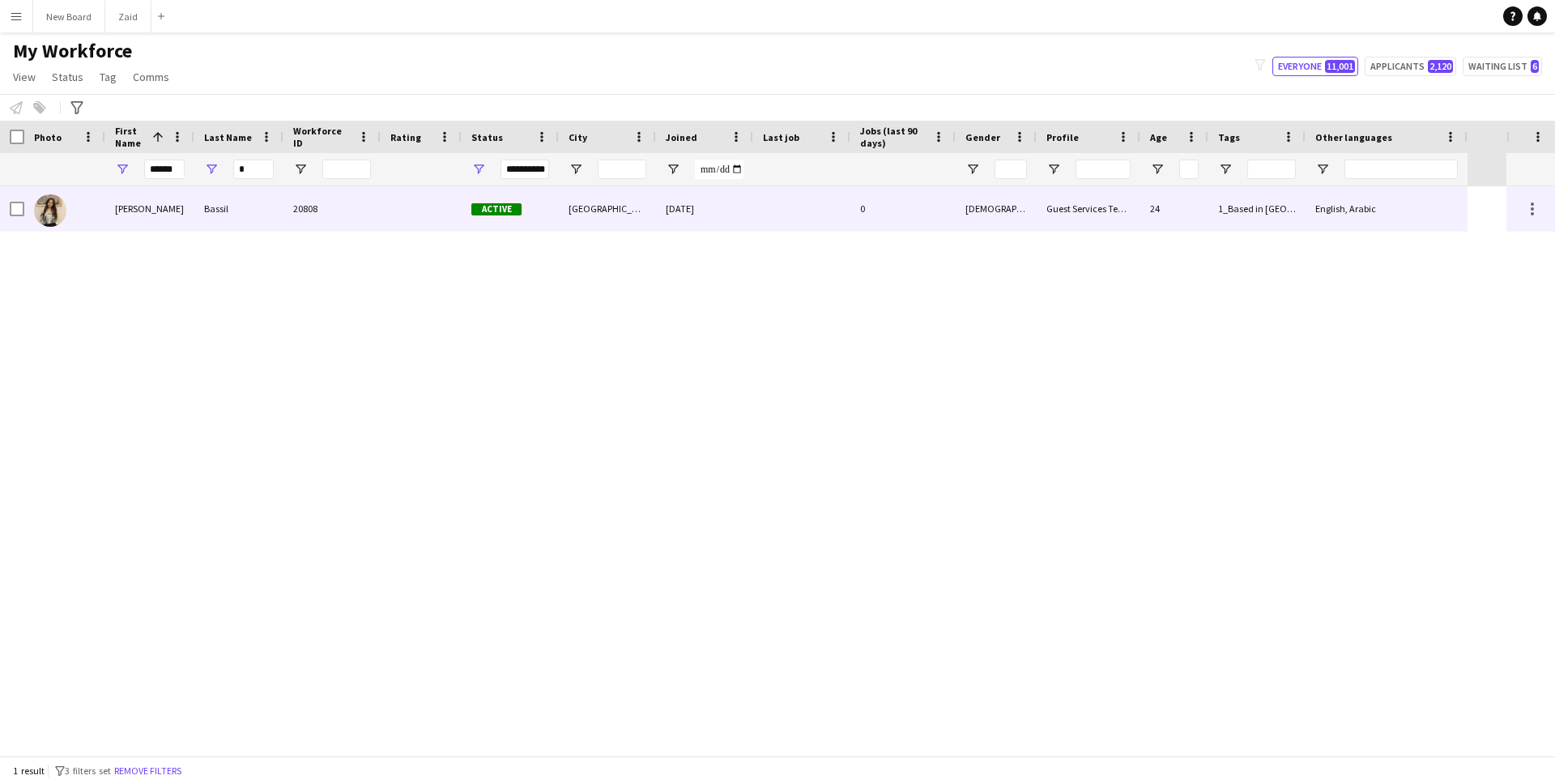
click at [261, 202] on div "Bassil" at bounding box center [239, 208] width 89 height 44
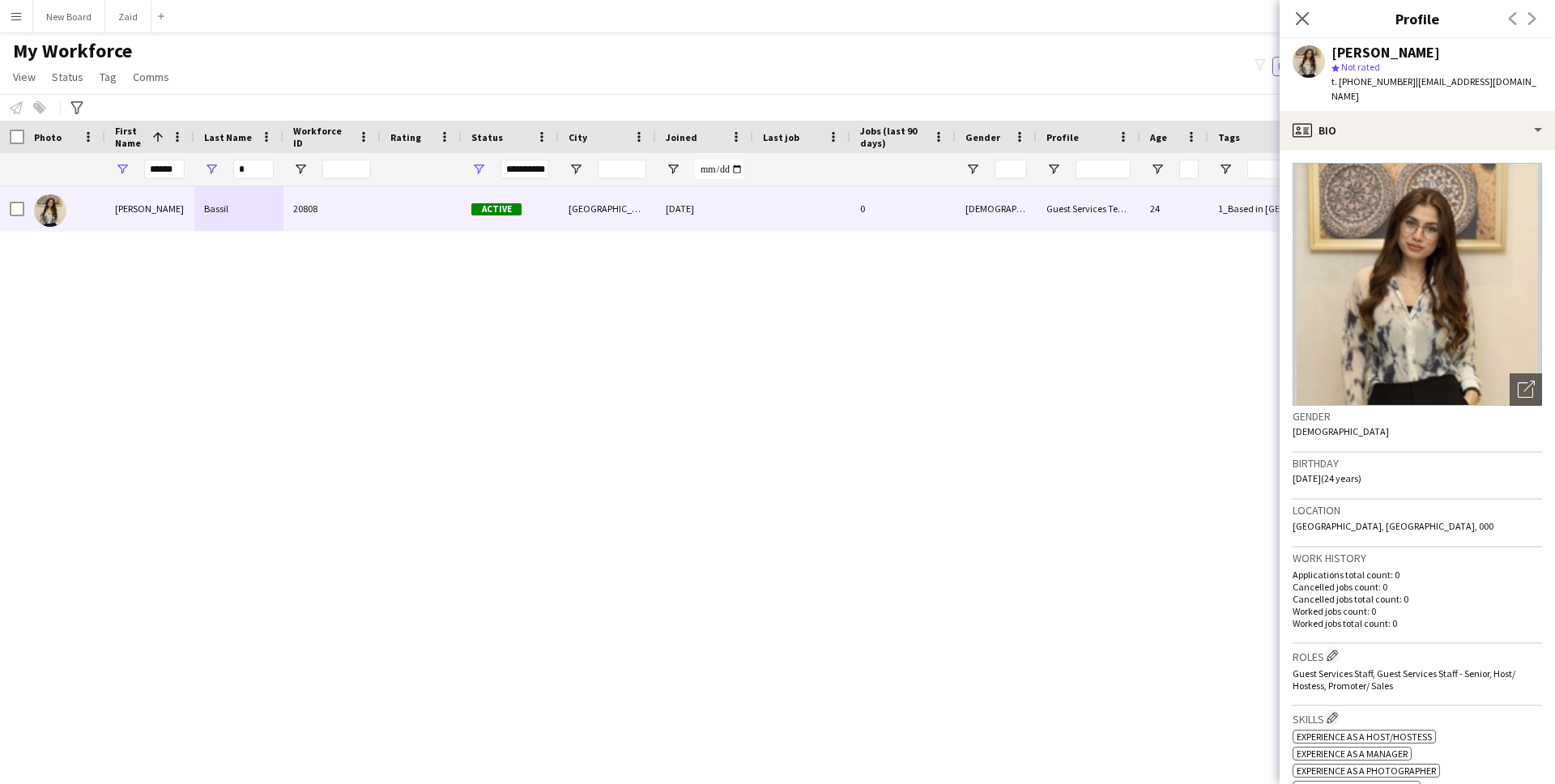
click at [1402, 60] on div "star Not rated" at bounding box center [1437, 67] width 211 height 15
click at [1402, 56] on div "Nicole Bassil" at bounding box center [1386, 53] width 109 height 15
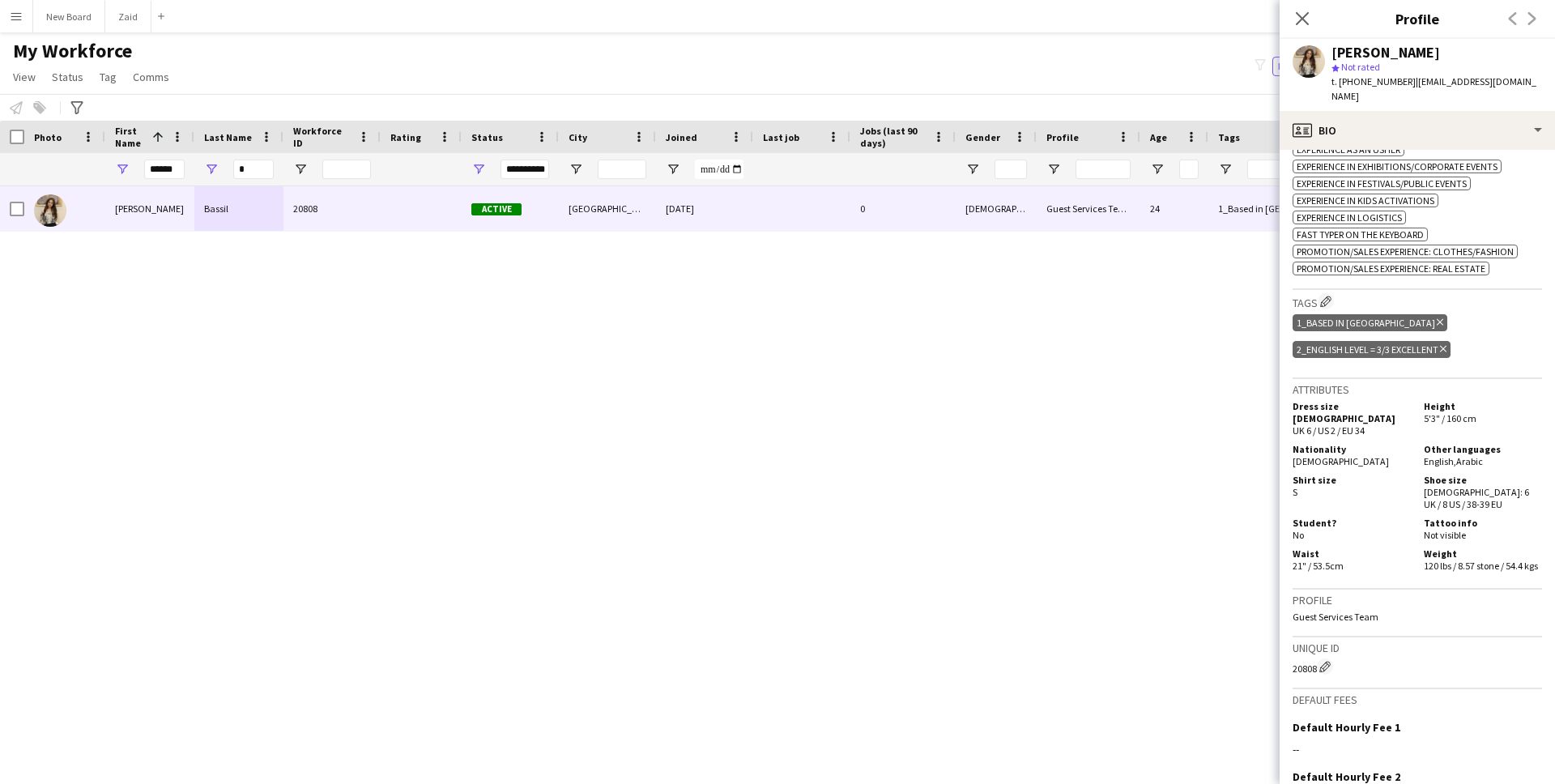
scroll to position [758, 0]
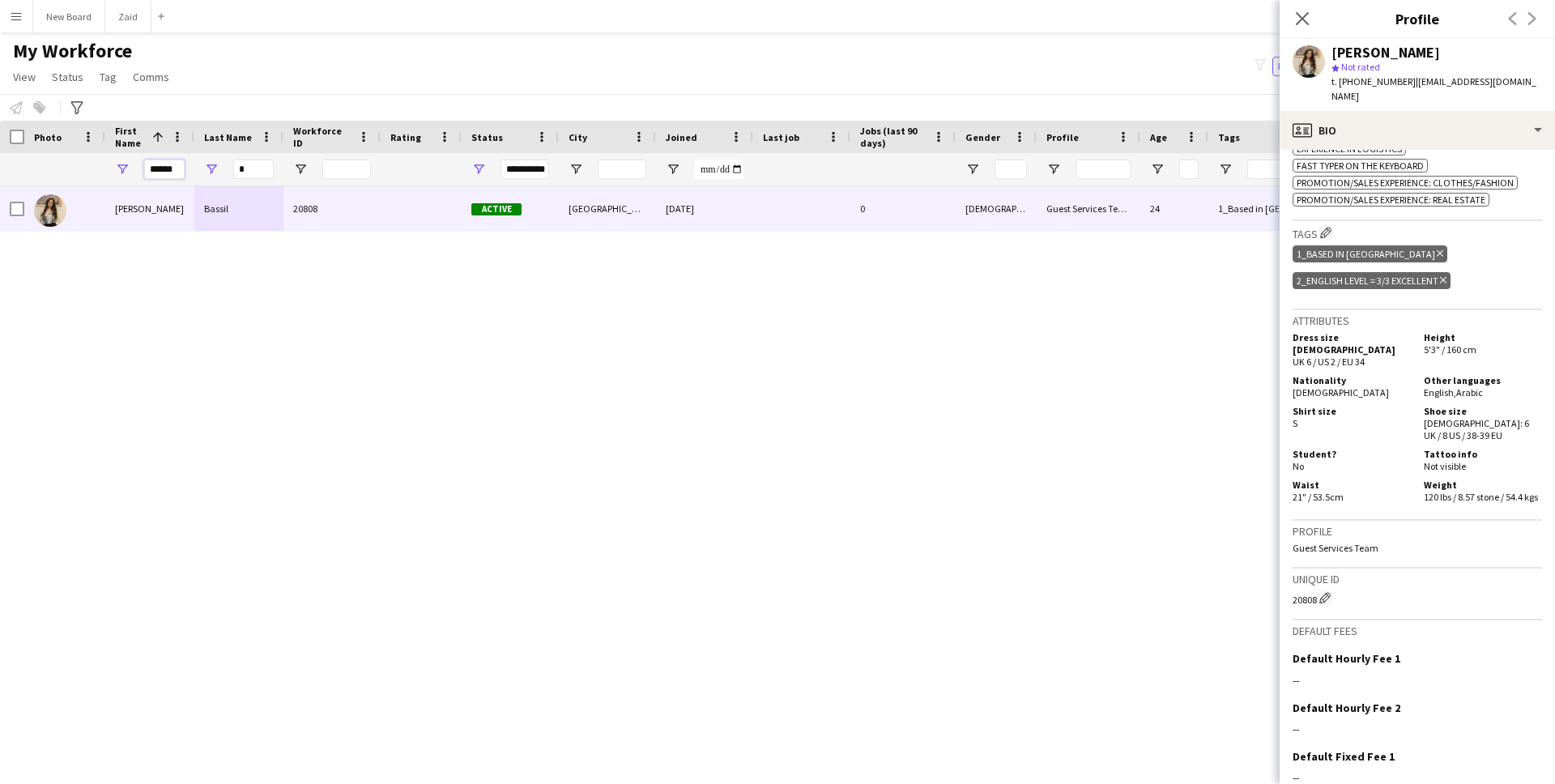
click at [165, 168] on input "******" at bounding box center [164, 169] width 41 height 19
type input "****"
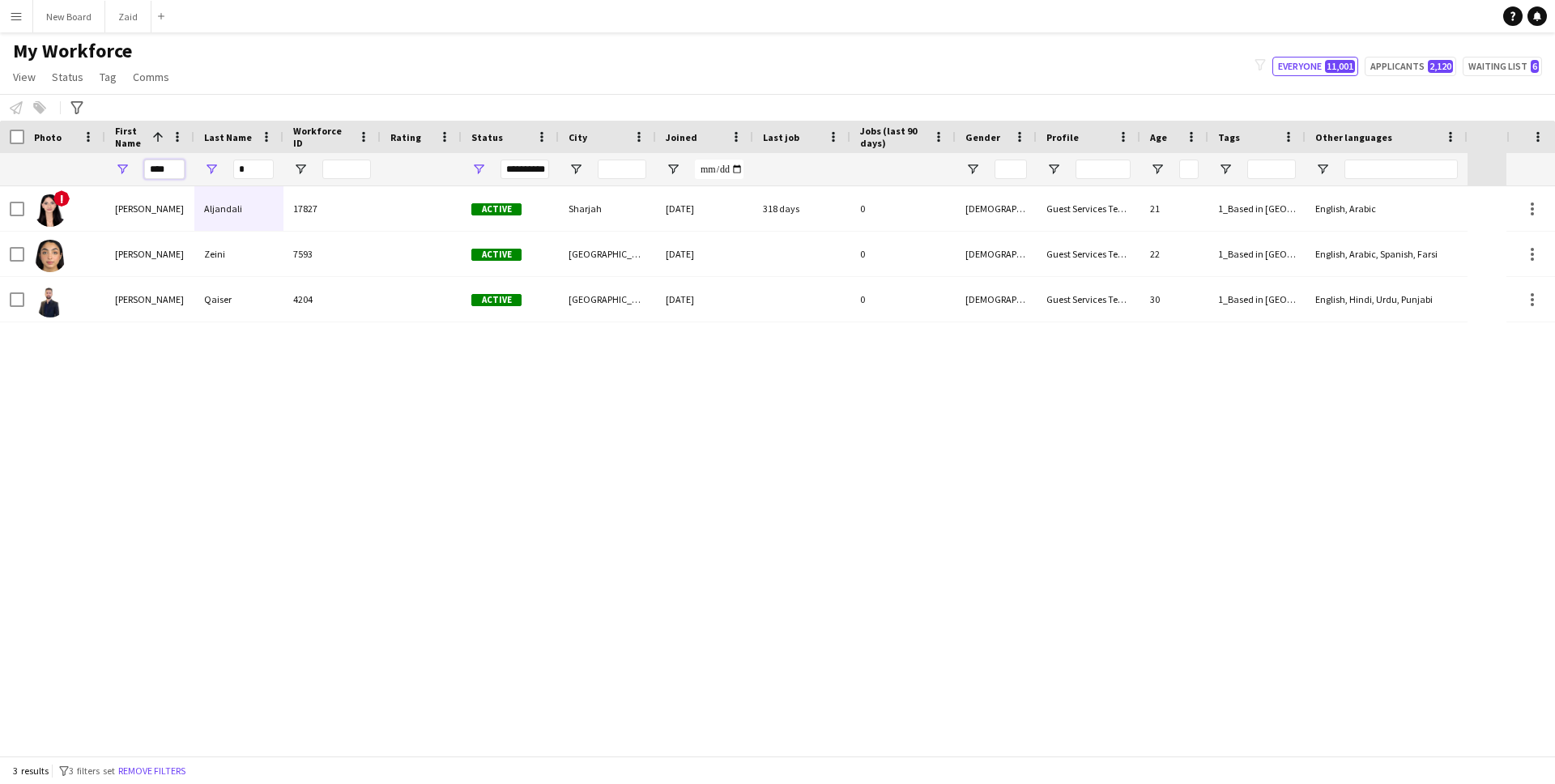
click at [174, 164] on input "****" at bounding box center [164, 169] width 41 height 19
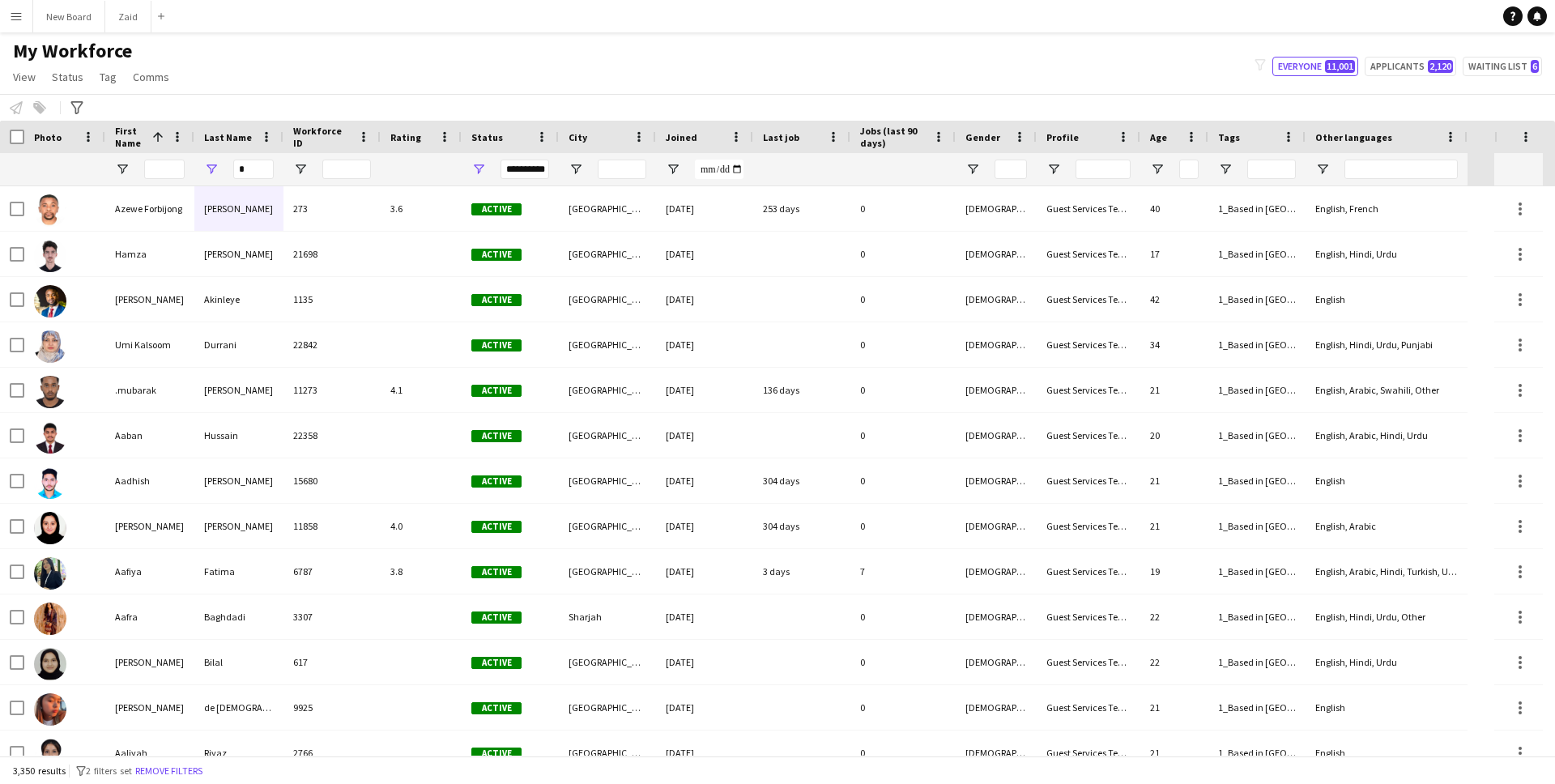
click at [503, 130] on div "Status" at bounding box center [500, 136] width 58 height 24
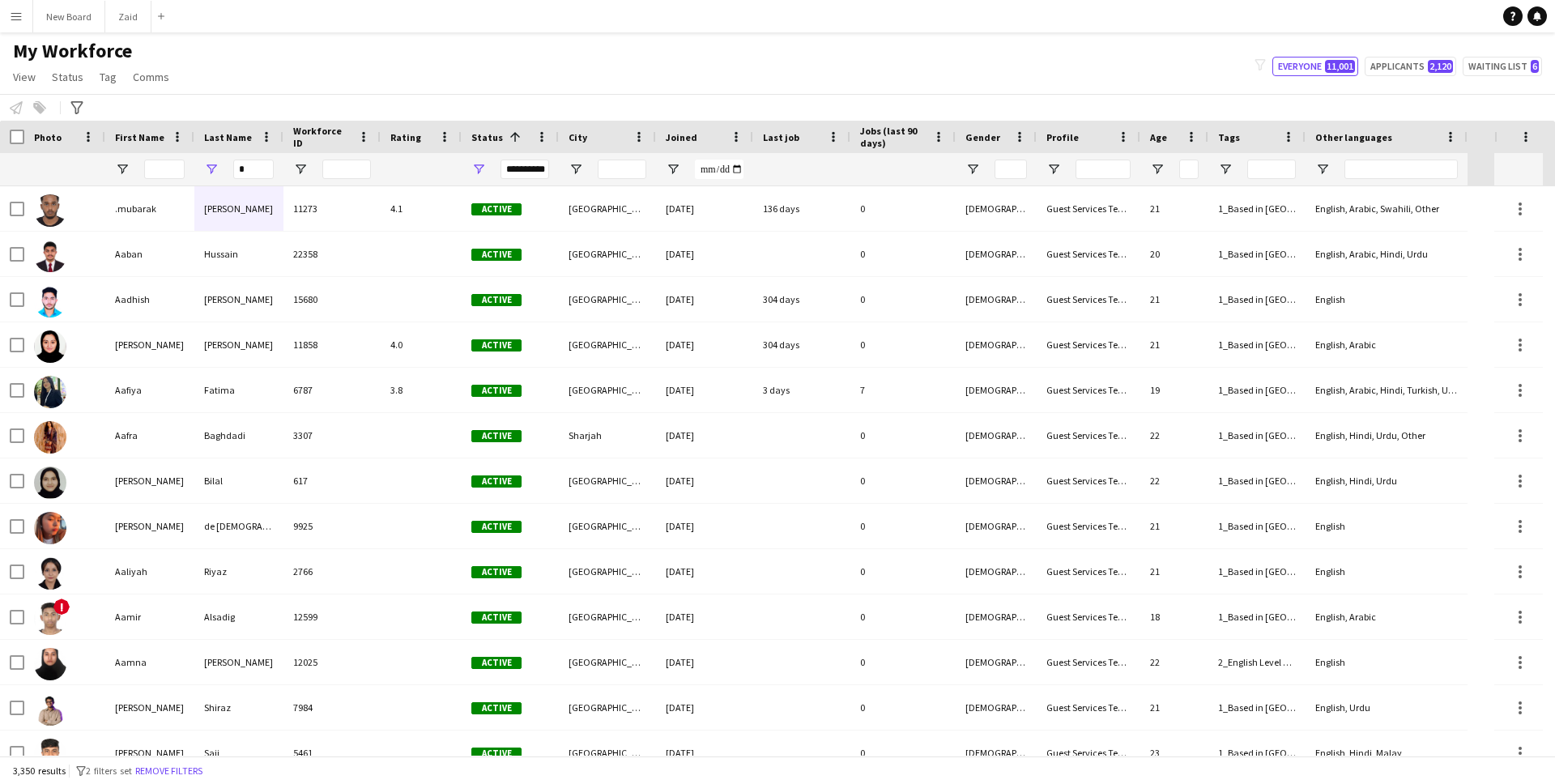
click at [536, 171] on div "**********" at bounding box center [525, 169] width 49 height 19
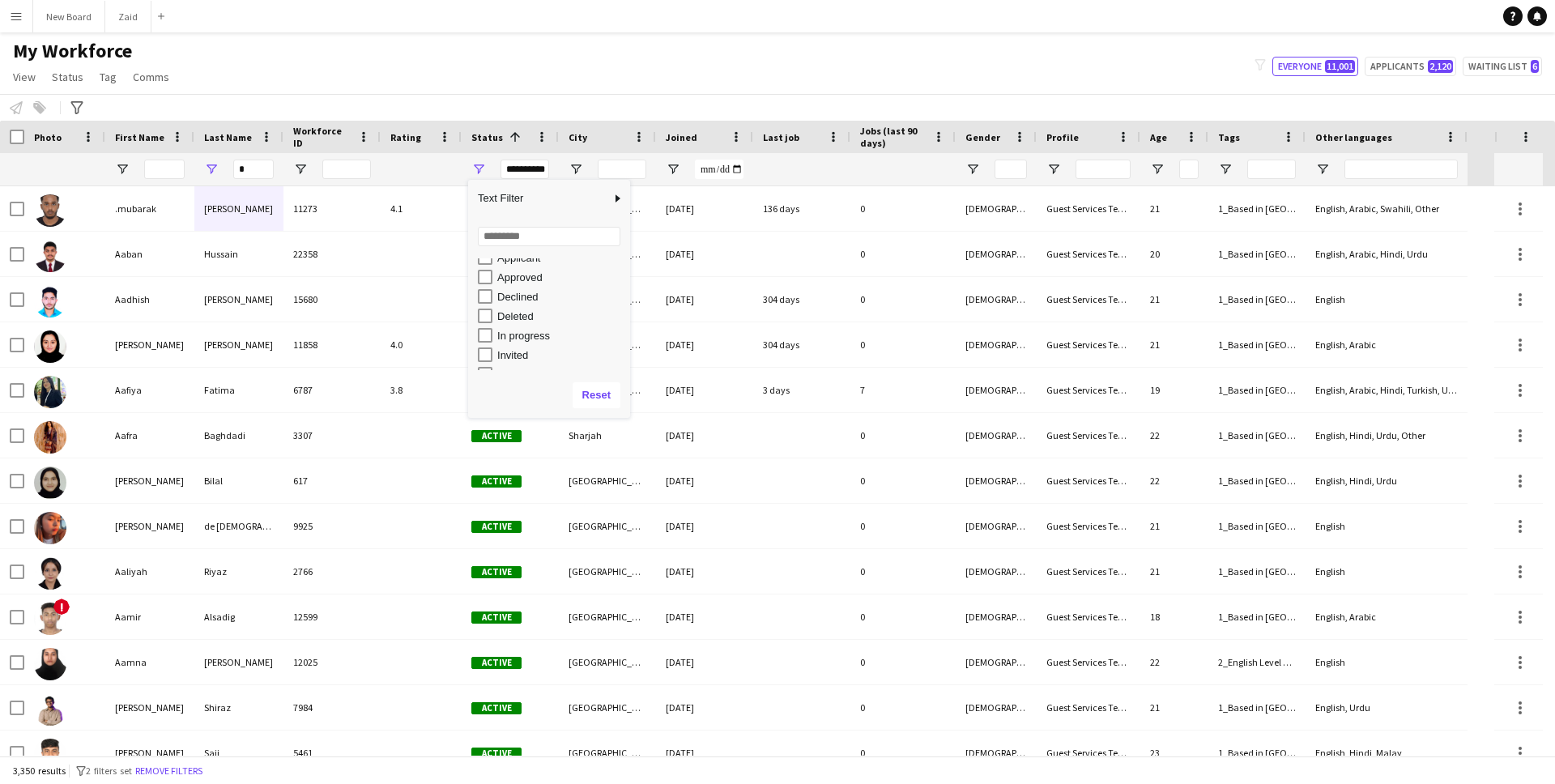
scroll to position [53, 0]
type input "**********"
click at [564, 27] on app-navbar "Menu Boards Boards Boards All jobs Status Workforce Workforce My Workforce Recr…" at bounding box center [777, 16] width 1555 height 33
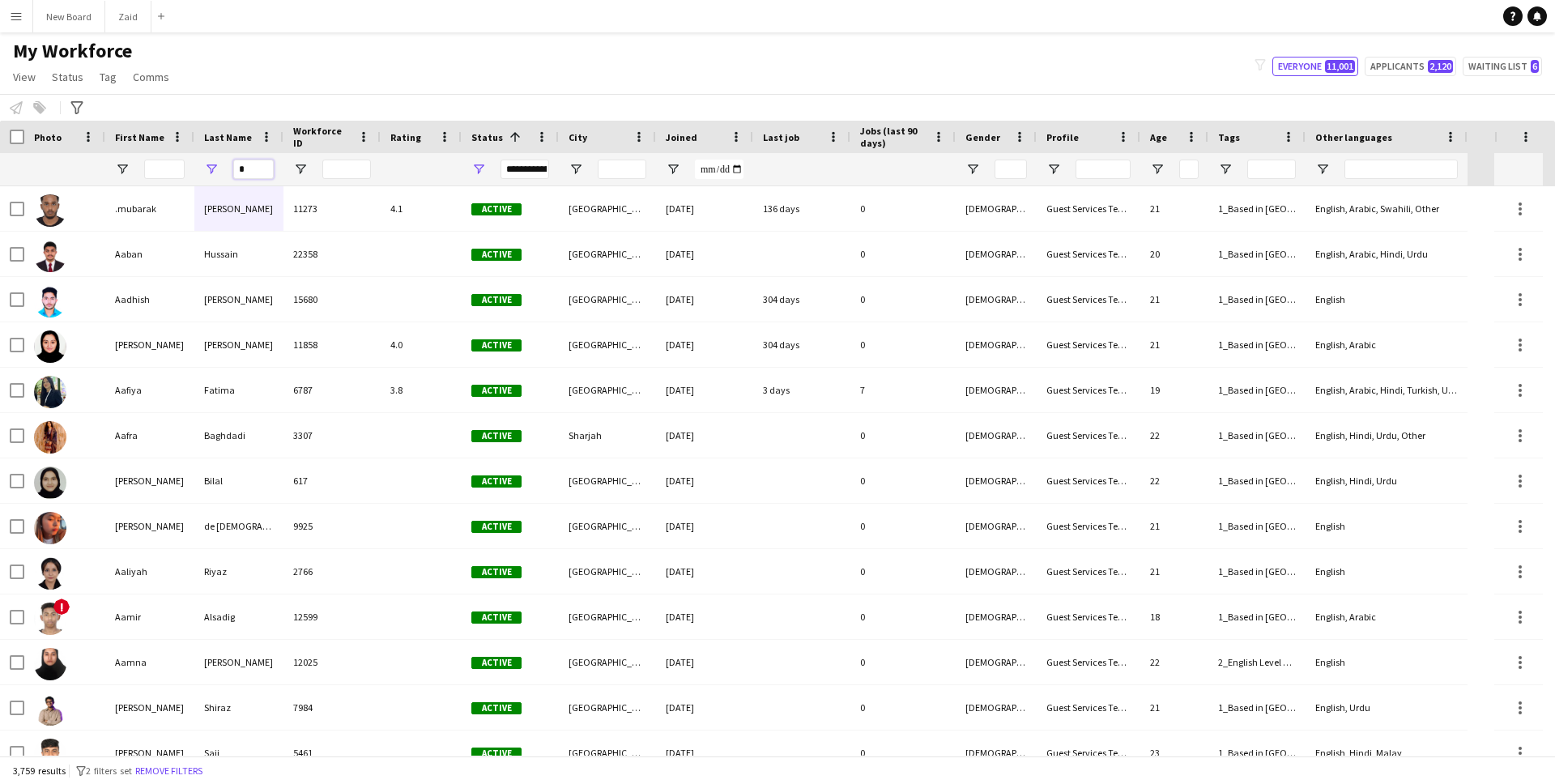
click at [258, 169] on input "*" at bounding box center [253, 169] width 41 height 19
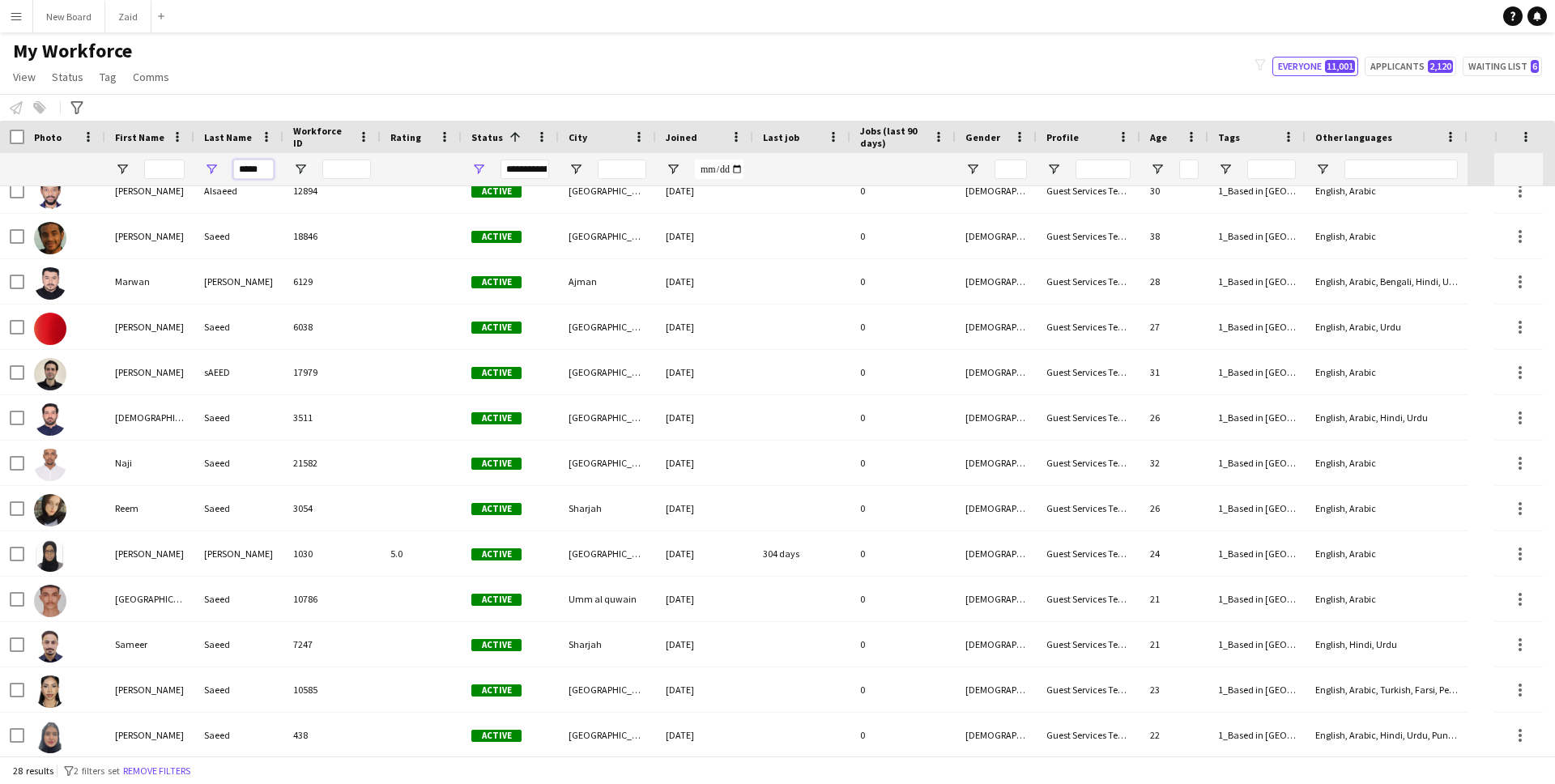
scroll to position [0, 0]
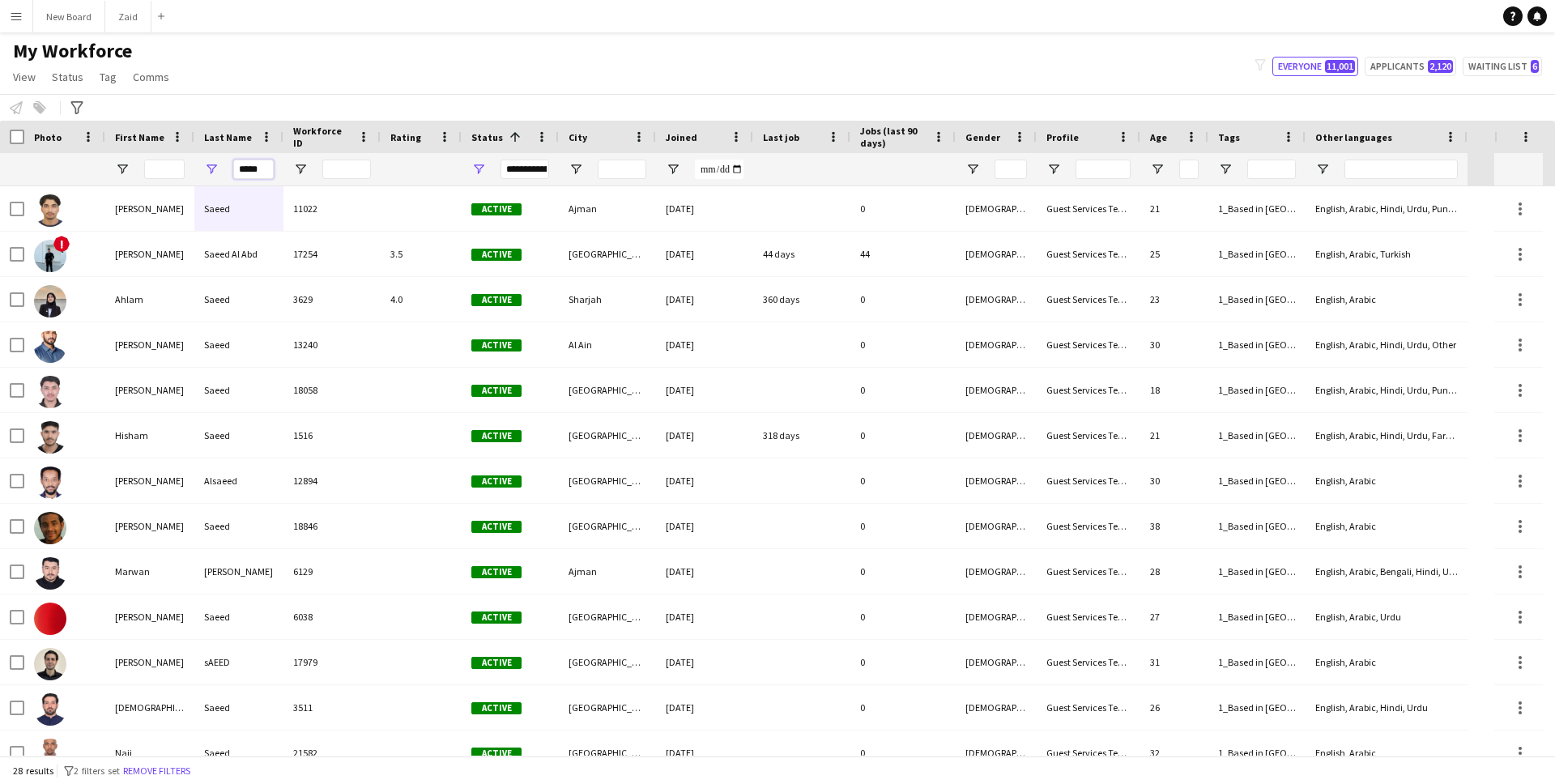
type input "*****"
click at [172, 167] on input "First Name Filter Input" at bounding box center [164, 169] width 41 height 19
type input "****"
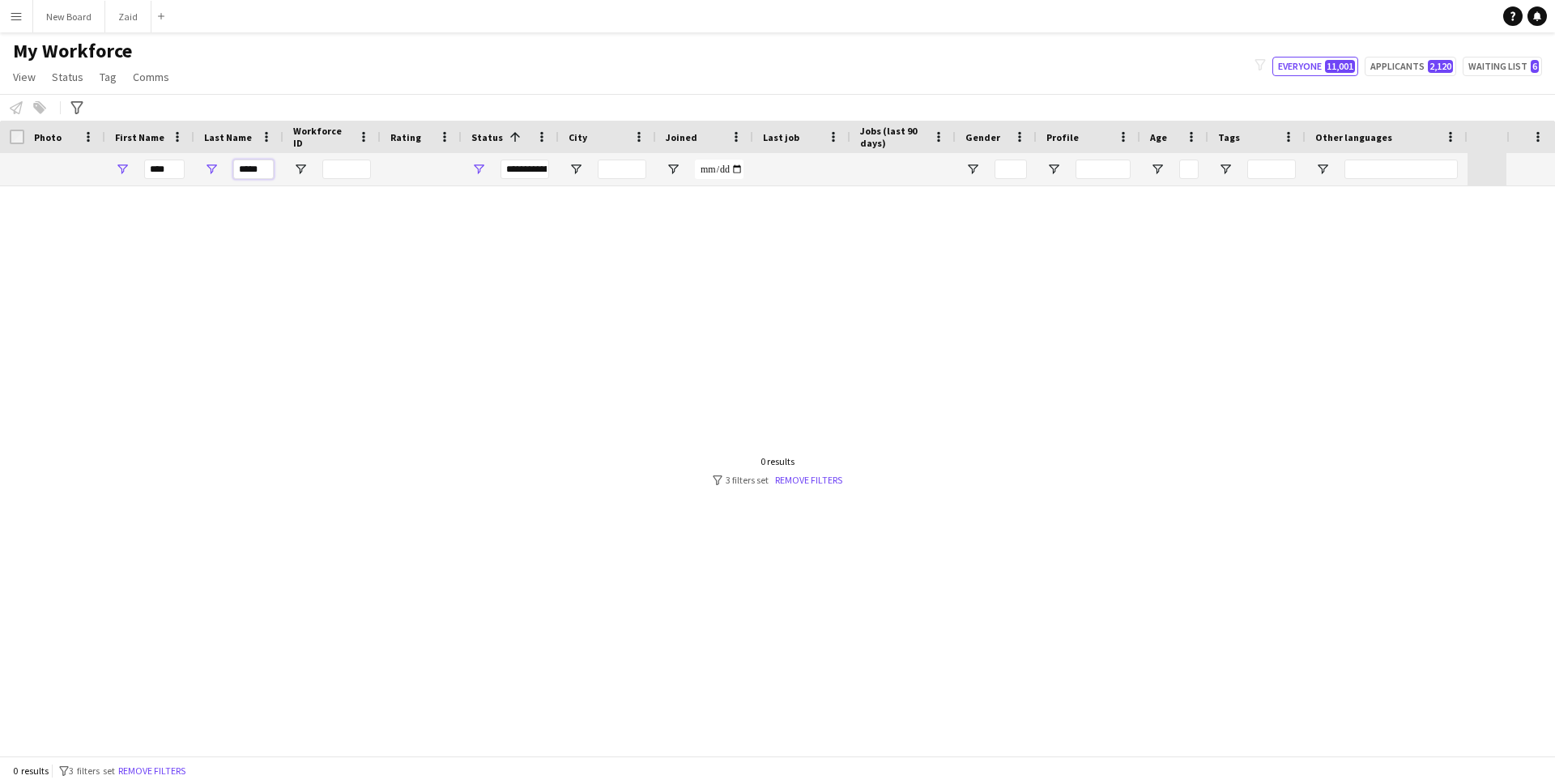
click at [262, 171] on input "*****" at bounding box center [253, 169] width 41 height 19
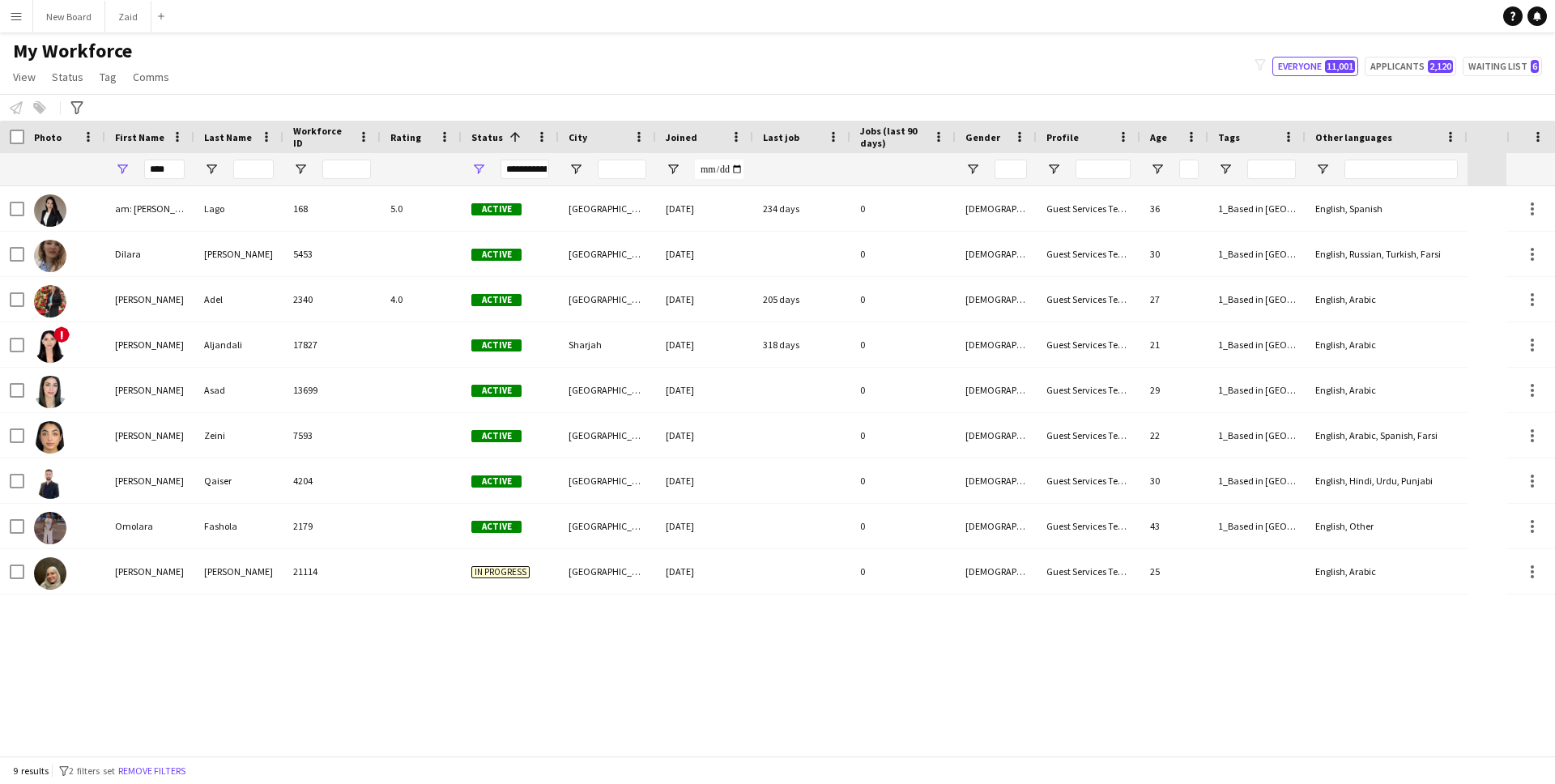
click at [529, 172] on div "**********" at bounding box center [525, 169] width 49 height 19
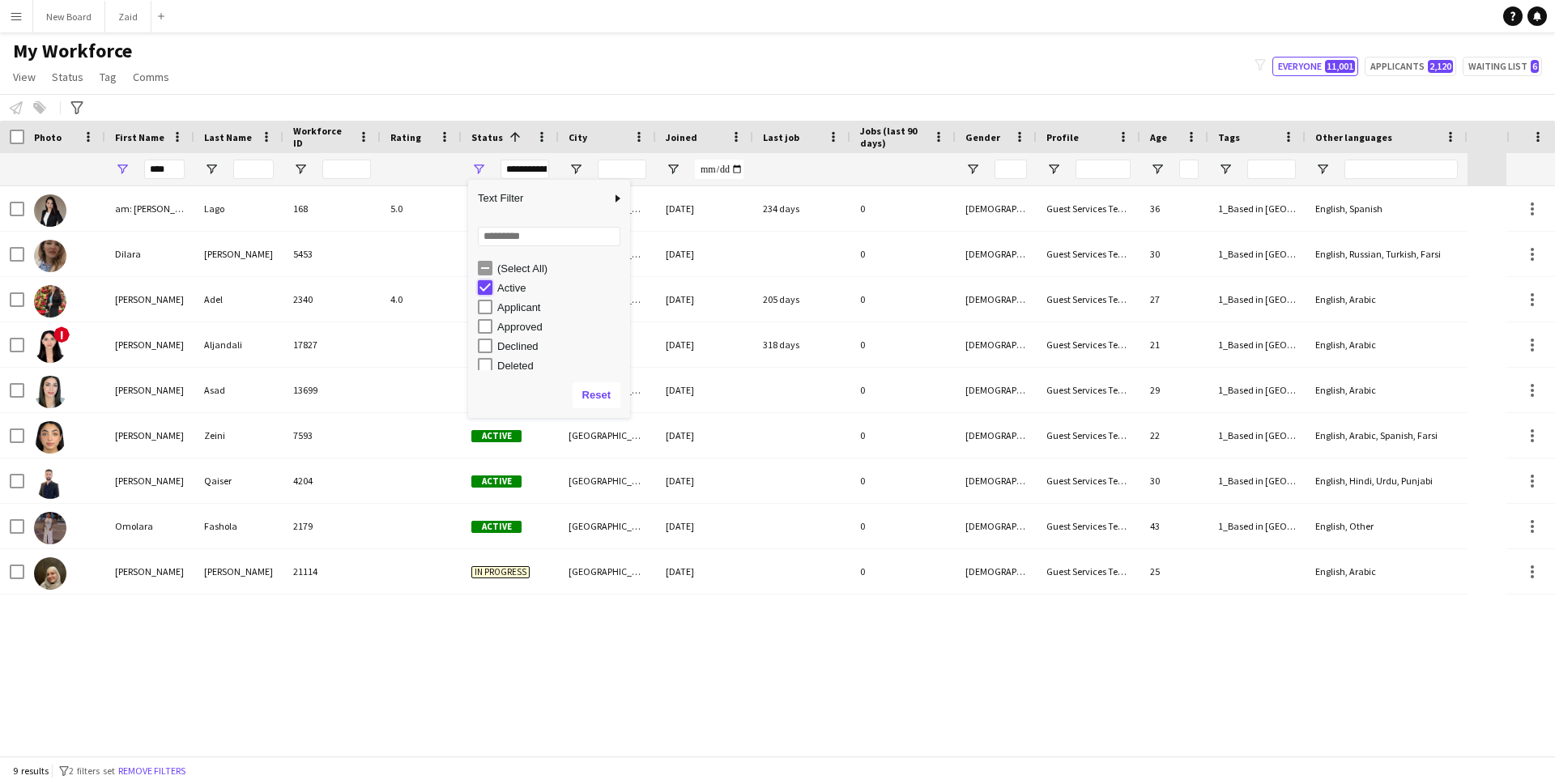
type input "**********"
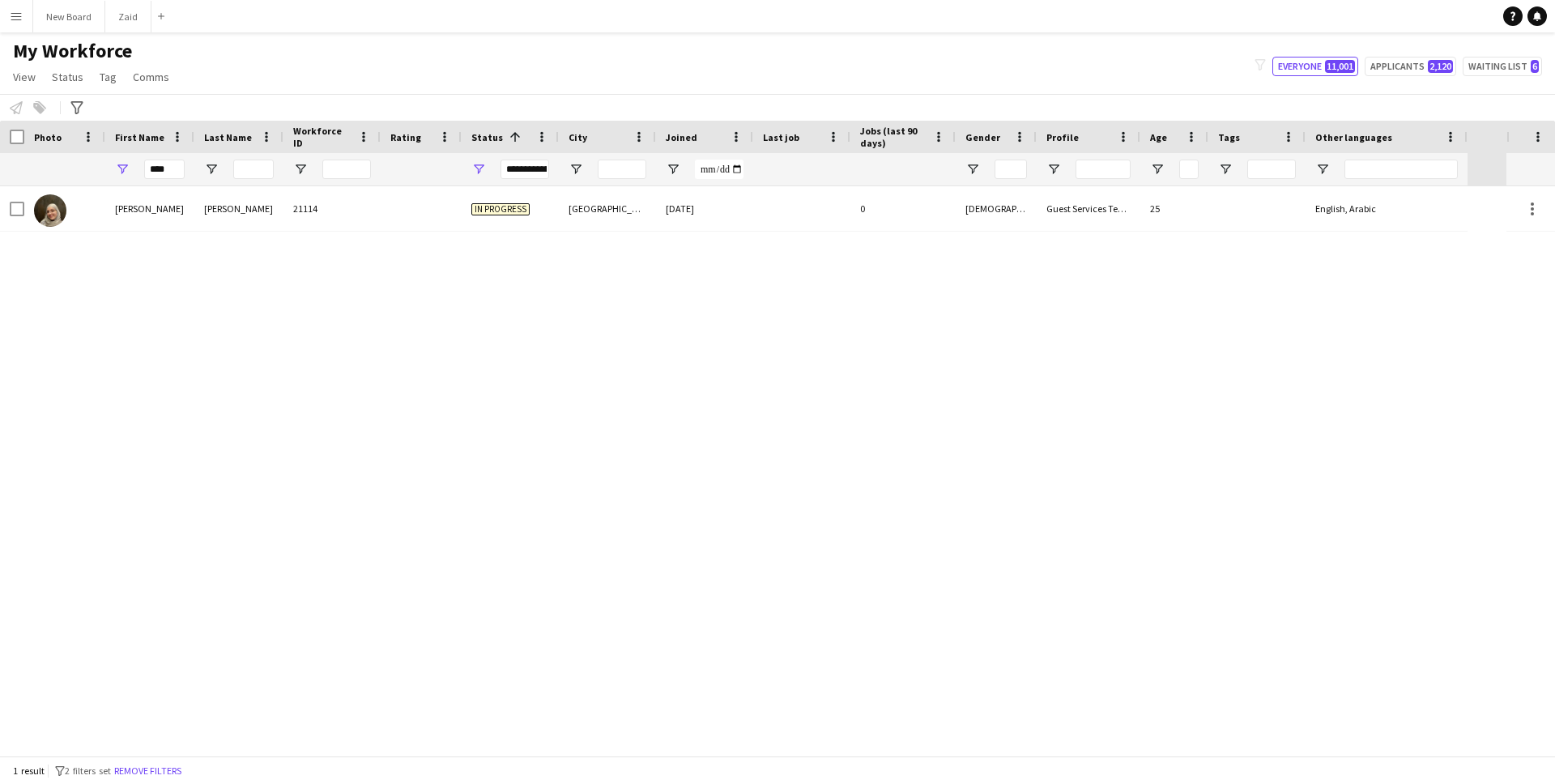
click at [604, 474] on div "Lara Shamis 21114 In progress Abu Dhabi 30-04-2025 0 Female Guest Services Team…" at bounding box center [753, 470] width 1506 height 569
click at [169, 169] on input "****" at bounding box center [164, 169] width 41 height 19
click at [533, 138] on div "Status 1" at bounding box center [510, 137] width 78 height 33
click at [477, 166] on span "Open Filter Menu" at bounding box center [478, 169] width 15 height 15
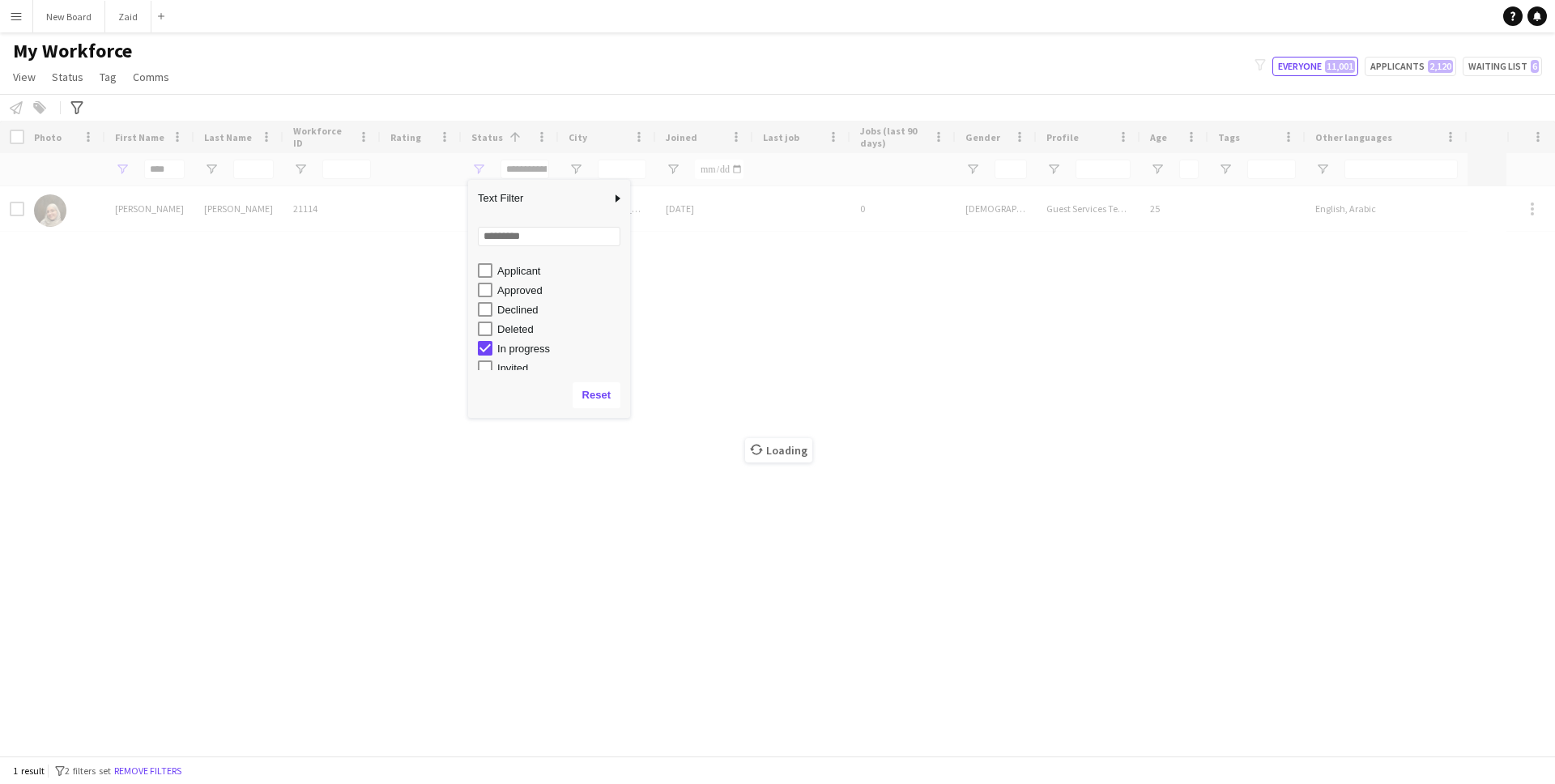
scroll to position [102, 0]
type input "**********"
click at [584, 500] on div "Loading" at bounding box center [777, 437] width 1555 height 634
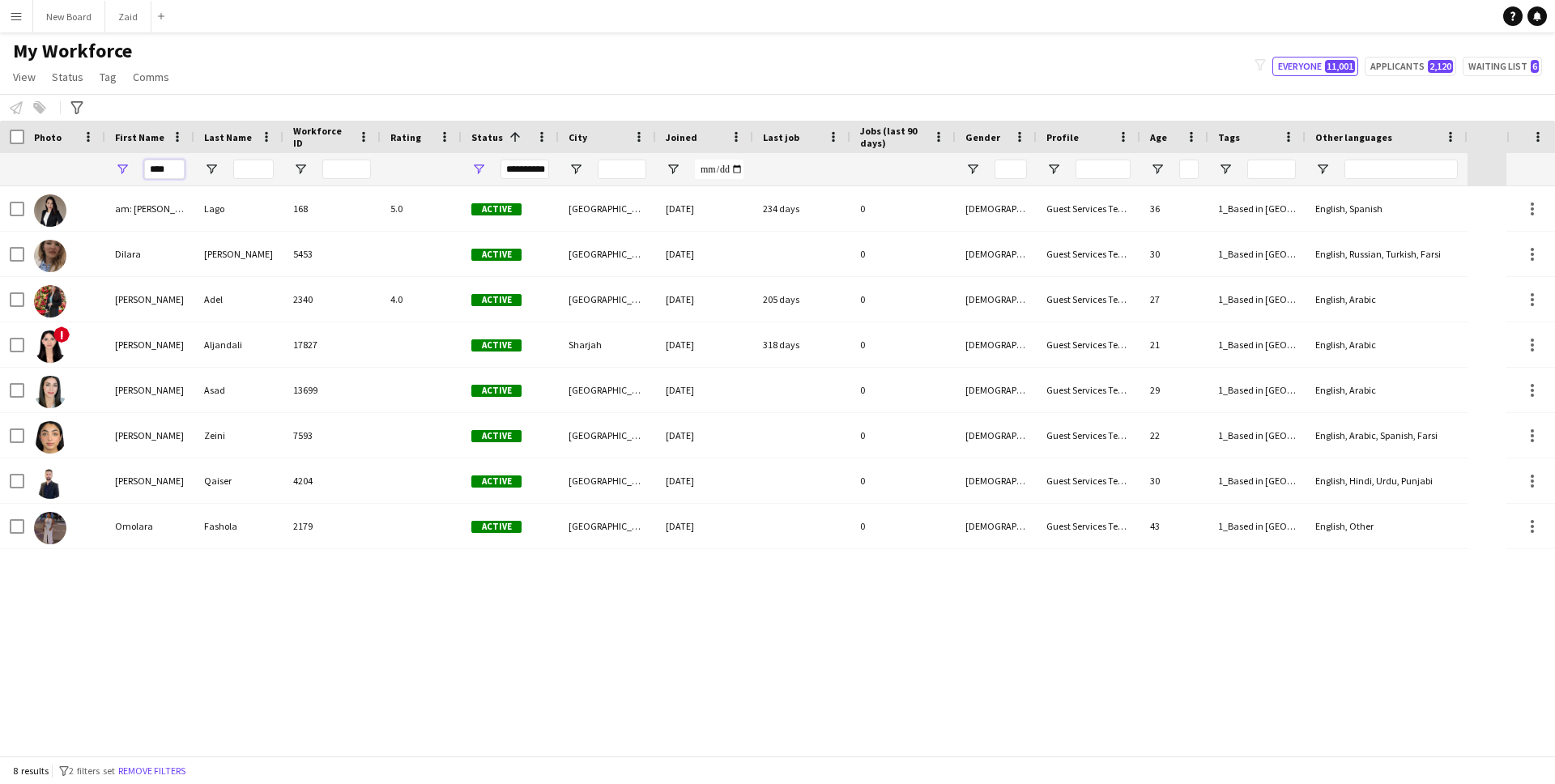
click at [165, 173] on input "****" at bounding box center [164, 169] width 41 height 19
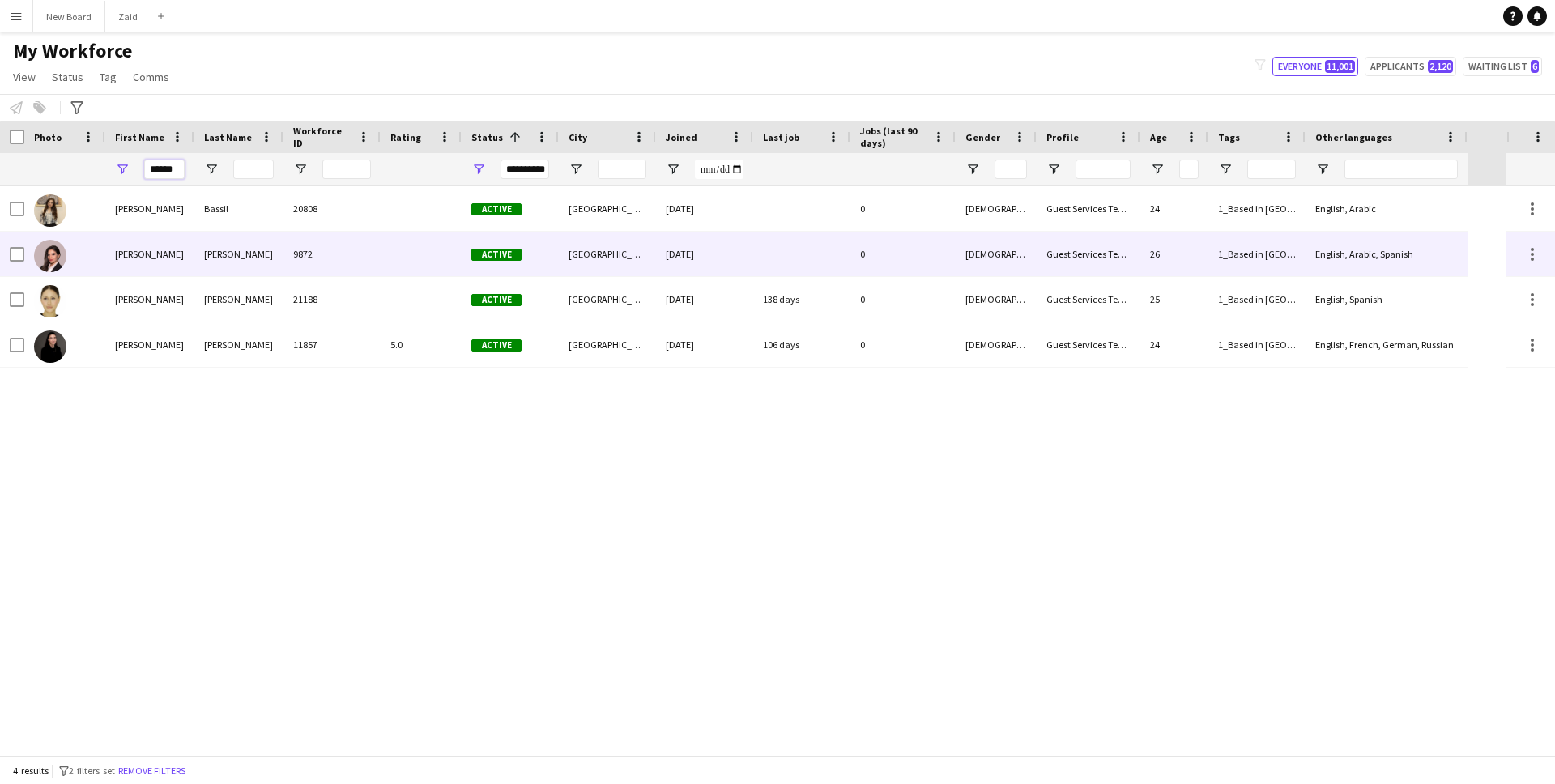
type input "******"
click at [198, 261] on div "[PERSON_NAME]" at bounding box center [239, 253] width 89 height 44
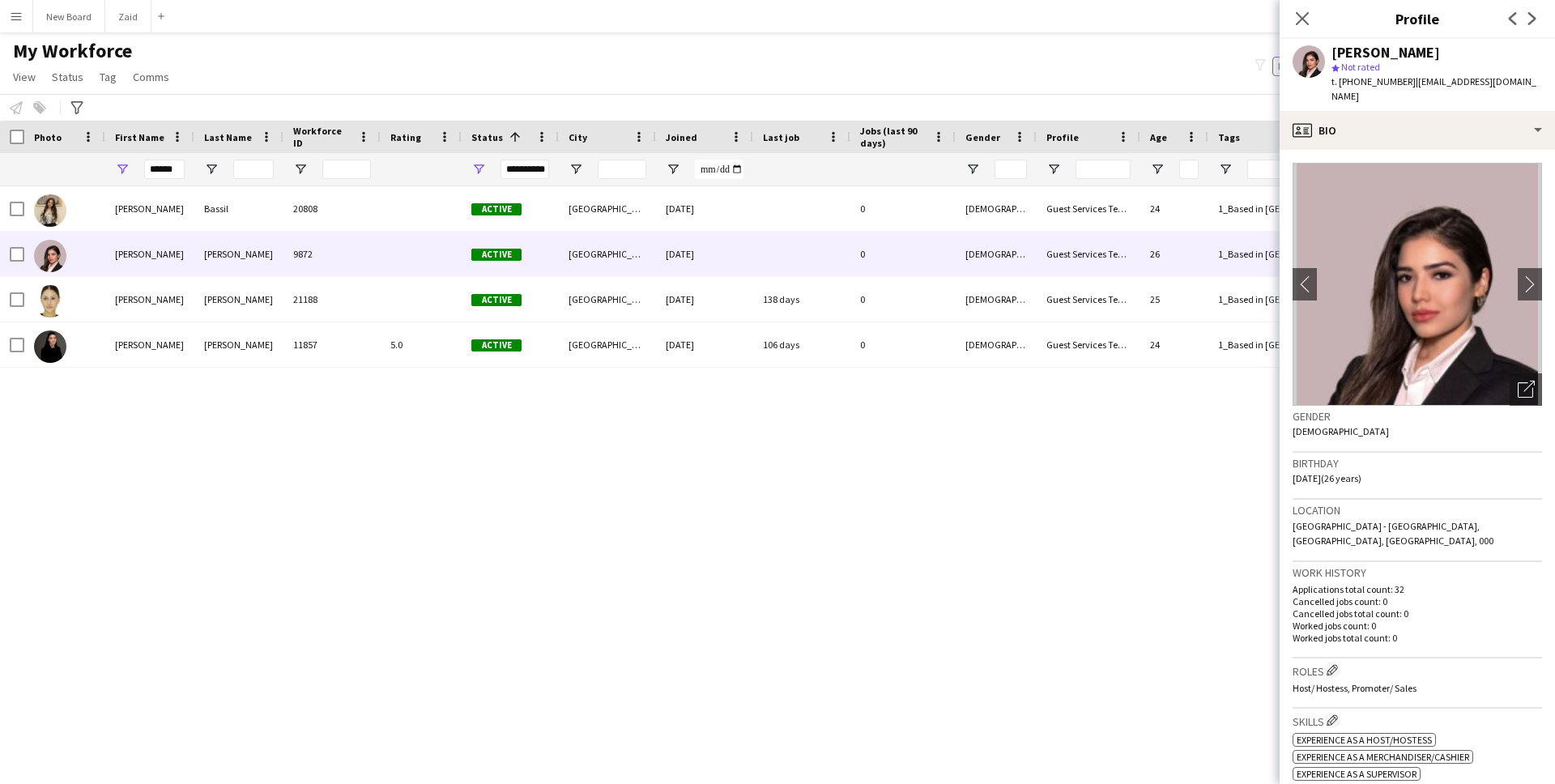
click at [1395, 56] on div "[PERSON_NAME]" at bounding box center [1386, 53] width 109 height 15
copy div "[PERSON_NAME]"
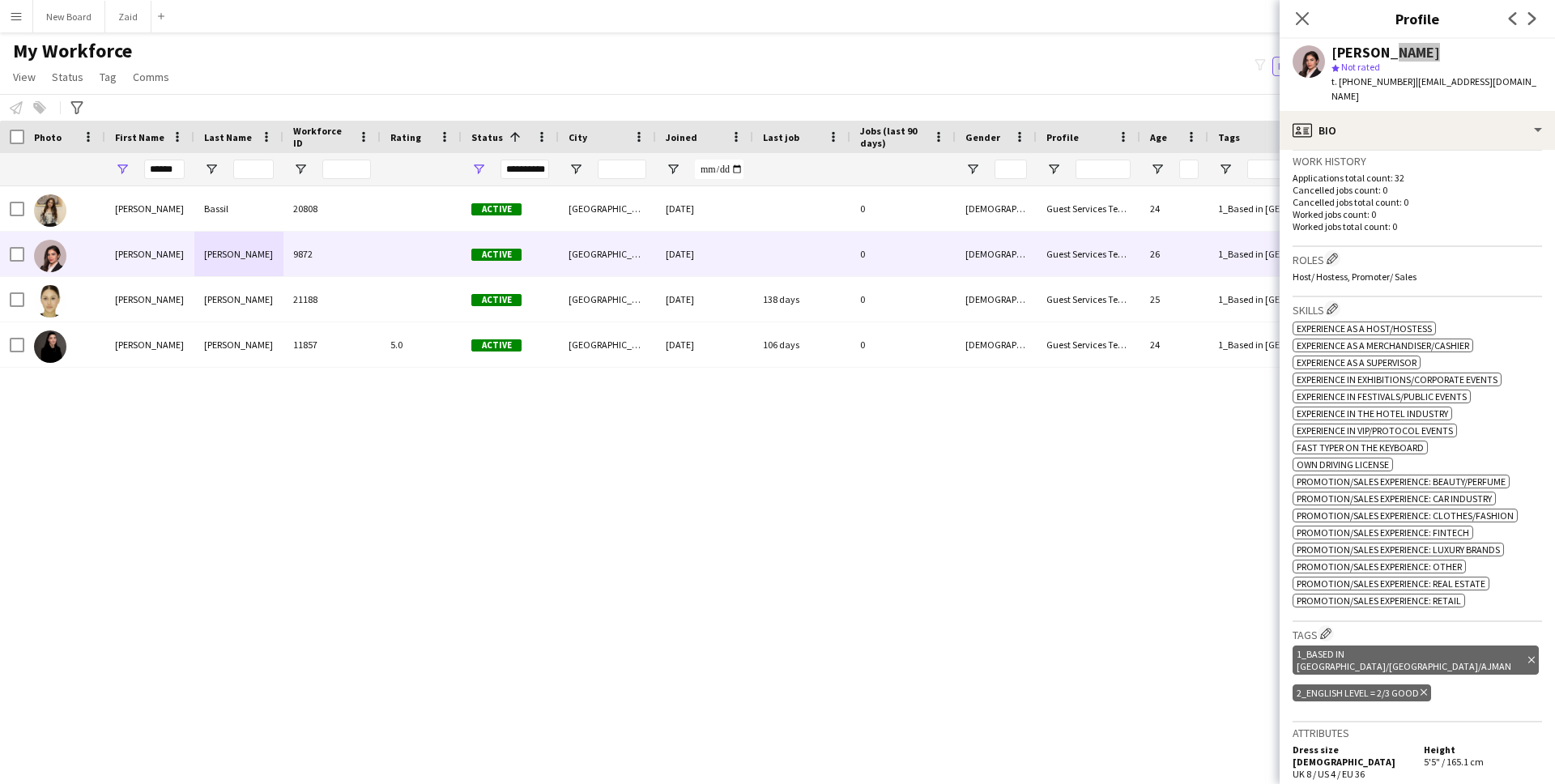
scroll to position [545, 0]
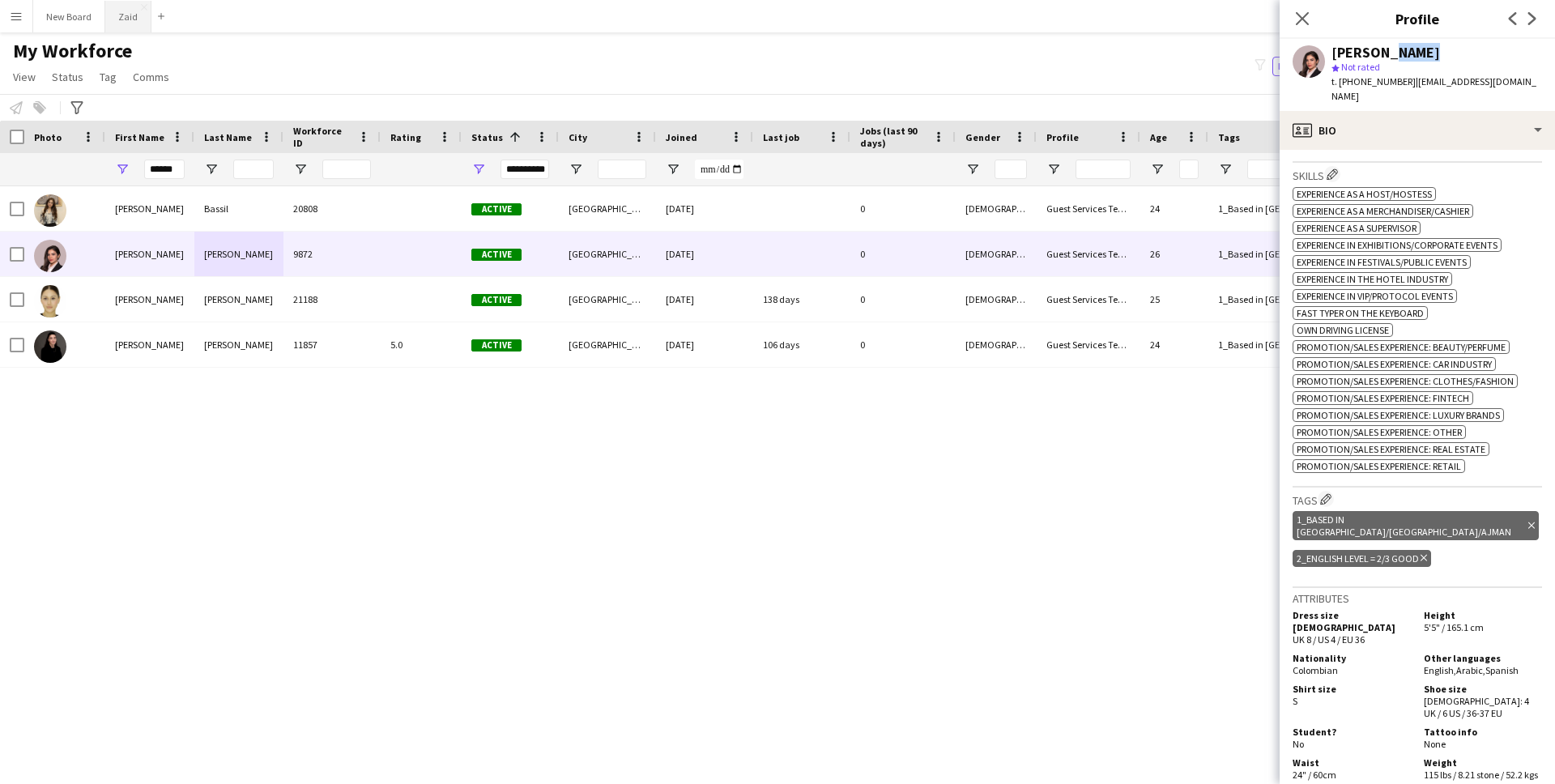
click at [138, 10] on button "Zaid Close" at bounding box center [128, 16] width 46 height 32
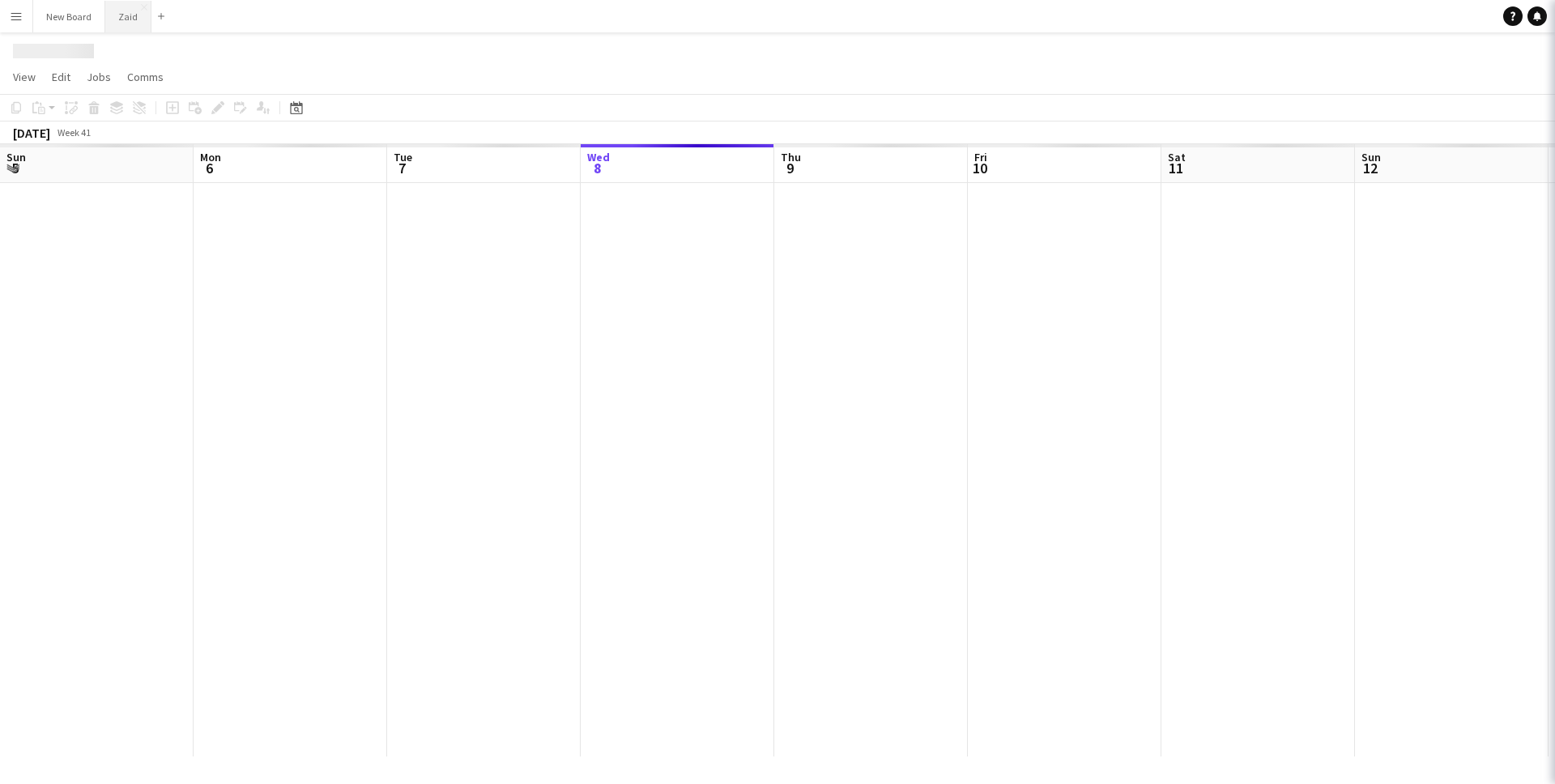
scroll to position [0, 387]
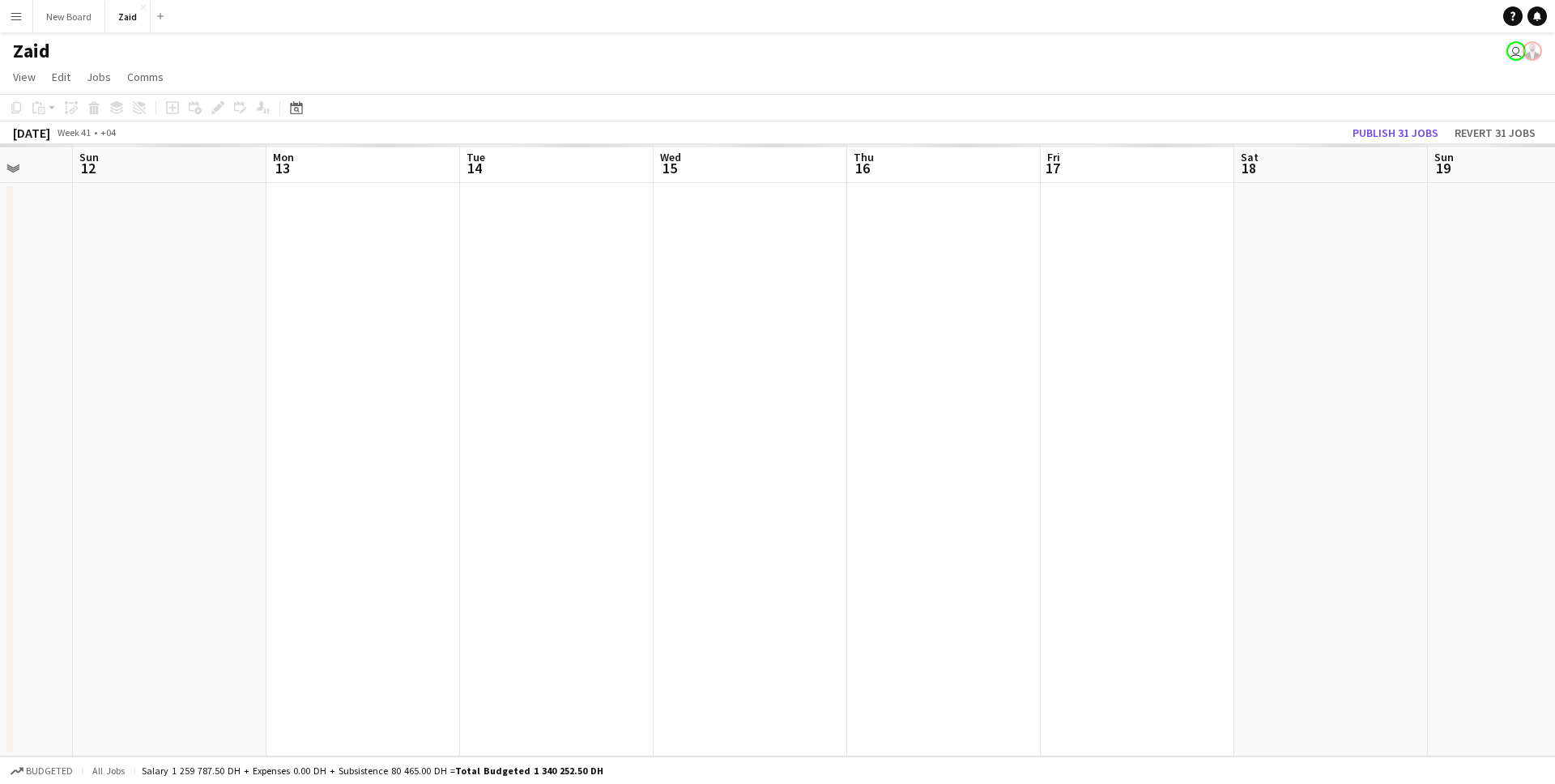
drag, startPoint x: 1014, startPoint y: 495, endPoint x: 183, endPoint y: 468, distance: 831.4
click at [120, 485] on app-calendar-viewport "Thu 9 Fri 10 Sat 11 Sun 12 Mon 13 Tue 14 Wed 15 Thu 16 Fri 17 Sat 18 Sun 19 Mon…" at bounding box center [777, 450] width 1555 height 612
drag, startPoint x: 1214, startPoint y: 357, endPoint x: 1311, endPoint y: 371, distance: 98.0
click at [340, 418] on app-calendar-viewport "Sun 12 Mon 13 Tue 14 Wed 15 Thu 16 Fri 17 Sat 18 Sun 19 Mon 20 Tue 21 Wed 22 Th…" at bounding box center [777, 450] width 1555 height 612
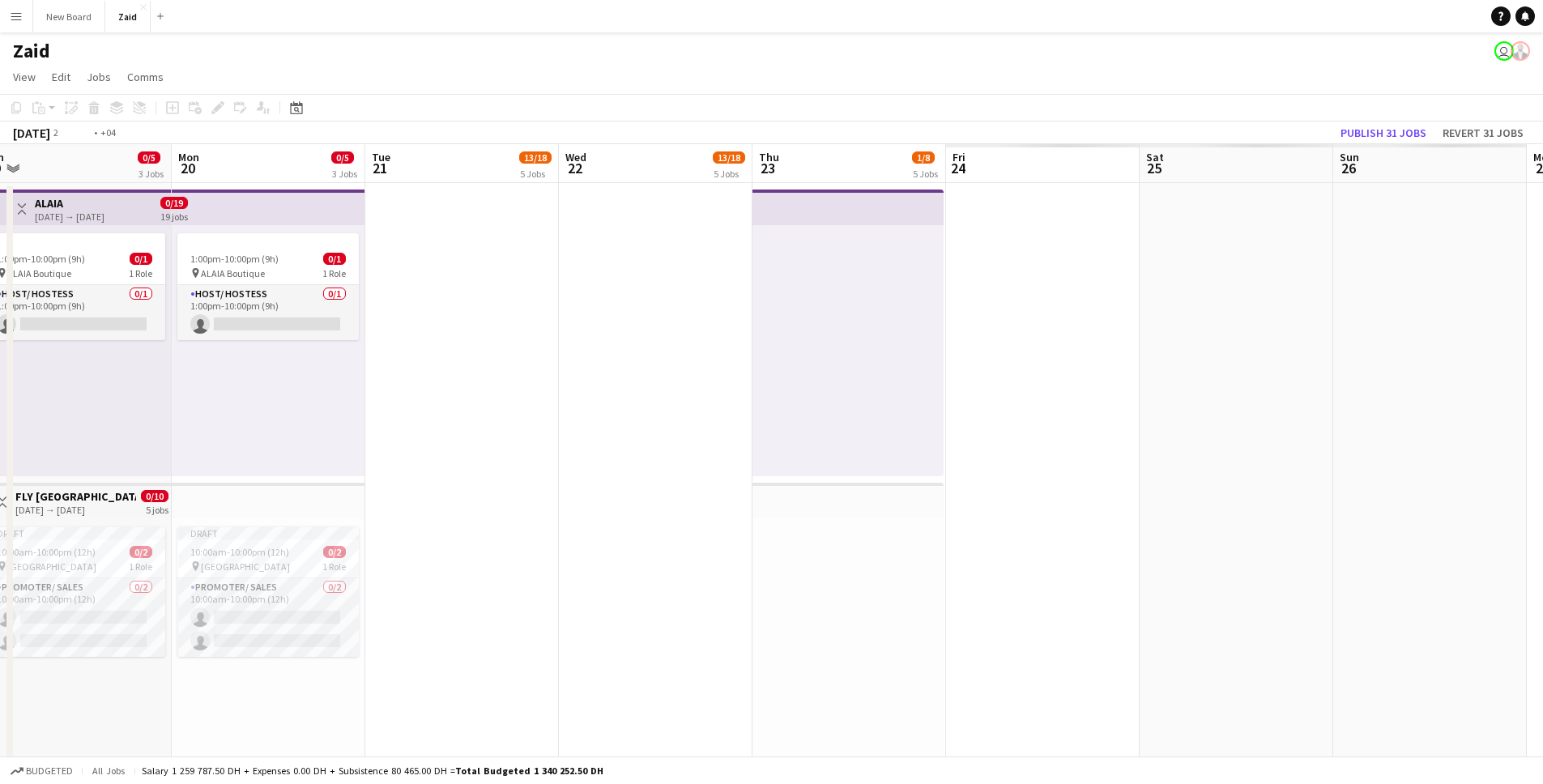
drag, startPoint x: 1332, startPoint y: 371, endPoint x: 423, endPoint y: 402, distance: 909.5
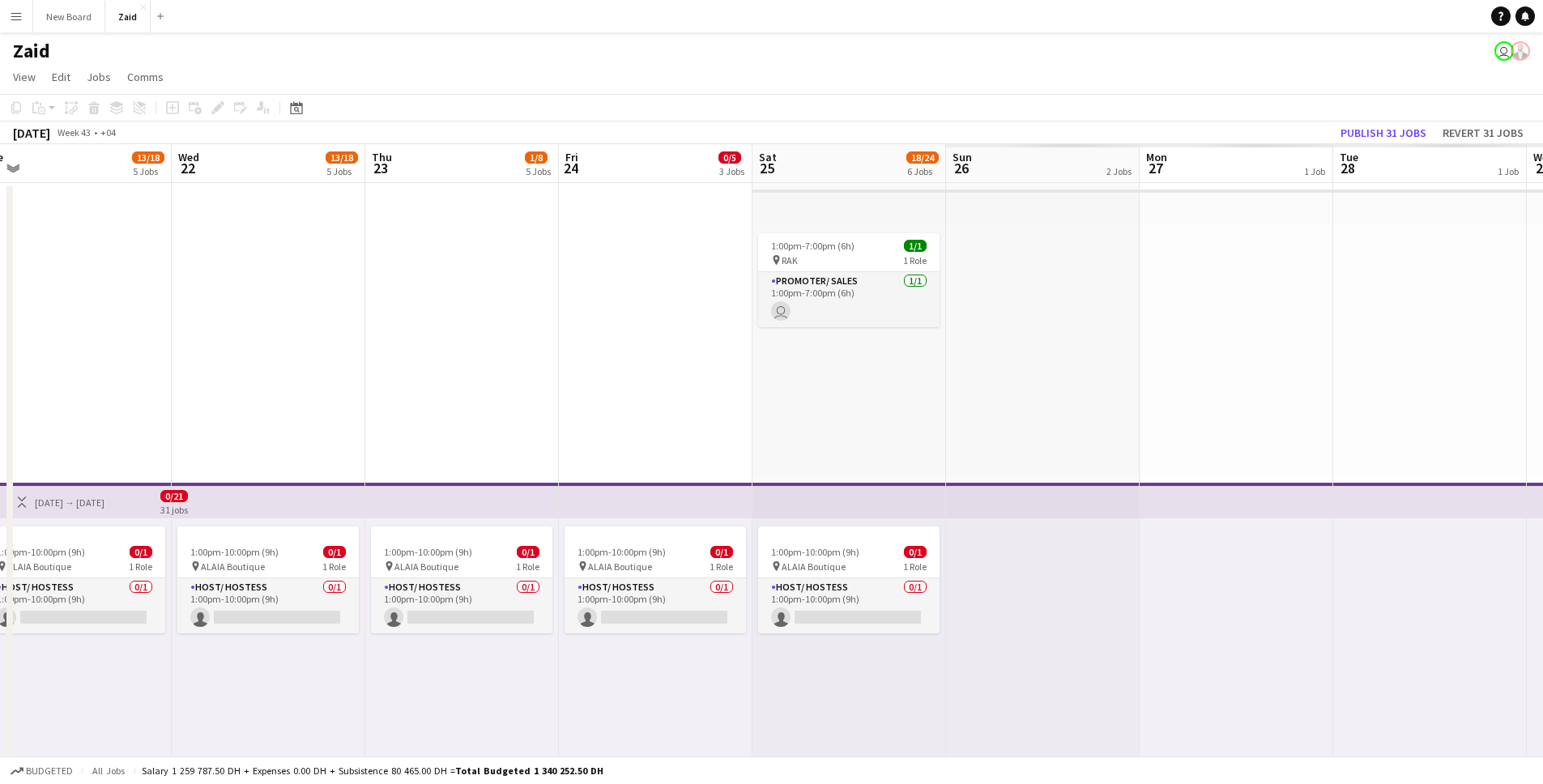
scroll to position [0, 408]
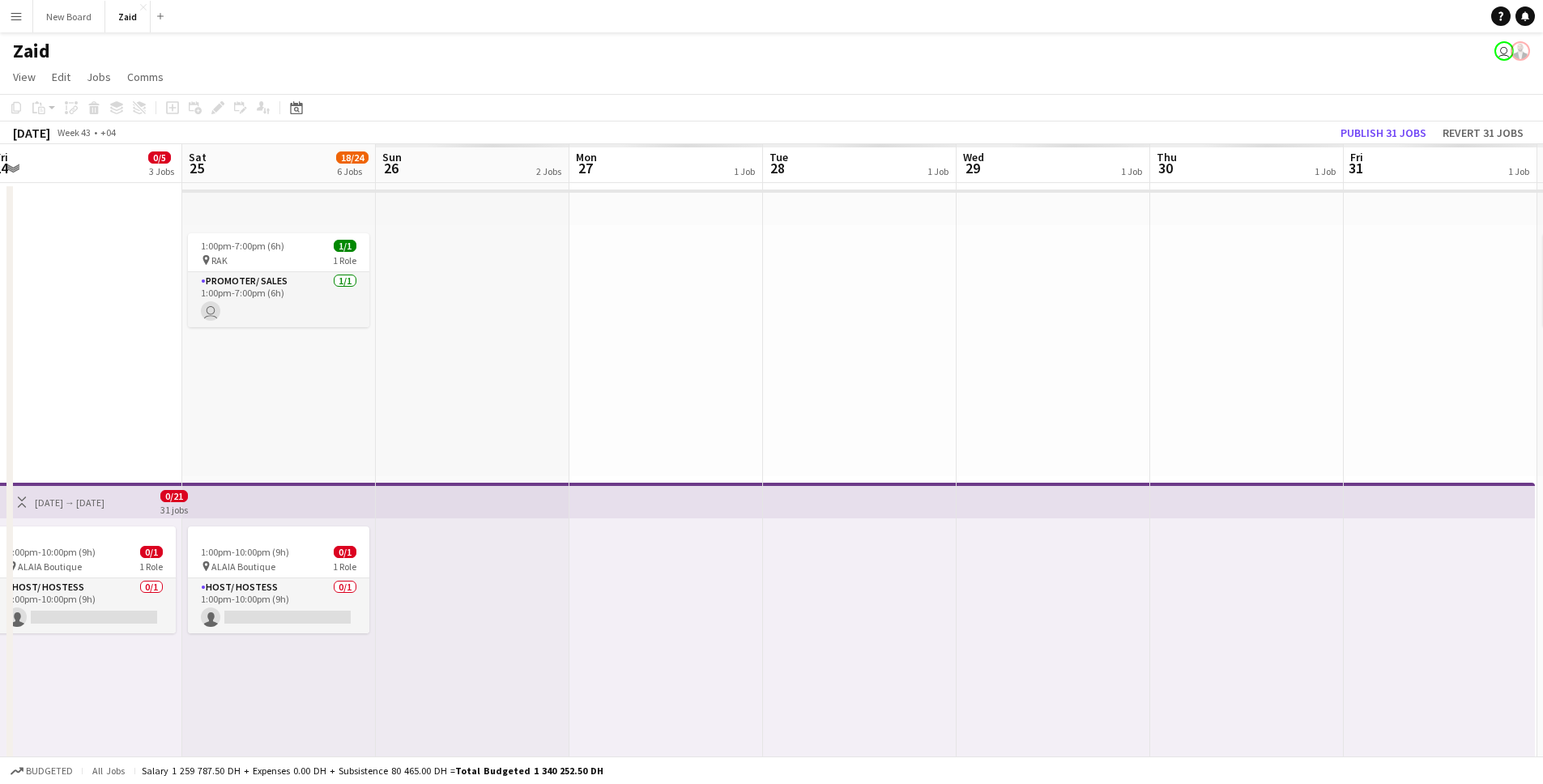
drag, startPoint x: 1294, startPoint y: 366, endPoint x: 522, endPoint y: 396, distance: 772.6
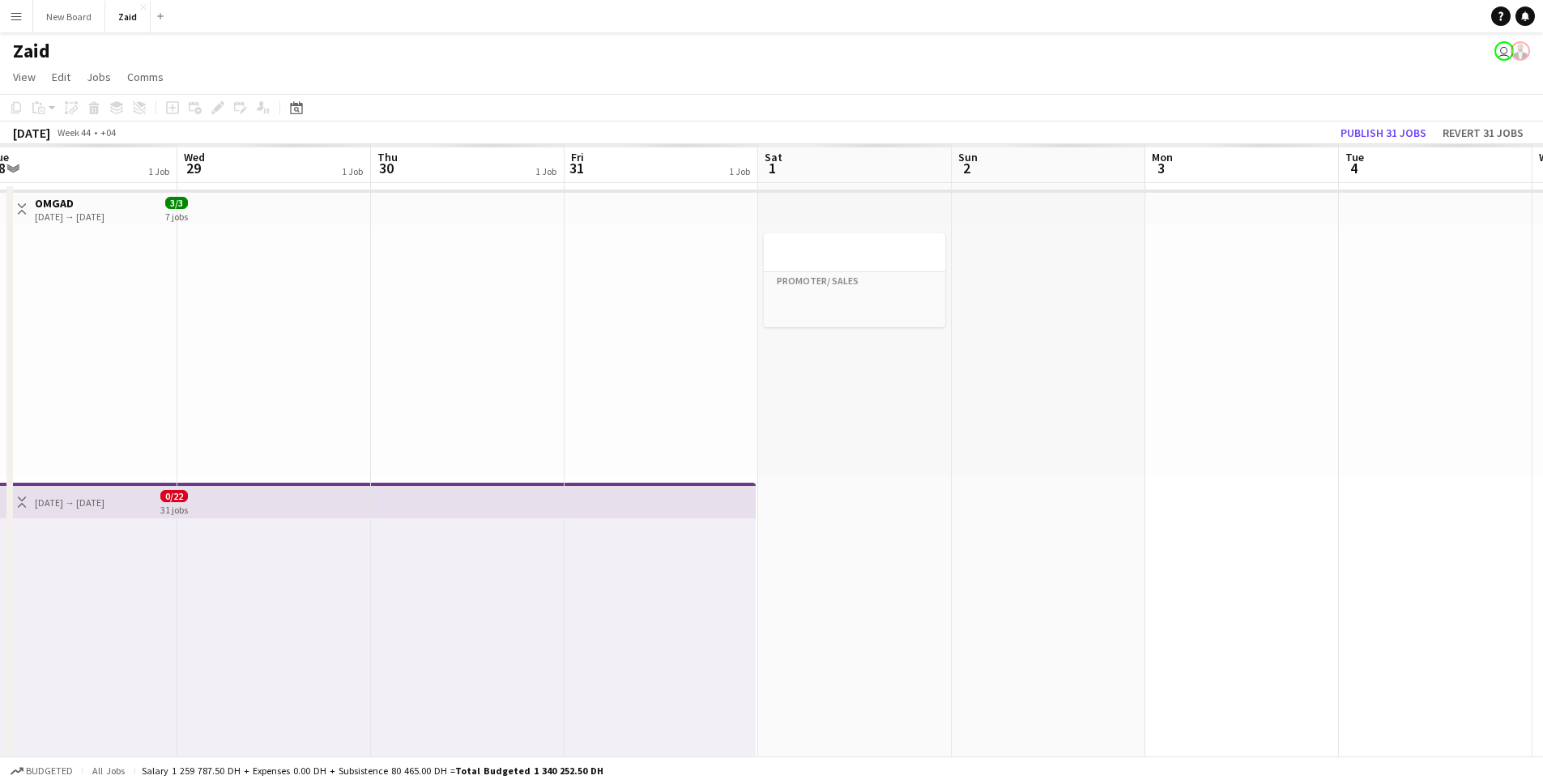
drag, startPoint x: 930, startPoint y: 271, endPoint x: 967, endPoint y: 289, distance: 41.1
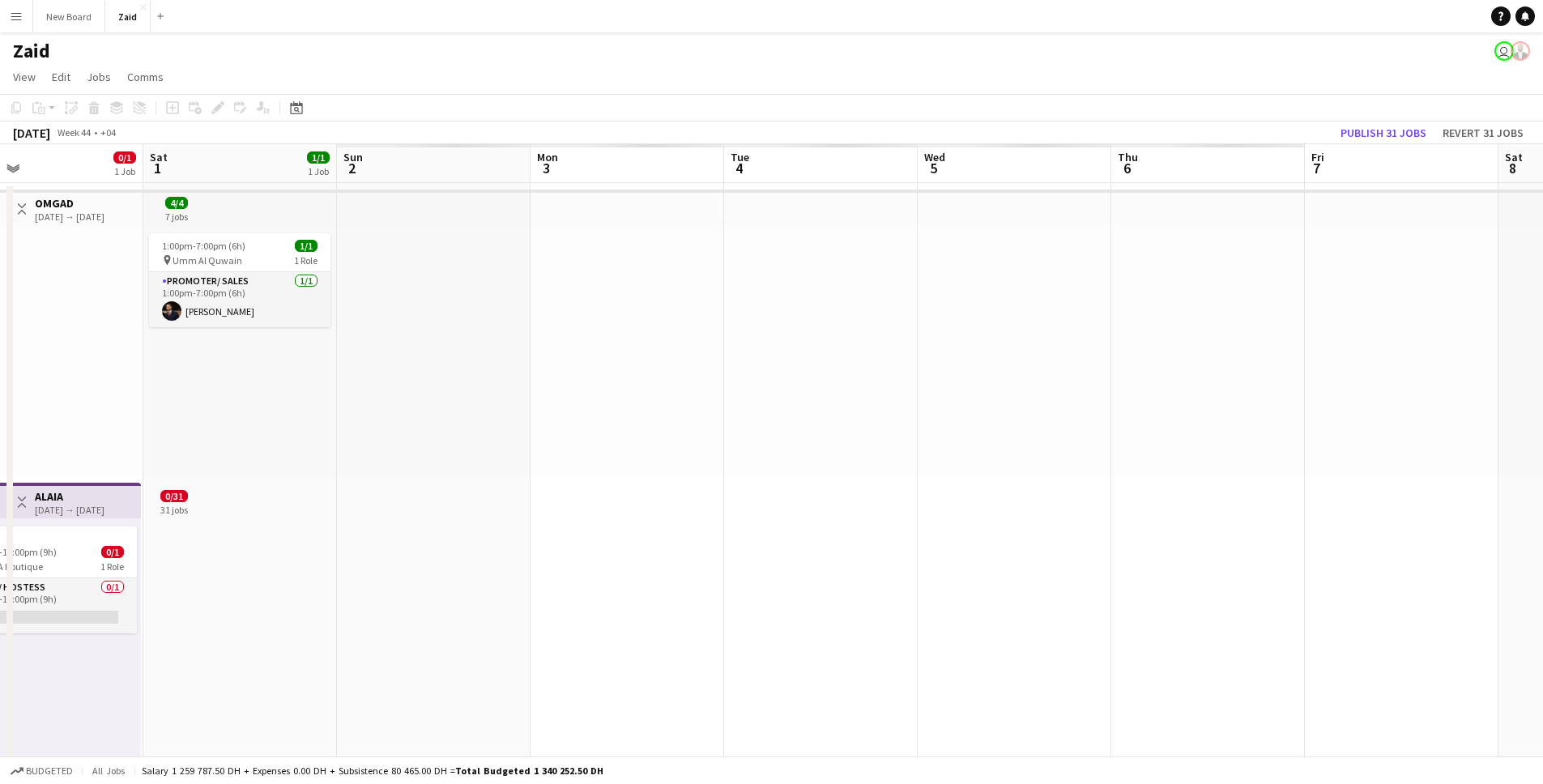
drag, startPoint x: 968, startPoint y: 292, endPoint x: 704, endPoint y: 338, distance: 268.0
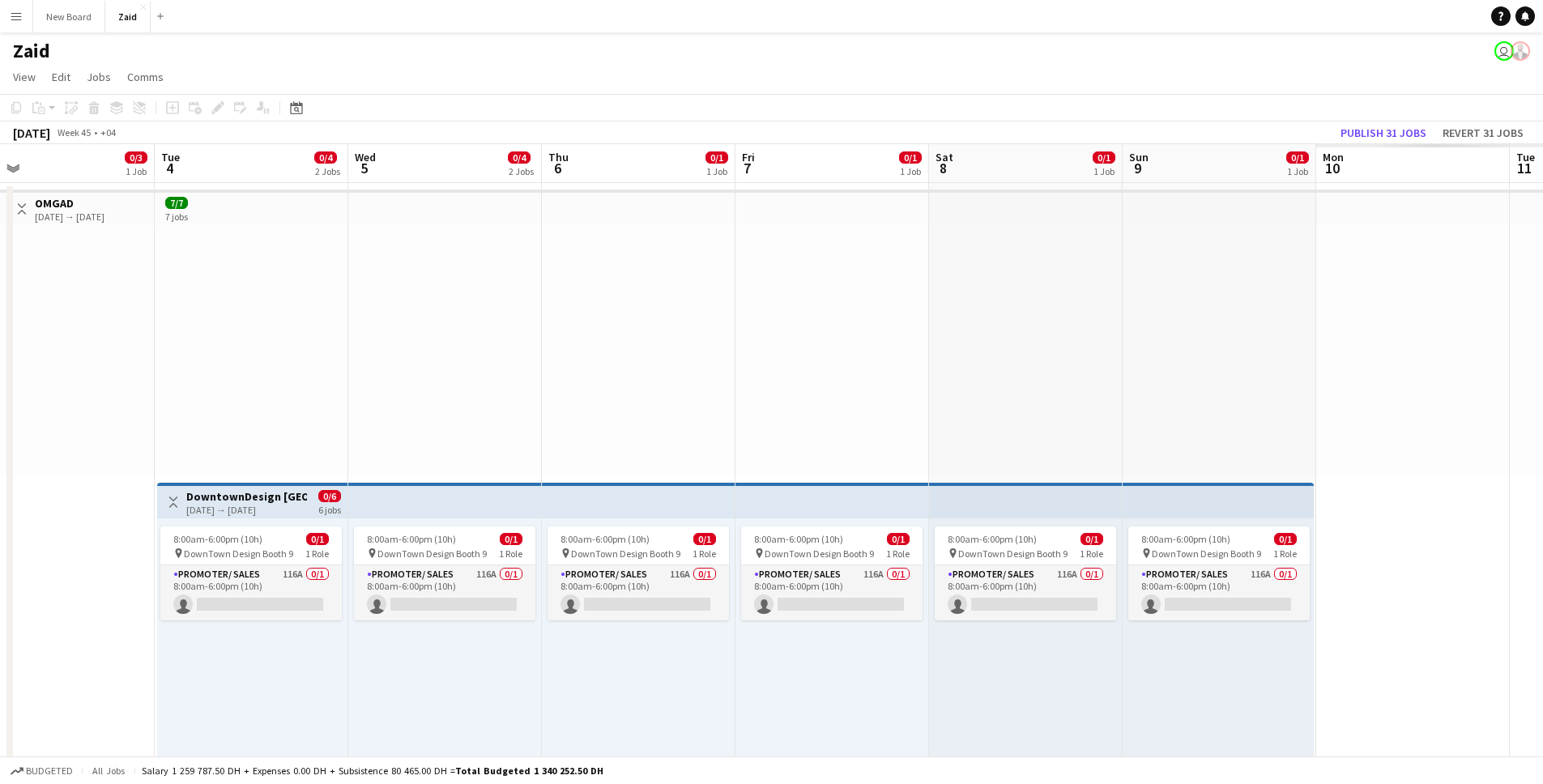
drag, startPoint x: 1351, startPoint y: 303, endPoint x: 828, endPoint y: 337, distance: 524.1
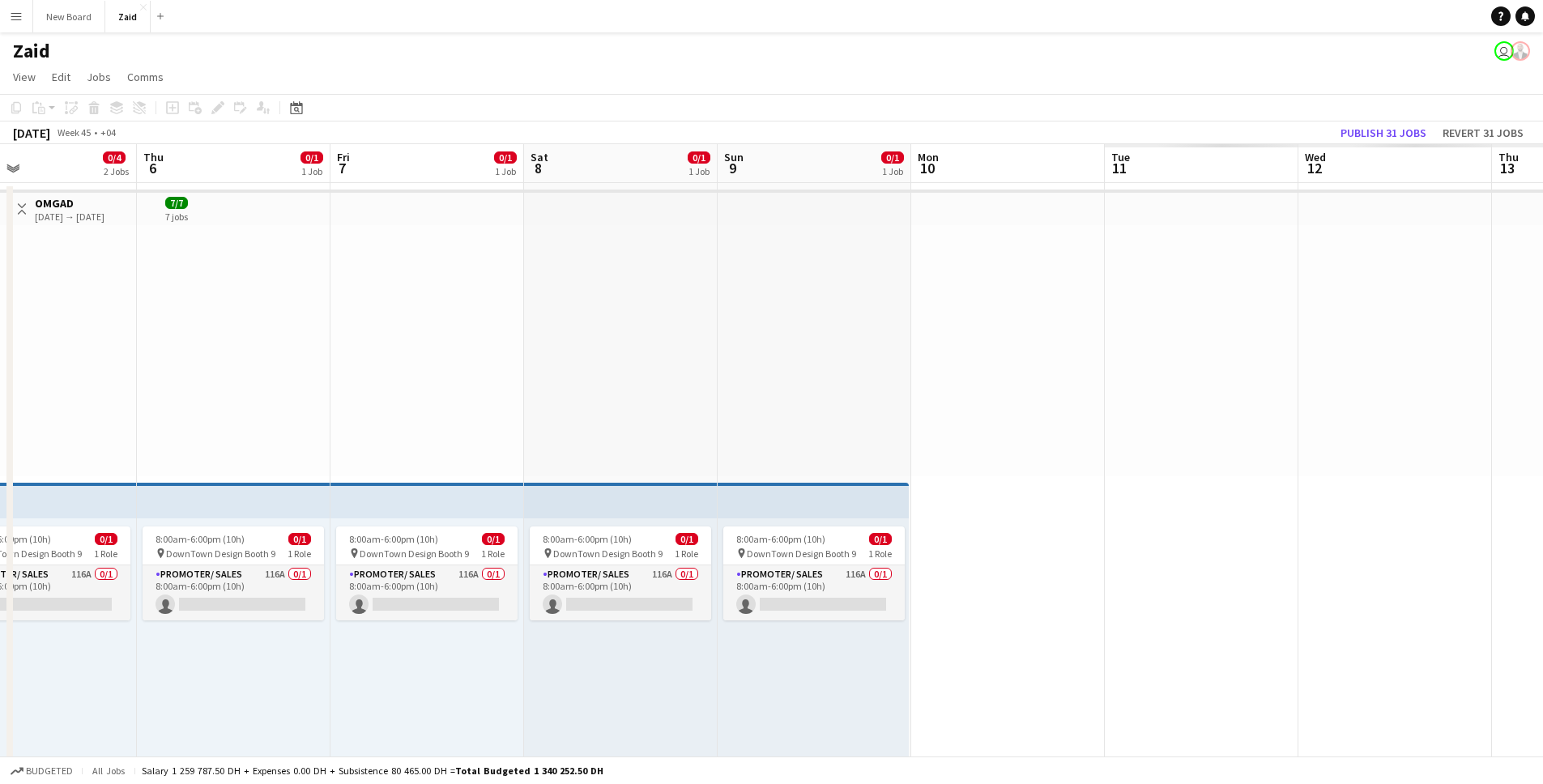
drag, startPoint x: 1349, startPoint y: 304, endPoint x: 1463, endPoint y: 326, distance: 116.1
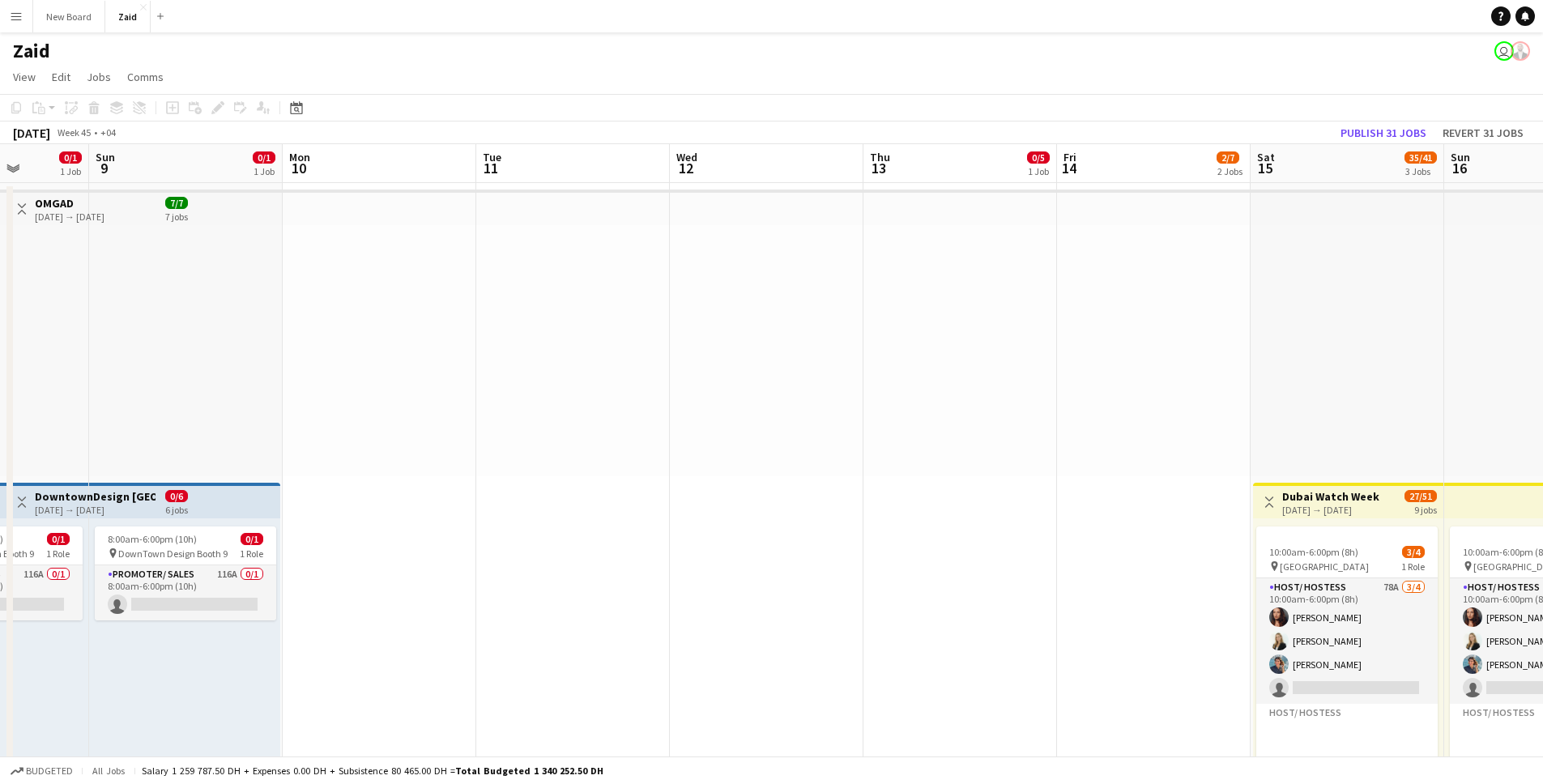
drag, startPoint x: 1400, startPoint y: 327, endPoint x: 951, endPoint y: 343, distance: 449.3
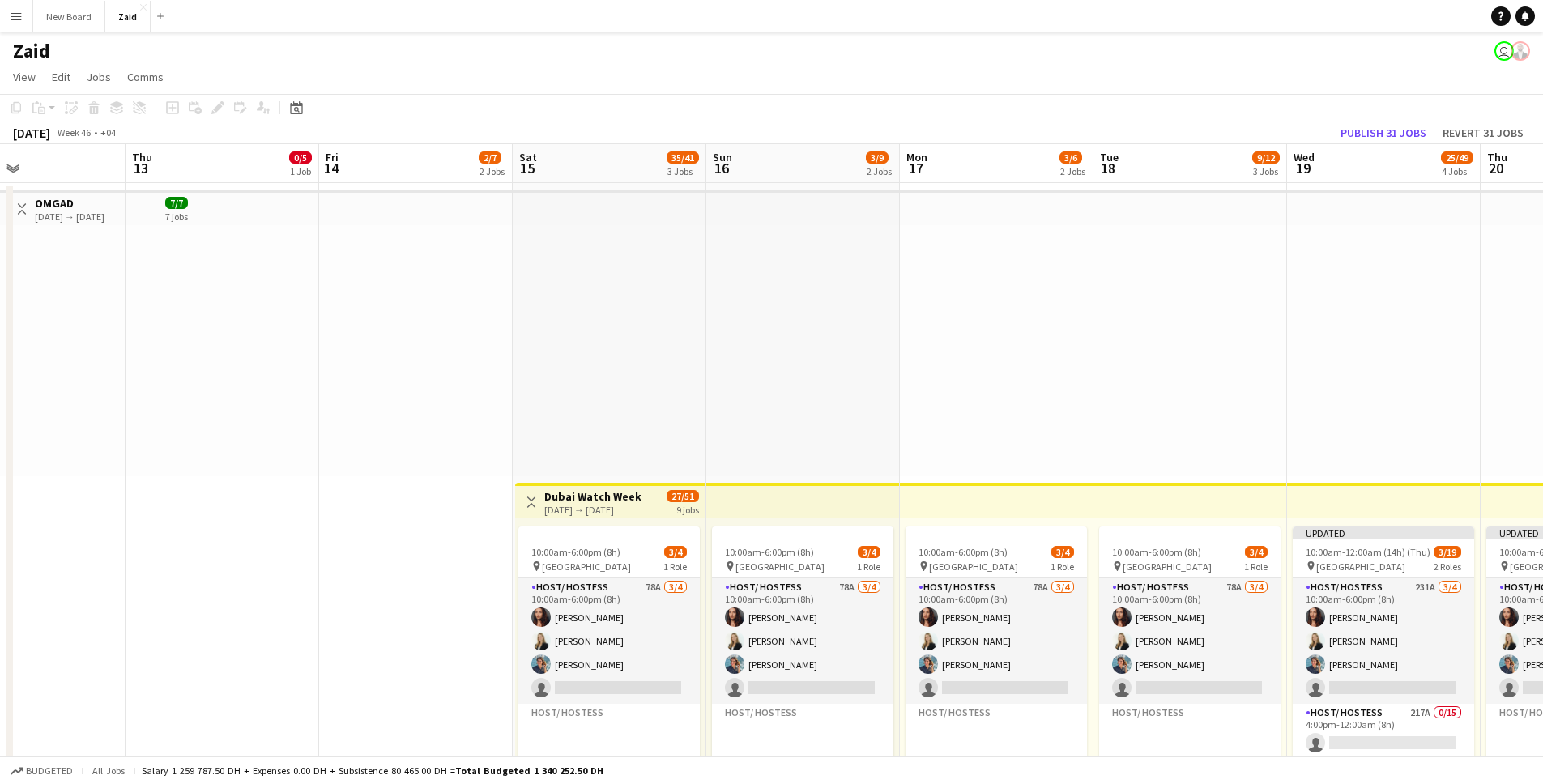
drag, startPoint x: 1235, startPoint y: 323, endPoint x: 703, endPoint y: 359, distance: 533.2
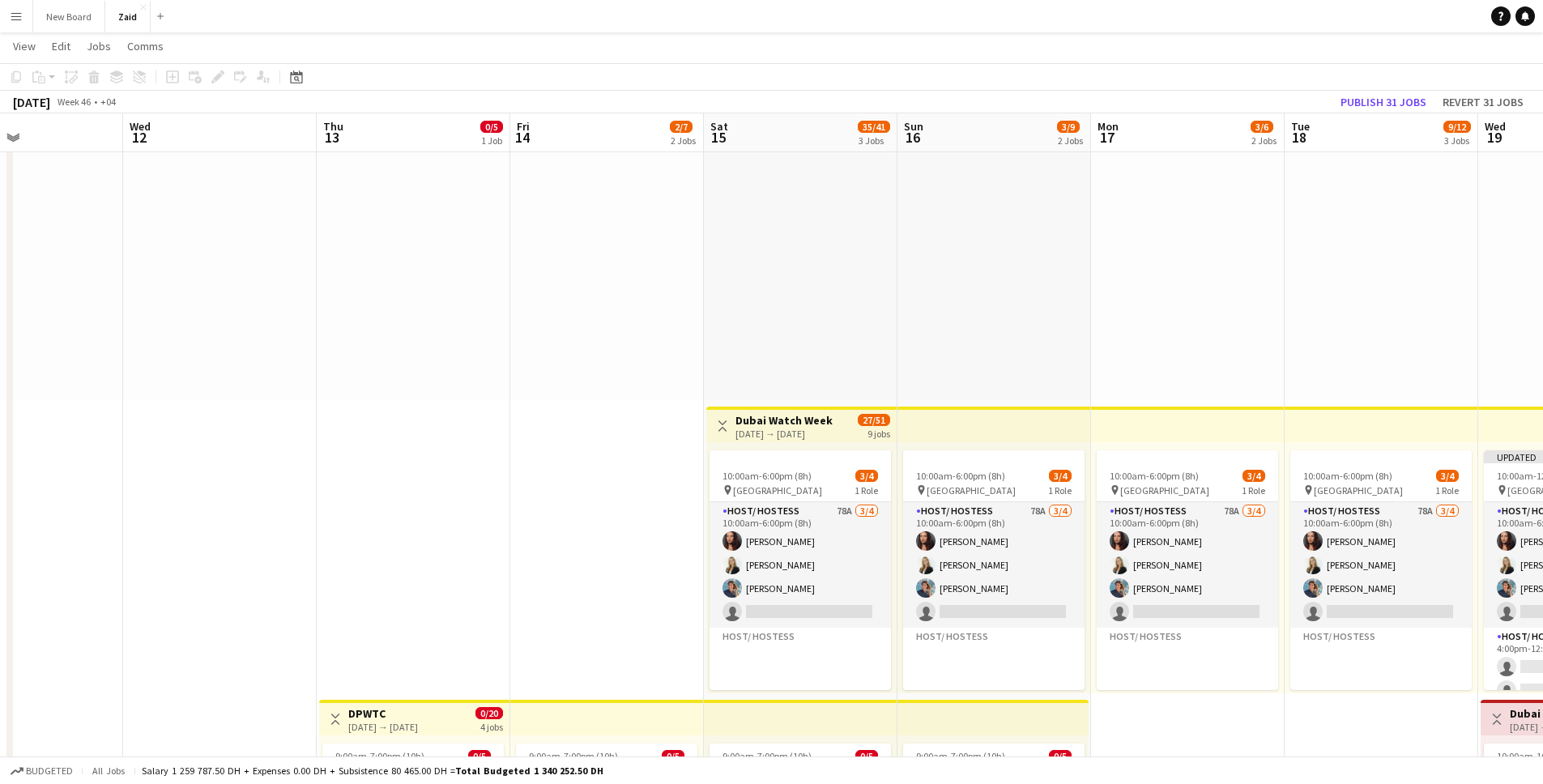
scroll to position [78, 0]
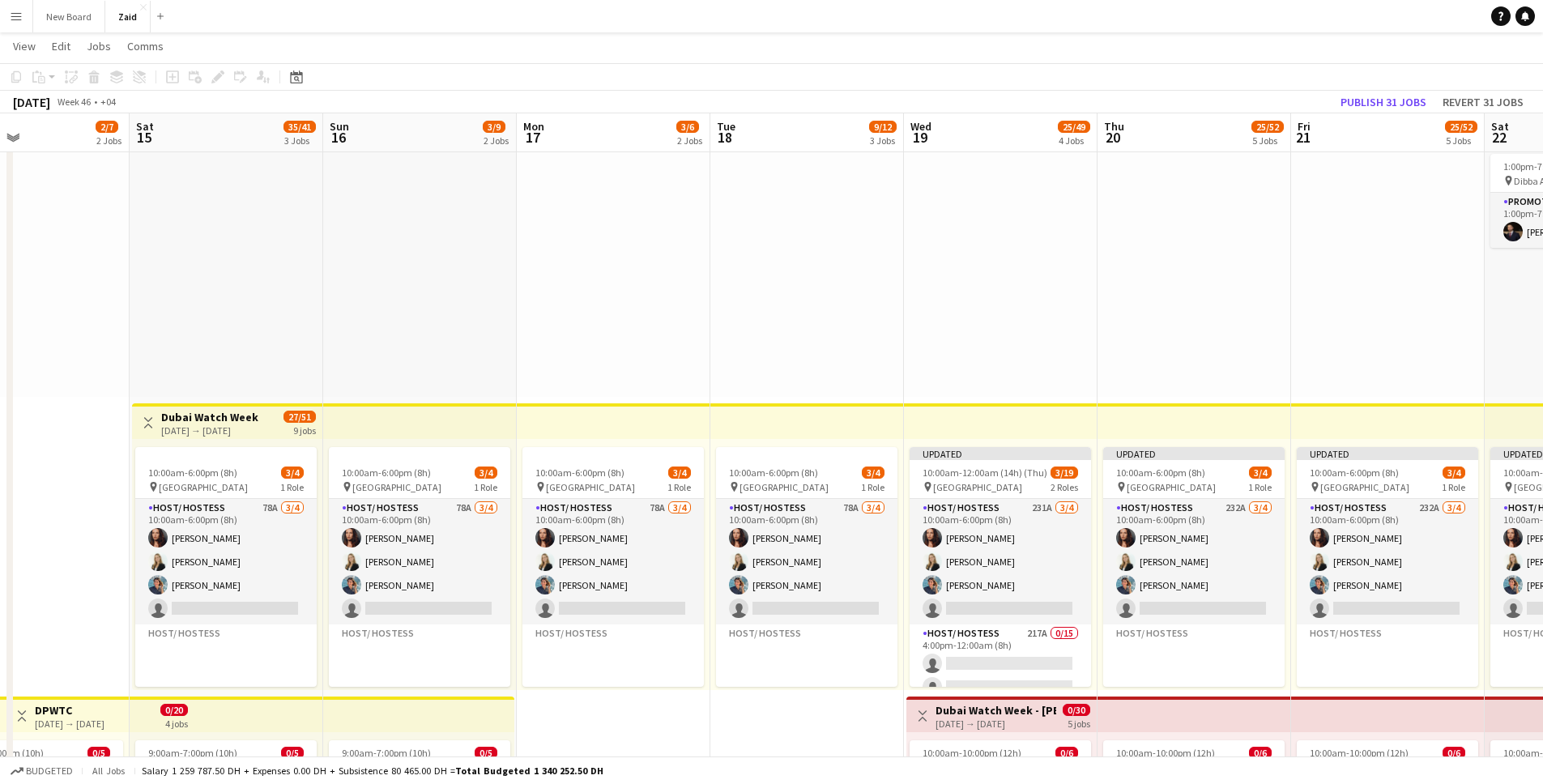
drag, startPoint x: 906, startPoint y: 273, endPoint x: 408, endPoint y: 293, distance: 498.4
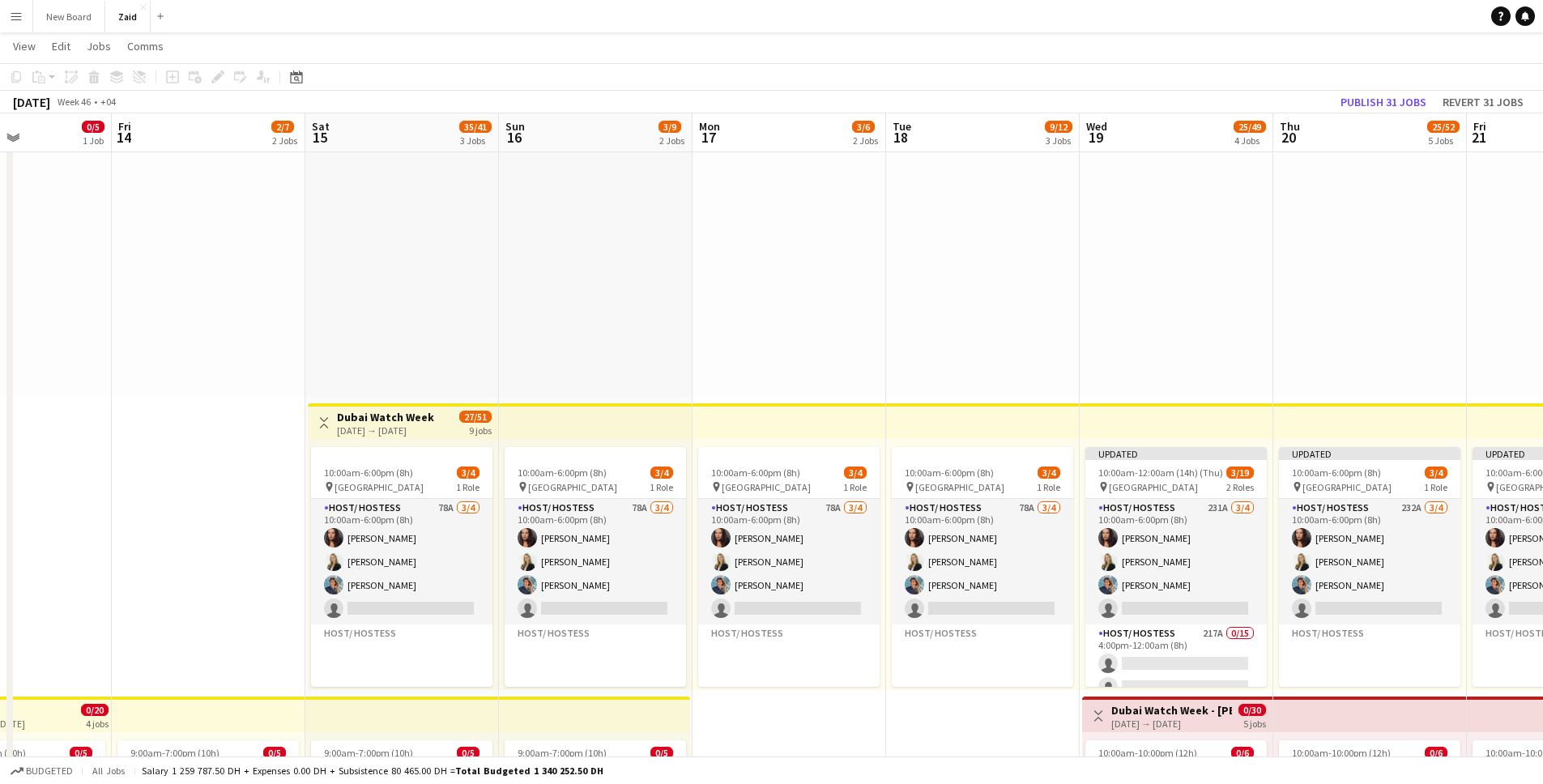
scroll to position [0, 327]
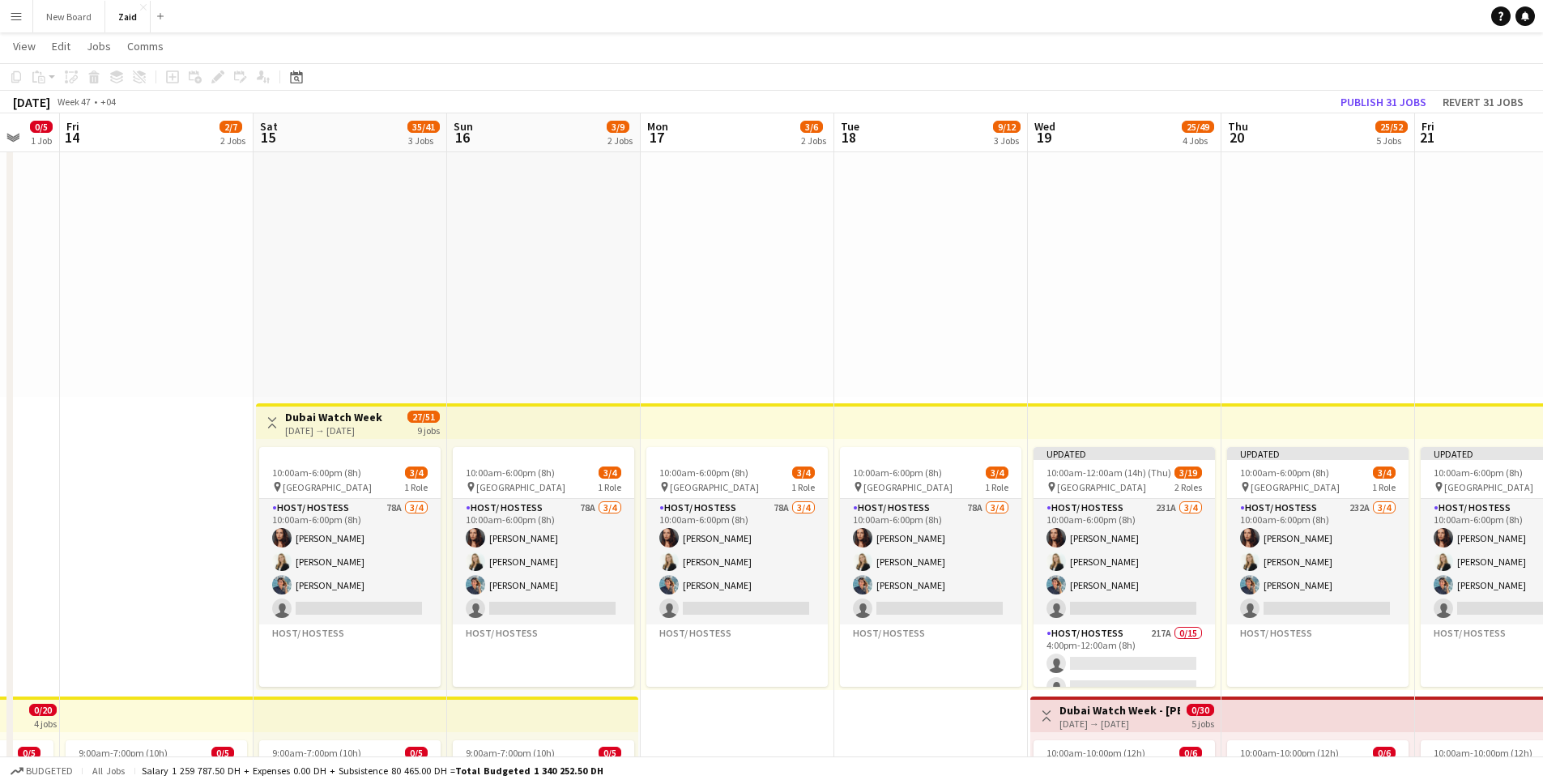
drag, startPoint x: 1266, startPoint y: 310, endPoint x: 1391, endPoint y: 328, distance: 126.3
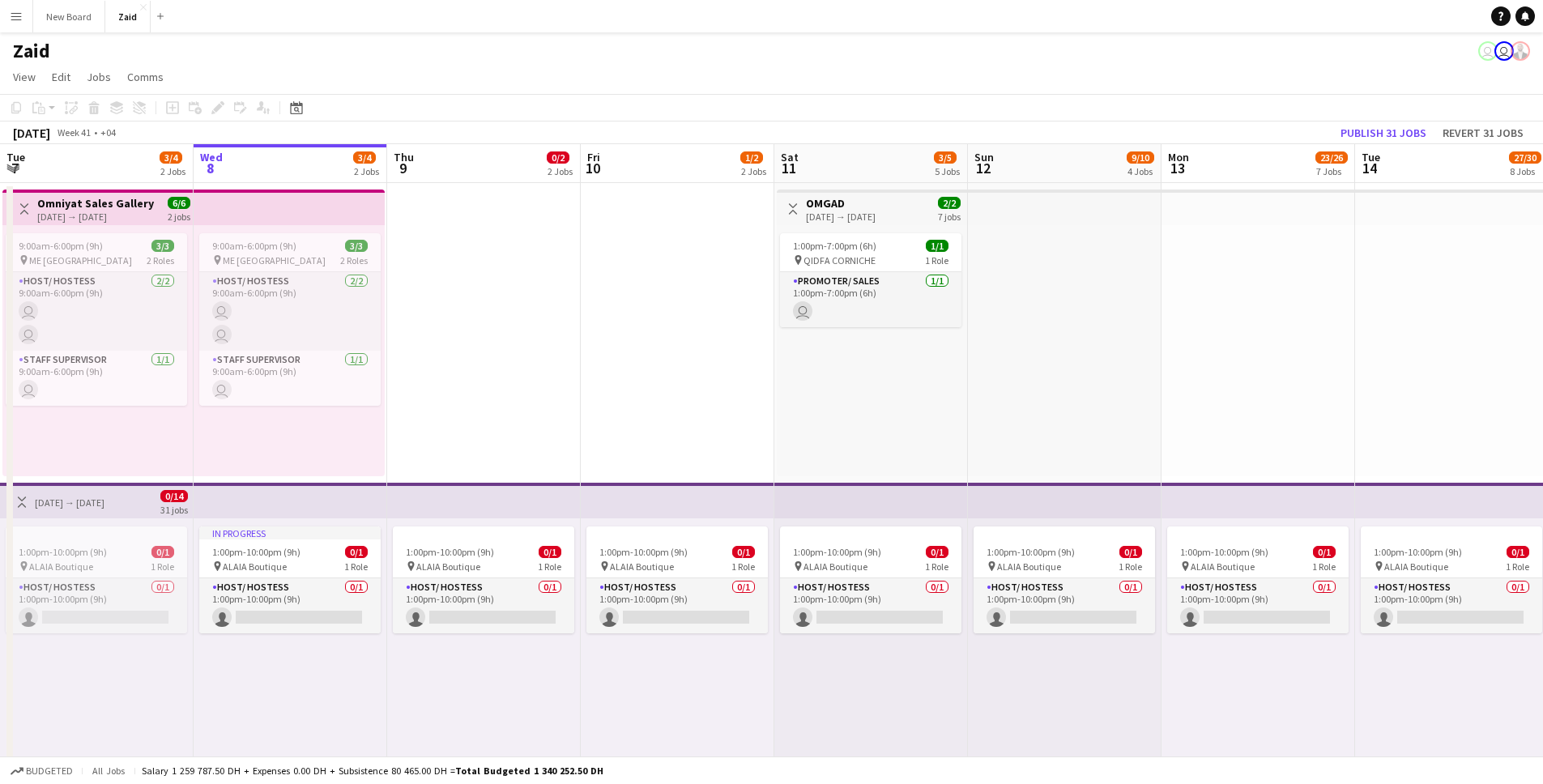
click at [20, 19] on app-icon "Menu" at bounding box center [16, 16] width 13 height 13
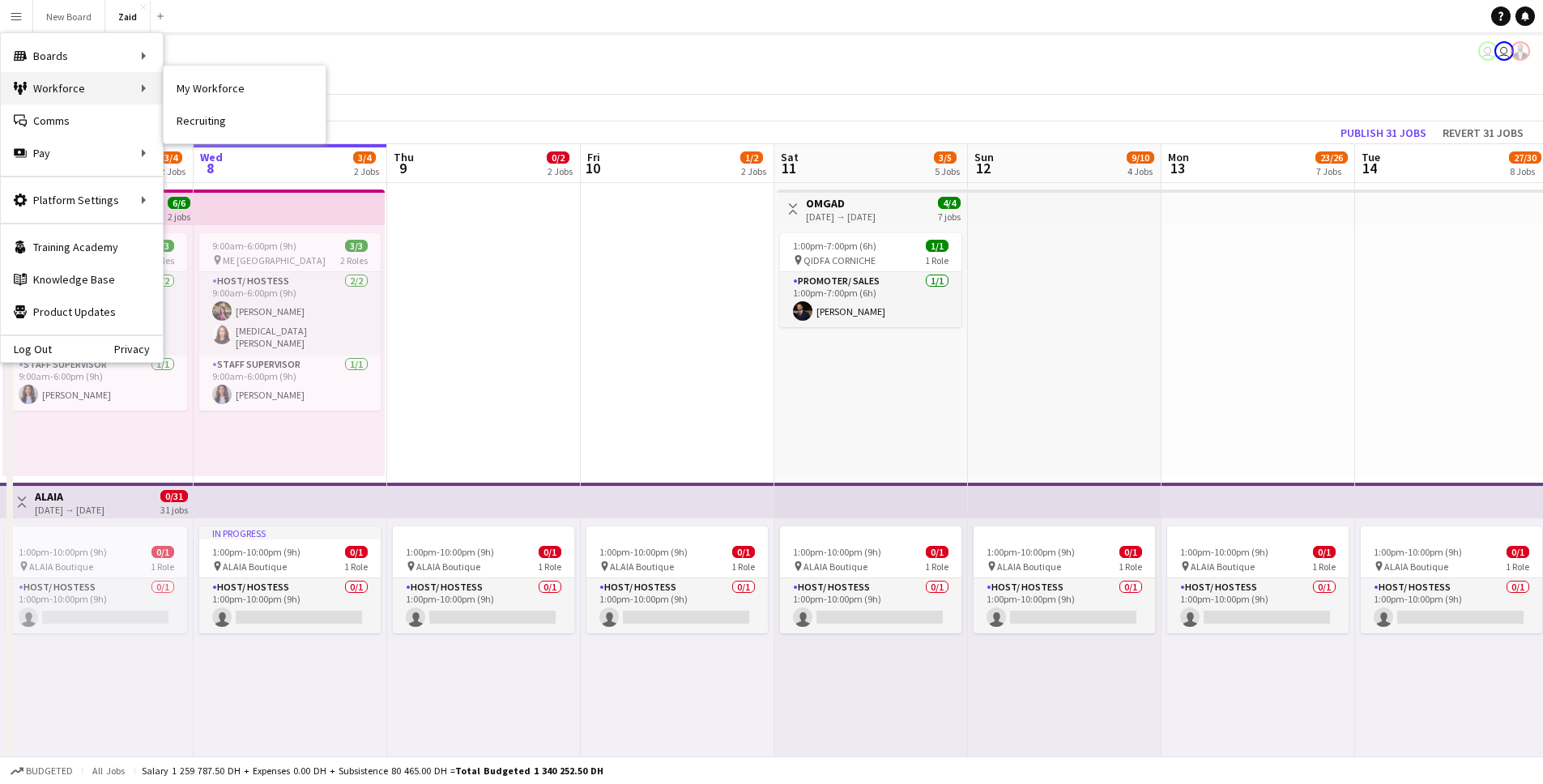
click at [64, 92] on div "Workforce Workforce" at bounding box center [82, 88] width 162 height 33
click at [205, 90] on link "My Workforce" at bounding box center [244, 88] width 162 height 33
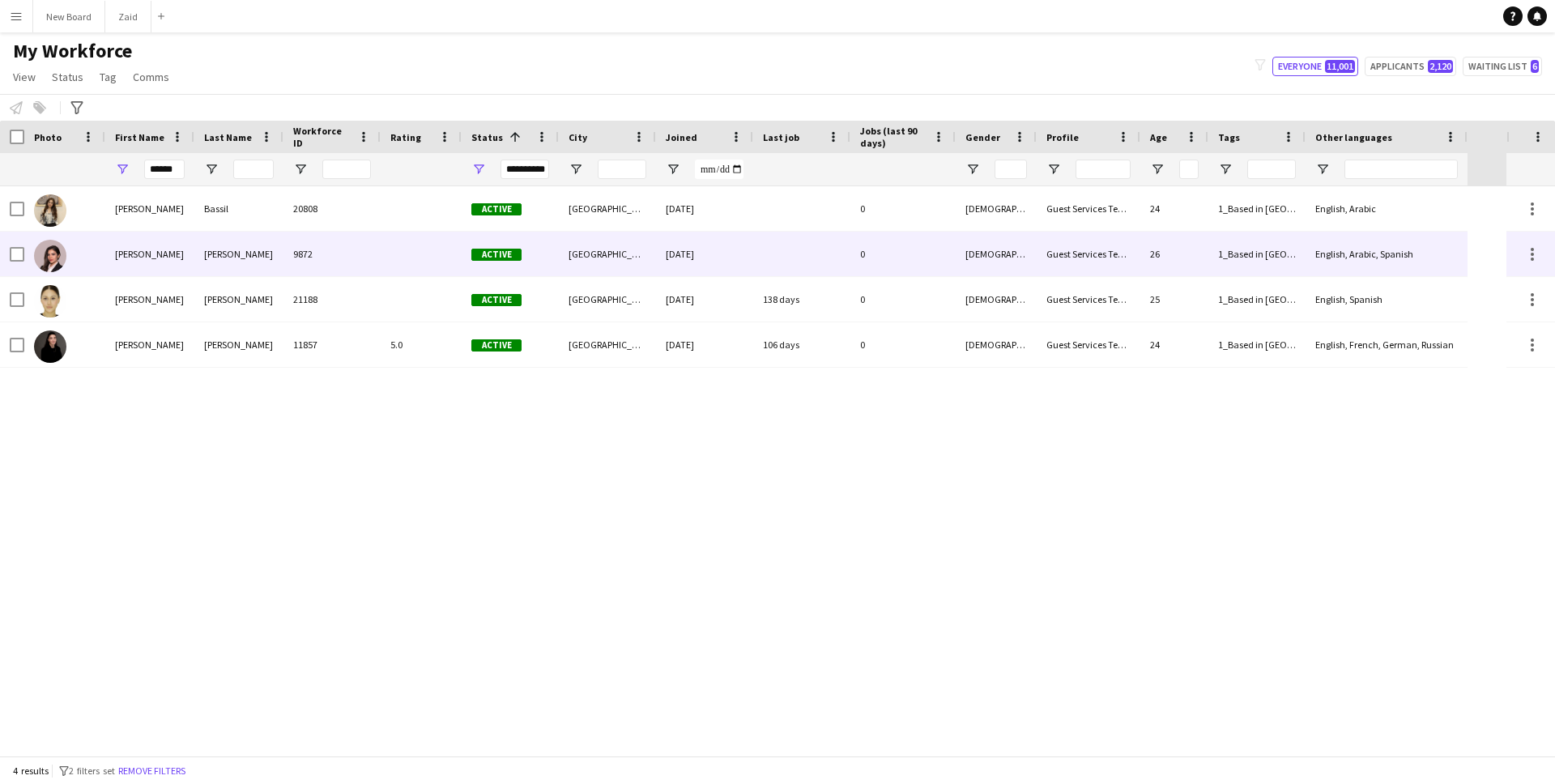
click at [228, 253] on div "[PERSON_NAME]" at bounding box center [239, 253] width 89 height 44
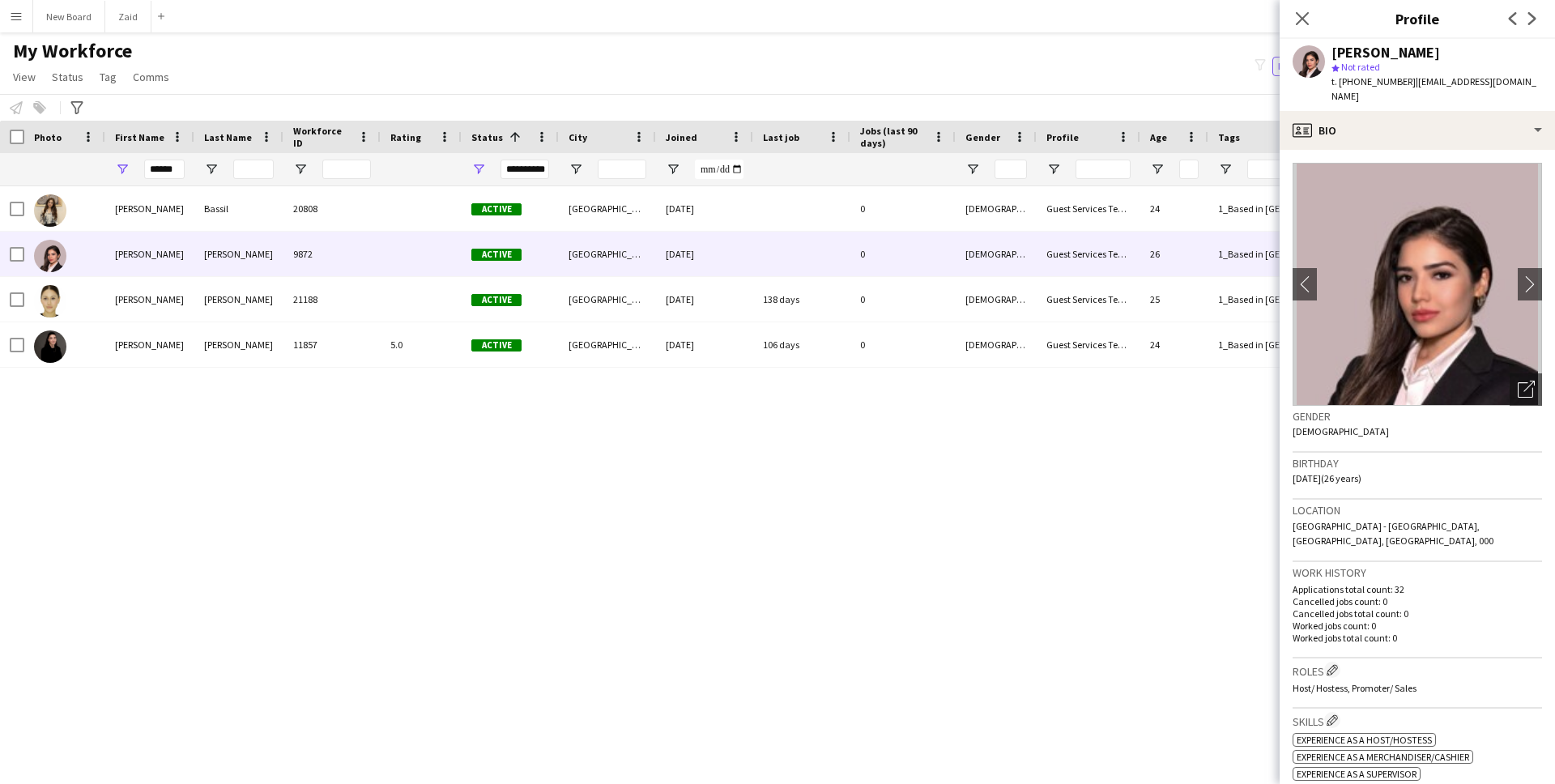
click at [1386, 82] on span "t. [PHONE_NUMBER]" at bounding box center [1373, 81] width 84 height 12
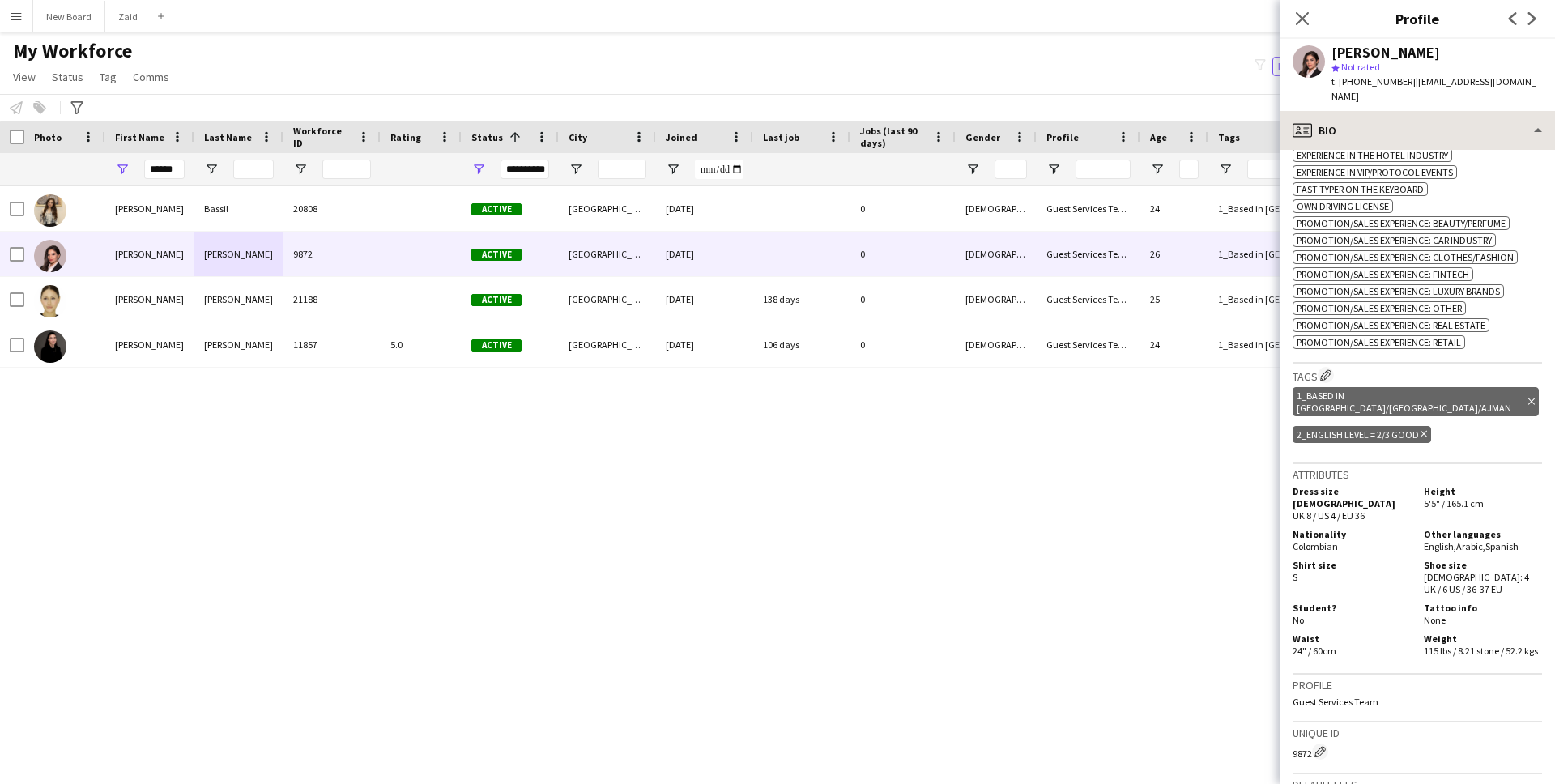
scroll to position [665, 0]
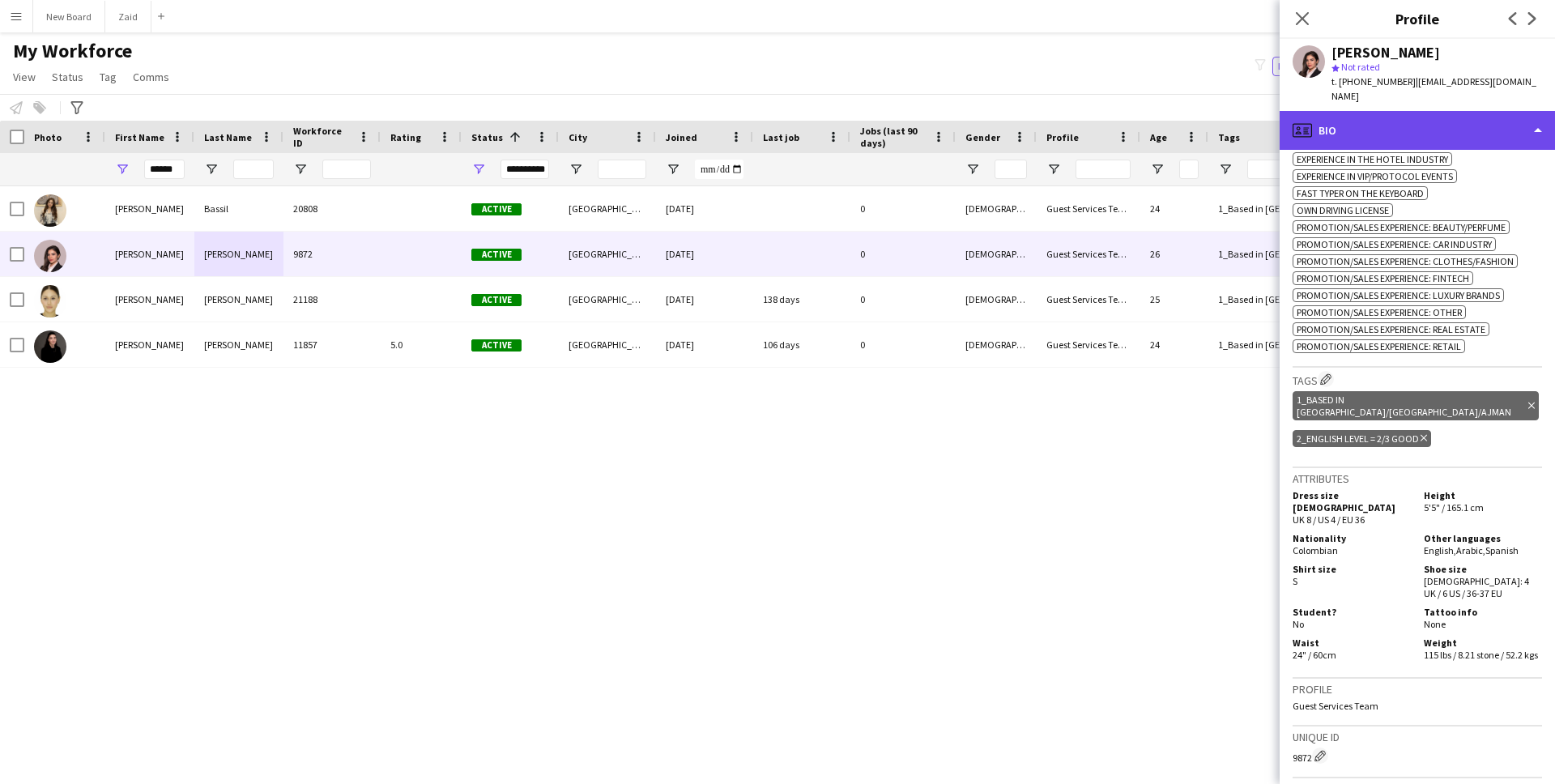
click at [1337, 111] on div "profile Bio" at bounding box center [1417, 130] width 275 height 39
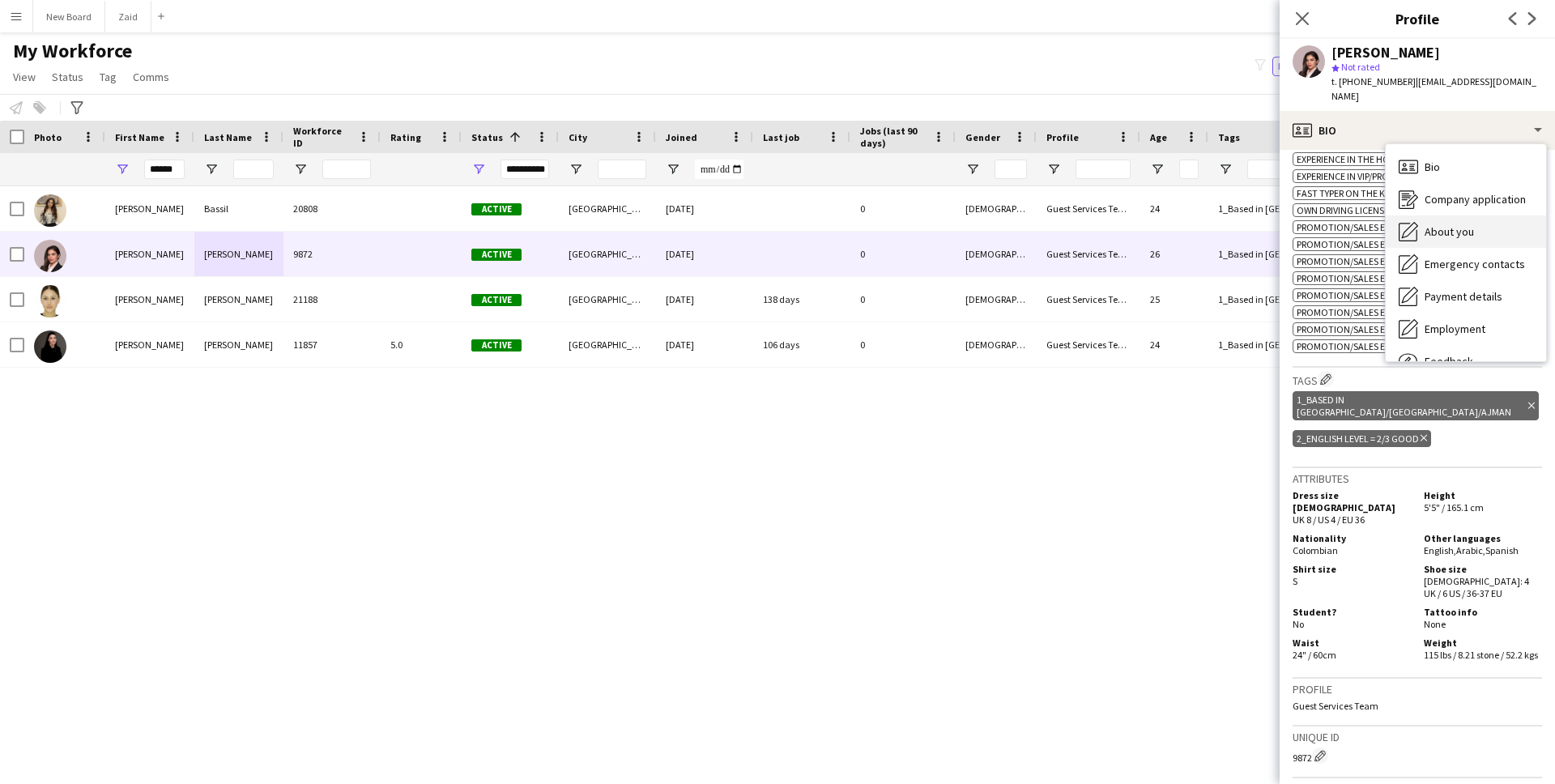
click at [1479, 216] on div "About you About you" at bounding box center [1466, 231] width 161 height 33
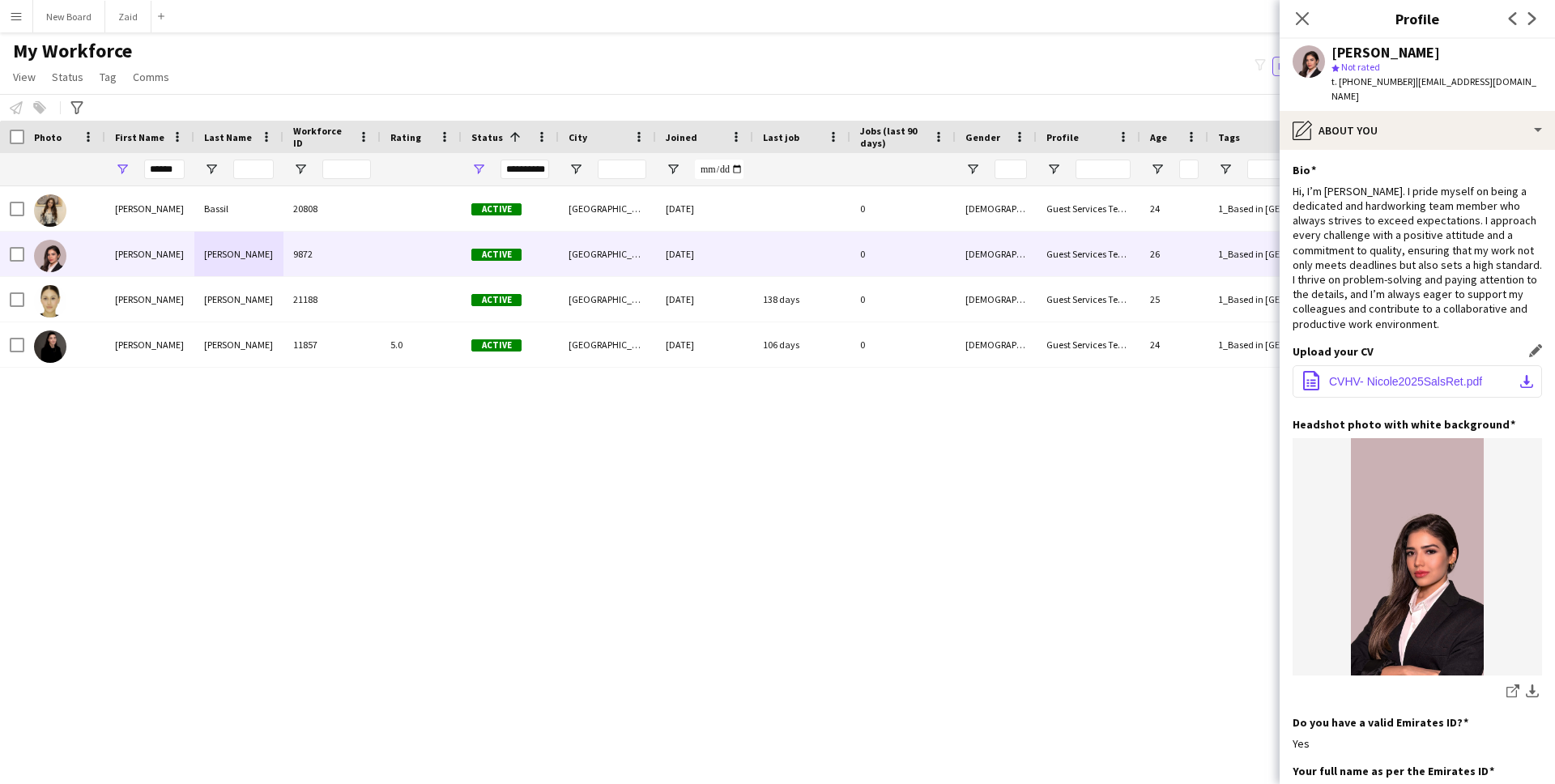
click at [1407, 375] on span "CVHV- Nicole2025SalsRet.pdf" at bounding box center [1405, 381] width 153 height 13
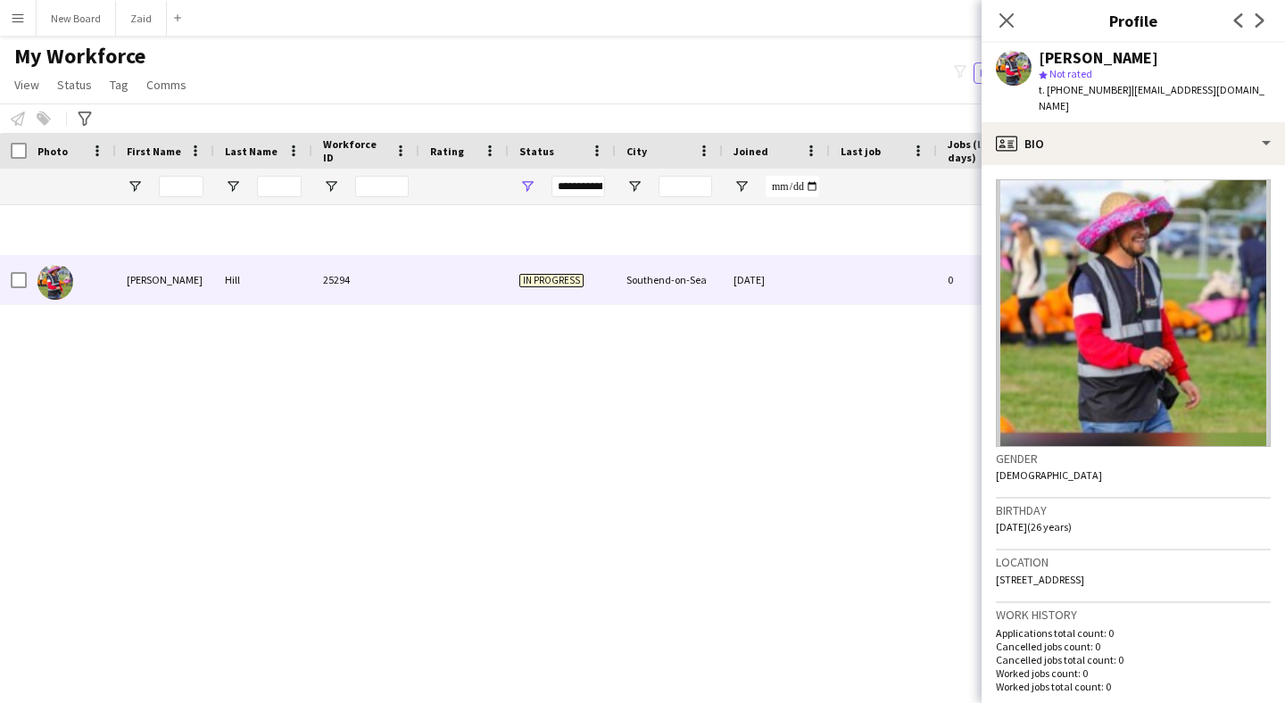
scroll to position [1386, 0]
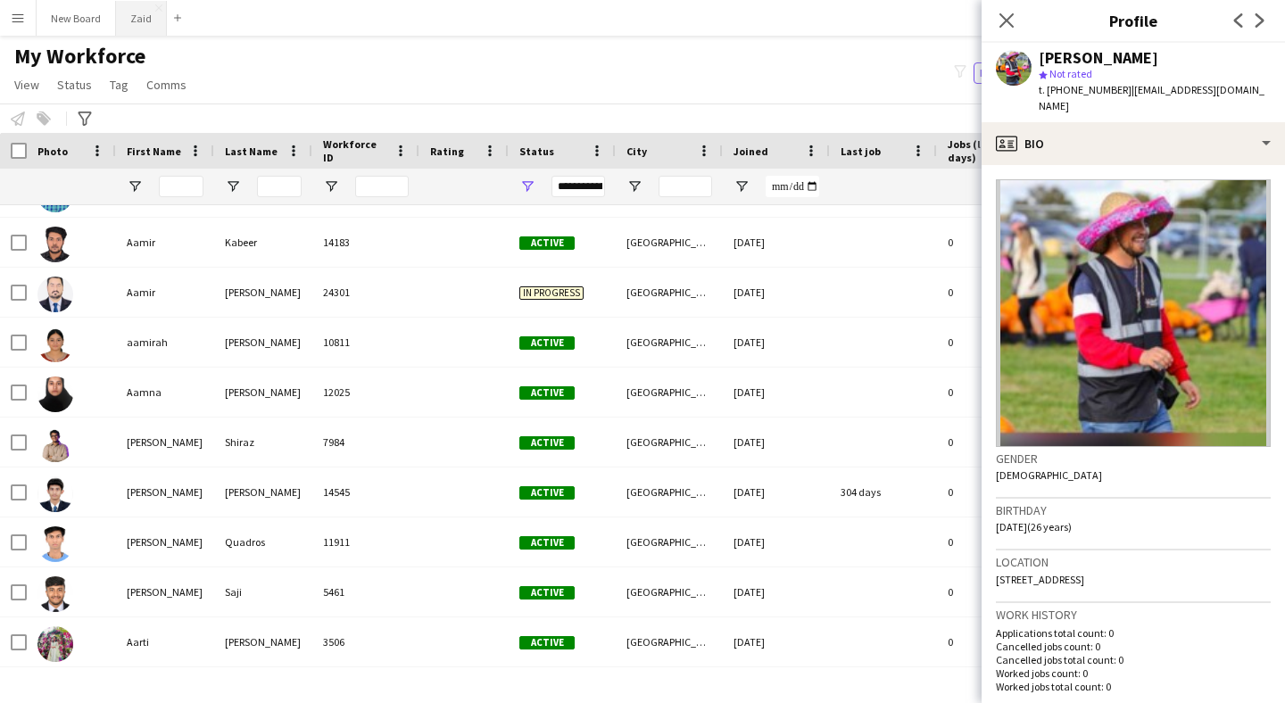
click at [128, 19] on button "Zaid Close" at bounding box center [141, 18] width 51 height 35
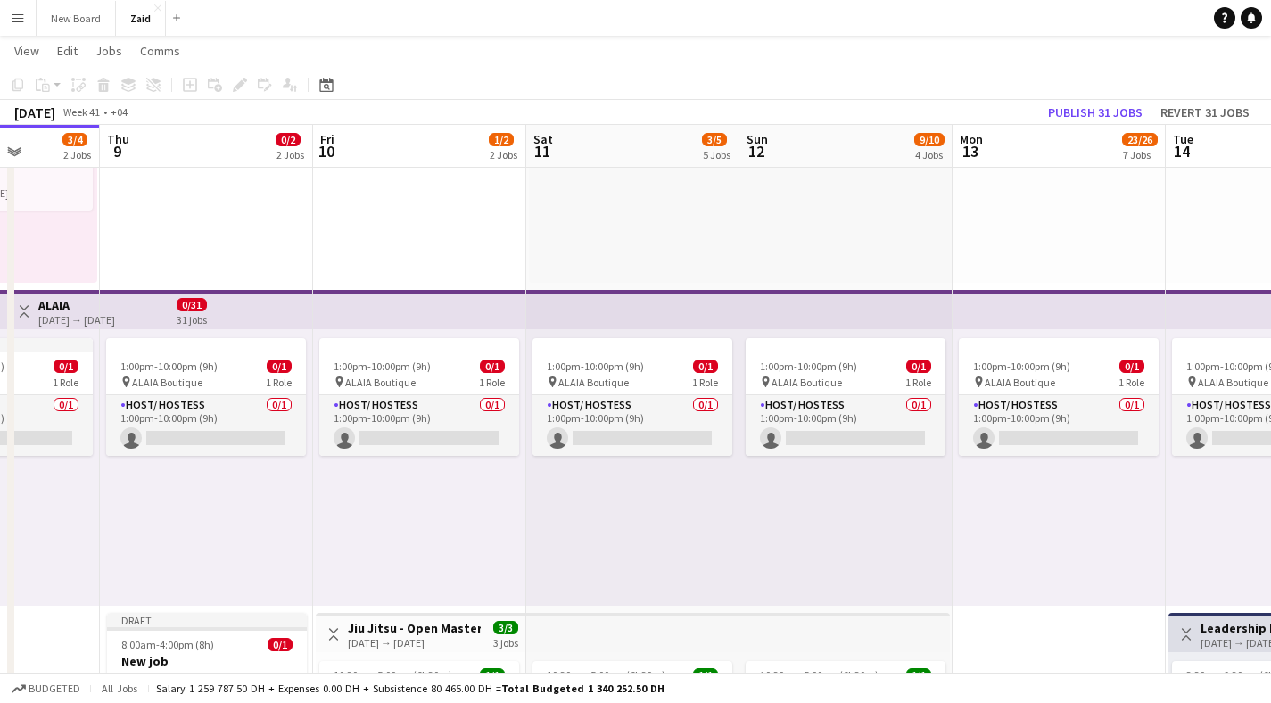
scroll to position [0, 650]
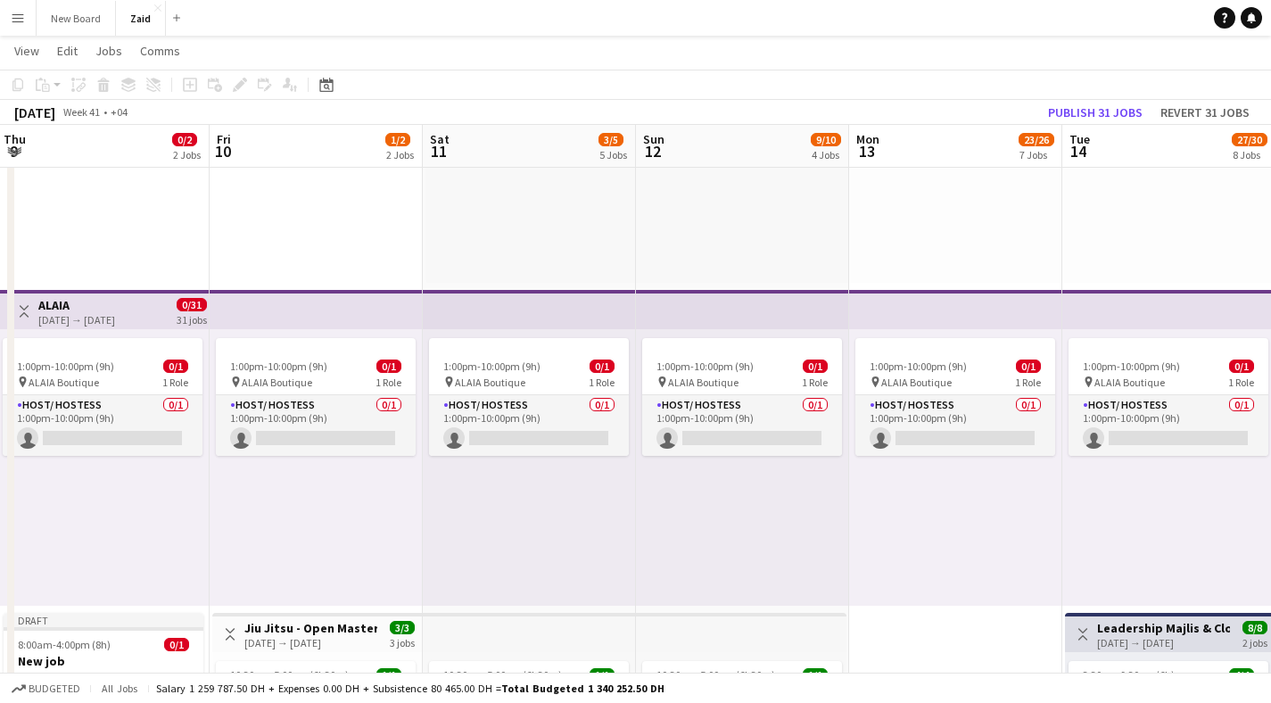
drag, startPoint x: 834, startPoint y: 257, endPoint x: 397, endPoint y: 302, distance: 439.5
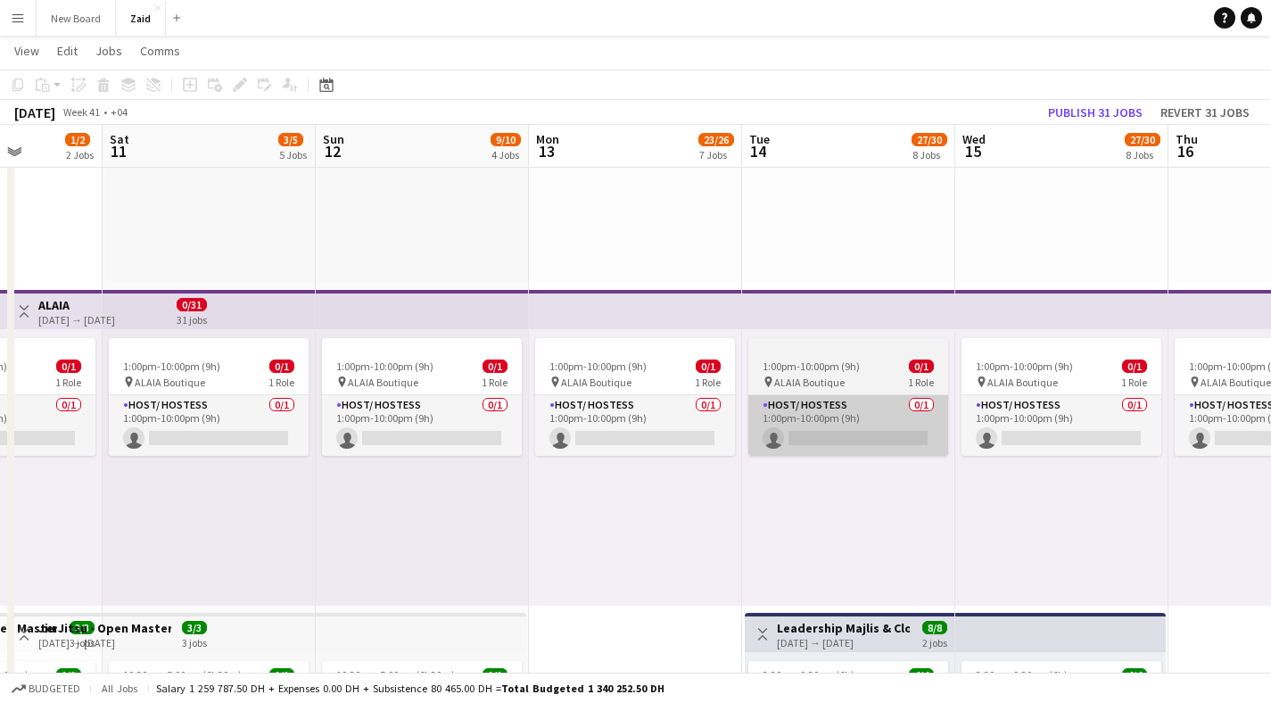
drag, startPoint x: 1171, startPoint y: 269, endPoint x: 534, endPoint y: 416, distance: 653.6
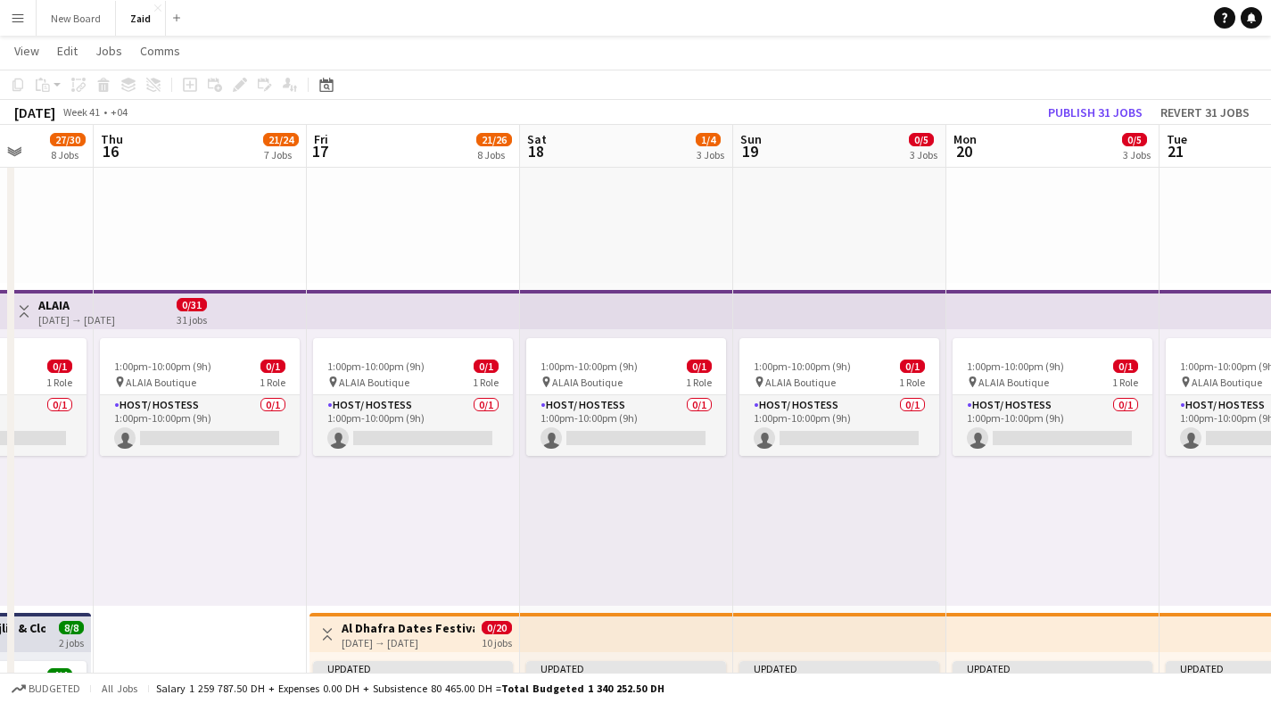
drag, startPoint x: 1154, startPoint y: 240, endPoint x: 190, endPoint y: 306, distance: 965.8
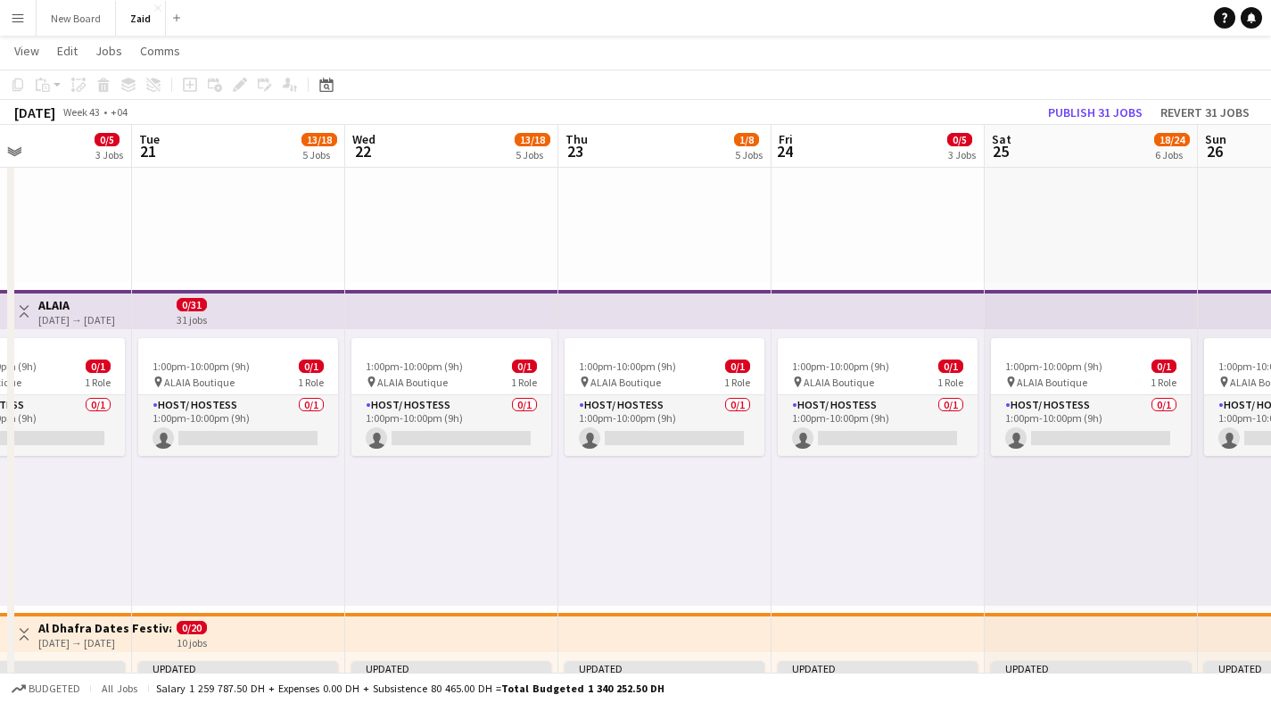
drag, startPoint x: 1052, startPoint y: 242, endPoint x: 12, endPoint y: 264, distance: 1039.7
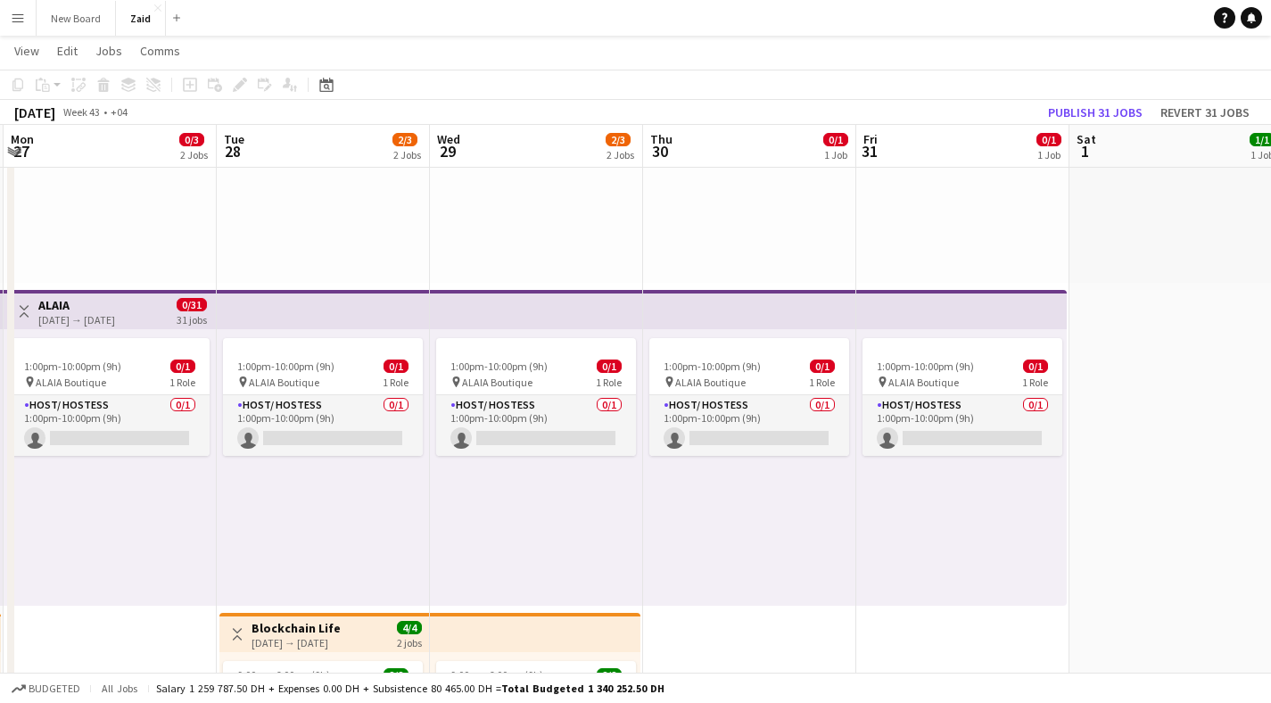
drag, startPoint x: 1171, startPoint y: 208, endPoint x: 0, endPoint y: 240, distance: 1171.0
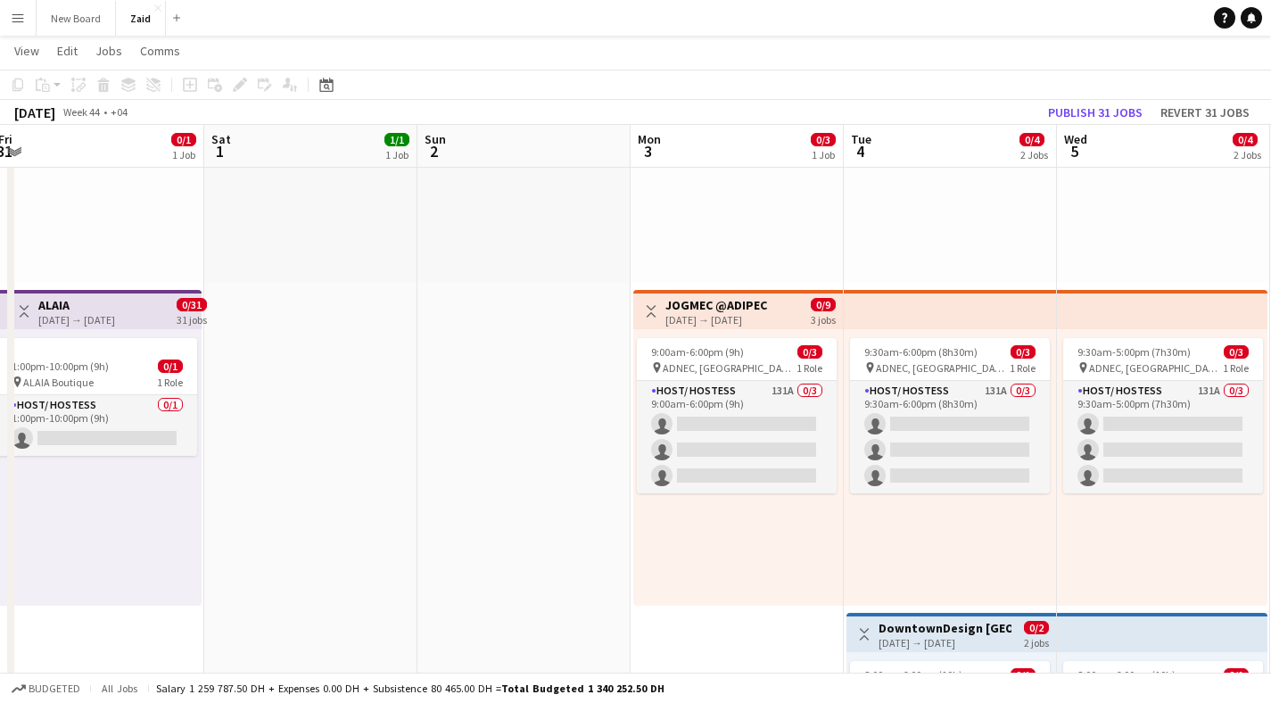
drag, startPoint x: 1198, startPoint y: 219, endPoint x: 543, endPoint y: 218, distance: 654.9
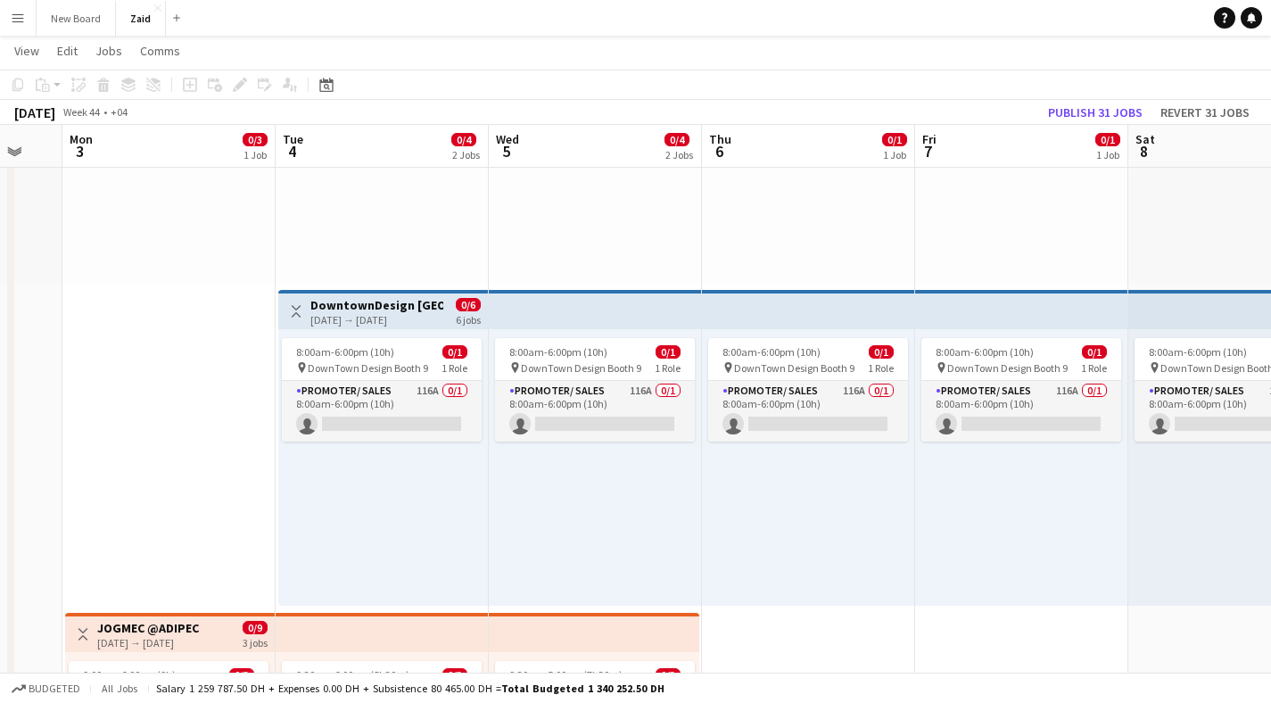
drag, startPoint x: 1061, startPoint y: 225, endPoint x: 506, endPoint y: 235, distance: 555.0
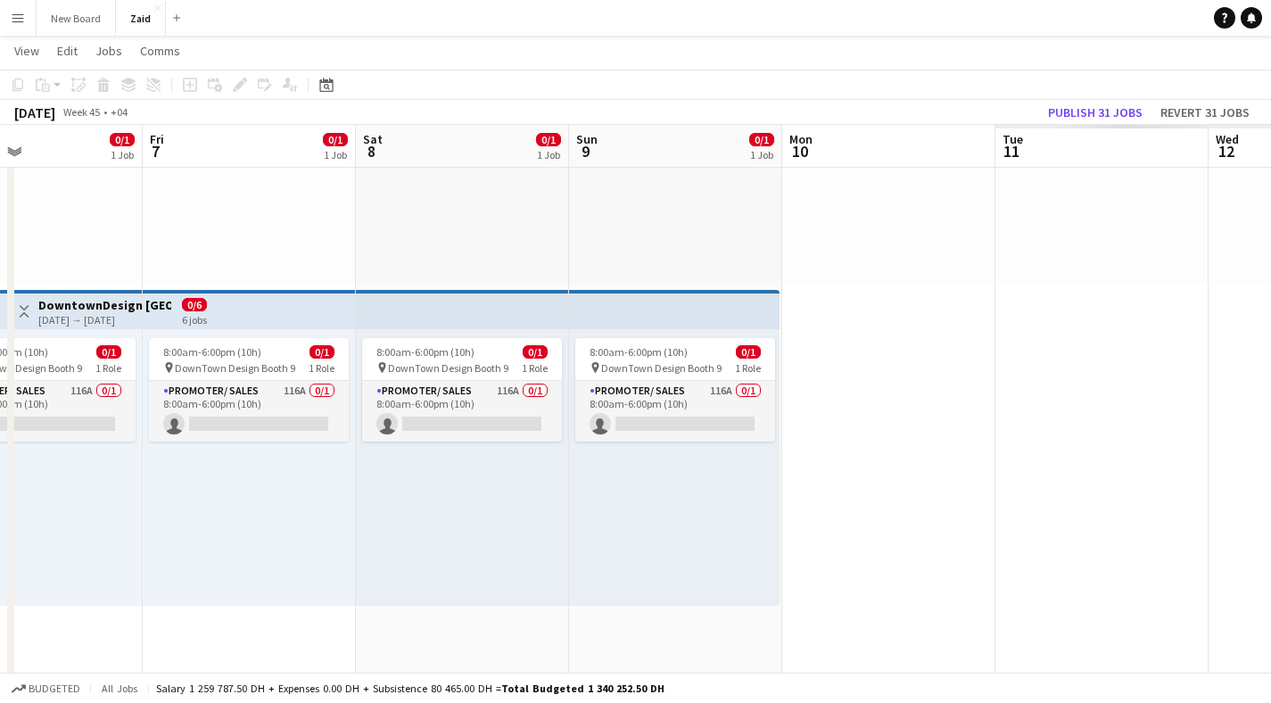
drag, startPoint x: 847, startPoint y: 249, endPoint x: 333, endPoint y: 264, distance: 514.1
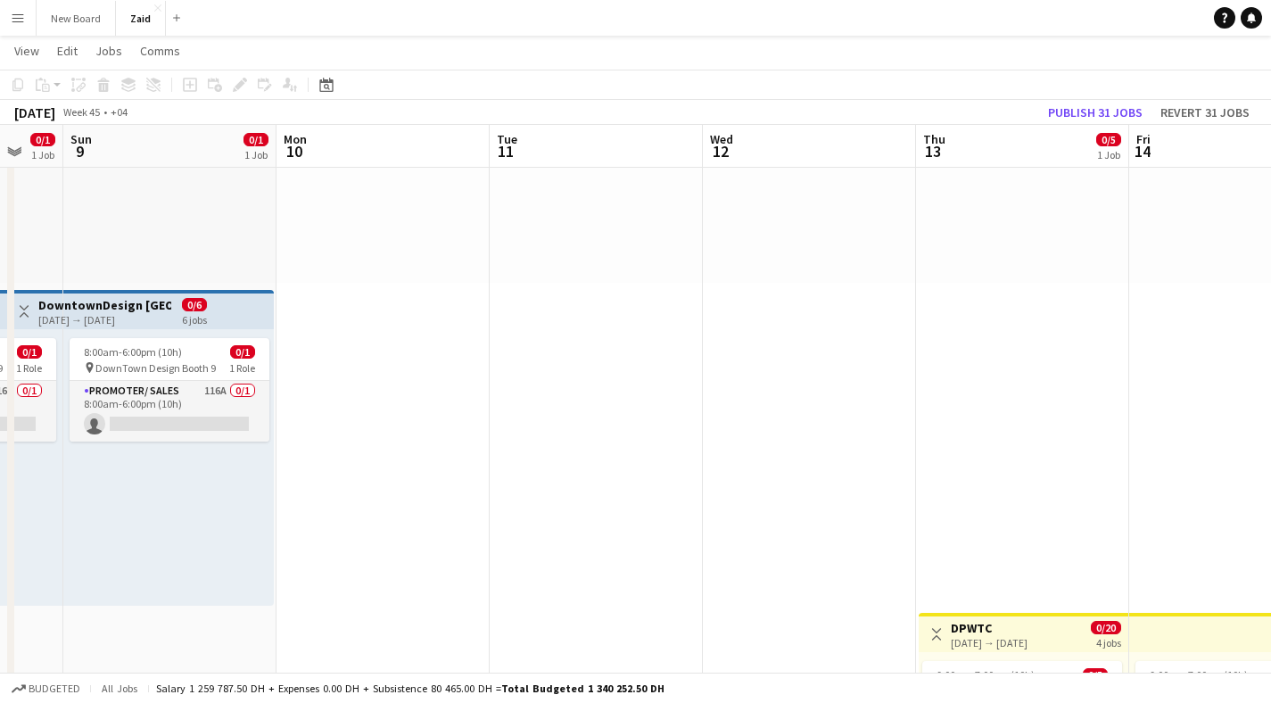
scroll to position [0, 633]
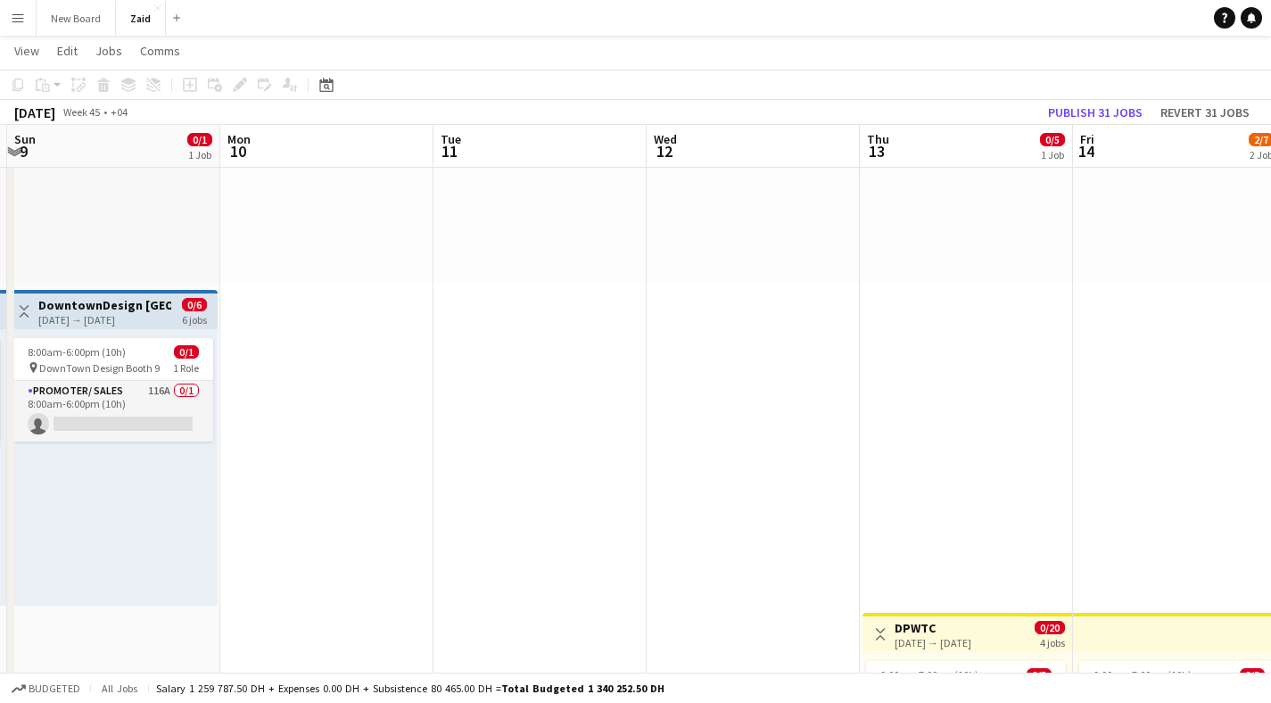
drag, startPoint x: 857, startPoint y: 262, endPoint x: 579, endPoint y: 261, distance: 278.4
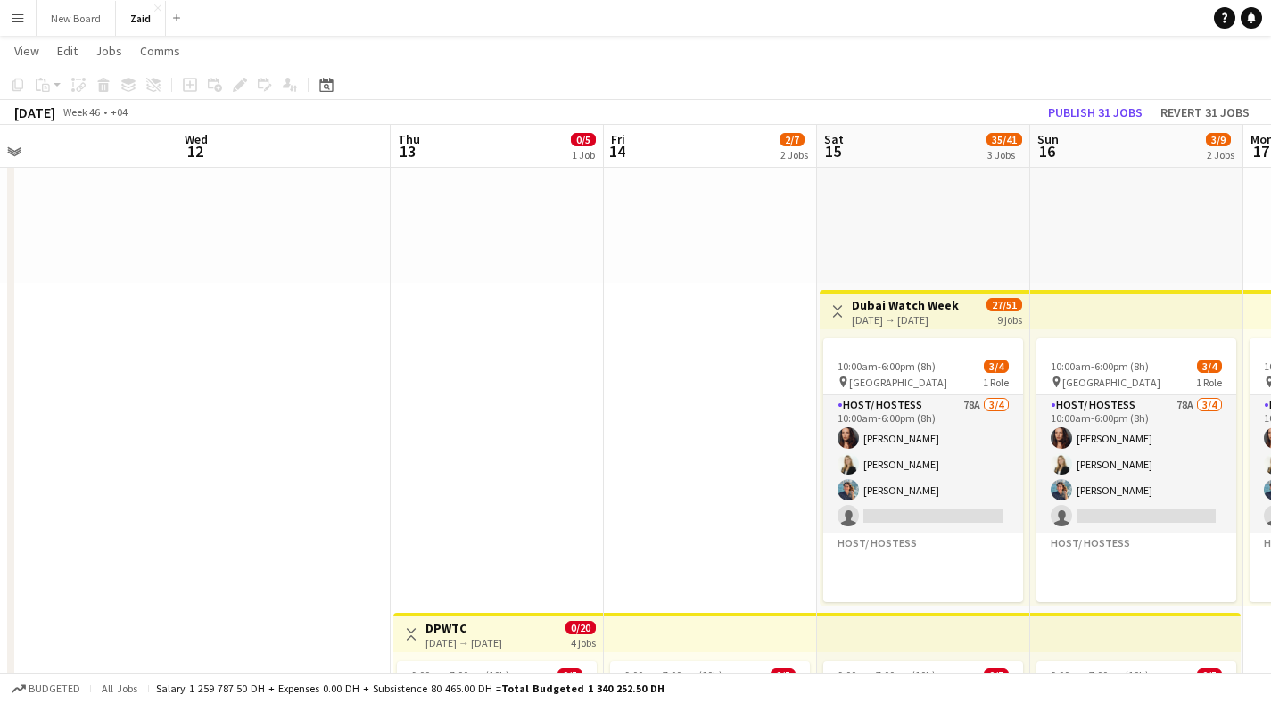
drag, startPoint x: 1013, startPoint y: 317, endPoint x: 654, endPoint y: 314, distance: 358.7
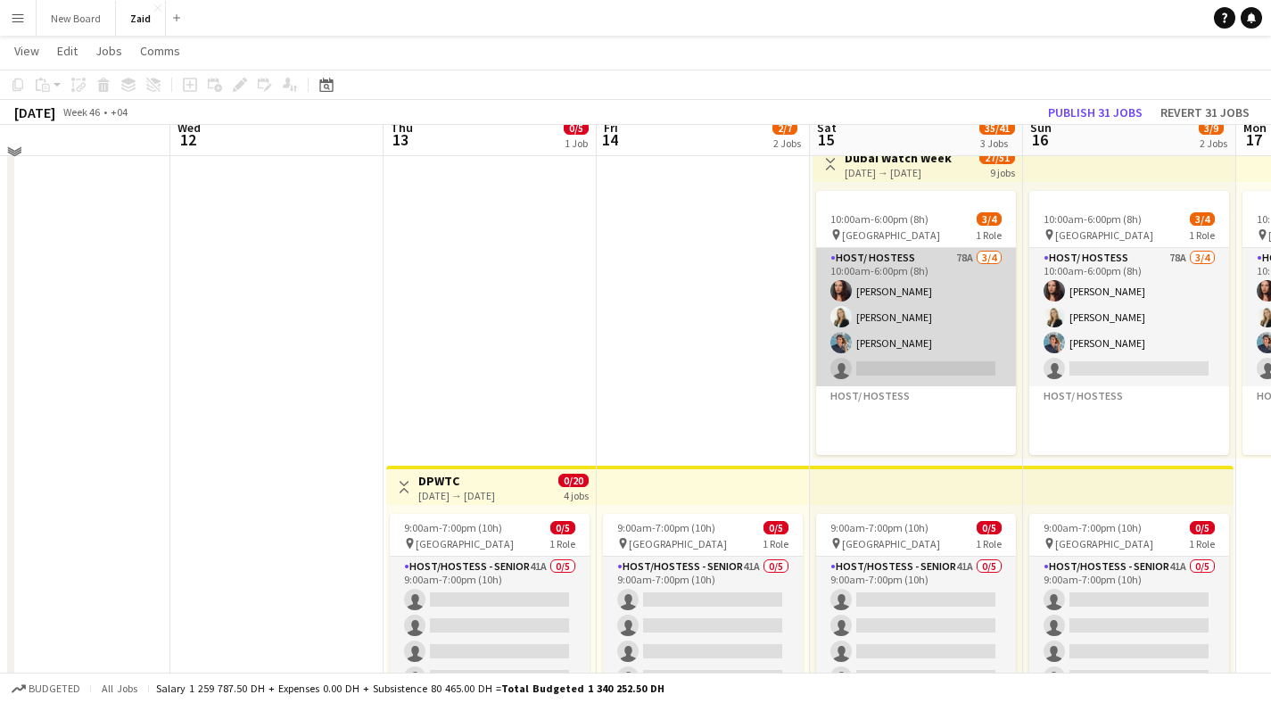
scroll to position [376, 0]
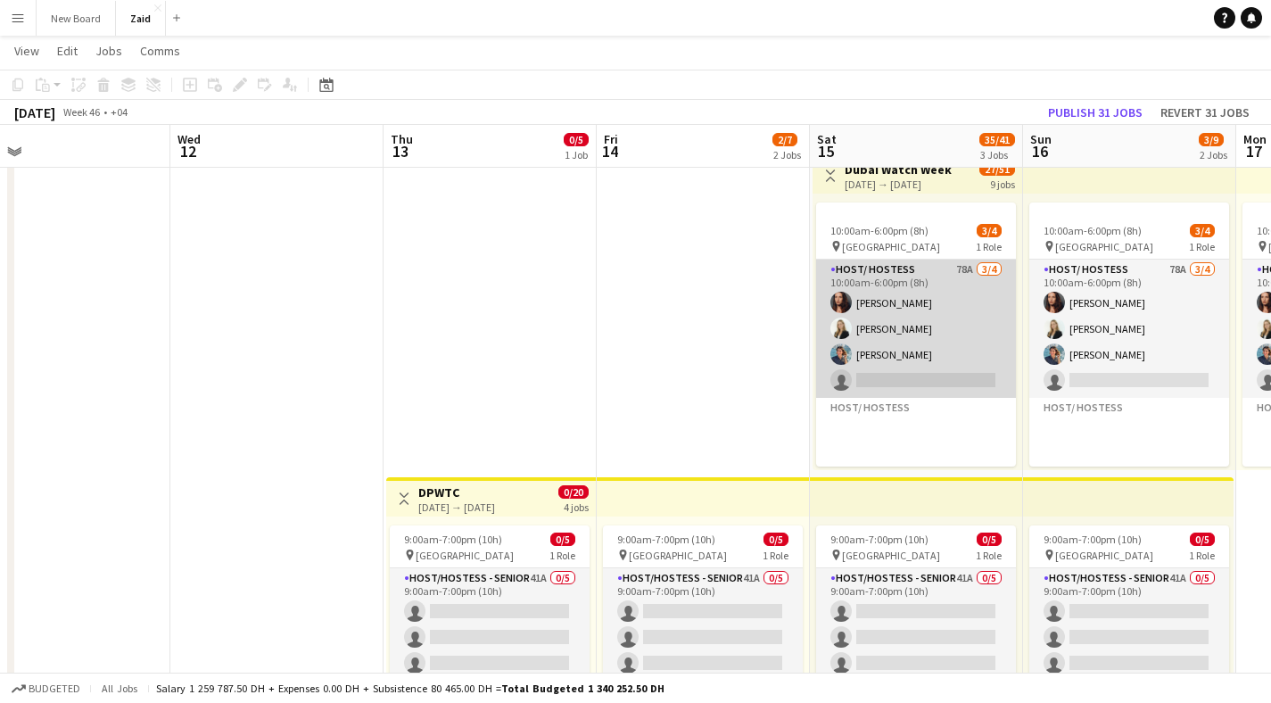
click at [902, 302] on app-card-role "Host/ Hostess 78A [DATE] 10:00am-6:00pm (8h) [PERSON_NAME] [PERSON_NAME] [PERSO…" at bounding box center [916, 329] width 200 height 138
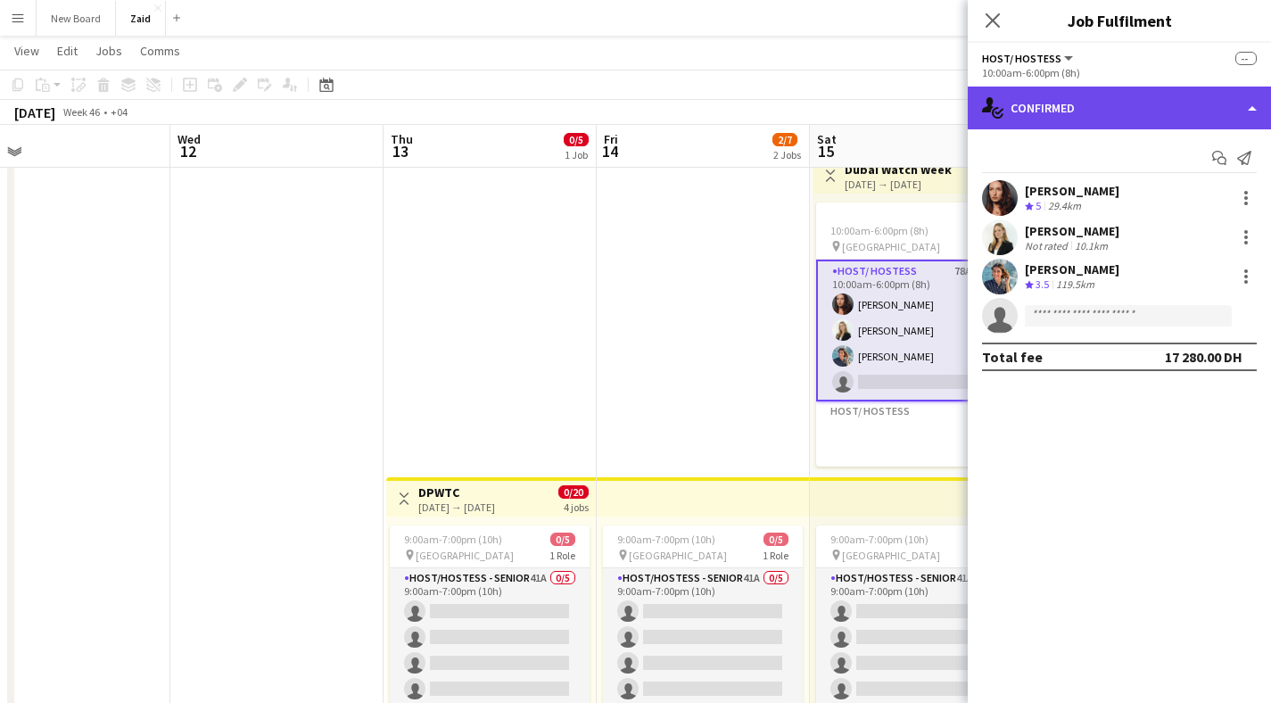
click at [1088, 102] on div "single-neutral-actions-check-2 Confirmed" at bounding box center [1119, 108] width 303 height 43
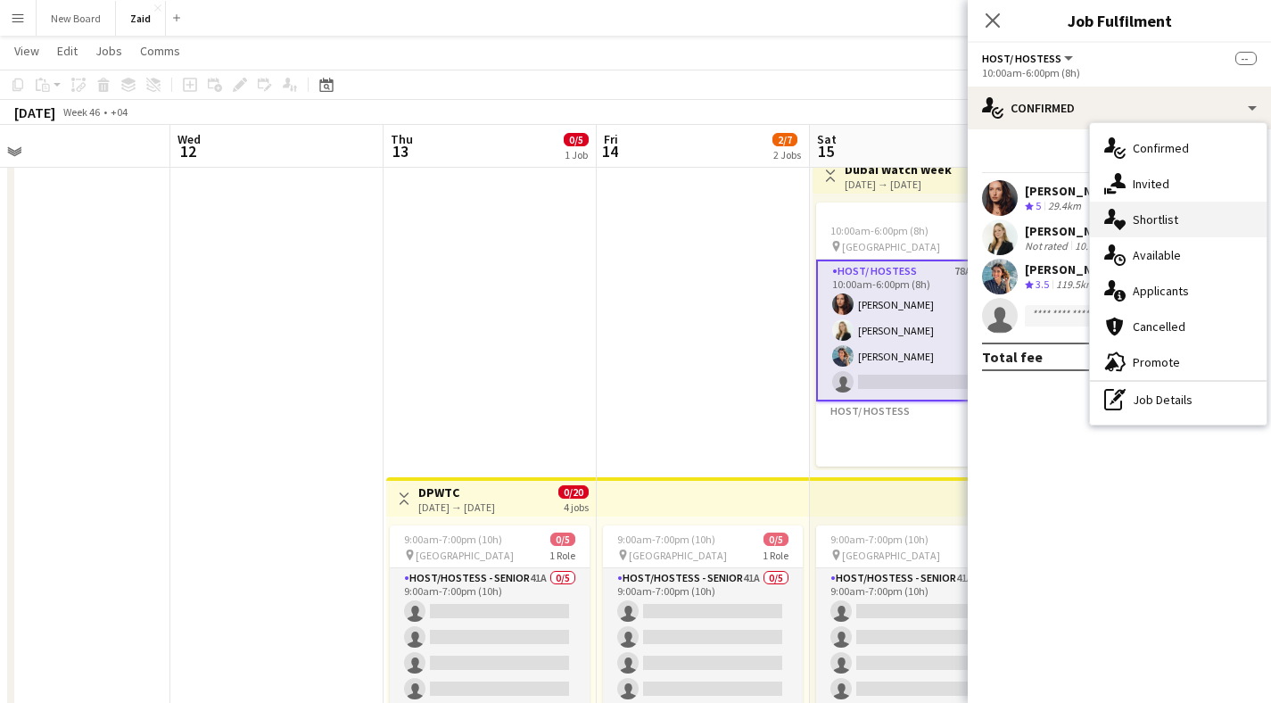
click at [1165, 223] on span "Shortlist" at bounding box center [1156, 219] width 46 height 16
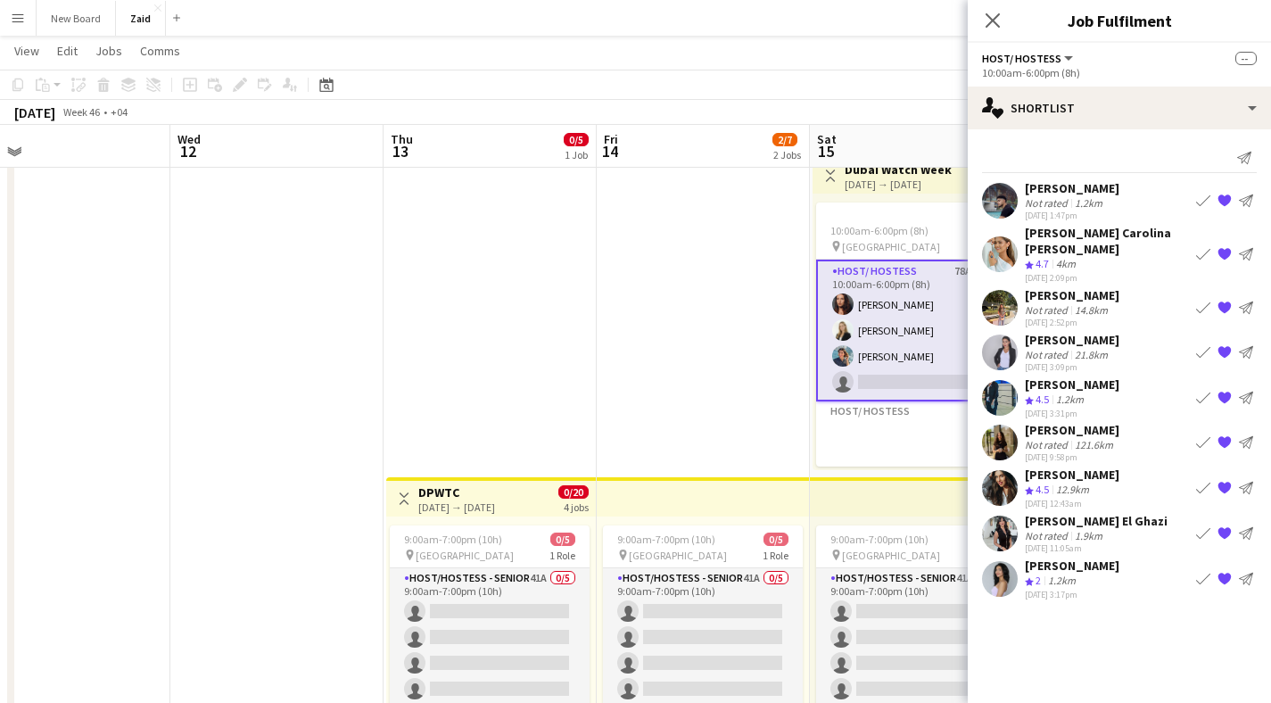
click at [1002, 292] on app-user-avatar at bounding box center [1000, 308] width 36 height 36
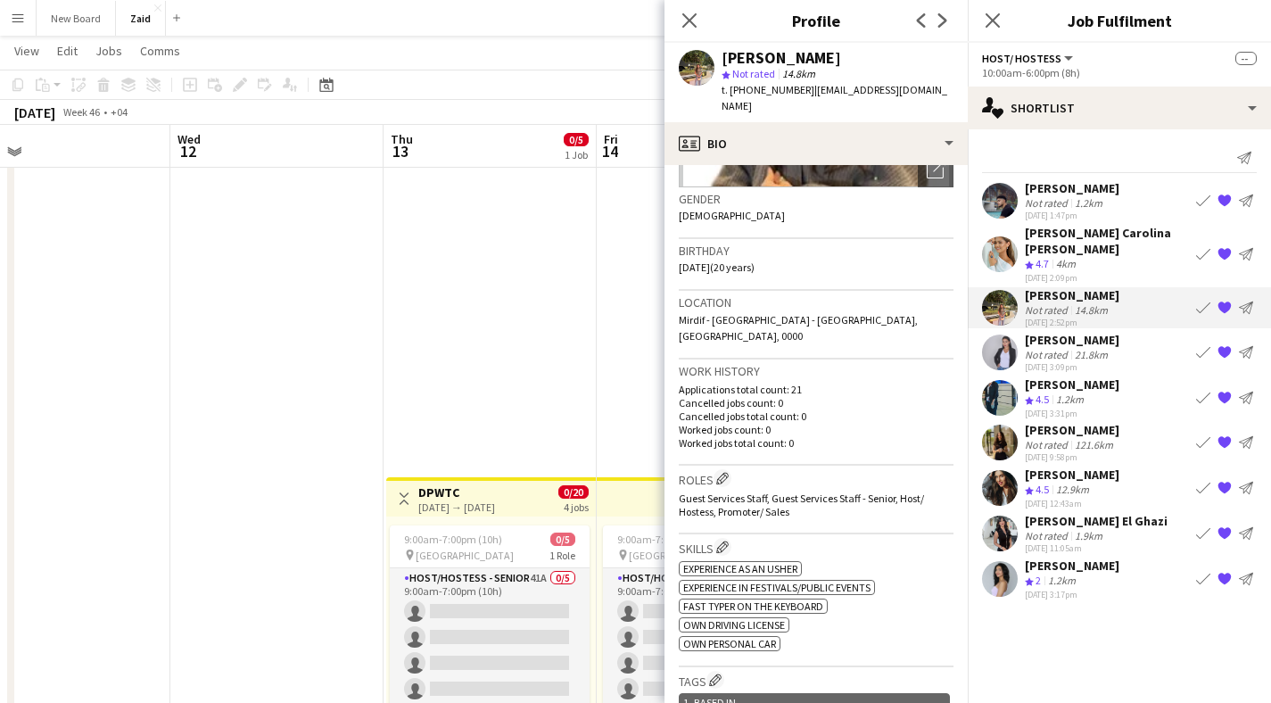
scroll to position [0, 0]
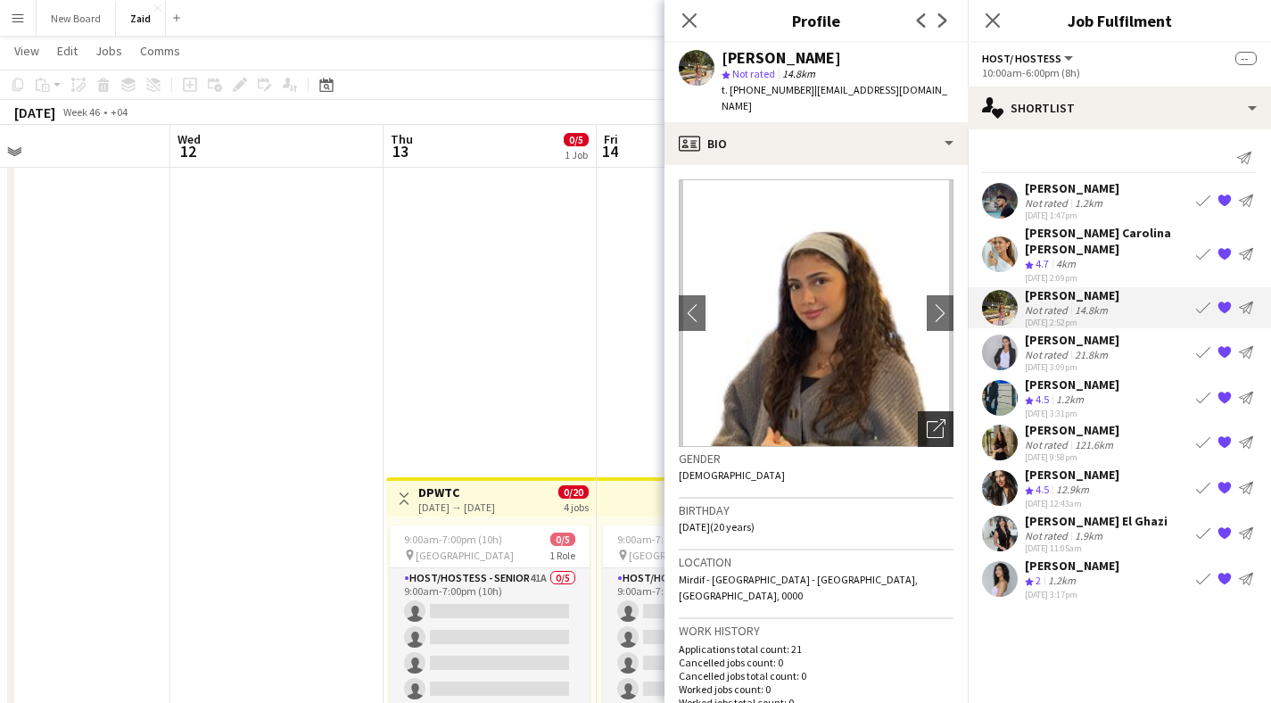
click at [928, 419] on icon "Open photos pop-in" at bounding box center [936, 428] width 19 height 19
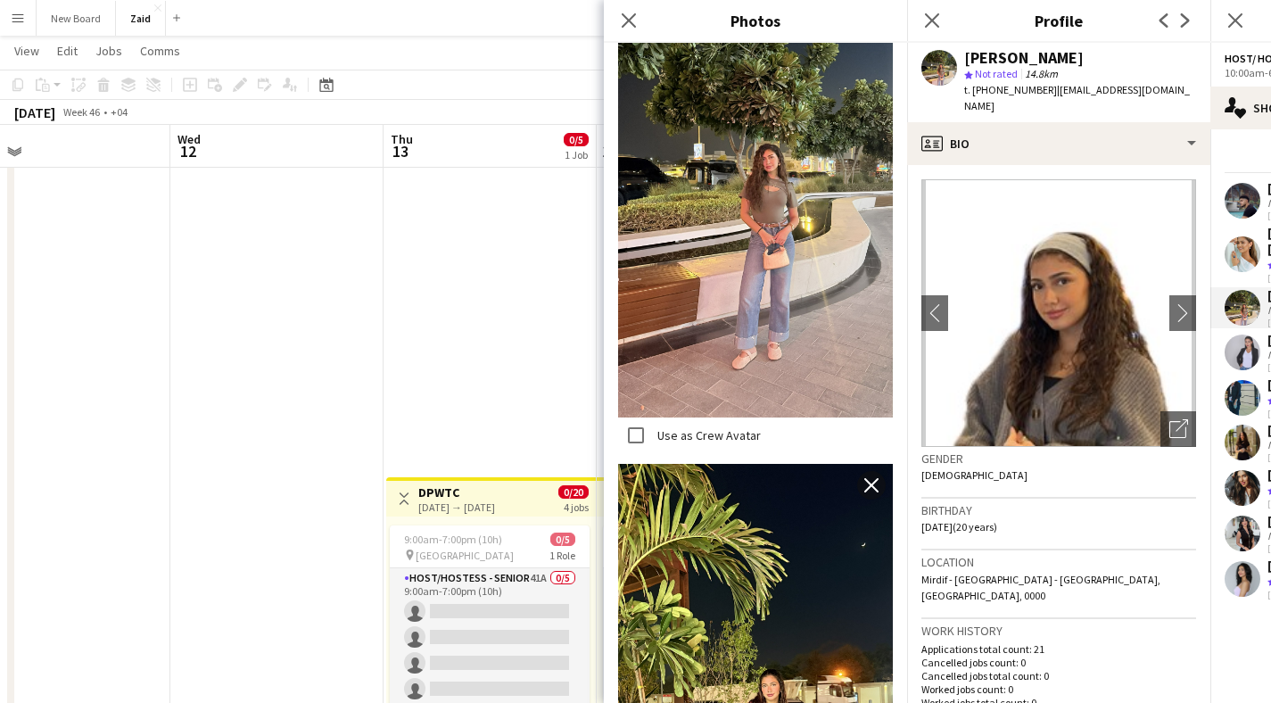
scroll to position [2044, 0]
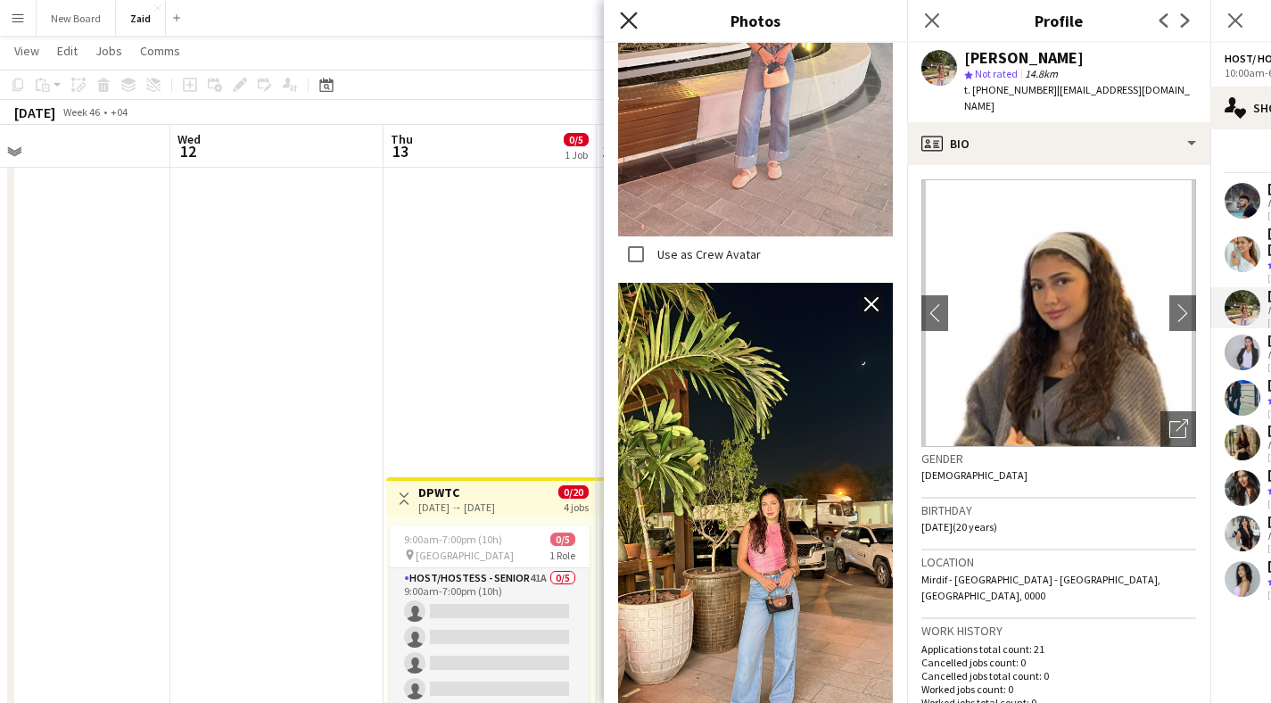
click at [626, 14] on icon "Close pop-in" at bounding box center [628, 20] width 17 height 17
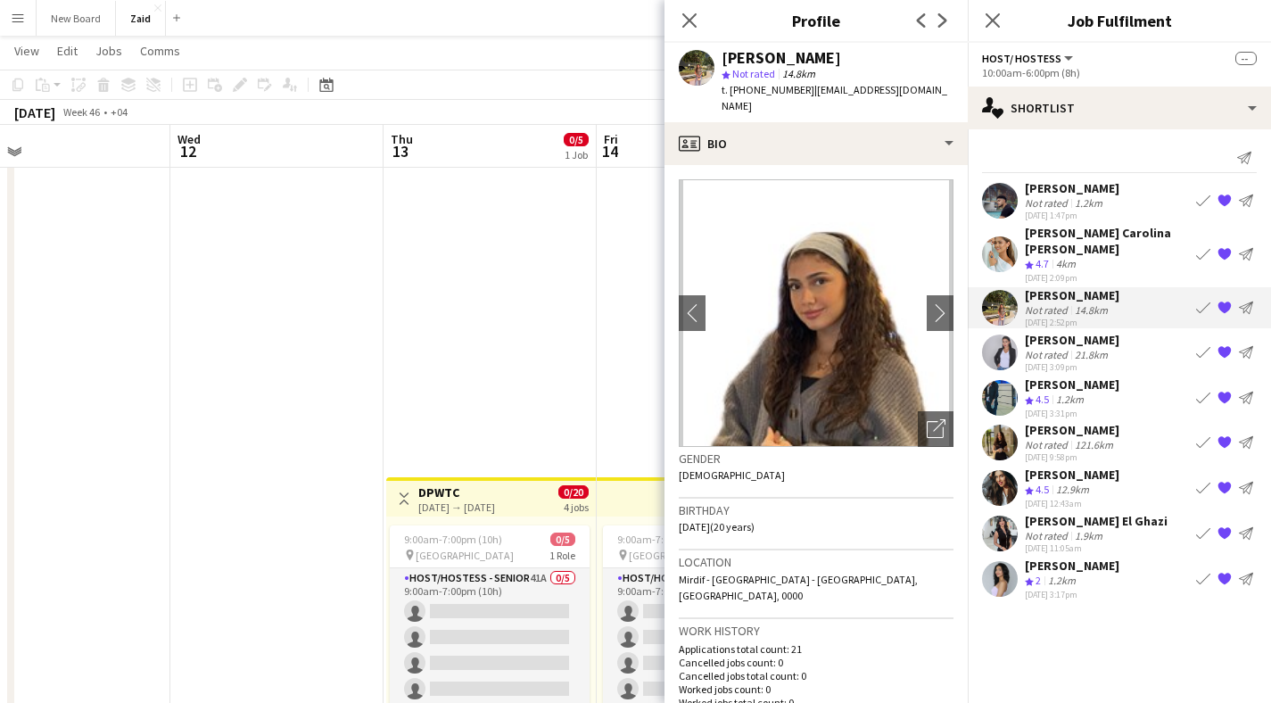
drag, startPoint x: 822, startPoint y: 58, endPoint x: 724, endPoint y: 56, distance: 98.2
click at [724, 56] on div "[PERSON_NAME]" at bounding box center [838, 58] width 232 height 16
copy div "[PERSON_NAME]"
click at [1086, 377] on div "Ghadeer Naser" at bounding box center [1072, 385] width 95 height 16
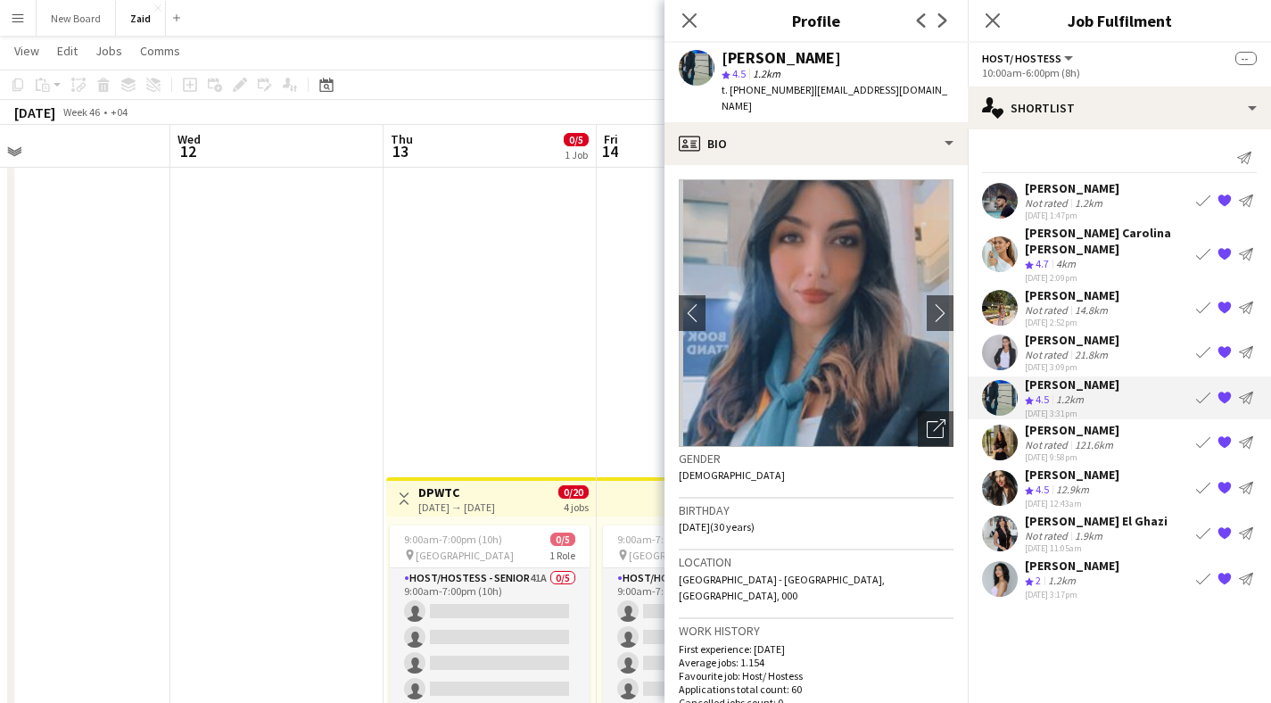
click at [1002, 425] on app-user-avatar at bounding box center [1000, 443] width 36 height 36
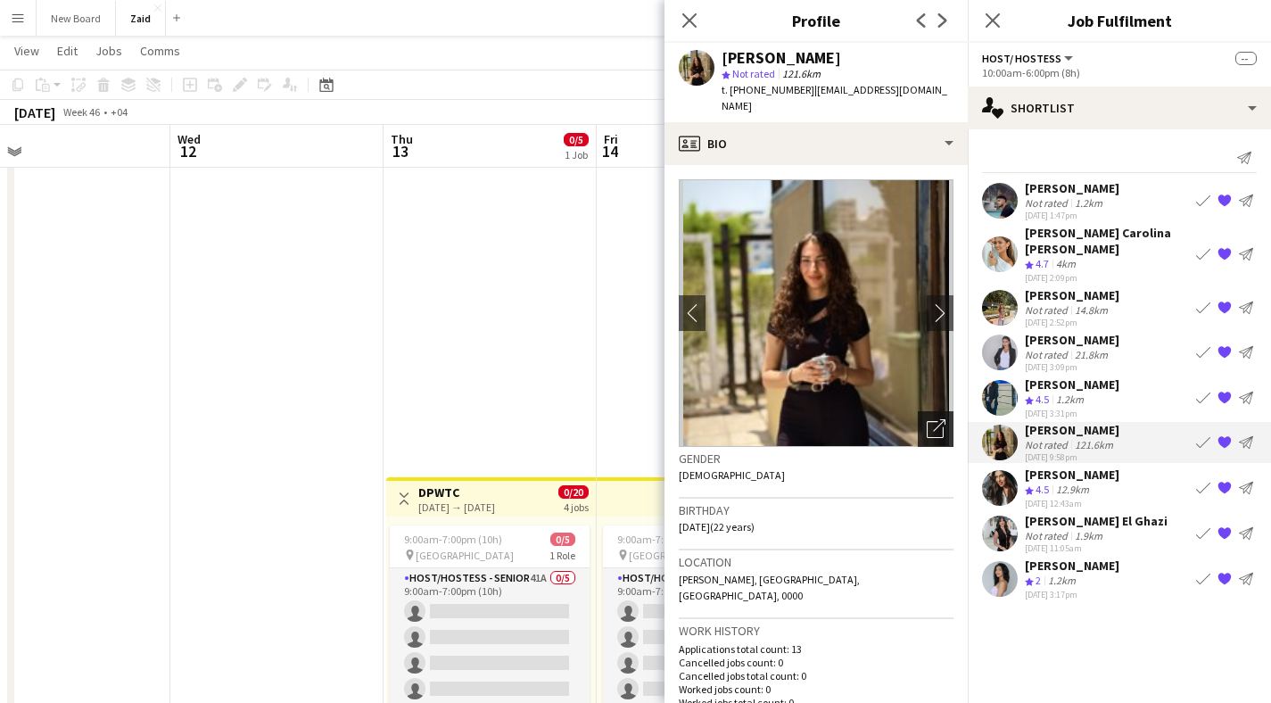
click at [927, 419] on icon "Open photos pop-in" at bounding box center [936, 428] width 19 height 19
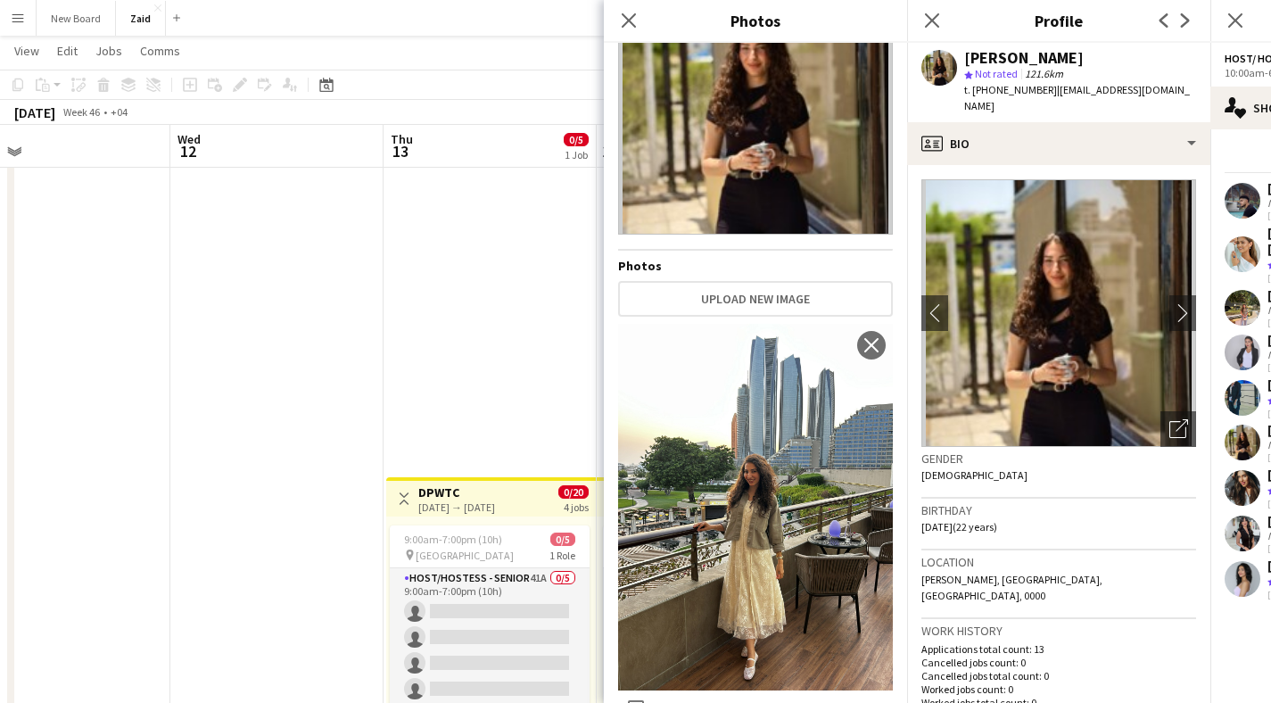
scroll to position [0, 0]
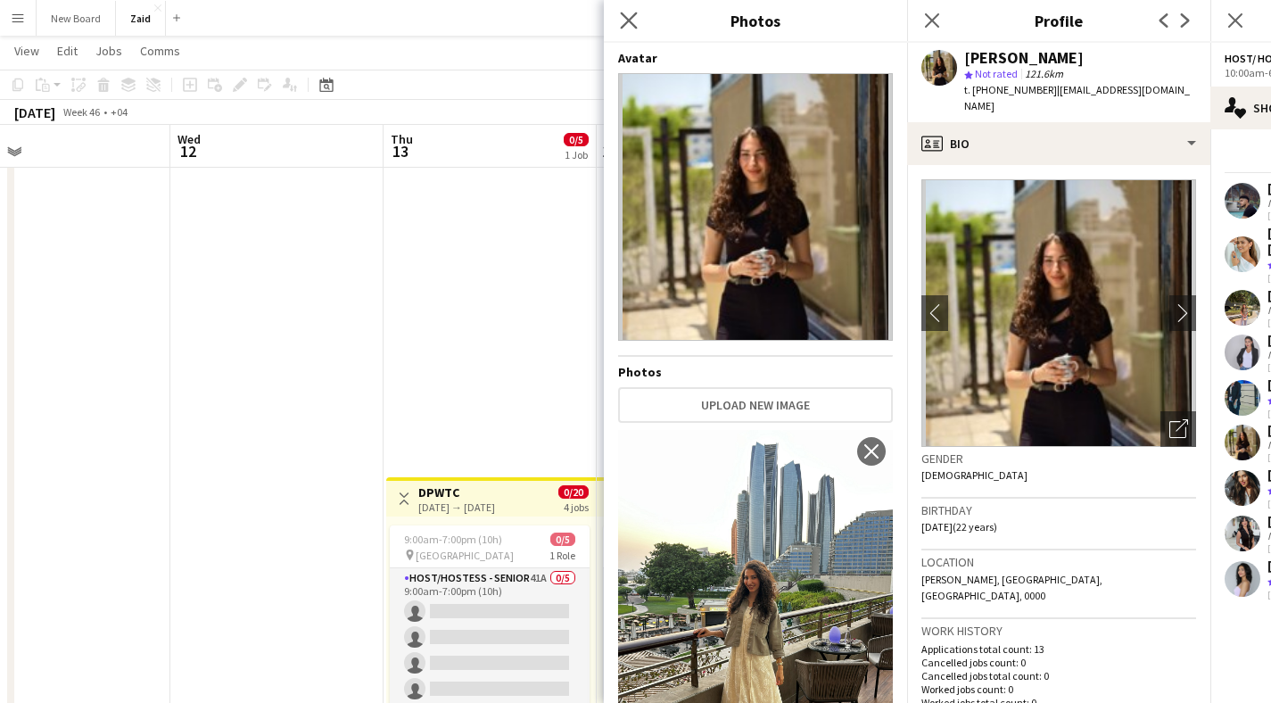
click at [629, 11] on app-icon "Close pop-in" at bounding box center [630, 21] width 26 height 26
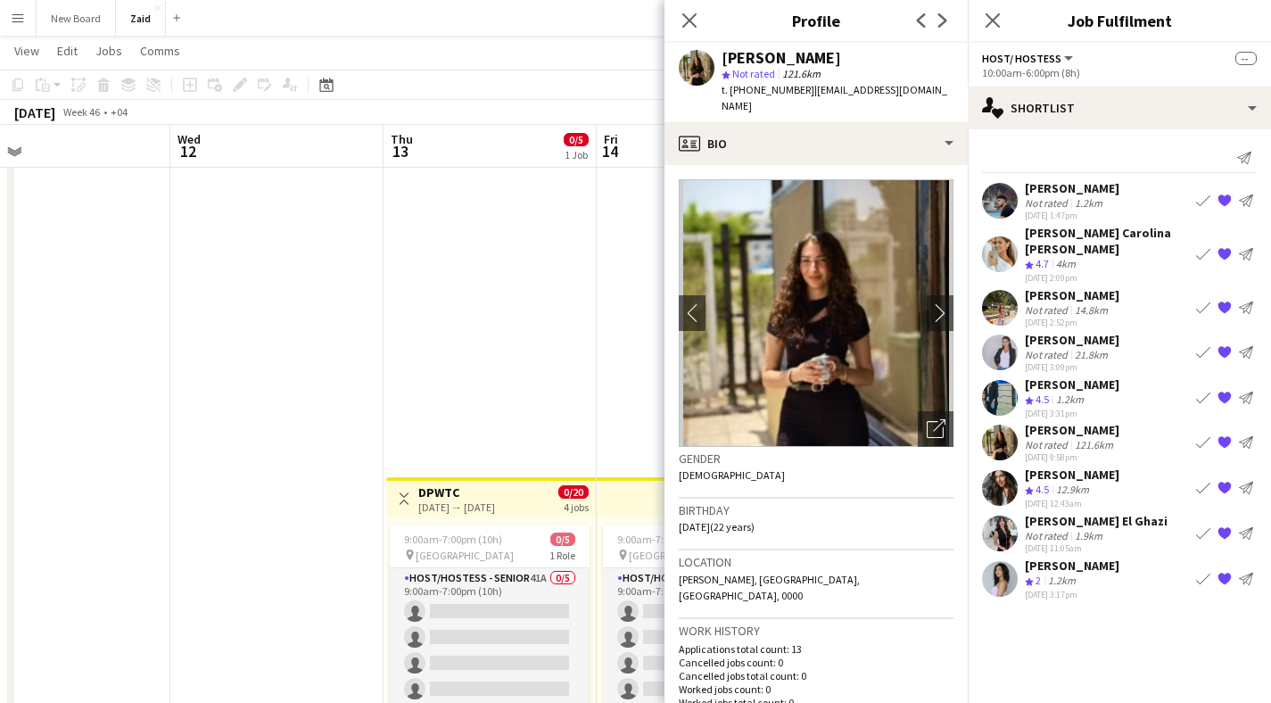
click at [1006, 526] on app-user-avatar at bounding box center [1000, 534] width 36 height 36
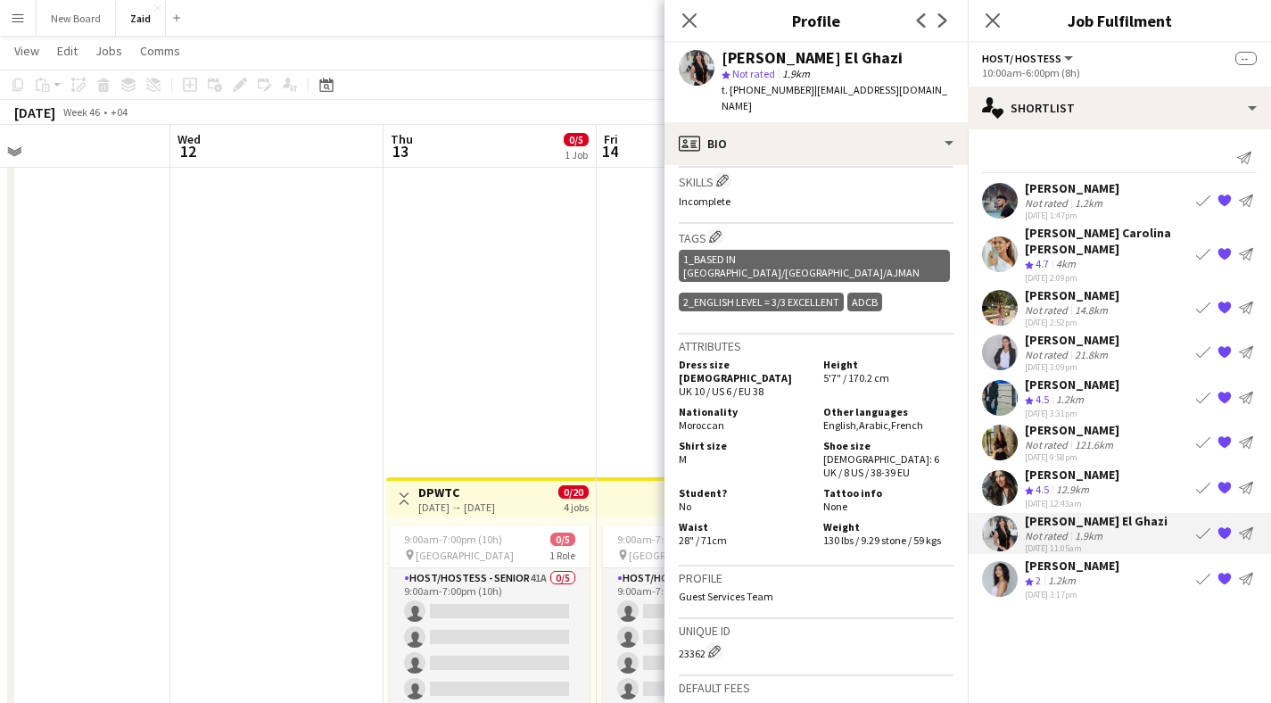
scroll to position [842, 0]
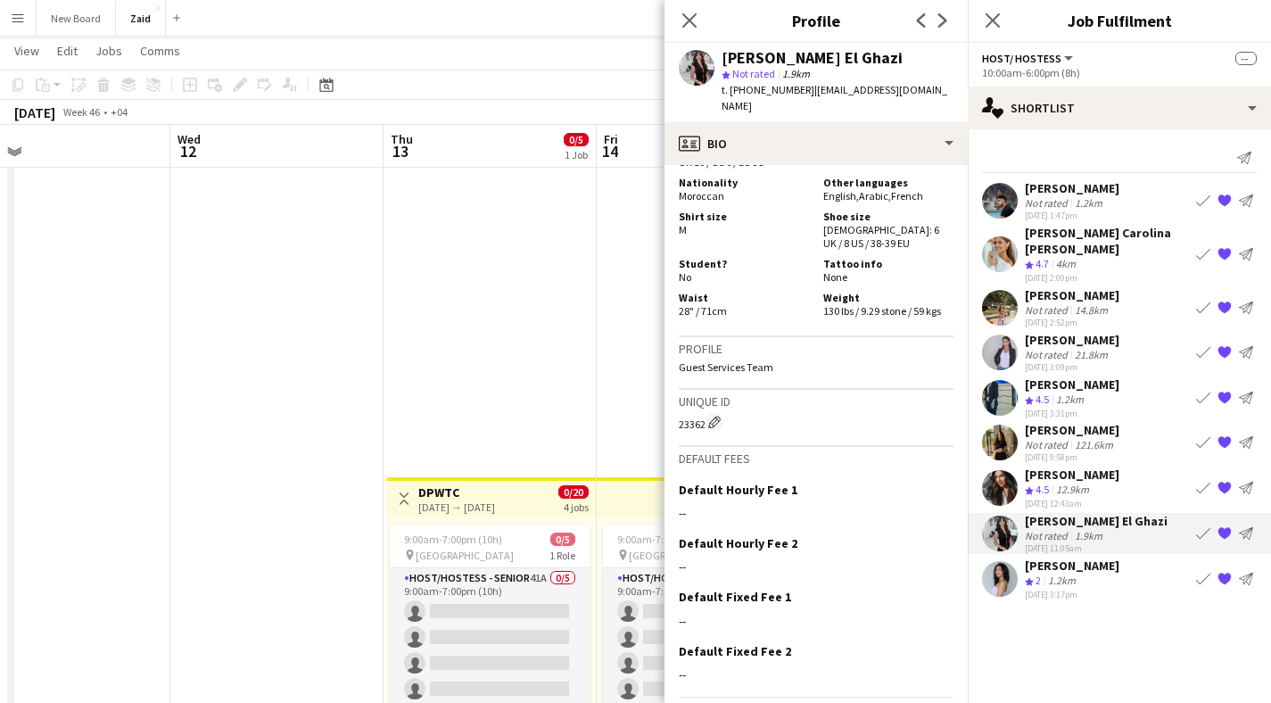
click at [995, 476] on app-user-avatar at bounding box center [1000, 488] width 36 height 36
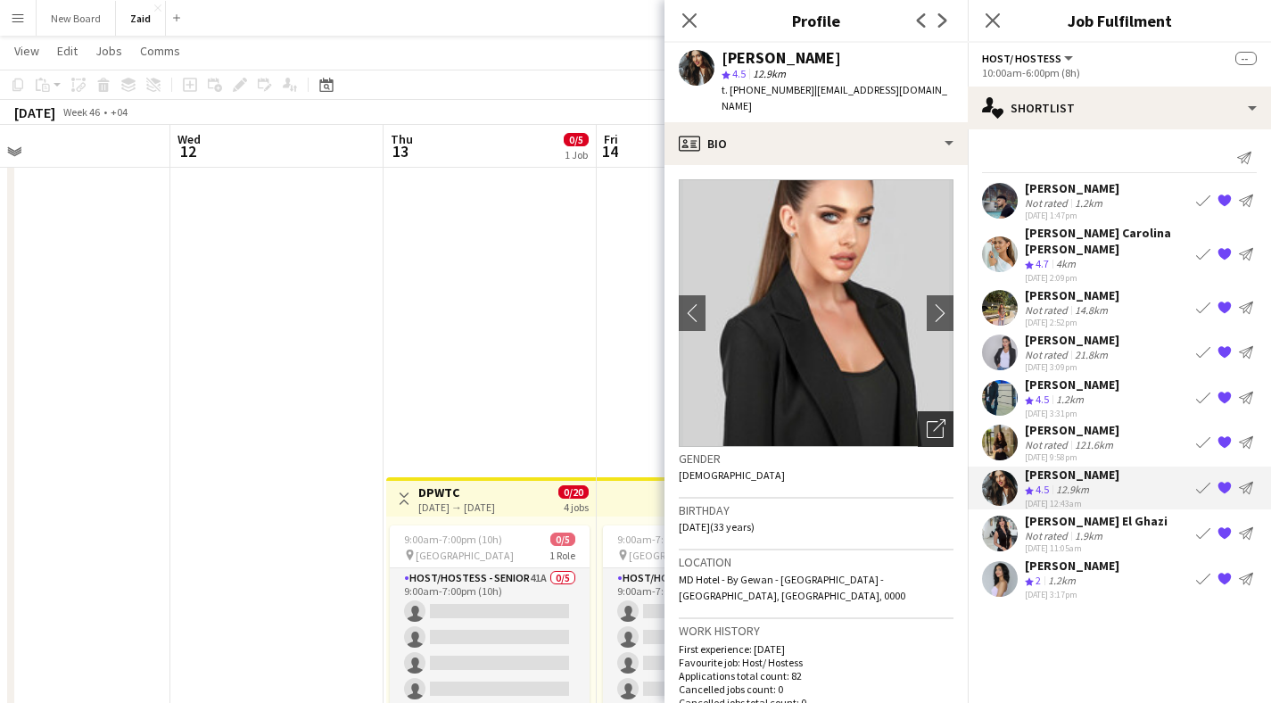
click at [928, 419] on icon "Open photos pop-in" at bounding box center [936, 428] width 19 height 19
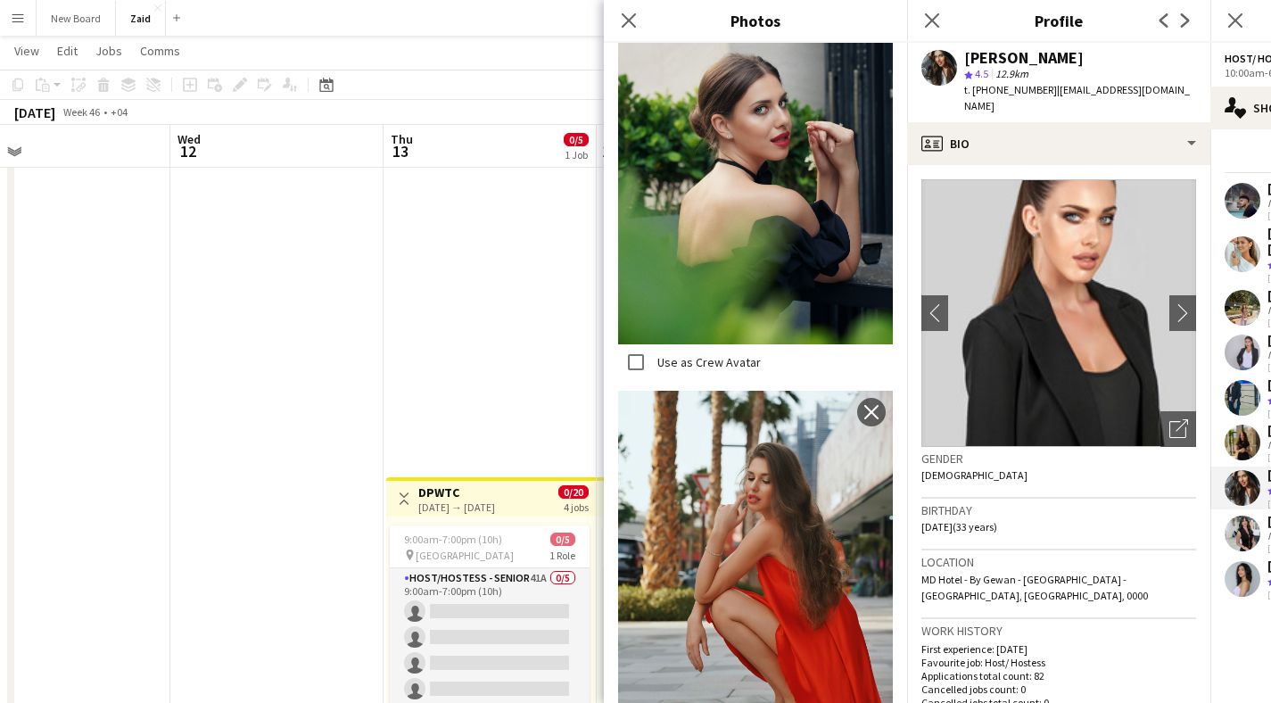
scroll to position [8659, 0]
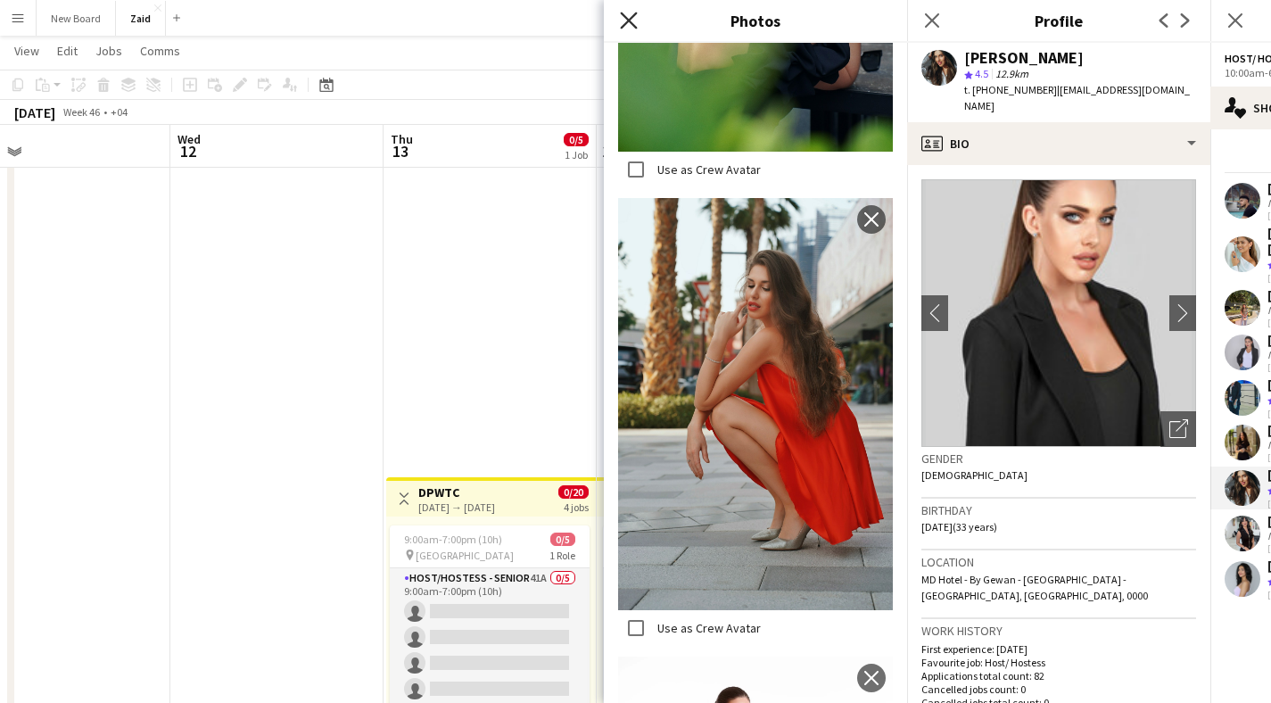
click at [631, 12] on icon "Close pop-in" at bounding box center [628, 20] width 17 height 17
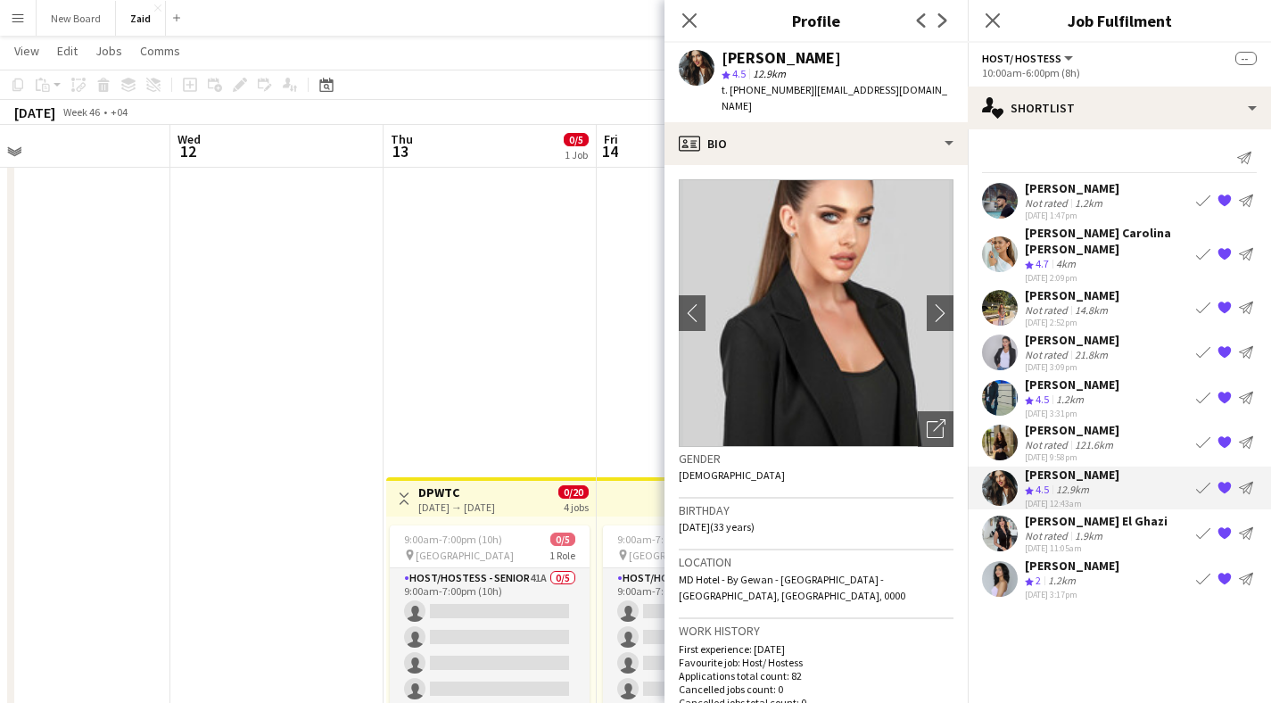
click at [1008, 425] on app-user-avatar at bounding box center [1000, 443] width 36 height 36
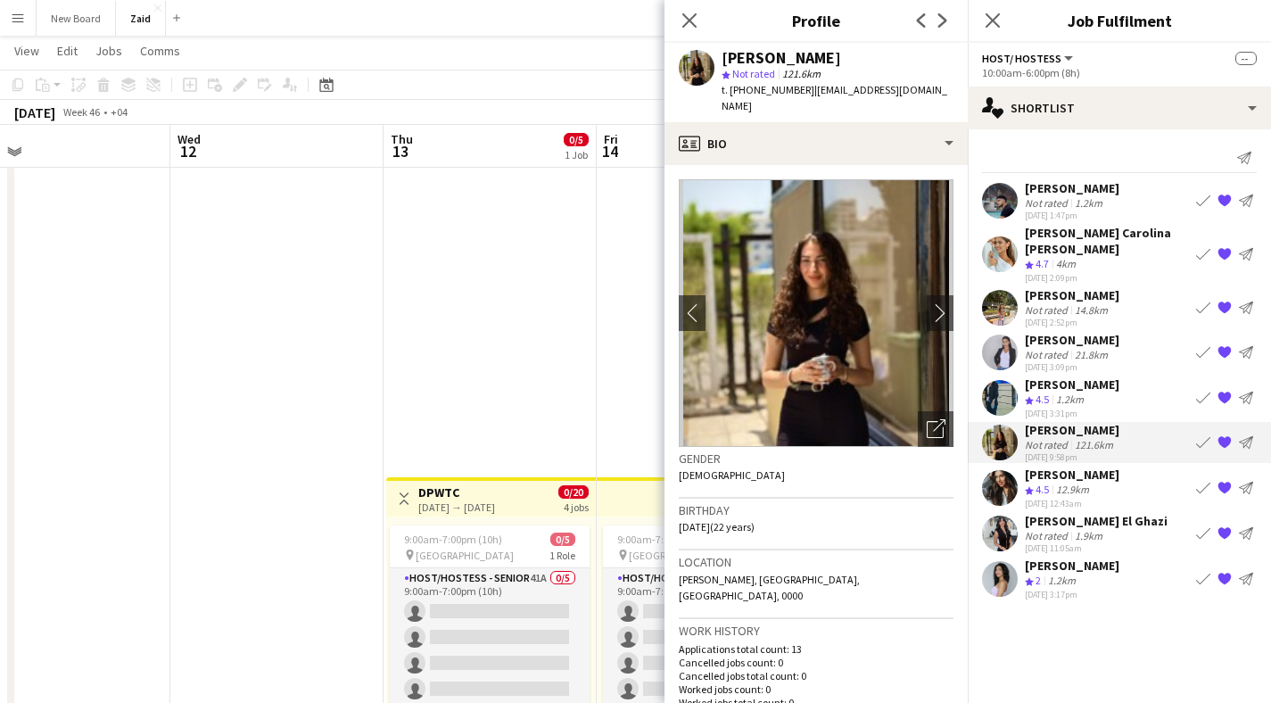
click at [1007, 384] on app-user-avatar at bounding box center [1000, 398] width 36 height 36
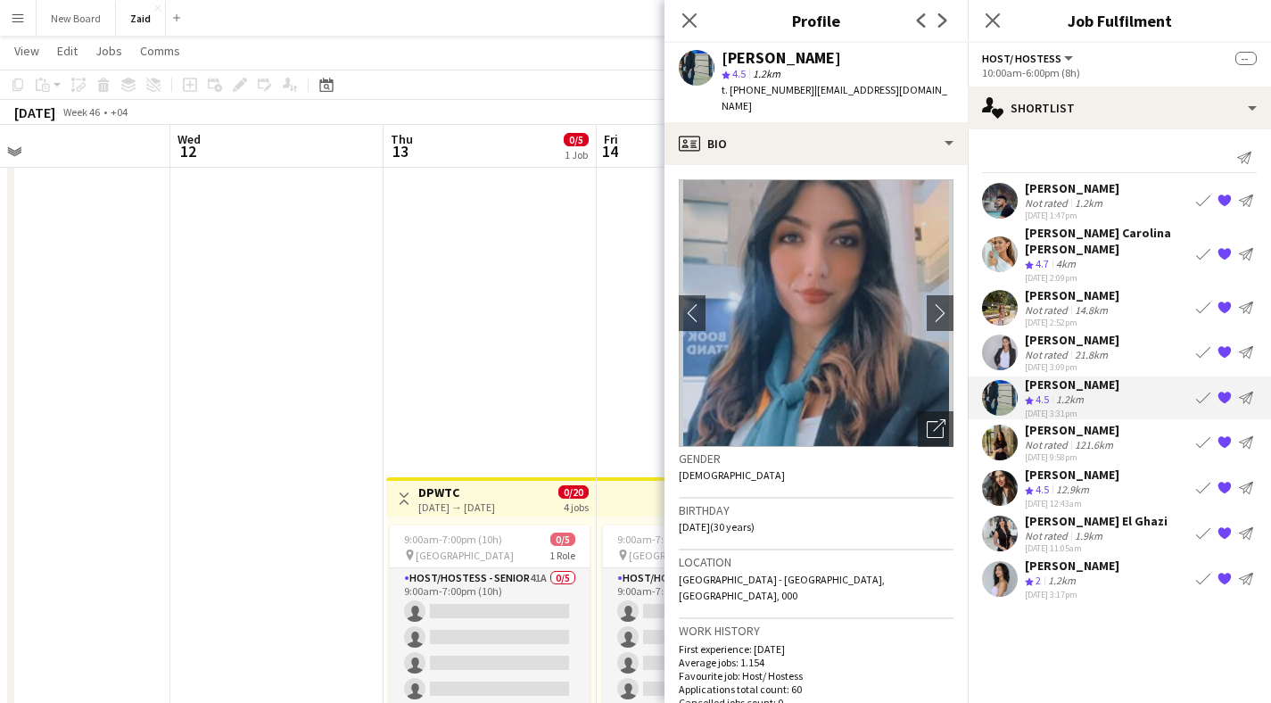
click at [1003, 342] on app-user-avatar at bounding box center [1000, 353] width 36 height 36
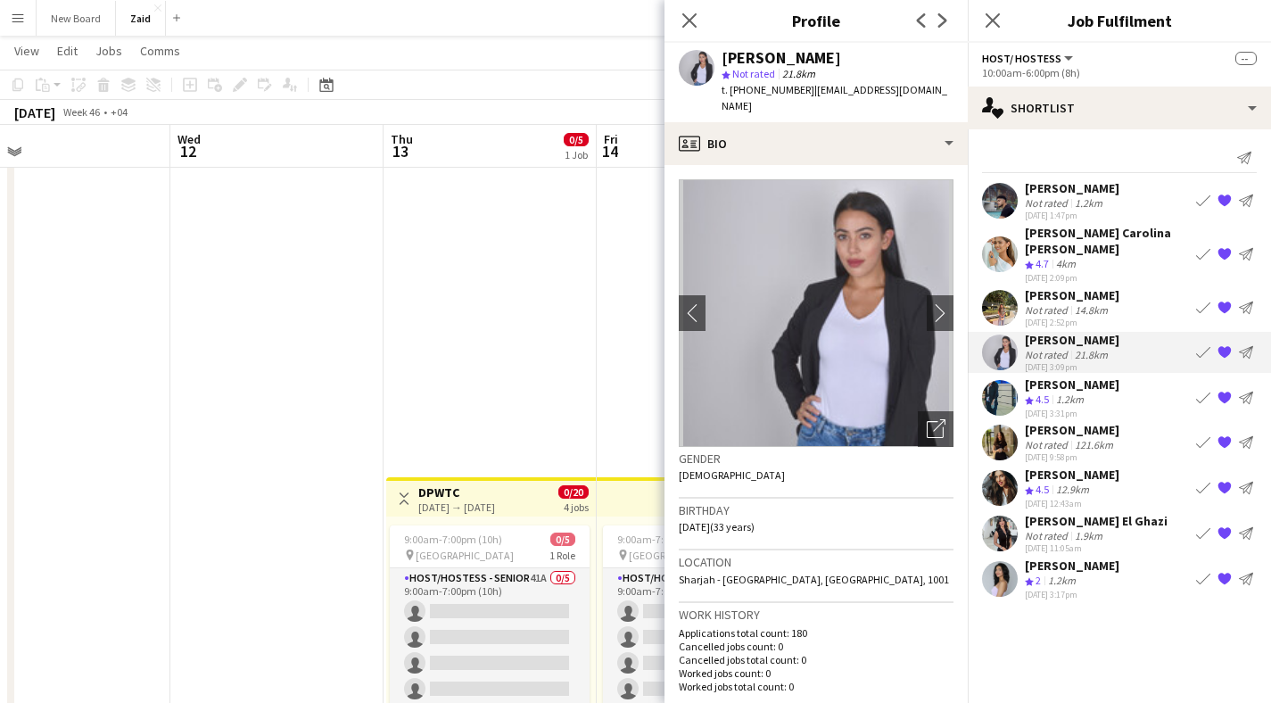
click at [1003, 290] on app-user-avatar at bounding box center [1000, 308] width 36 height 36
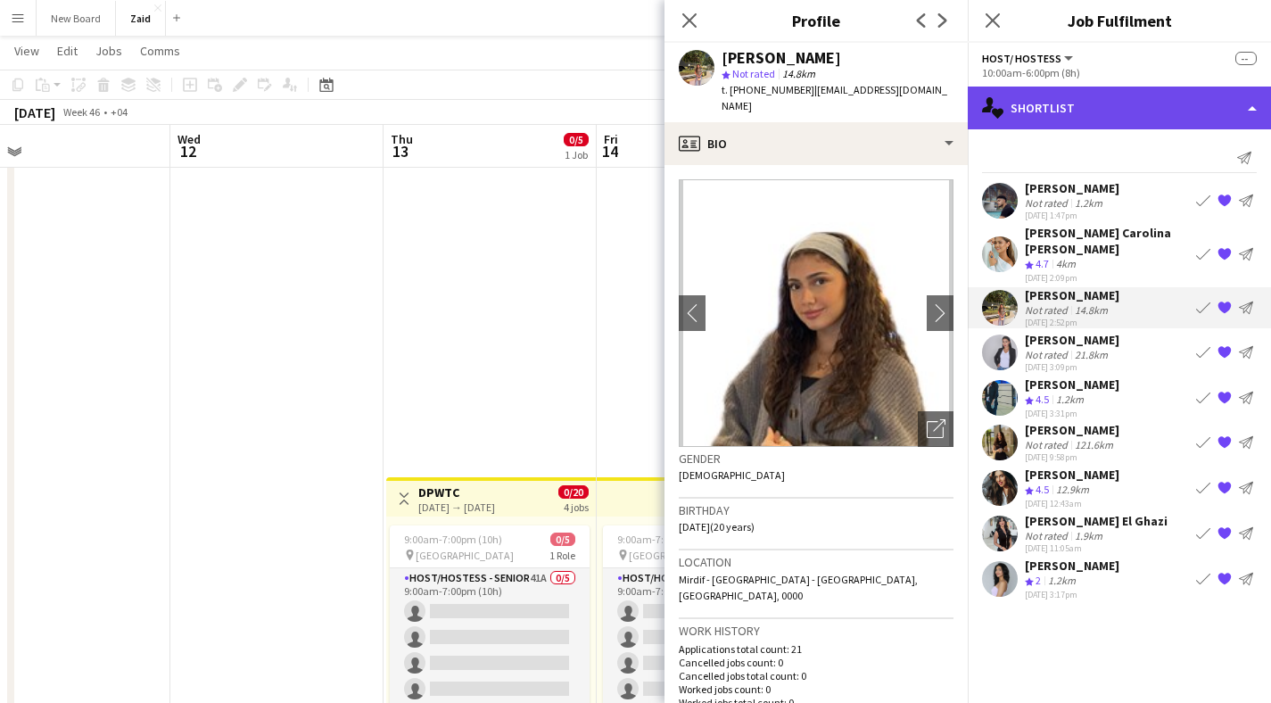
click at [1043, 111] on div "single-neutral-actions-heart Shortlist" at bounding box center [1119, 108] width 303 height 43
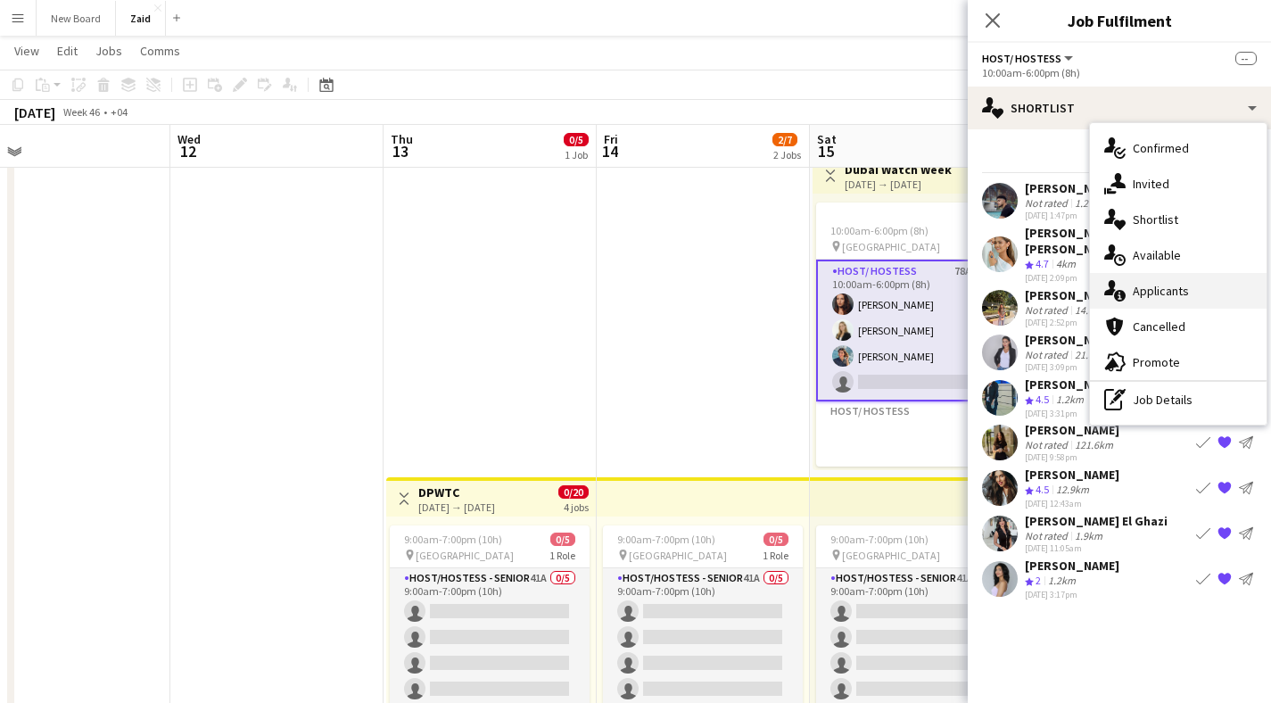
click at [1163, 300] on div "single-neutral-actions-information Applicants" at bounding box center [1178, 291] width 177 height 36
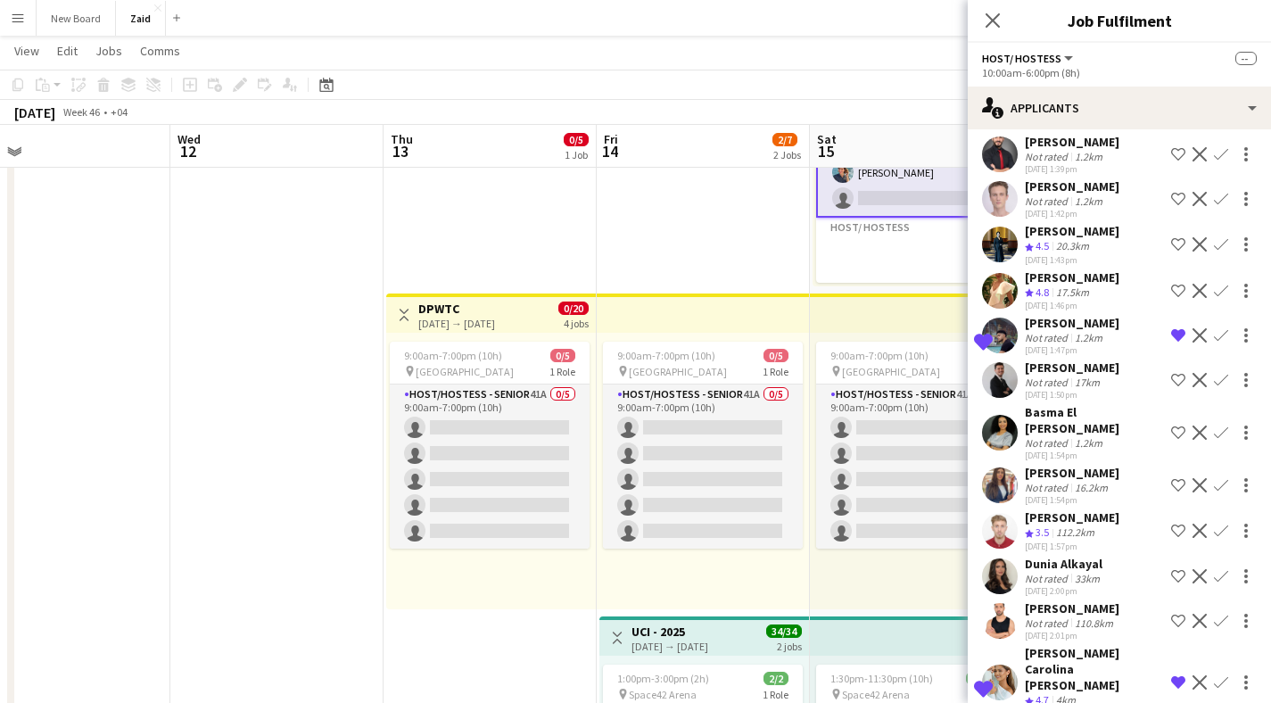
scroll to position [90, 0]
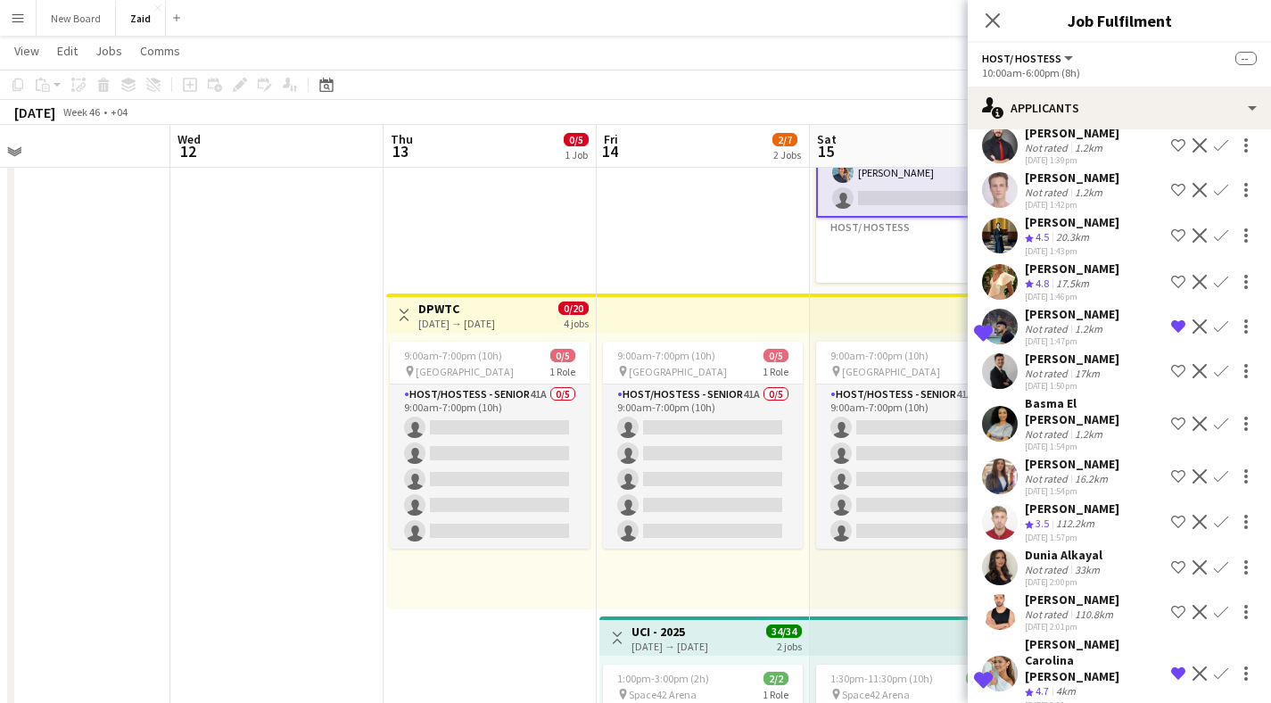
click at [1003, 235] on app-user-avatar at bounding box center [1000, 236] width 36 height 36
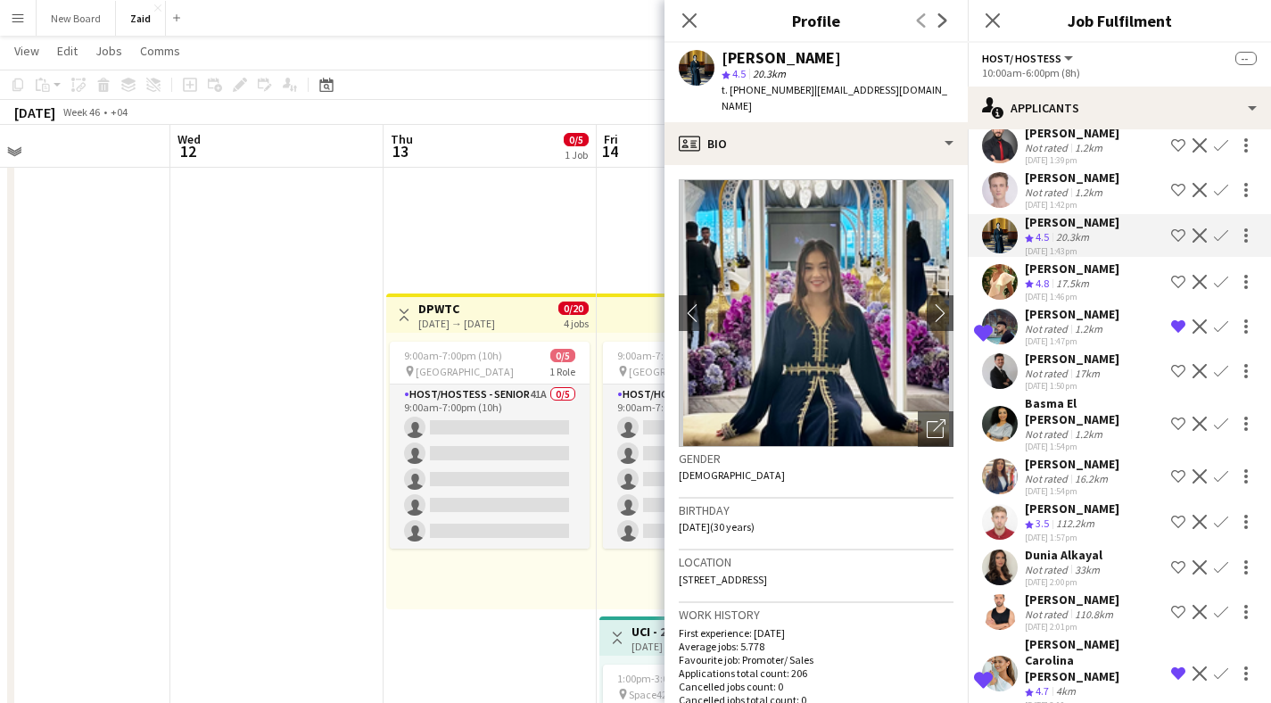
click at [1013, 277] on app-user-avatar at bounding box center [1000, 282] width 36 height 36
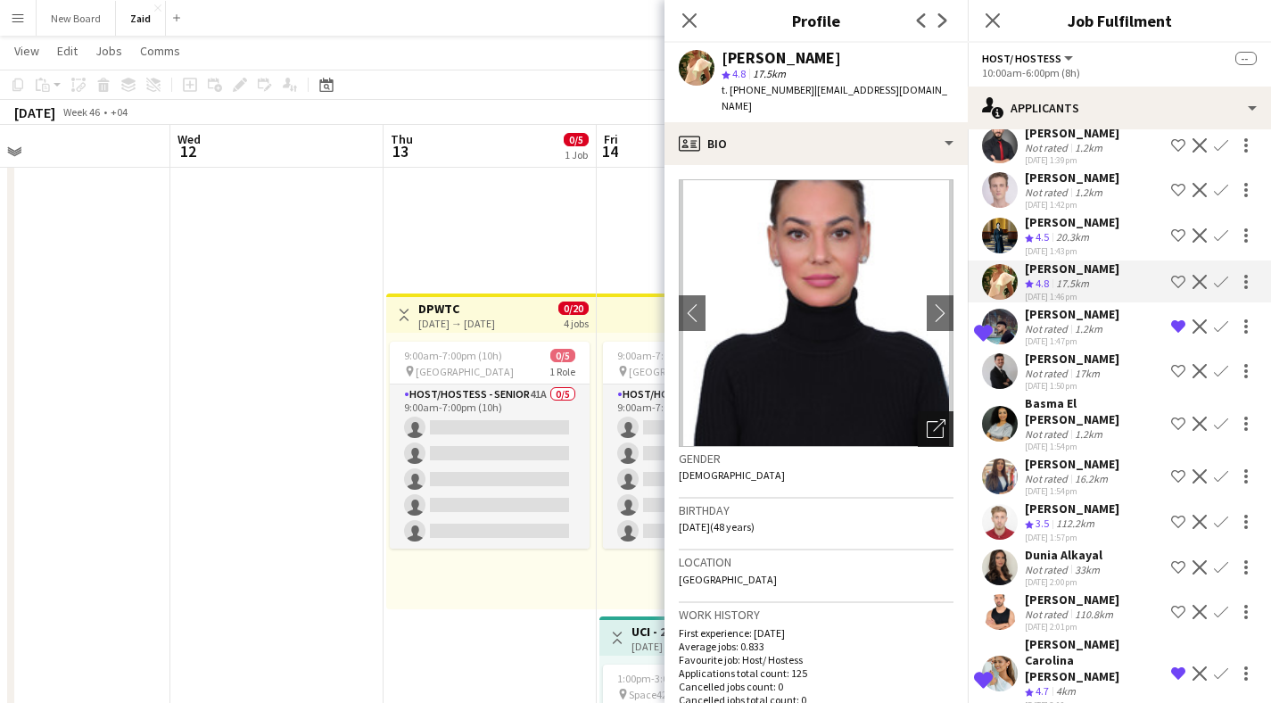
click at [933, 419] on icon at bounding box center [939, 425] width 12 height 12
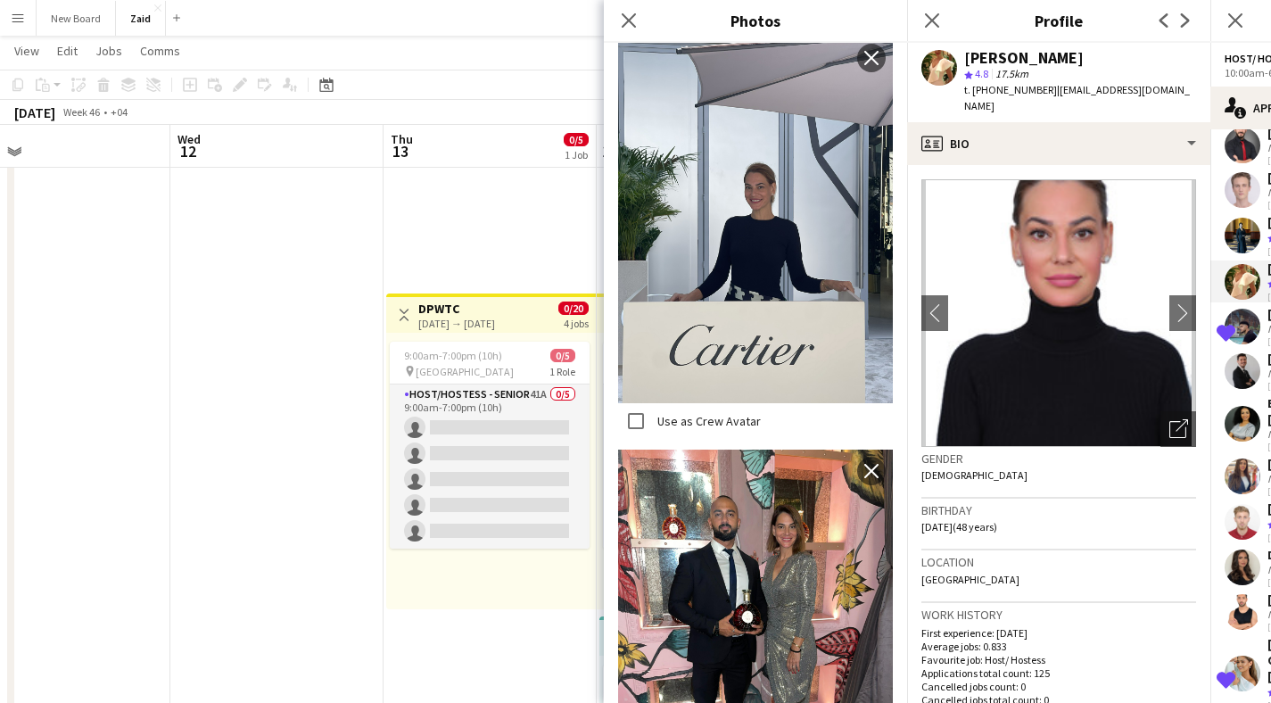
scroll to position [556, 0]
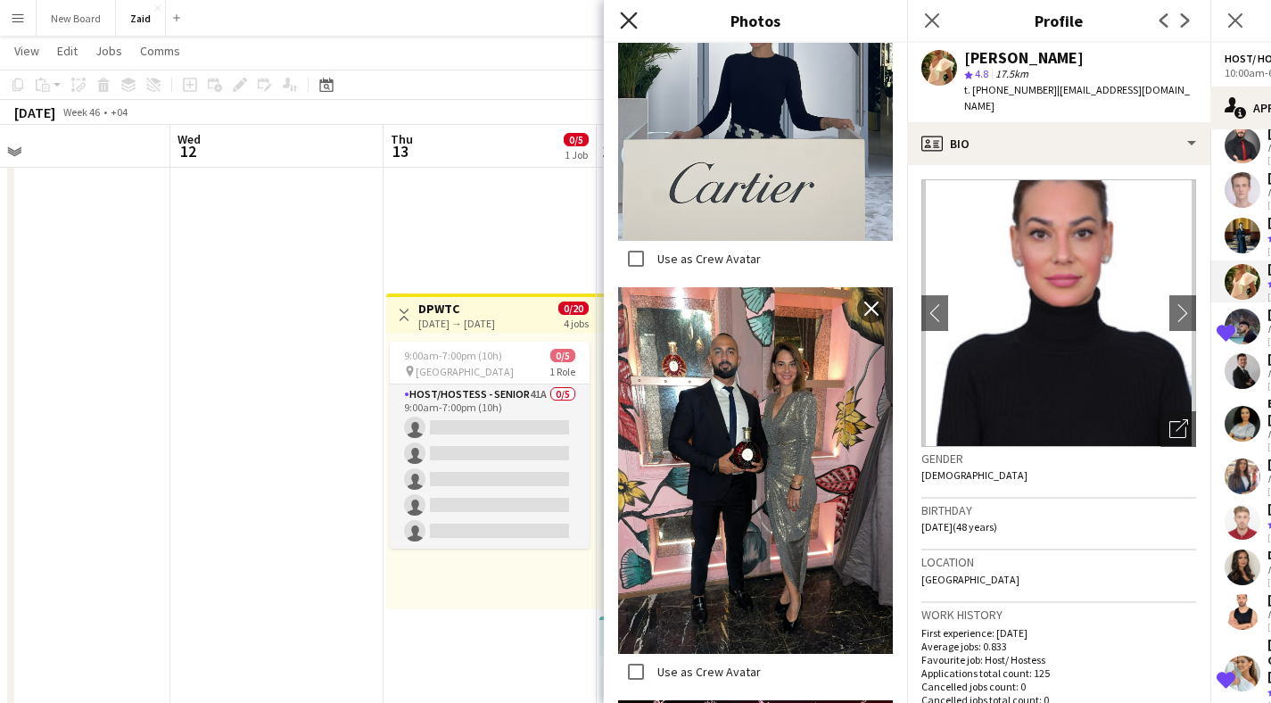
click at [627, 22] on icon at bounding box center [628, 20] width 17 height 17
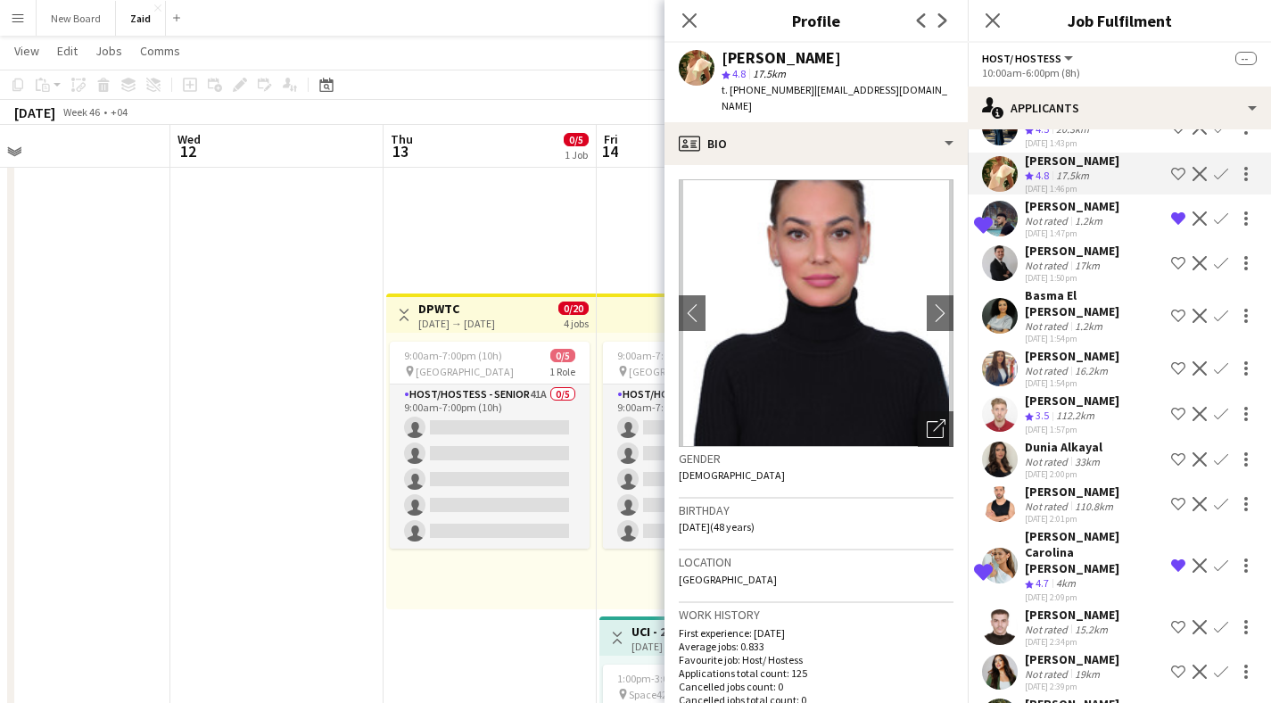
scroll to position [279, 0]
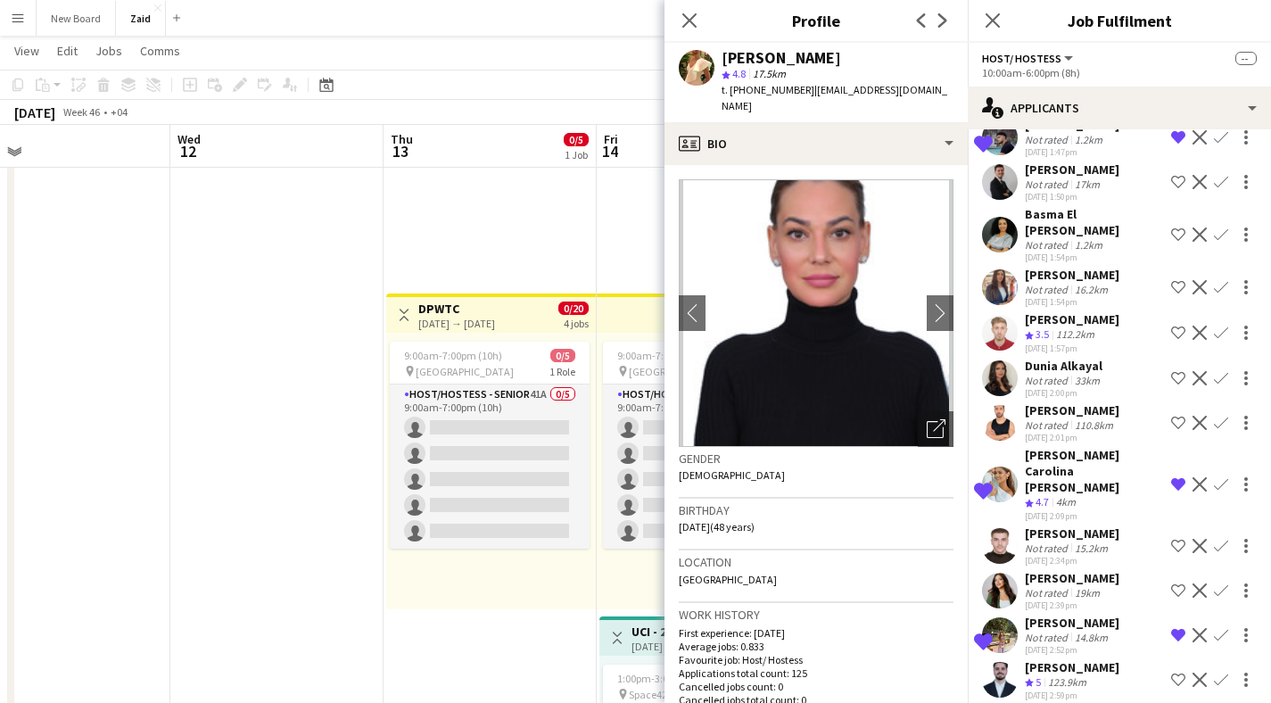
click at [999, 360] on app-user-avatar at bounding box center [1000, 378] width 36 height 36
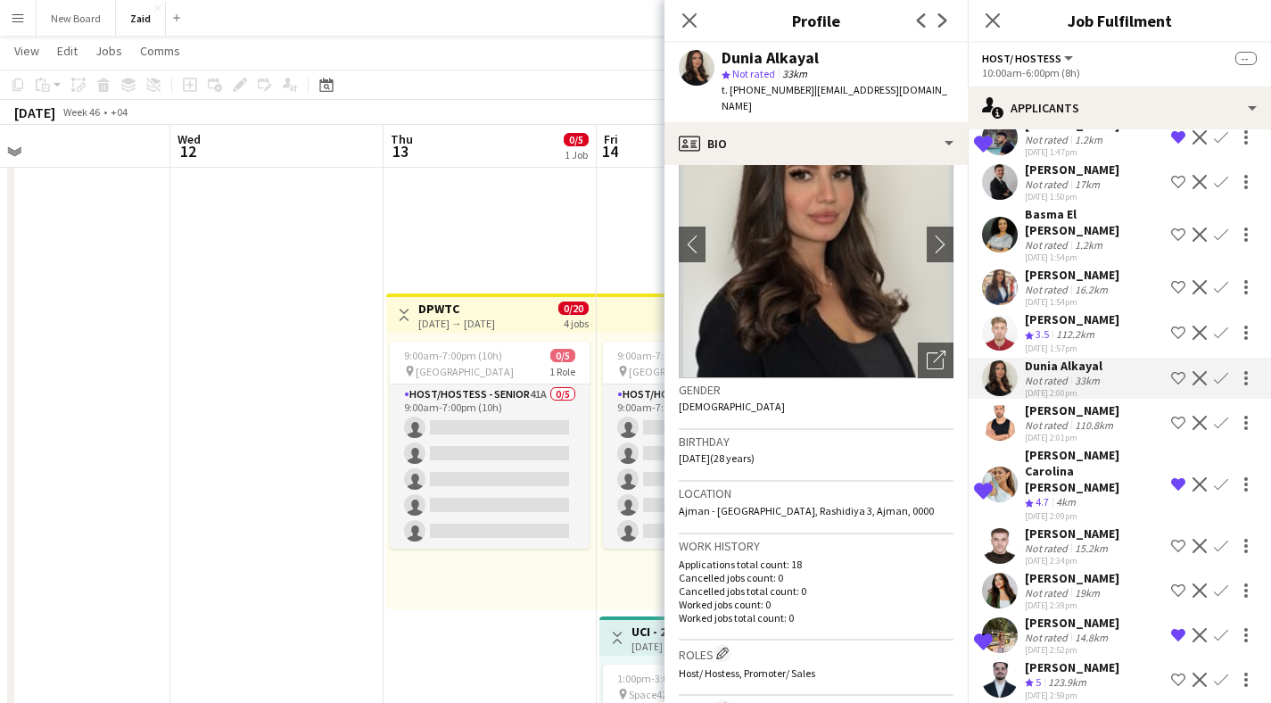
scroll to position [0, 0]
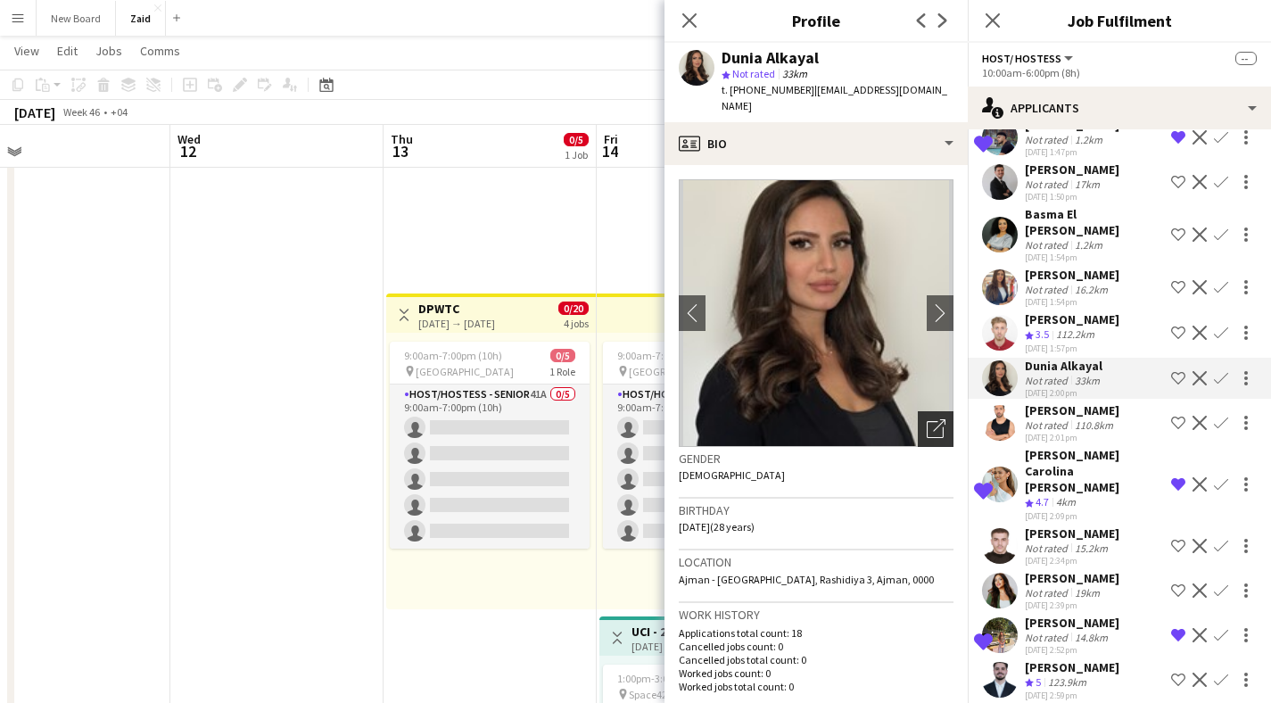
click at [927, 419] on icon "Open photos pop-in" at bounding box center [936, 428] width 19 height 19
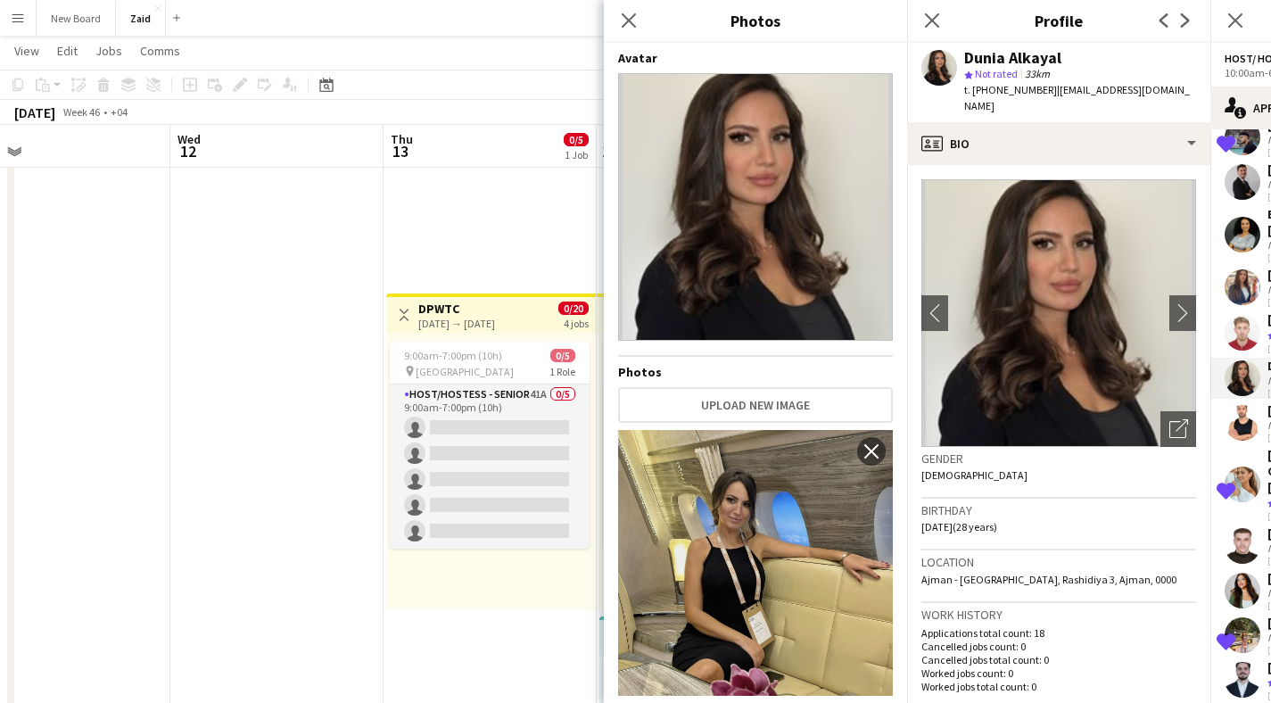
drag, startPoint x: 1072, startPoint y: 56, endPoint x: 967, endPoint y: 63, distance: 105.5
click at [967, 63] on div "Dunia Alkayal" at bounding box center [1080, 58] width 232 height 16
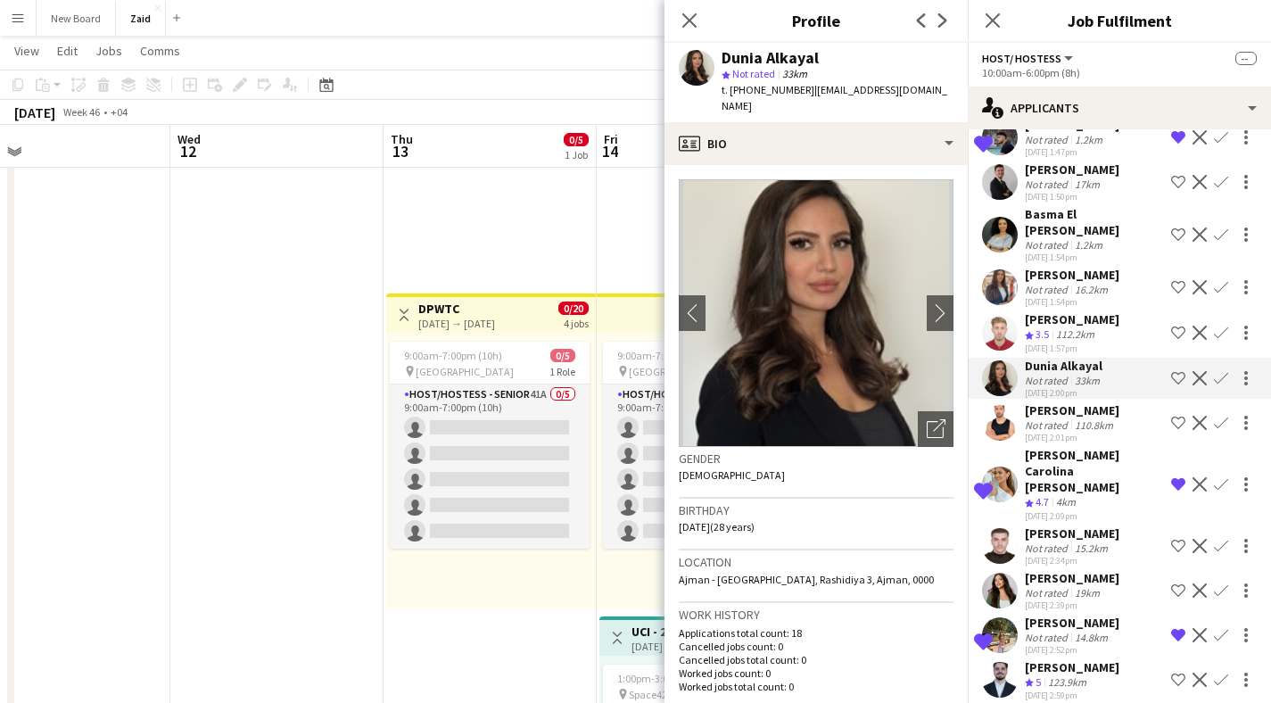
copy div "Dunia Alkayal"
click at [1075, 450] on div "[PERSON_NAME] Carolina [PERSON_NAME]" at bounding box center [1094, 471] width 139 height 48
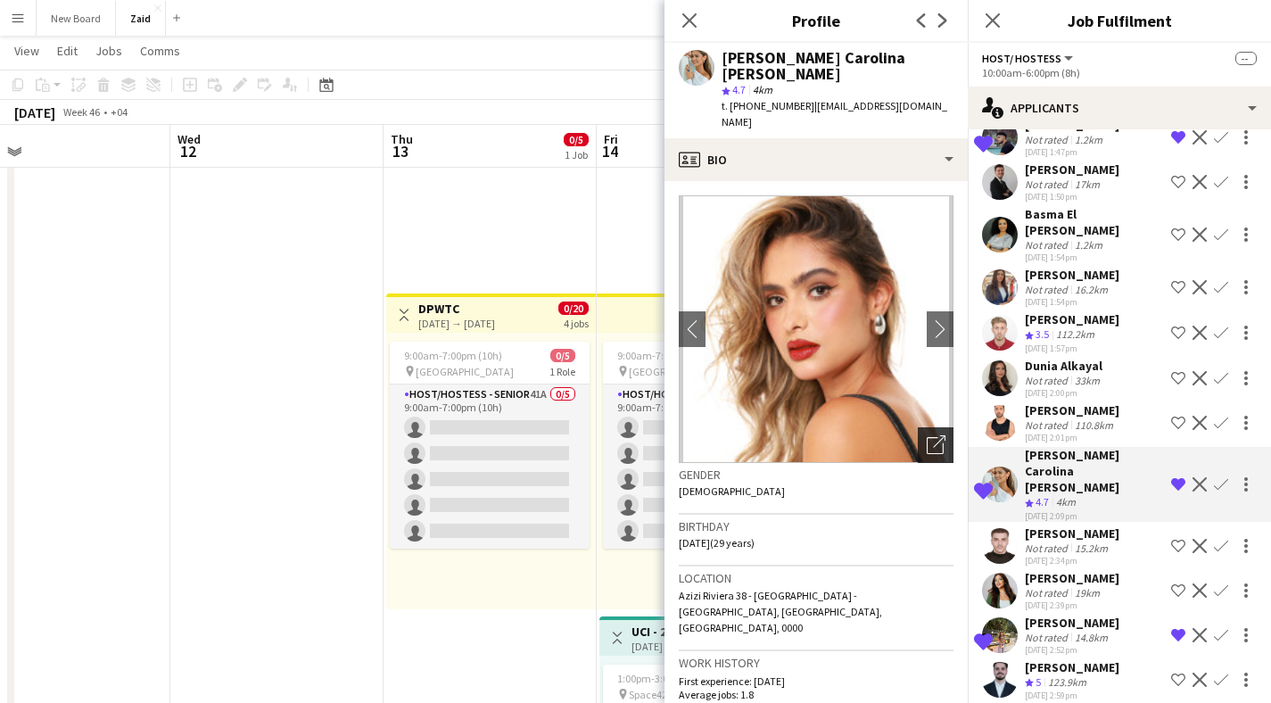
click at [935, 427] on div "Open photos pop-in" at bounding box center [936, 445] width 36 height 36
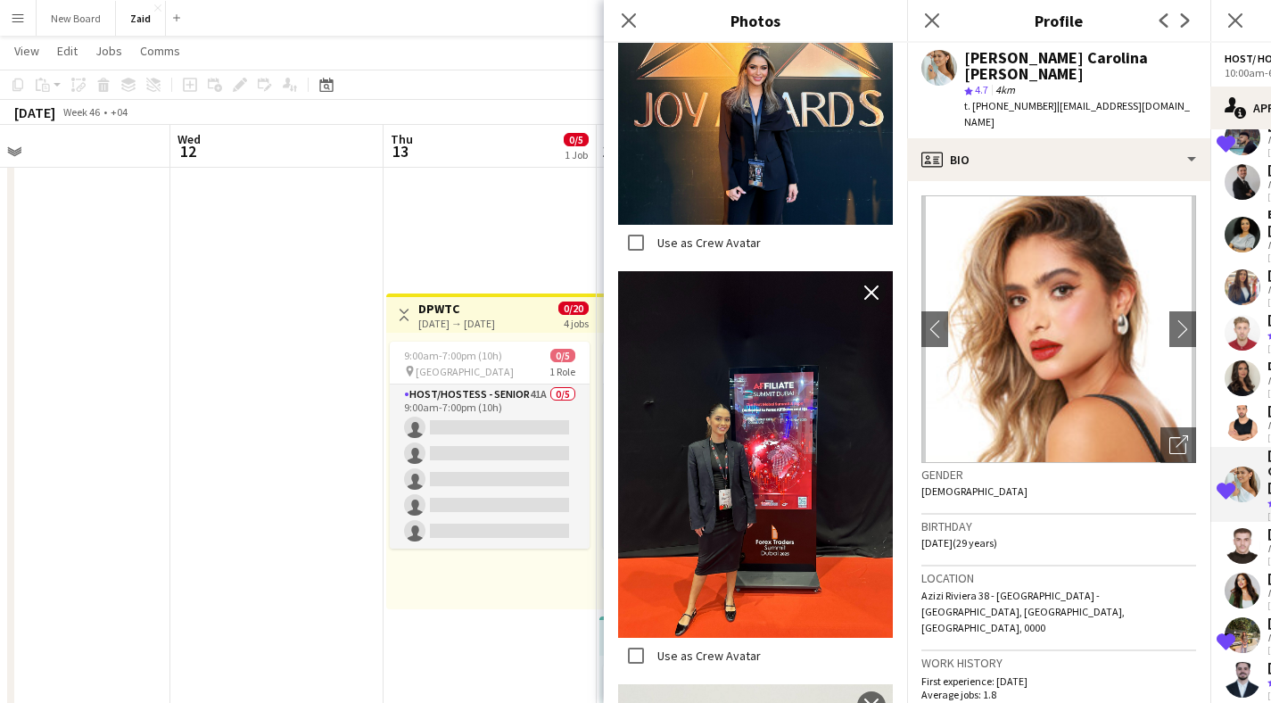
scroll to position [1568, 0]
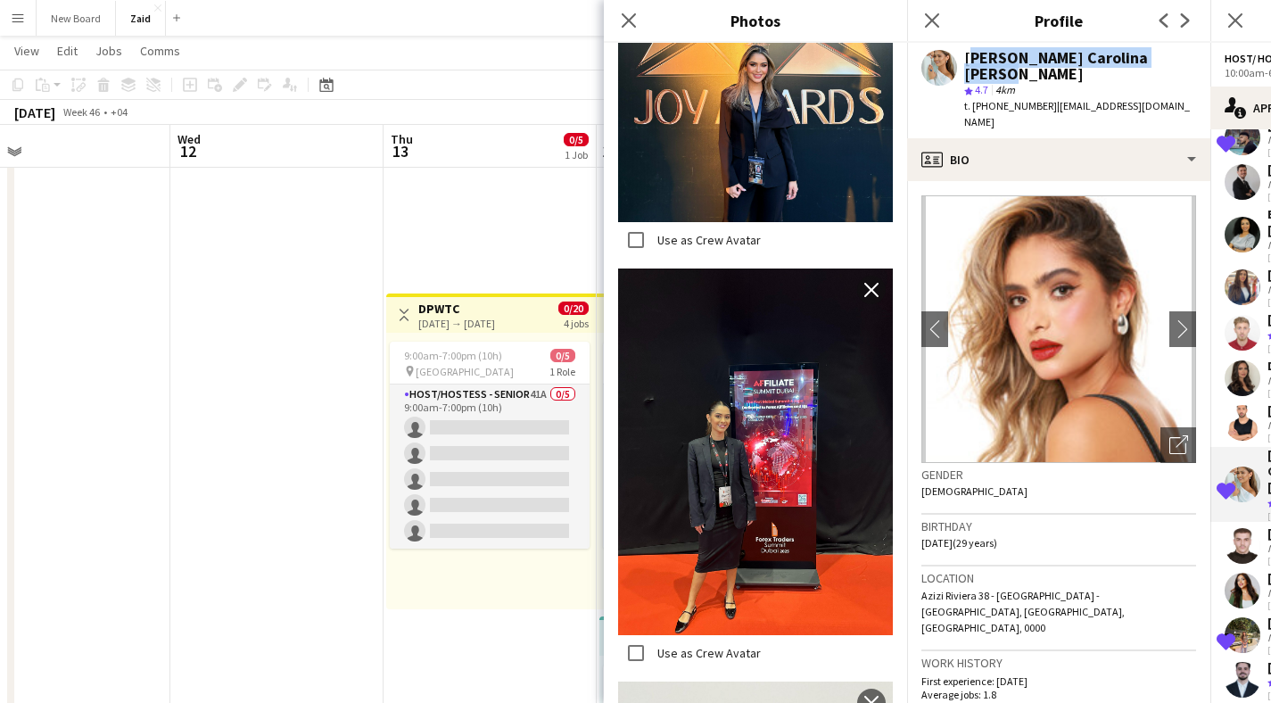
drag, startPoint x: 1171, startPoint y: 54, endPoint x: 997, endPoint y: 59, distance: 174.9
click at [963, 53] on div "Andrea Carolina Quintero Gil star 4.7 4km t. +971555992460 | carolinaquintero6@…" at bounding box center [1058, 90] width 303 height 95
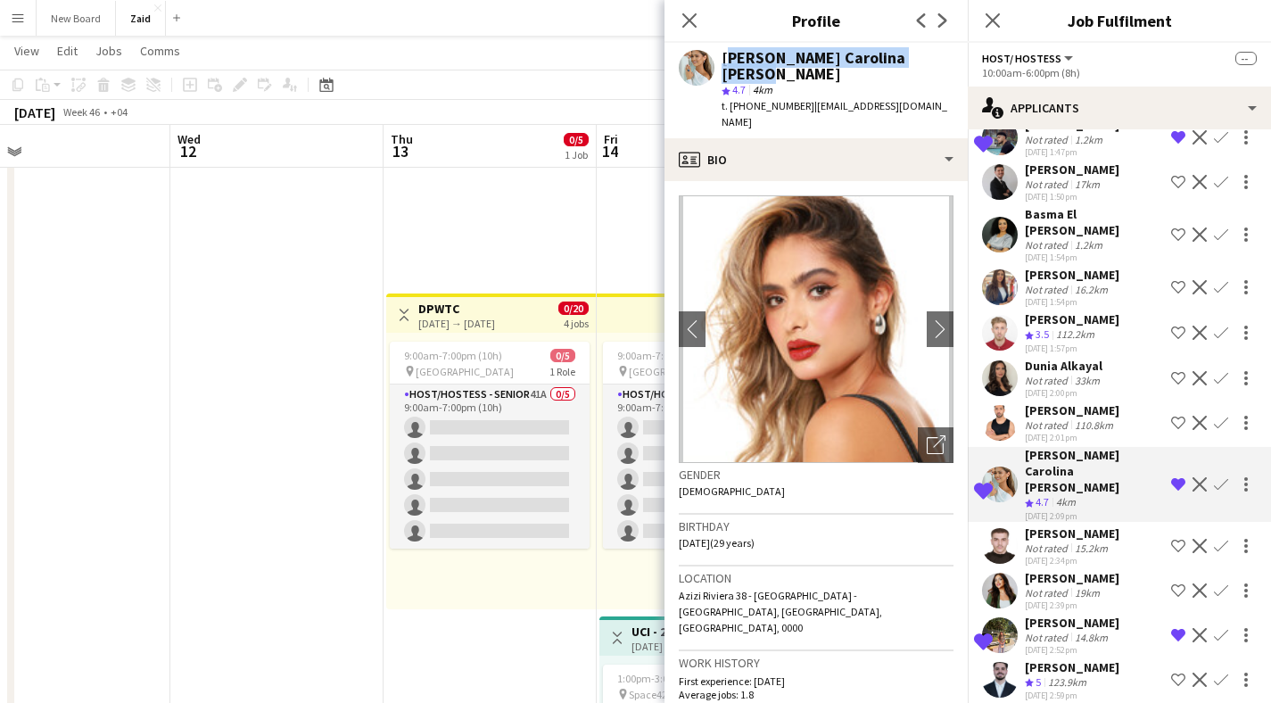
copy div "[PERSON_NAME] Carolina [PERSON_NAME]"
click at [1001, 573] on app-user-avatar at bounding box center [1000, 591] width 36 height 36
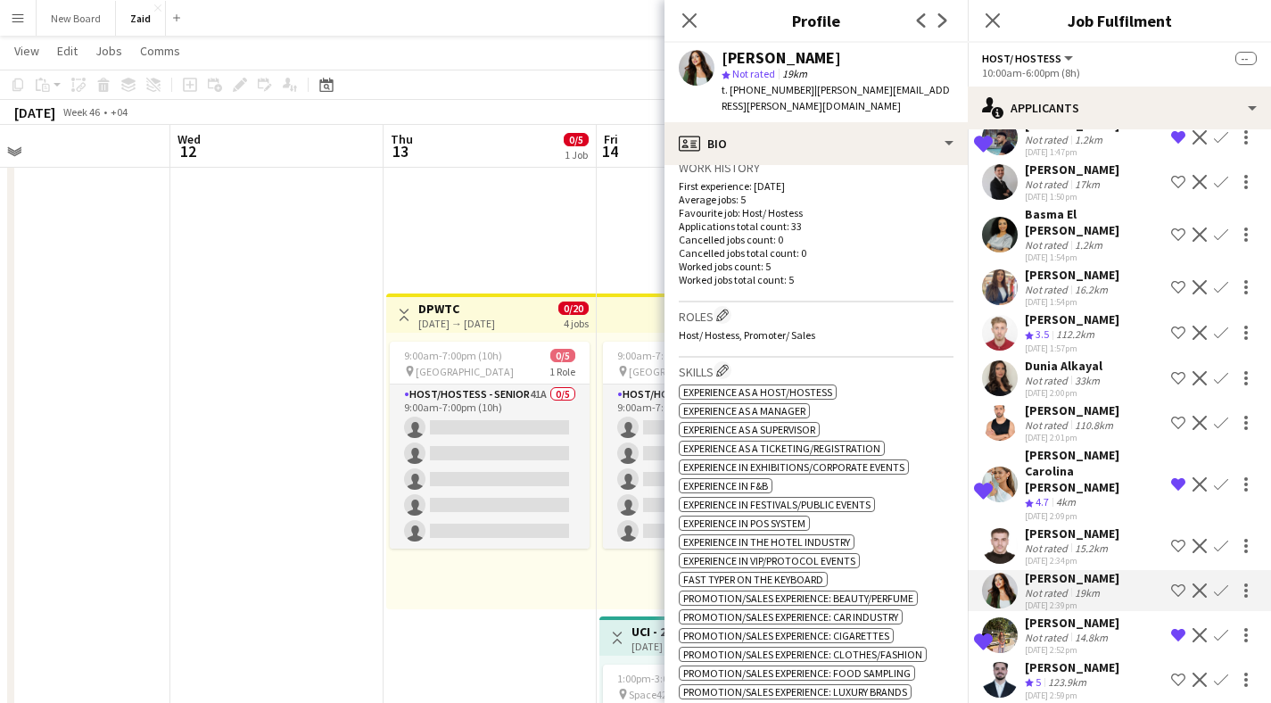
scroll to position [0, 0]
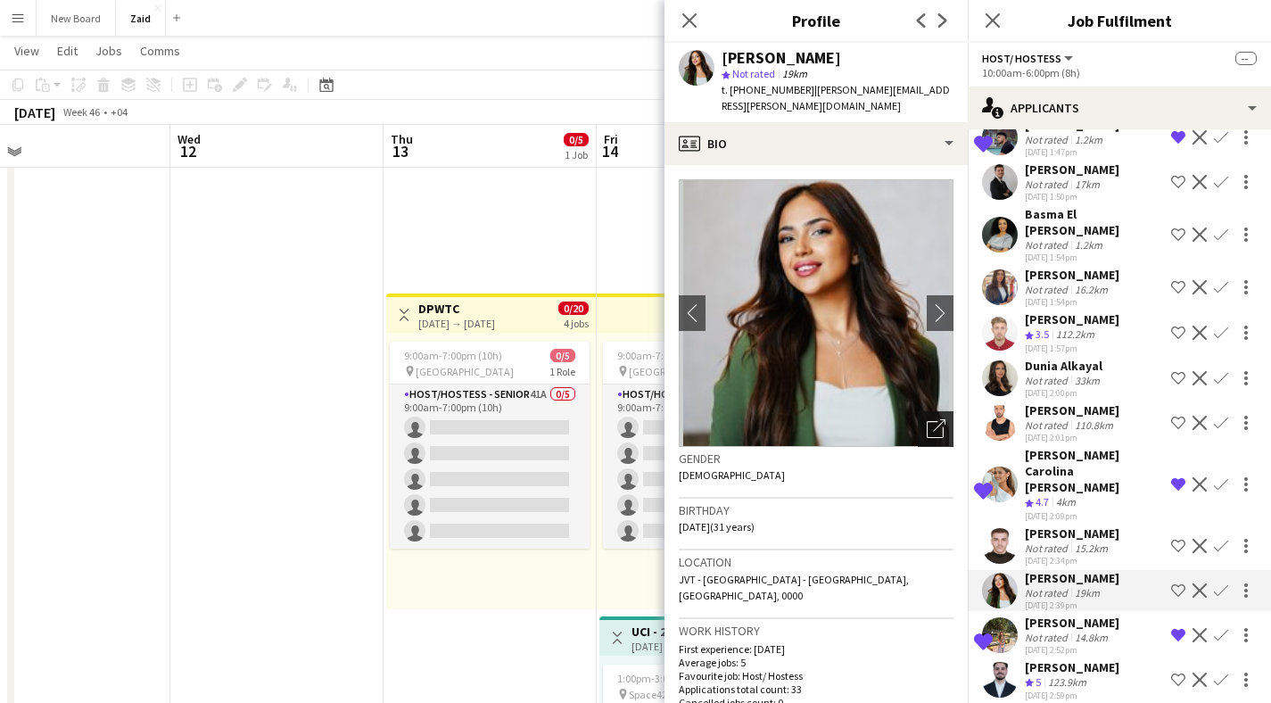
click at [927, 419] on icon "Open photos pop-in" at bounding box center [936, 428] width 19 height 19
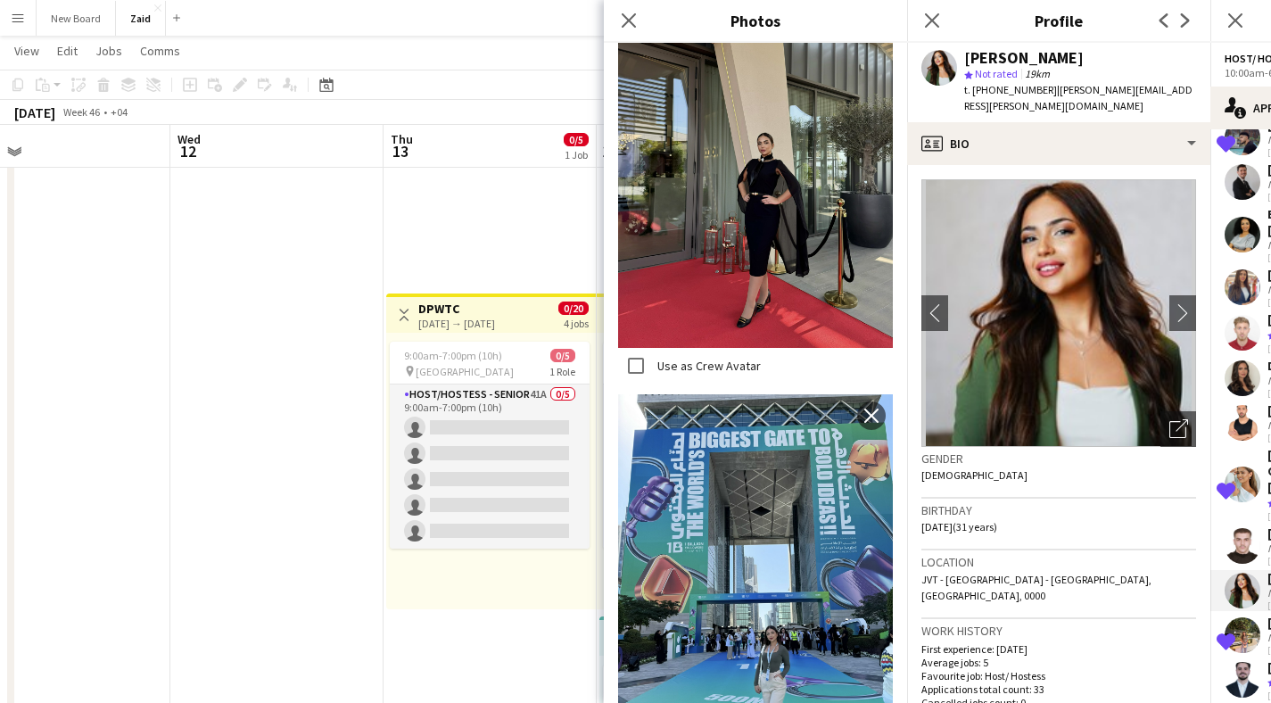
scroll to position [1331, 0]
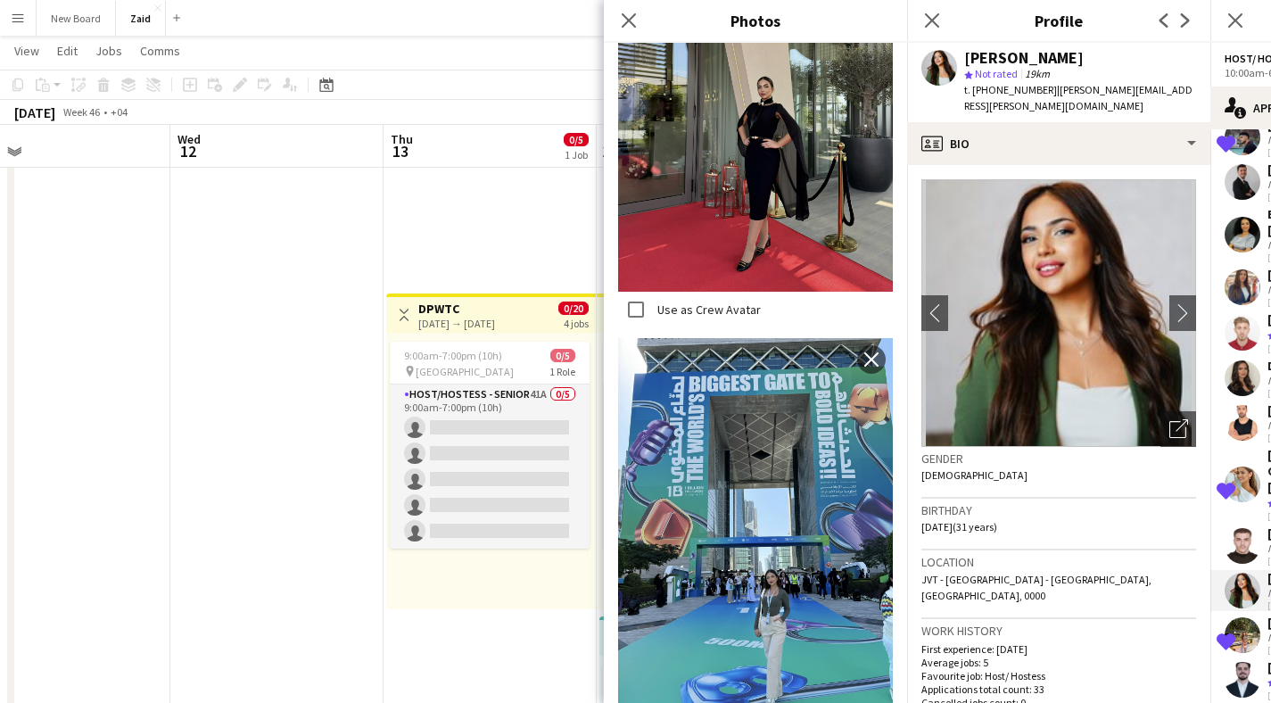
drag, startPoint x: 1101, startPoint y: 58, endPoint x: 967, endPoint y: 56, distance: 133.8
click at [967, 56] on div "[PERSON_NAME]" at bounding box center [1080, 58] width 232 height 16
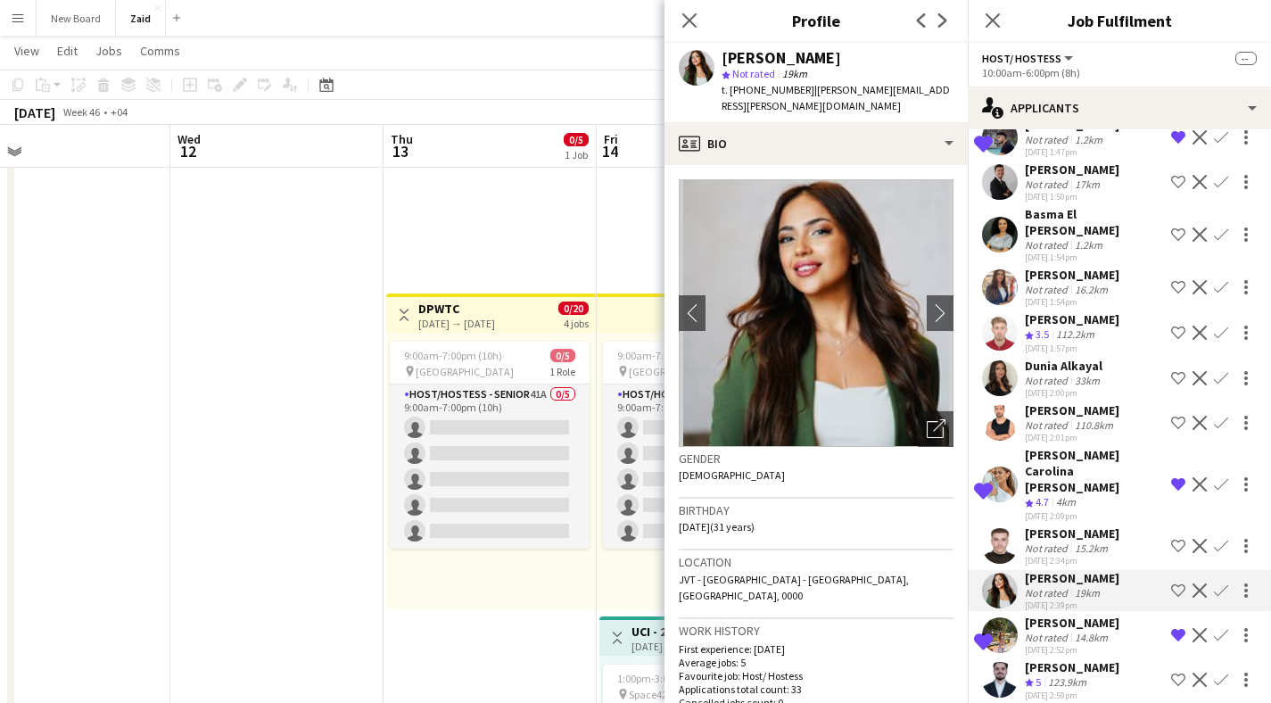
copy div "[PERSON_NAME]"
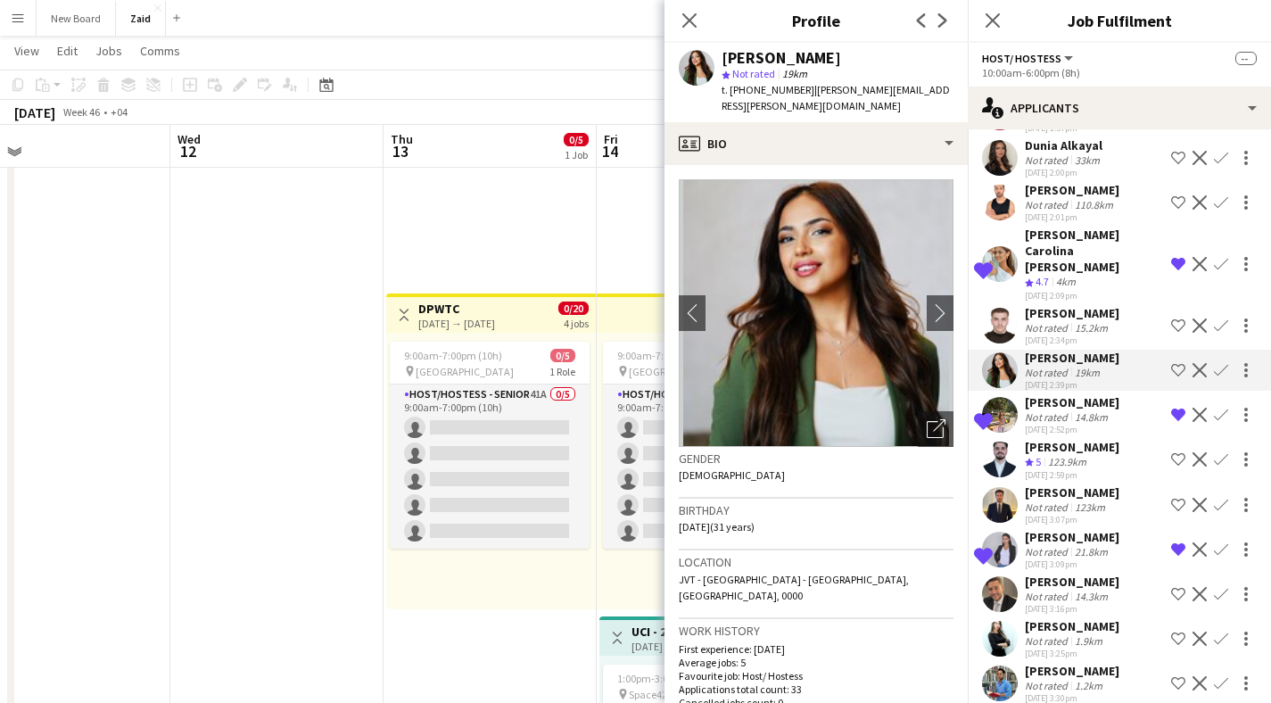
scroll to position [502, 0]
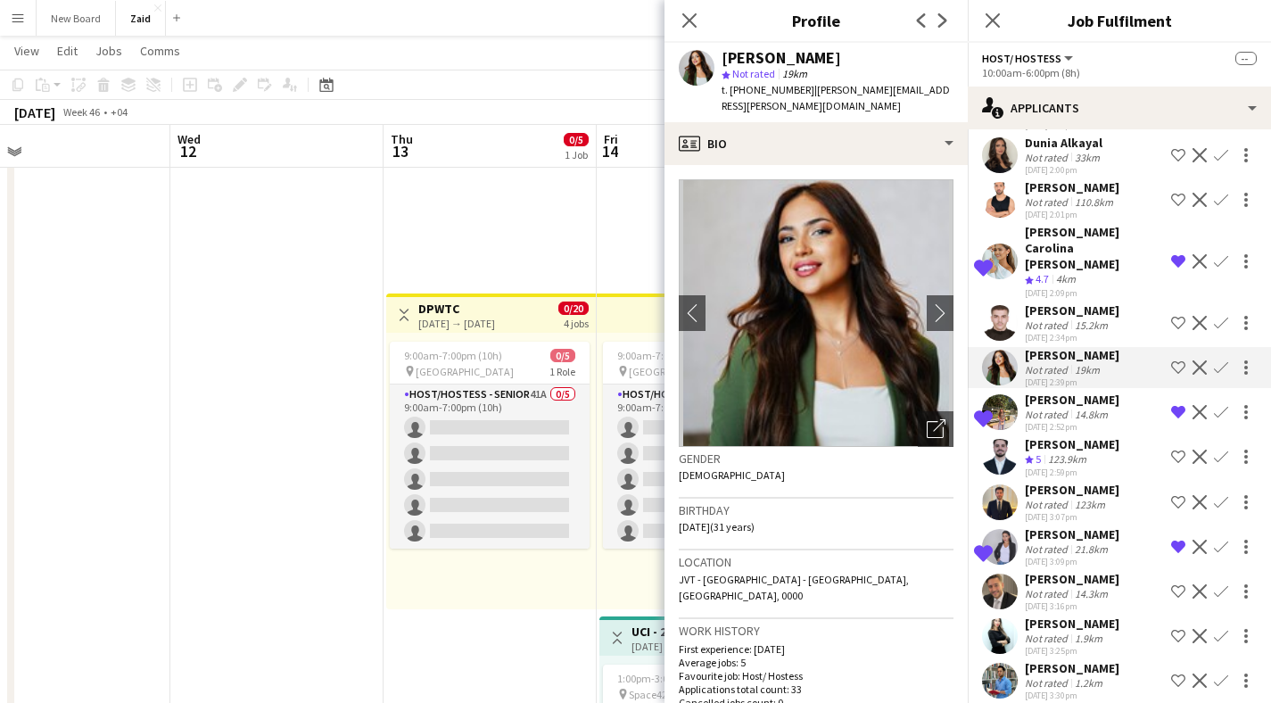
click at [1078, 616] on div "Yasmine Berjadi" at bounding box center [1072, 624] width 95 height 16
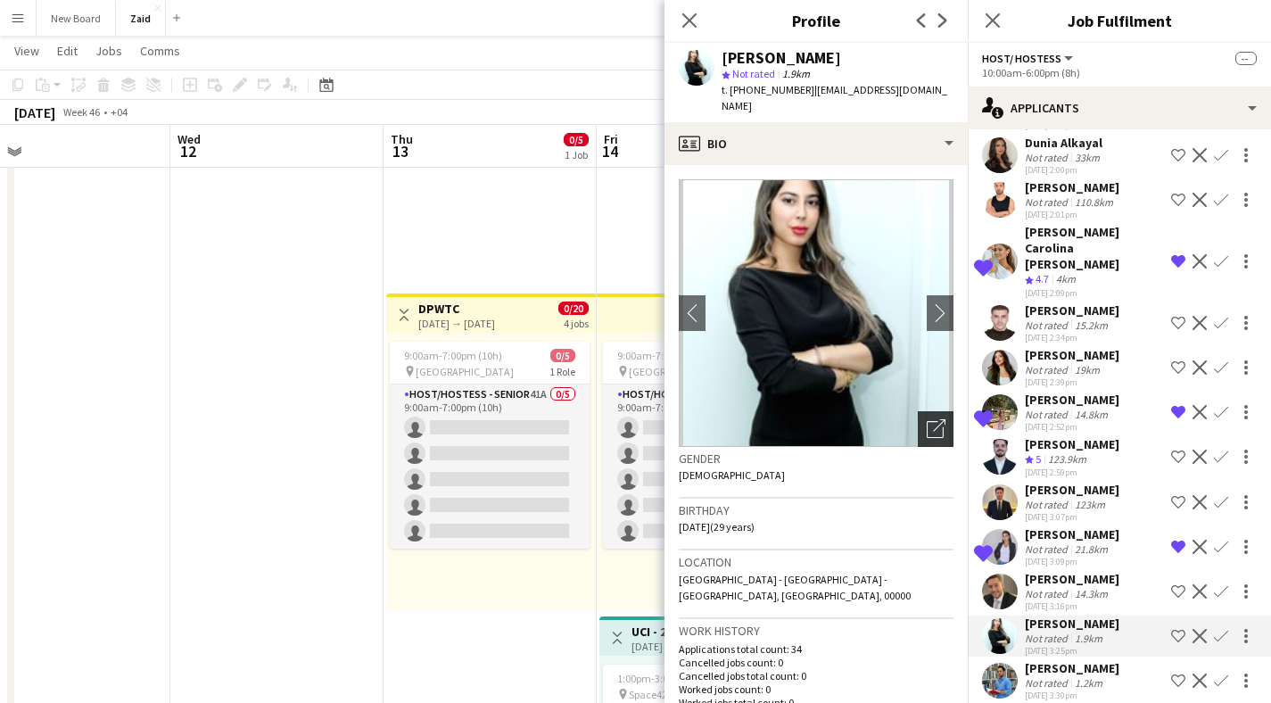
click at [927, 419] on icon "Open photos pop-in" at bounding box center [936, 428] width 19 height 19
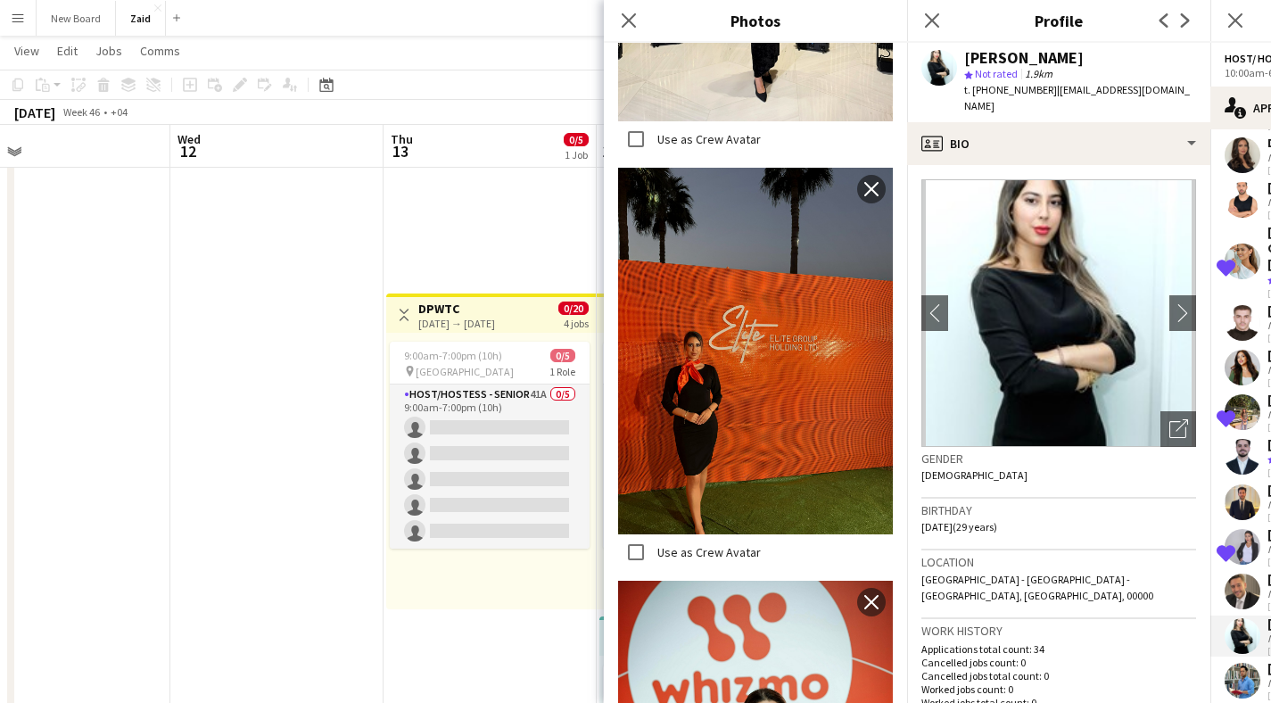
scroll to position [2116, 0]
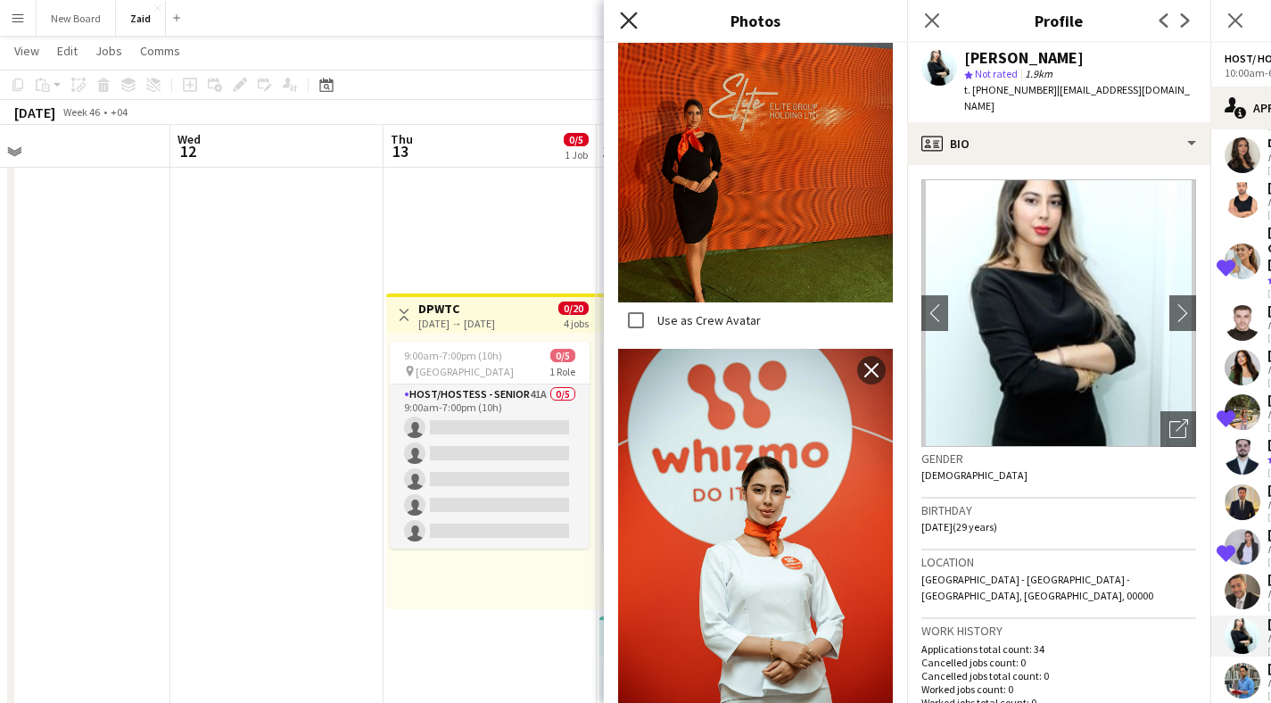
click at [628, 17] on icon "Close pop-in" at bounding box center [628, 20] width 17 height 17
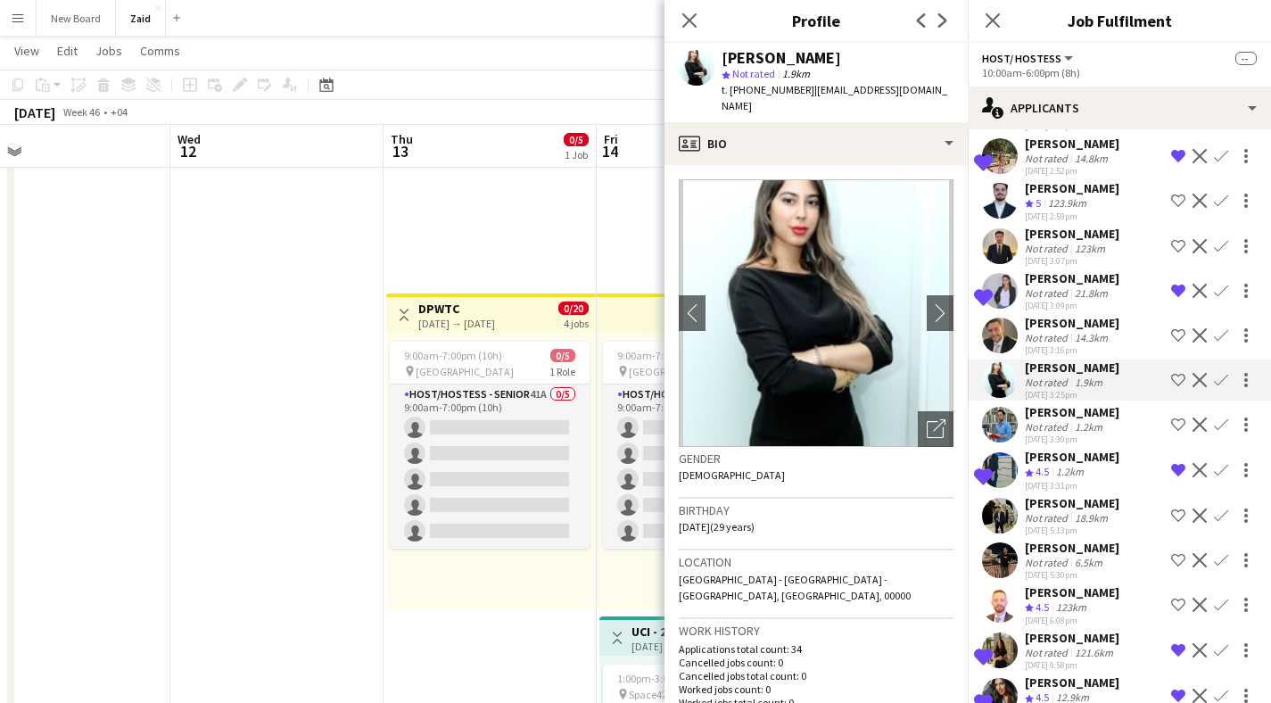
scroll to position [772, 0]
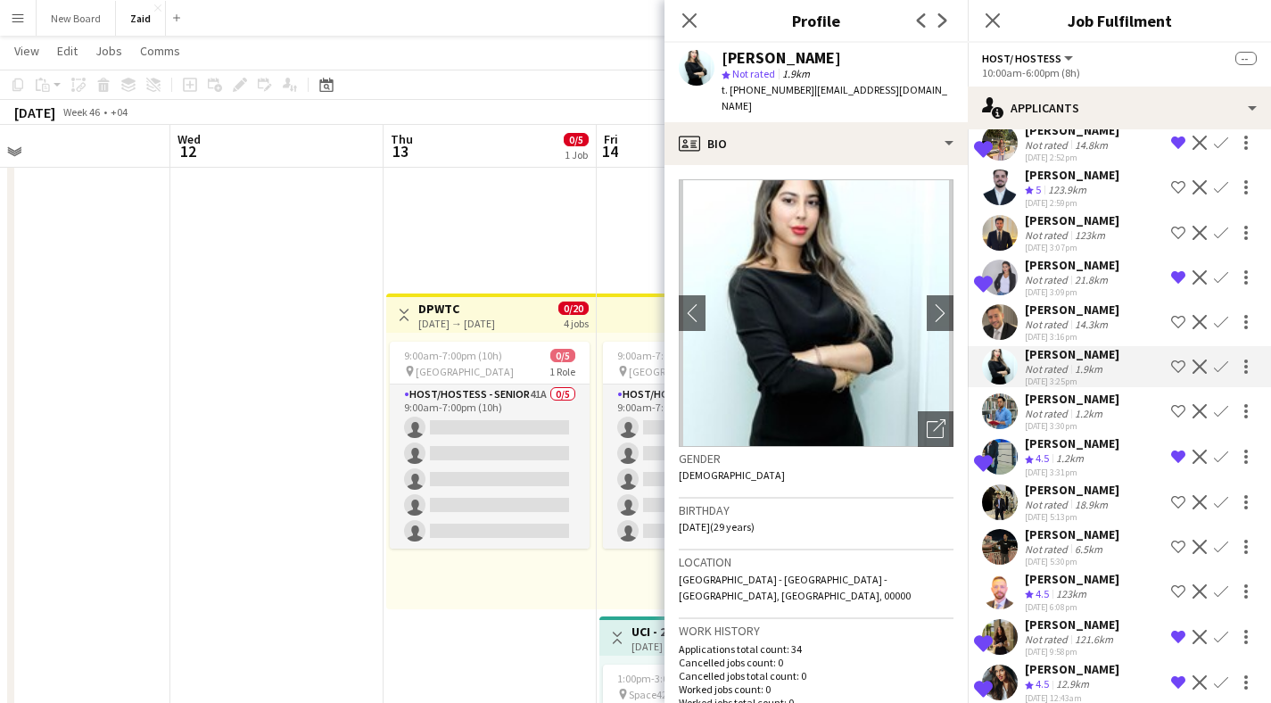
click at [1043, 633] on div "Not rated" at bounding box center [1048, 639] width 46 height 13
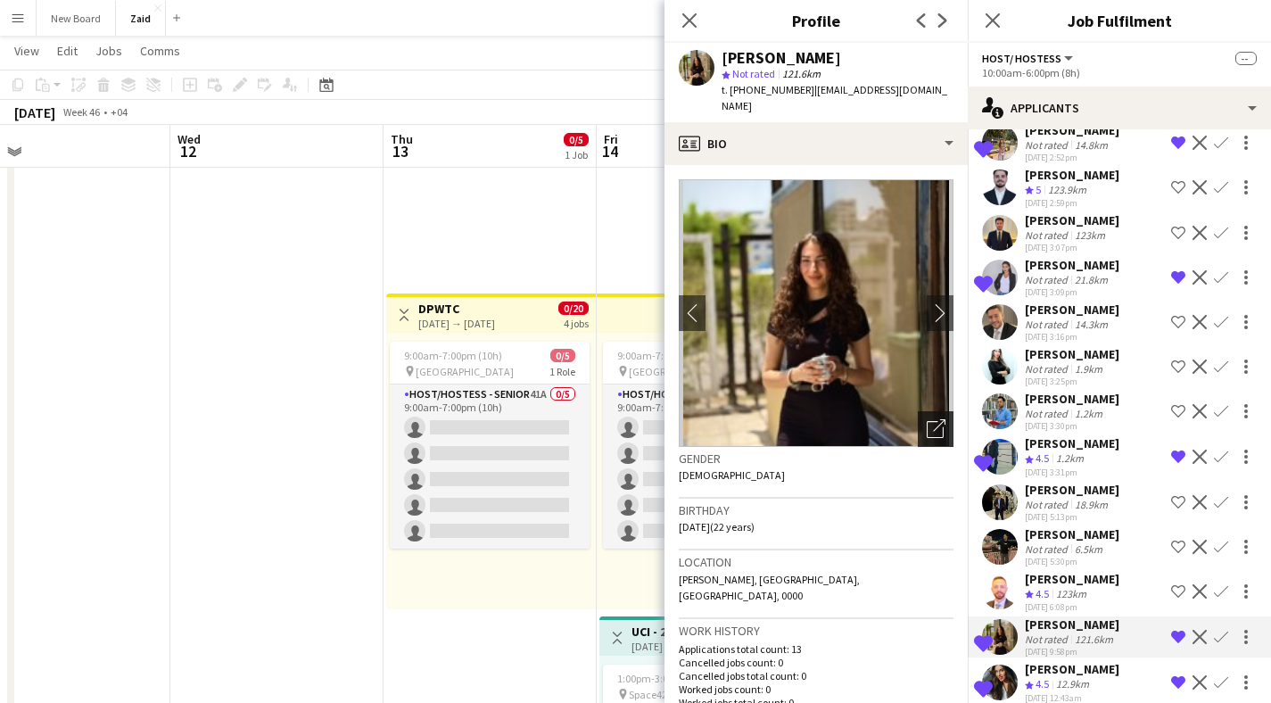
click at [927, 419] on icon "Open photos pop-in" at bounding box center [936, 428] width 19 height 19
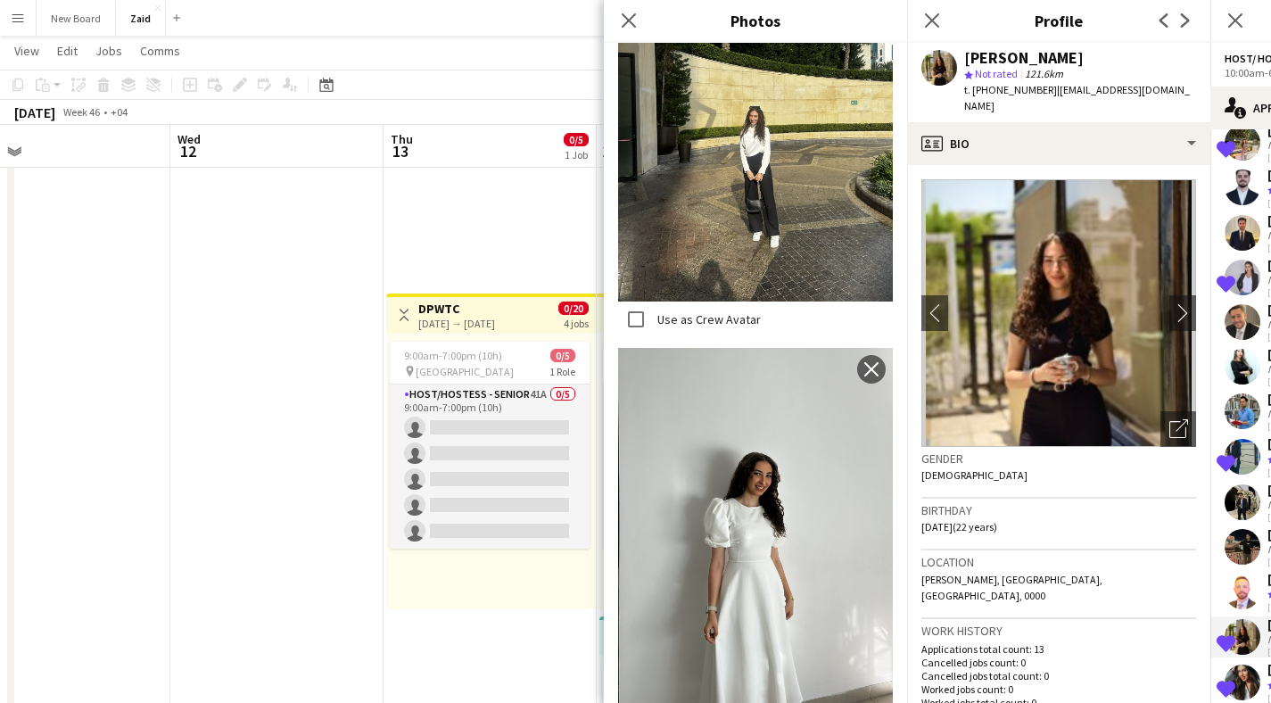
scroll to position [939, 0]
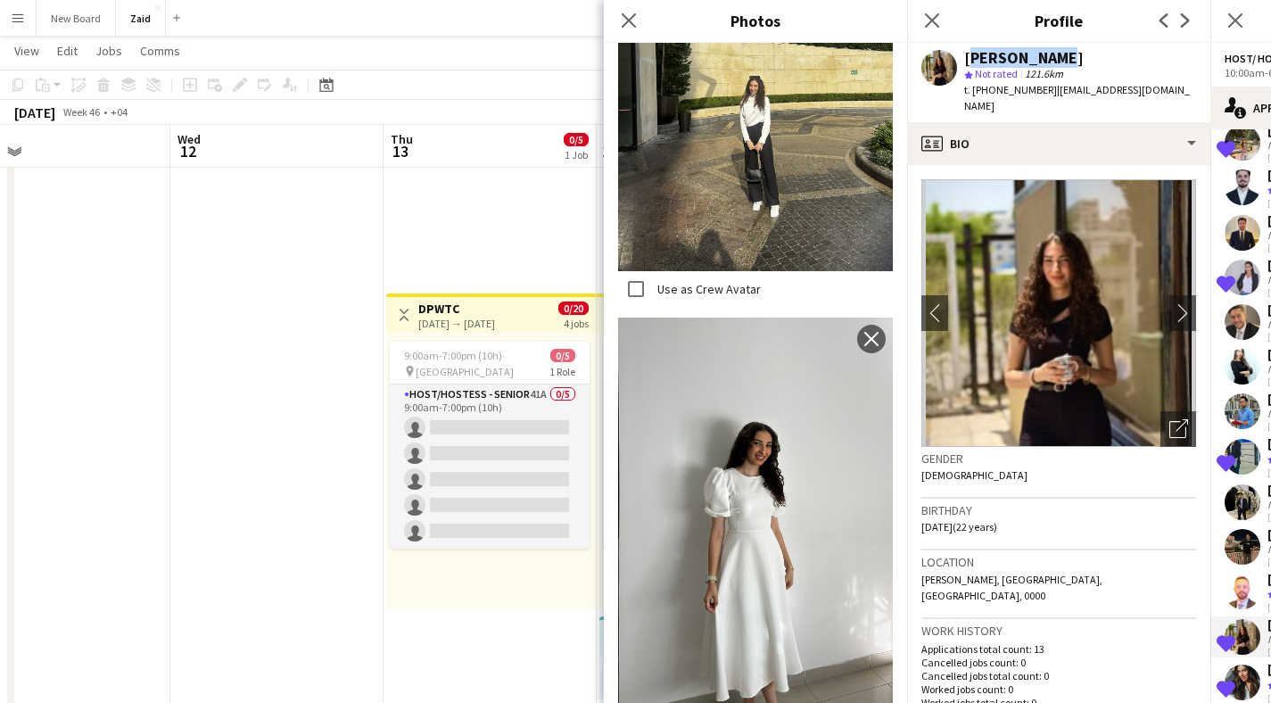
drag, startPoint x: 1049, startPoint y: 53, endPoint x: 967, endPoint y: 58, distance: 82.3
click at [967, 58] on div "Ayeh Shabib" at bounding box center [1024, 58] width 120 height 16
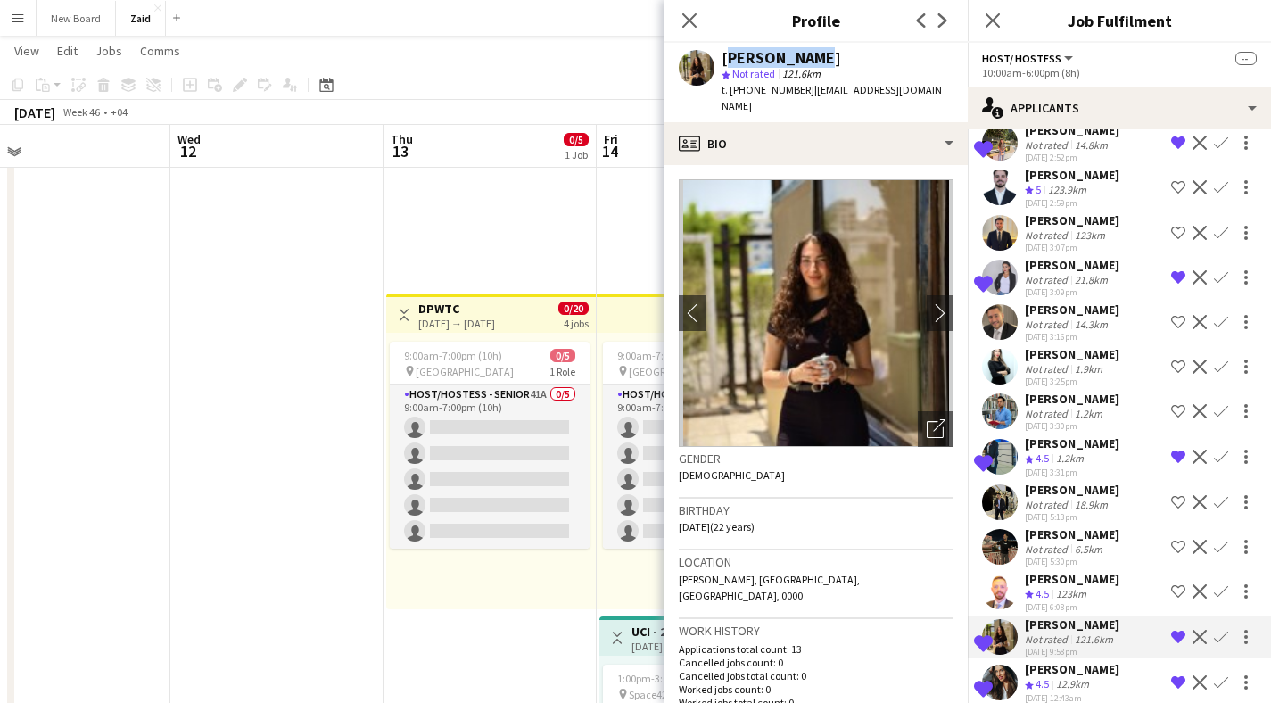
drag, startPoint x: 814, startPoint y: 57, endPoint x: 724, endPoint y: 58, distance: 90.1
click at [724, 58] on div "Ayeh Shabib" at bounding box center [838, 58] width 232 height 16
copy div "Ayeh Shabib"
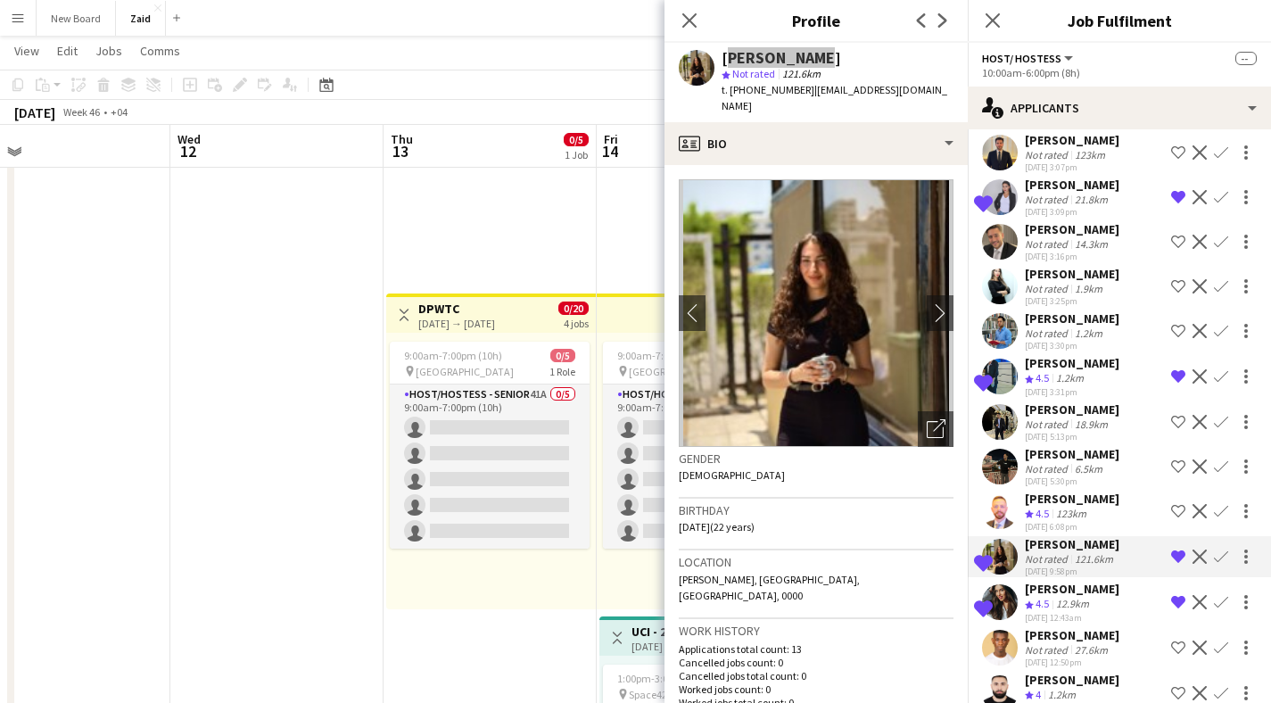
scroll to position [1206, 0]
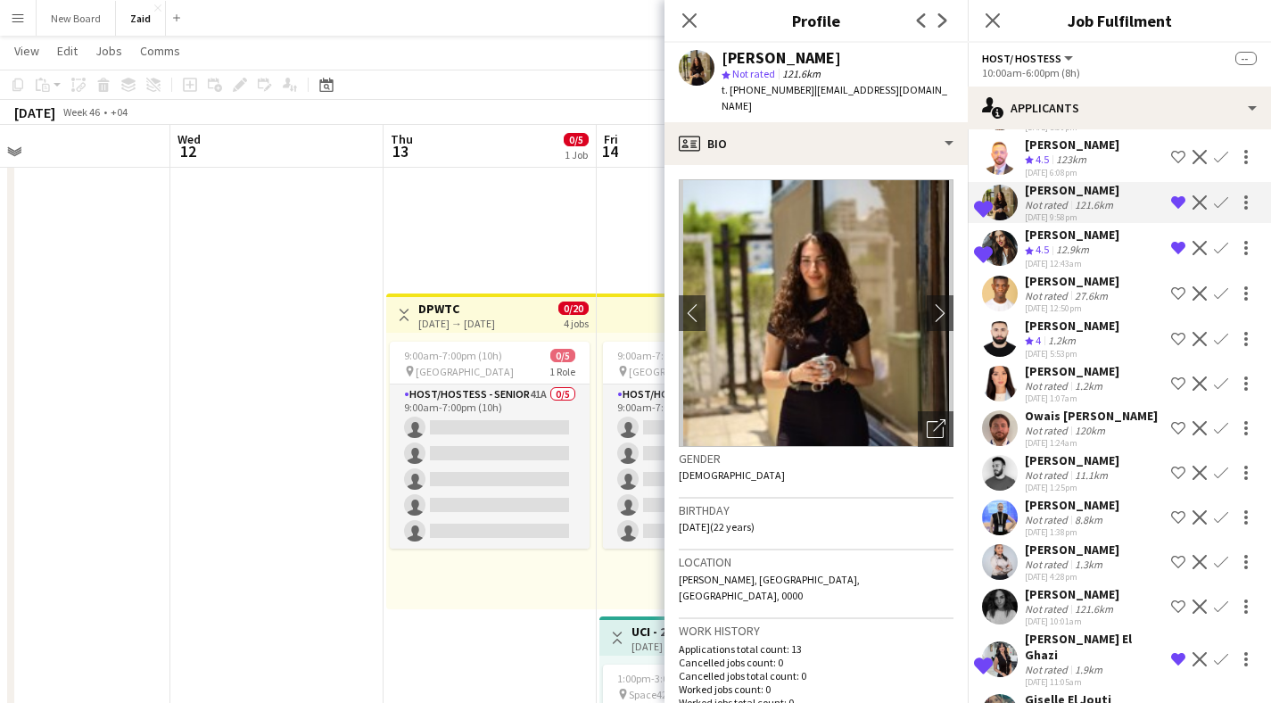
click at [1027, 363] on div "Sabina Miftakhutdinova" at bounding box center [1072, 371] width 95 height 16
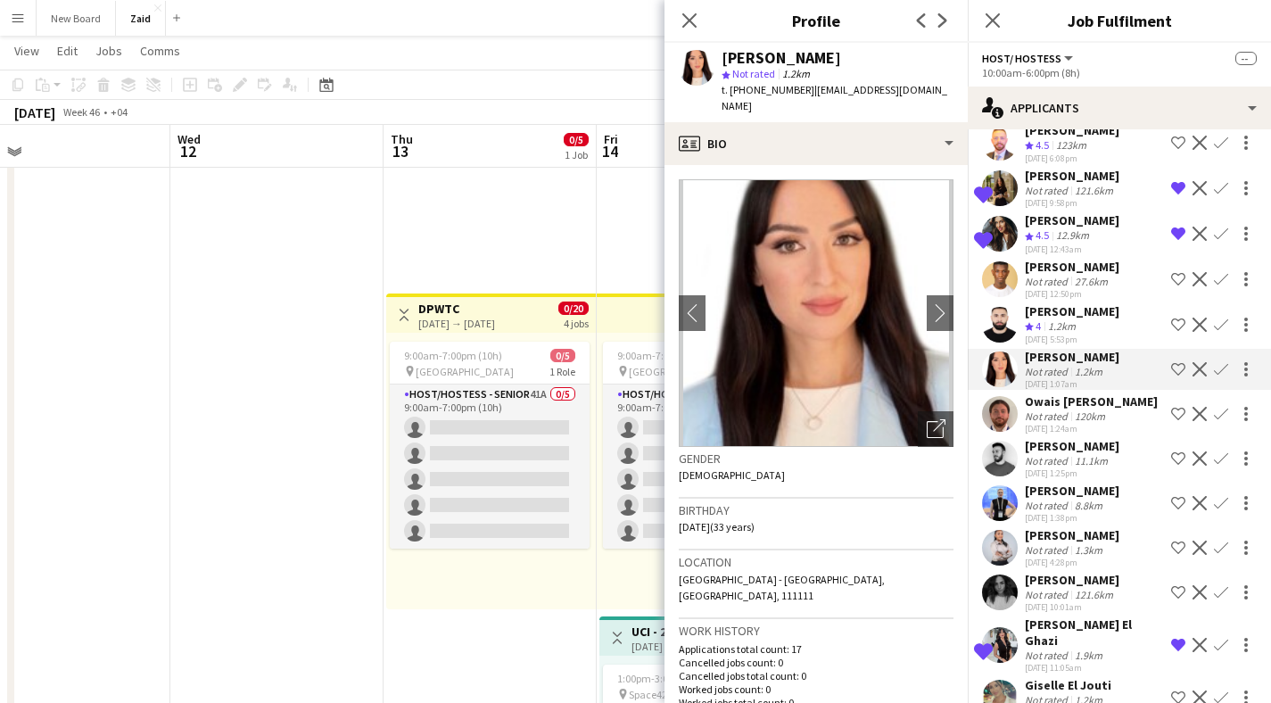
scroll to position [1222, 0]
click at [1063, 526] on div "Loza Zelealem" at bounding box center [1072, 534] width 95 height 16
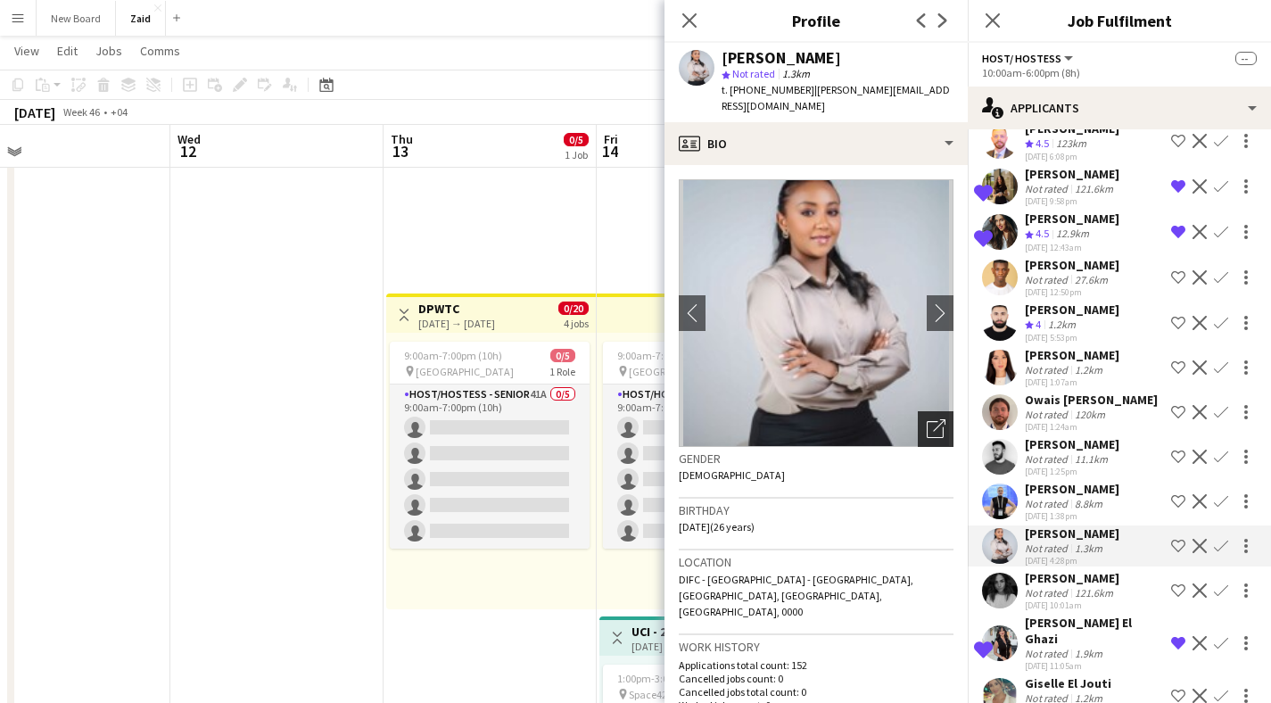
click at [918, 418] on div "Open photos pop-in" at bounding box center [936, 429] width 36 height 36
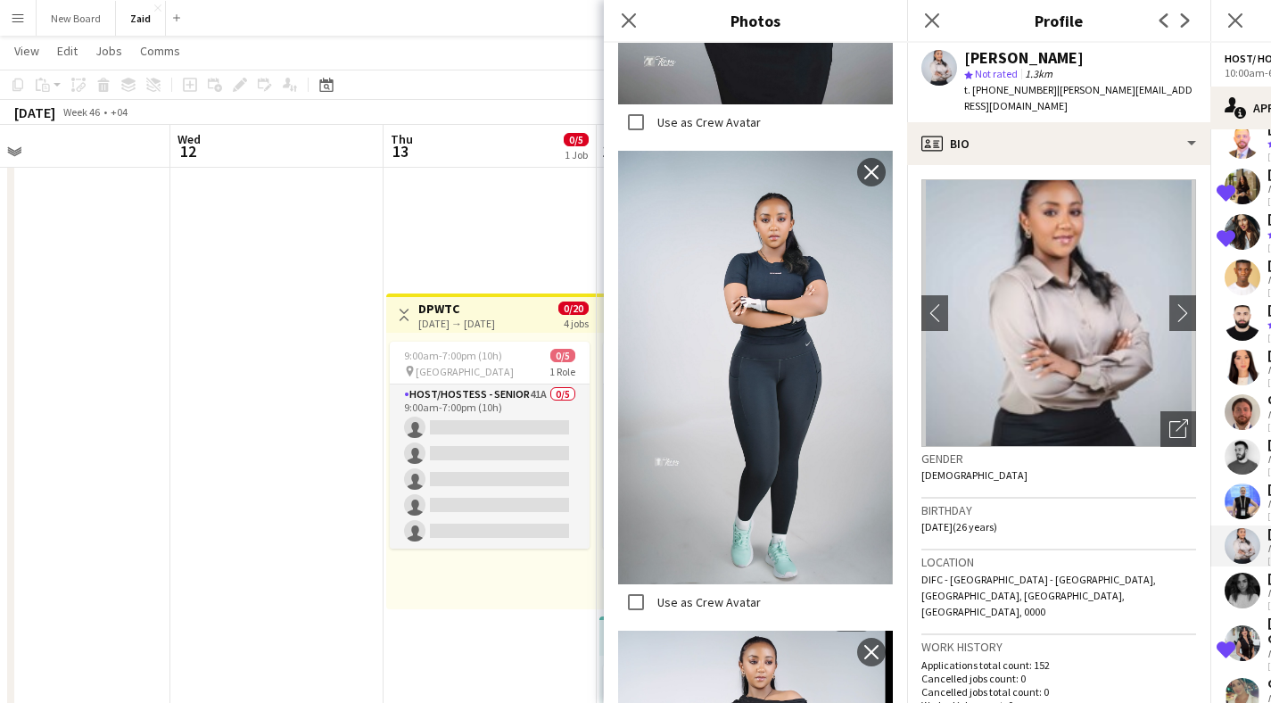
scroll to position [2116, 0]
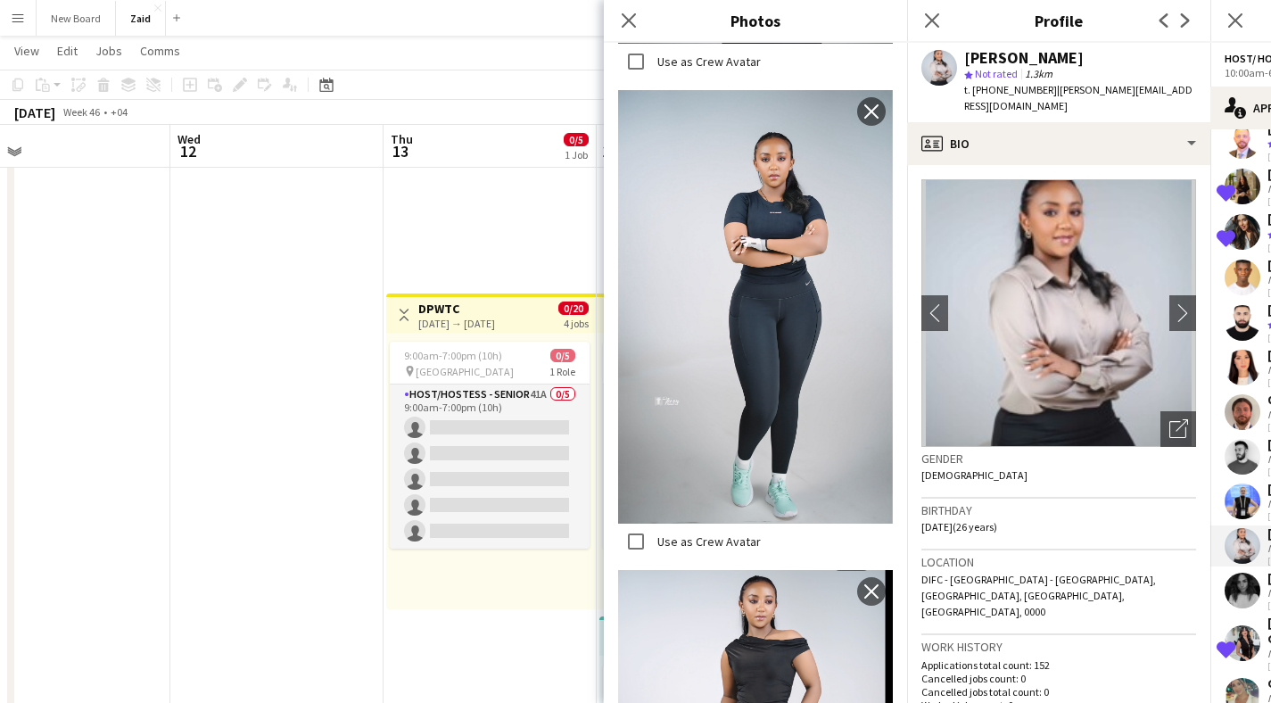
drag, startPoint x: 1072, startPoint y: 61, endPoint x: 964, endPoint y: 63, distance: 108.0
click at [964, 63] on div "Loza Zelealem" at bounding box center [1080, 58] width 232 height 16
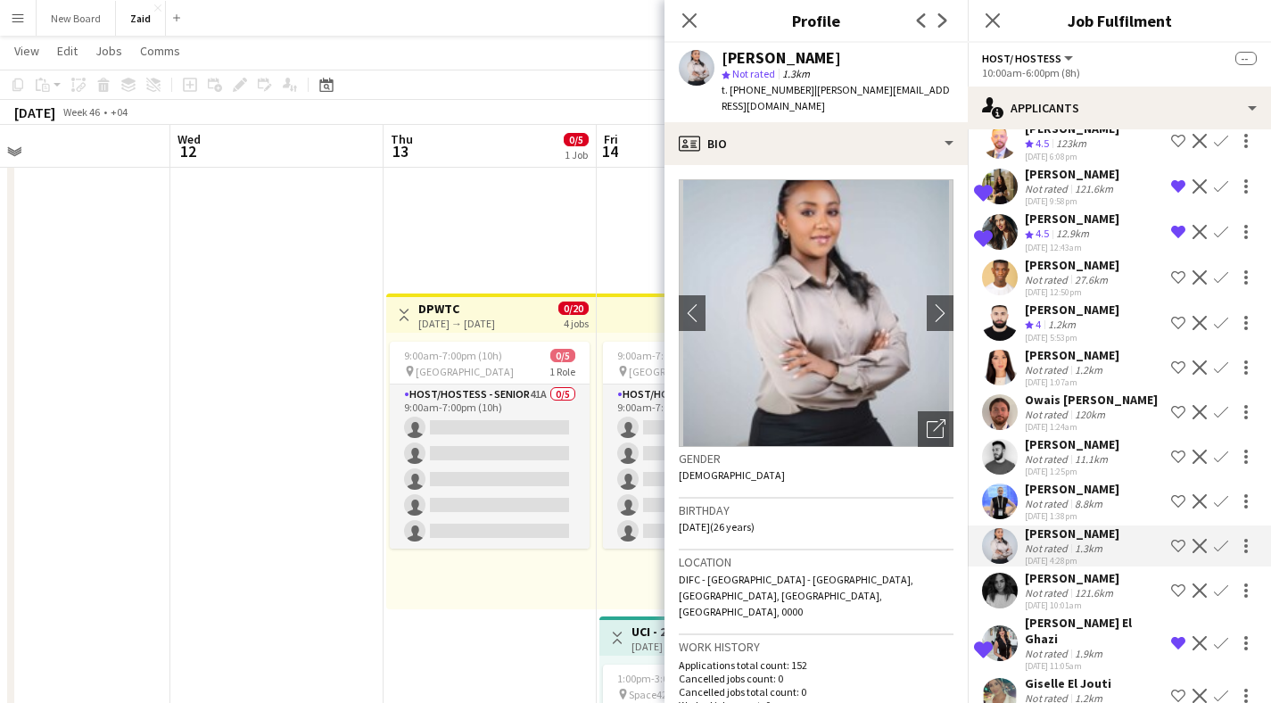
copy div "Loza Zelealem"
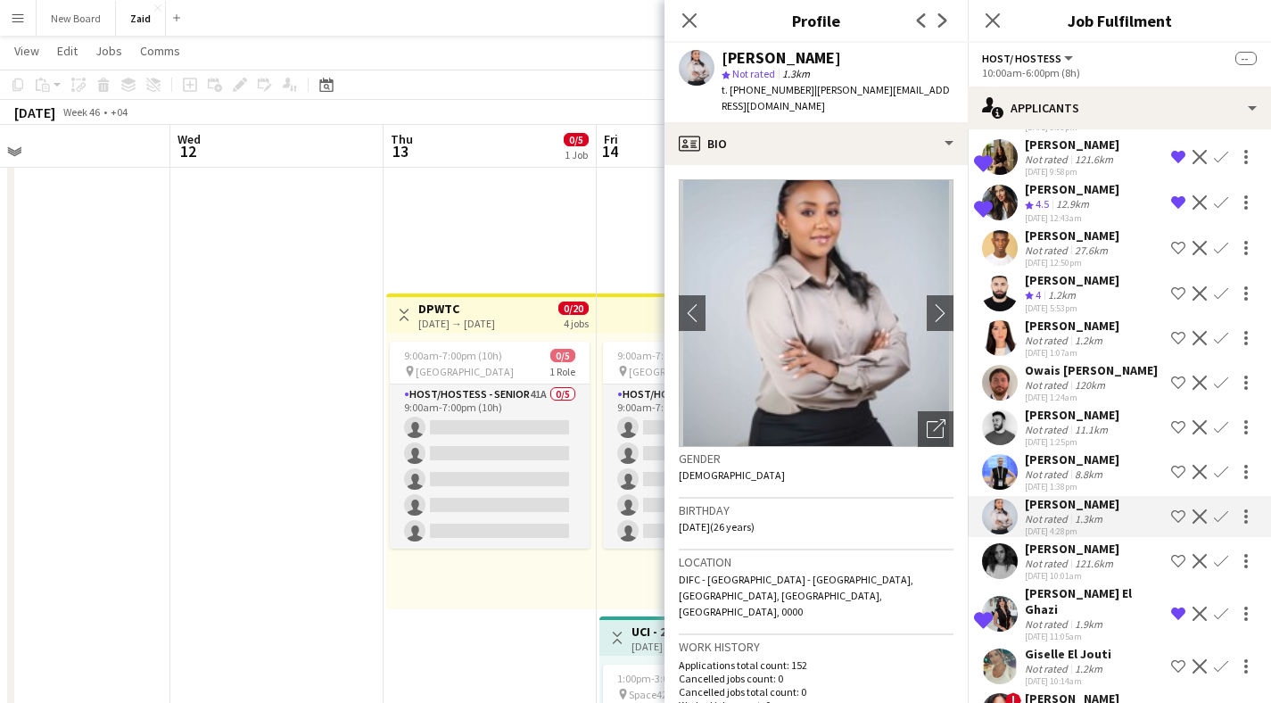
scroll to position [1264, 0]
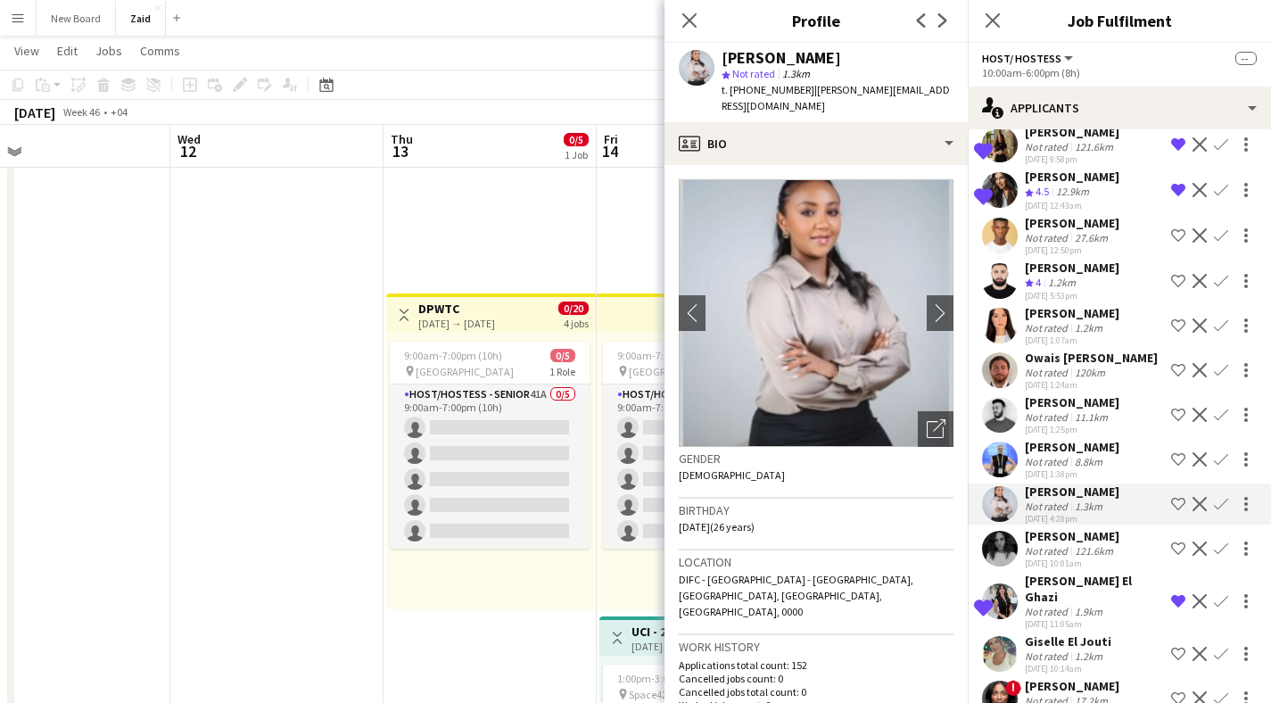
click at [1049, 633] on div "Giselle El Jouti" at bounding box center [1068, 641] width 87 height 16
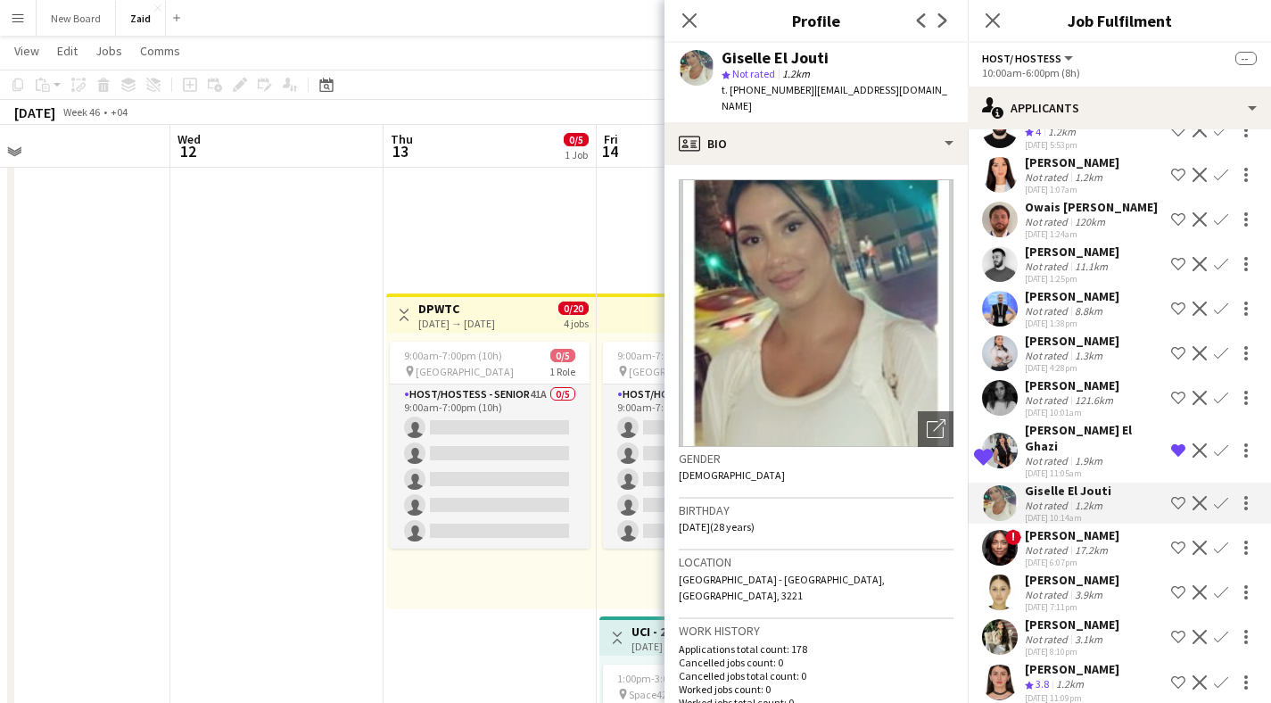
scroll to position [1453, 0]
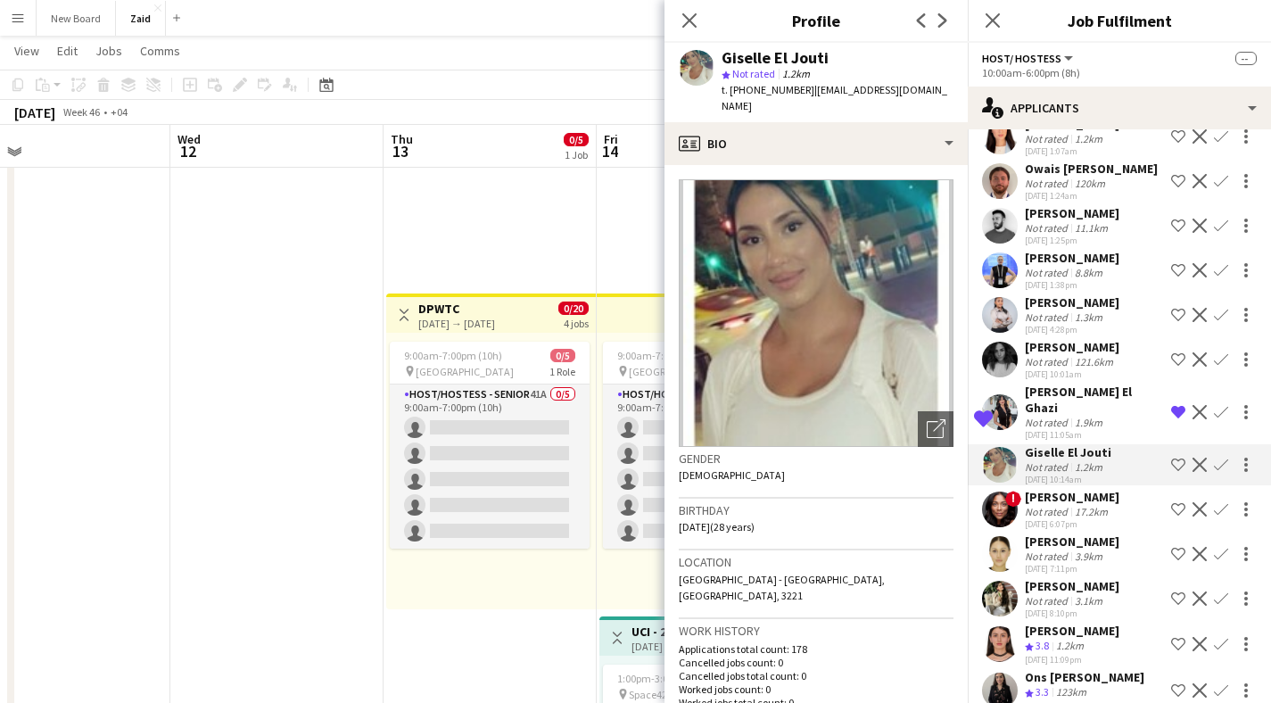
click at [1022, 534] on div "Nicole Vega Not rated 3.9km 22-09-2025 7:11pm Shortlist crew Decline Confirm" at bounding box center [1119, 554] width 303 height 41
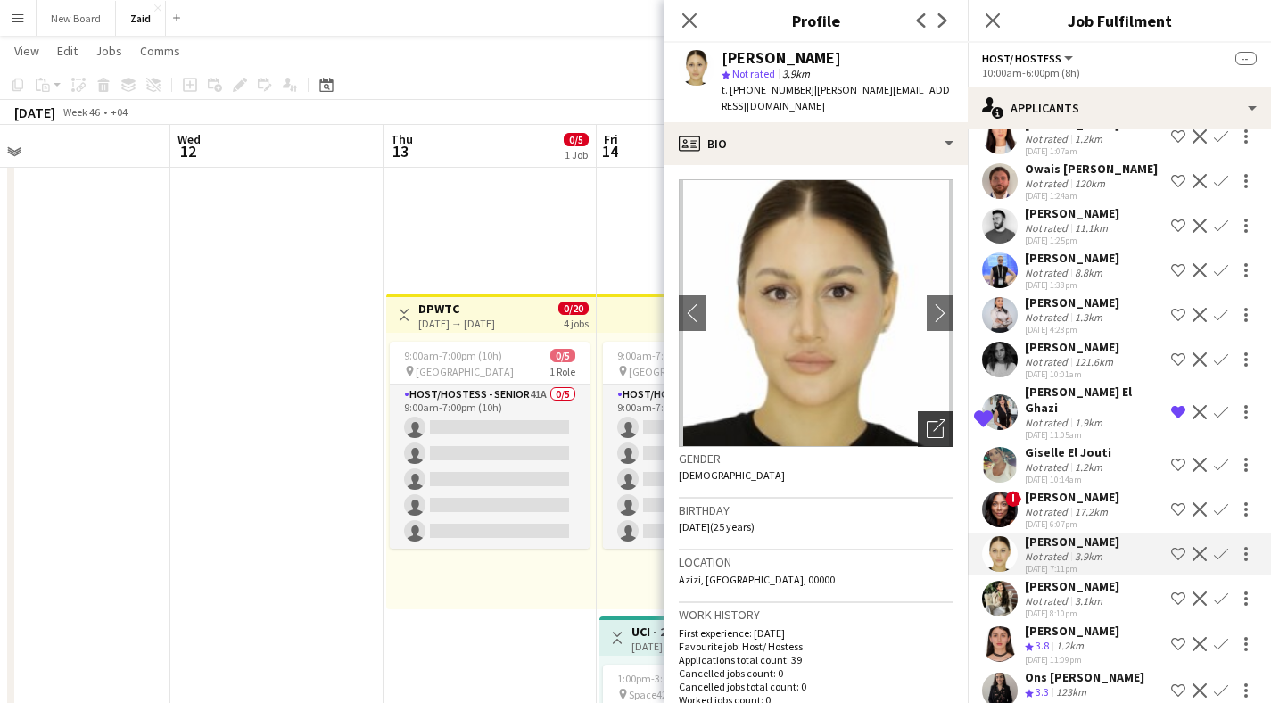
click at [927, 419] on icon "Open photos pop-in" at bounding box center [936, 428] width 19 height 19
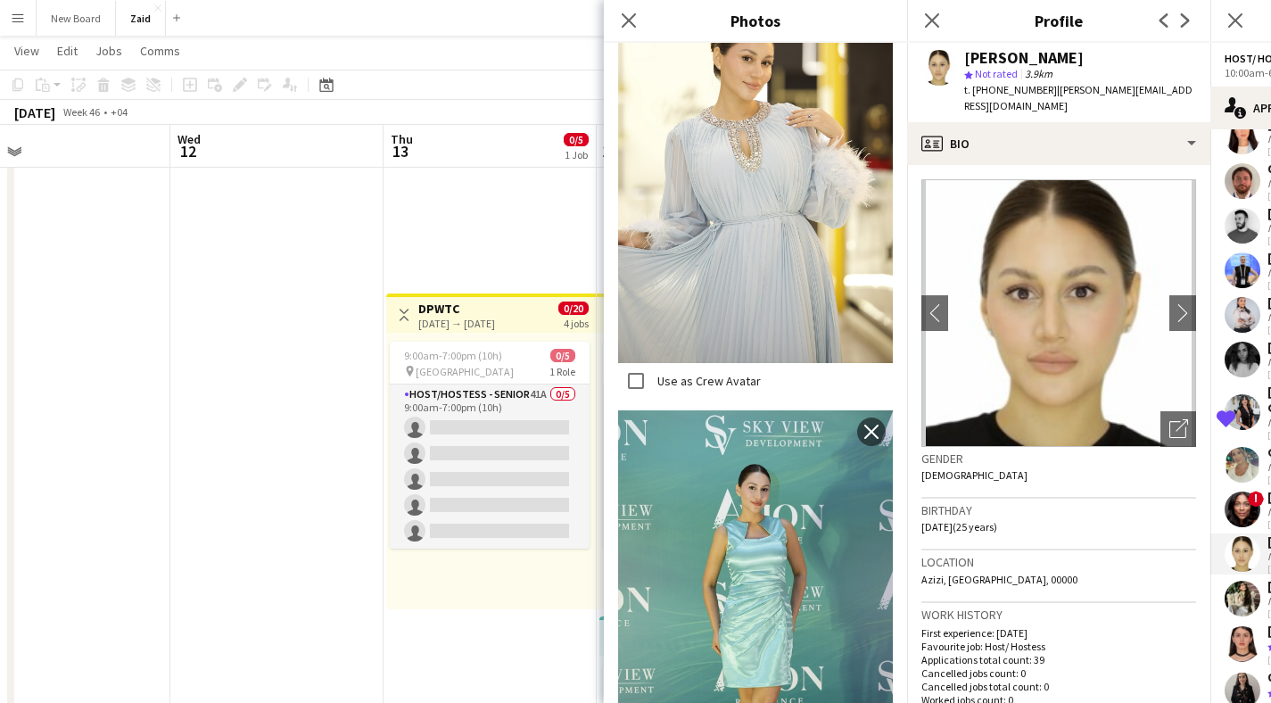
scroll to position [1410, 0]
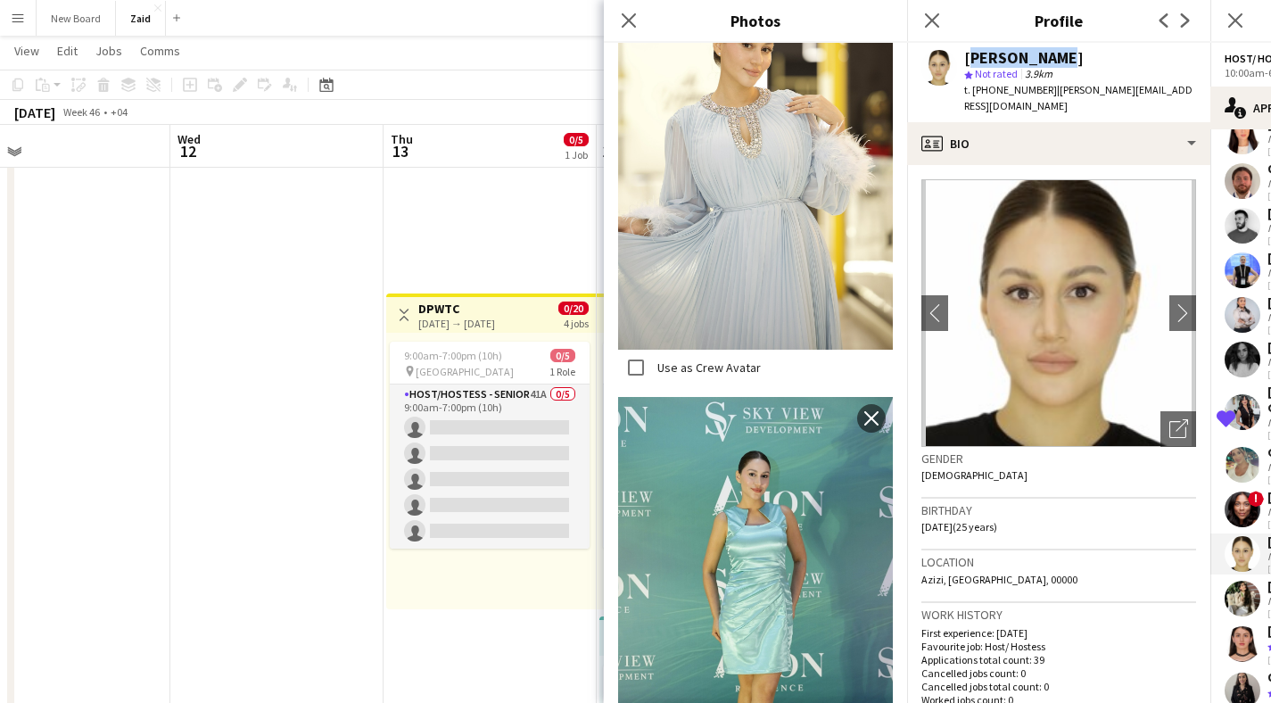
drag, startPoint x: 1049, startPoint y: 57, endPoint x: 966, endPoint y: 62, distance: 83.1
click at [966, 62] on div "Nicole Vega" at bounding box center [1080, 58] width 232 height 16
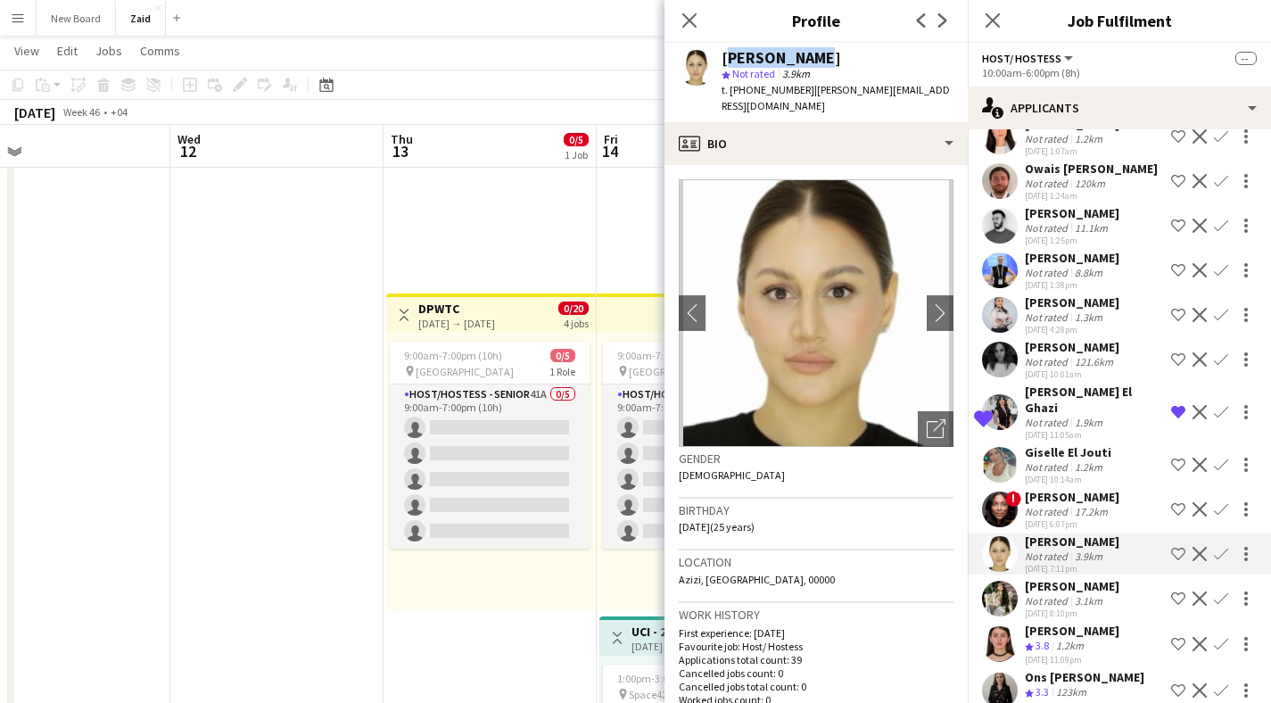
copy div "Nicole Vega"
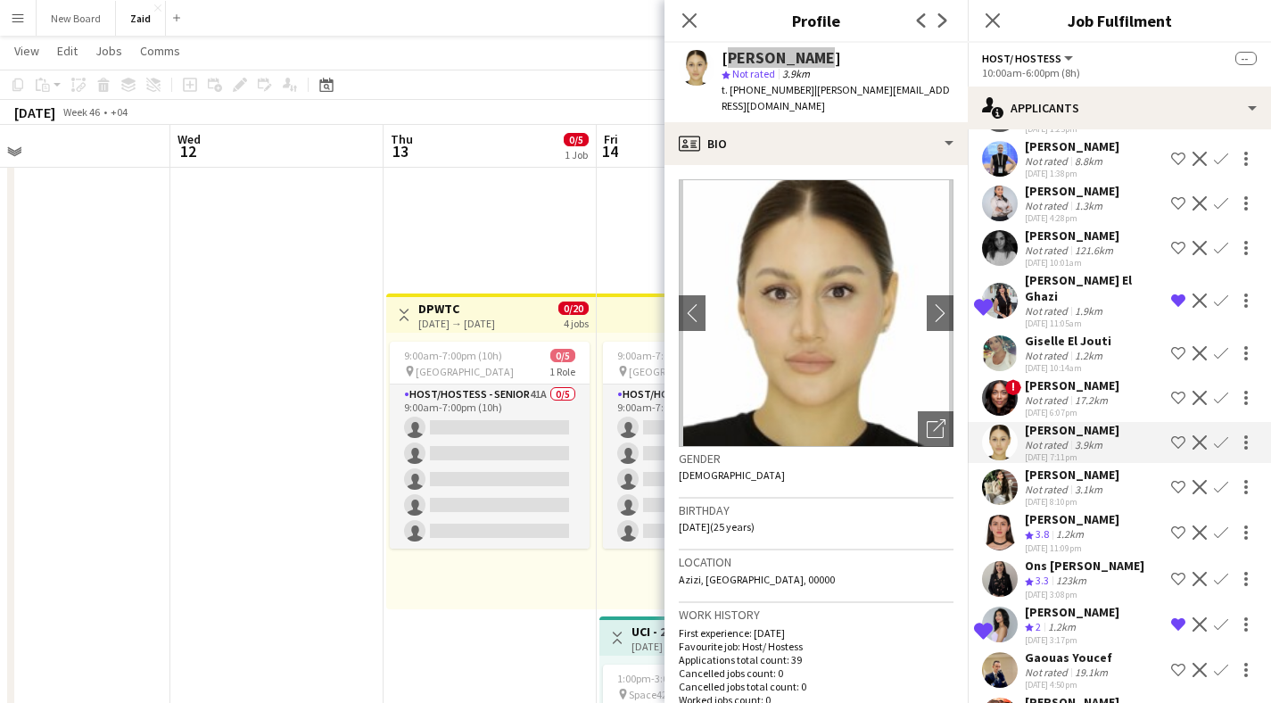
scroll to position [1602, 0]
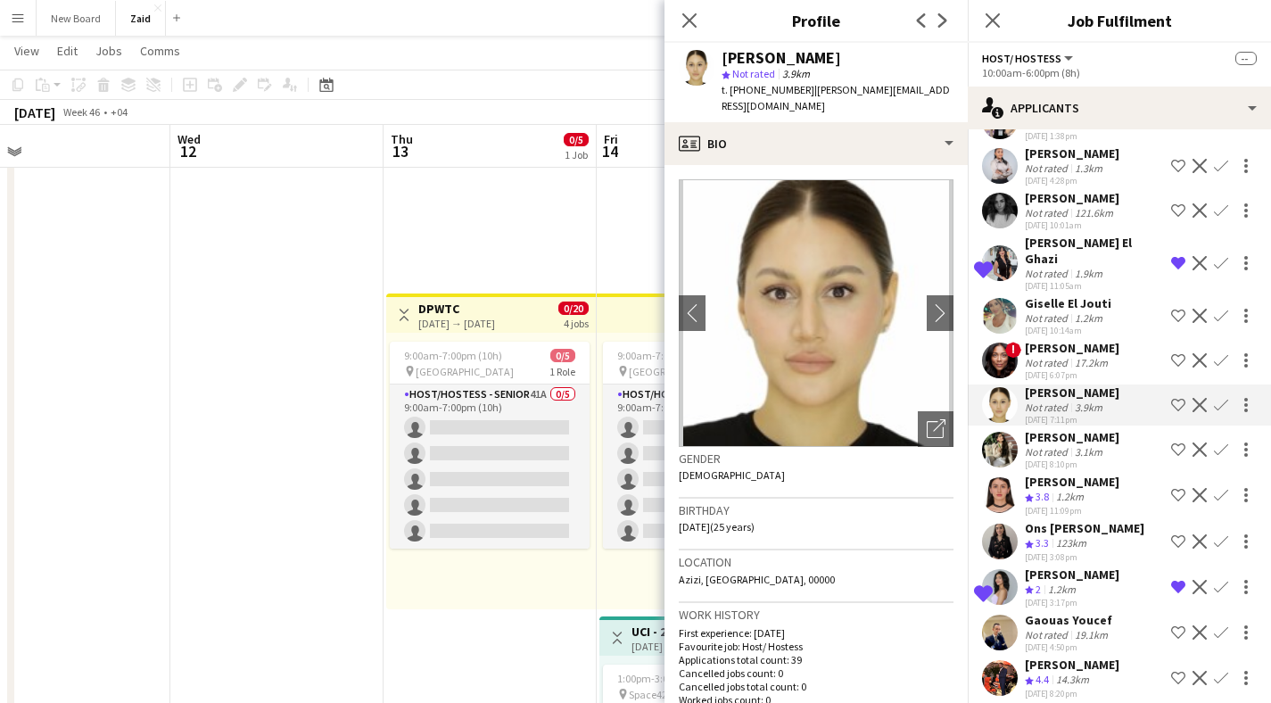
click at [1010, 477] on app-user-avatar at bounding box center [1000, 495] width 36 height 36
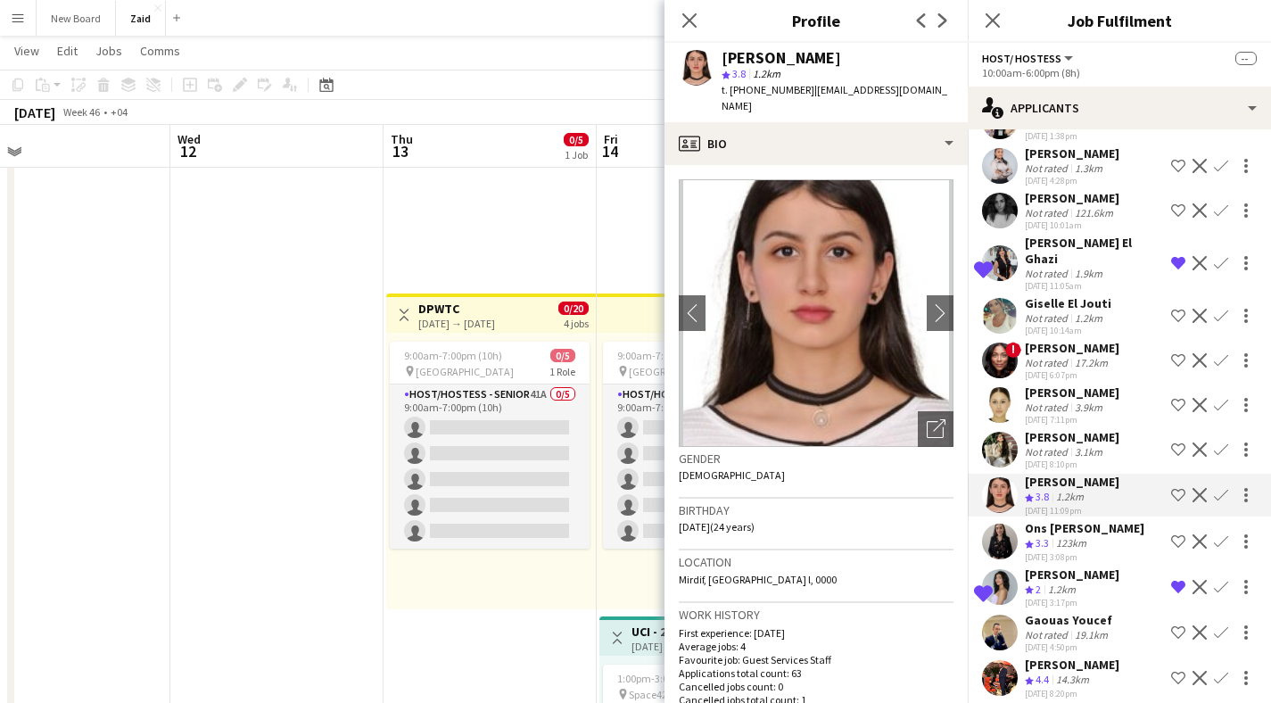
click at [996, 524] on app-user-avatar at bounding box center [1000, 542] width 36 height 36
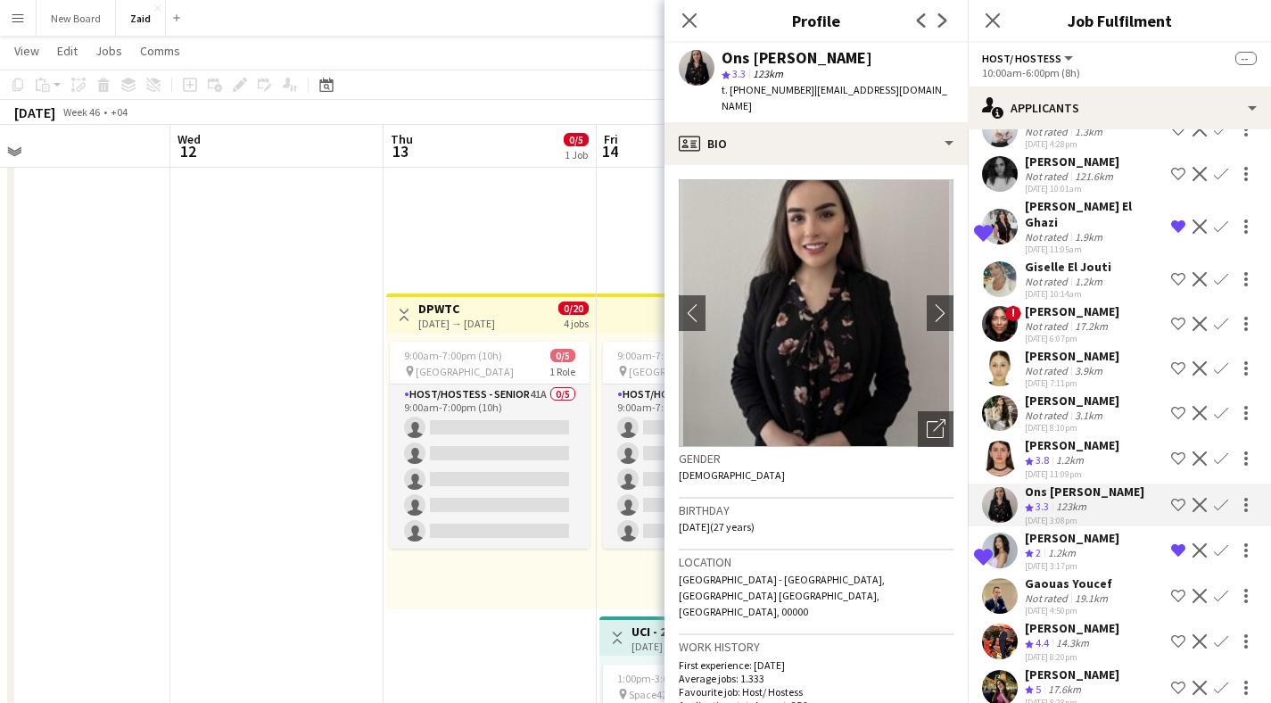
scroll to position [1723, 0]
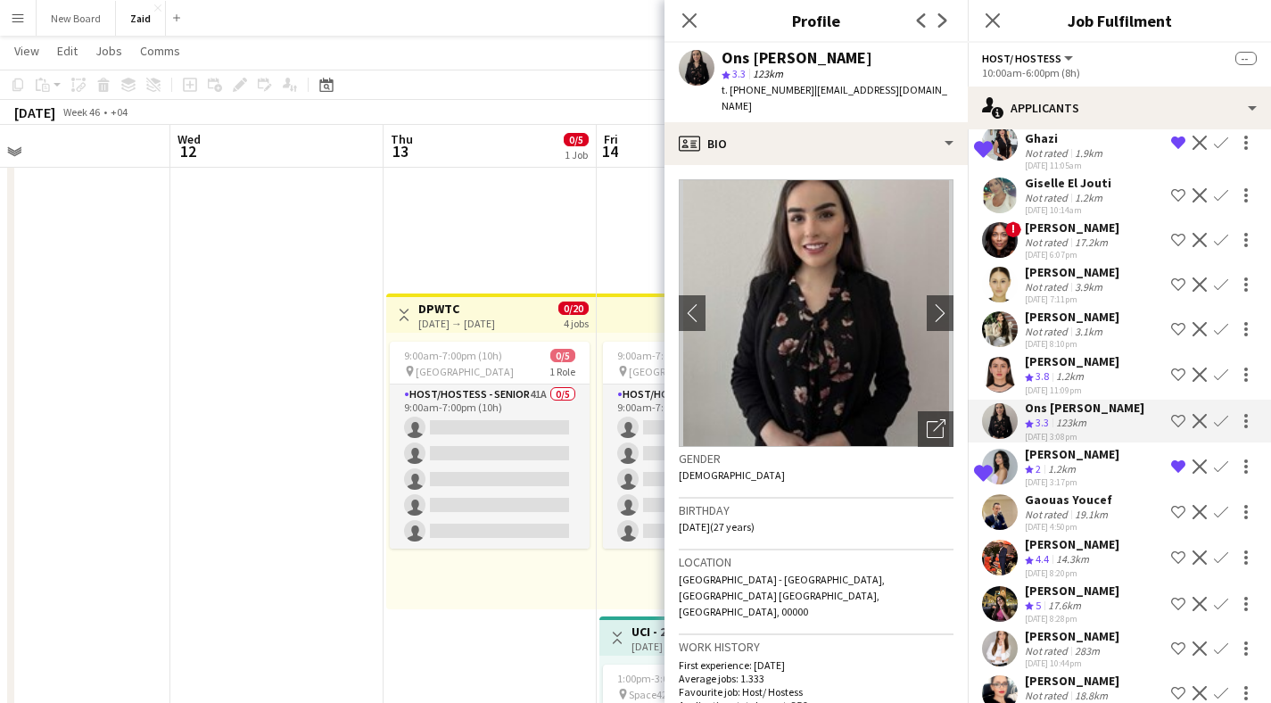
click at [1003, 540] on app-user-avatar at bounding box center [1000, 558] width 36 height 36
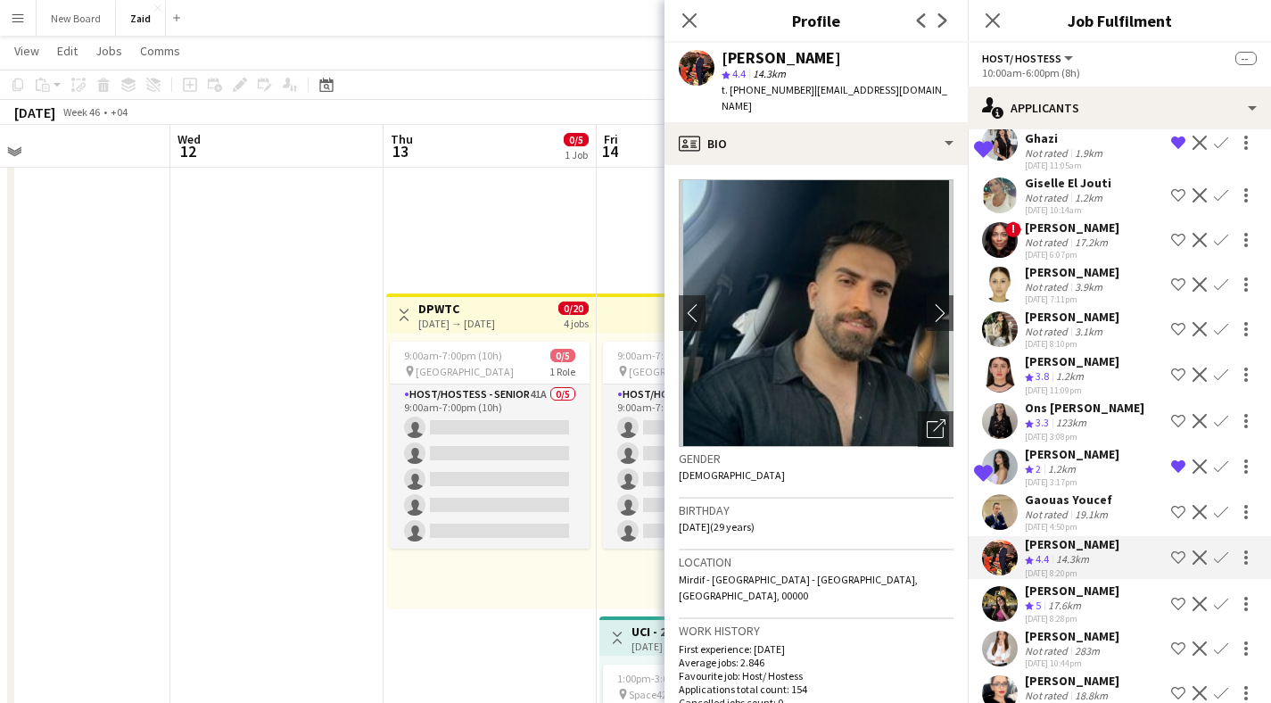
click at [999, 586] on app-user-avatar at bounding box center [1000, 604] width 36 height 36
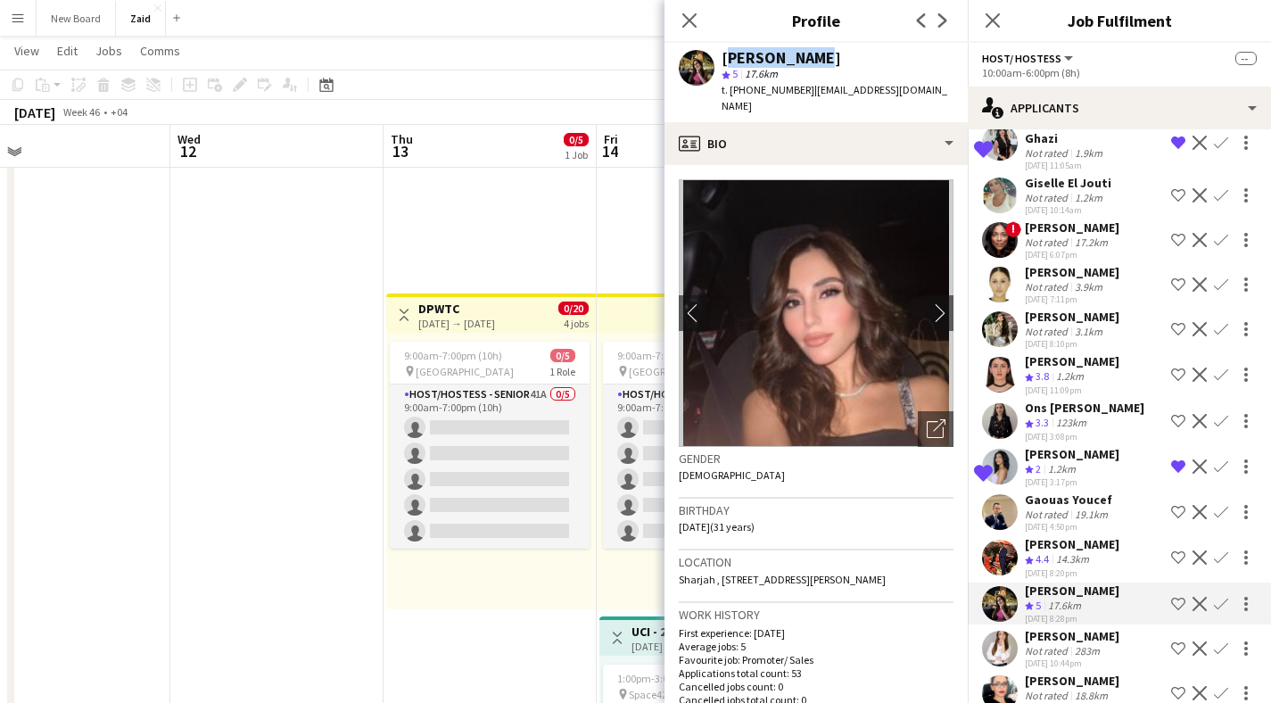
drag, startPoint x: 814, startPoint y: 60, endPoint x: 724, endPoint y: 55, distance: 89.3
click at [724, 55] on div "Layla Mazen" at bounding box center [838, 58] width 232 height 16
copy div "Layla Mazen"
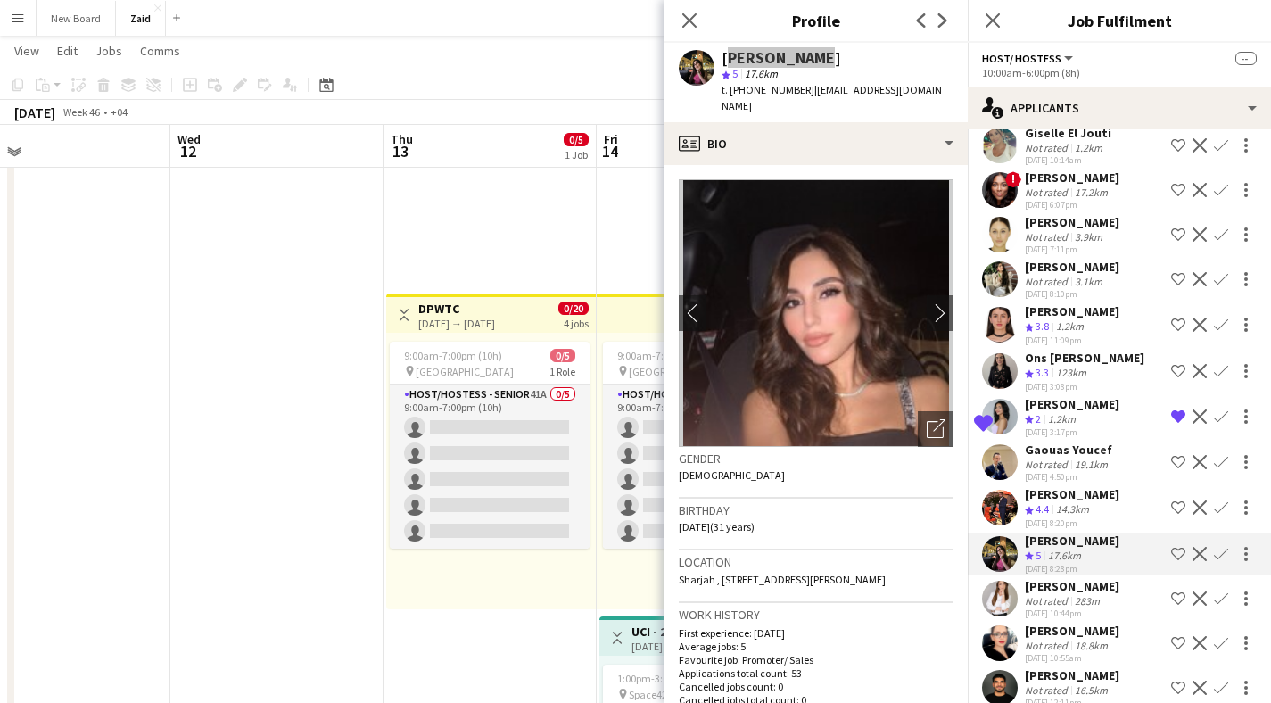
scroll to position [1883, 0]
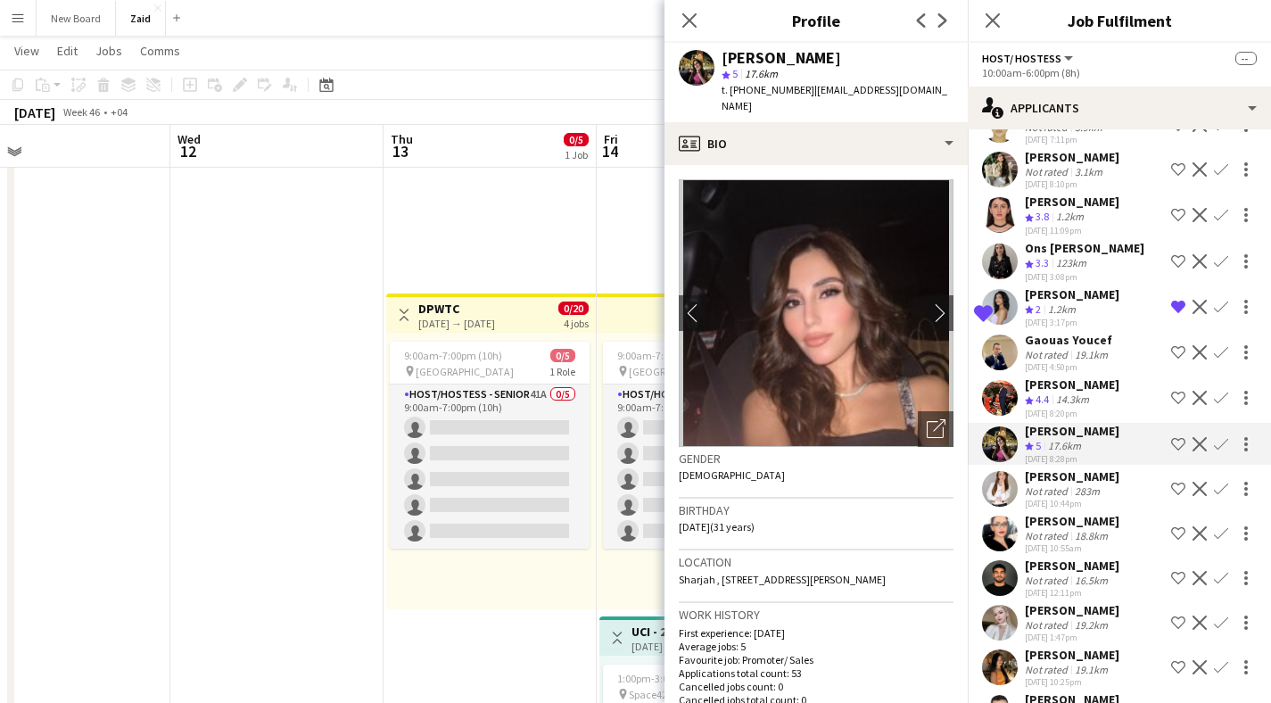
click at [1066, 468] on div "Monika Lenc" at bounding box center [1072, 476] width 95 height 16
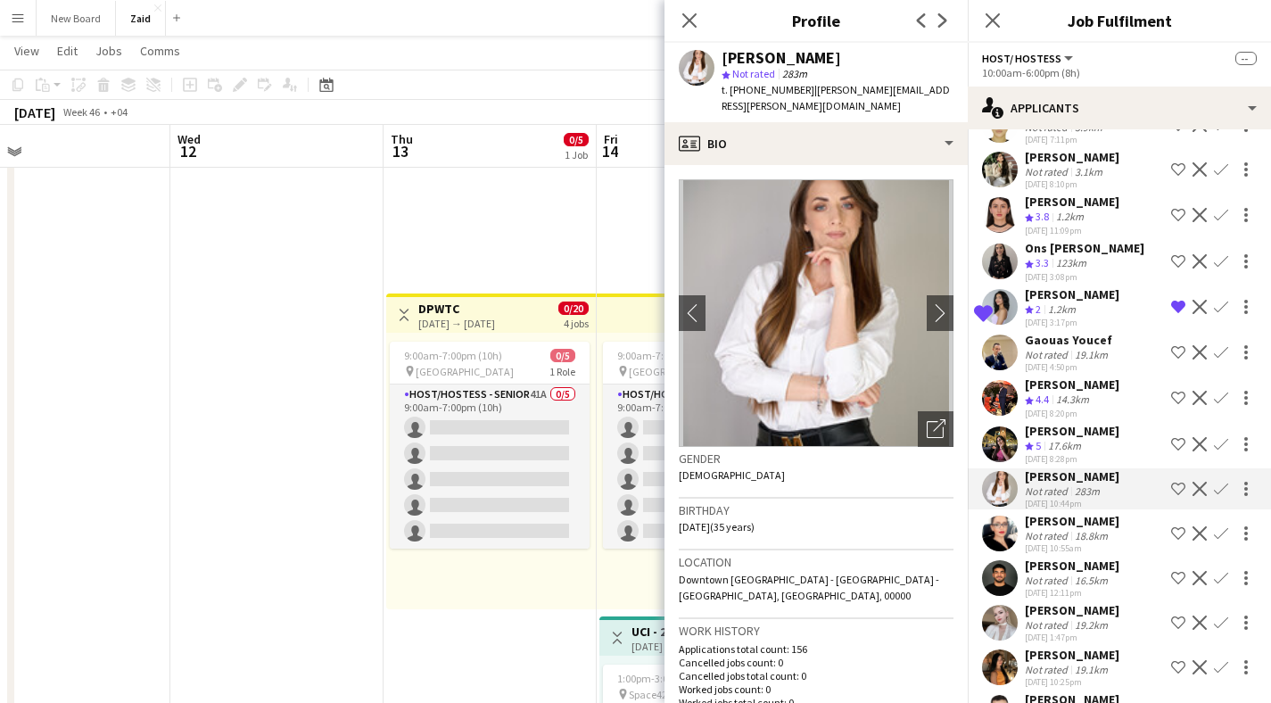
click at [1074, 529] on div "18.8km" at bounding box center [1092, 535] width 40 height 13
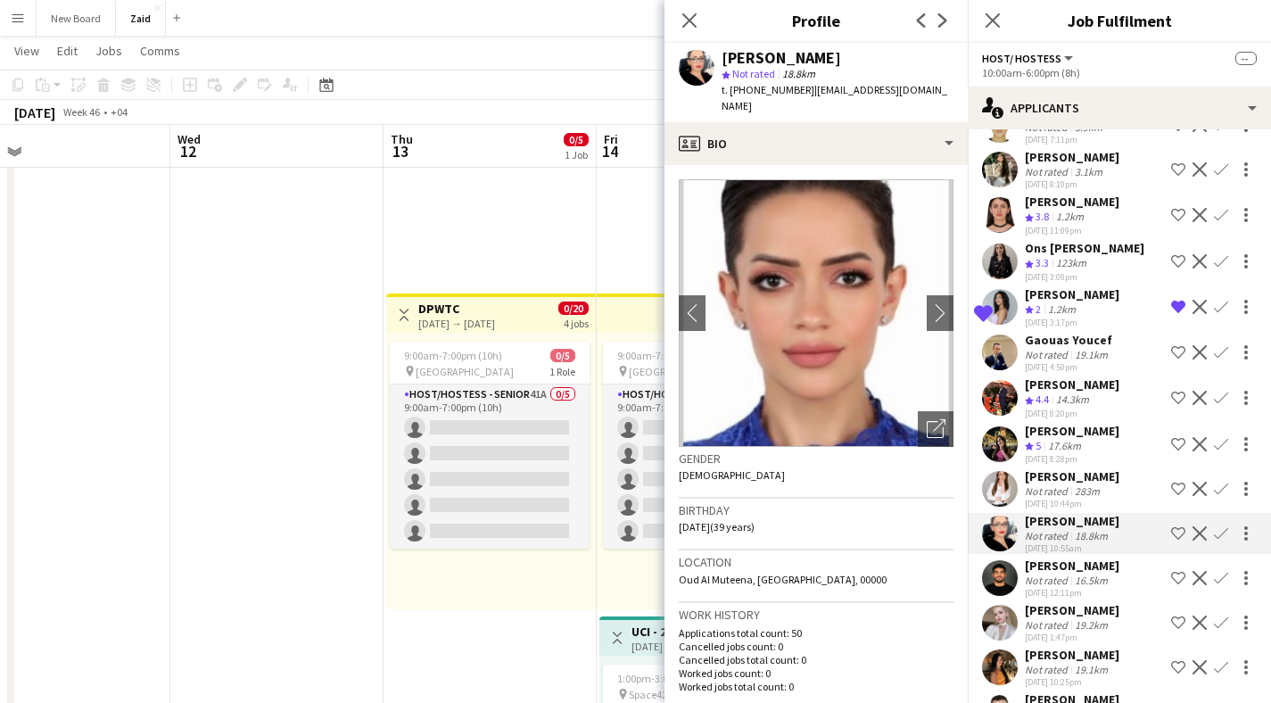
click at [1076, 558] on div "Mohammed Eizat" at bounding box center [1072, 566] width 95 height 16
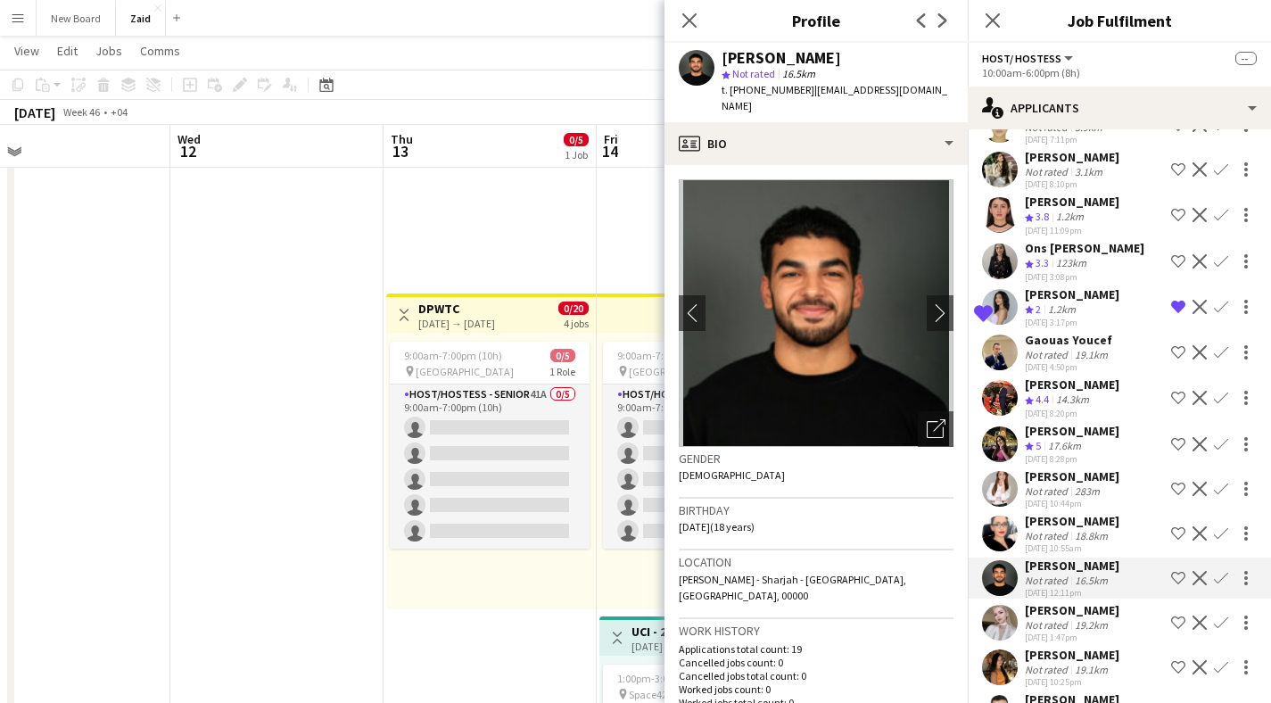
click at [1075, 602] on div "Anna Pinaeva" at bounding box center [1072, 610] width 95 height 16
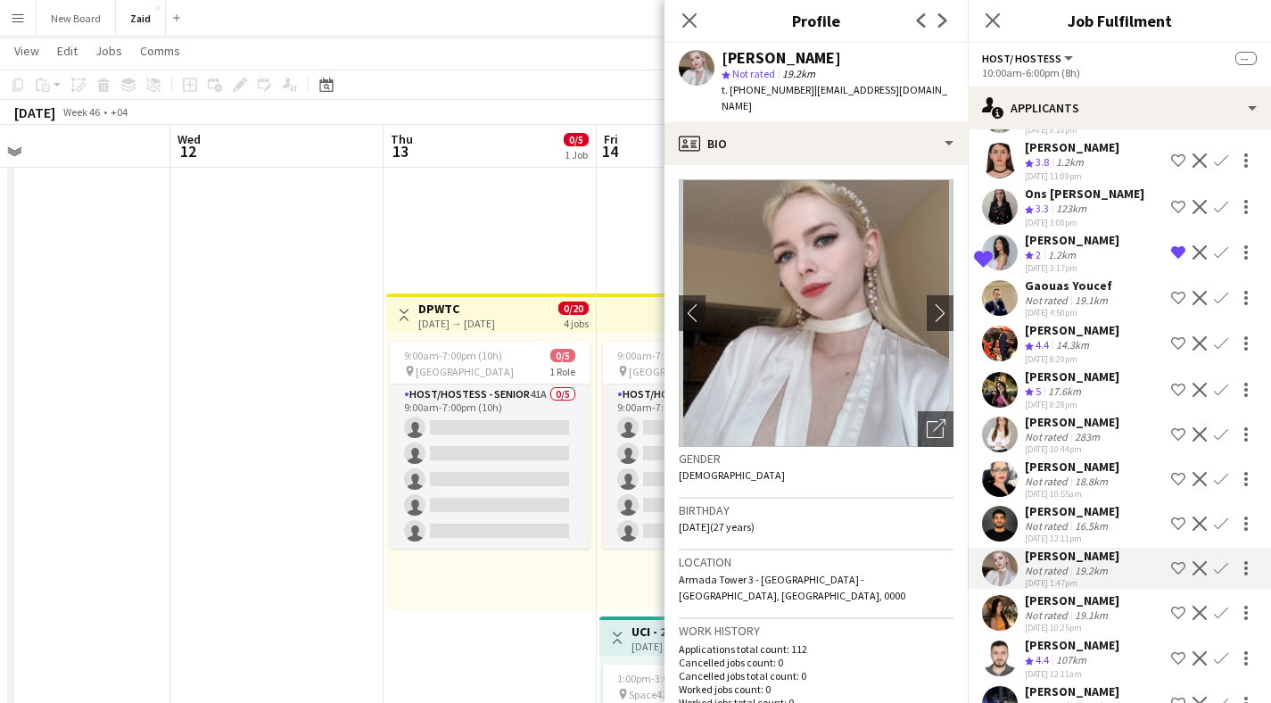
scroll to position [1938, 0]
click at [1077, 592] on div "Yana Yakovlieva" at bounding box center [1072, 600] width 95 height 16
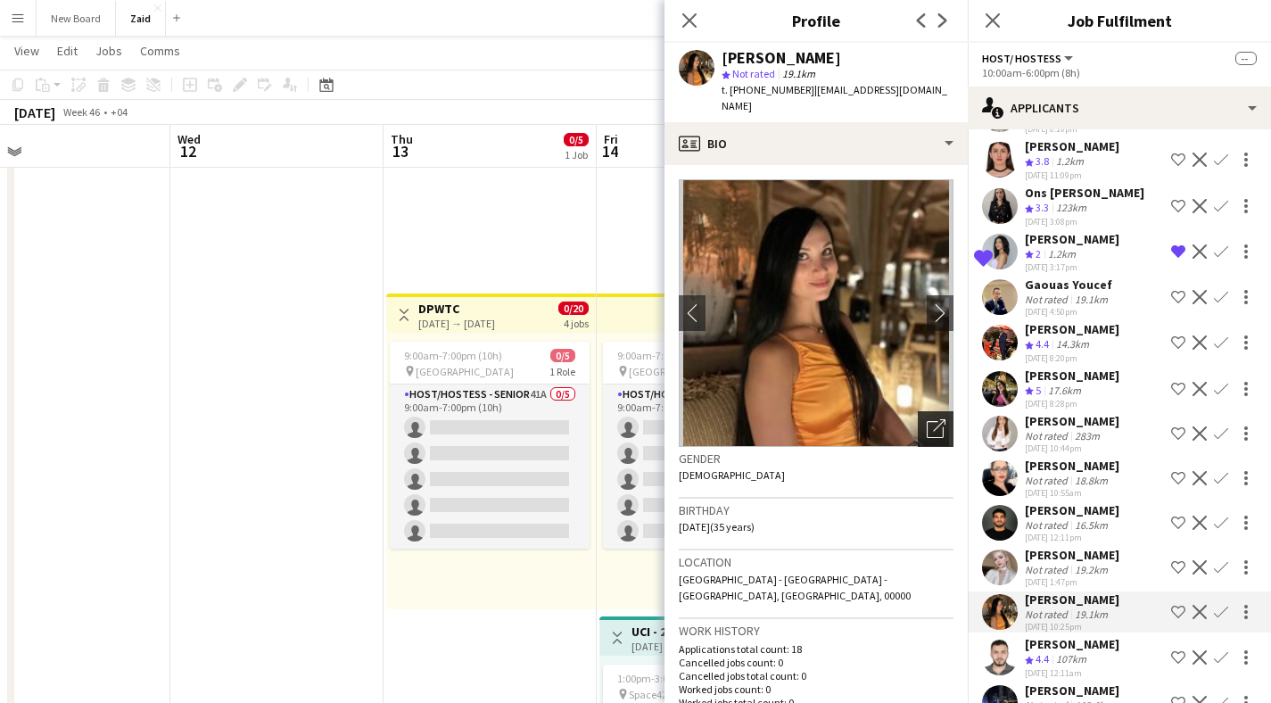
click at [927, 419] on icon "Open photos pop-in" at bounding box center [936, 428] width 19 height 19
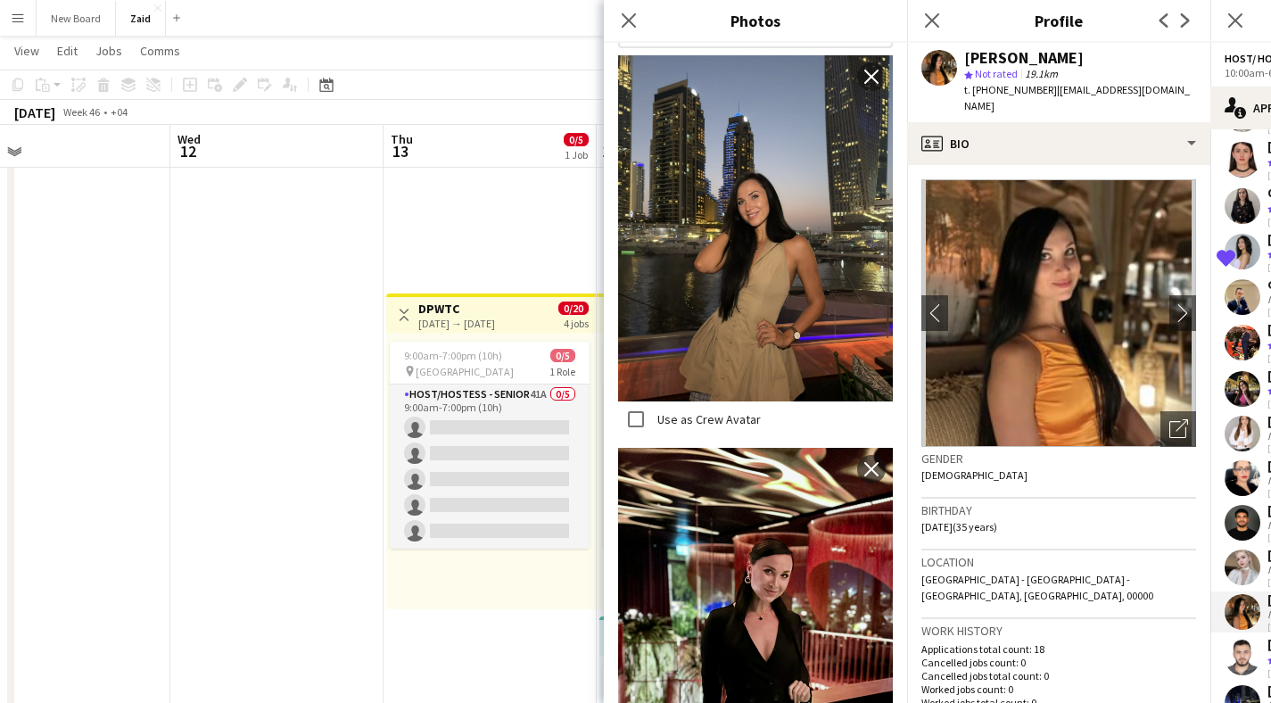
scroll to position [535, 0]
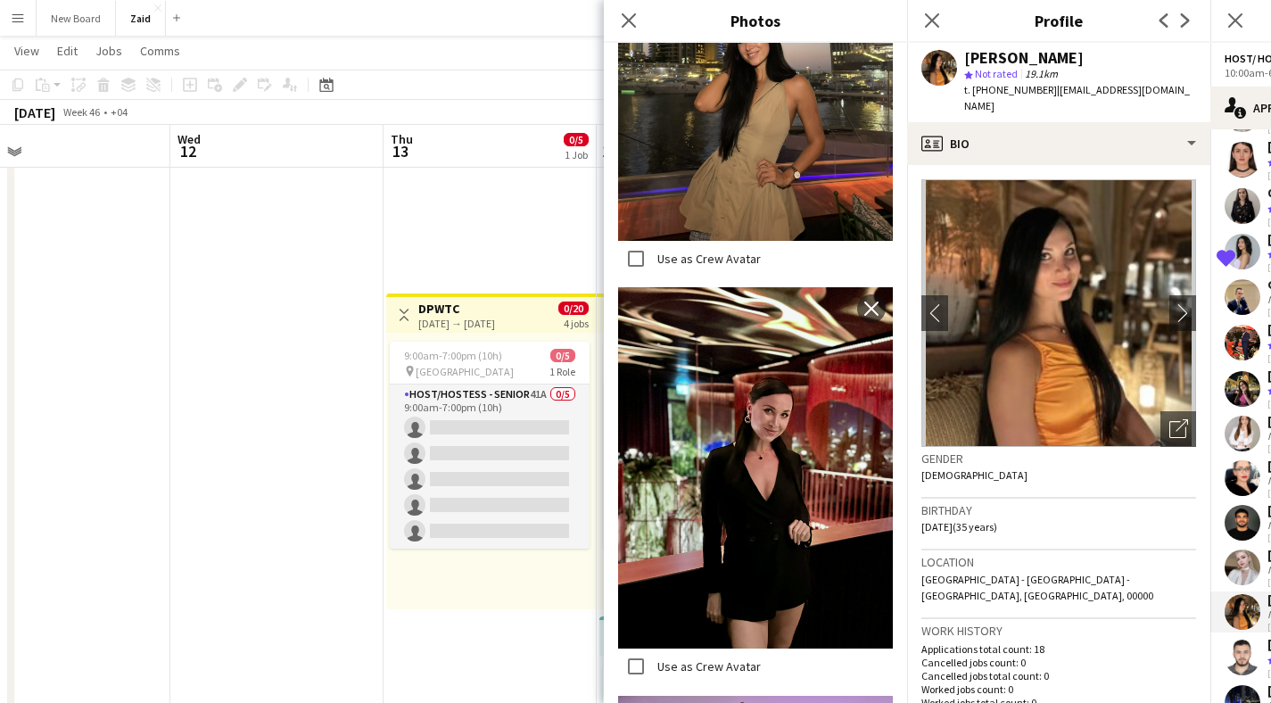
click at [1024, 54] on div "Yana Yakovlieva" at bounding box center [1024, 58] width 120 height 16
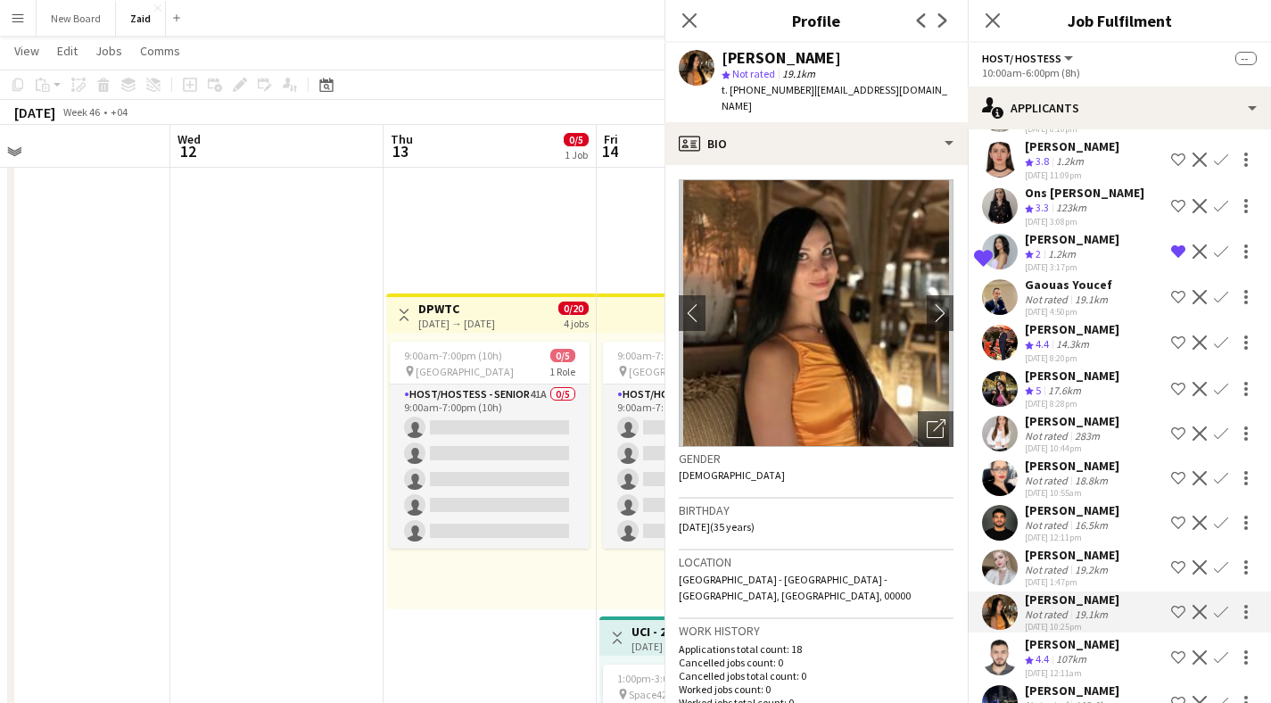
click at [968, 54] on app-profile-header "Yana Yakovlieva star Not rated 19.1km t. +971502275601 | yakovlievay@gmail.com" at bounding box center [816, 82] width 303 height 79
click at [859, 52] on div "Yana Yakovlieva" at bounding box center [838, 58] width 232 height 16
drag, startPoint x: 839, startPoint y: 56, endPoint x: 724, endPoint y: 55, distance: 114.2
click at [724, 55] on div "Yana Yakovlieva" at bounding box center [838, 58] width 232 height 16
copy div "Yana Yakovlieva"
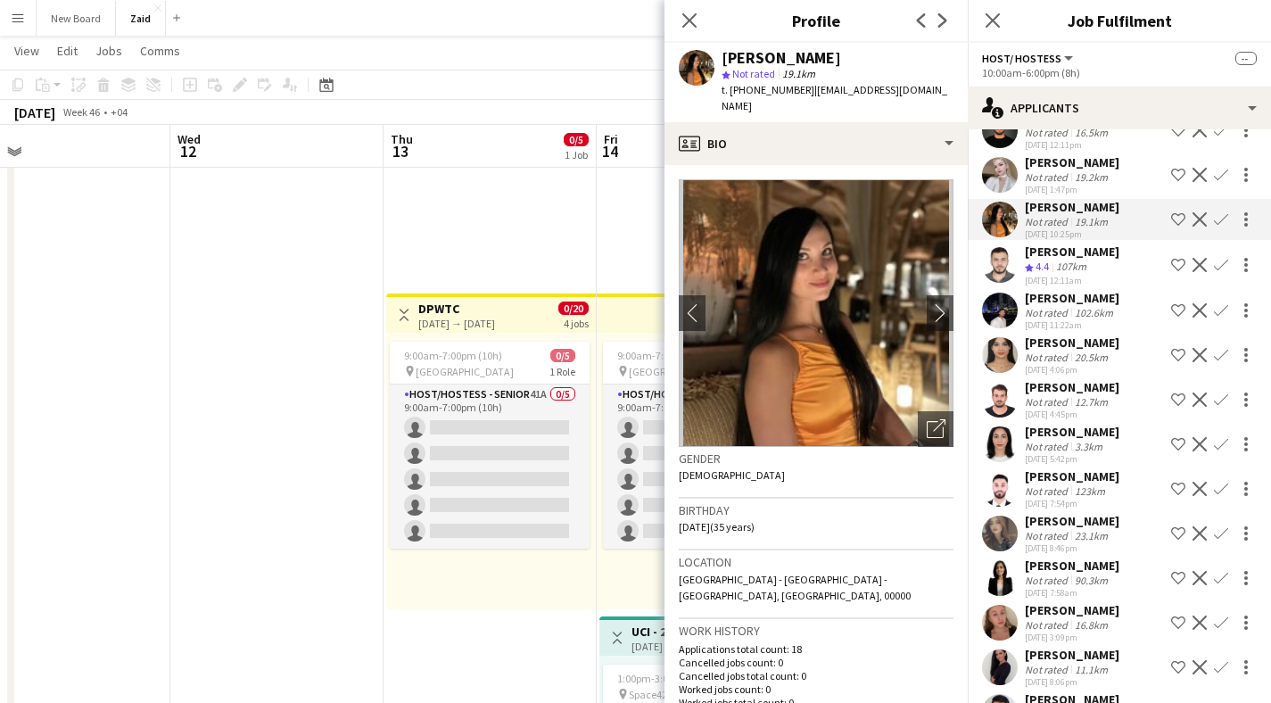
scroll to position [2427, 0]
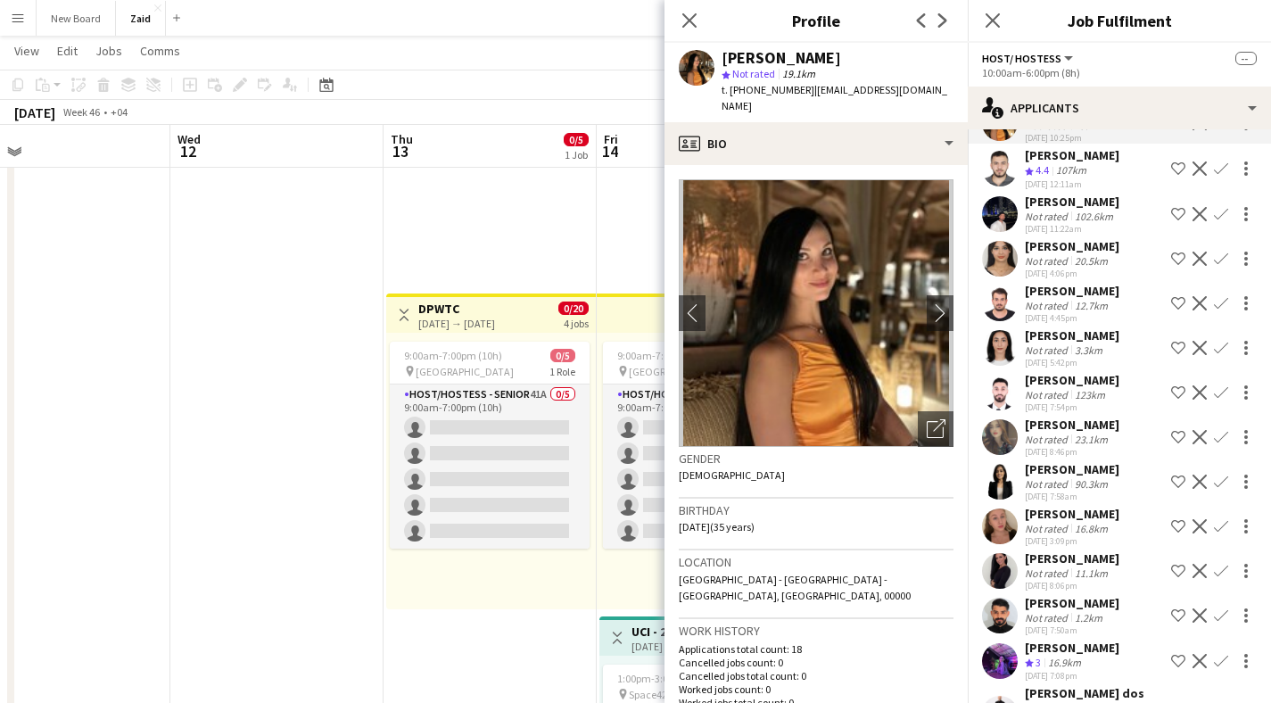
click at [1001, 509] on app-user-avatar at bounding box center [1000, 527] width 36 height 36
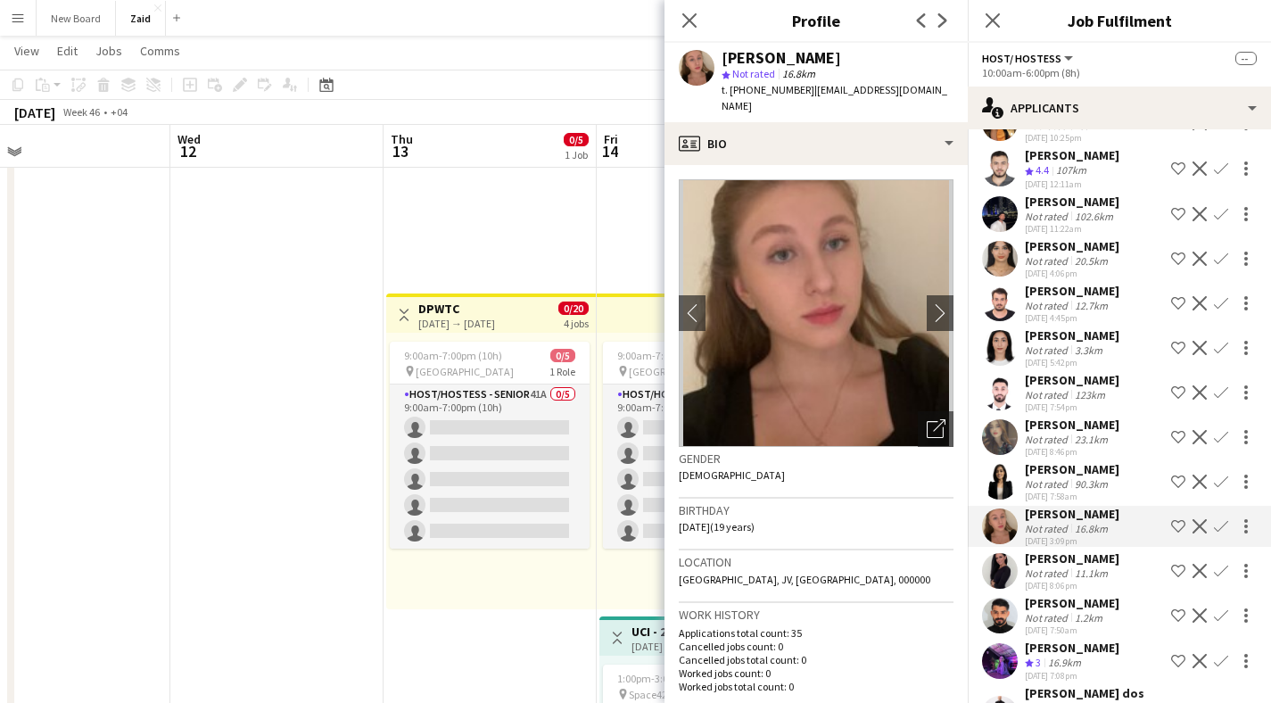
click at [1009, 553] on app-user-avatar at bounding box center [1000, 571] width 36 height 36
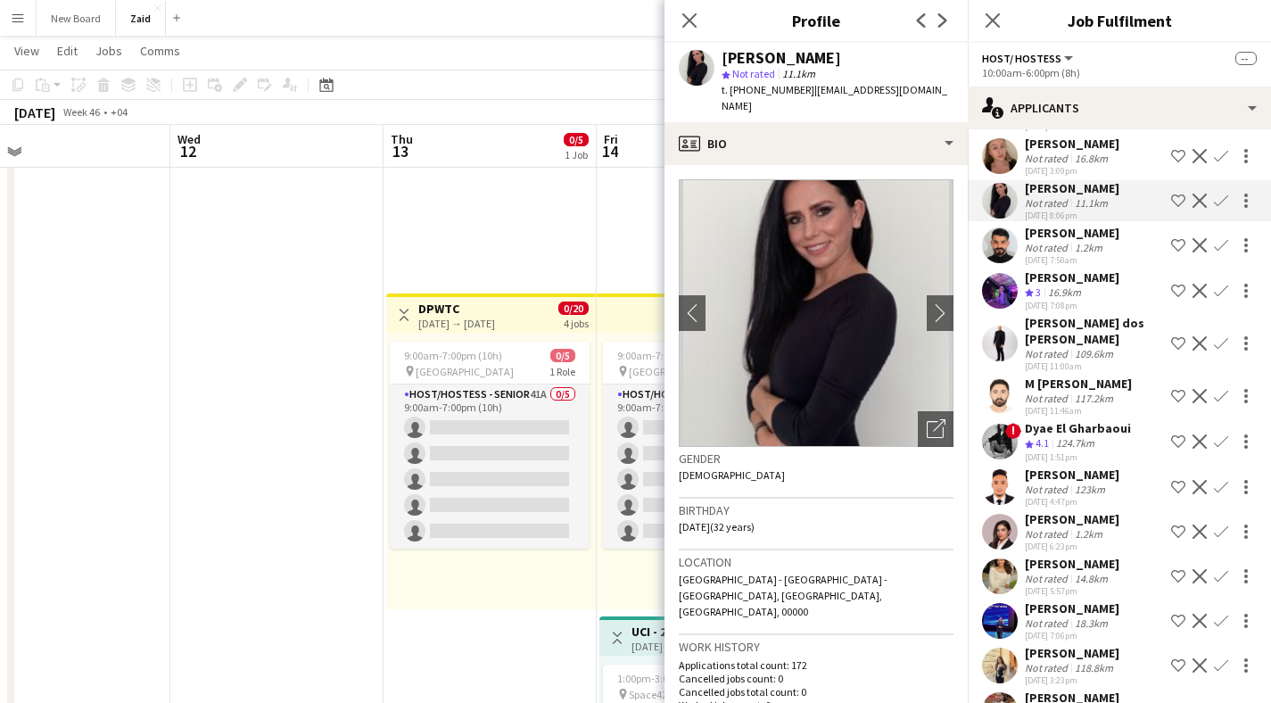
scroll to position [2802, 0]
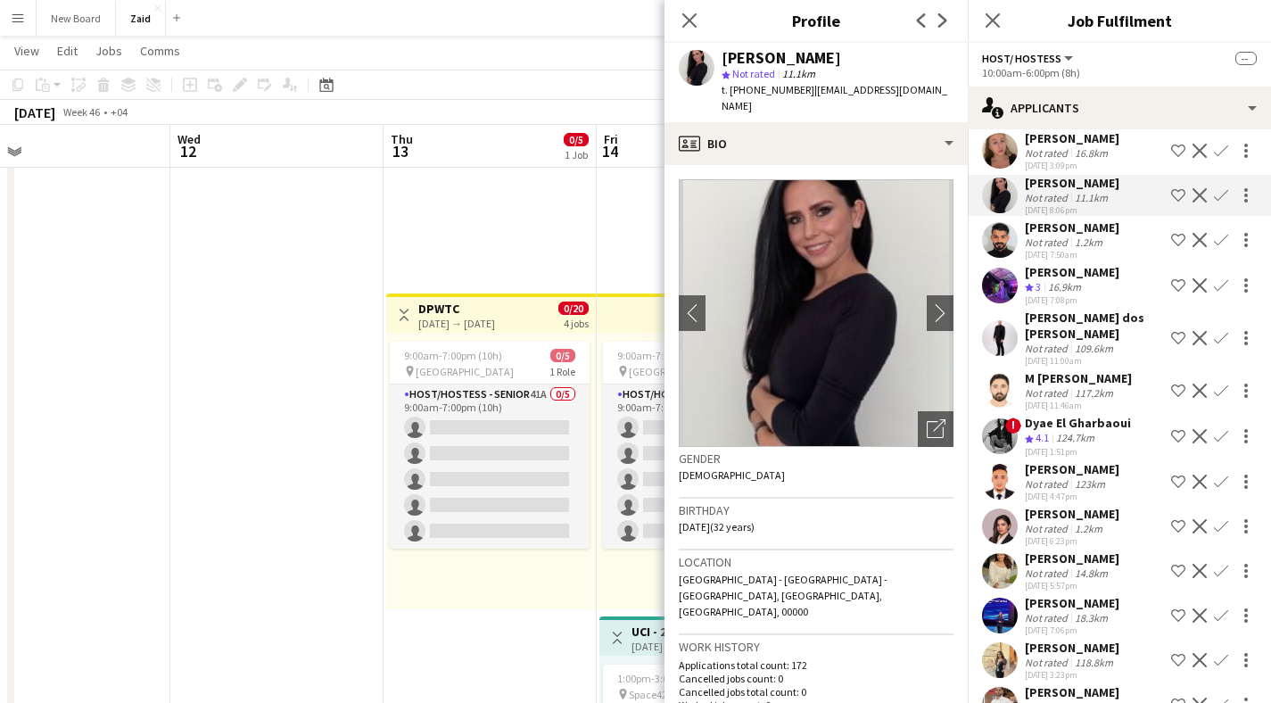
click at [1007, 553] on app-user-avatar at bounding box center [1000, 571] width 36 height 36
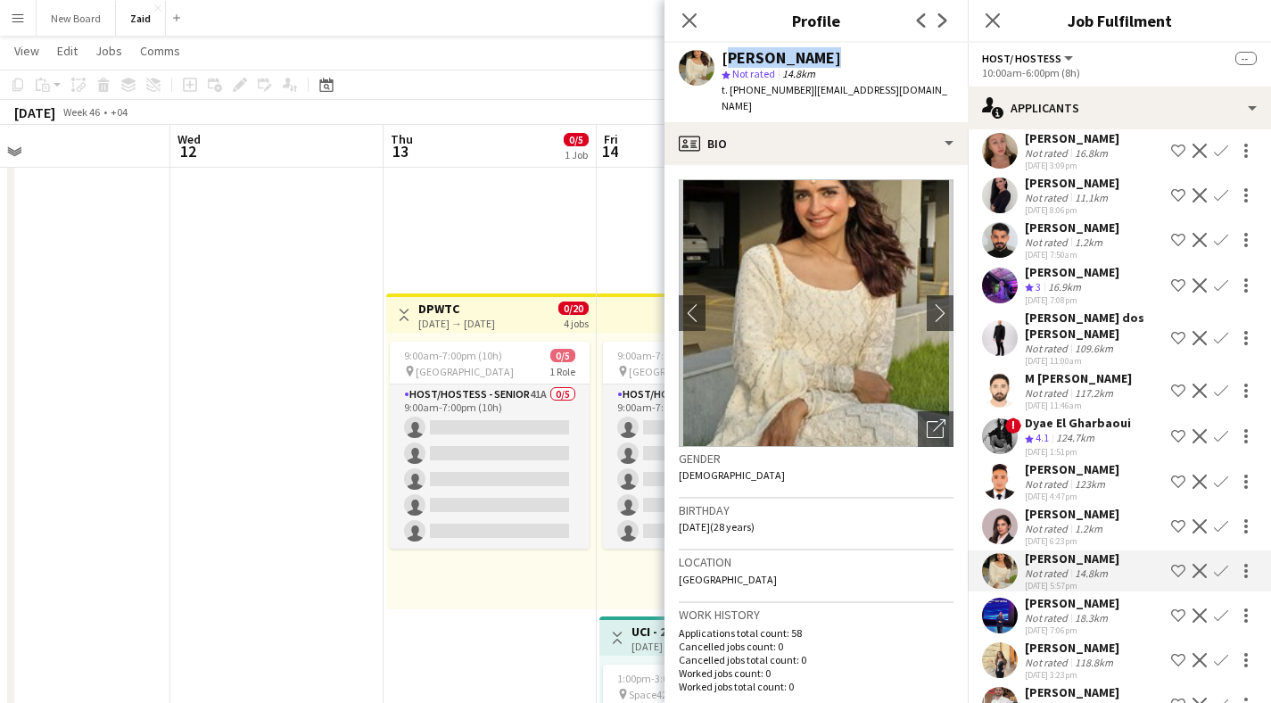
drag, startPoint x: 810, startPoint y: 60, endPoint x: 721, endPoint y: 59, distance: 89.2
click at [722, 59] on div "Azra Imtiyaz" at bounding box center [838, 58] width 232 height 16
copy div "Azra Imtiyaz"
click at [1042, 595] on div "Polina Sanarova" at bounding box center [1072, 603] width 95 height 16
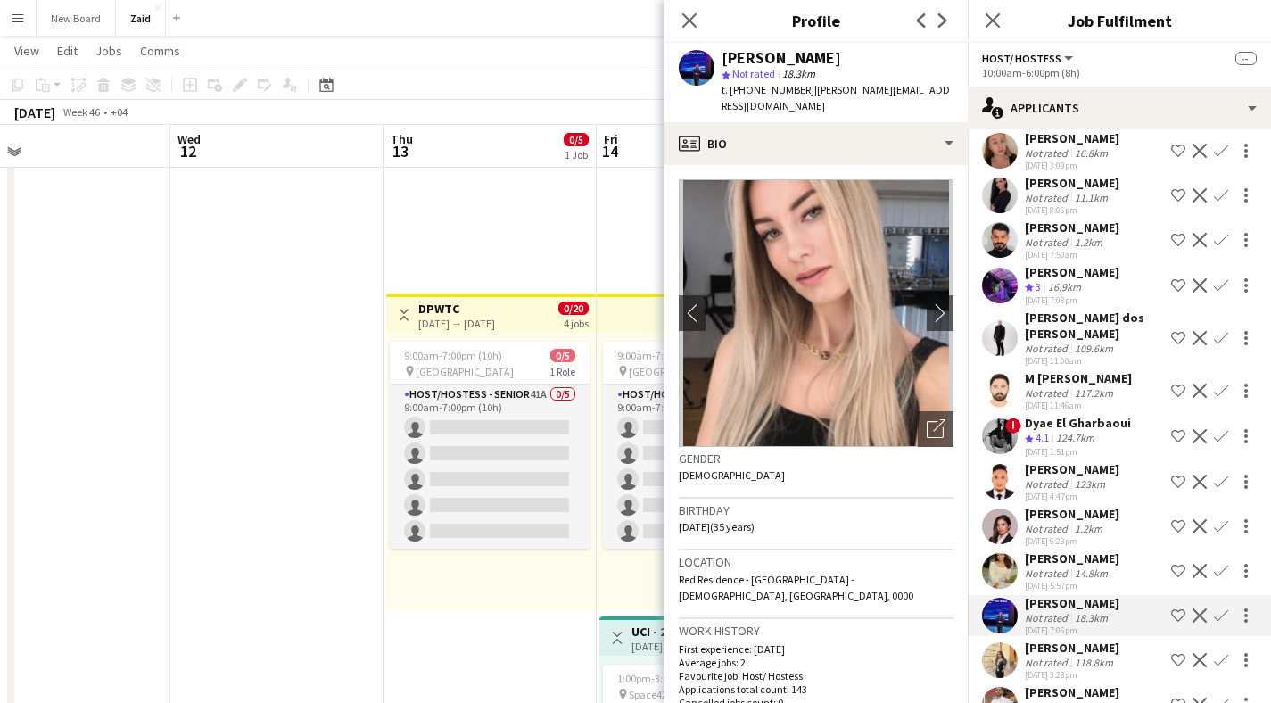
drag, startPoint x: 845, startPoint y: 57, endPoint x: 724, endPoint y: 56, distance: 121.3
click at [724, 56] on div "Polina Sanarova" at bounding box center [838, 58] width 232 height 16
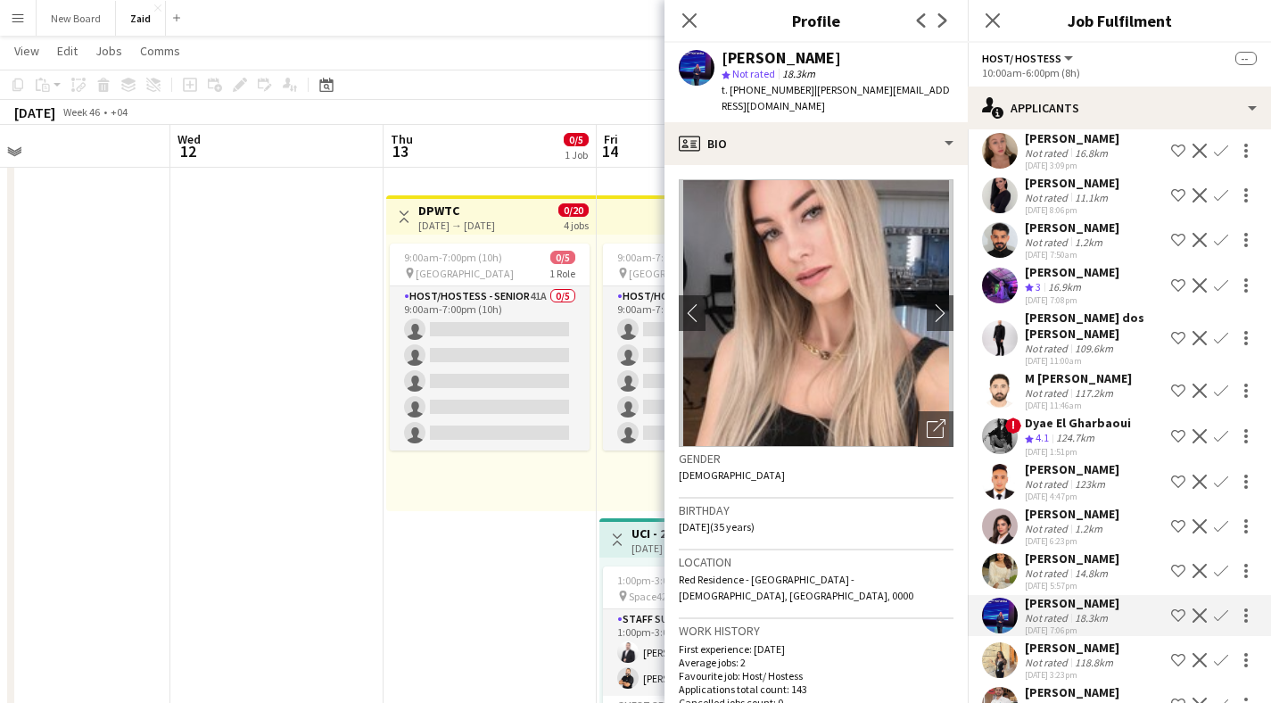
scroll to position [671, 0]
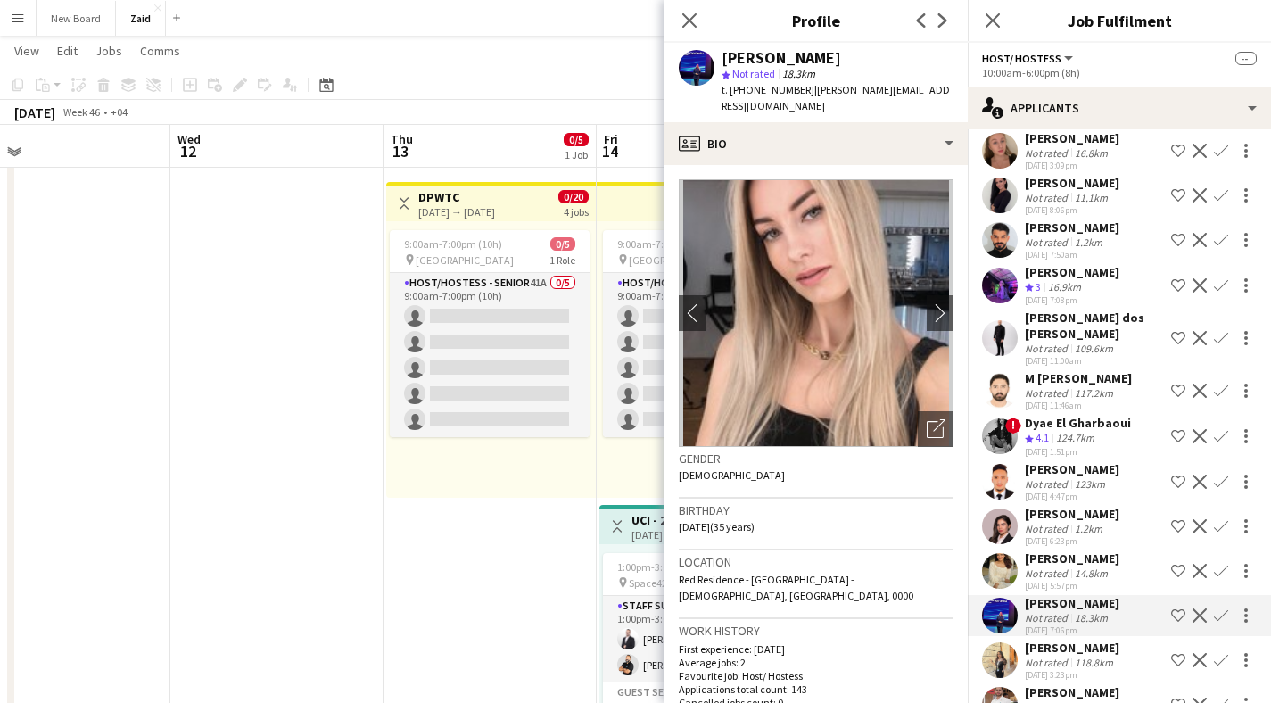
click at [1008, 642] on app-user-avatar at bounding box center [1000, 660] width 36 height 36
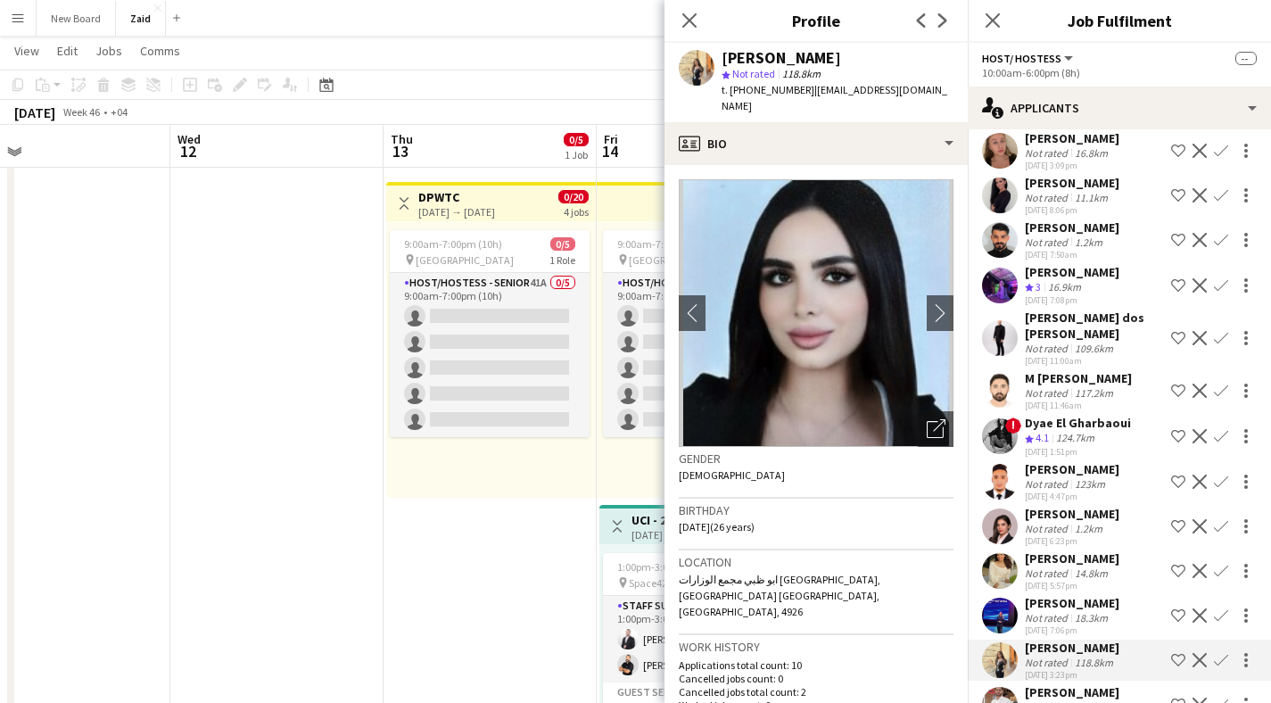
click at [1032, 684] on div "Jawad Razouk" at bounding box center [1072, 692] width 95 height 16
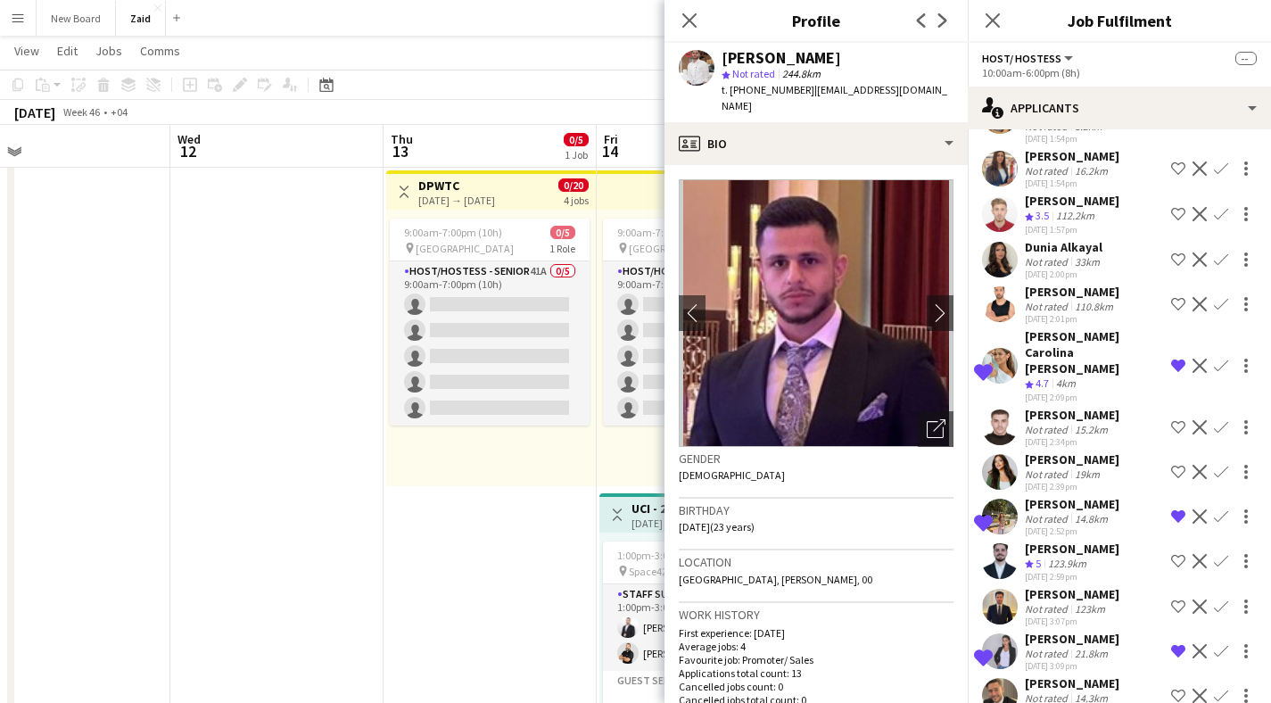
scroll to position [389, 0]
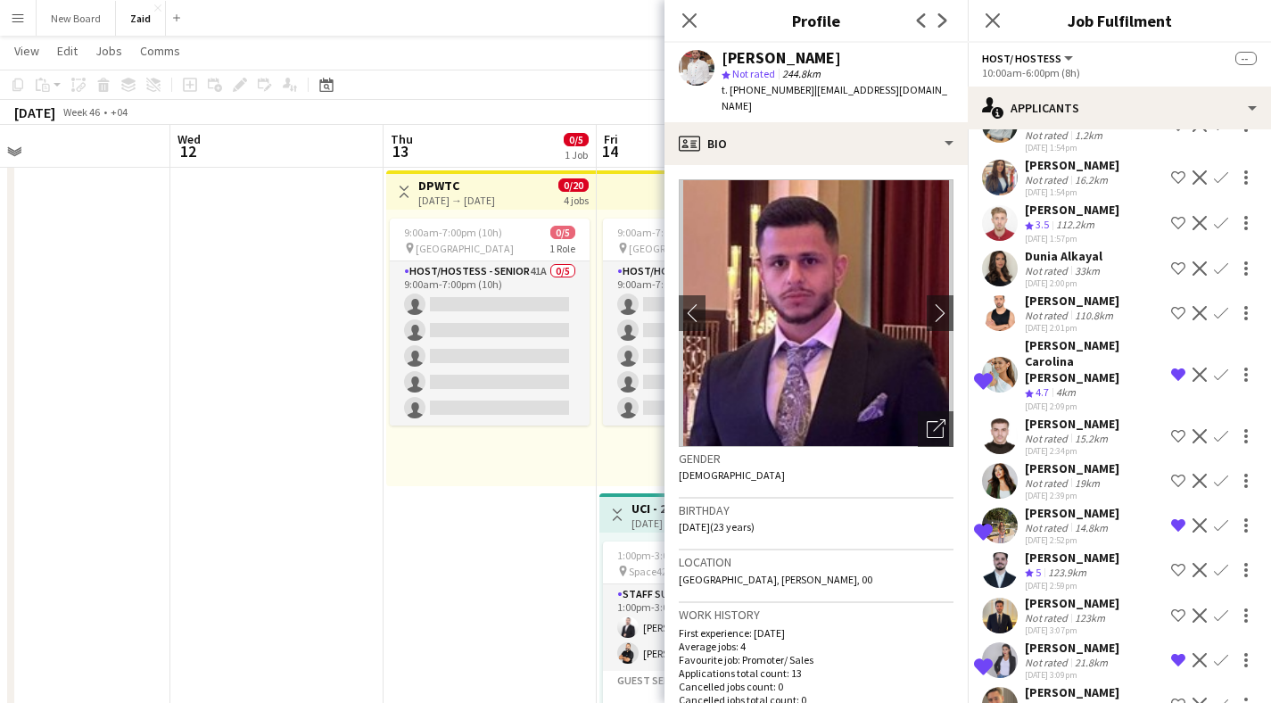
click at [997, 251] on app-user-avatar at bounding box center [1000, 269] width 36 height 36
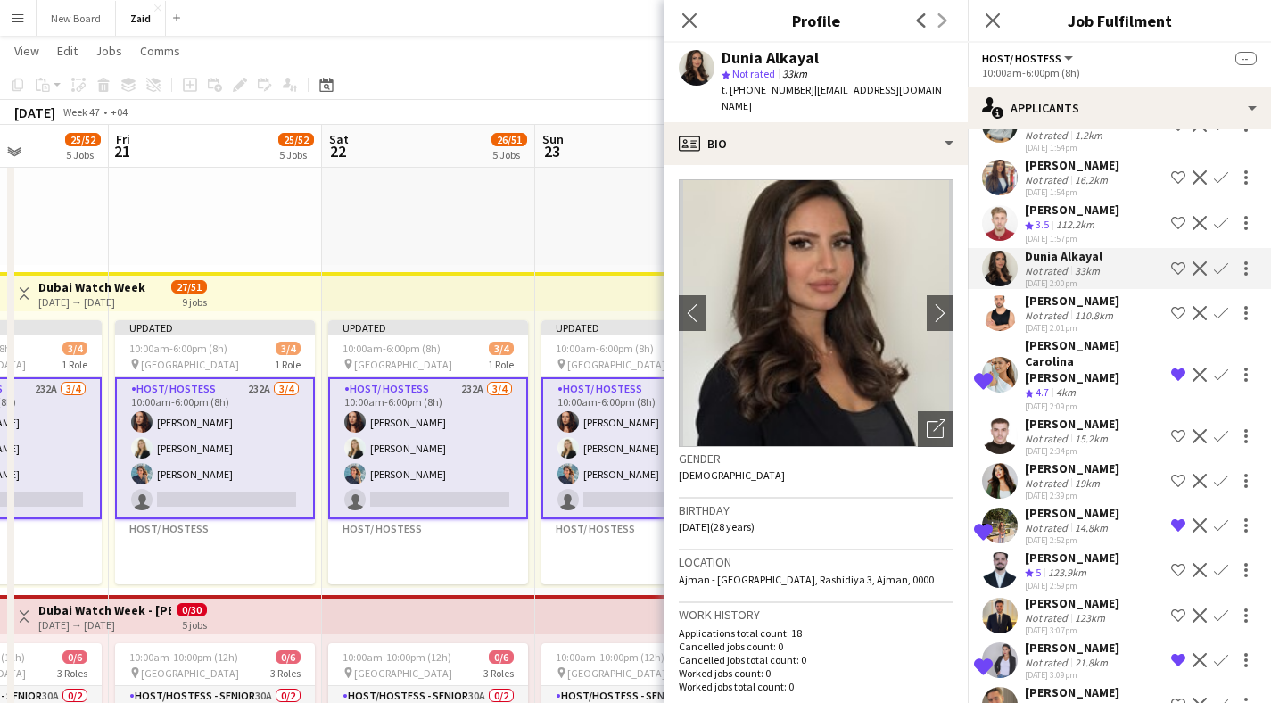
scroll to position [0, 523]
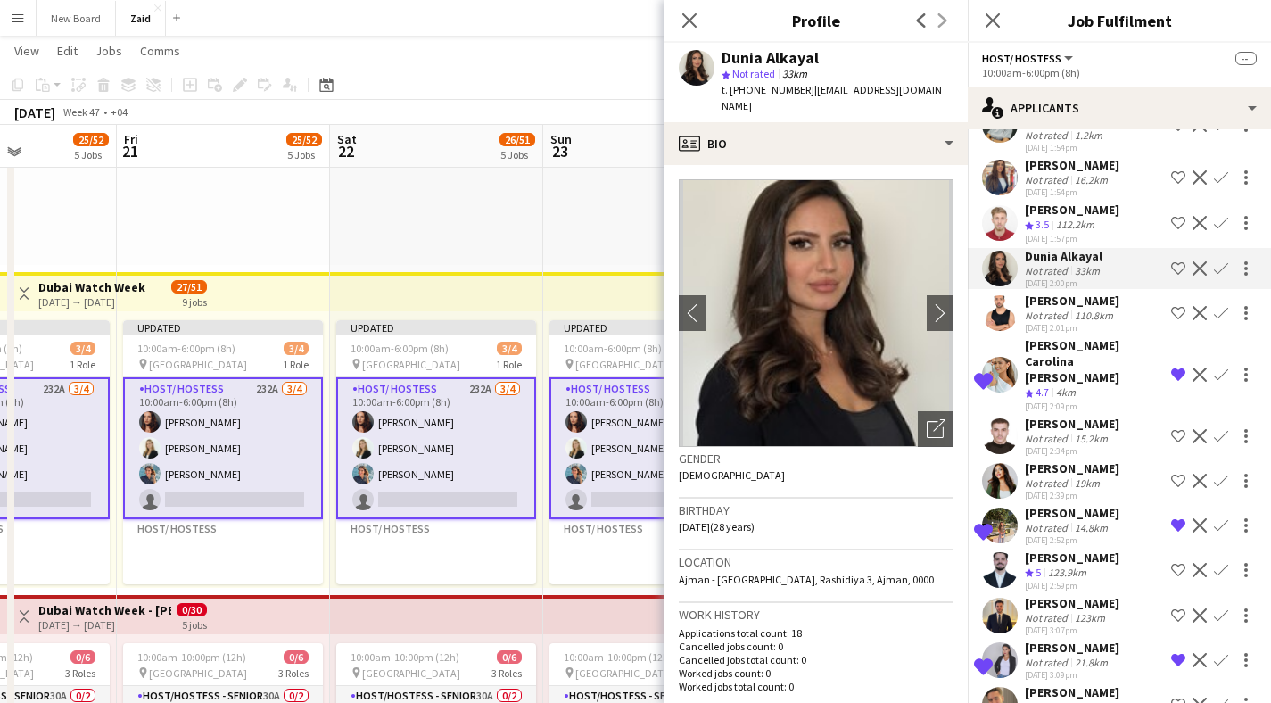
click at [1007, 508] on app-user-avatar at bounding box center [1000, 526] width 36 height 36
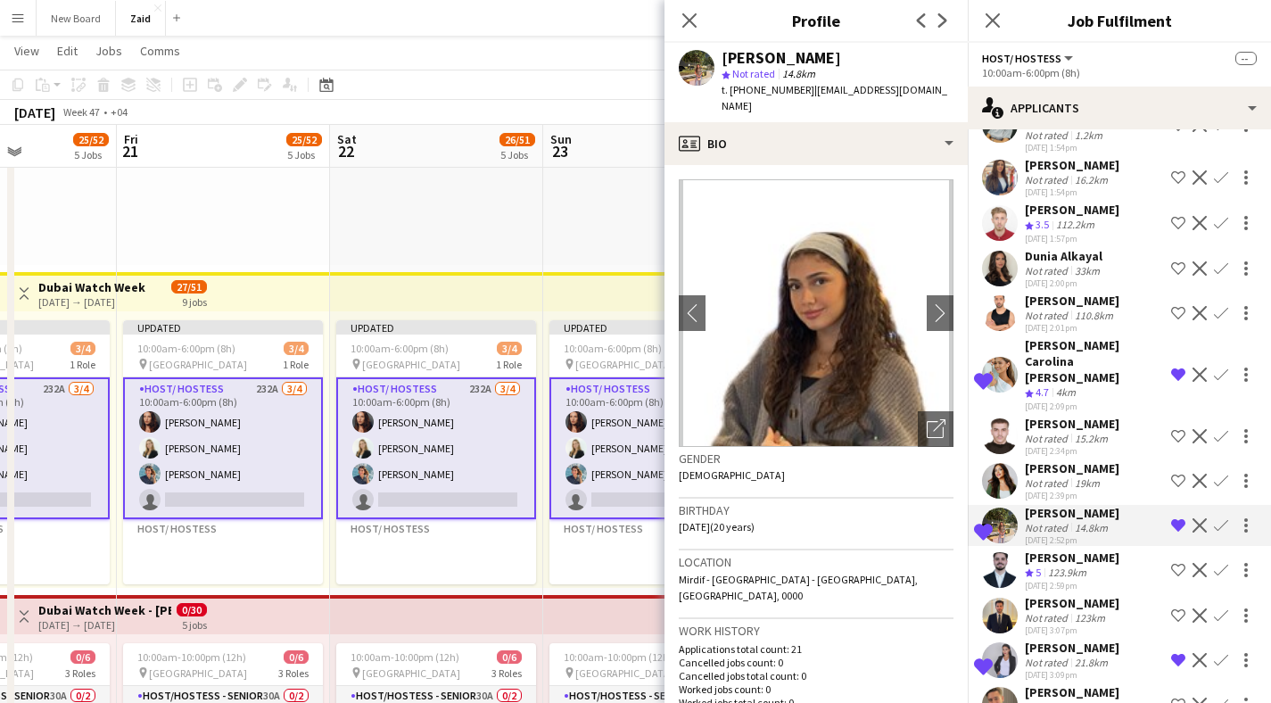
click at [780, 90] on span "t. [PHONE_NUMBER]" at bounding box center [768, 89] width 93 height 13
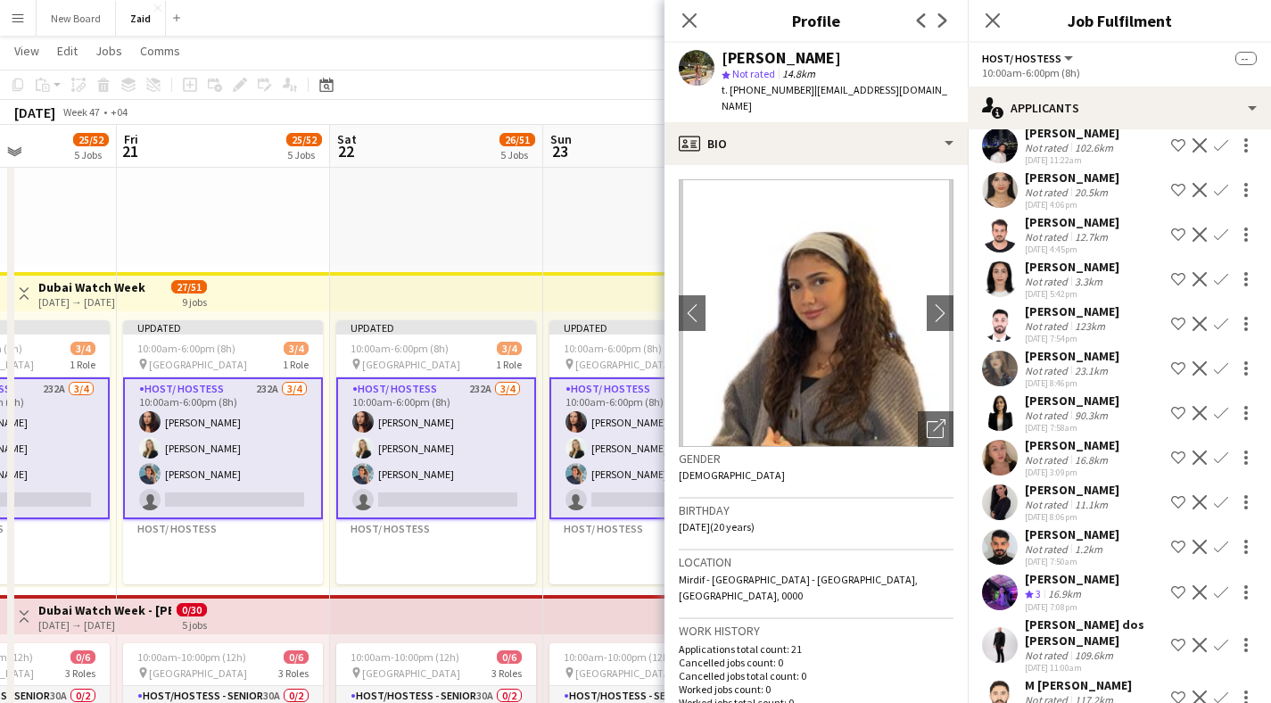
scroll to position [2485, 0]
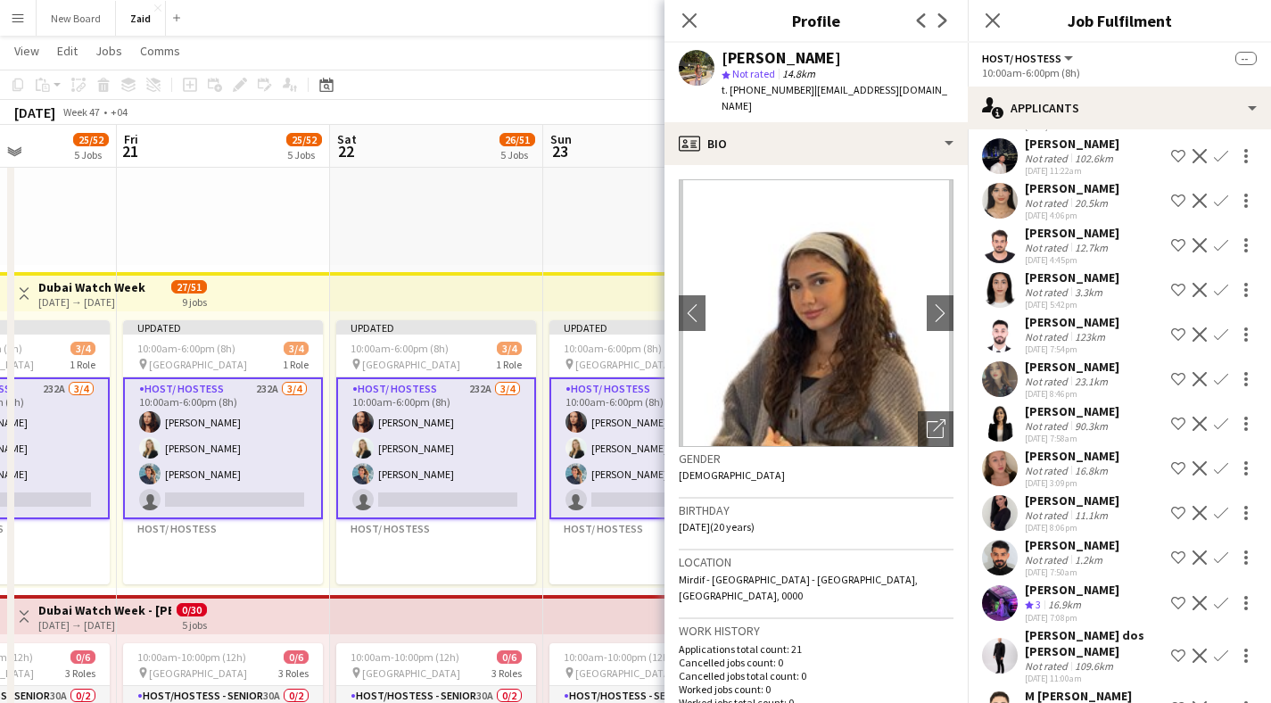
drag, startPoint x: 762, startPoint y: 540, endPoint x: 745, endPoint y: 541, distance: 17.0
click at [760, 554] on h3 "Location" at bounding box center [816, 562] width 275 height 16
click at [548, 254] on div at bounding box center [649, 126] width 213 height 277
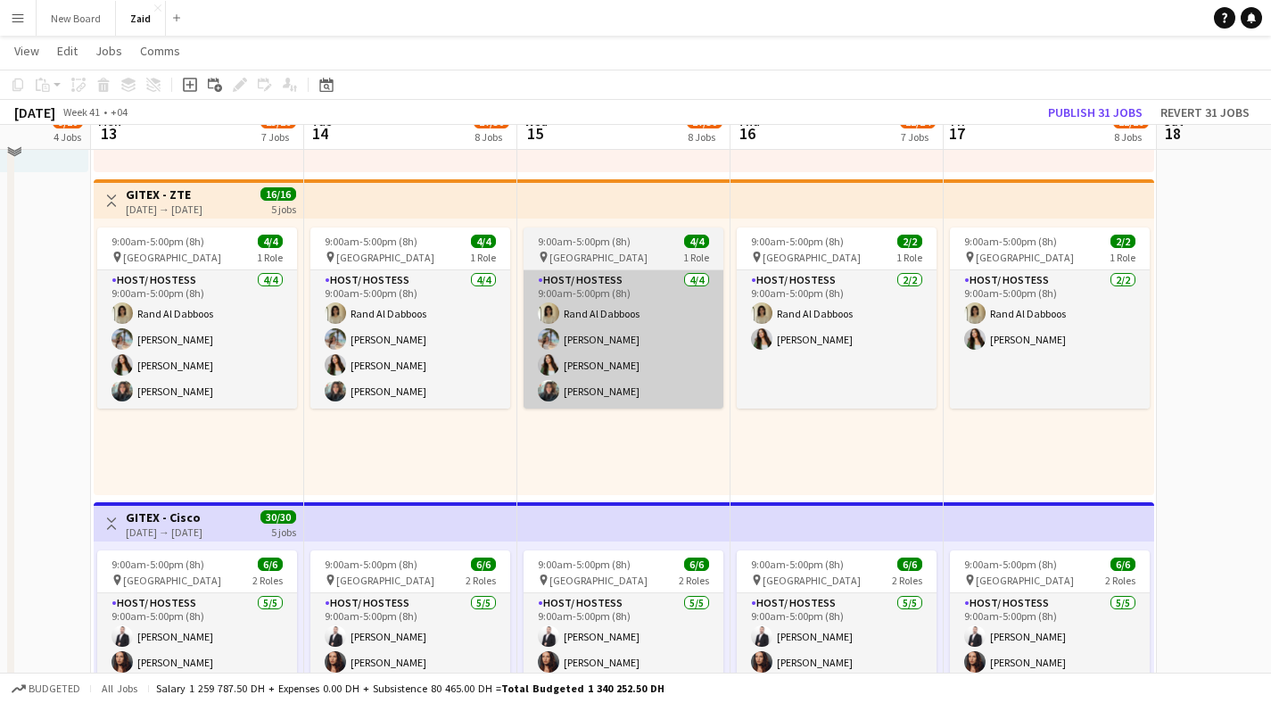
scroll to position [1658, 0]
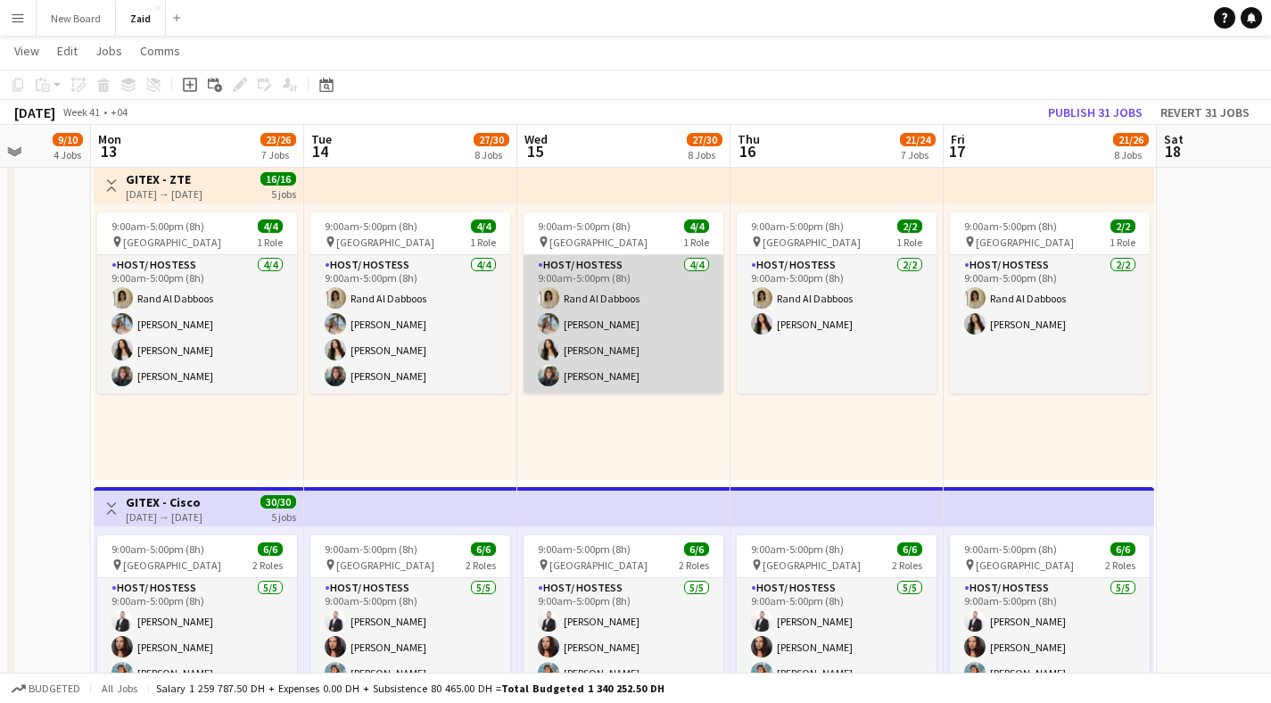
click at [641, 332] on app-card-role "Host/ Hostess 4/4 9:00am-5:00pm (8h) Rand Al Dabboos Polina Podkolzina Zainab B…" at bounding box center [624, 324] width 200 height 138
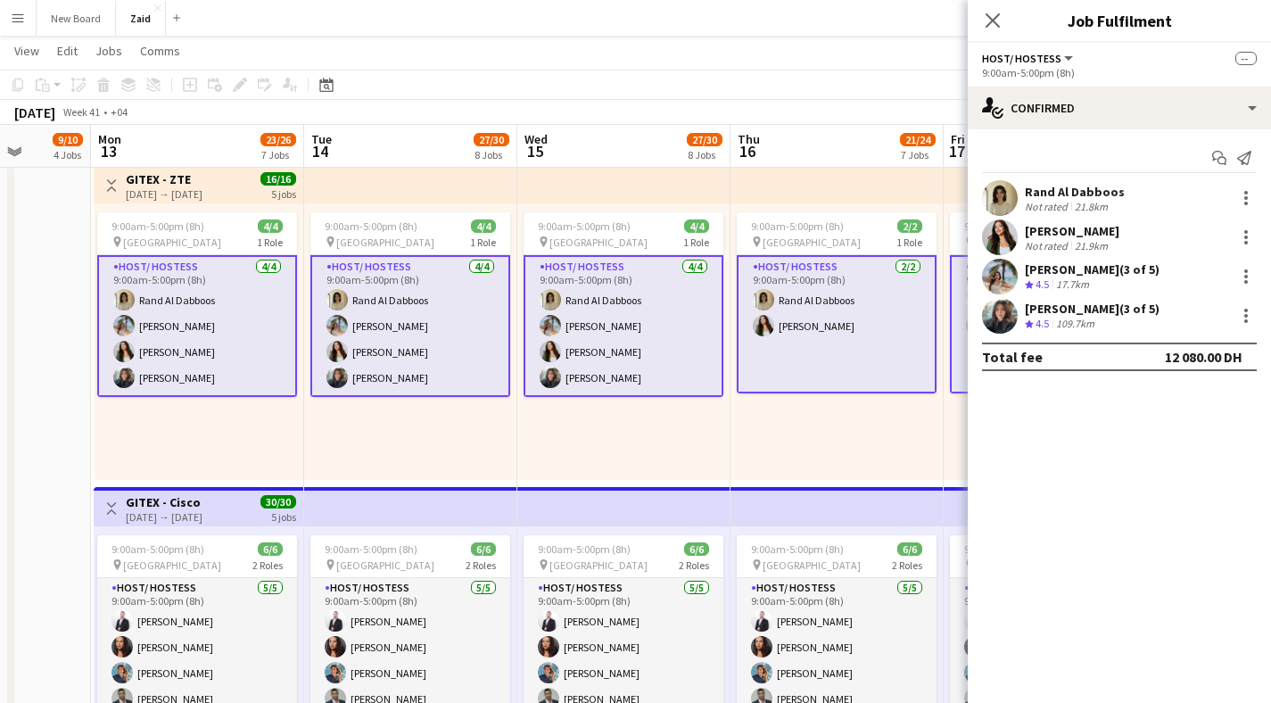
click at [1041, 230] on div "[PERSON_NAME]" at bounding box center [1072, 231] width 95 height 16
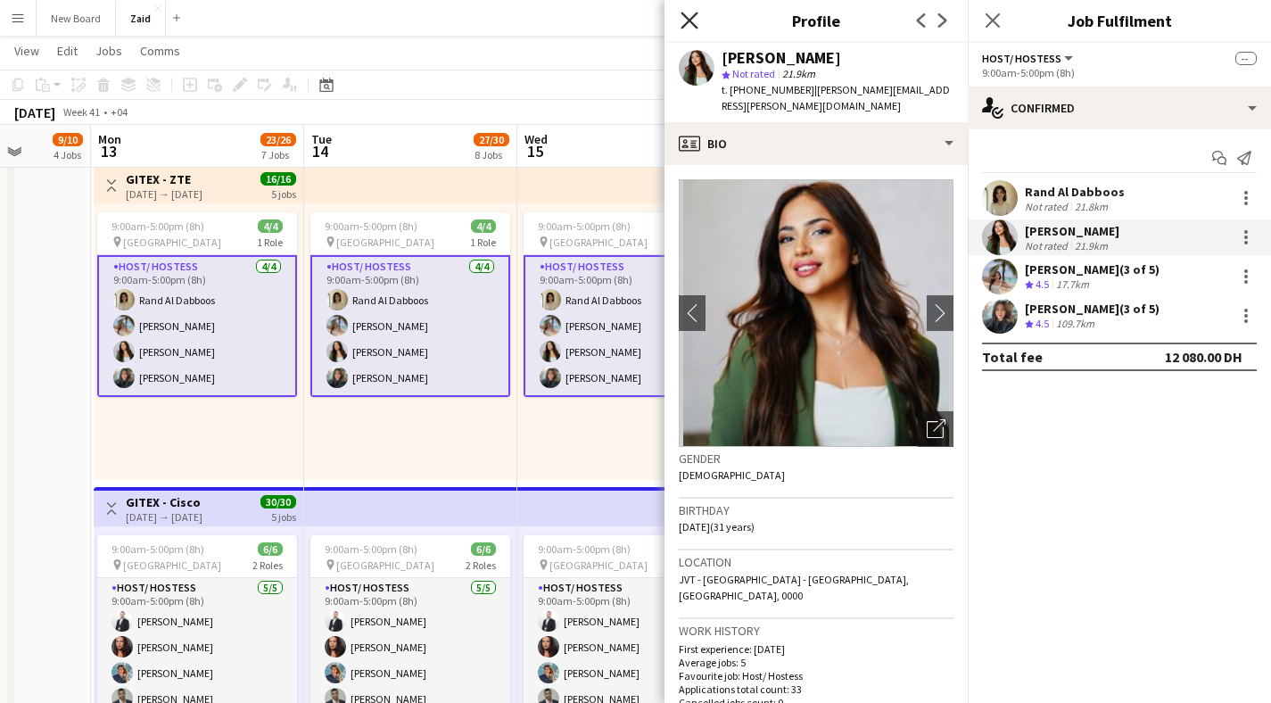
click at [692, 24] on icon at bounding box center [689, 20] width 17 height 17
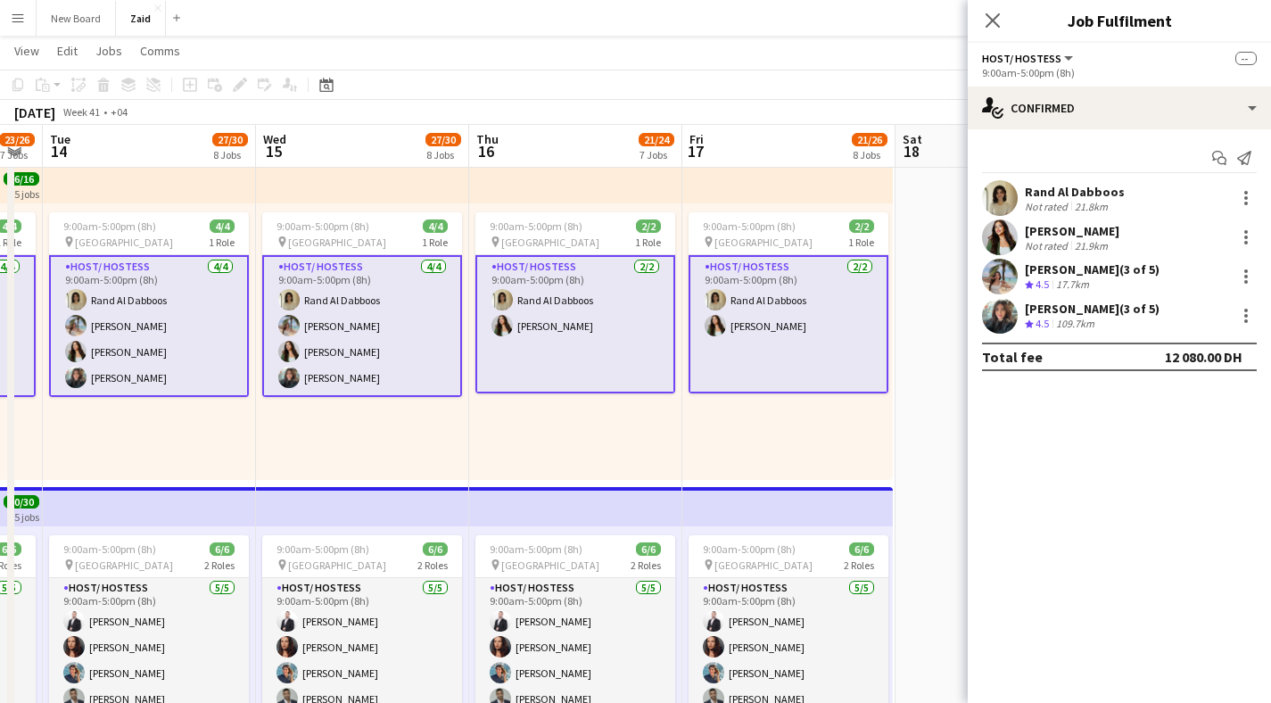
drag, startPoint x: 860, startPoint y: 461, endPoint x: 379, endPoint y: 447, distance: 481.1
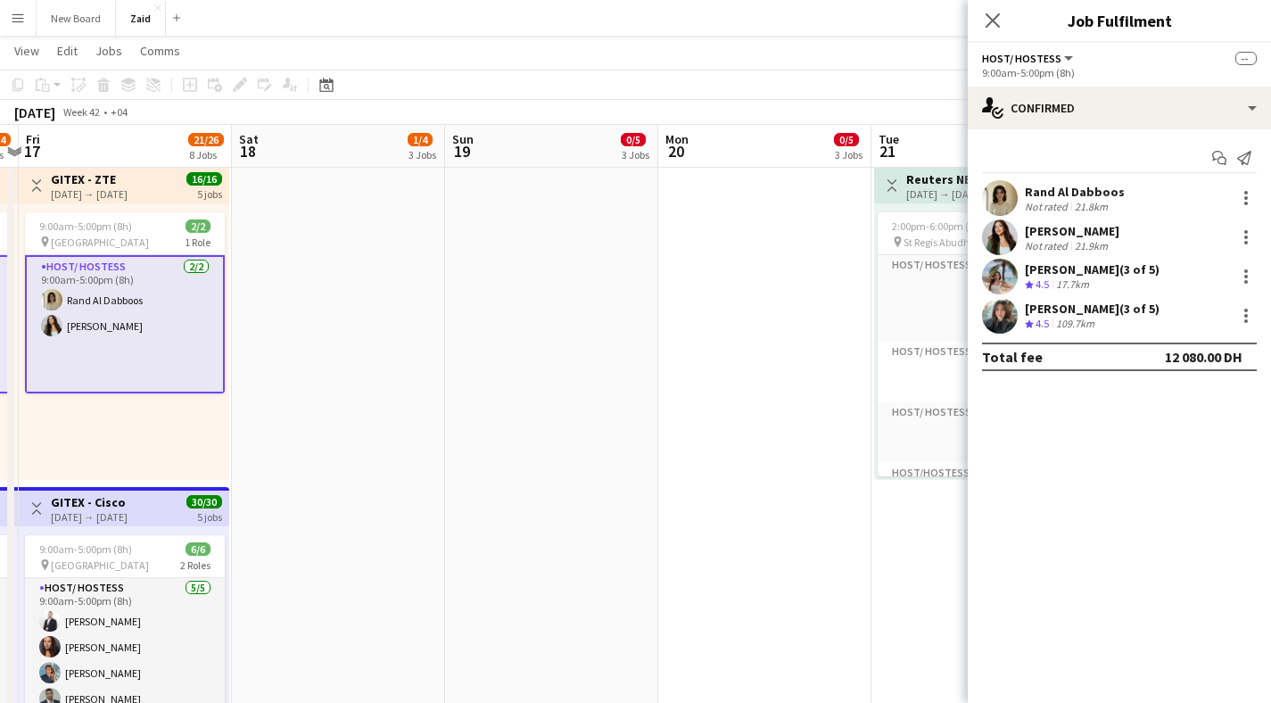
drag, startPoint x: 851, startPoint y: 433, endPoint x: 461, endPoint y: 430, distance: 389.9
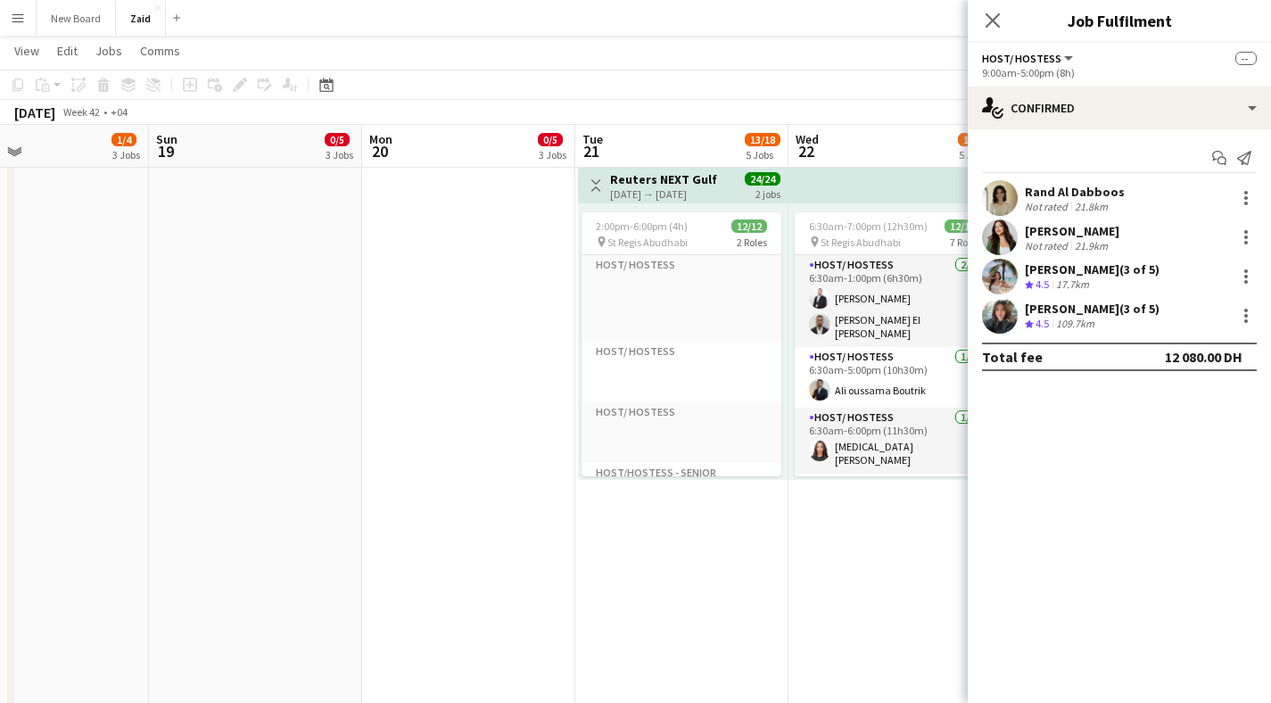
scroll to position [0, 564]
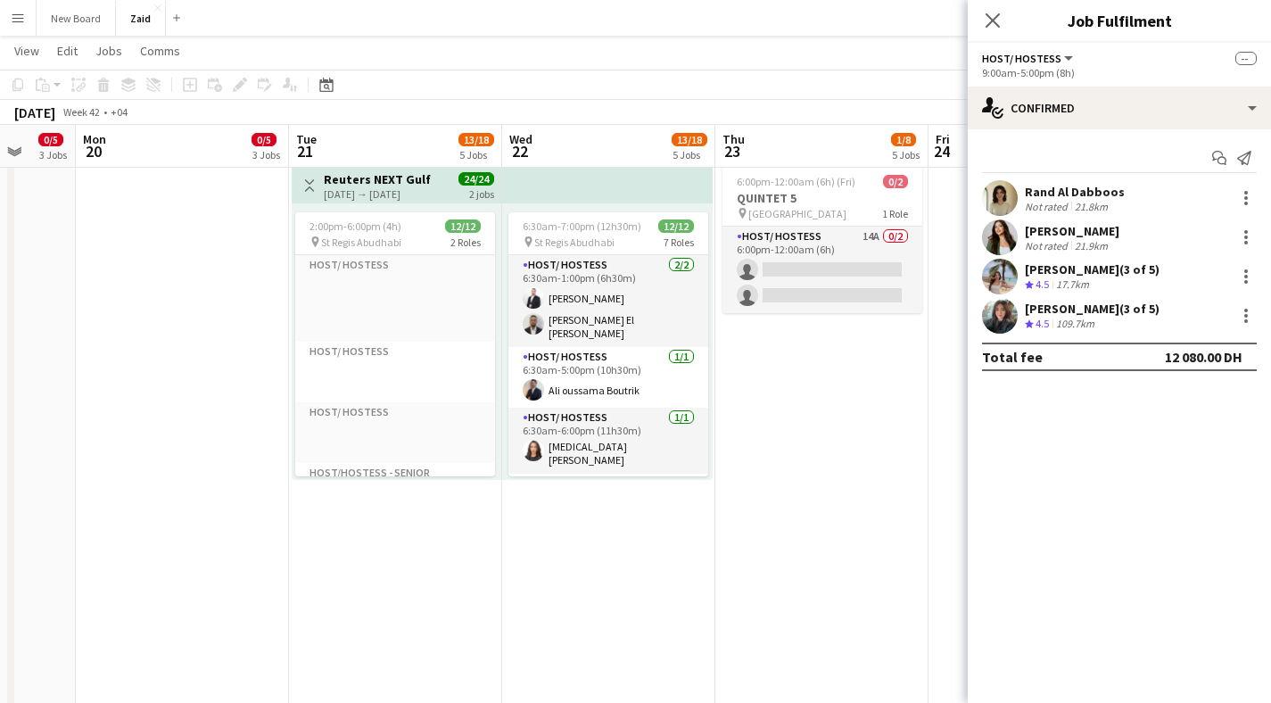
drag, startPoint x: 888, startPoint y: 501, endPoint x: 394, endPoint y: 498, distance: 493.4
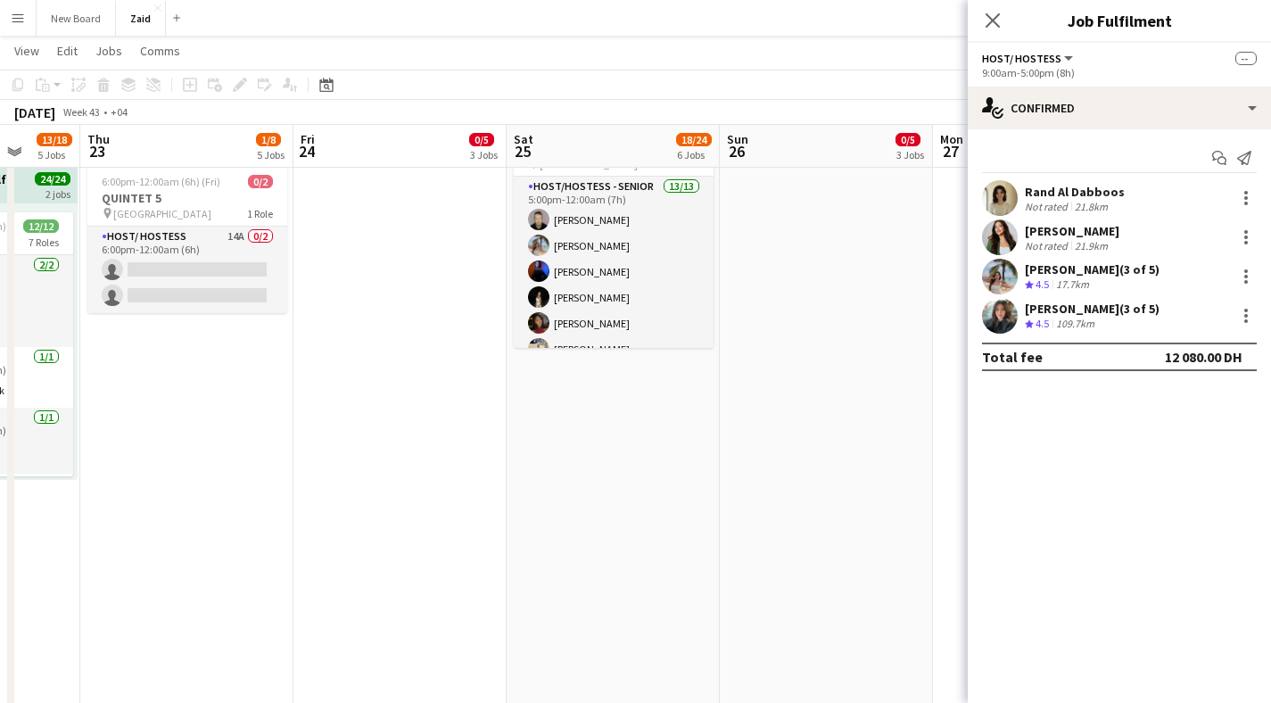
drag, startPoint x: 842, startPoint y: 460, endPoint x: 400, endPoint y: 464, distance: 442.5
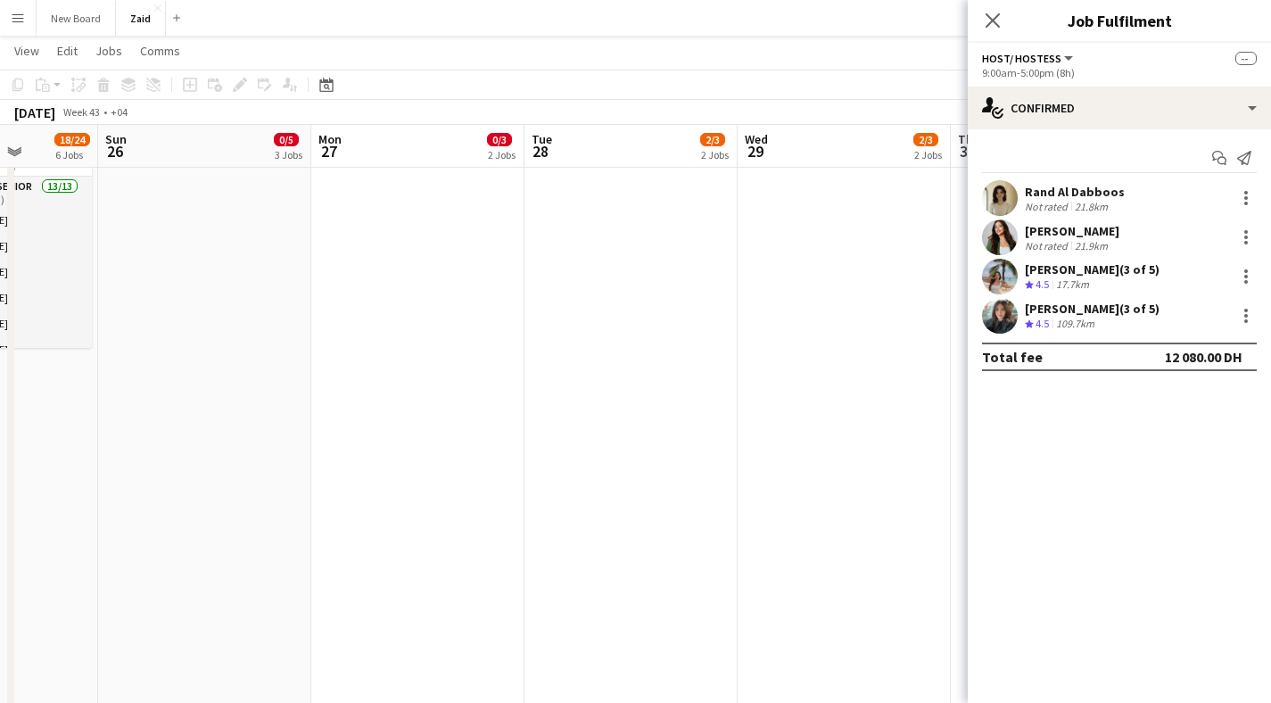
drag, startPoint x: 834, startPoint y: 500, endPoint x: 211, endPoint y: 495, distance: 623.7
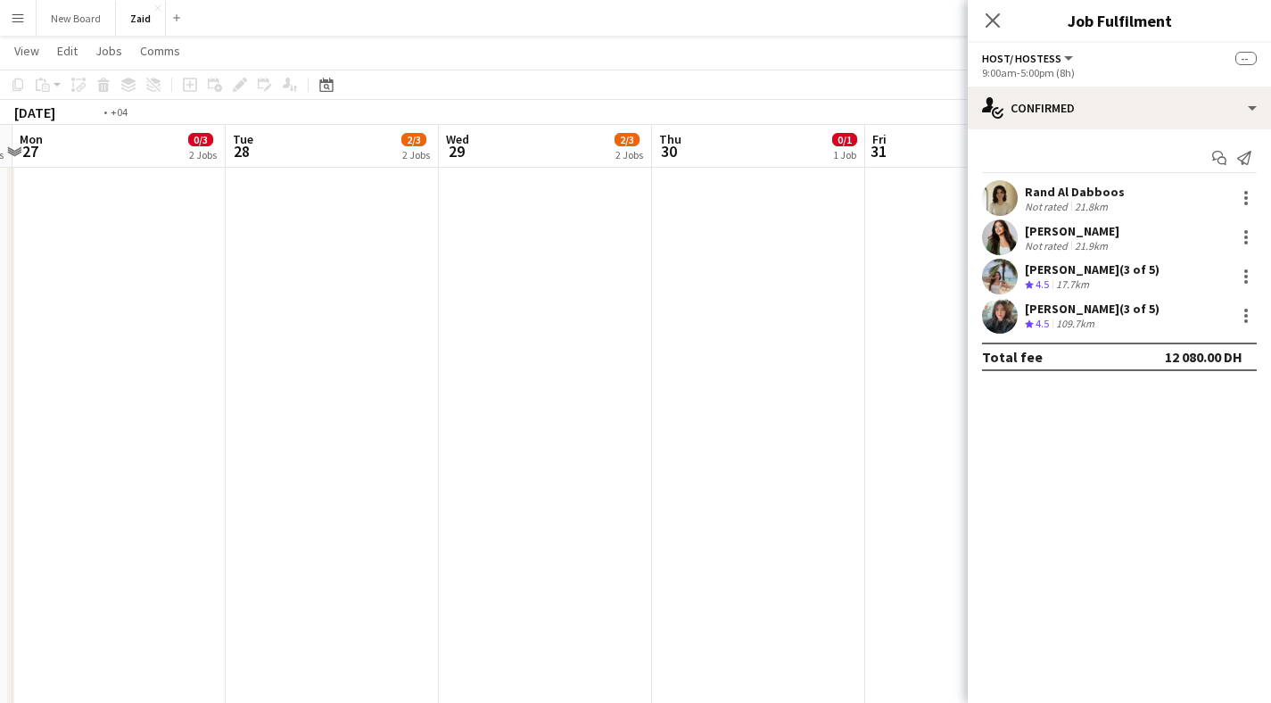
drag, startPoint x: 724, startPoint y: 509, endPoint x: 1, endPoint y: 508, distance: 723.6
drag, startPoint x: 633, startPoint y: 494, endPoint x: 18, endPoint y: 488, distance: 615.6
drag, startPoint x: 707, startPoint y: 466, endPoint x: 537, endPoint y: 463, distance: 169.5
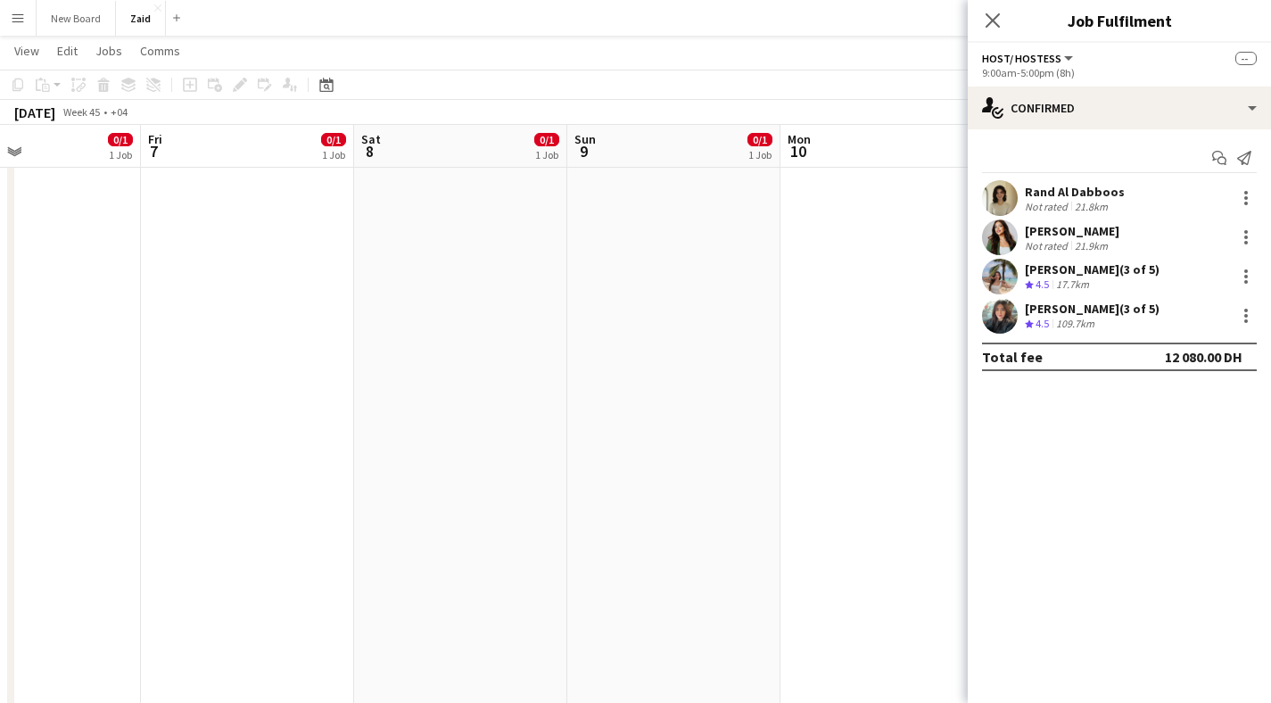
drag, startPoint x: 845, startPoint y: 451, endPoint x: 125, endPoint y: 433, distance: 720.2
drag, startPoint x: 816, startPoint y: 423, endPoint x: 195, endPoint y: 418, distance: 621.0
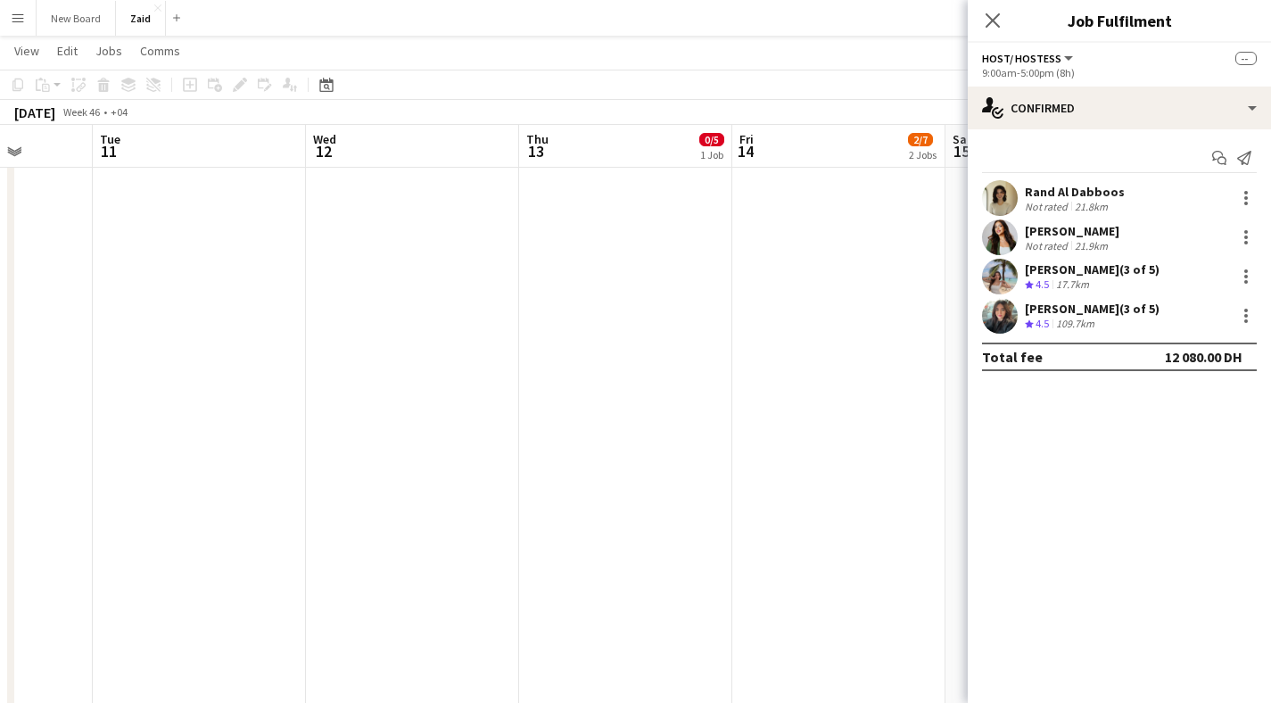
drag, startPoint x: 706, startPoint y: 437, endPoint x: 7, endPoint y: 390, distance: 700.2
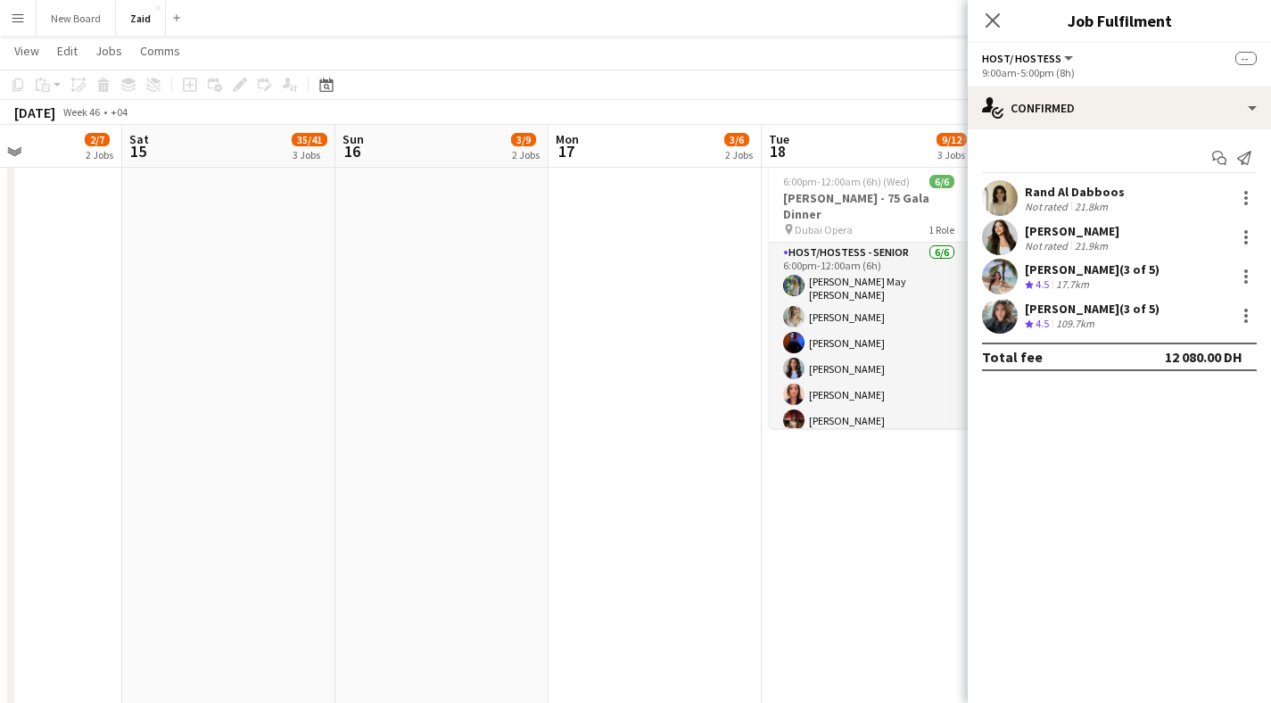
drag, startPoint x: 728, startPoint y: 367, endPoint x: 117, endPoint y: 365, distance: 611.2
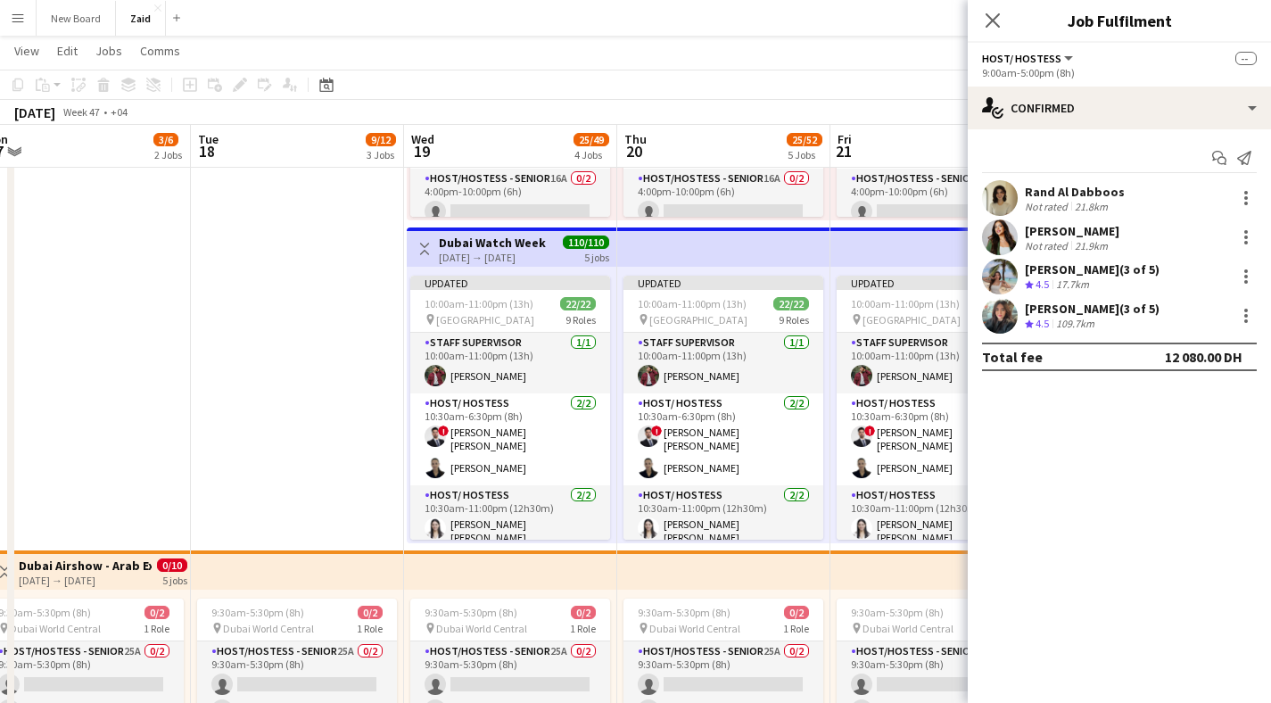
scroll to position [0, 665]
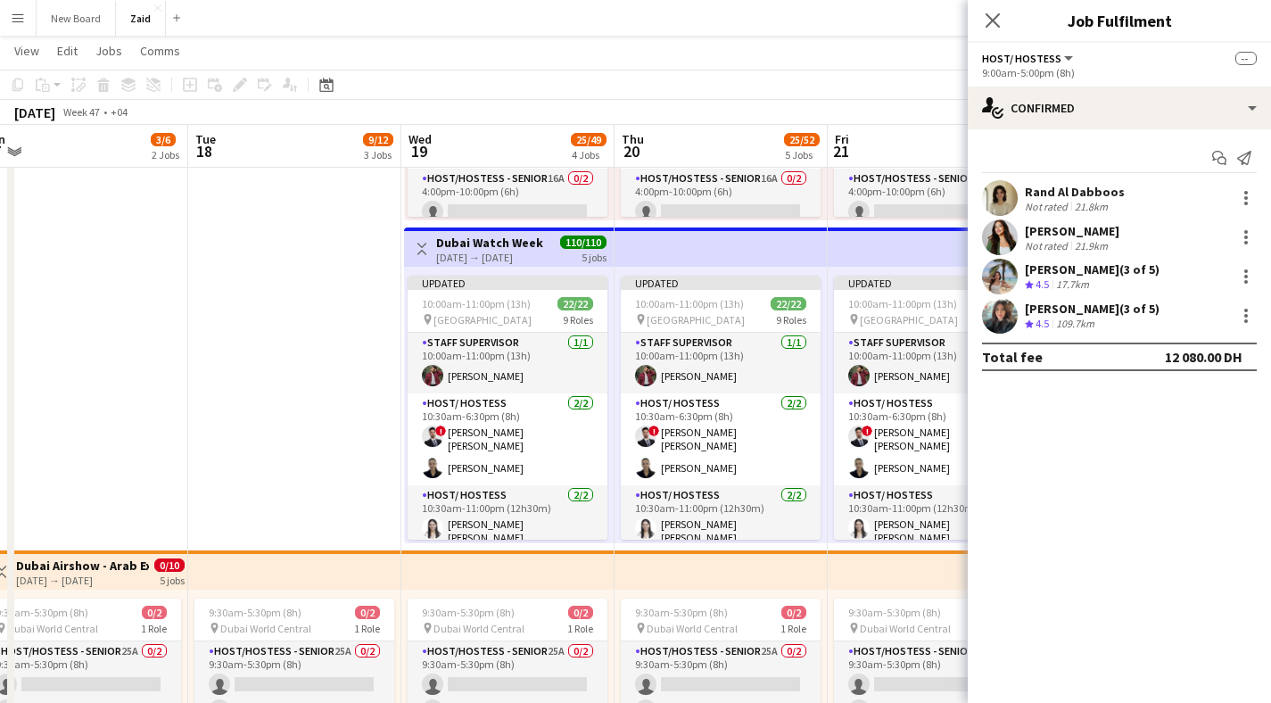
drag, startPoint x: 666, startPoint y: 435, endPoint x: 307, endPoint y: 430, distance: 359.6
click at [307, 430] on app-calendar-viewport "Fri 14 2/7 2 Jobs Sat 15 35/41 3 Jobs Sun 16 3/9 2 Jobs Mon 17 3/6 2 Jobs Tue 1…" at bounding box center [635, 643] width 1271 height 3044
click at [534, 253] on div "19-11-2025 → 23-11-2025" at bounding box center [489, 257] width 107 height 13
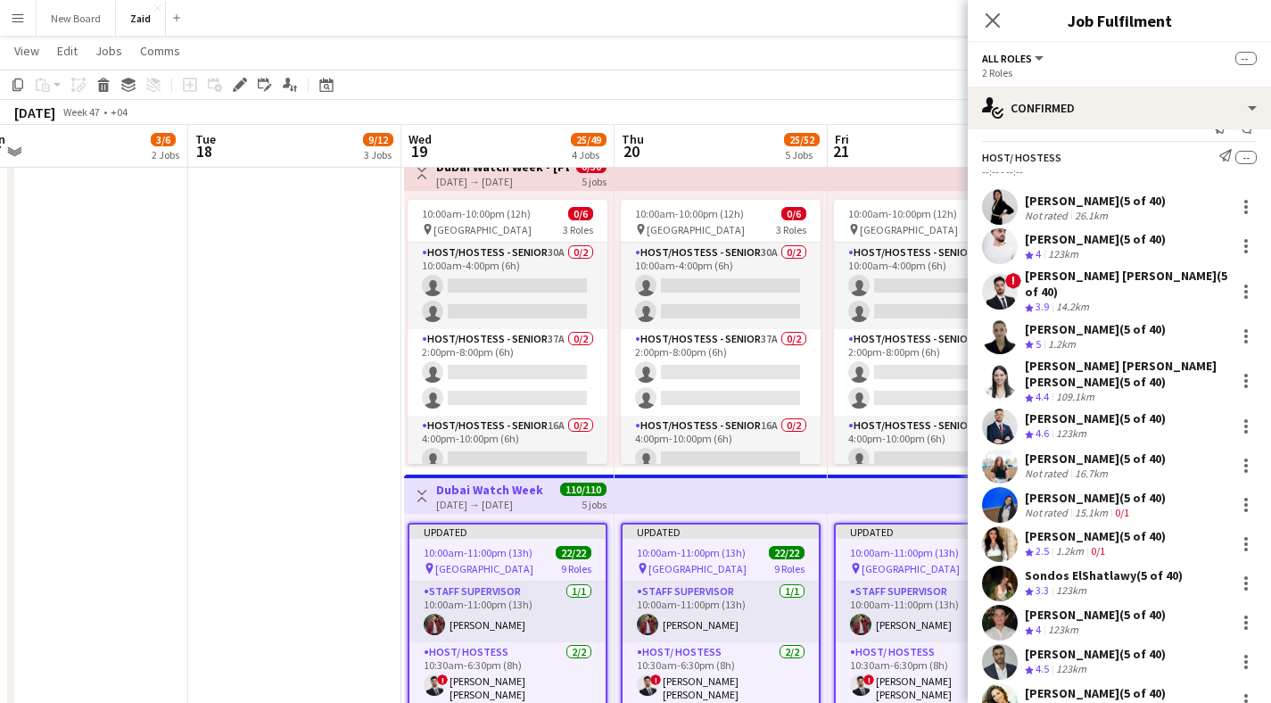
scroll to position [35, 0]
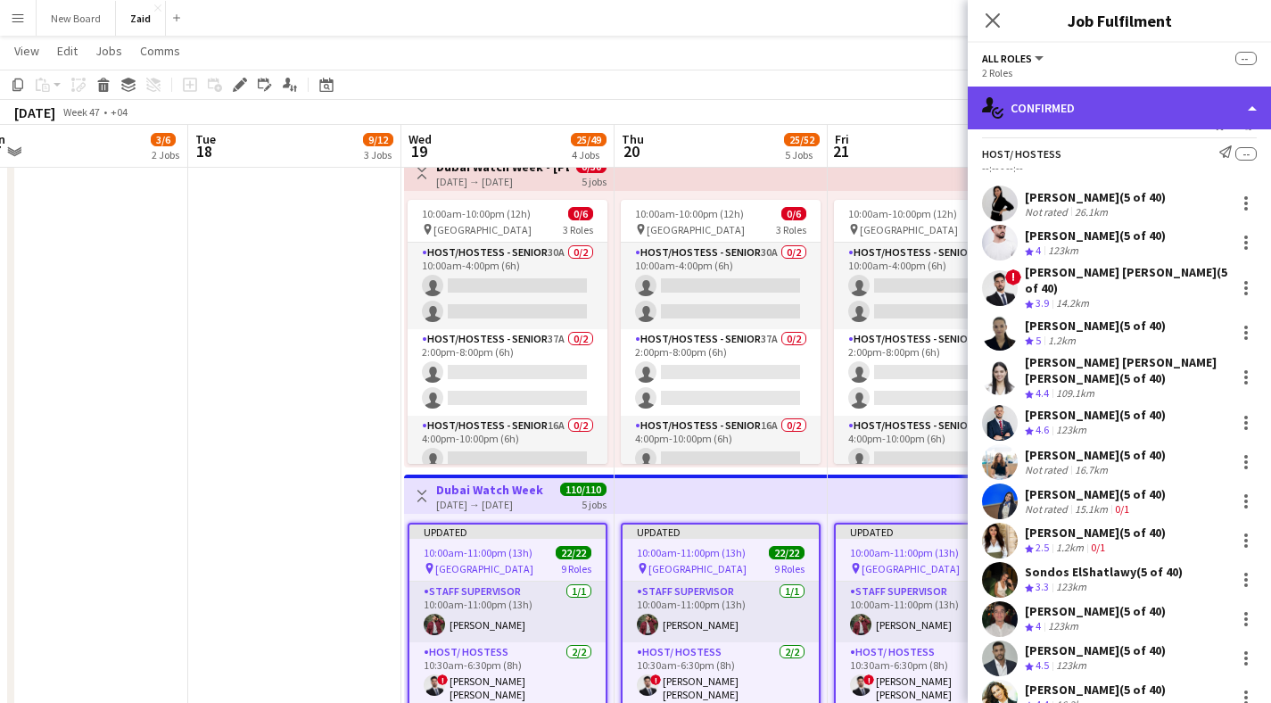
click at [1188, 102] on div "single-neutral-actions-check-2 Confirmed" at bounding box center [1119, 108] width 303 height 43
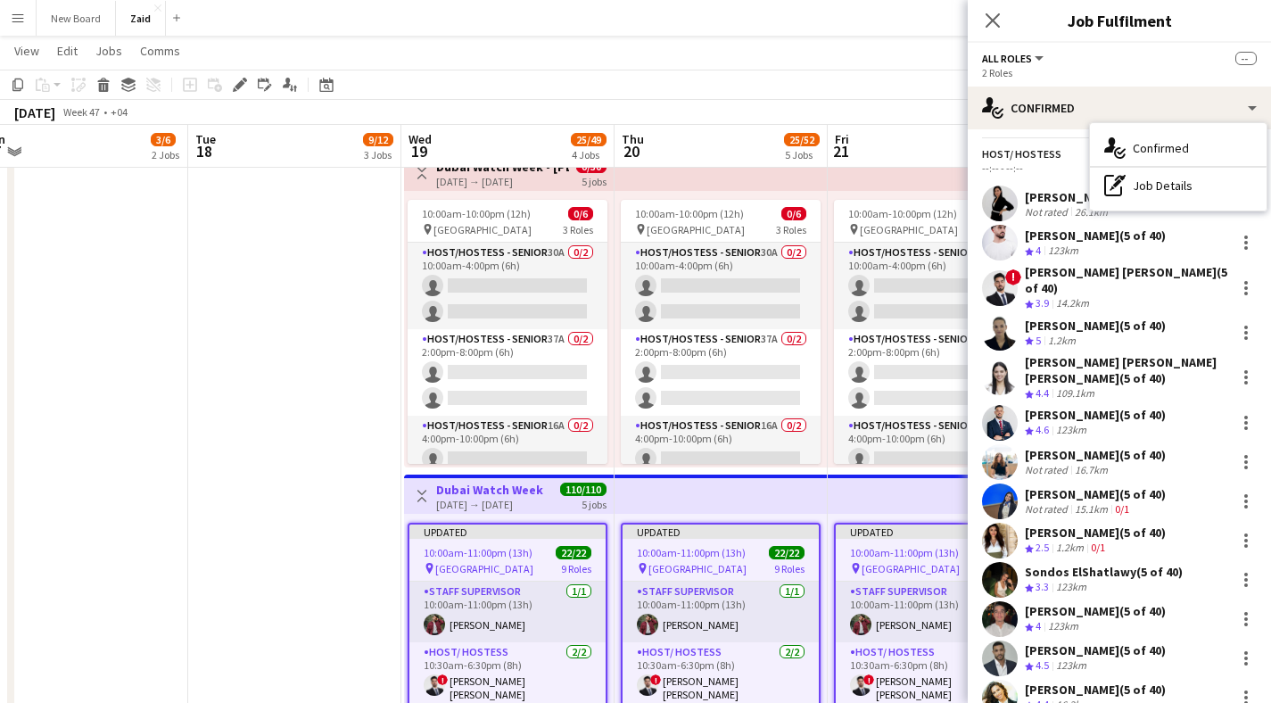
click at [525, 505] on div "19-11-2025 → 23-11-2025" at bounding box center [489, 504] width 107 height 13
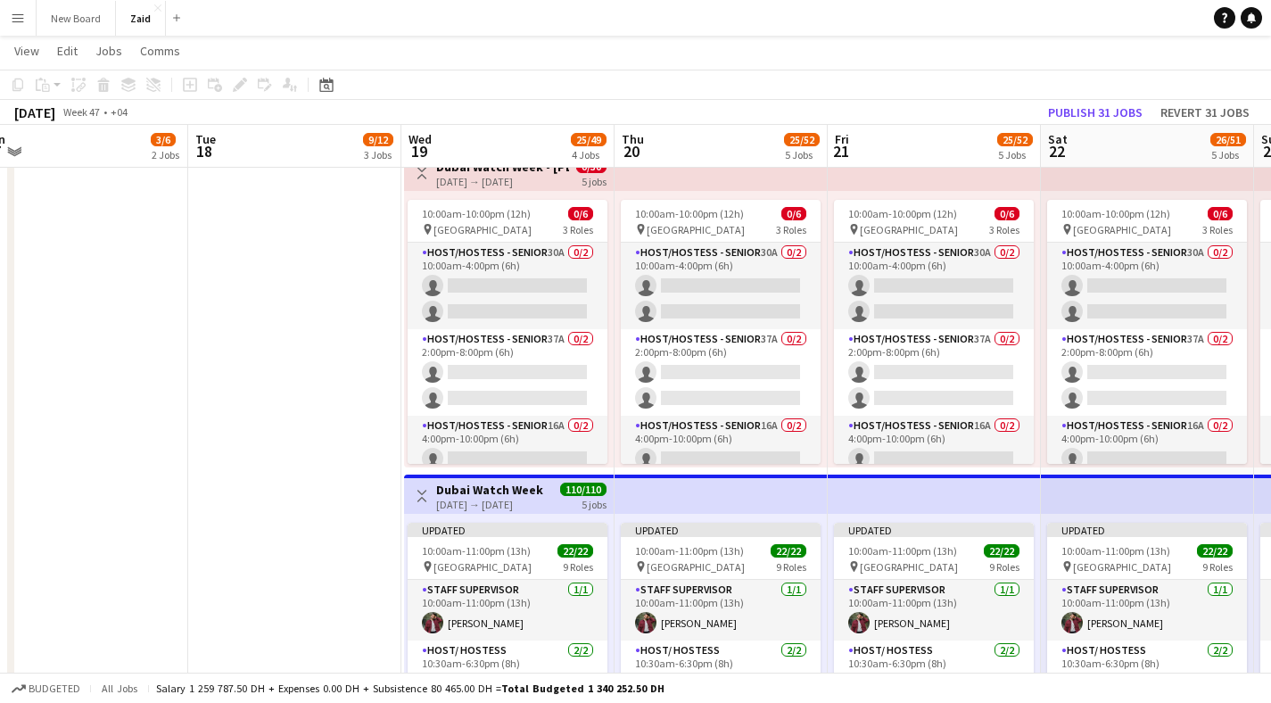
click at [538, 494] on h3 "Dubai Watch Week" at bounding box center [489, 490] width 107 height 16
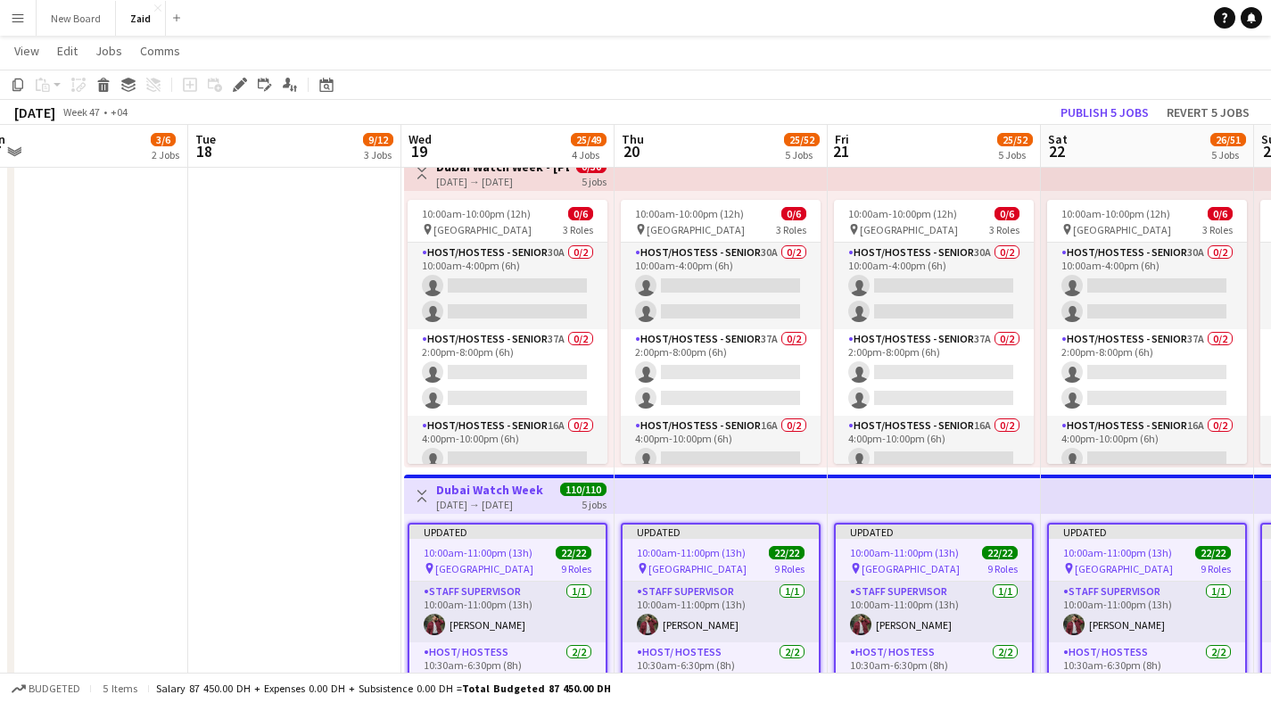
click at [520, 547] on span "10:00am-11:00pm (13h)" at bounding box center [478, 552] width 109 height 13
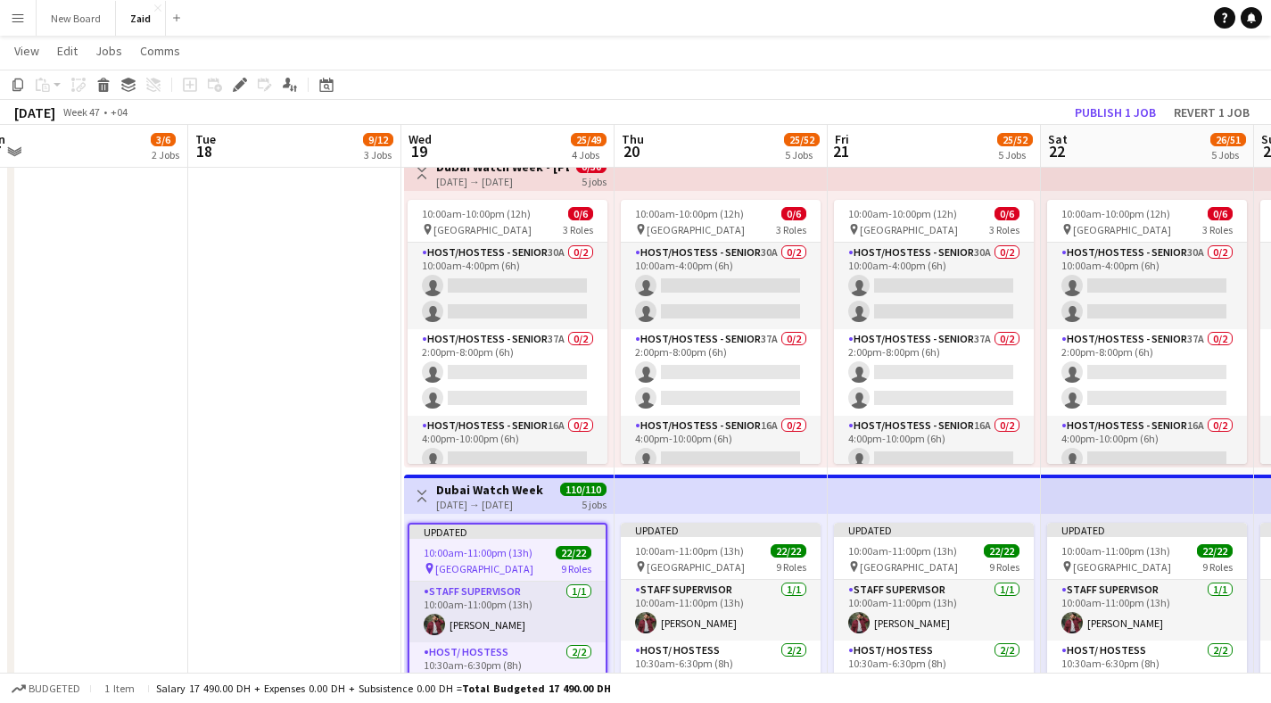
click at [520, 558] on span "10:00am-11:00pm (13h)" at bounding box center [478, 552] width 109 height 13
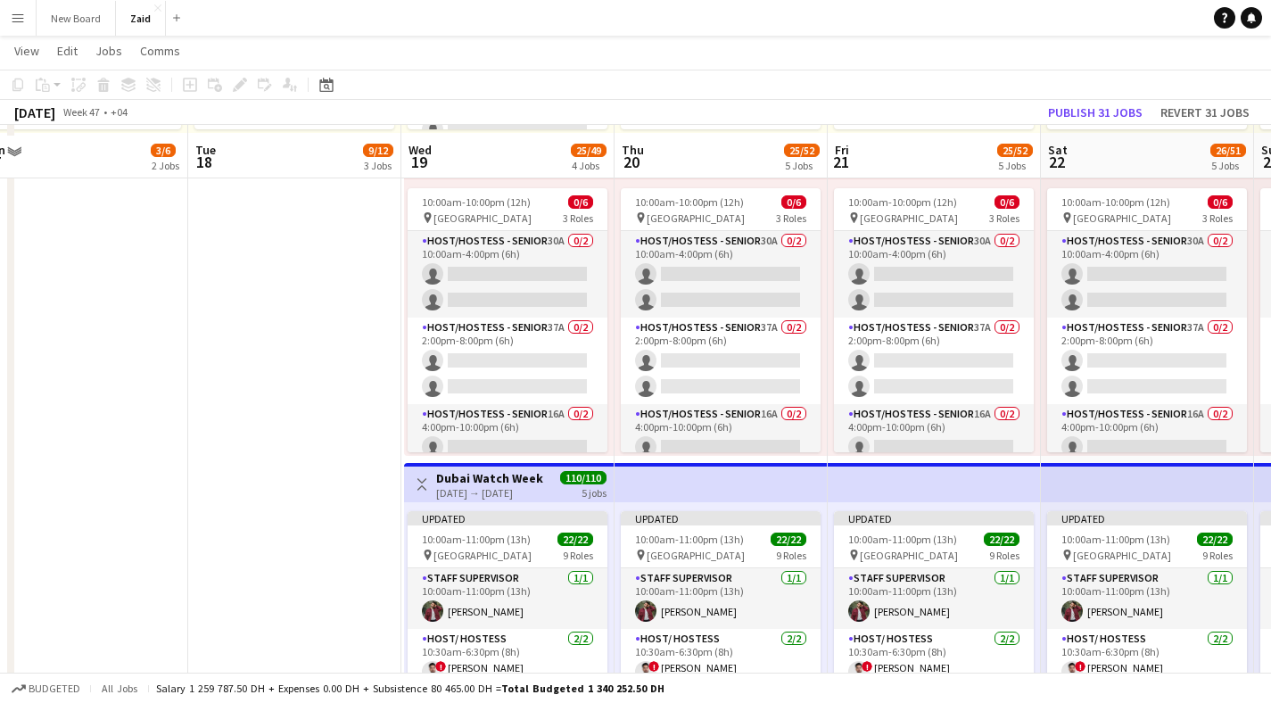
scroll to position [728, 0]
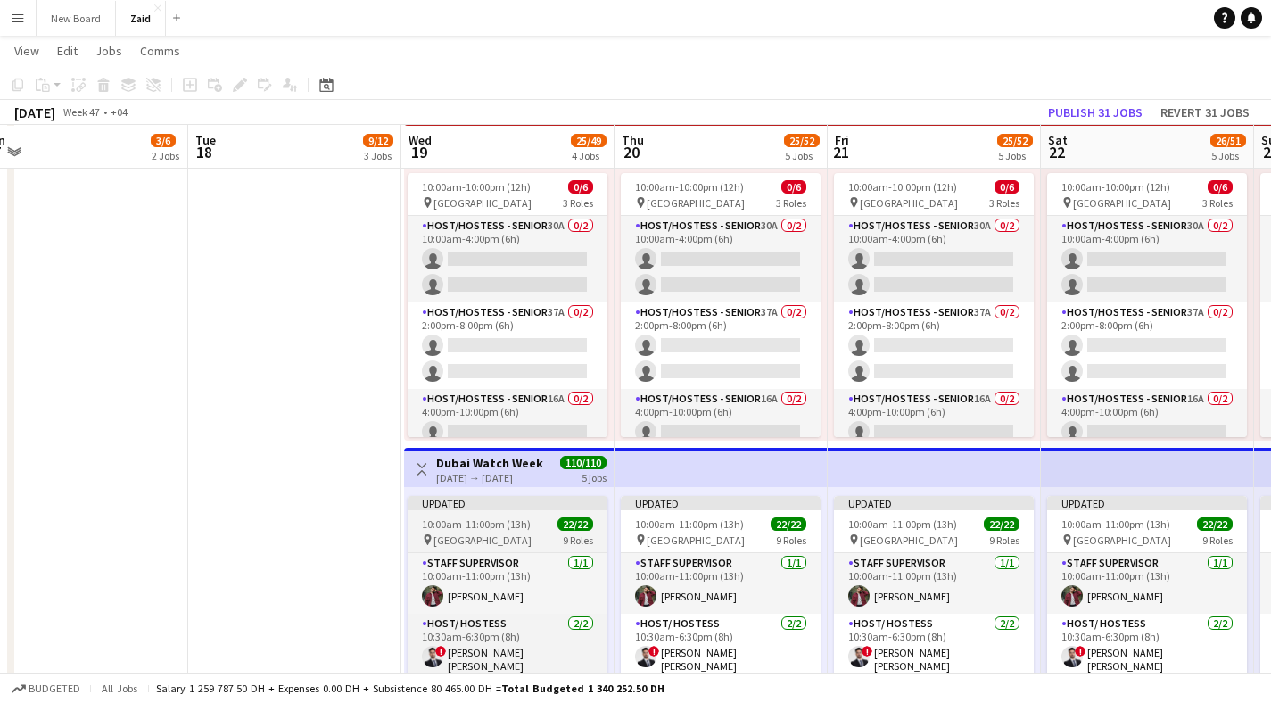
click at [521, 526] on span "10:00am-11:00pm (13h)" at bounding box center [476, 523] width 109 height 13
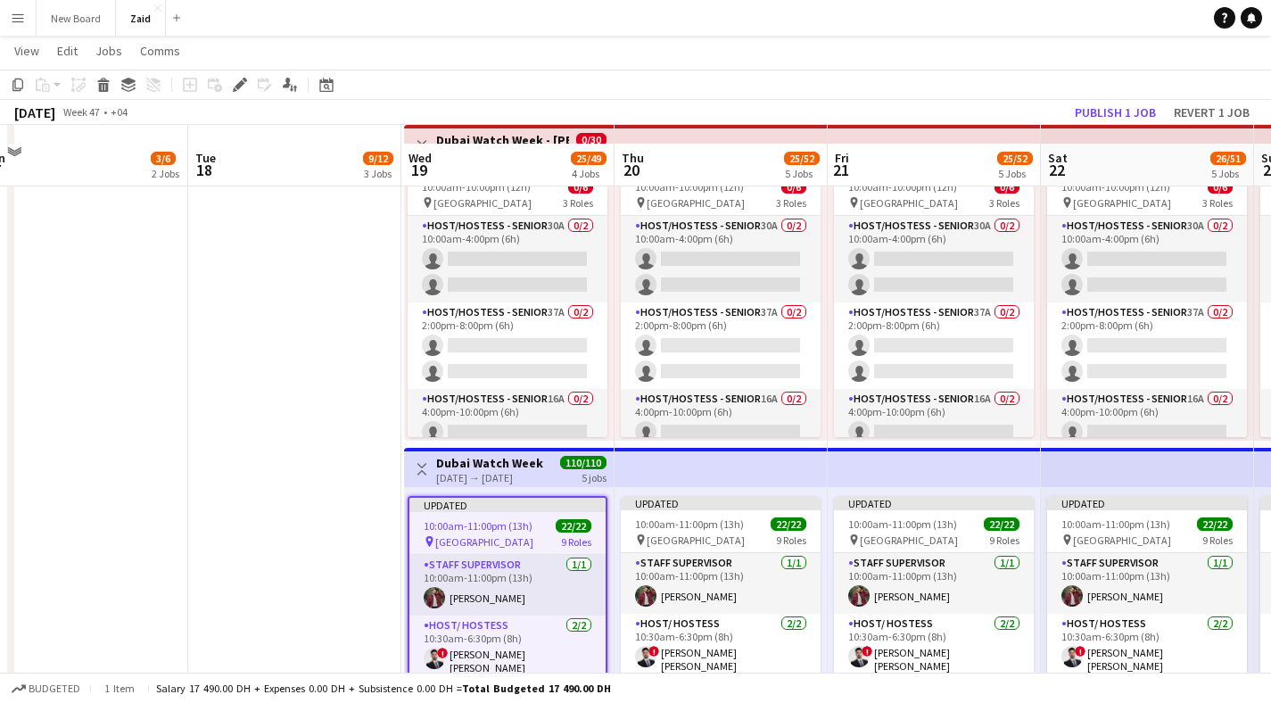
scroll to position [849, 0]
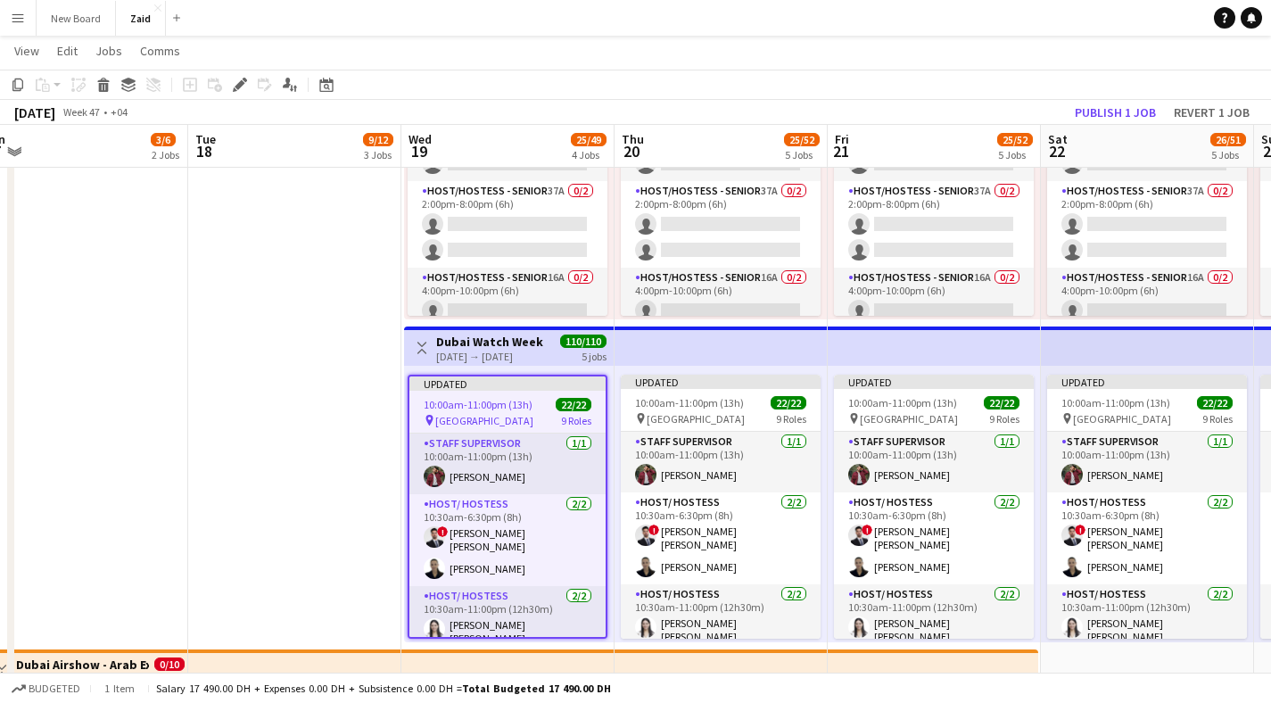
click at [533, 361] on div "19-11-2025 → 23-11-2025" at bounding box center [489, 356] width 107 height 13
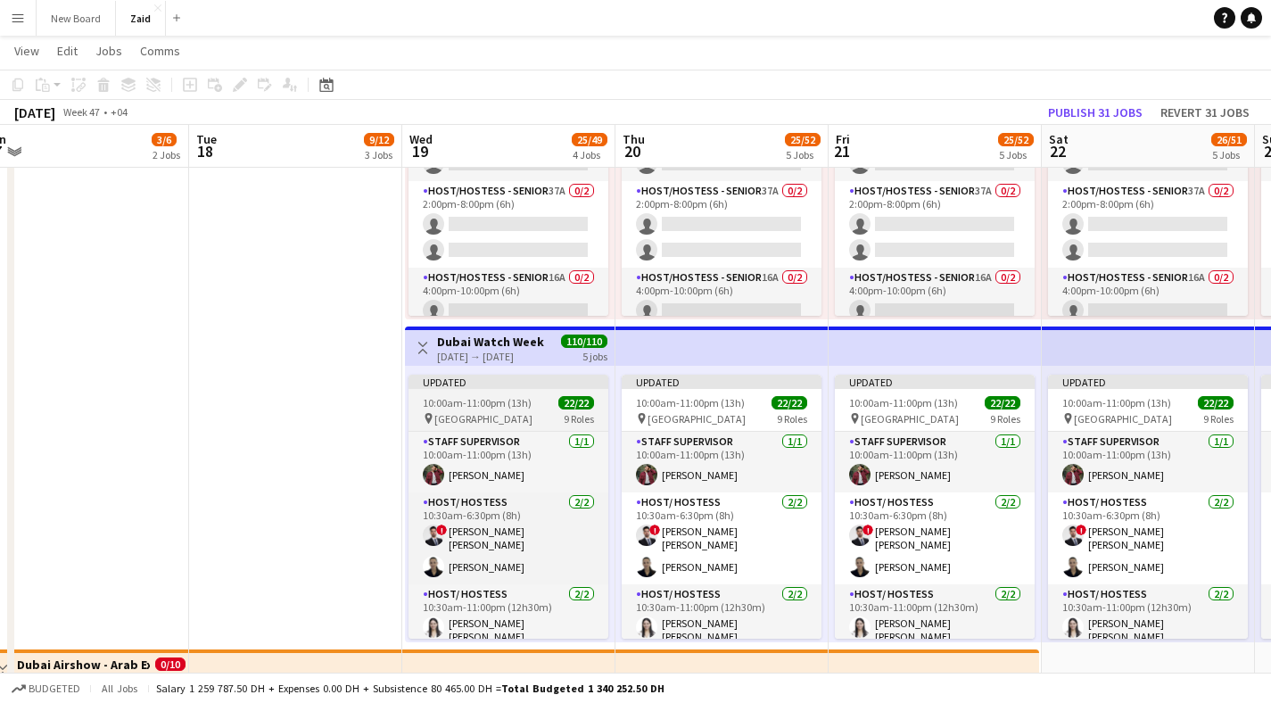
click at [534, 397] on div "10:00am-11:00pm (13h) 22/22" at bounding box center [509, 402] width 200 height 13
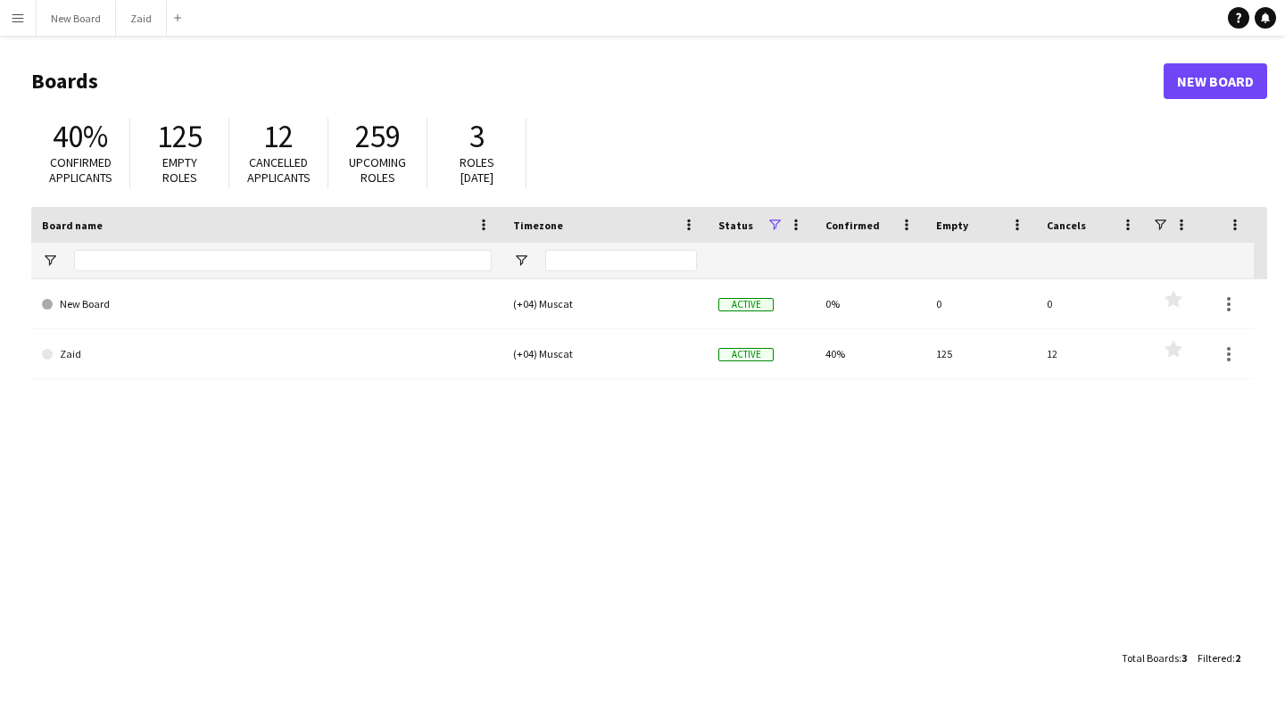
click at [25, 21] on button "Menu" at bounding box center [18, 18] width 36 height 36
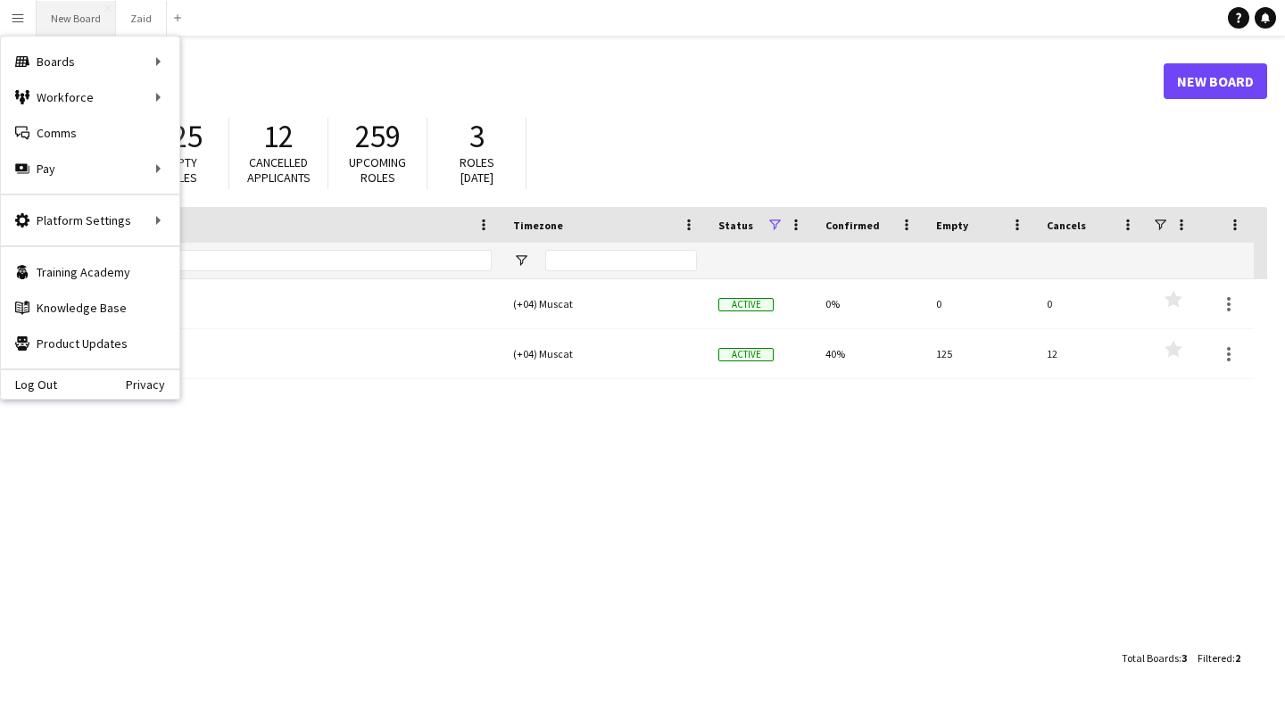
click at [71, 29] on button "New Board Close" at bounding box center [76, 18] width 79 height 35
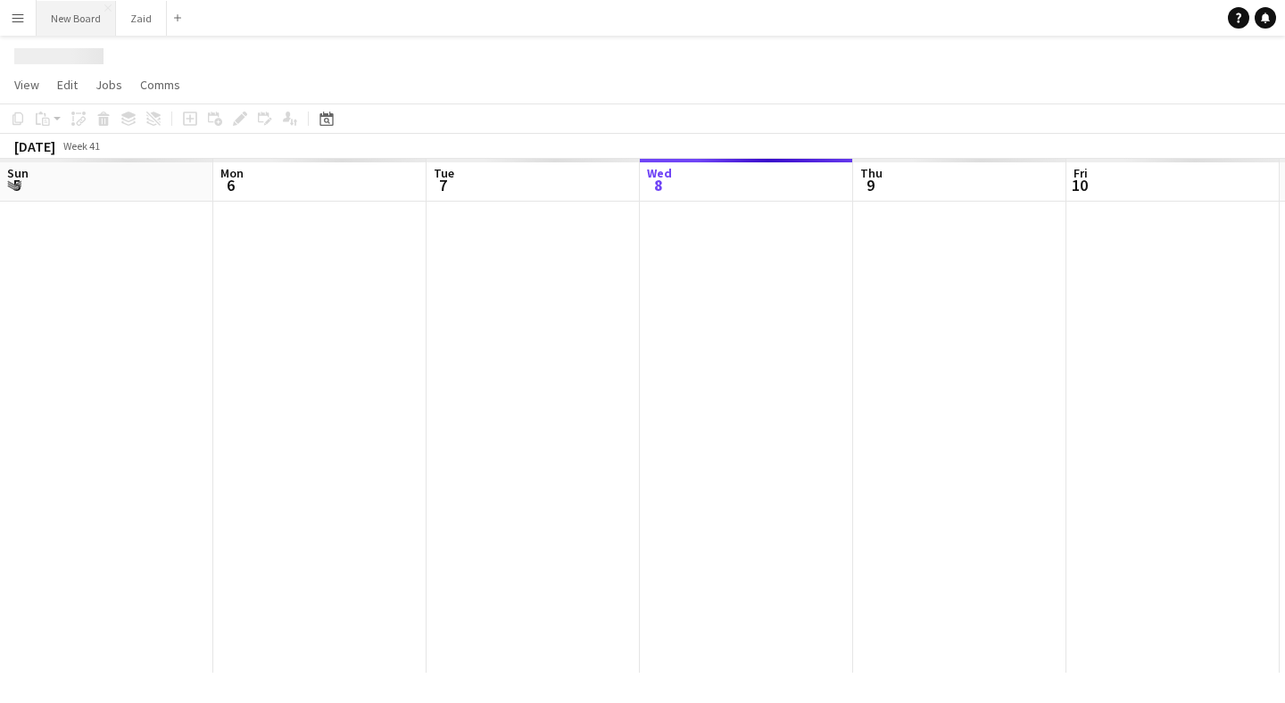
scroll to position [0, 426]
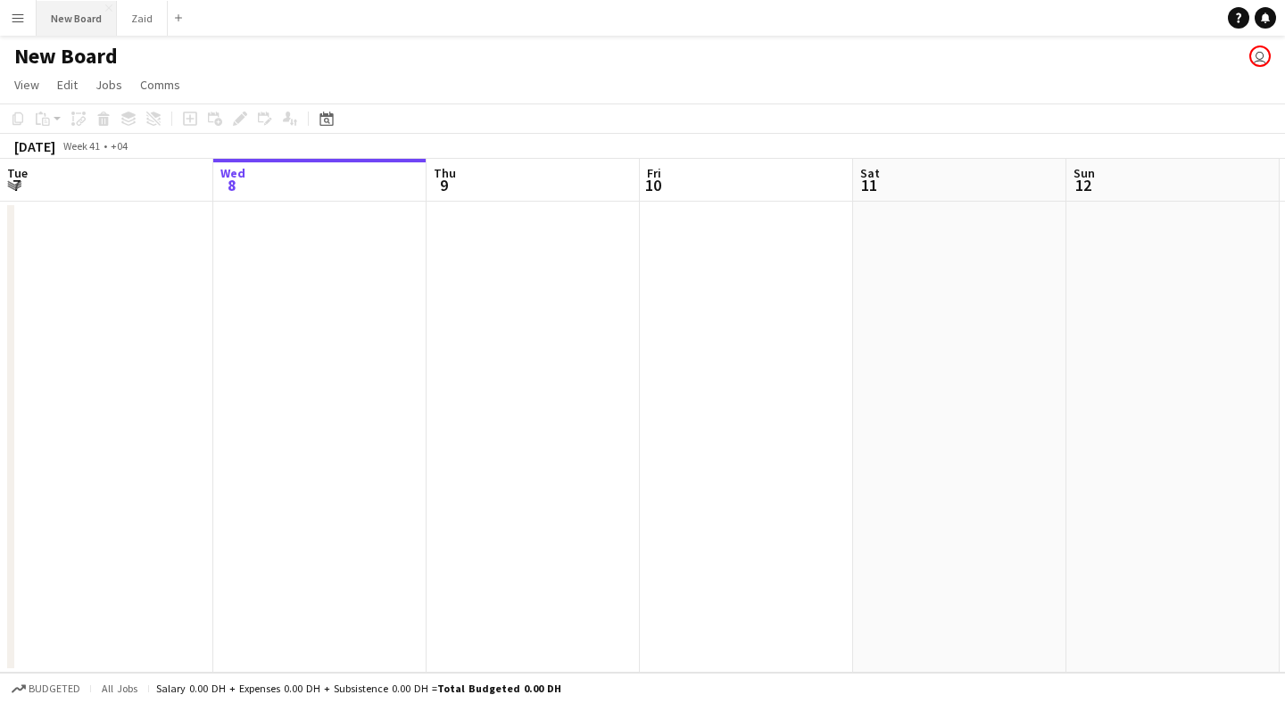
click at [112, 10] on button "New Board Close" at bounding box center [77, 18] width 80 height 35
click at [105, 6] on app-icon "Close" at bounding box center [108, 7] width 7 height 7
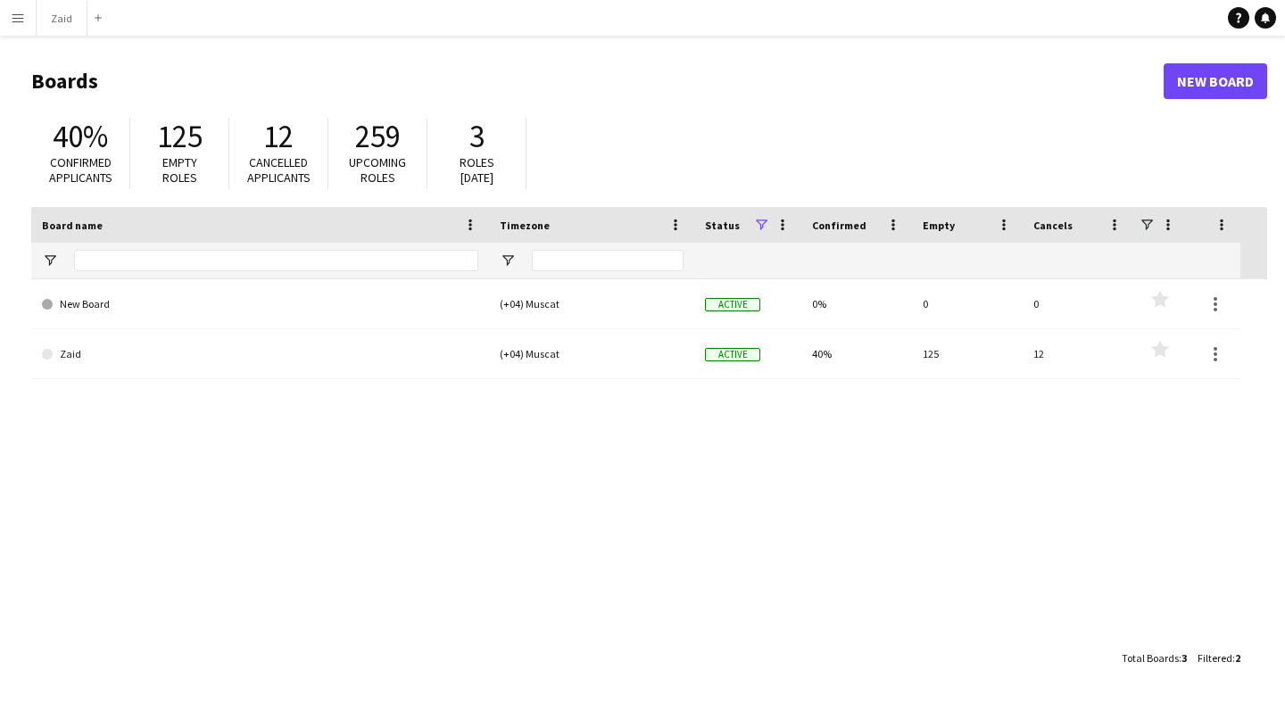
click at [21, 15] on app-icon "Menu" at bounding box center [18, 18] width 14 height 14
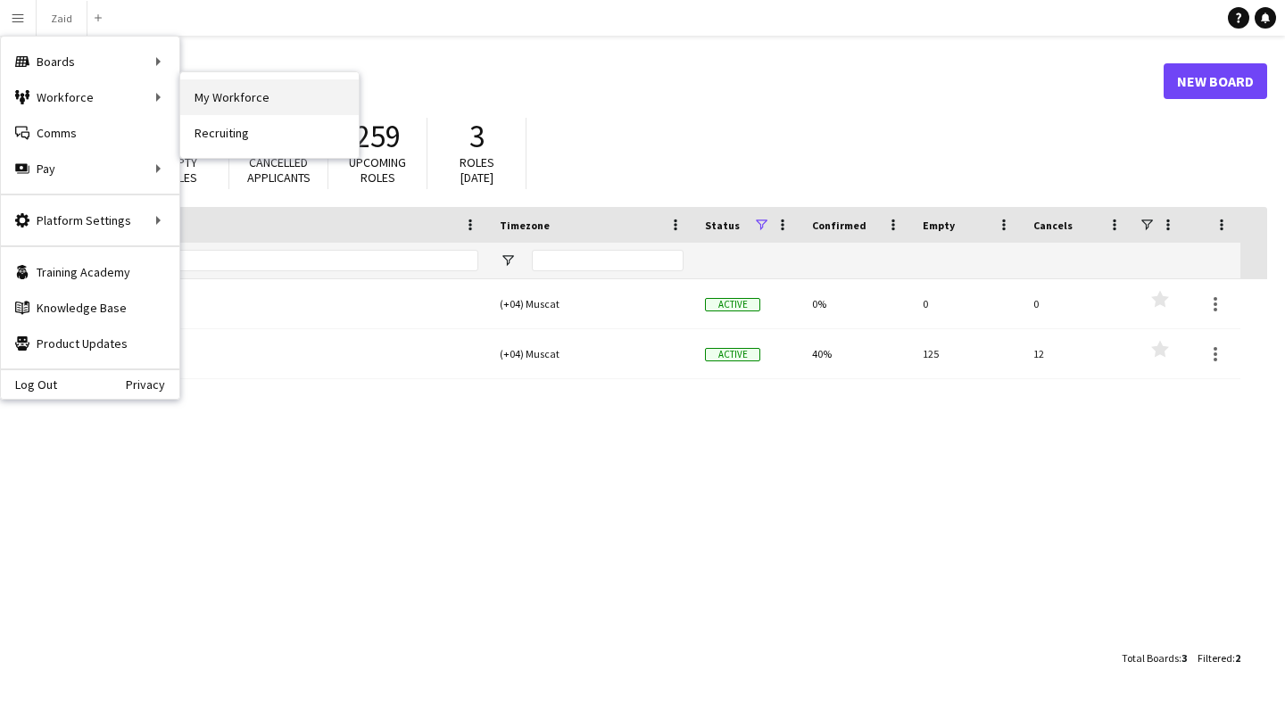
click at [265, 107] on link "My Workforce" at bounding box center [269, 97] width 178 height 36
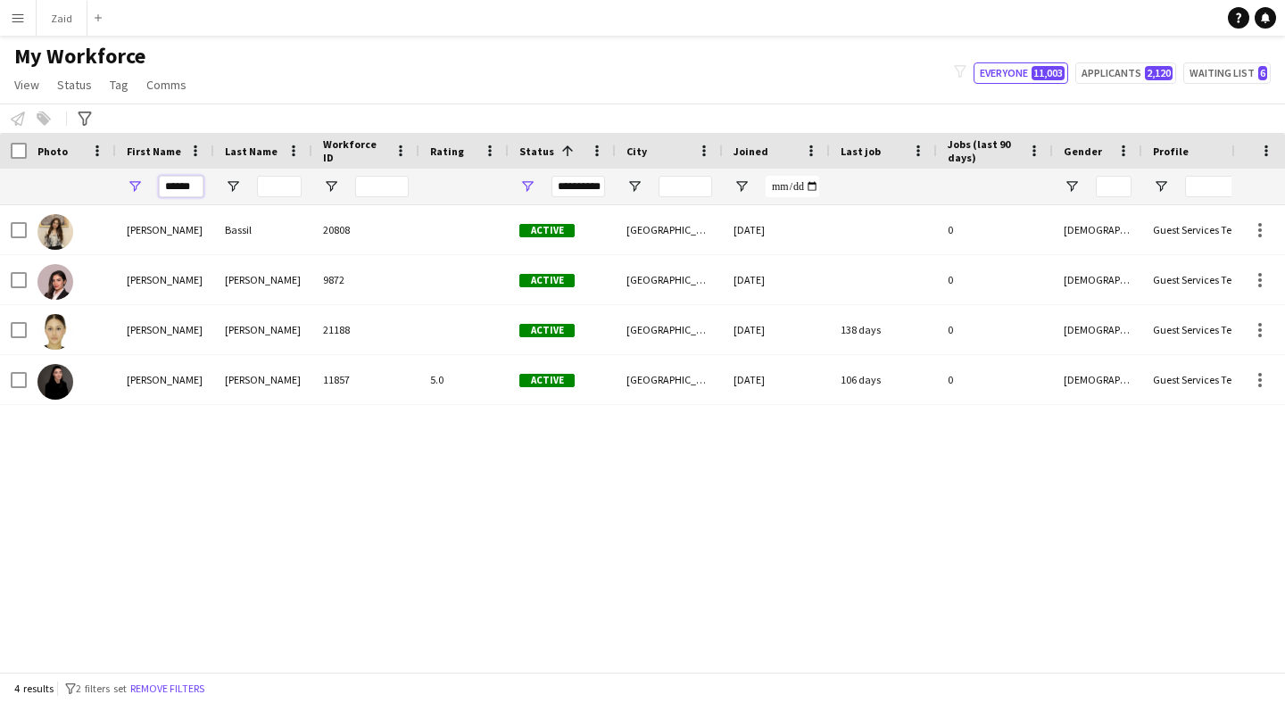
click at [187, 186] on input "******" at bounding box center [181, 186] width 45 height 21
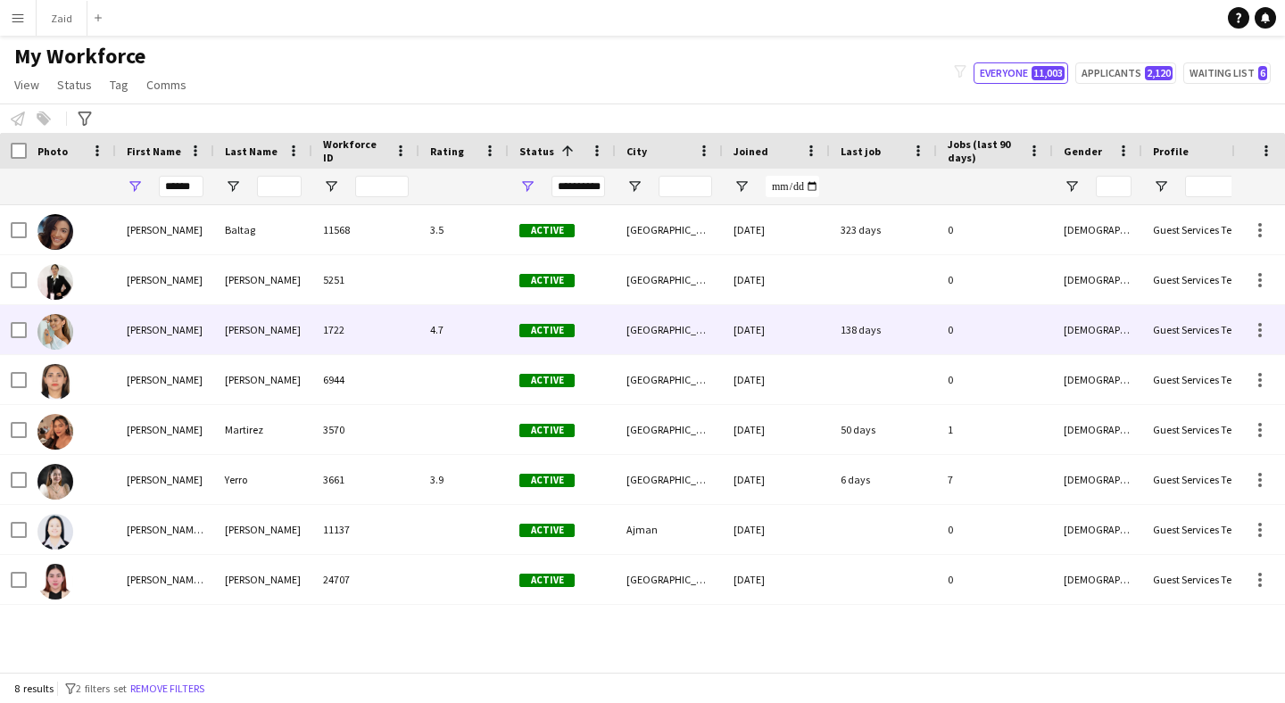
click at [206, 340] on div "[PERSON_NAME]" at bounding box center [165, 329] width 98 height 49
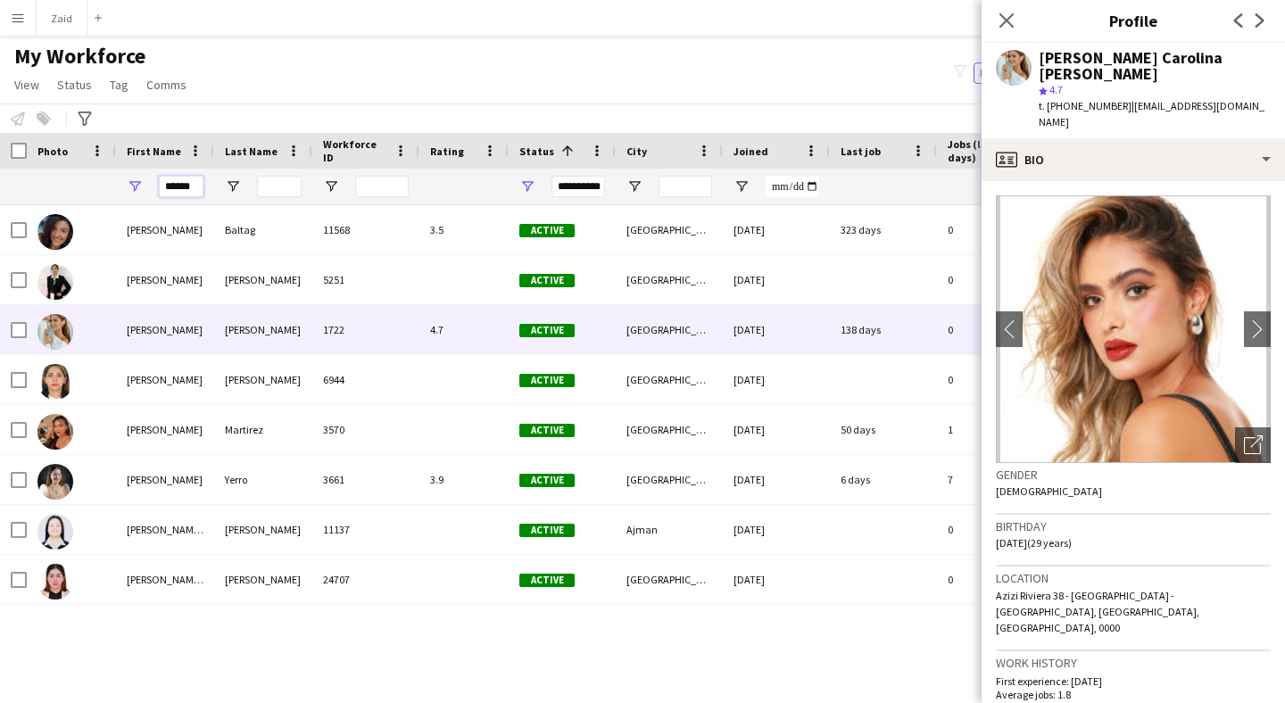
click at [196, 181] on input "******" at bounding box center [181, 186] width 45 height 21
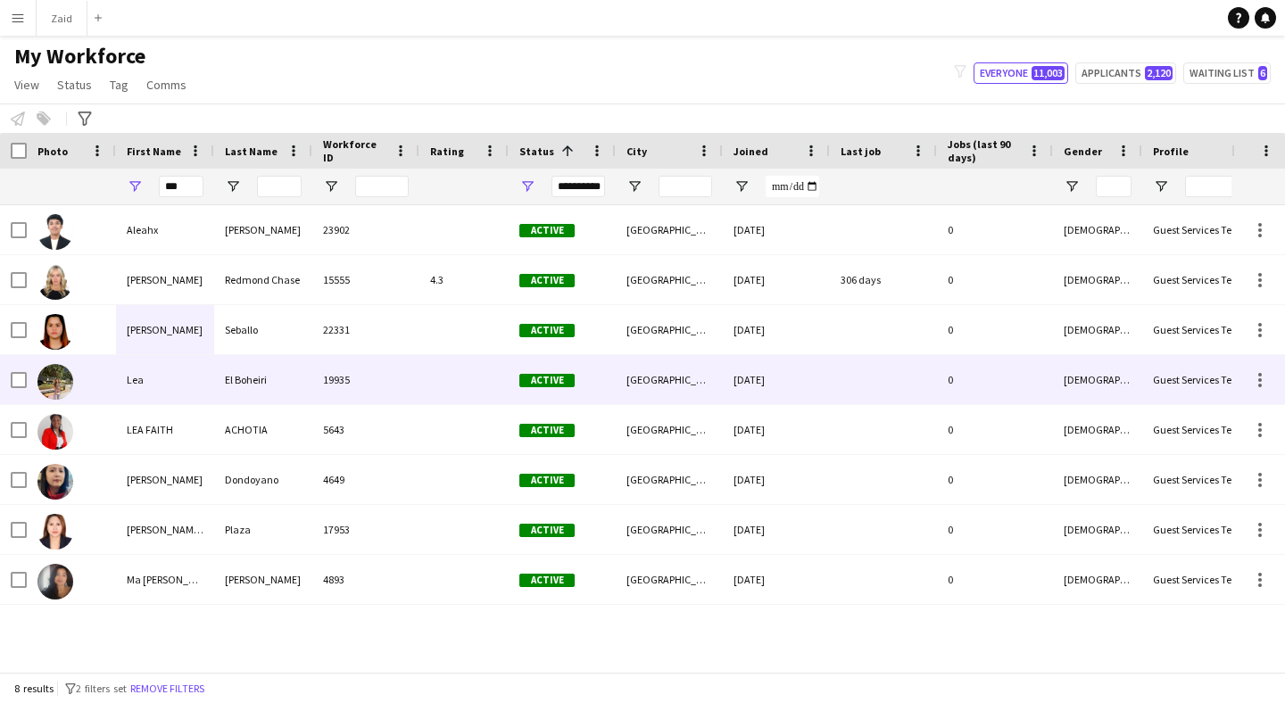
click at [201, 370] on div "Lea" at bounding box center [165, 379] width 98 height 49
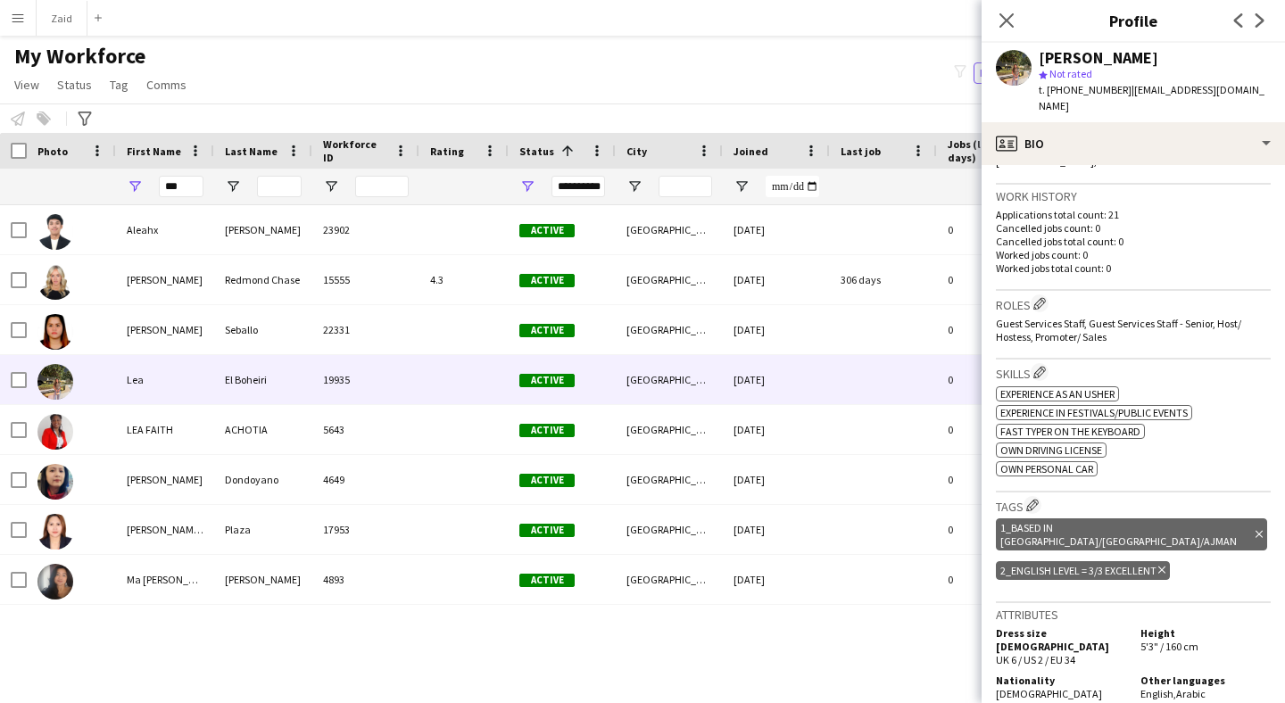
scroll to position [435, 0]
click at [185, 185] on input "***" at bounding box center [181, 186] width 45 height 21
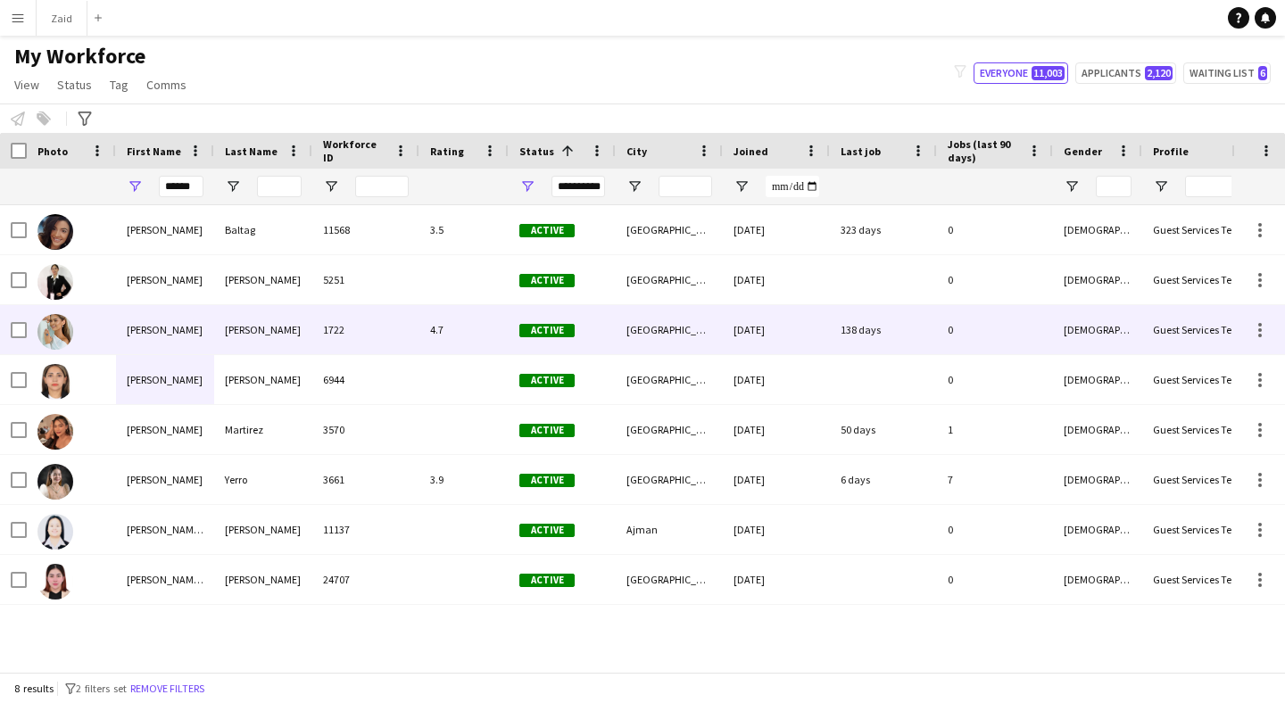
click at [261, 321] on div "[PERSON_NAME]" at bounding box center [263, 329] width 98 height 49
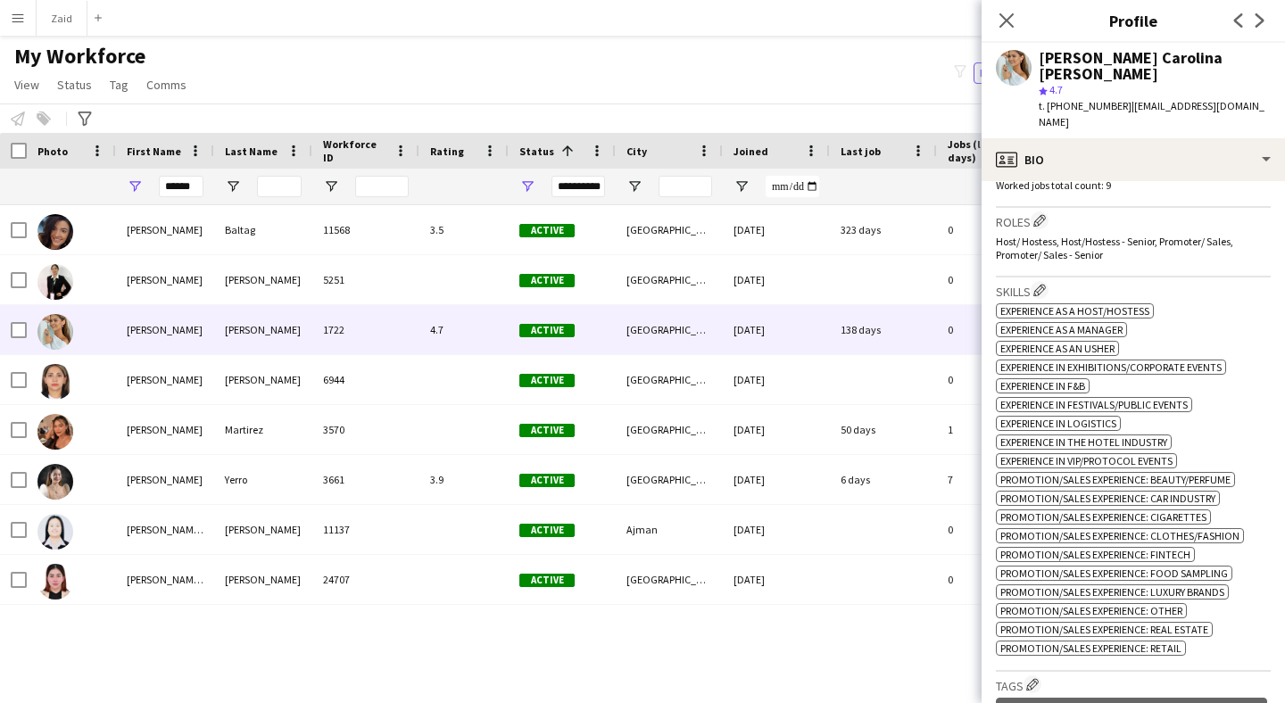
scroll to position [835, 0]
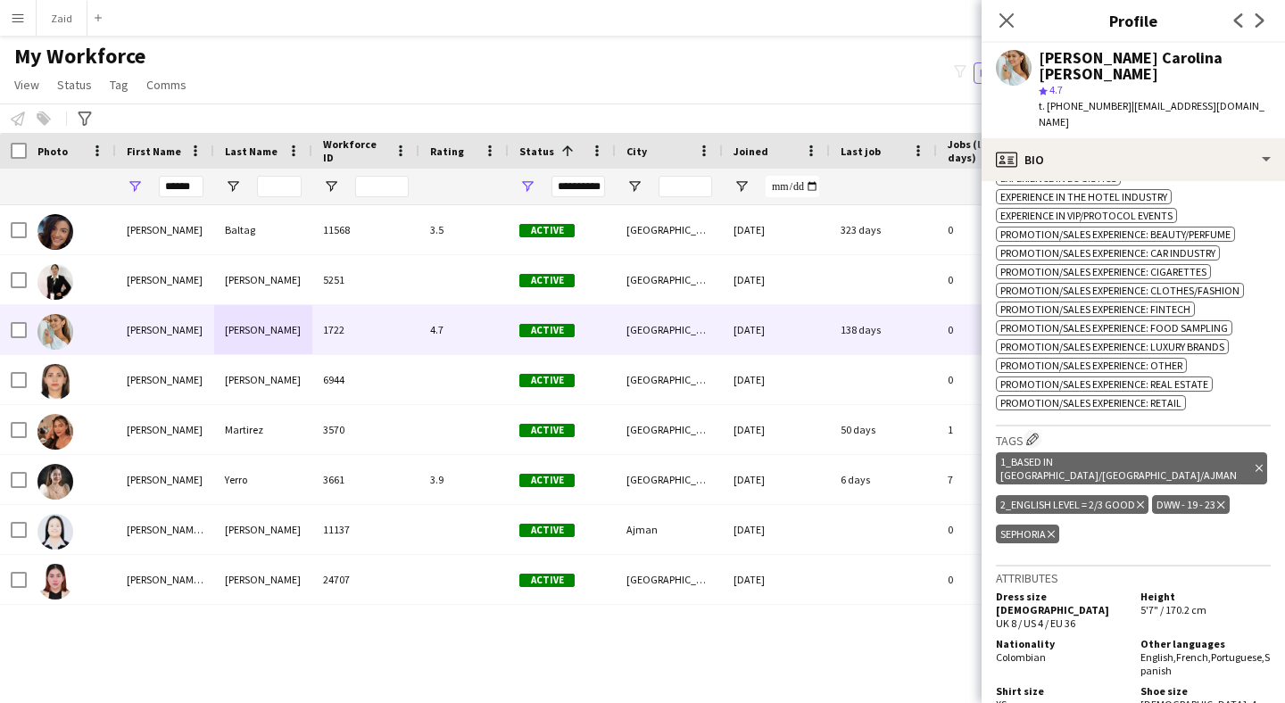
drag, startPoint x: 1224, startPoint y: 615, endPoint x: 1130, endPoint y: 600, distance: 94.9
click at [1133, 637] on div "Other languages English , French , Portuguese , Spanish" at bounding box center [1201, 657] width 137 height 40
copy div "English , French , Portuguese , Spanish"
click at [194, 185] on input "******" at bounding box center [181, 186] width 45 height 21
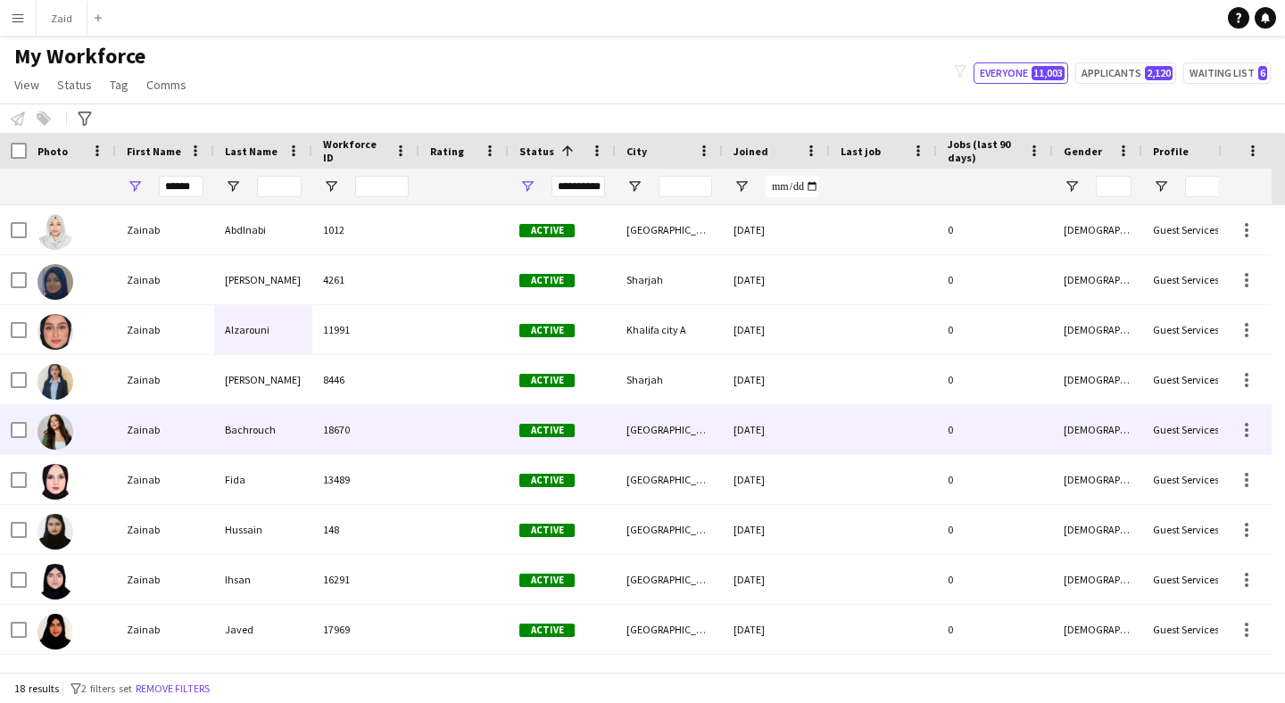
click at [251, 420] on div "Bachrouch" at bounding box center [263, 429] width 98 height 49
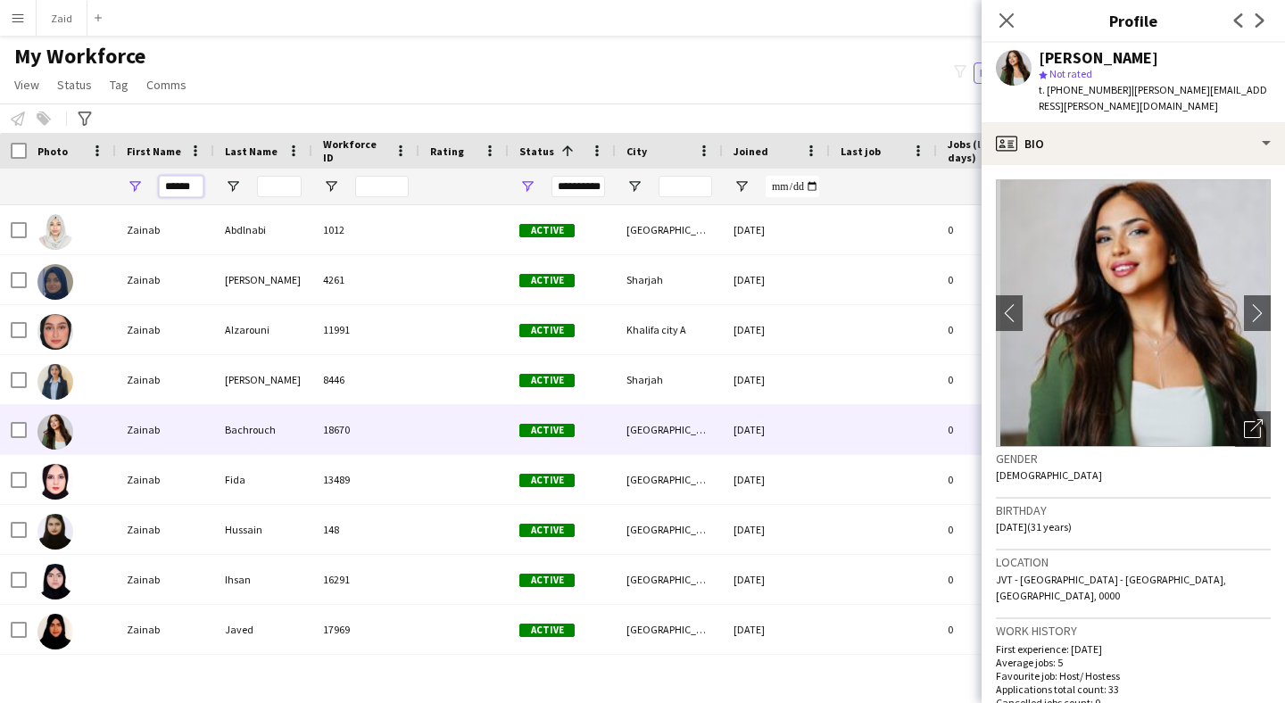
click at [190, 186] on input "******" at bounding box center [181, 186] width 45 height 21
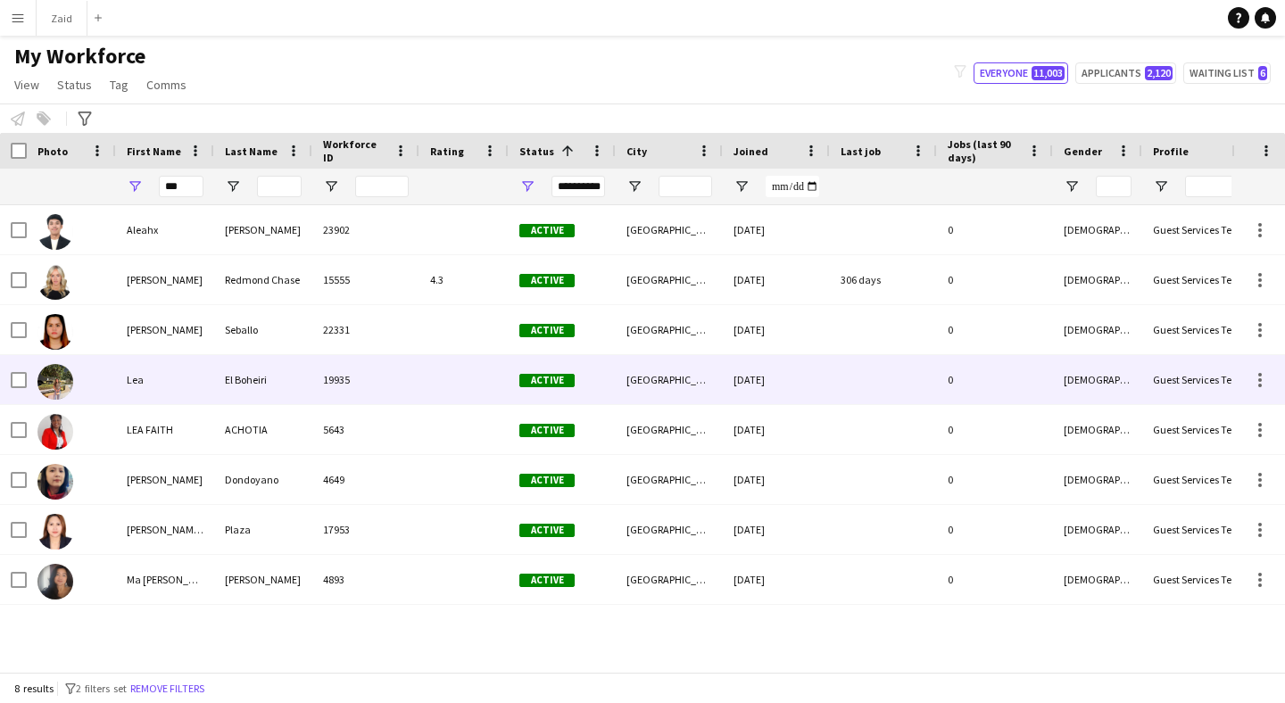
click at [175, 368] on div "Lea" at bounding box center [165, 379] width 98 height 49
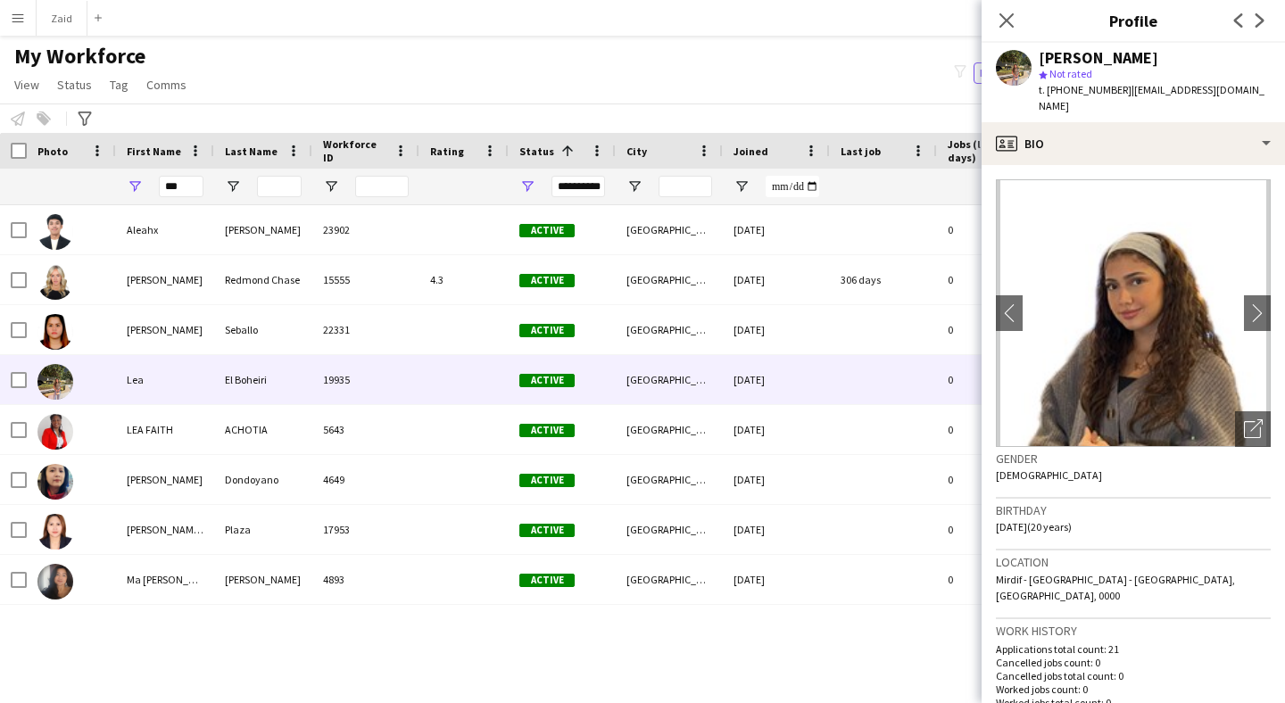
click at [1083, 87] on span "t. [PHONE_NUMBER]" at bounding box center [1085, 89] width 93 height 13
copy span "971567875439"
click at [178, 184] on input "***" at bounding box center [181, 186] width 45 height 21
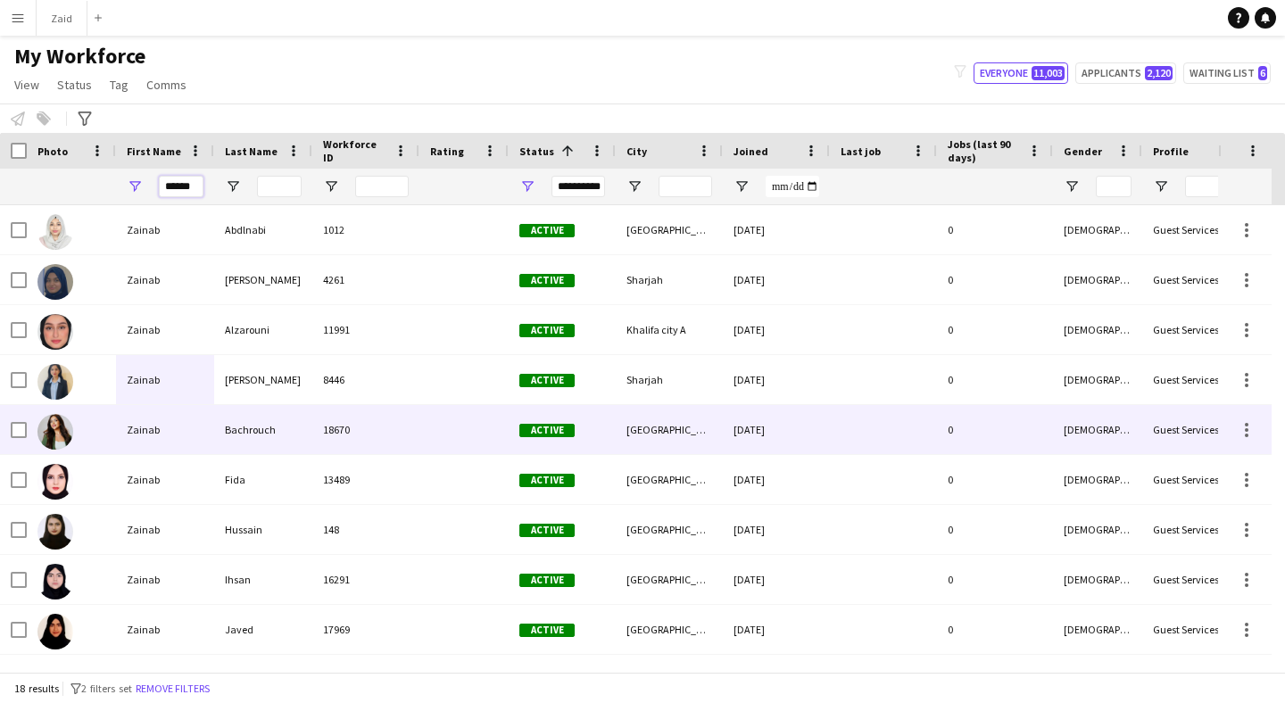
type input "******"
click at [241, 420] on div "Bachrouch" at bounding box center [263, 429] width 98 height 49
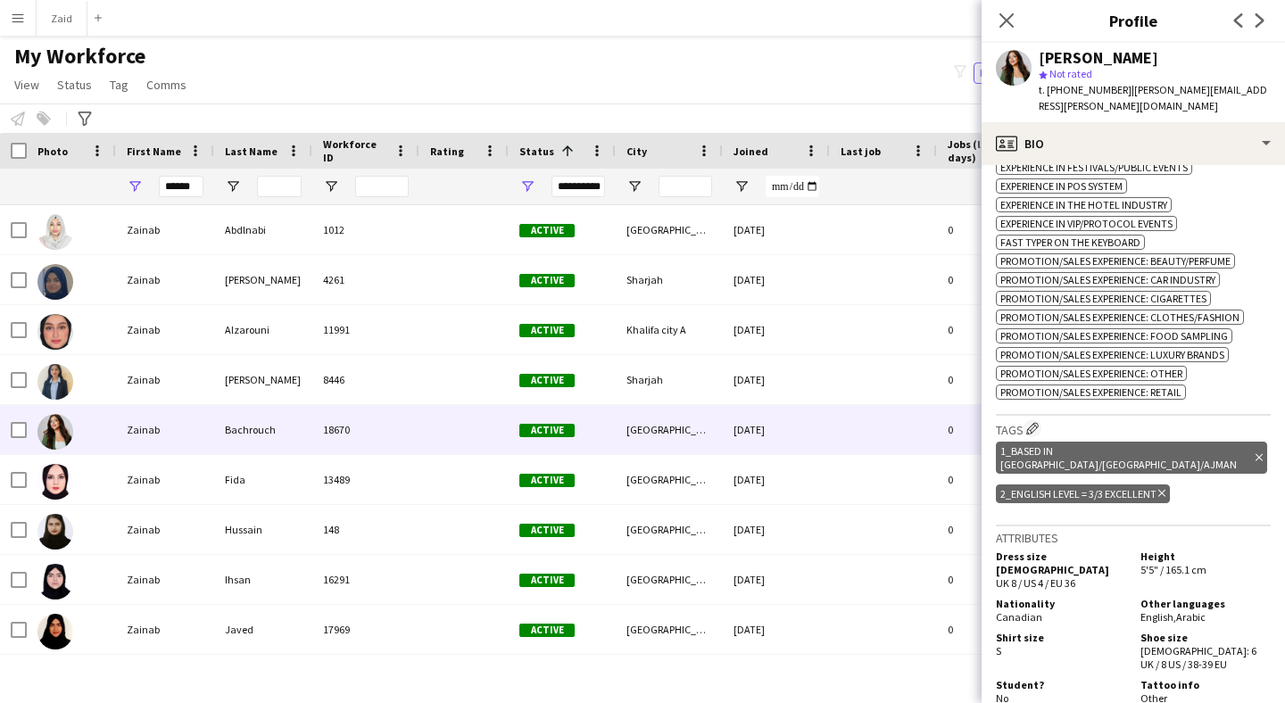
scroll to position [810, 0]
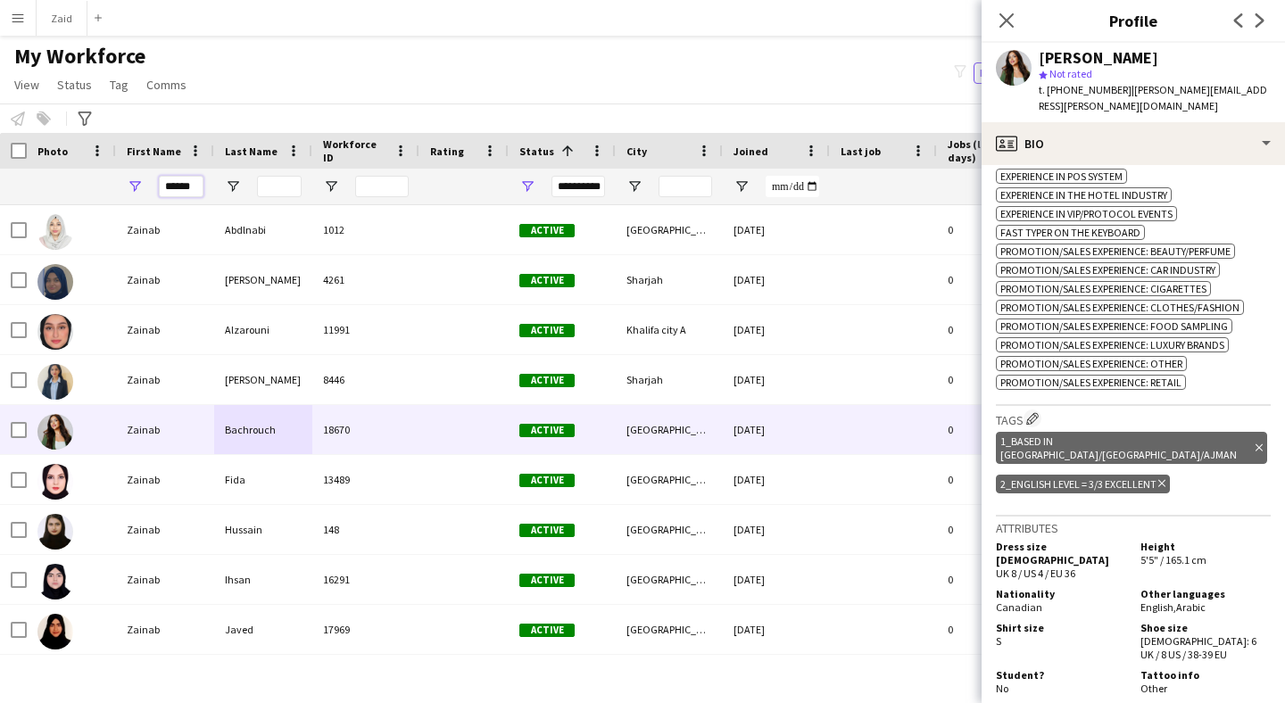
click at [197, 186] on input "******" at bounding box center [181, 186] width 45 height 21
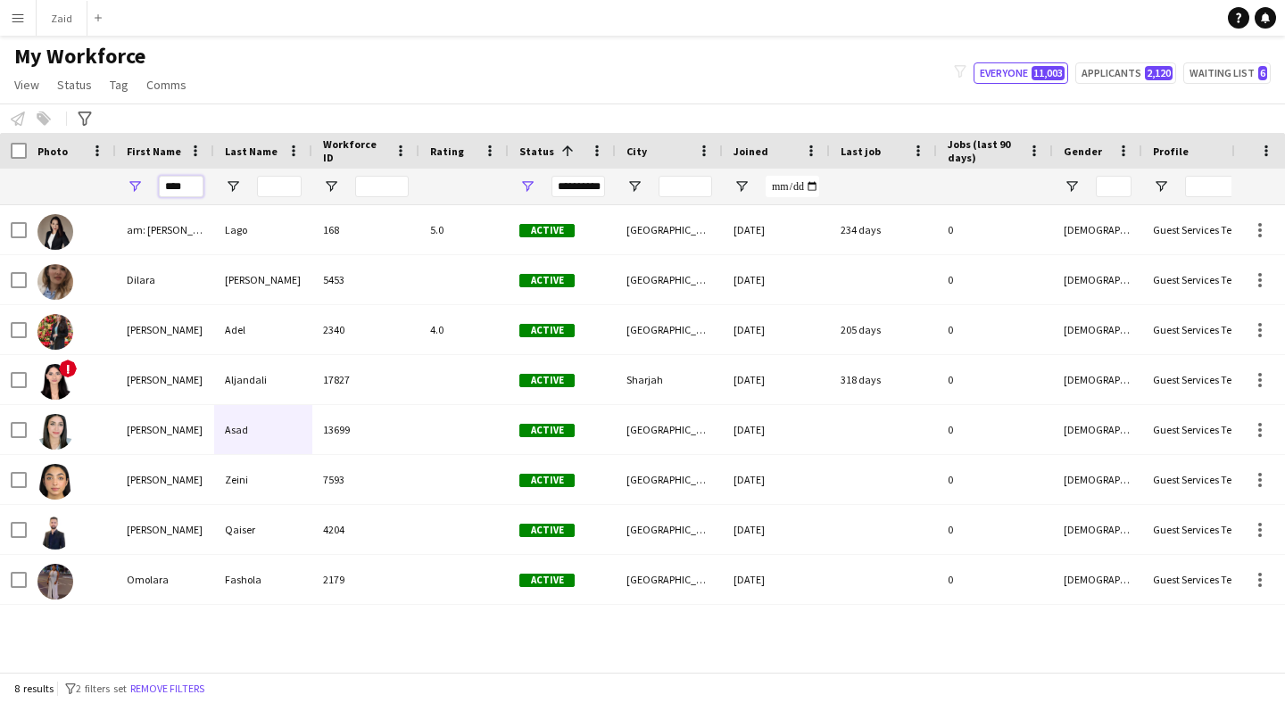
type input "****"
click at [568, 181] on div "**********" at bounding box center [578, 186] width 54 height 21
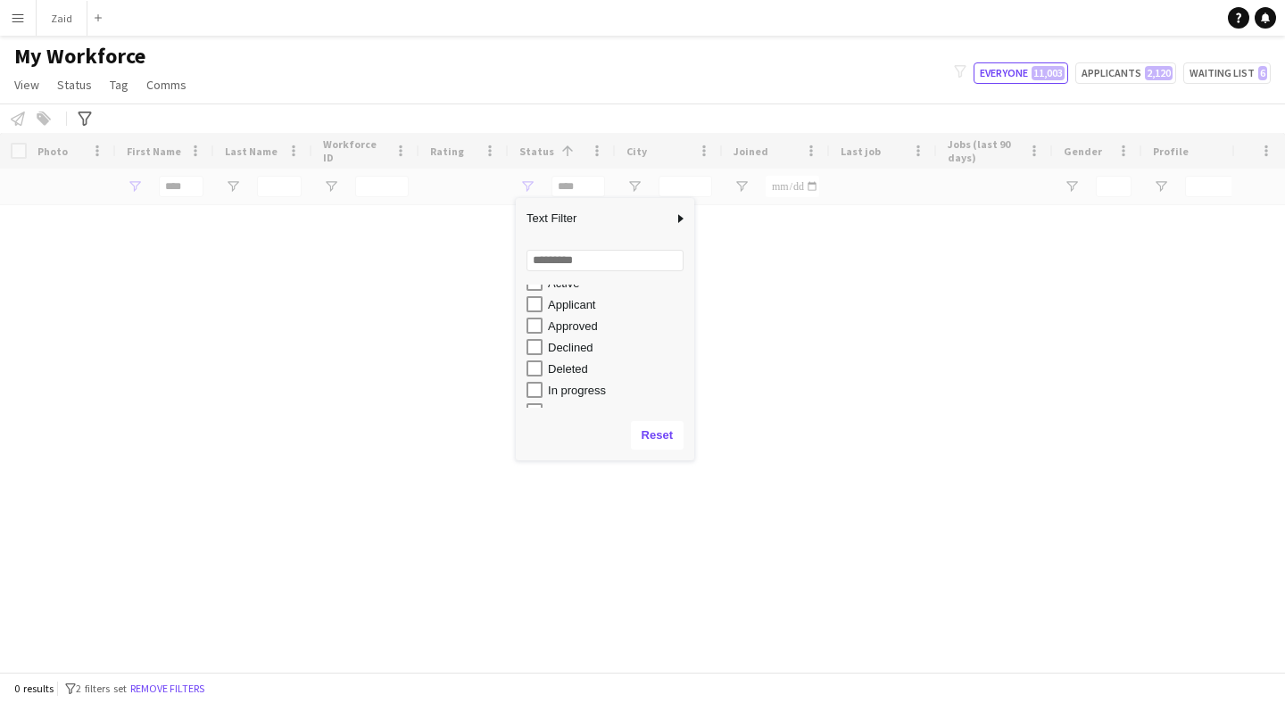
scroll to position [34, 0]
type input "**********"
click at [845, 284] on div "Loading" at bounding box center [642, 402] width 1285 height 539
